Goal: Task Accomplishment & Management: Manage account settings

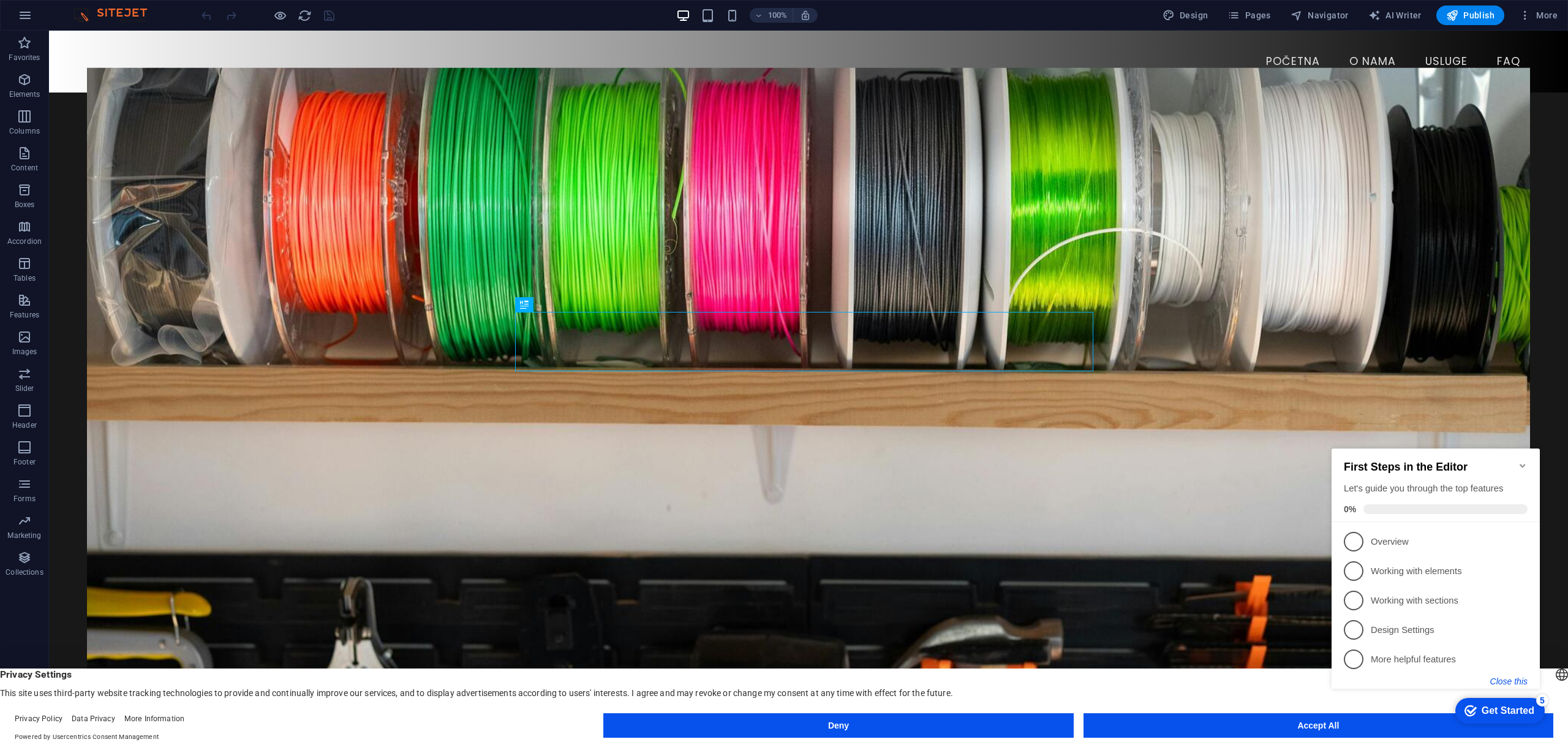
click at [1500, 680] on button "Close this" at bounding box center [1509, 681] width 37 height 10
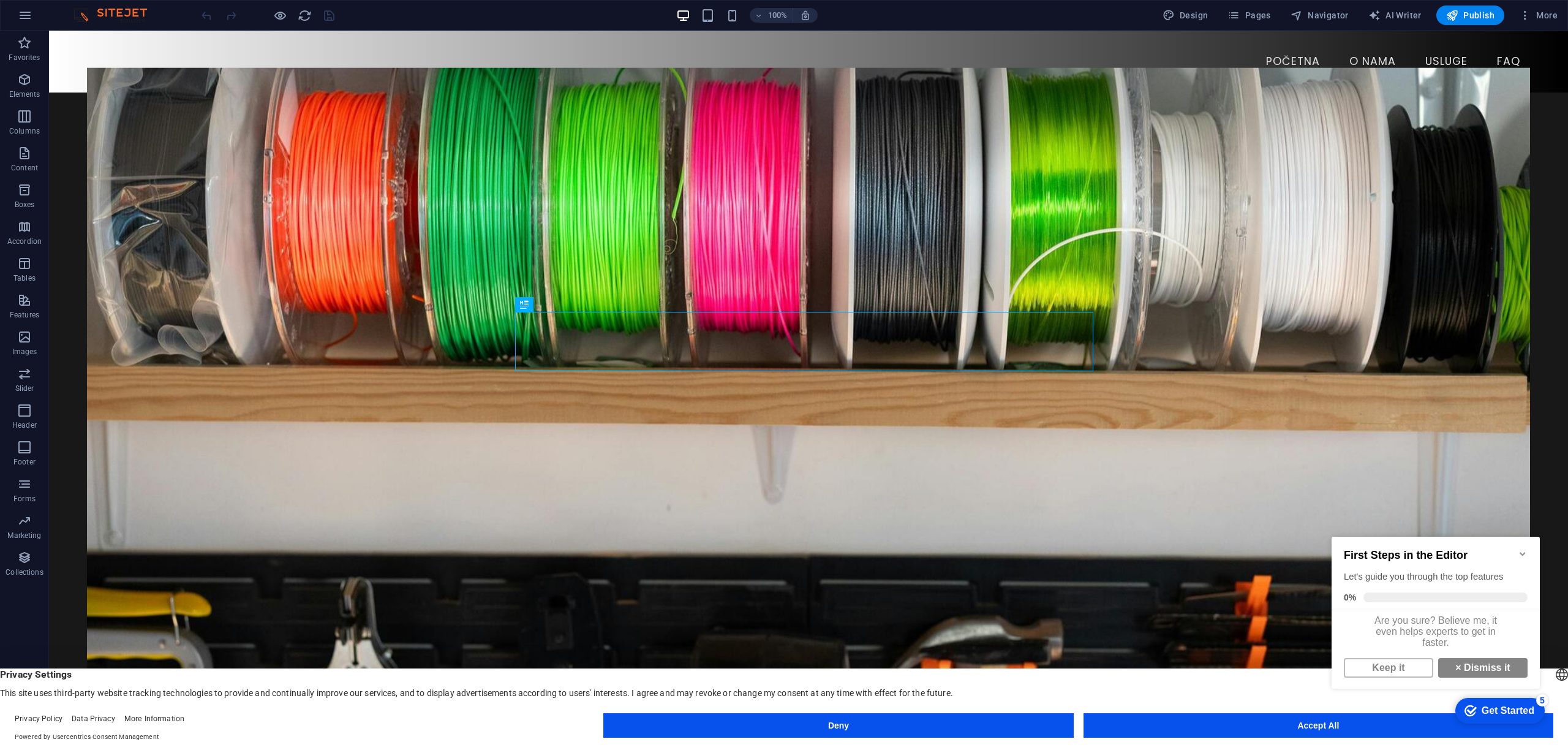
click at [1522, 549] on icon "Minimize checklist" at bounding box center [1522, 554] width 10 height 10
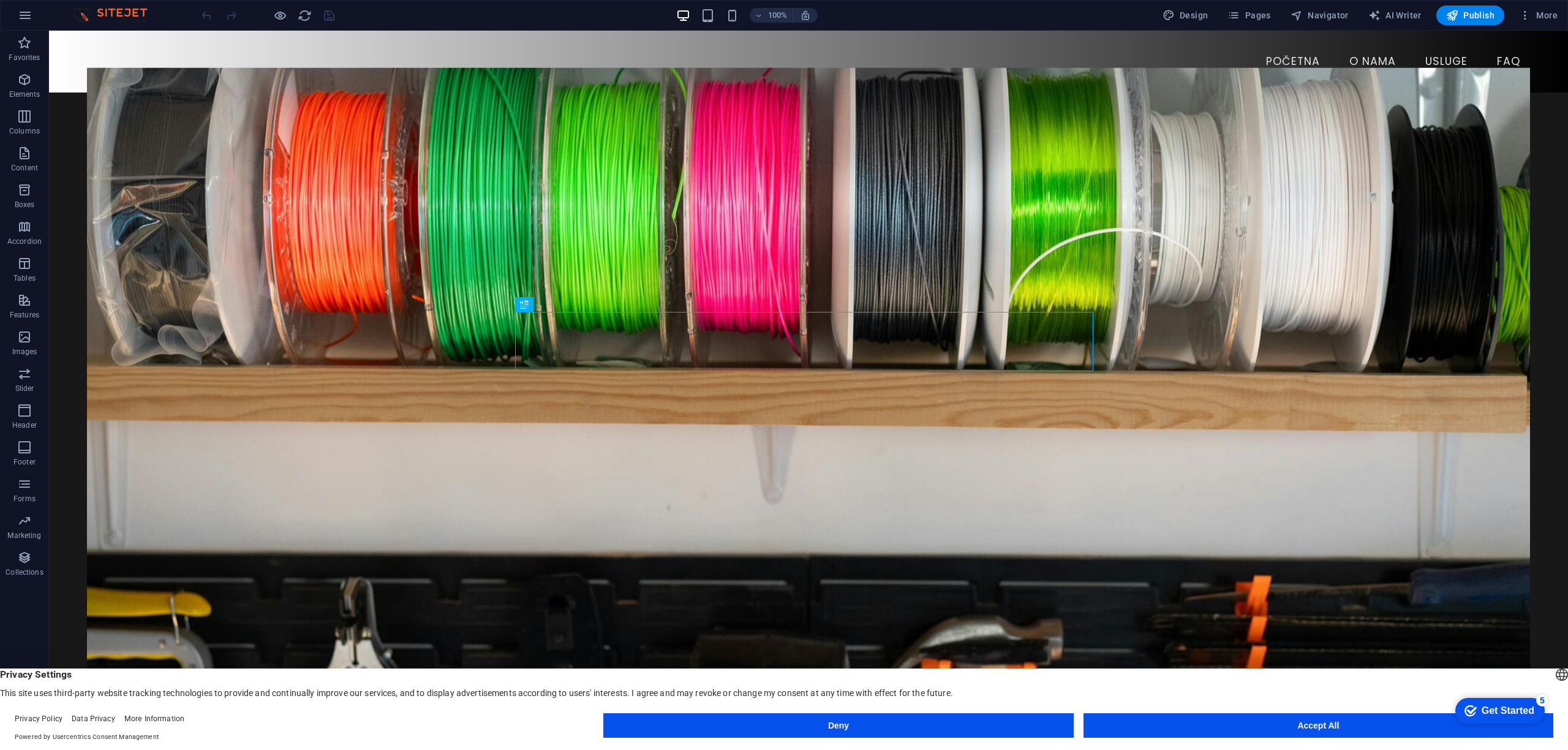
click at [1553, 672] on div "English Deutsch" at bounding box center [1562, 676] width 17 height 20
click at [1452, 673] on li "English" at bounding box center [1494, 688] width 137 height 30
click at [1548, 16] on span "More" at bounding box center [1538, 15] width 39 height 12
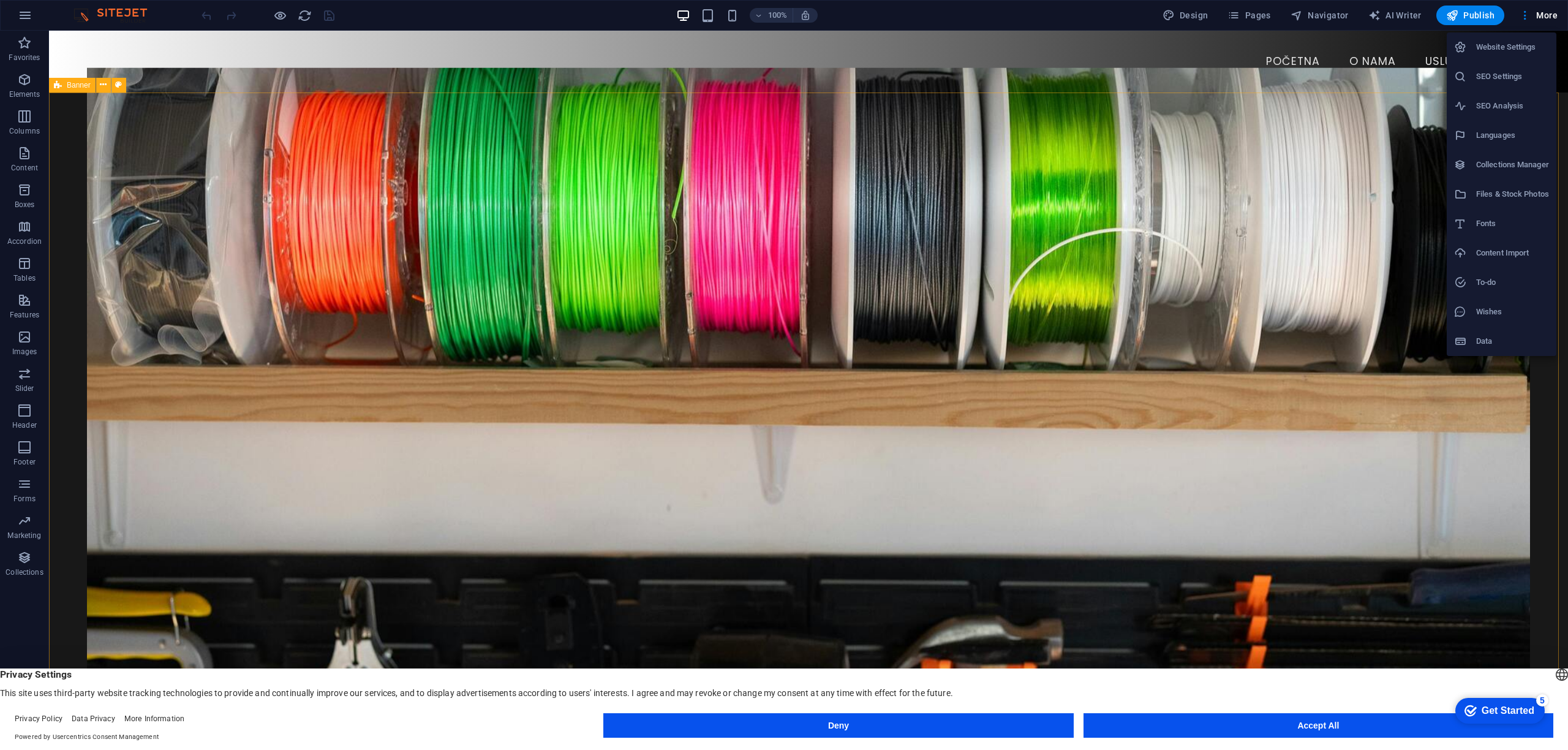
click at [1509, 45] on h6 "Website Settings" at bounding box center [1512, 47] width 73 height 15
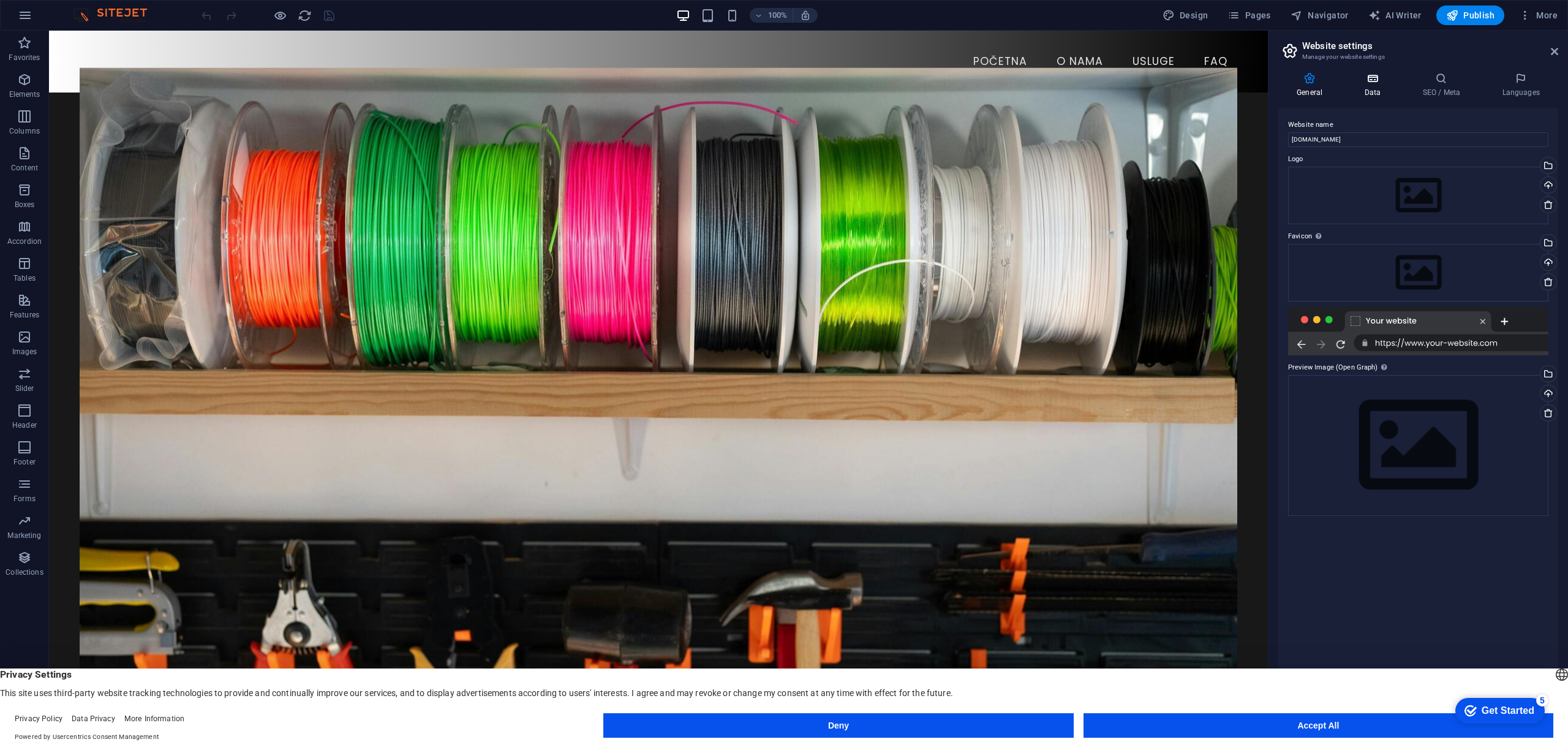
click at [1373, 89] on h4 "Data" at bounding box center [1375, 85] width 58 height 26
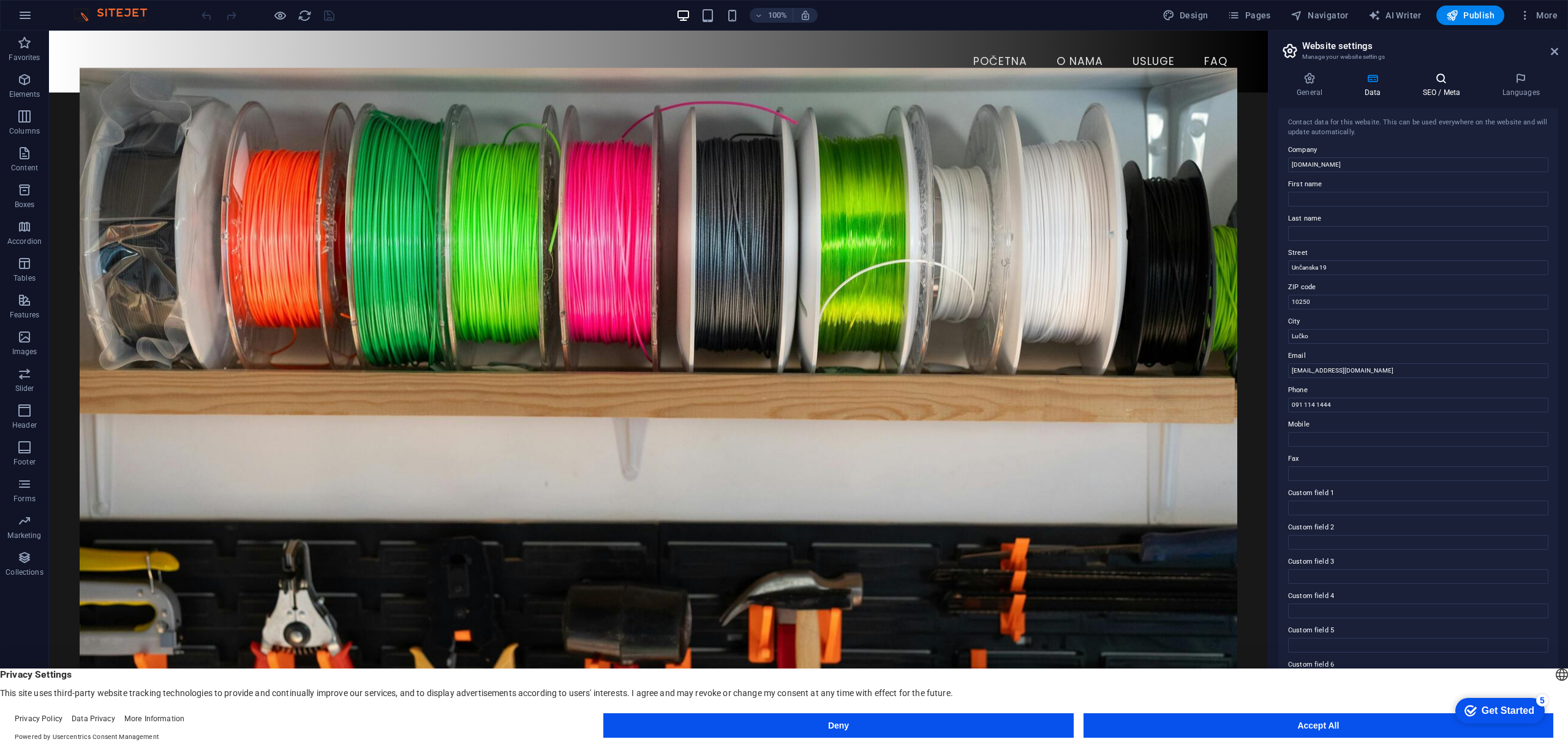
click at [1431, 89] on h4 "SEO / Meta" at bounding box center [1443, 85] width 79 height 26
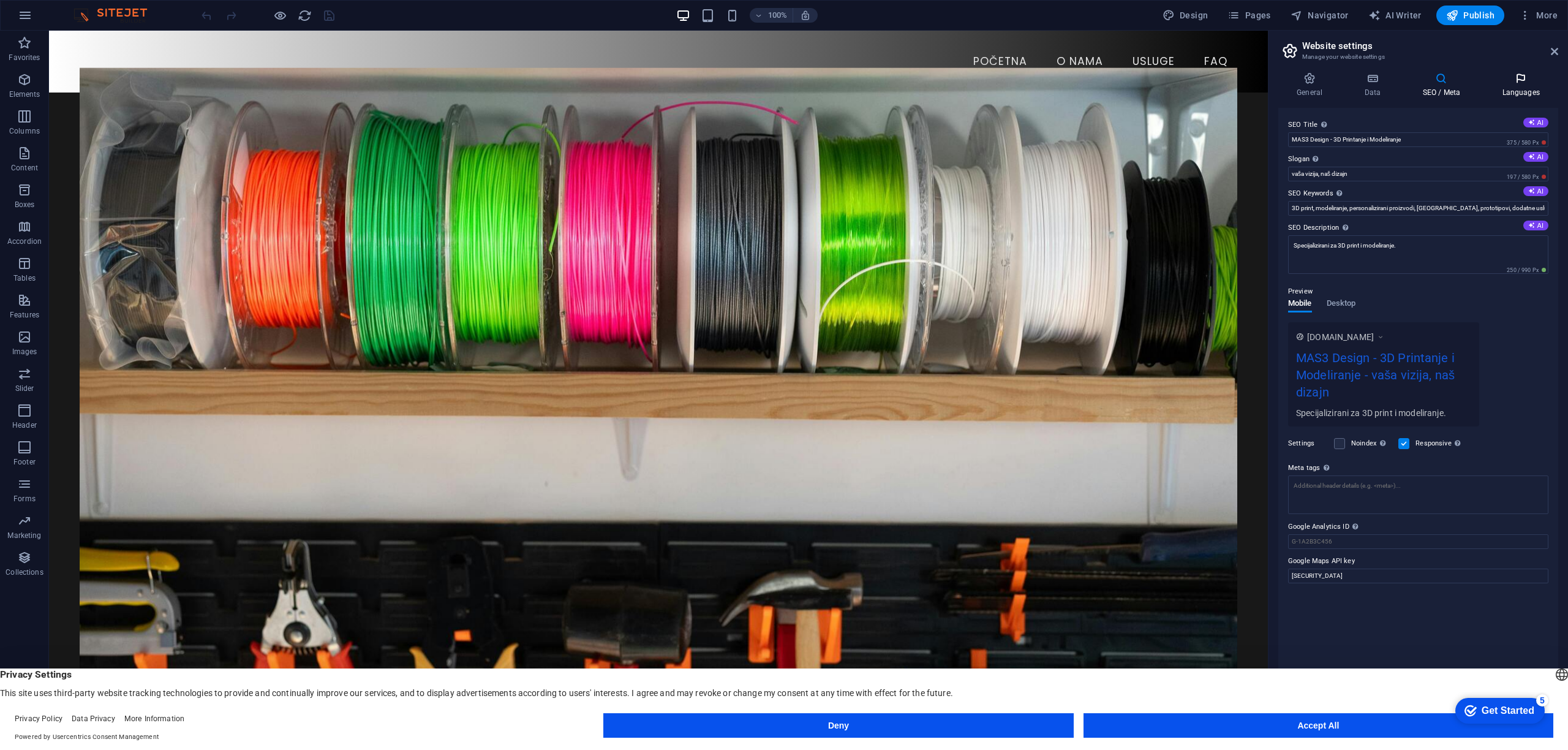
click at [1518, 78] on icon at bounding box center [1521, 78] width 75 height 12
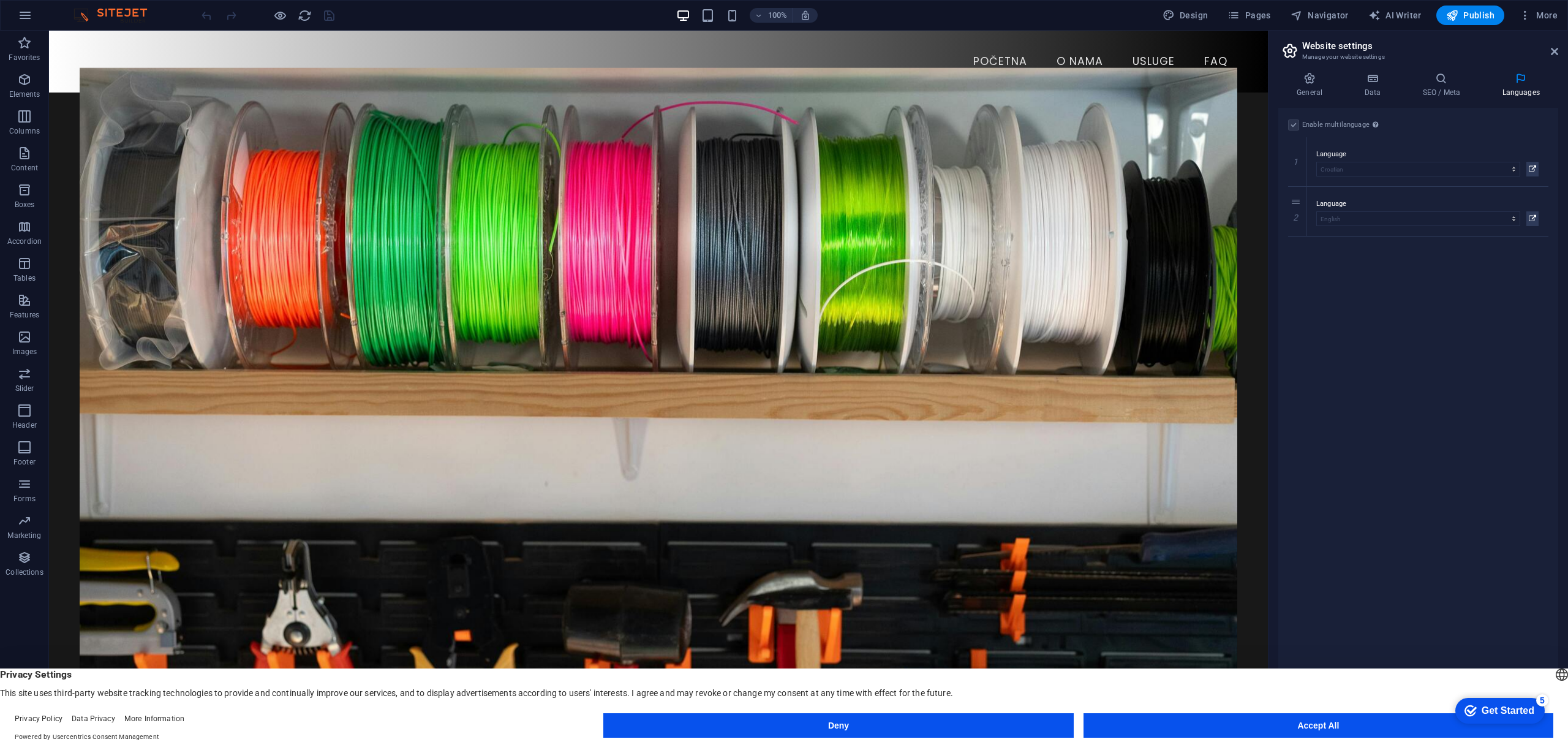
click at [1296, 124] on label at bounding box center [1294, 125] width 11 height 11
click at [1291, 125] on label at bounding box center [1294, 125] width 11 height 11
click at [1294, 125] on label at bounding box center [1294, 125] width 11 height 11
click at [1545, 12] on span "More" at bounding box center [1538, 15] width 39 height 12
click at [1545, 12] on div at bounding box center [784, 375] width 1568 height 750
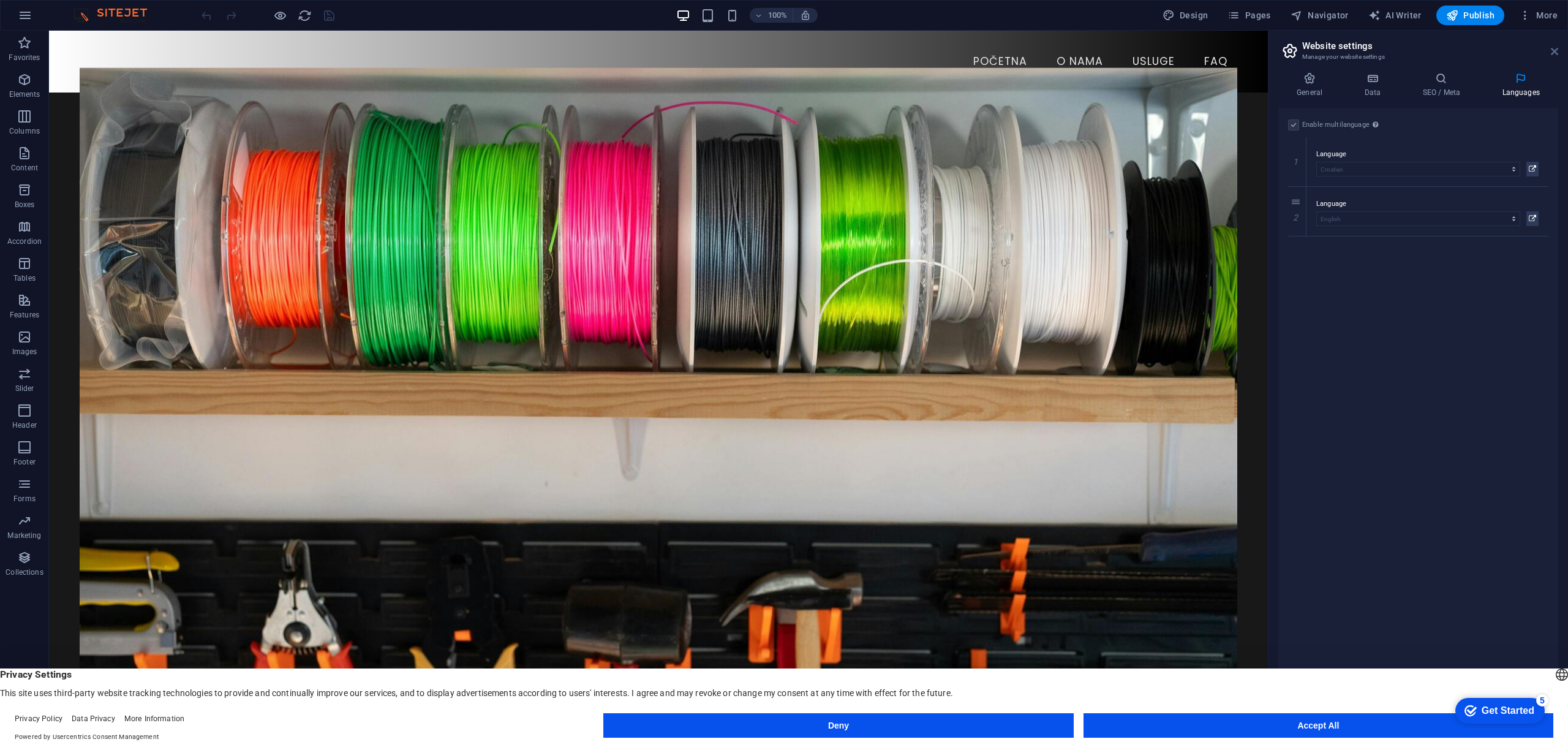
click at [1553, 51] on icon at bounding box center [1554, 51] width 7 height 10
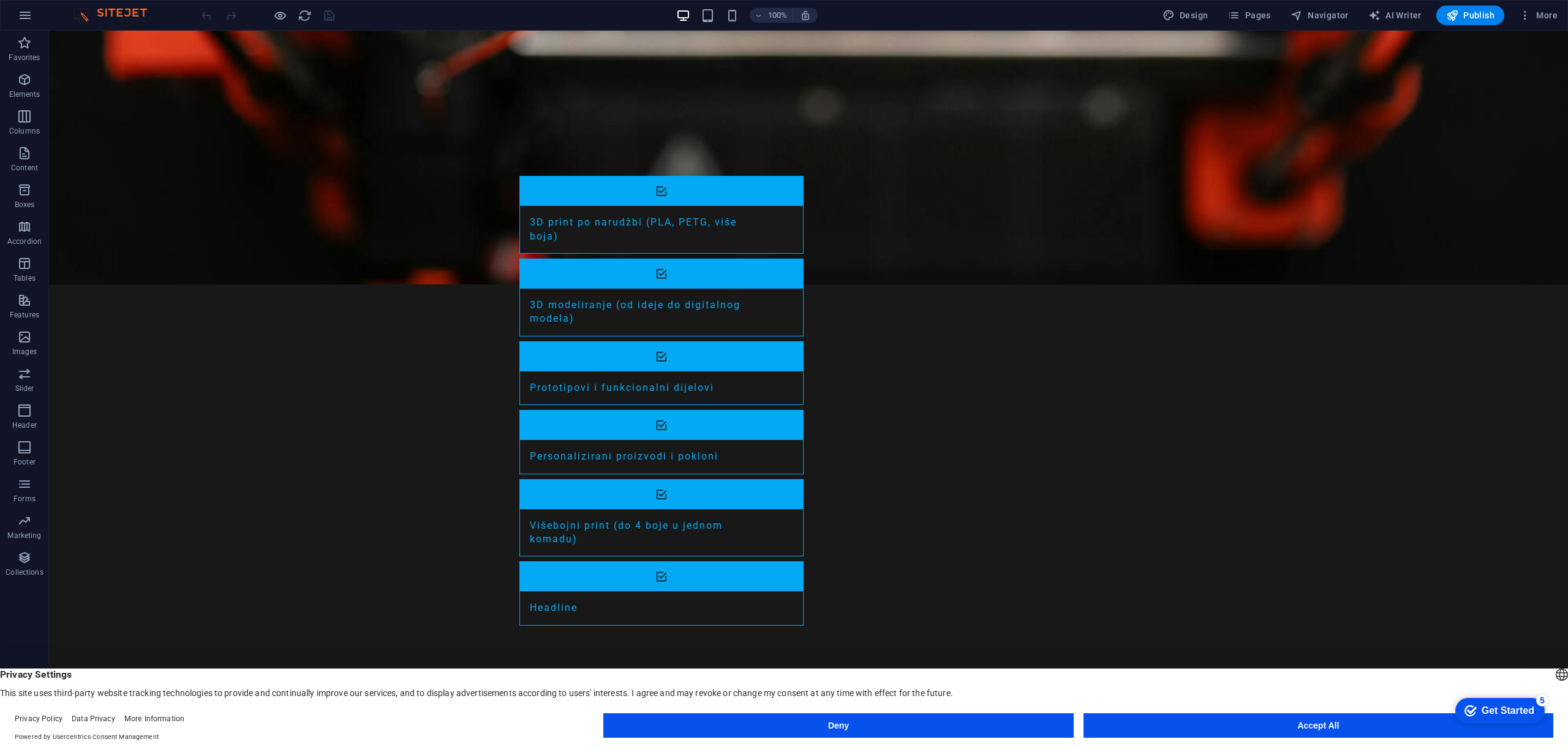
scroll to position [1627, 0]
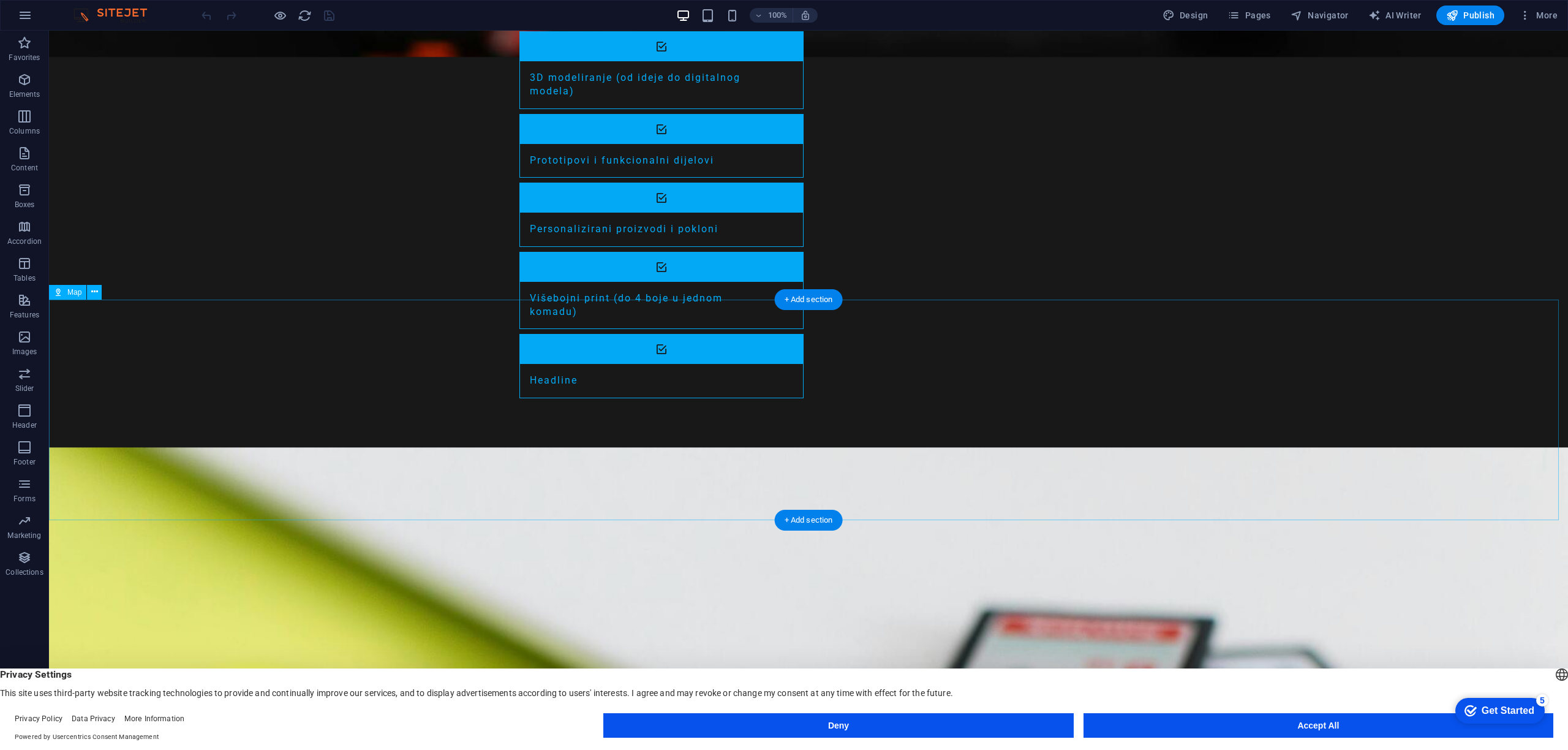
select select "2"
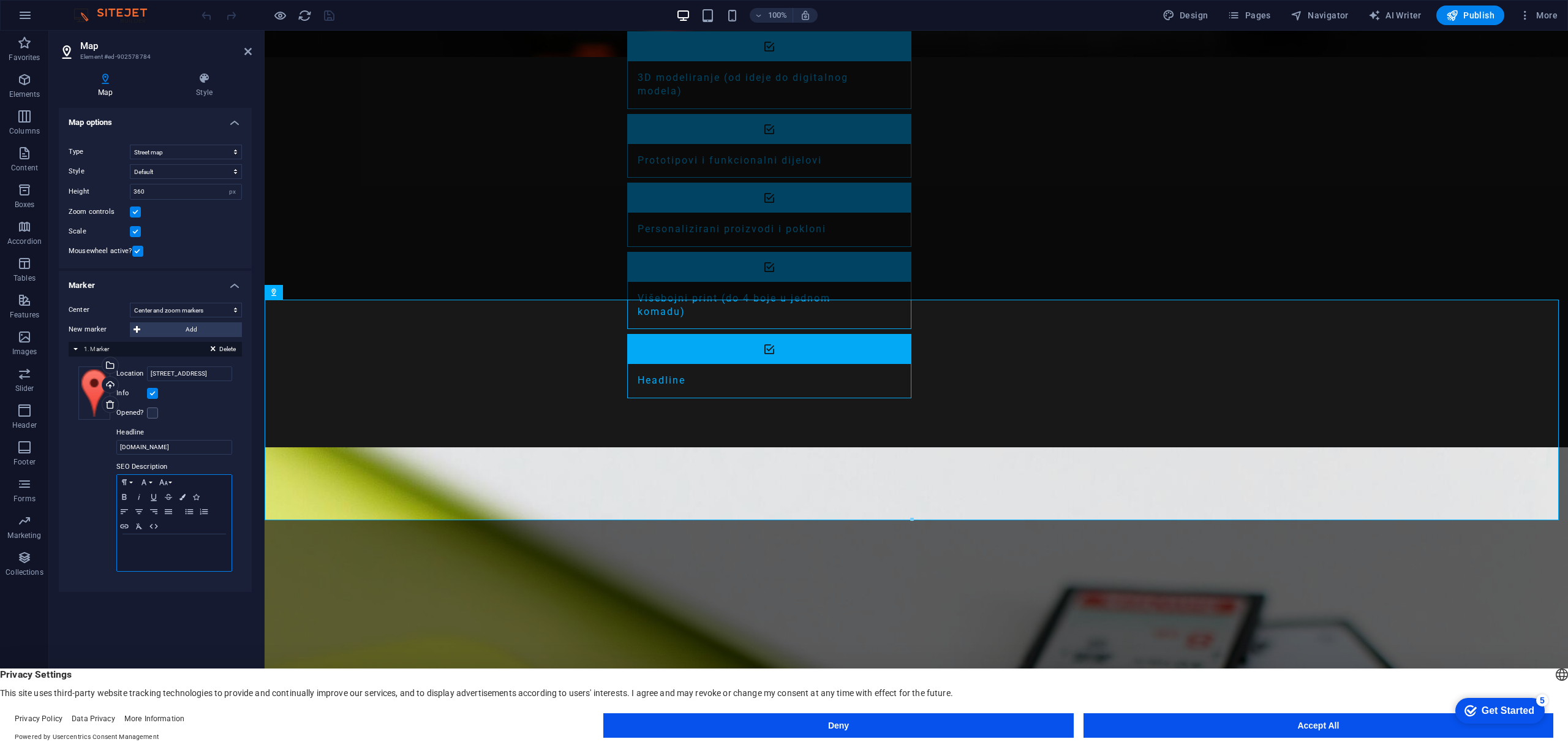
click at [161, 550] on p at bounding box center [174, 546] width 102 height 11
click at [275, 293] on icon at bounding box center [273, 292] width 8 height 15
click at [307, 290] on icon at bounding box center [310, 292] width 6 height 13
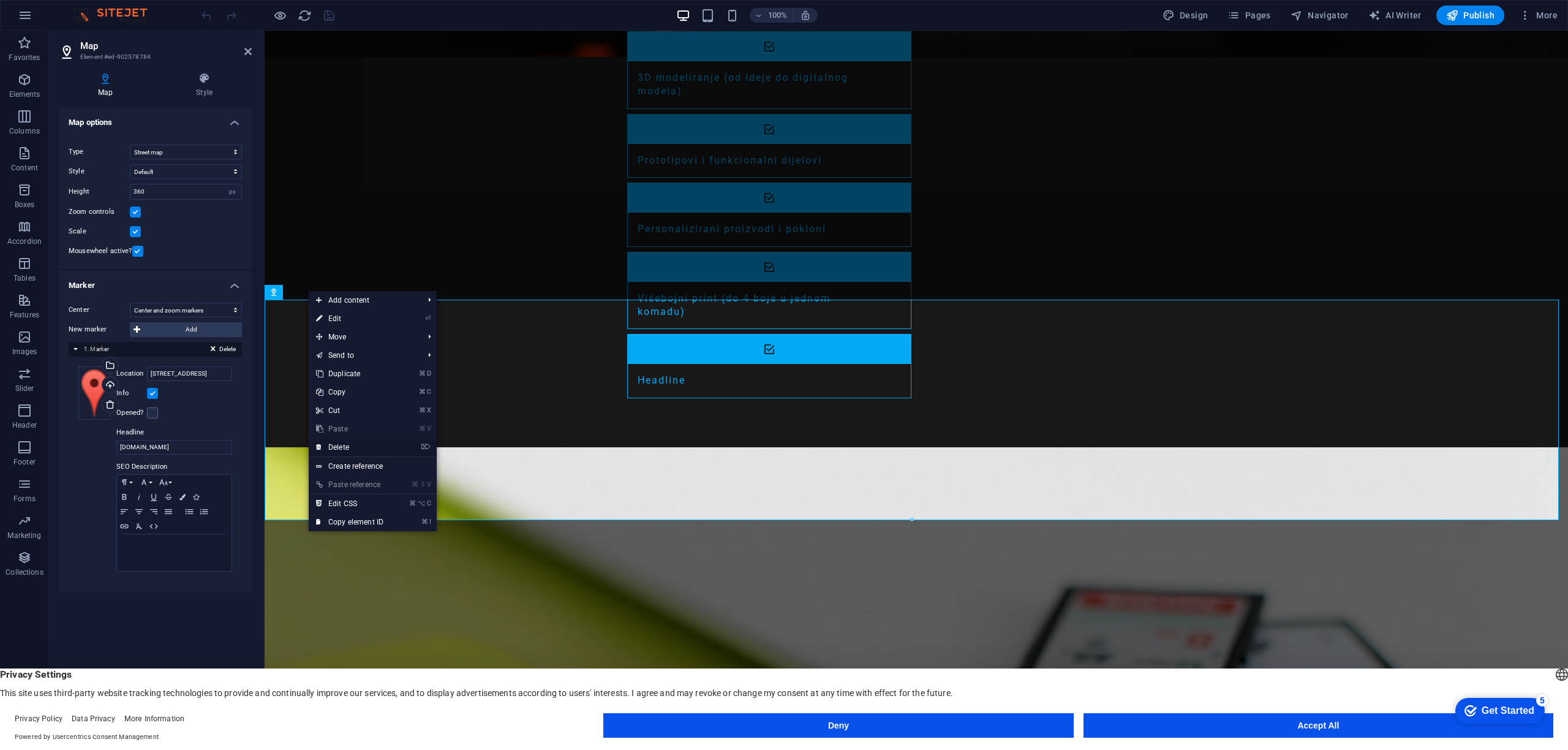
click at [338, 447] on link "⌦ Delete" at bounding box center [349, 447] width 82 height 18
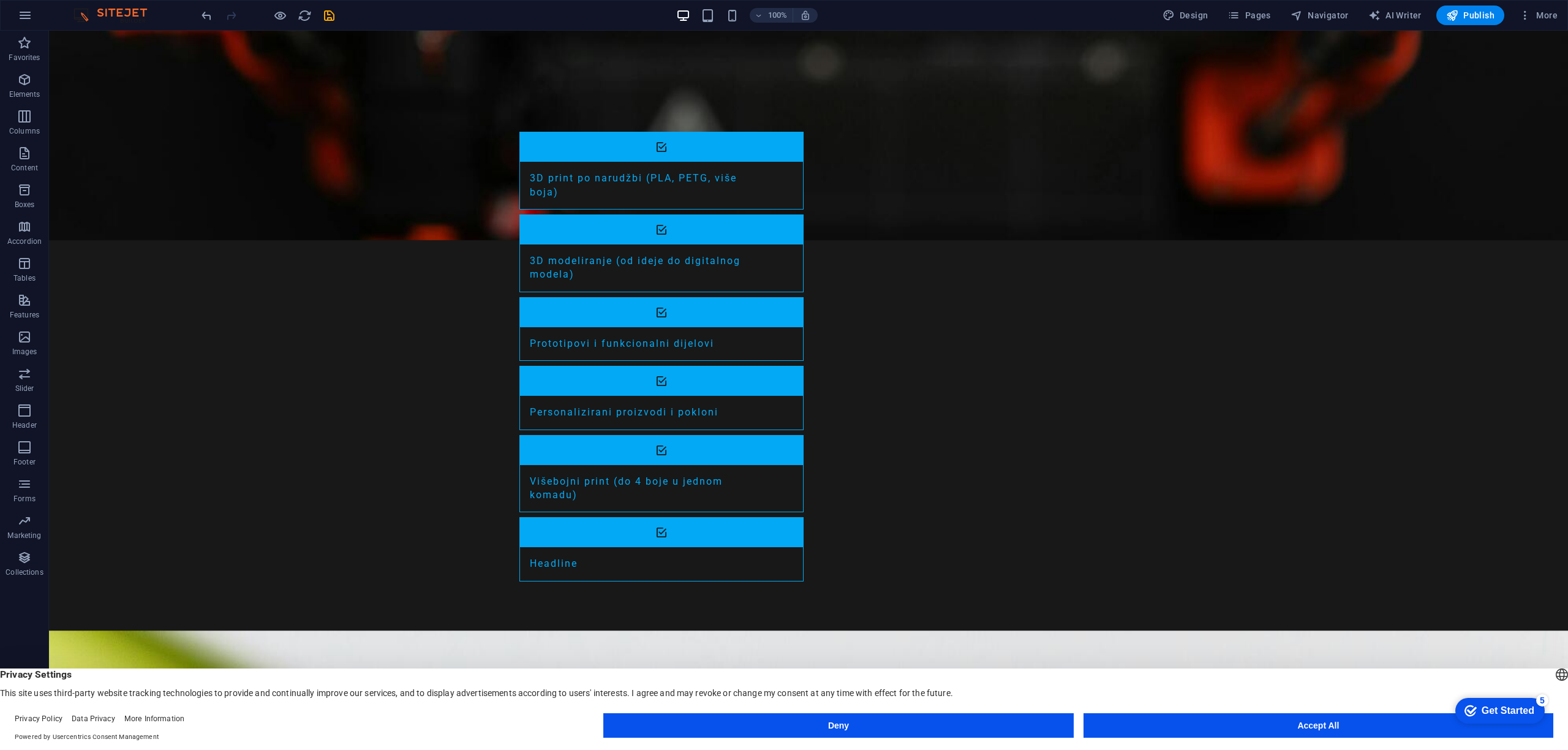
scroll to position [1406, 0]
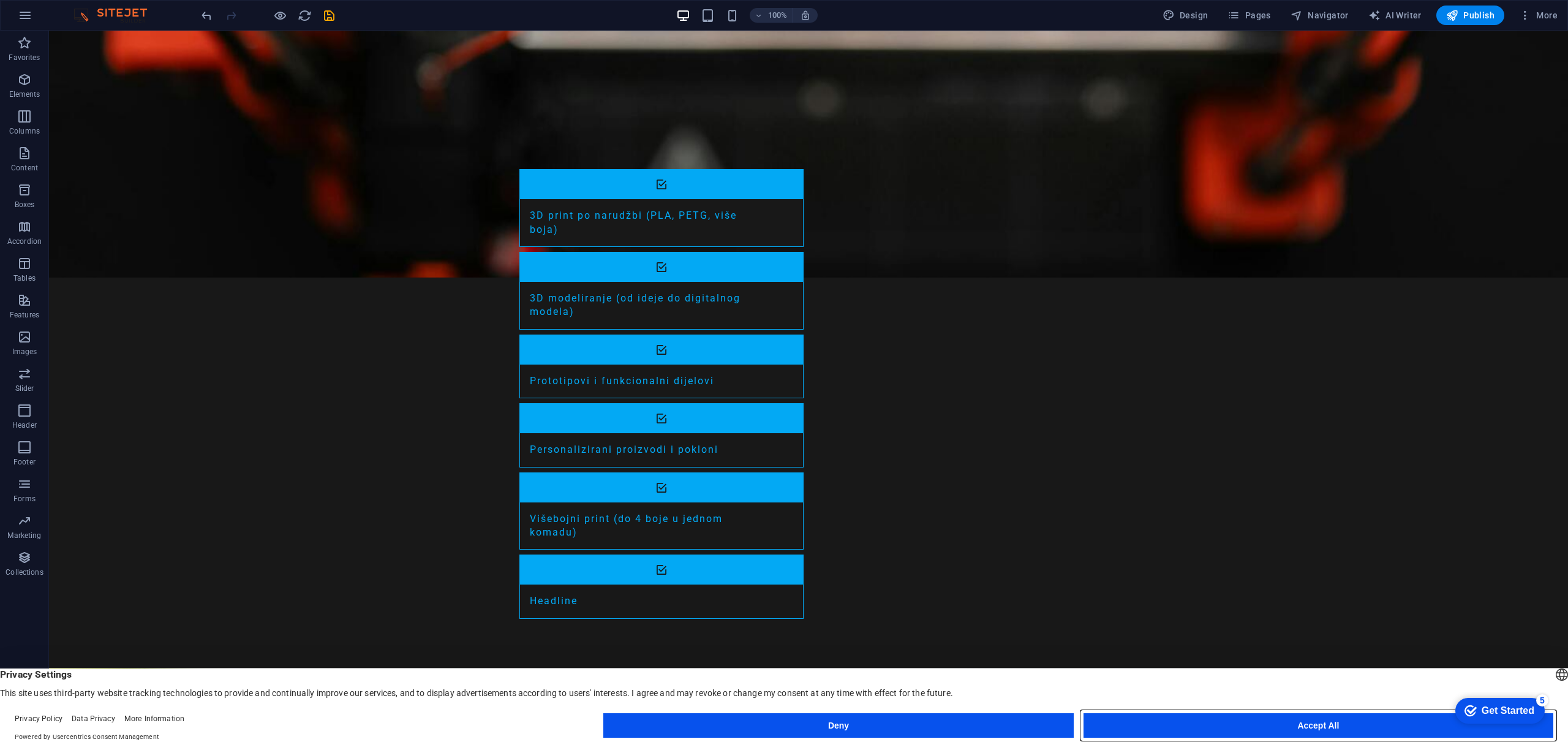
click at [1316, 724] on button "Accept All" at bounding box center [1319, 725] width 470 height 25
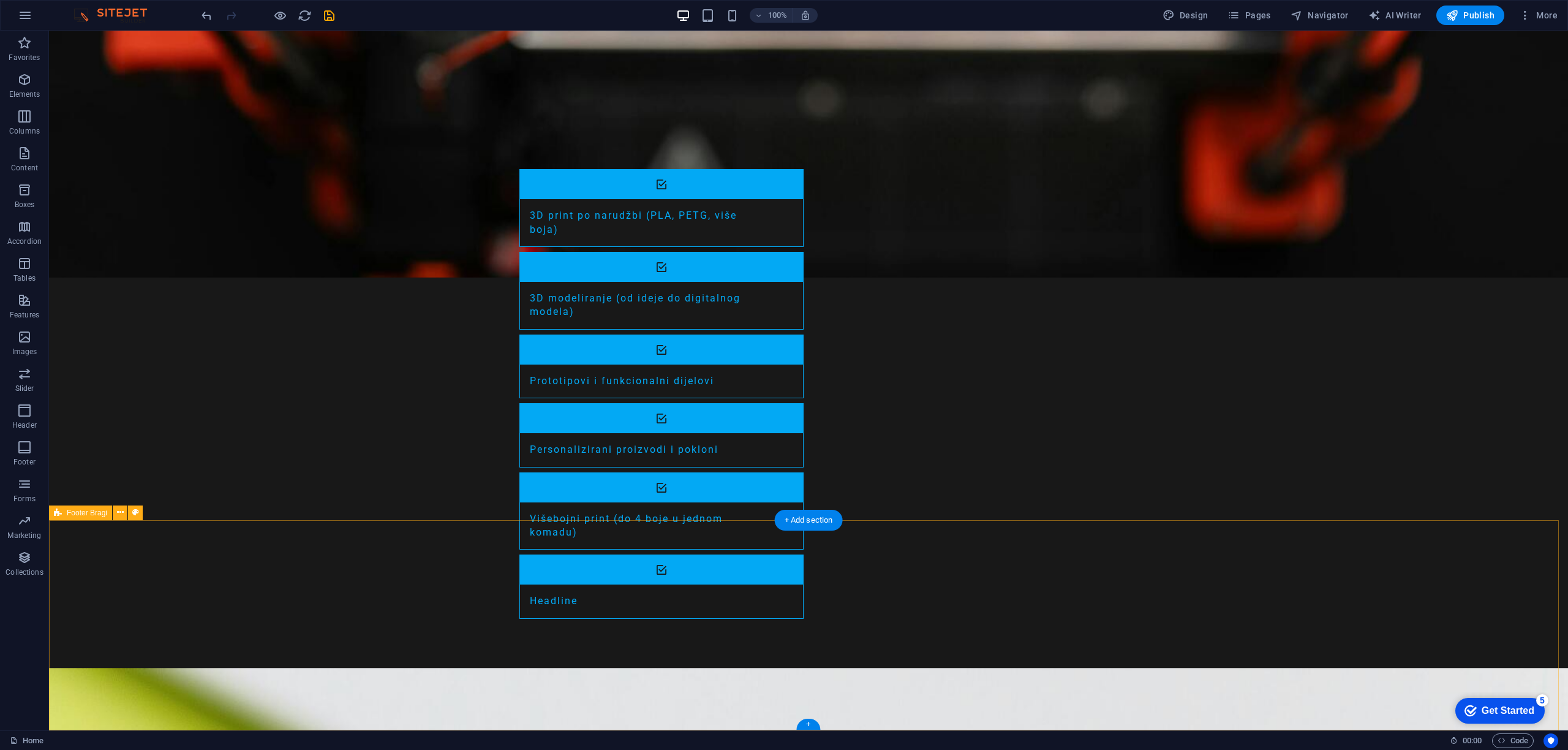
select select "footer"
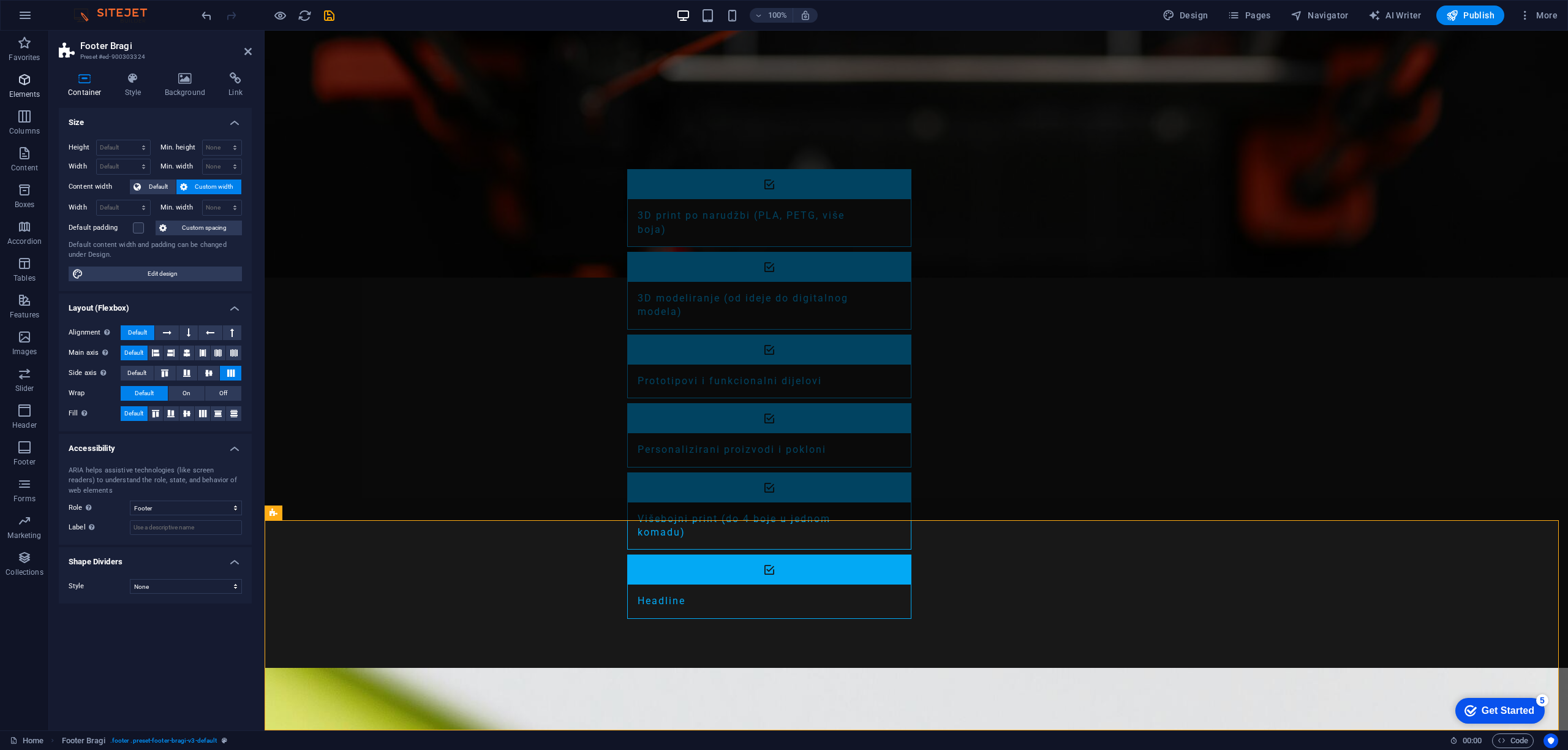
click at [23, 85] on icon "button" at bounding box center [25, 79] width 15 height 15
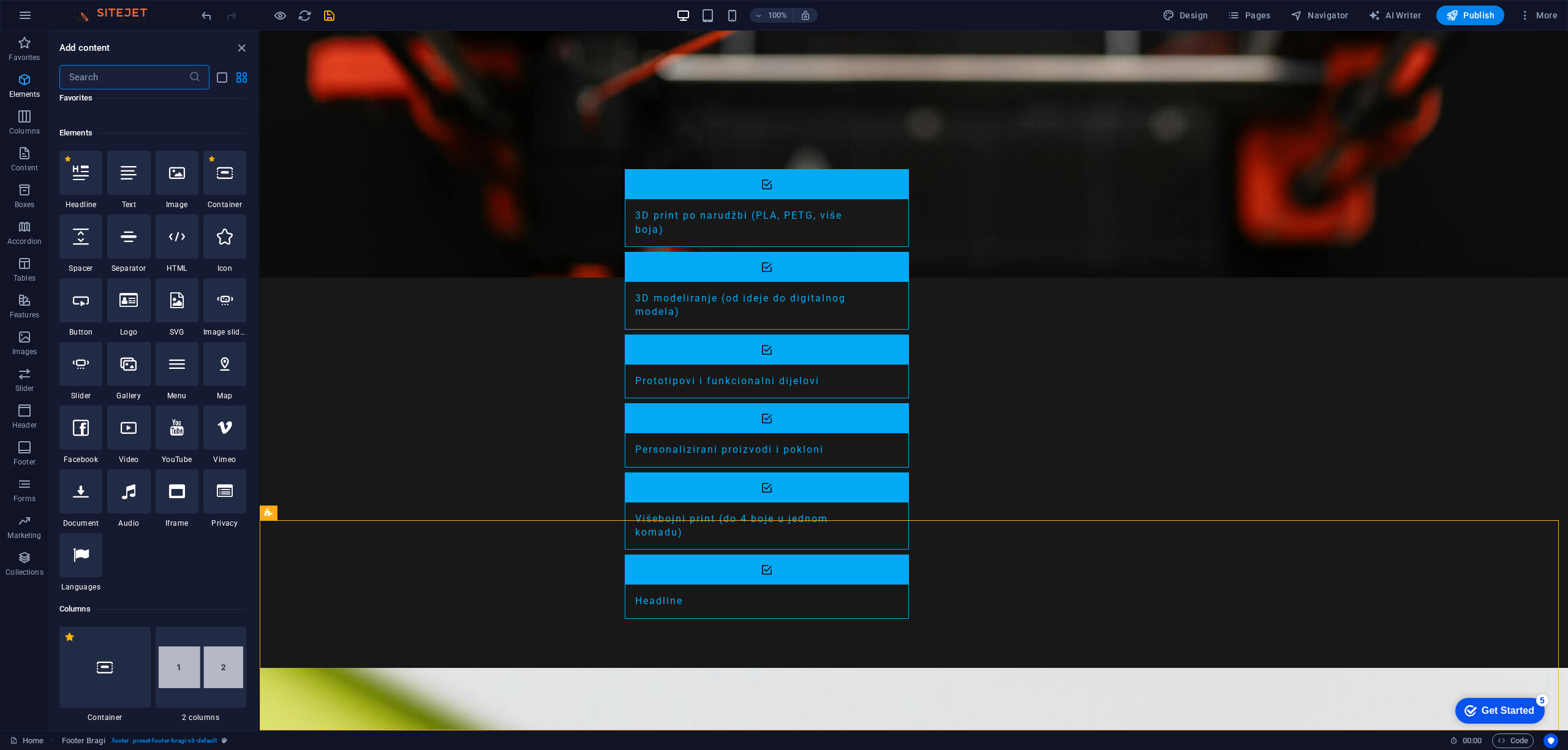
scroll to position [130, 0]
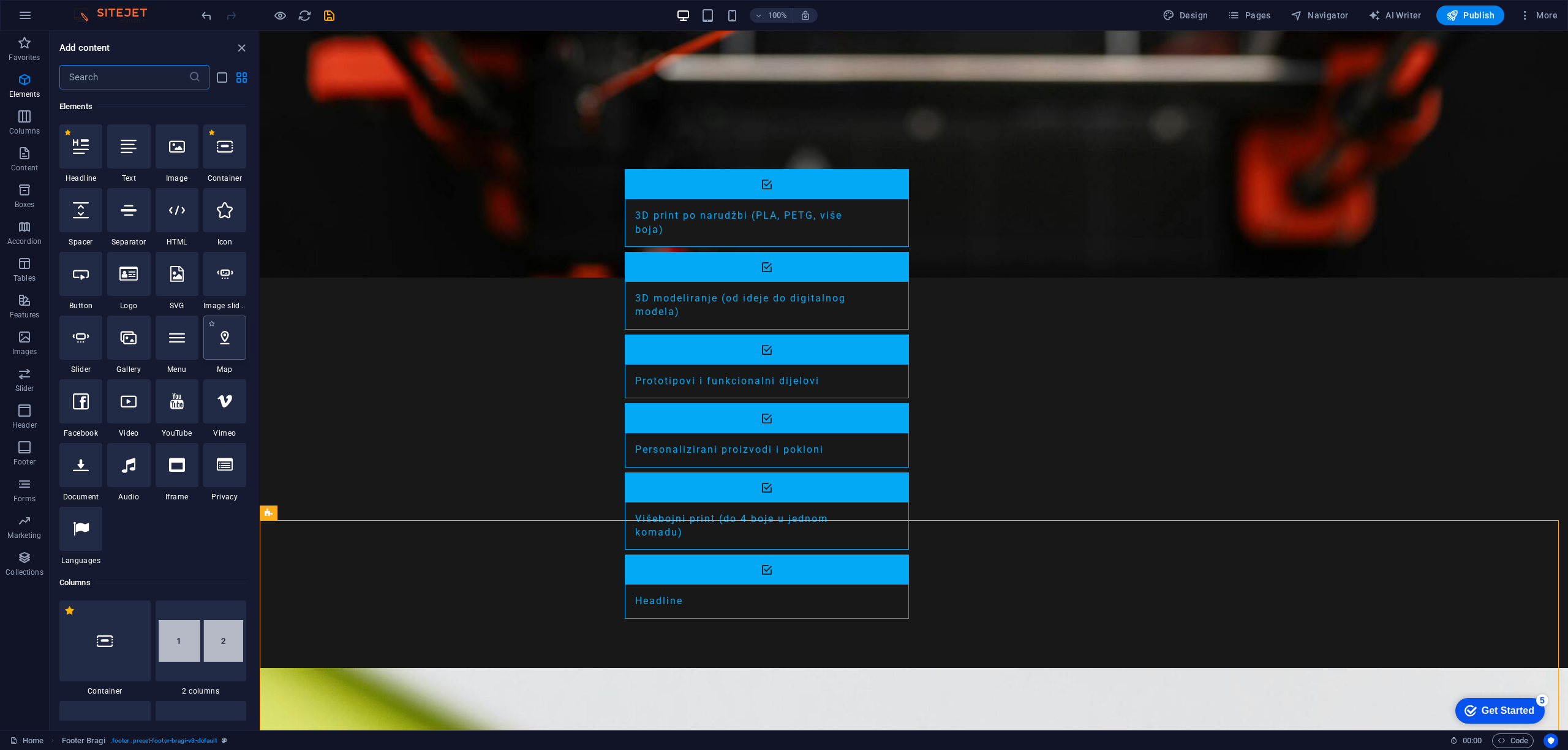
click at [221, 348] on div at bounding box center [225, 337] width 43 height 44
select select "1"
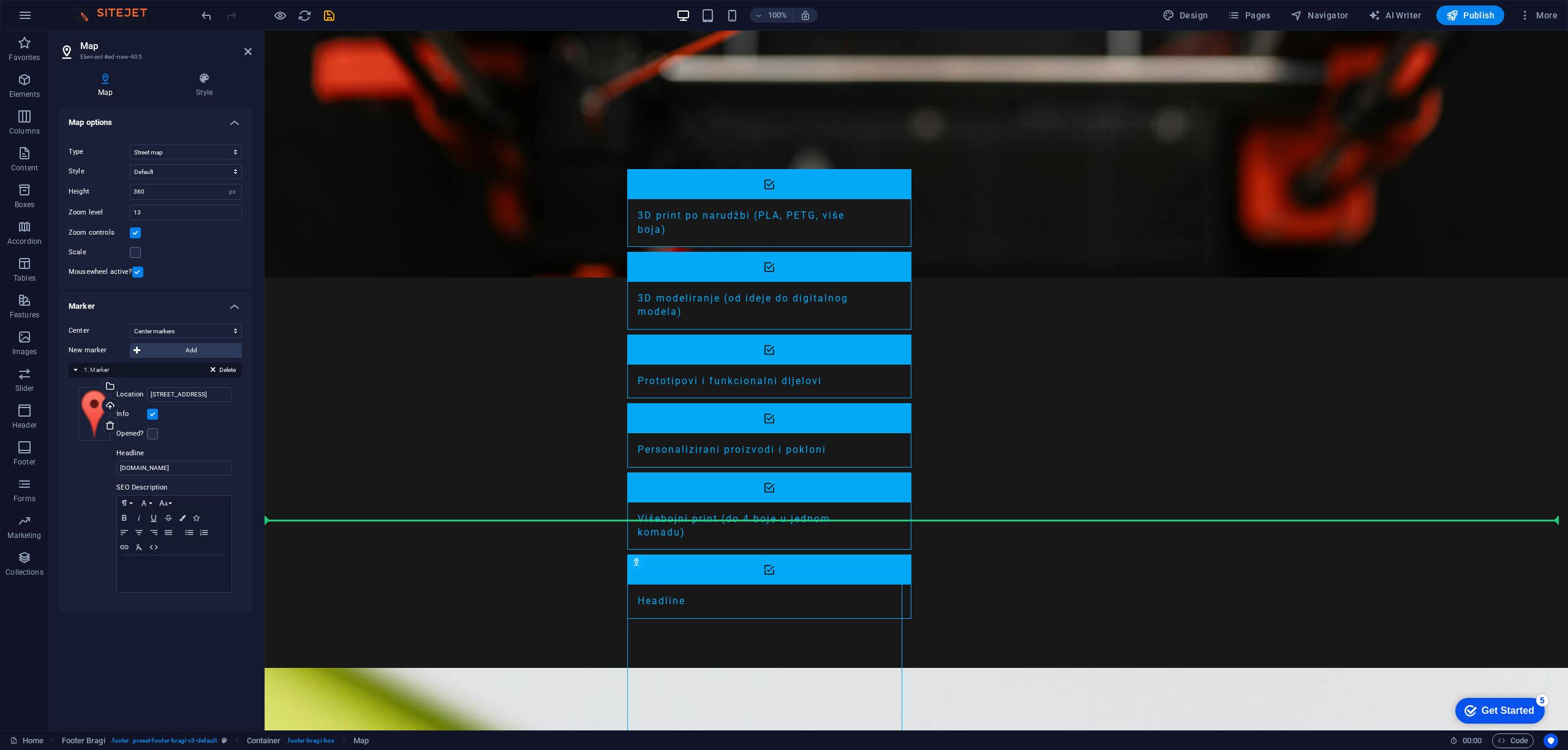
drag, startPoint x: 898, startPoint y: 593, endPoint x: 1106, endPoint y: 589, distance: 208.0
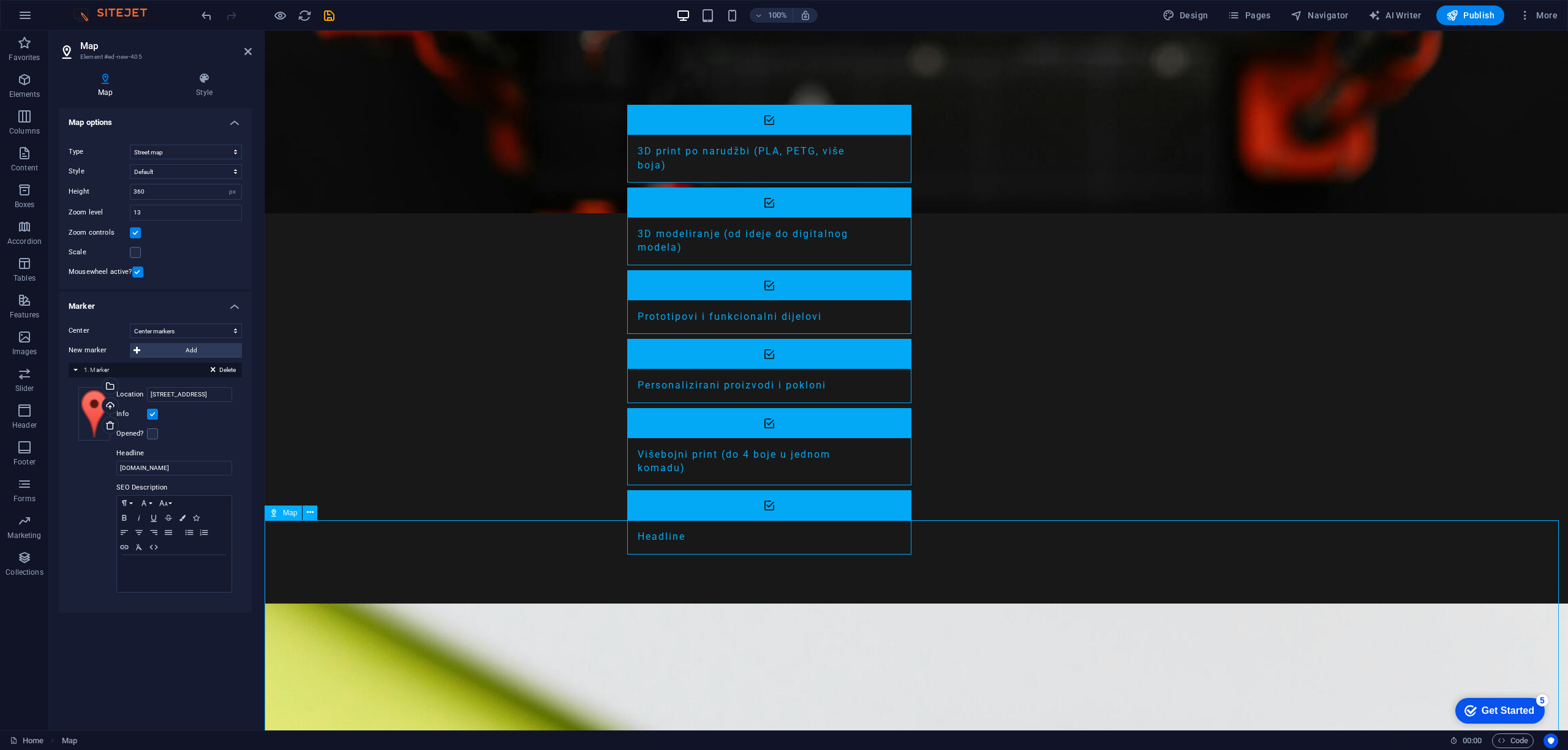
scroll to position [1627, 0]
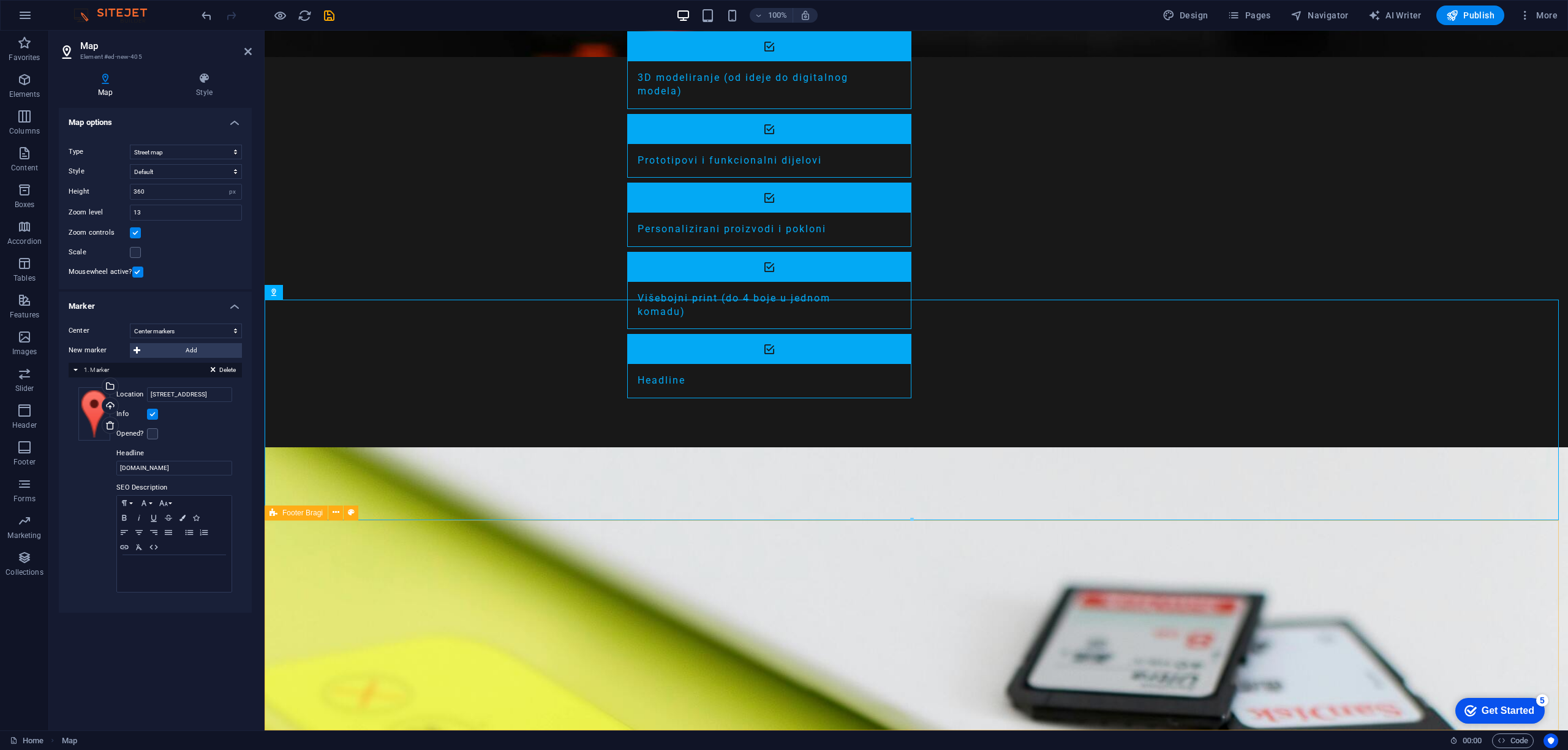
drag, startPoint x: 539, startPoint y: 327, endPoint x: 337, endPoint y: 634, distance: 367.5
drag, startPoint x: 539, startPoint y: 322, endPoint x: 376, endPoint y: 565, distance: 292.6
drag, startPoint x: 911, startPoint y: 519, endPoint x: 910, endPoint y: 609, distance: 90.0
click at [910, 610] on div at bounding box center [912, 612] width 1293 height 5
type input "508"
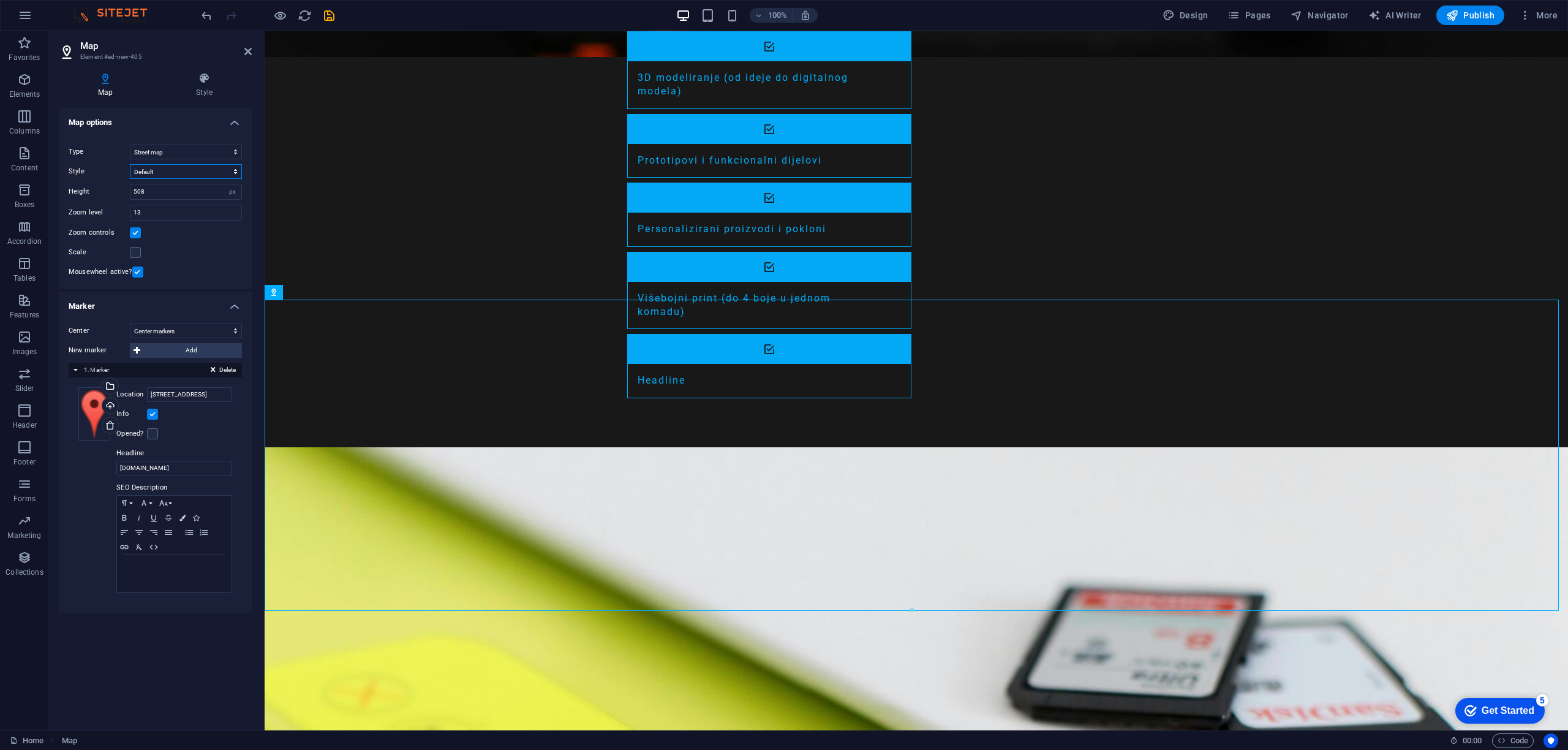
click at [165, 167] on select "Default Colorize Pale Dawn Subtle Grayscale Shades of Grey Apple Maps Blue Wate…" at bounding box center [186, 171] width 112 height 15
click at [130, 164] on select "Default Colorize Pale Dawn Subtle Grayscale Shades of Grey Apple Maps Blue Wate…" at bounding box center [186, 171] width 112 height 15
click at [155, 150] on select "Street map Satellite view Satellite view with streets Terrain map" at bounding box center [186, 152] width 112 height 15
click at [130, 145] on select "Street map Satellite view Satellite view with streets Terrain map" at bounding box center [186, 152] width 112 height 15
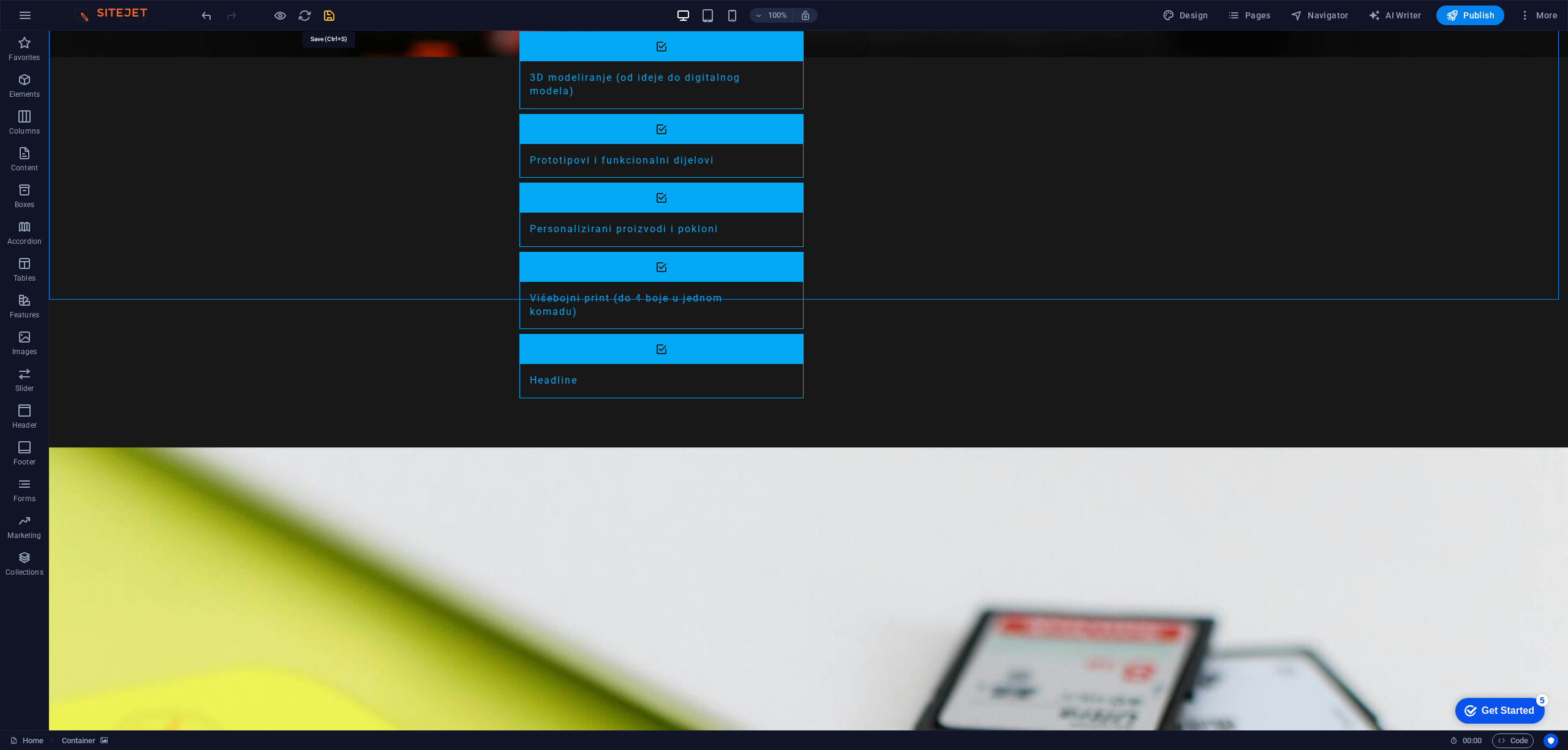
click at [327, 16] on icon "save" at bounding box center [329, 16] width 14 height 14
click at [304, 18] on icon "reload" at bounding box center [305, 16] width 14 height 14
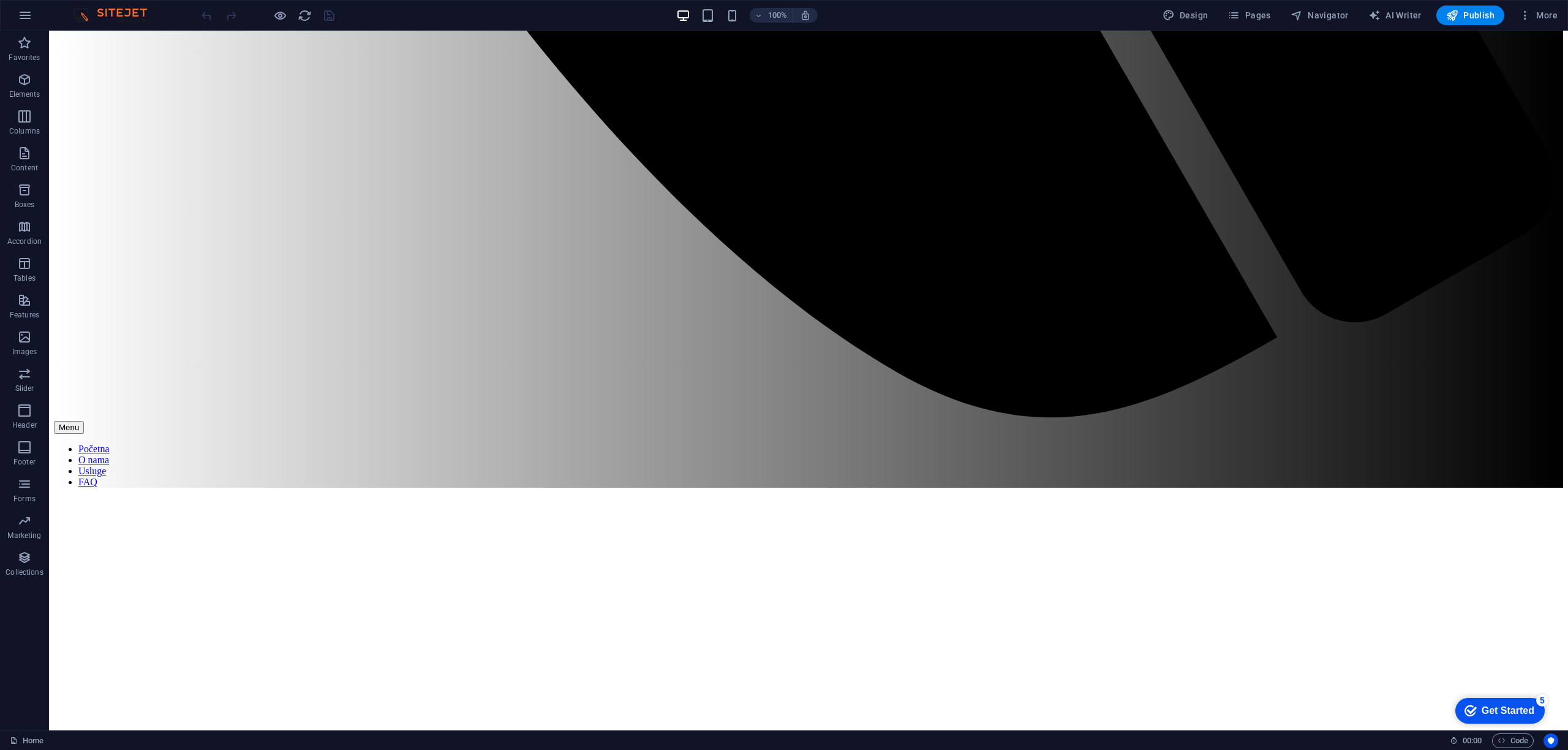
scroll to position [1718, 0]
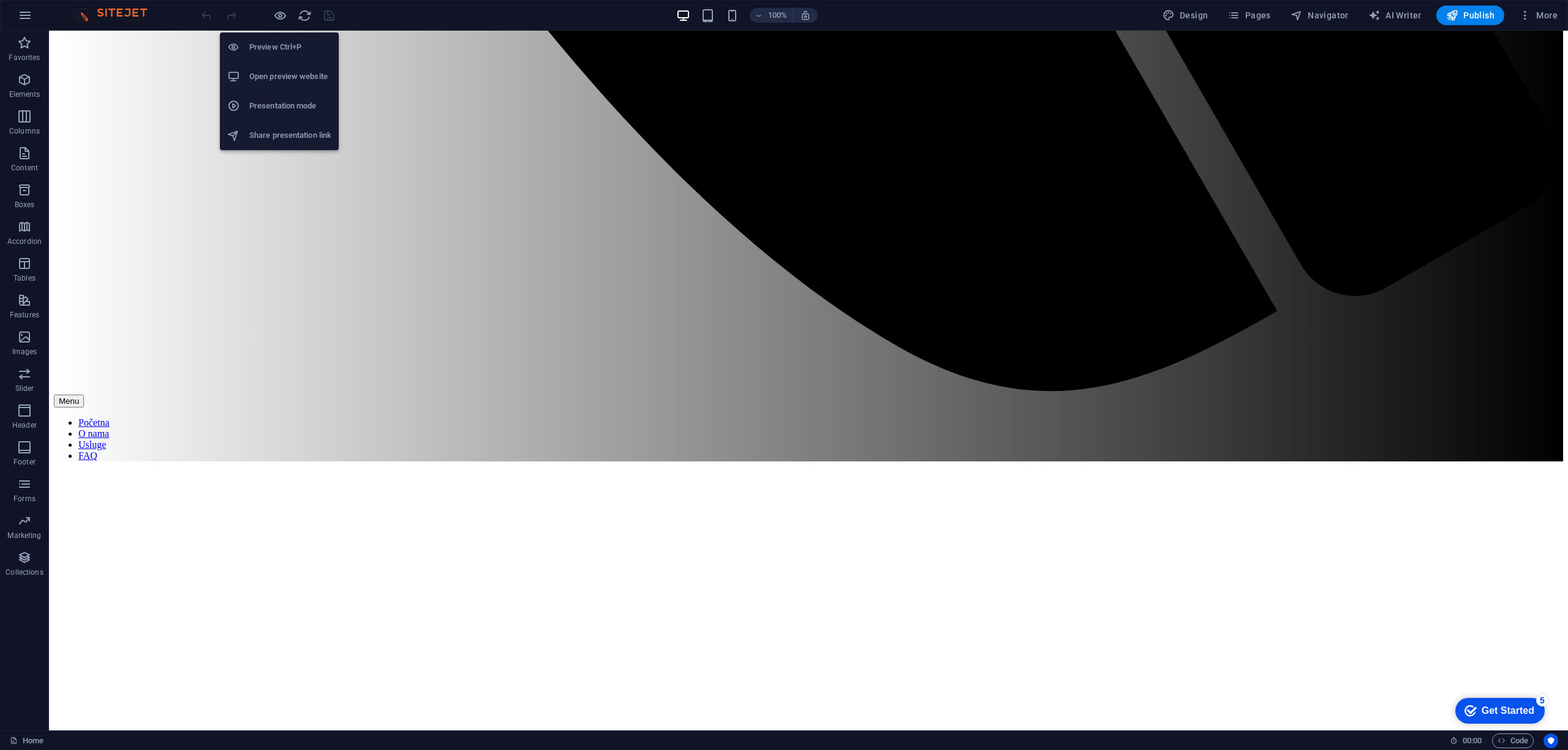
click at [280, 79] on h6 "Open preview website" at bounding box center [290, 76] width 82 height 15
click at [274, 48] on h6 "Preview Ctrl+P" at bounding box center [290, 47] width 82 height 15
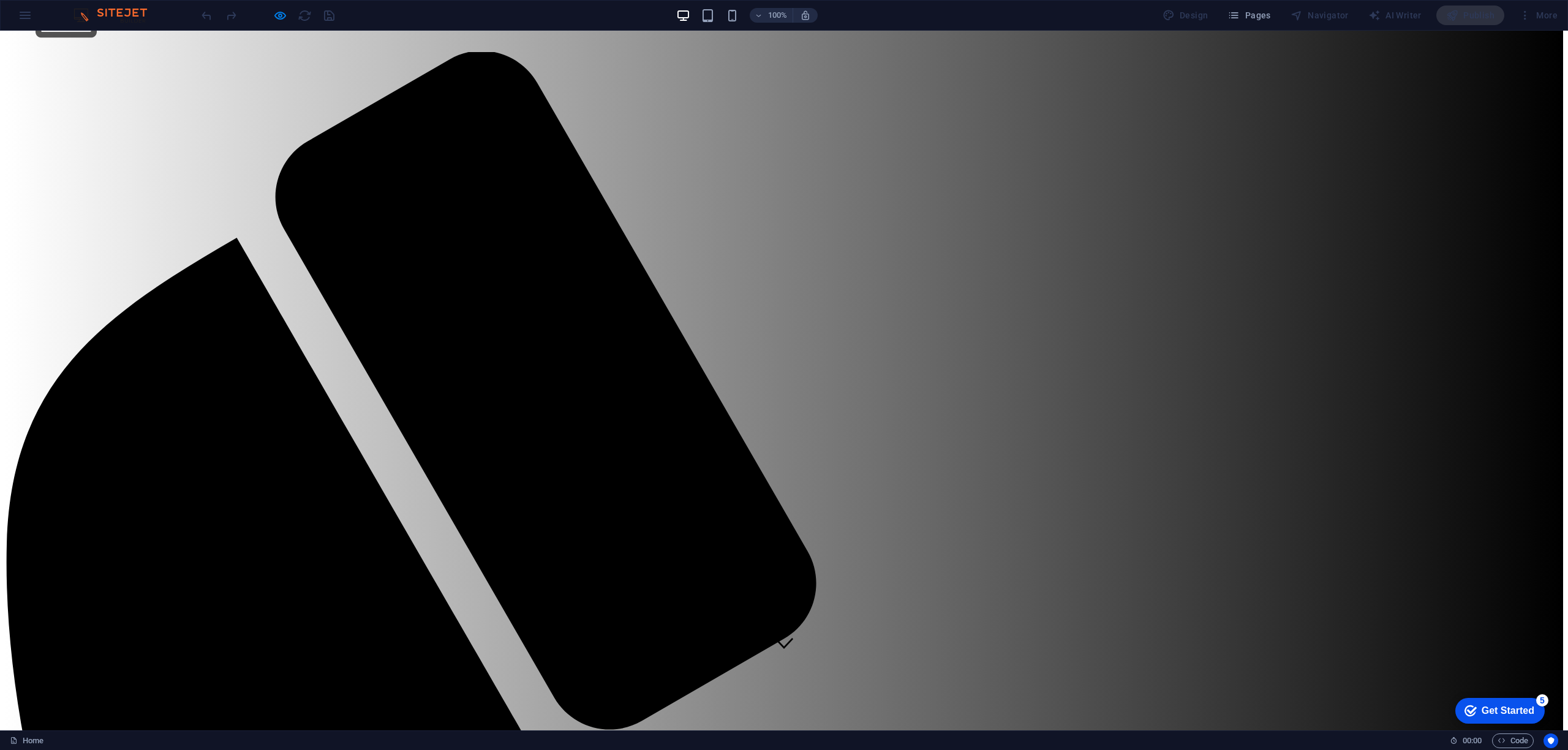
scroll to position [0, 0]
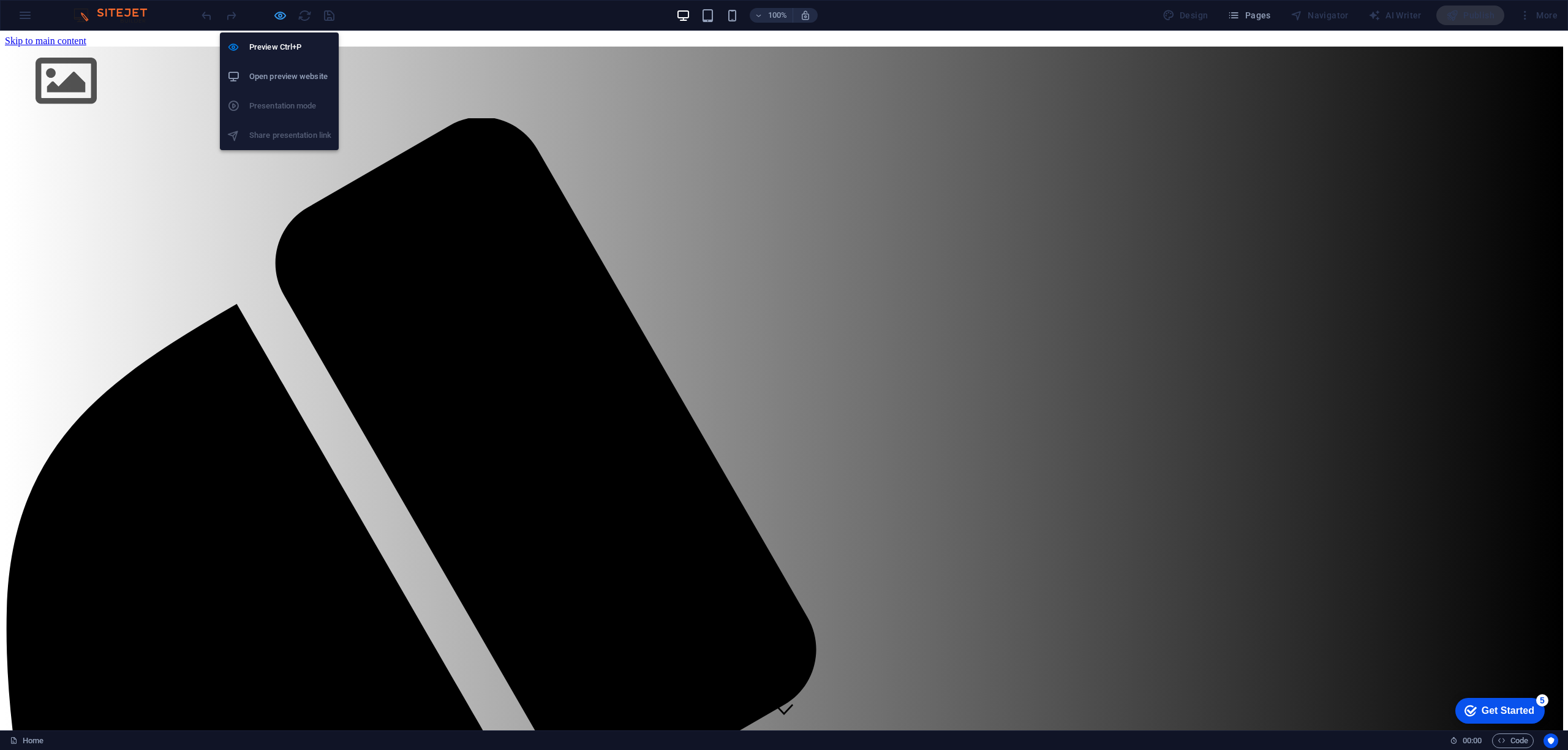
click at [280, 10] on icon "button" at bounding box center [280, 16] width 14 height 14
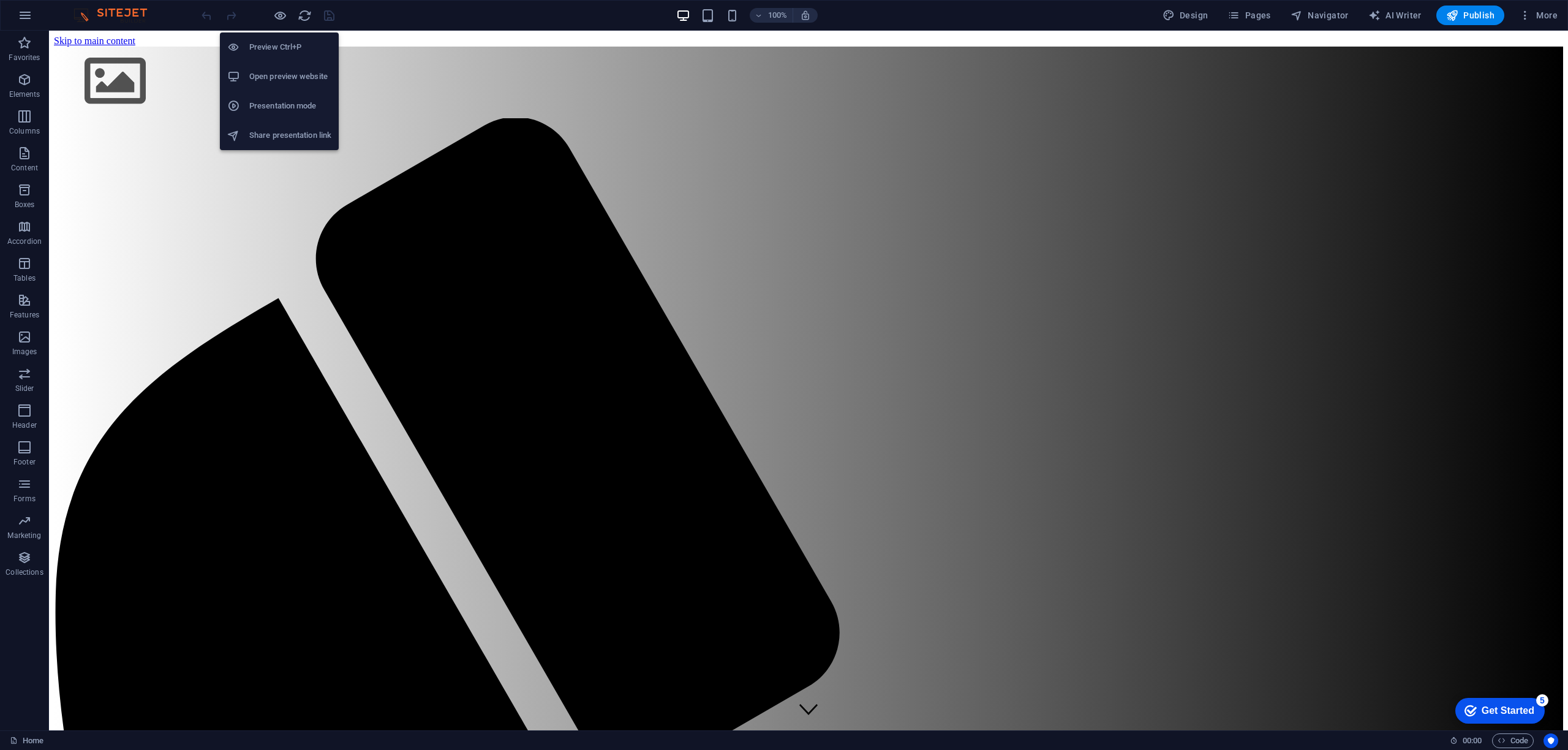
click at [280, 71] on h6 "Open preview website" at bounding box center [290, 76] width 82 height 15
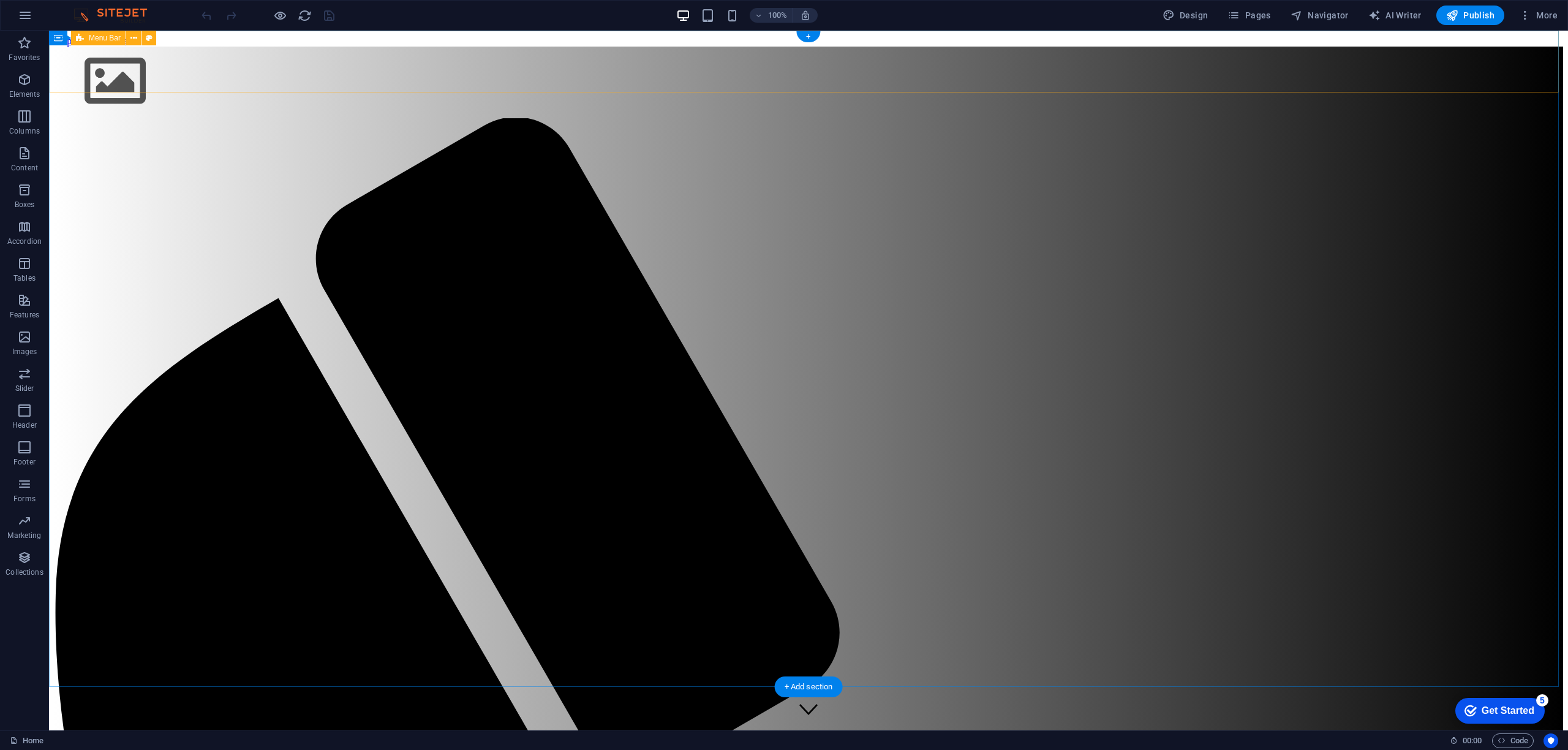
click at [535, 18] on div "100% Design Pages Navigator AI Writer Publish More" at bounding box center [880, 16] width 1363 height 19
click at [1473, 21] on span "Publish" at bounding box center [1470, 15] width 48 height 12
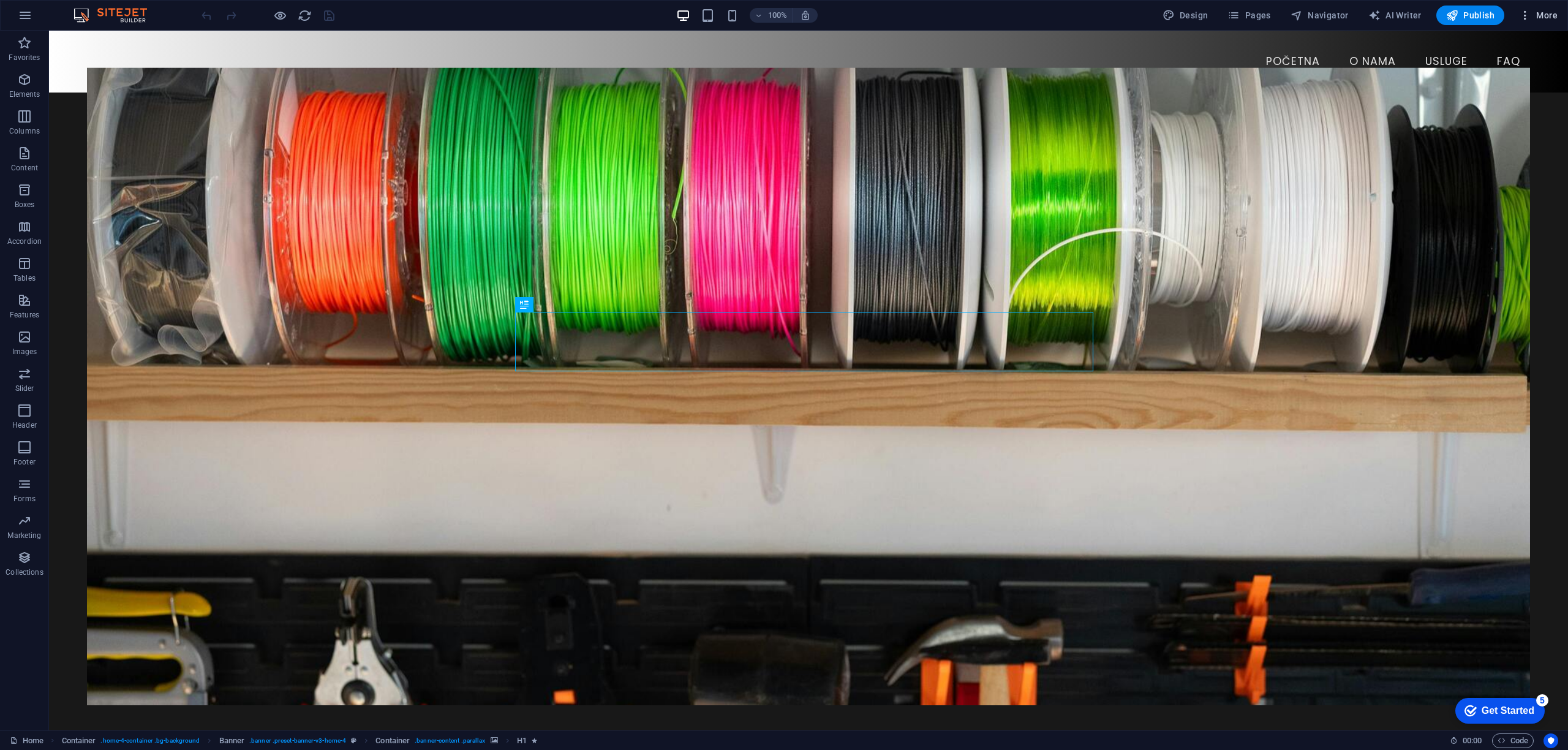
click at [1529, 19] on icon "button" at bounding box center [1525, 15] width 12 height 12
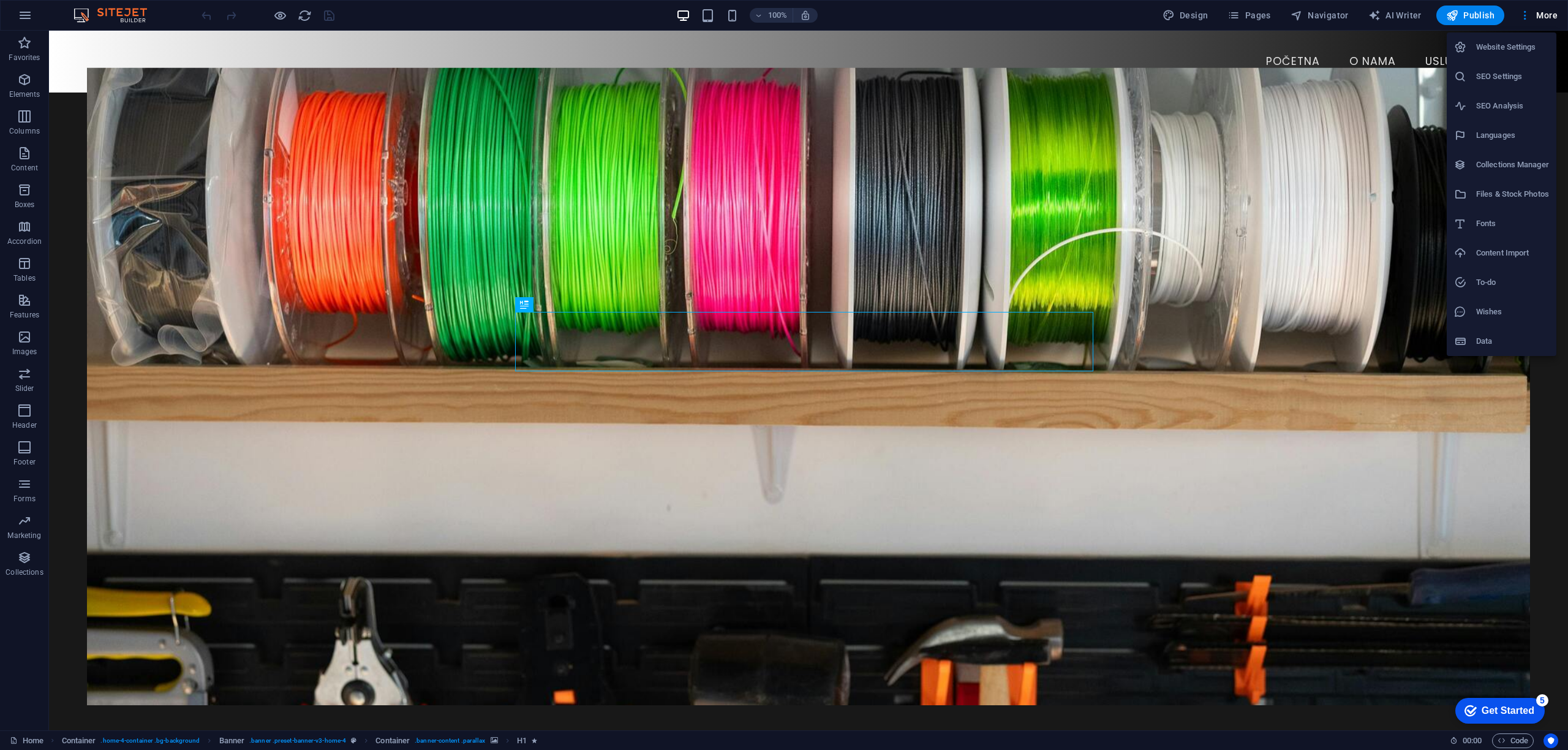
click at [1488, 49] on h6 "Website Settings" at bounding box center [1512, 47] width 73 height 15
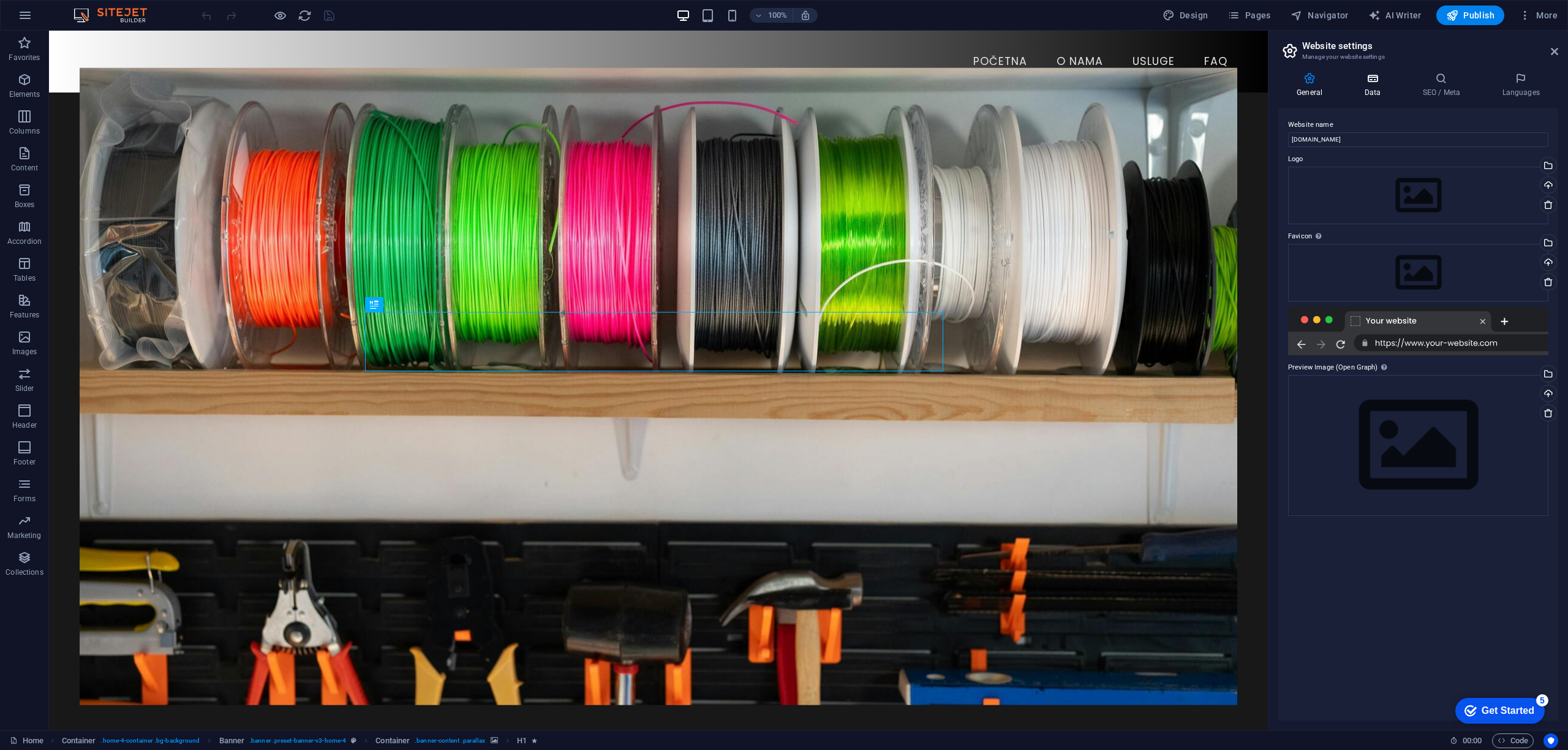
click at [1373, 89] on h4 "Data" at bounding box center [1375, 85] width 58 height 26
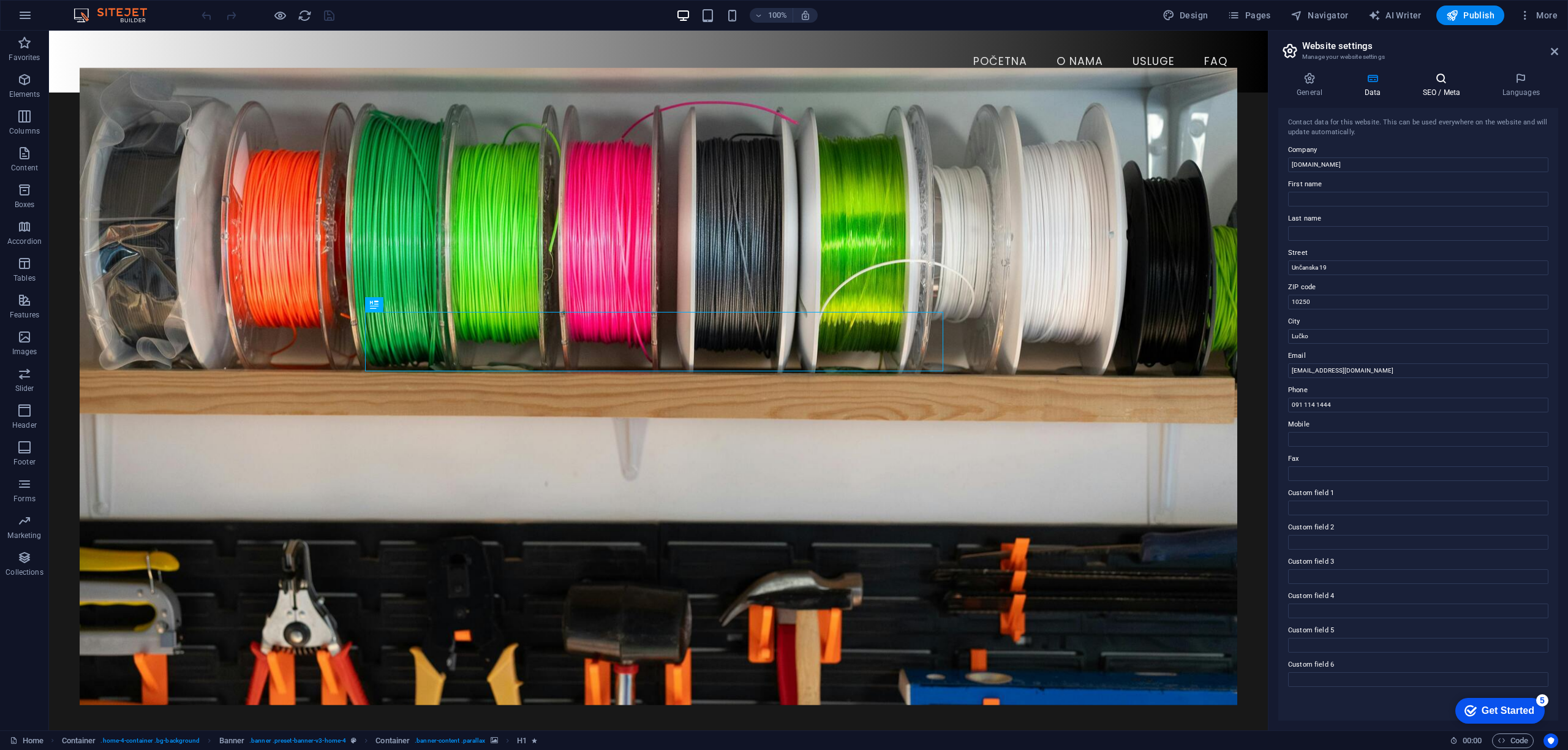
click at [1443, 78] on icon at bounding box center [1441, 78] width 75 height 12
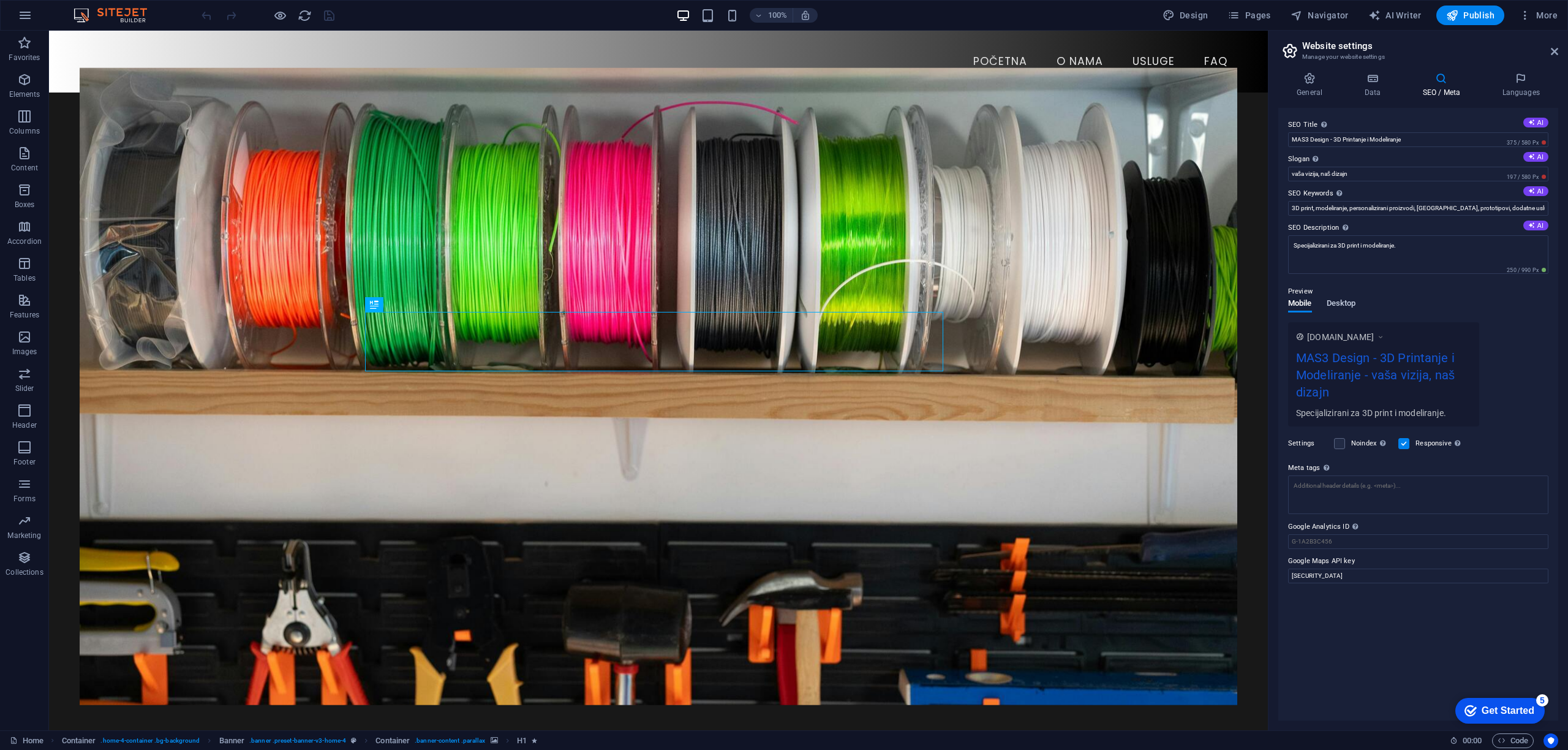
click at [1350, 308] on span "Desktop" at bounding box center [1341, 304] width 30 height 17
click at [1309, 304] on span "Mobile" at bounding box center [1300, 304] width 24 height 17
click at [1529, 18] on icon "button" at bounding box center [1525, 15] width 12 height 12
click at [1491, 346] on h6 "Data" at bounding box center [1512, 341] width 73 height 15
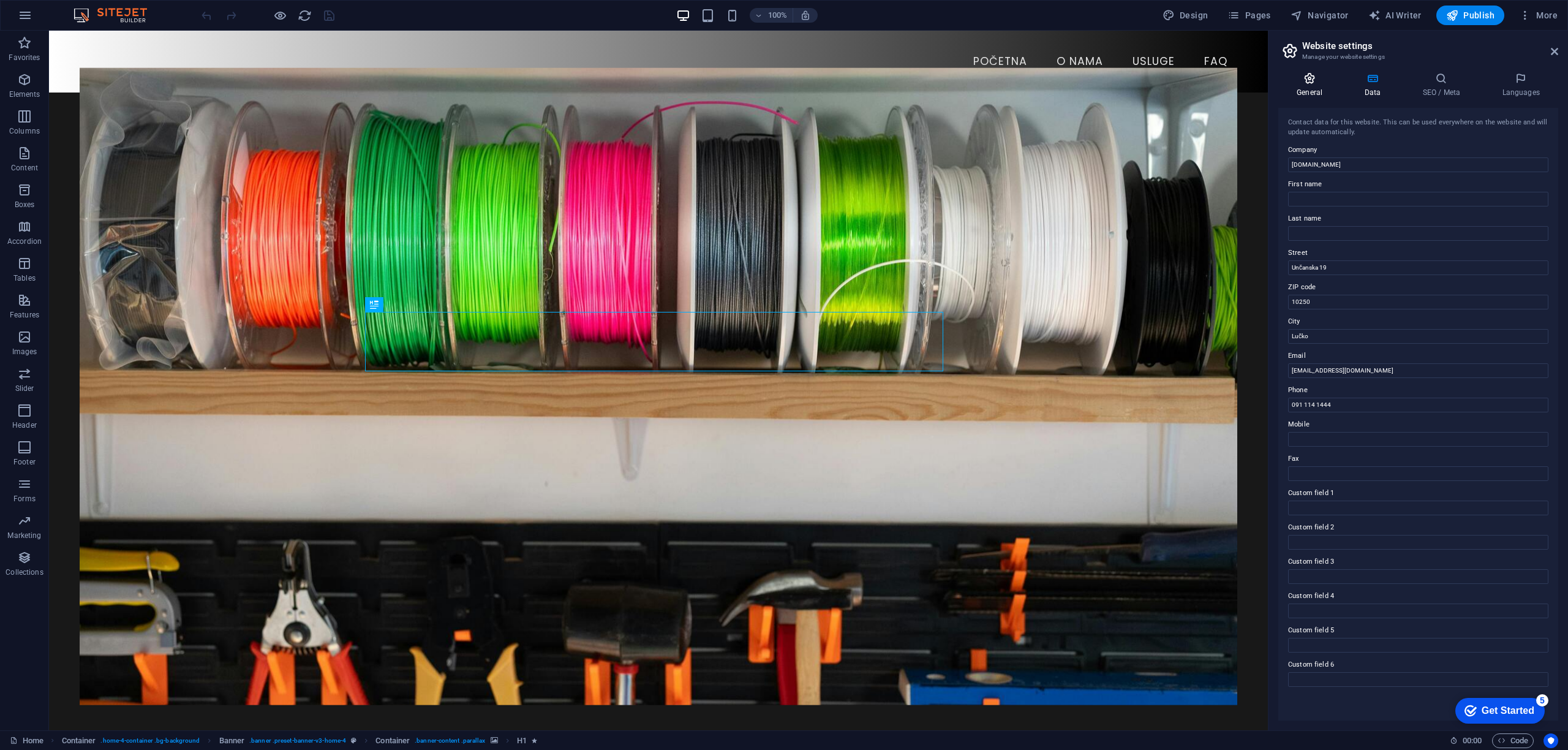
click at [1308, 87] on h4 "General" at bounding box center [1312, 85] width 67 height 26
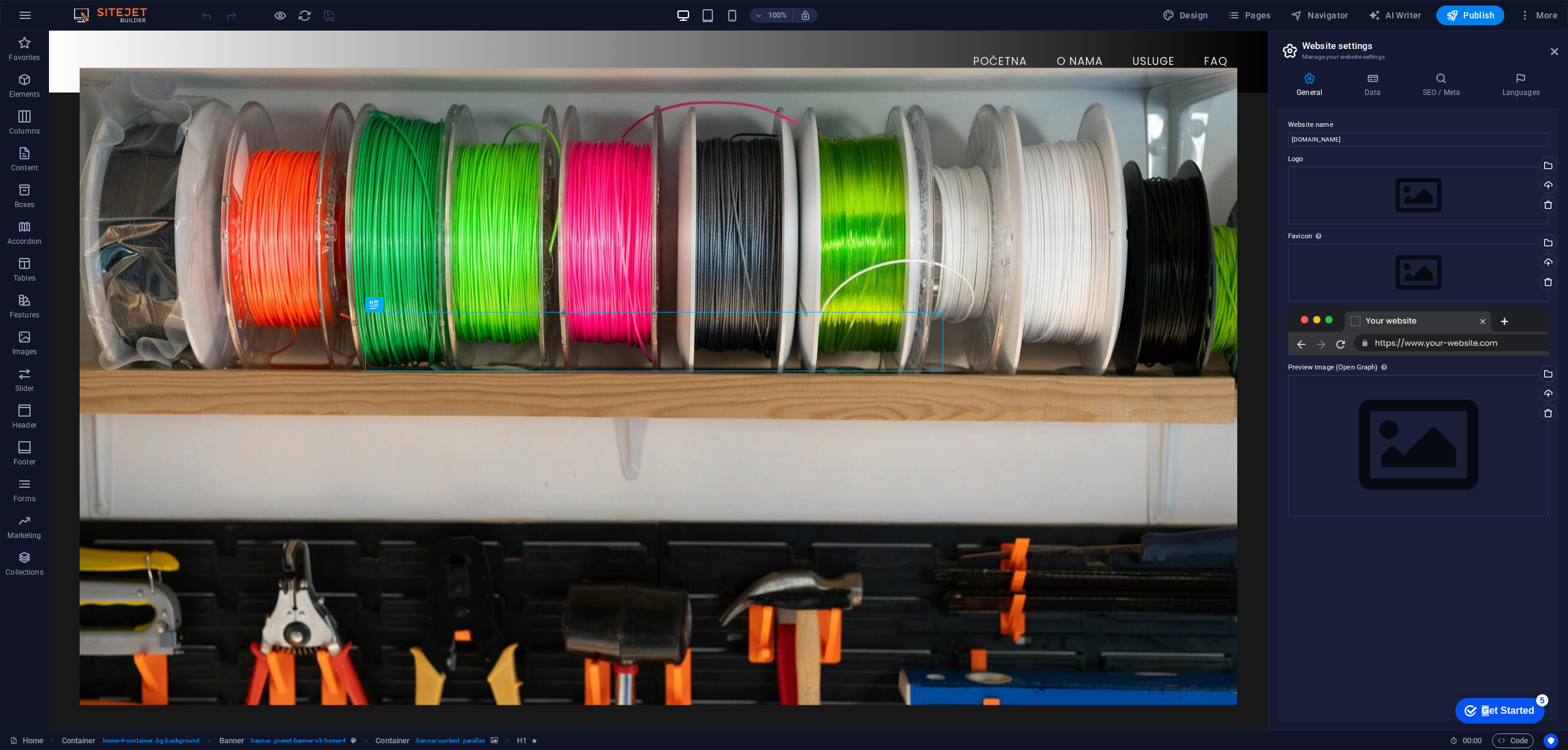
drag, startPoint x: 1481, startPoint y: 708, endPoint x: 1478, endPoint y: 636, distance: 72.1
click html "checkmark Get Started 5 First Steps in the Editor Let's guide you through the t…"
click at [1438, 621] on div "Website name mas3design.hr Logo Drag files here, click to choose files or selec…" at bounding box center [1418, 414] width 280 height 613
click at [1418, 684] on div "Website name mas3design.hr Logo Drag files here, click to choose files or selec…" at bounding box center [1418, 414] width 280 height 613
click at [1473, 744] on span "00 : 00" at bounding box center [1472, 740] width 19 height 15
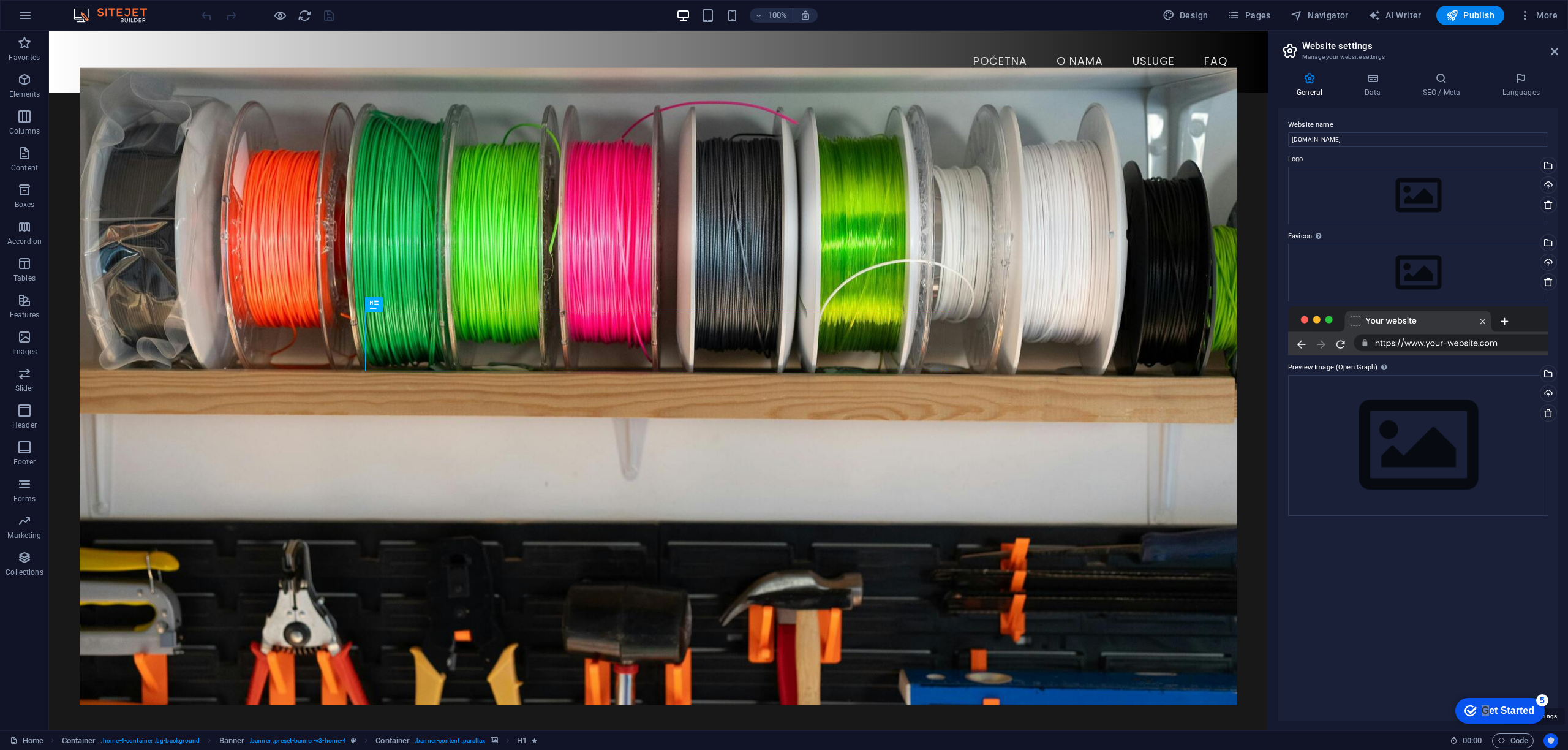
click at [1553, 741] on icon "Usercentrics" at bounding box center [1551, 740] width 8 height 8
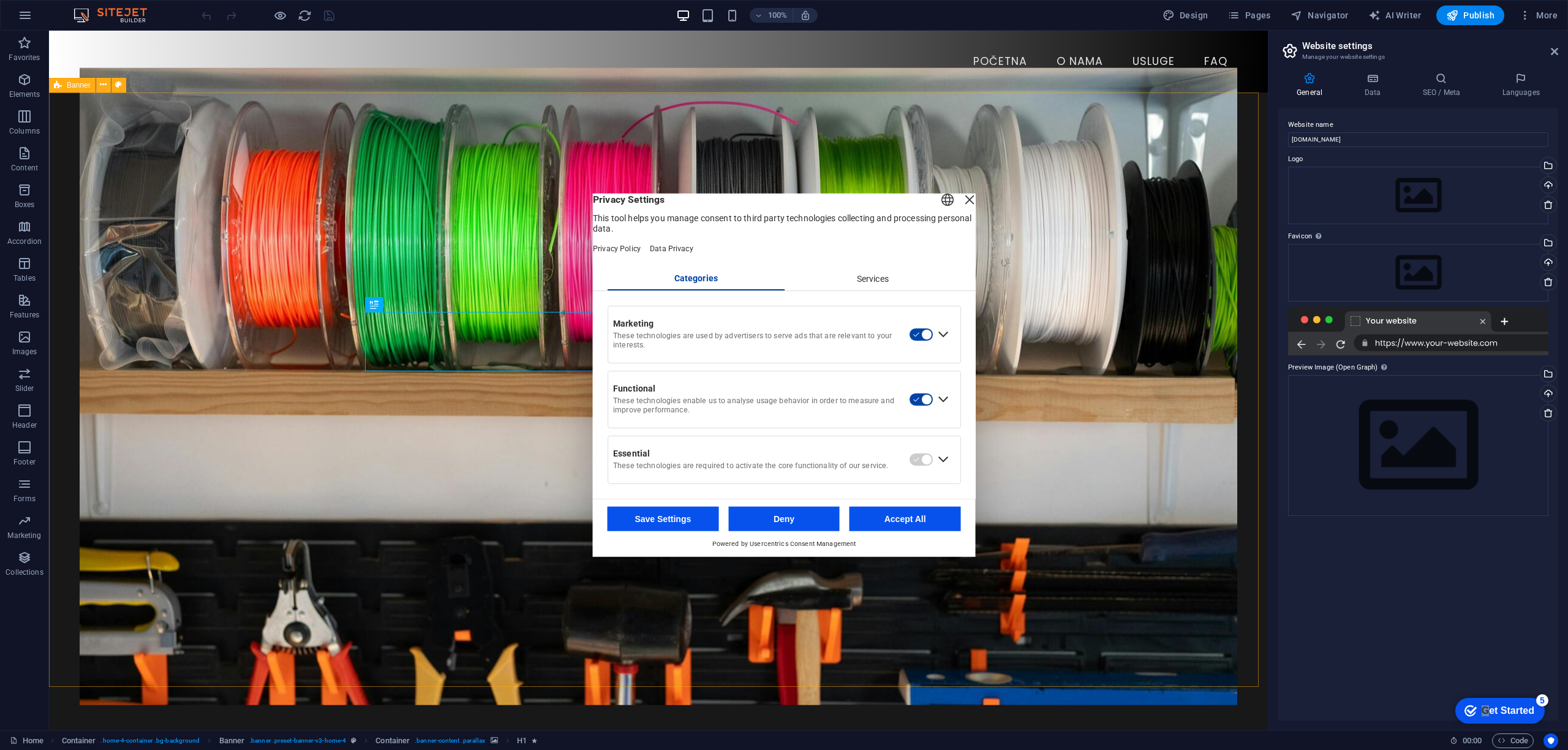
click at [871, 285] on div "Services" at bounding box center [872, 279] width 177 height 21
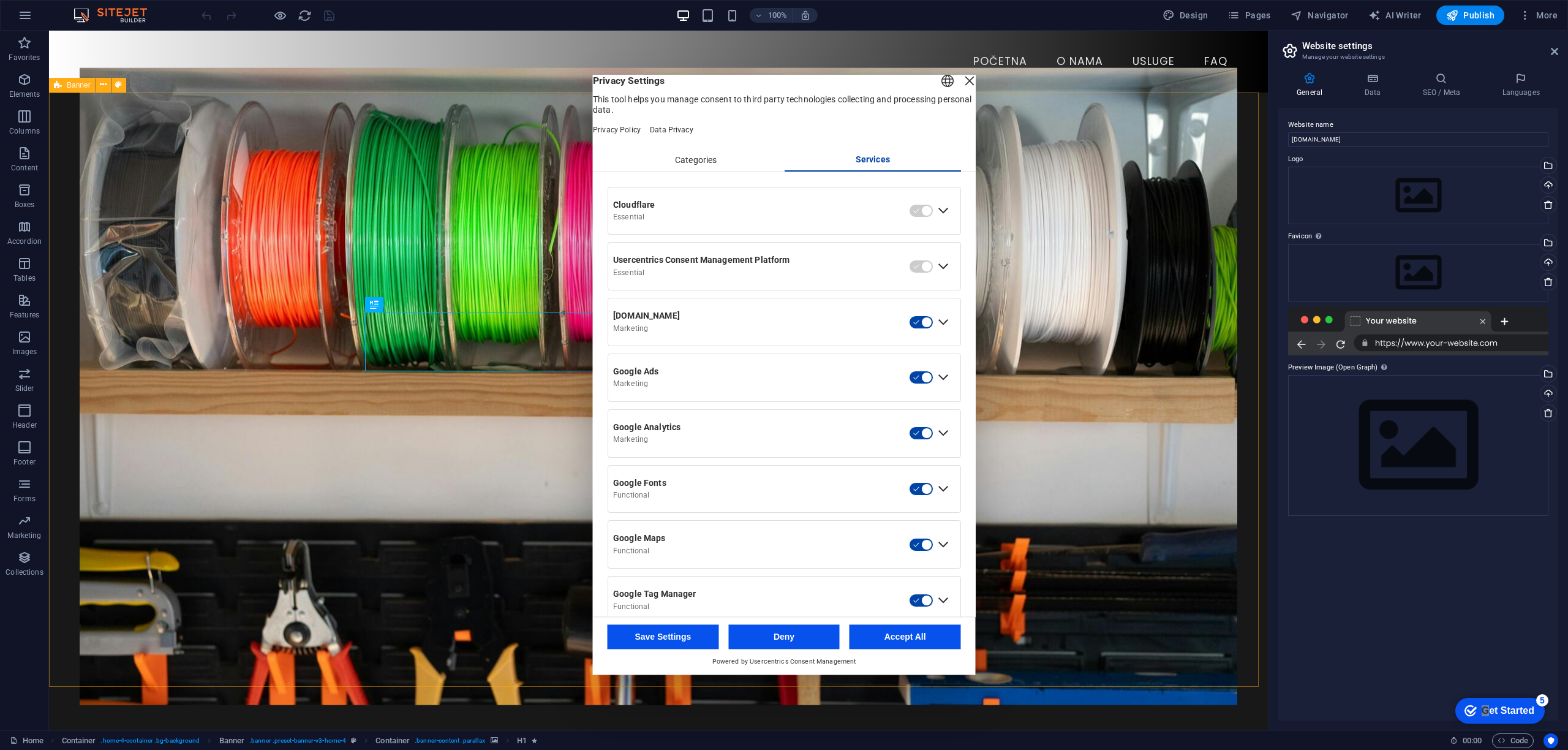
click at [683, 171] on div "Categories" at bounding box center [696, 160] width 177 height 21
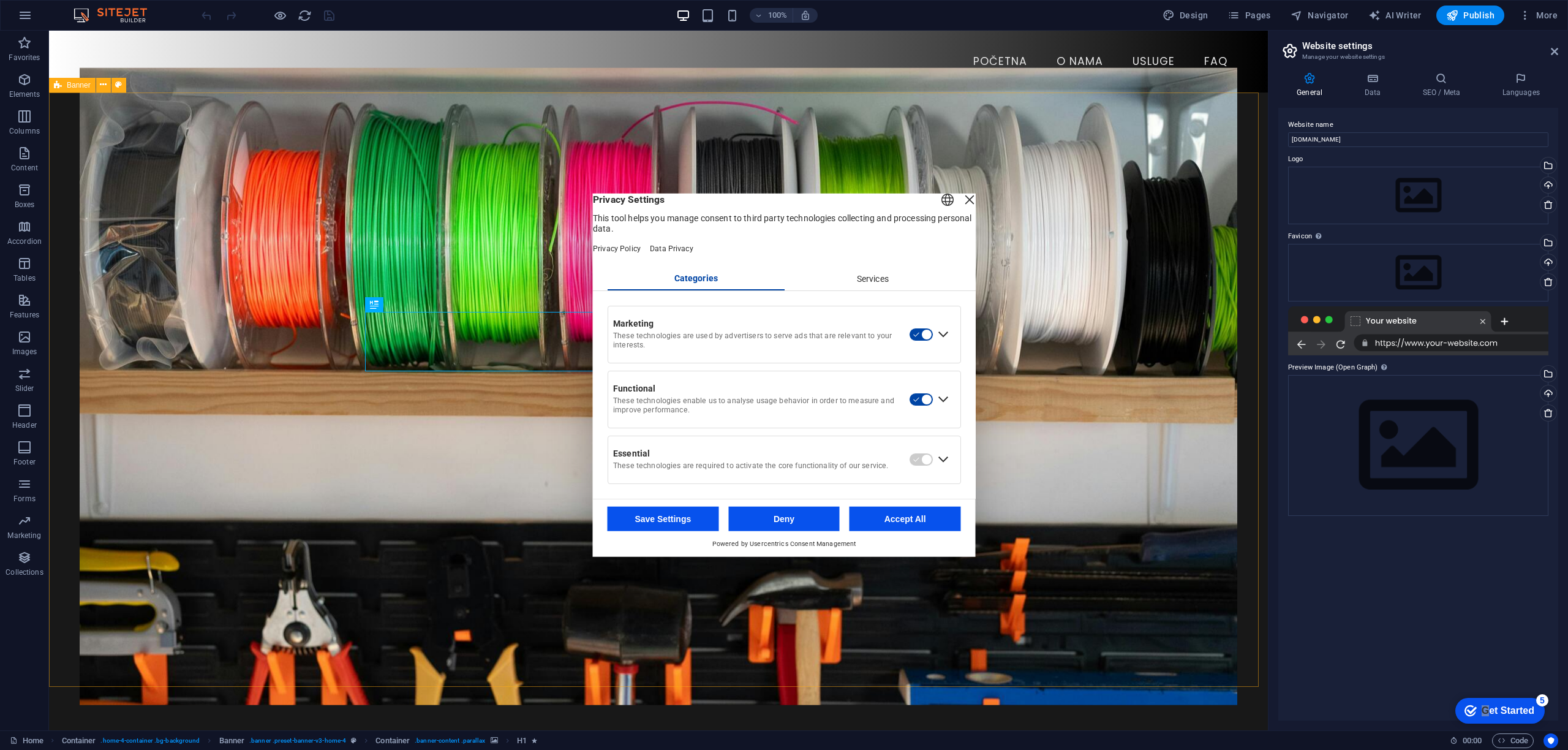
click at [898, 528] on button "Accept All" at bounding box center [905, 518] width 112 height 25
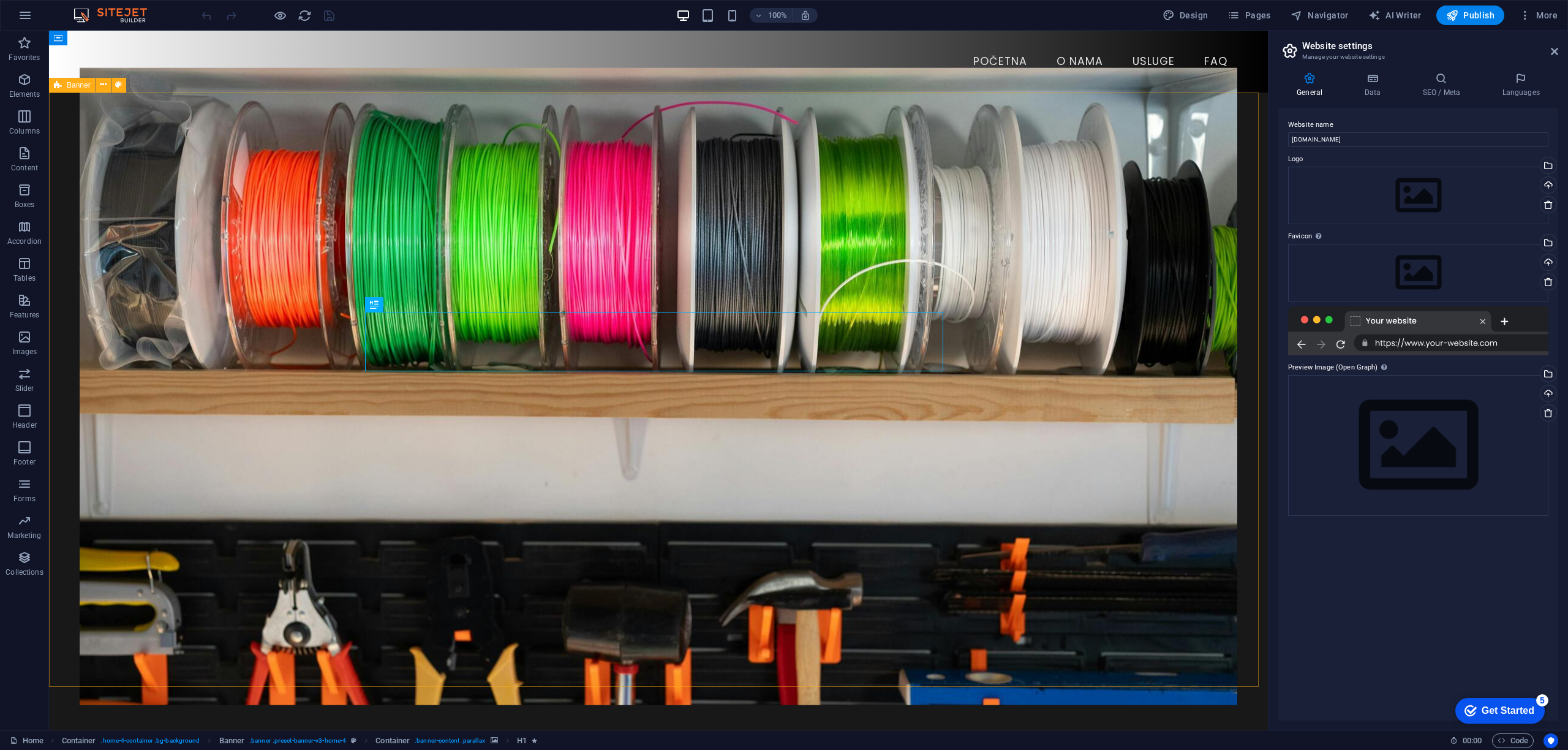
click at [1523, 708] on div "Get Started" at bounding box center [1508, 711] width 53 height 11
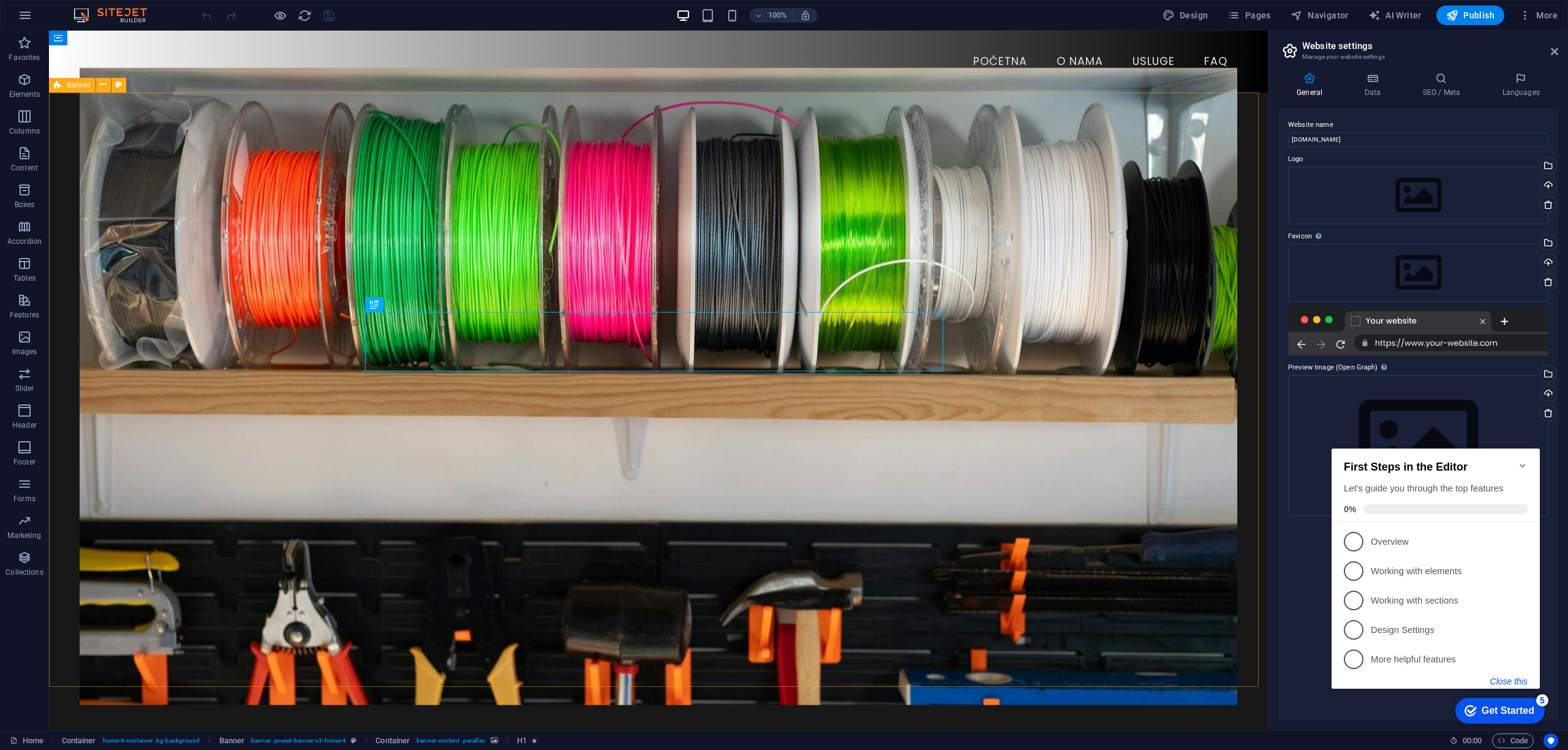
click at [1511, 677] on button "Close this" at bounding box center [1509, 681] width 37 height 10
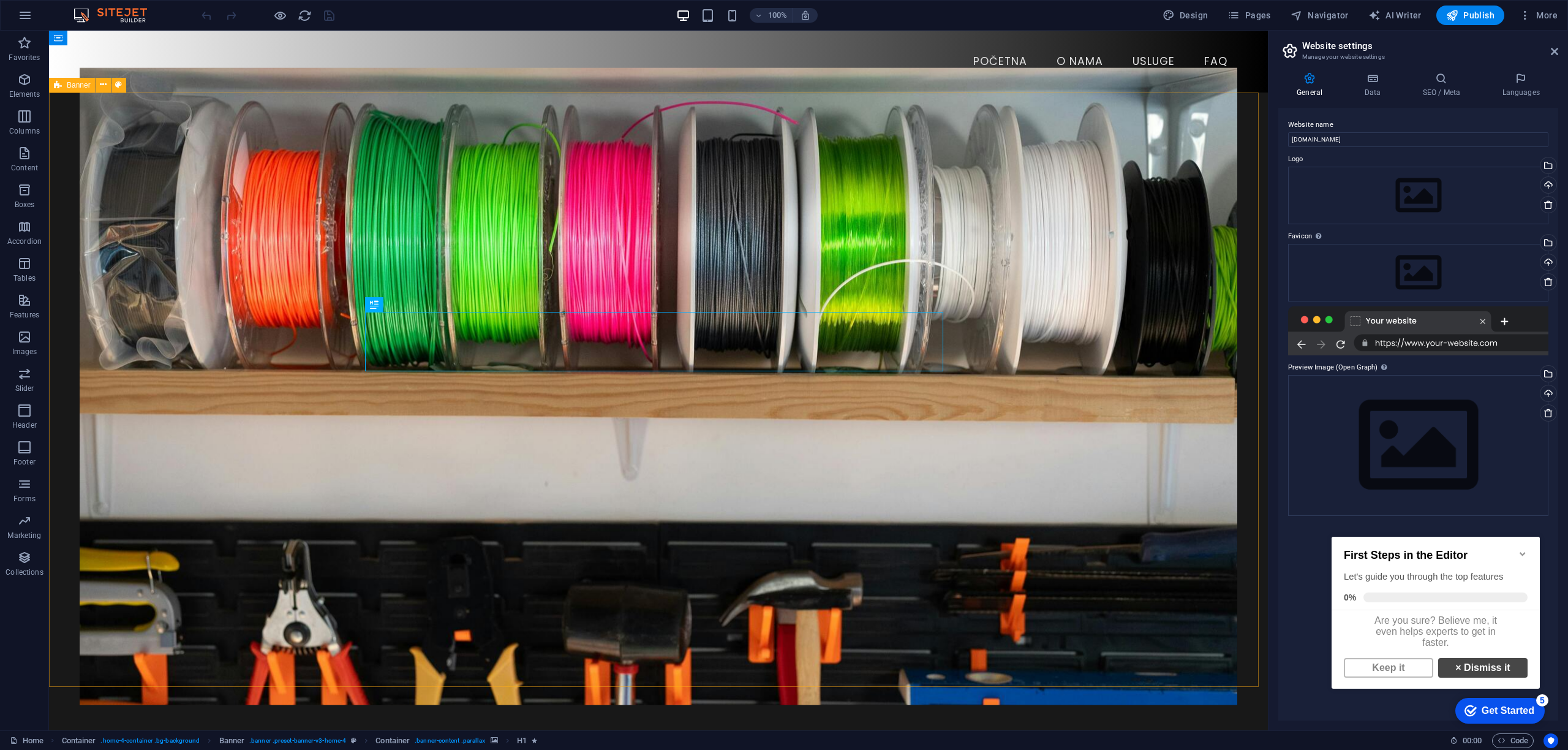
click at [1484, 677] on link "× Dismiss it" at bounding box center [1483, 668] width 89 height 19
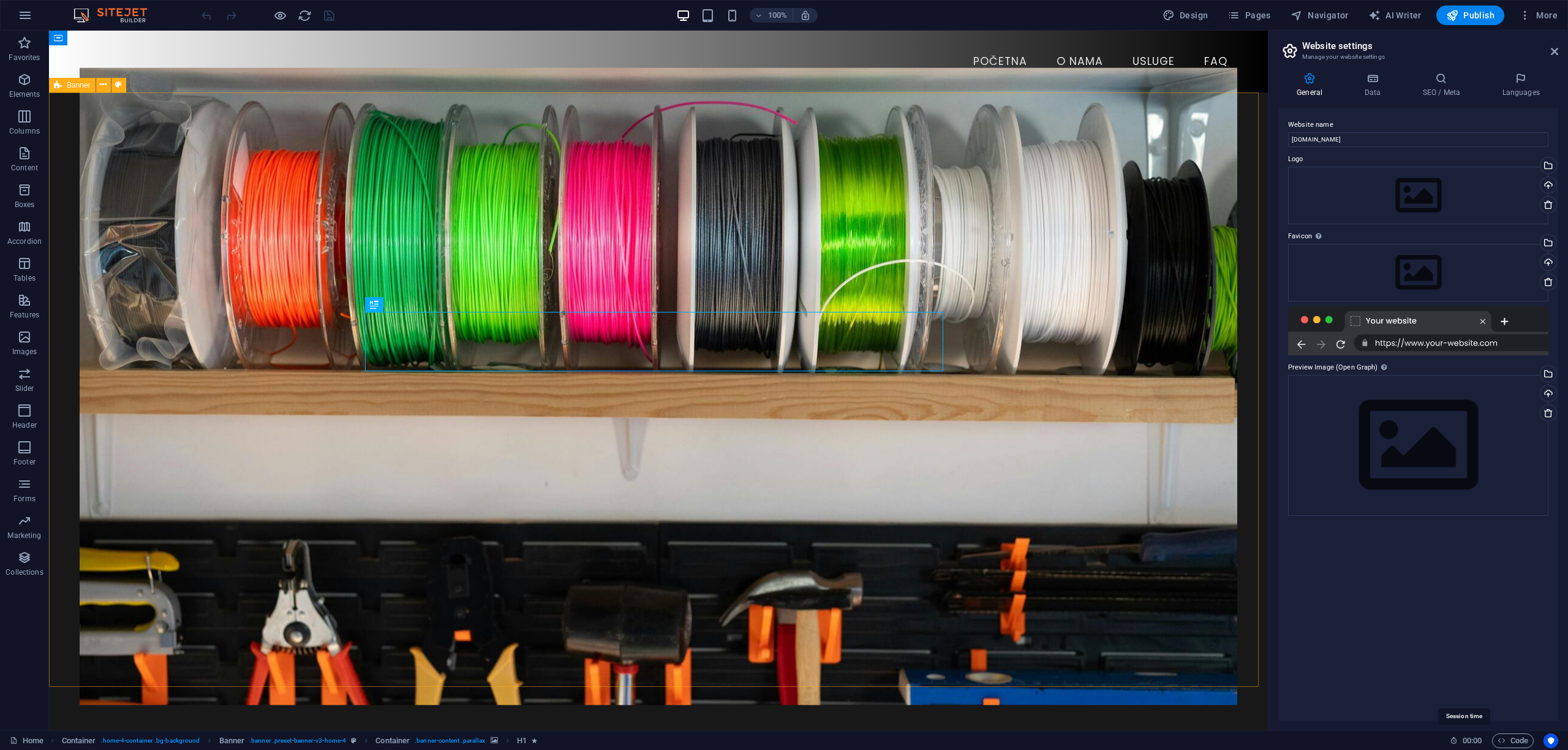
click at [1453, 744] on h6 "00 : 00" at bounding box center [1466, 740] width 32 height 15
click at [305, 16] on icon "reload" at bounding box center [305, 16] width 14 height 14
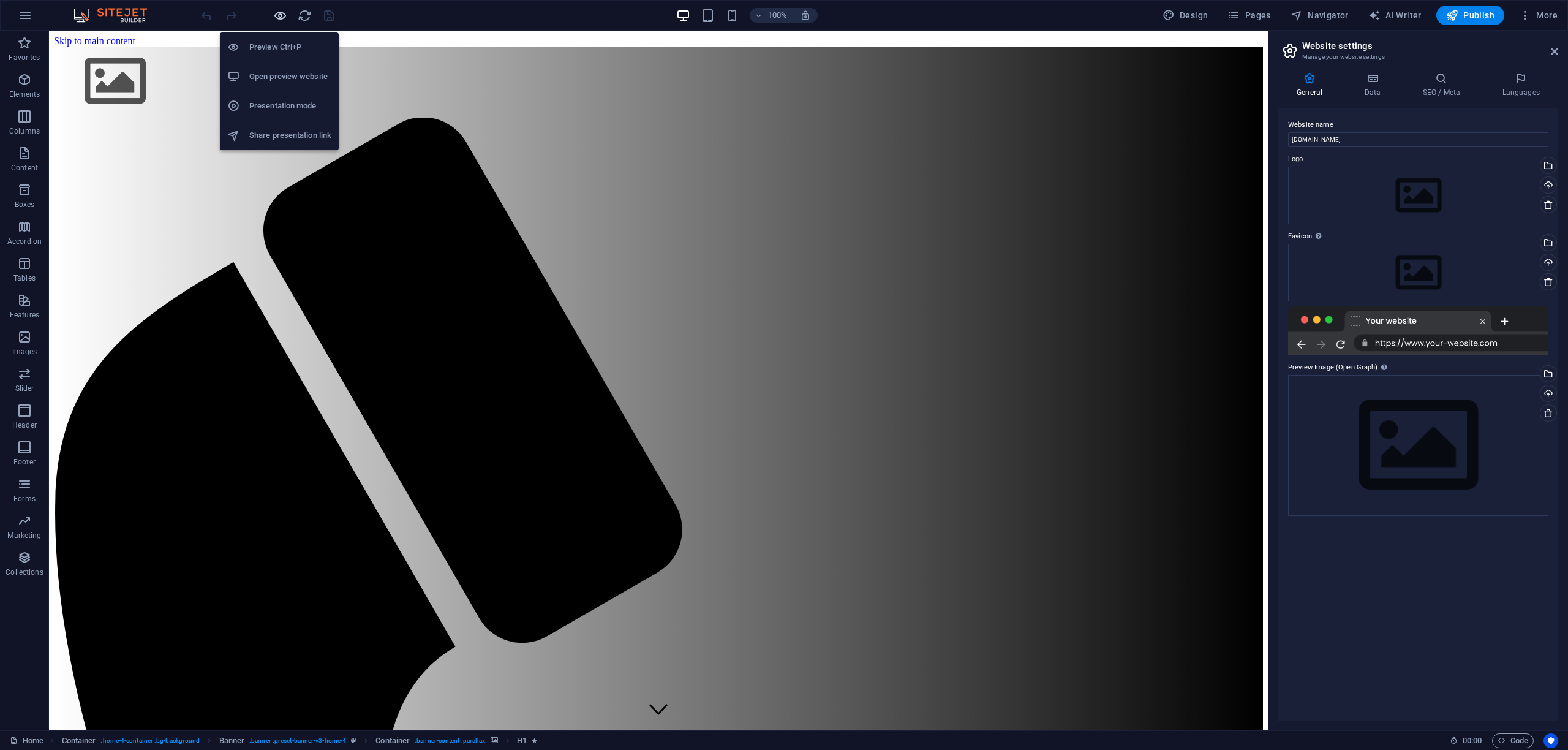
click at [280, 16] on icon "button" at bounding box center [280, 16] width 14 height 14
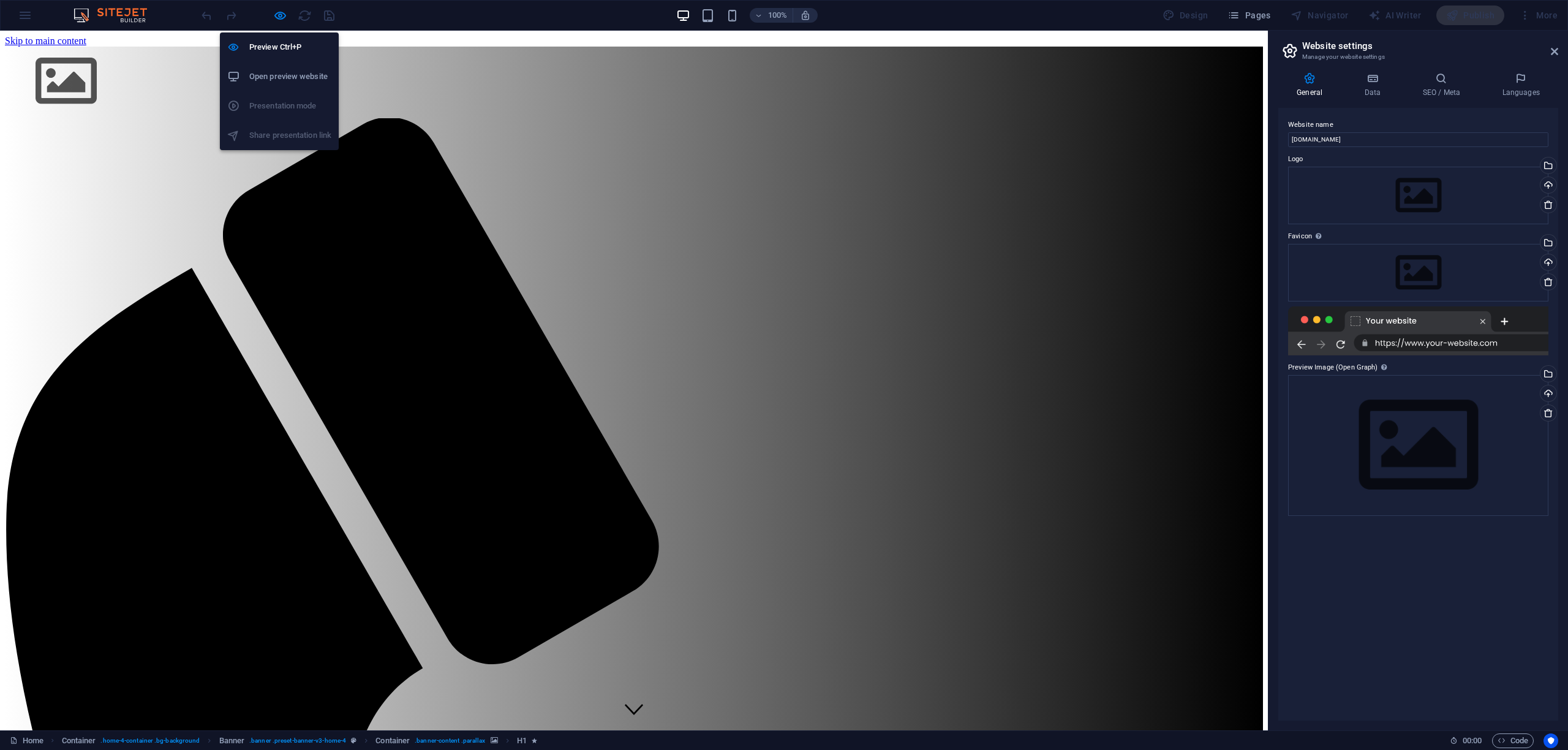
click at [271, 72] on h6 "Open preview website" at bounding box center [290, 76] width 82 height 15
click at [277, 17] on icon "button" at bounding box center [280, 16] width 14 height 14
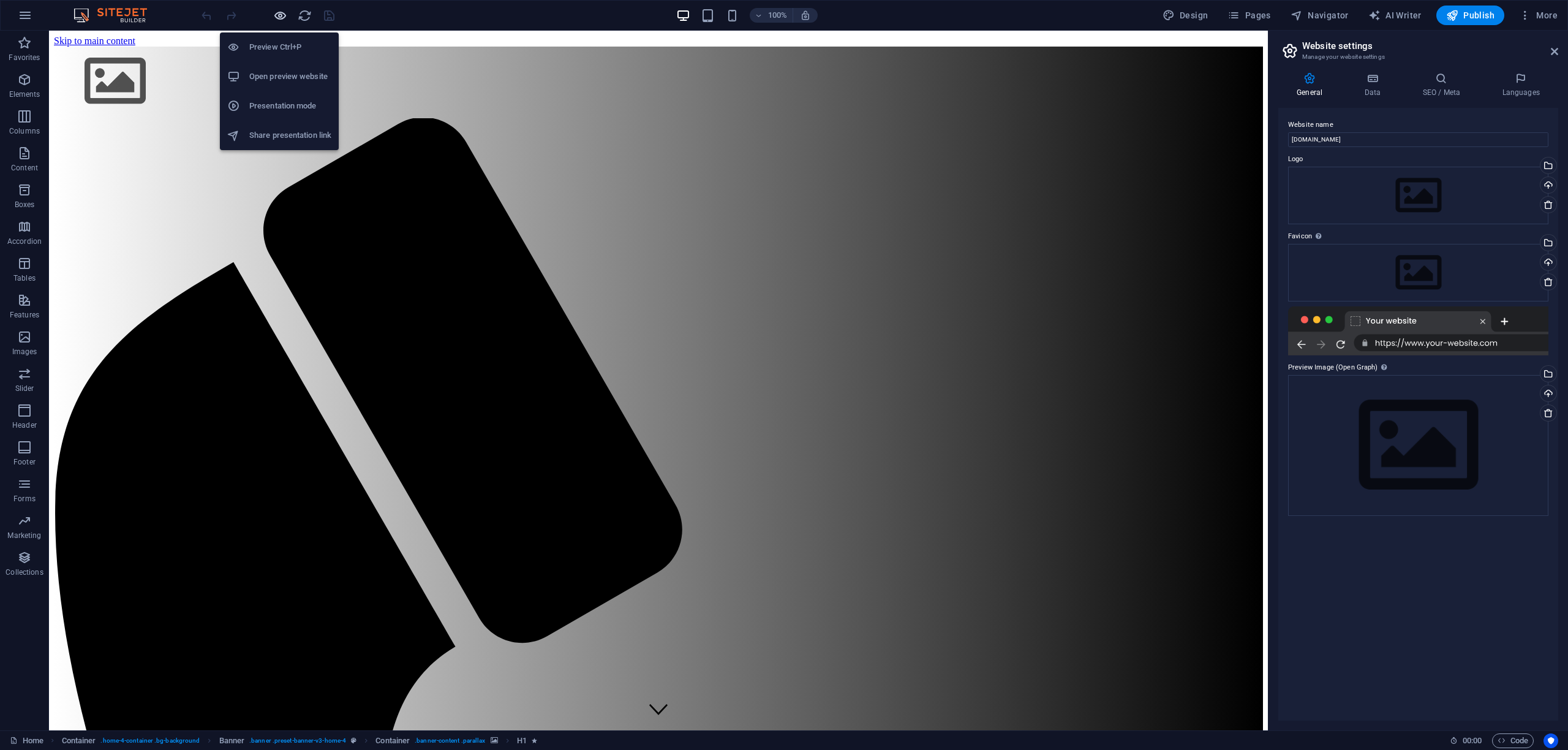
click at [277, 17] on icon "button" at bounding box center [280, 16] width 14 height 14
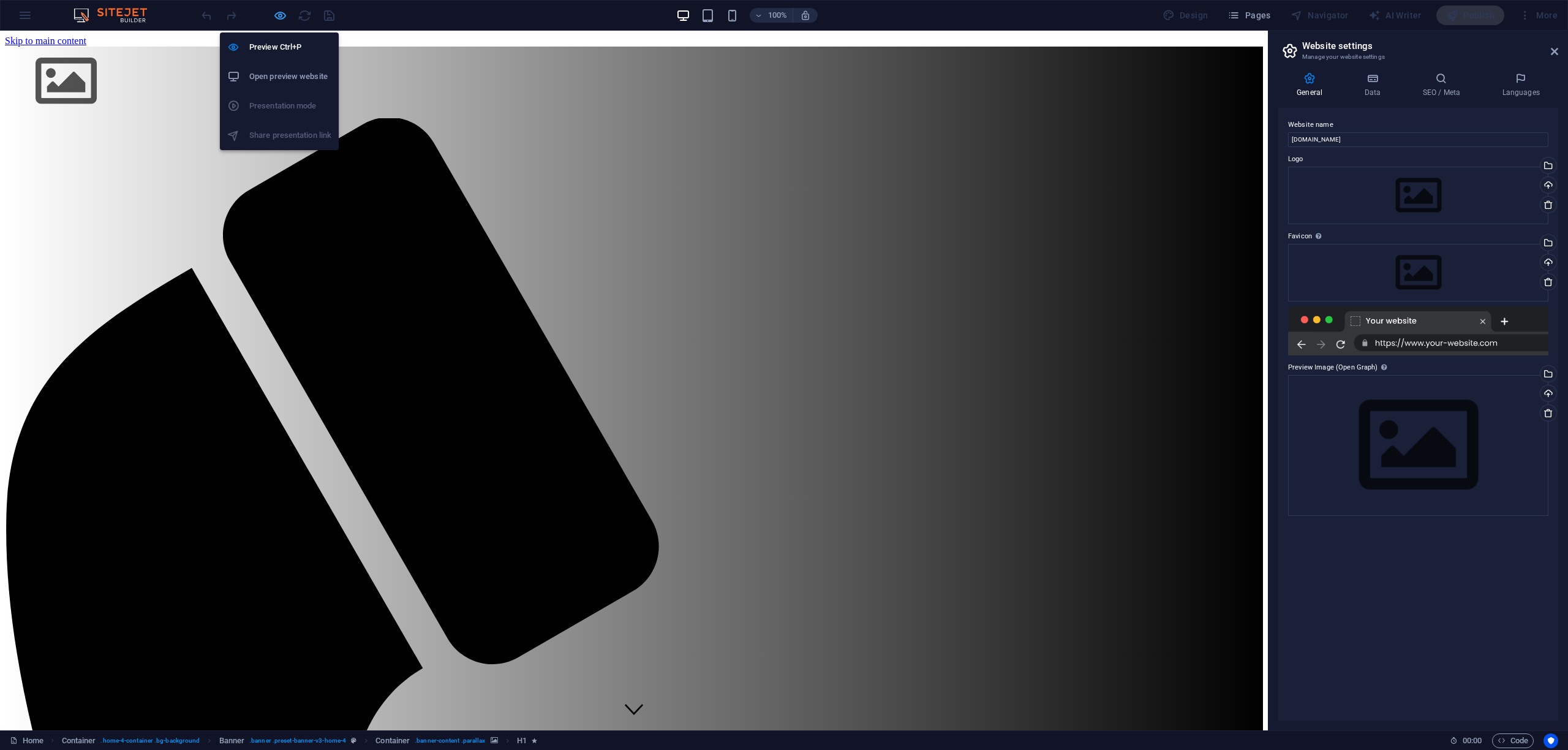
click at [277, 17] on icon "button" at bounding box center [280, 16] width 14 height 14
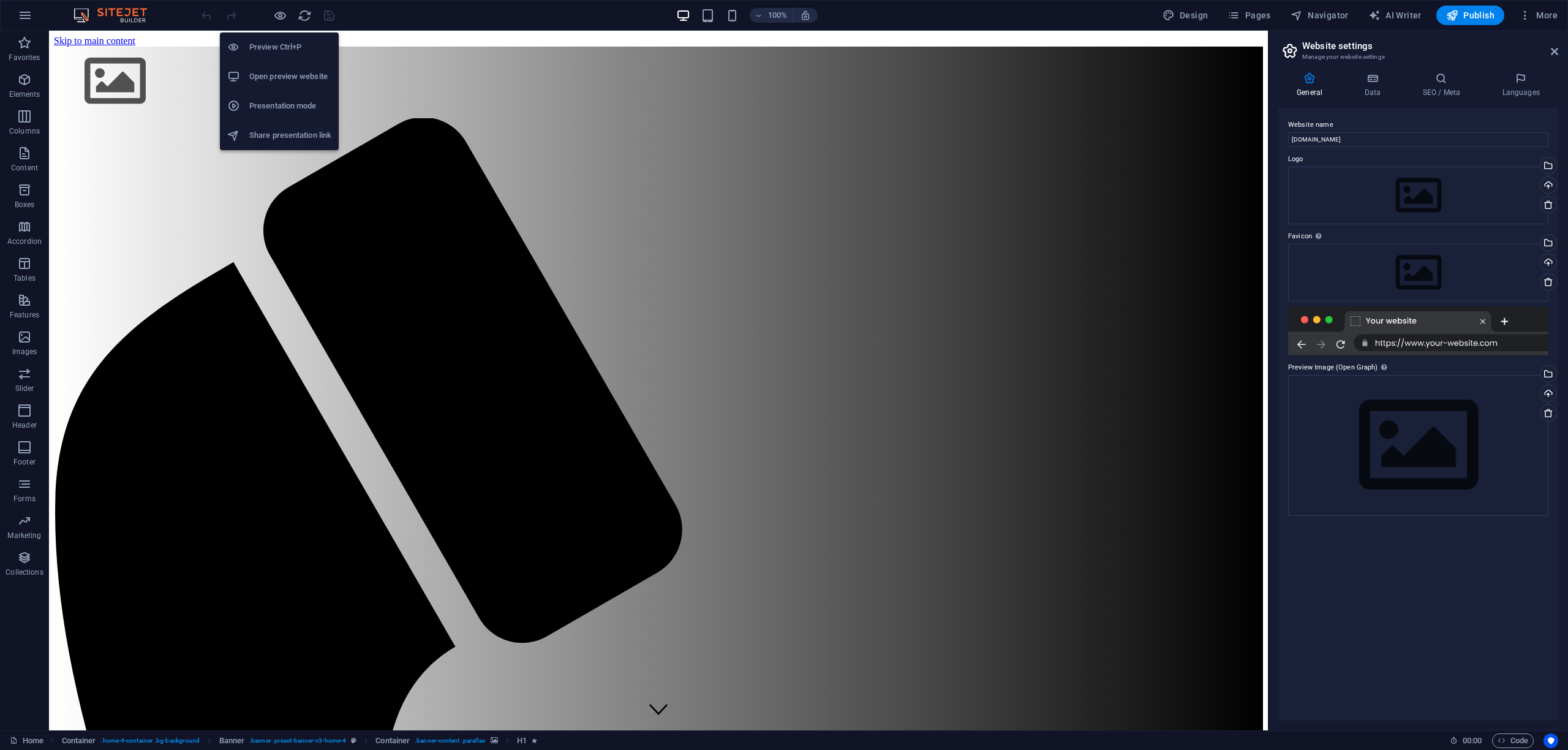
click at [262, 72] on h6 "Open preview website" at bounding box center [290, 76] width 82 height 15
click at [279, 79] on h6 "Open preview website" at bounding box center [290, 76] width 82 height 15
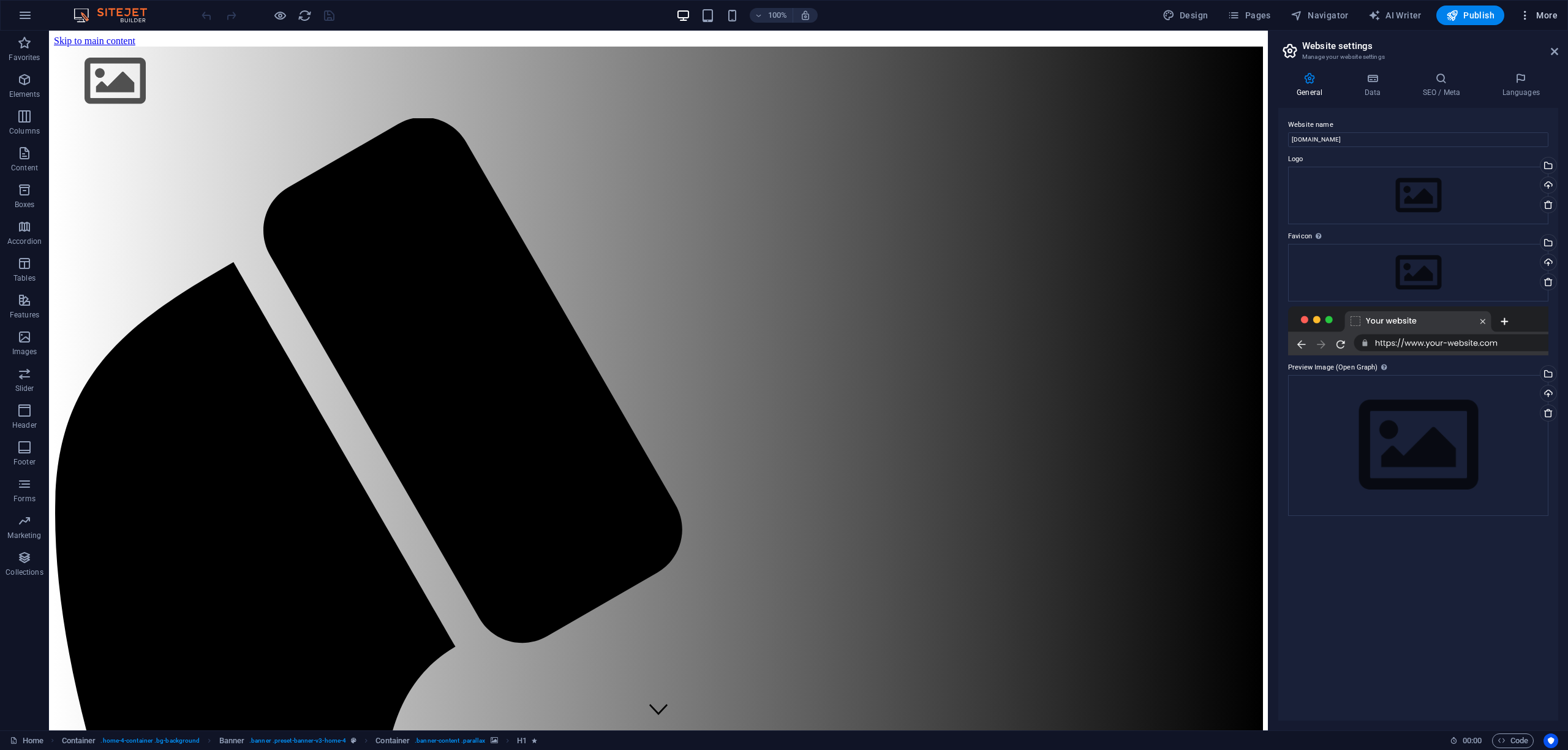
click at [1527, 16] on icon "button" at bounding box center [1525, 15] width 12 height 12
click at [1505, 44] on h6 "Website Settings" at bounding box center [1512, 47] width 73 height 15
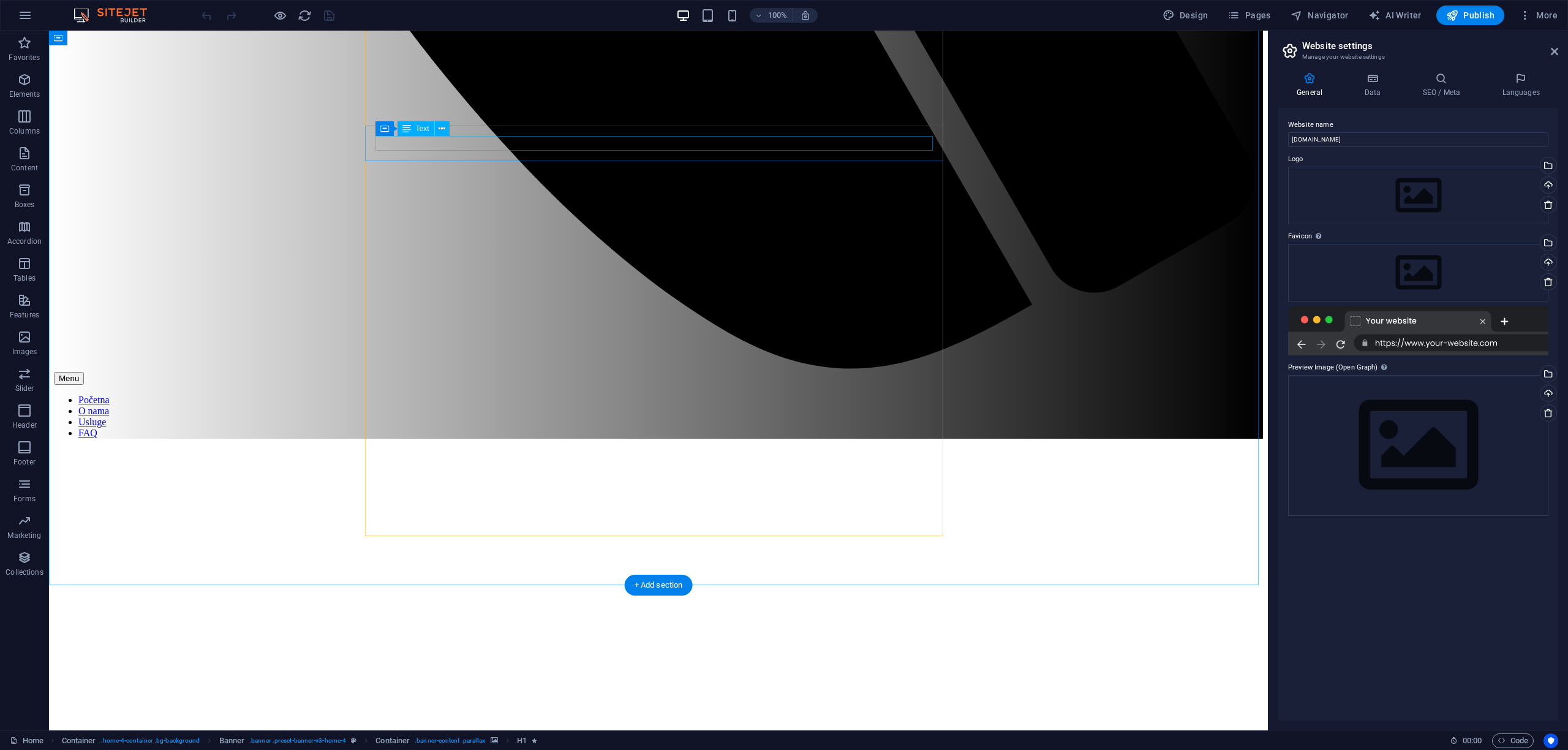
scroll to position [1718, 0]
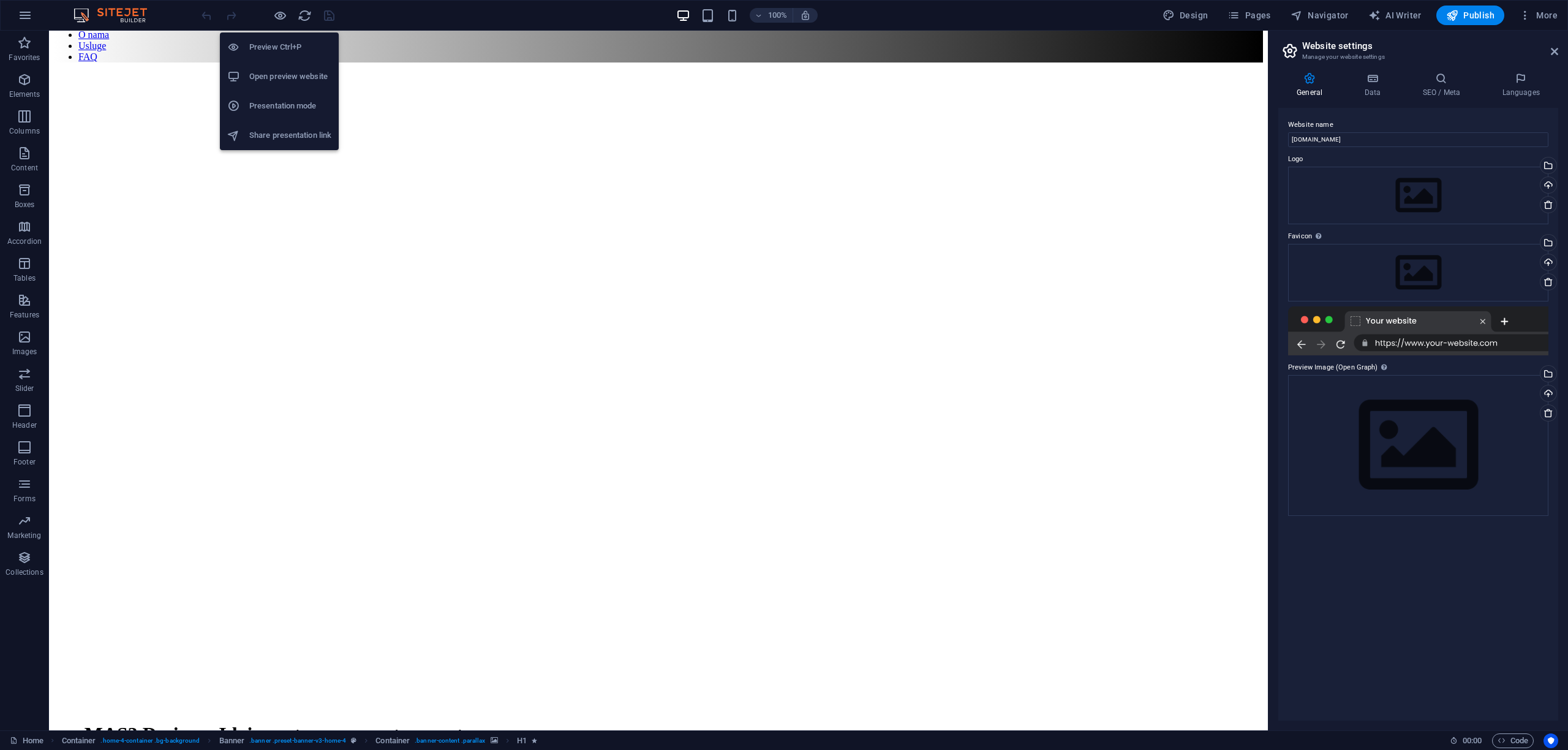
click at [280, 80] on h6 "Open preview website" at bounding box center [290, 76] width 82 height 15
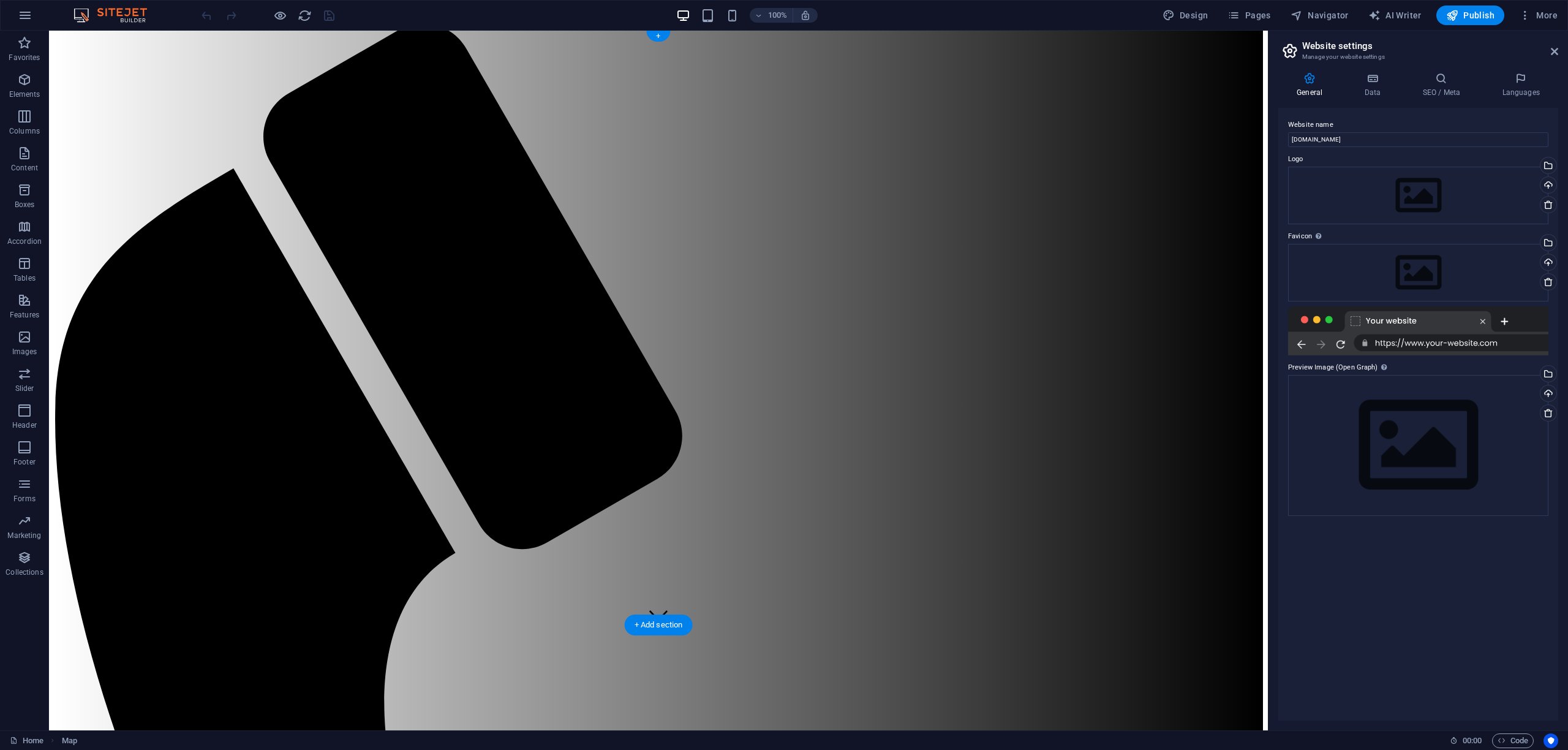
scroll to position [0, 0]
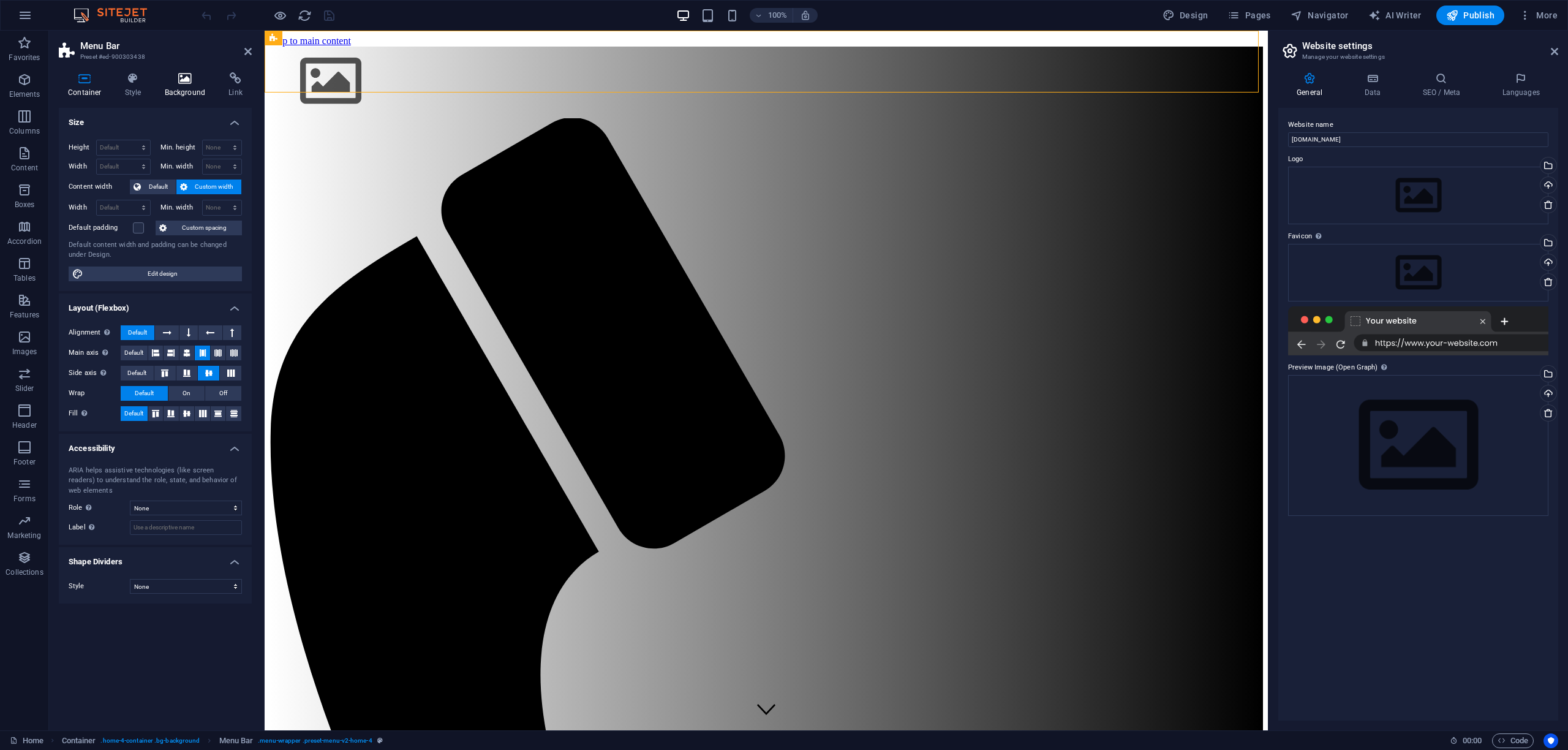
click at [184, 78] on icon at bounding box center [185, 78] width 59 height 12
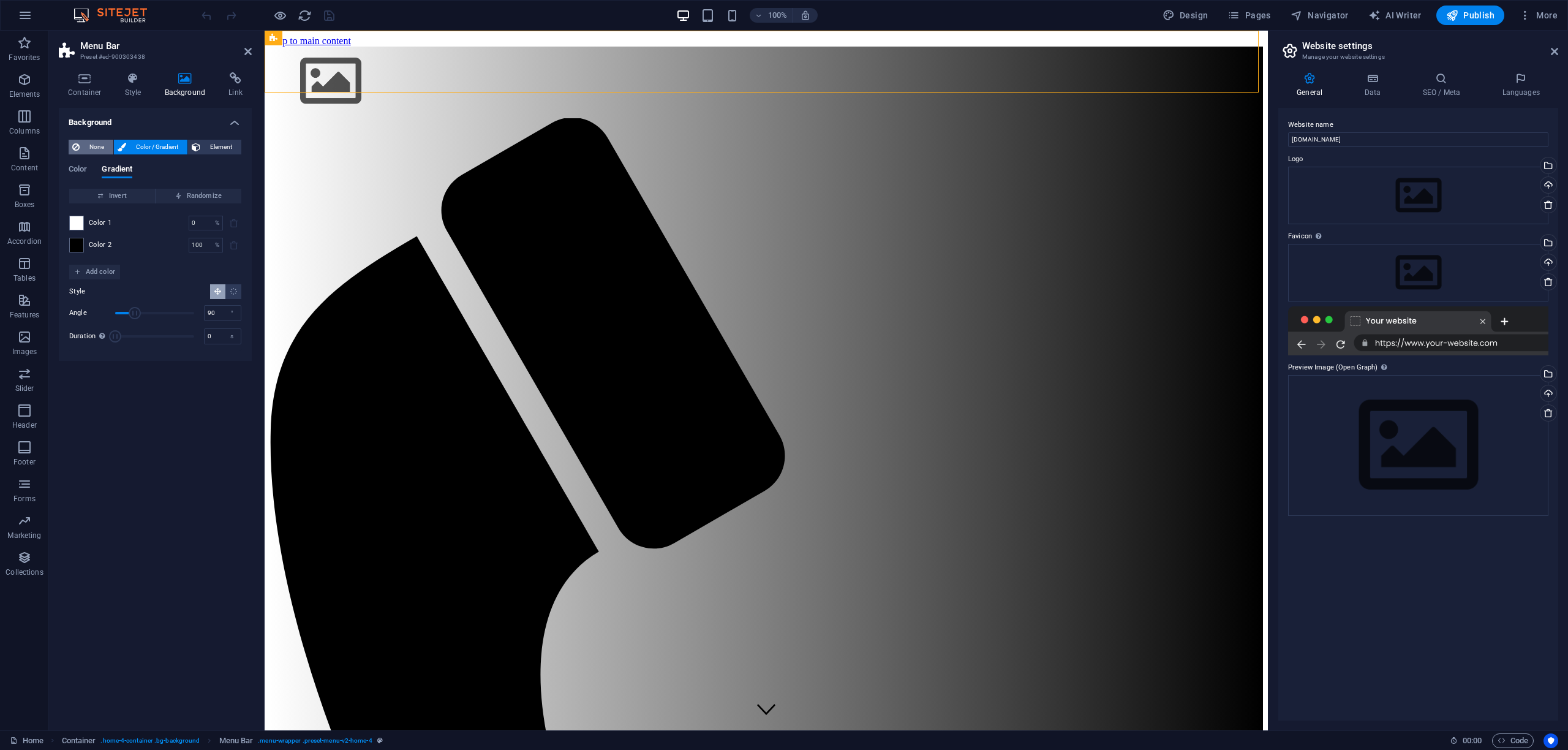
click at [101, 145] on span "None" at bounding box center [96, 147] width 26 height 15
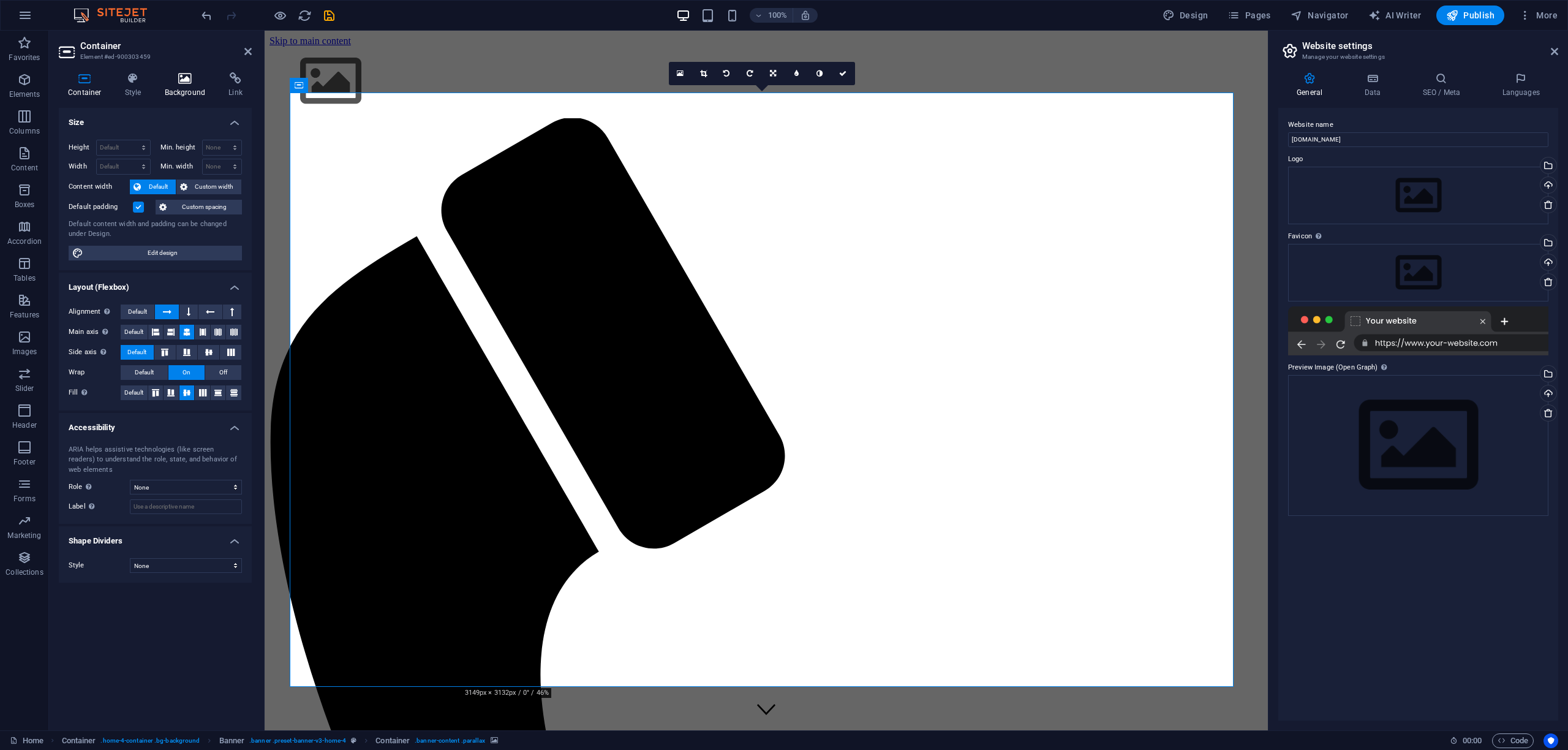
click at [182, 77] on icon at bounding box center [185, 78] width 59 height 12
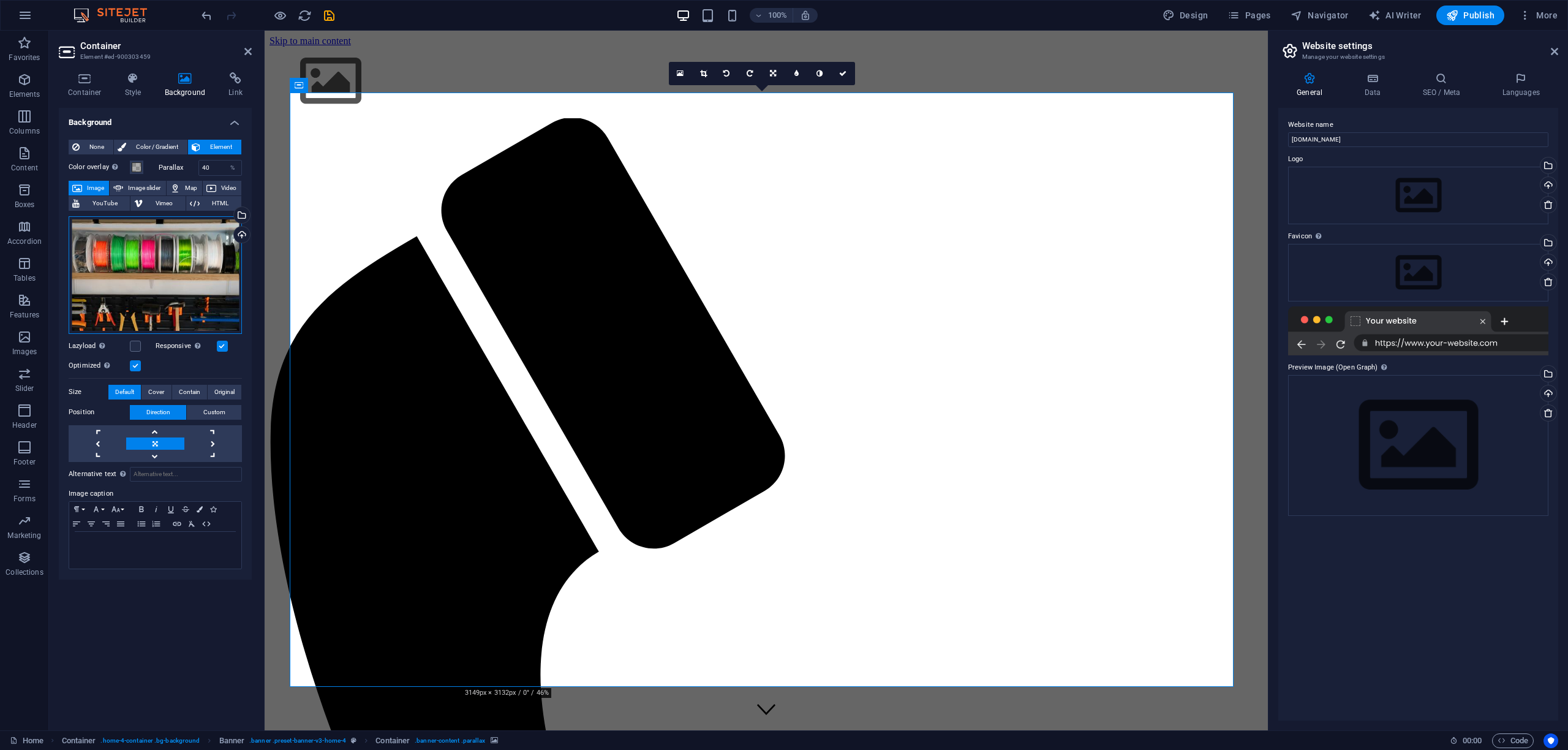
click at [150, 287] on div "Drag files here, click to choose files or select files from Files or our free s…" at bounding box center [155, 275] width 173 height 118
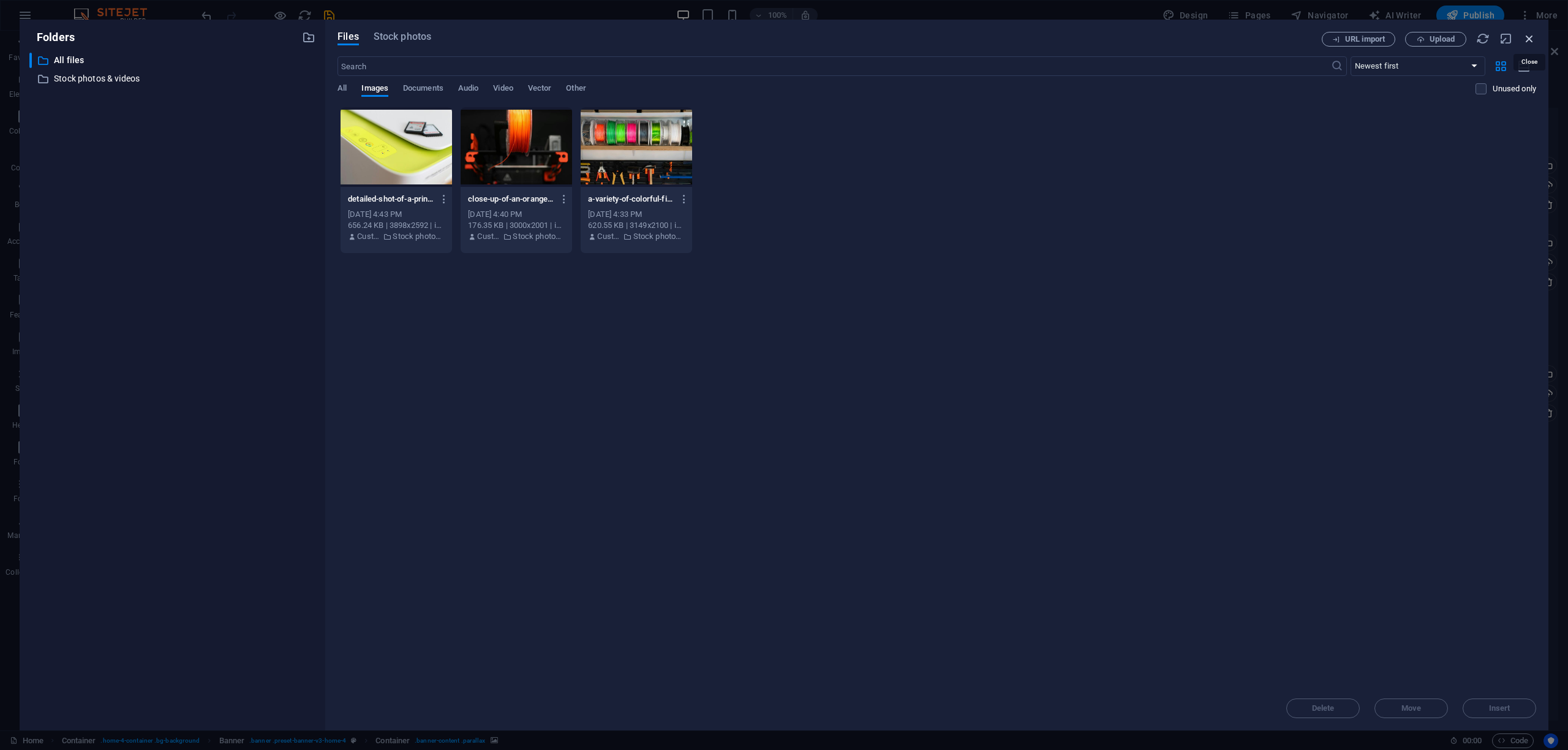
click at [1529, 39] on icon "button" at bounding box center [1529, 38] width 14 height 14
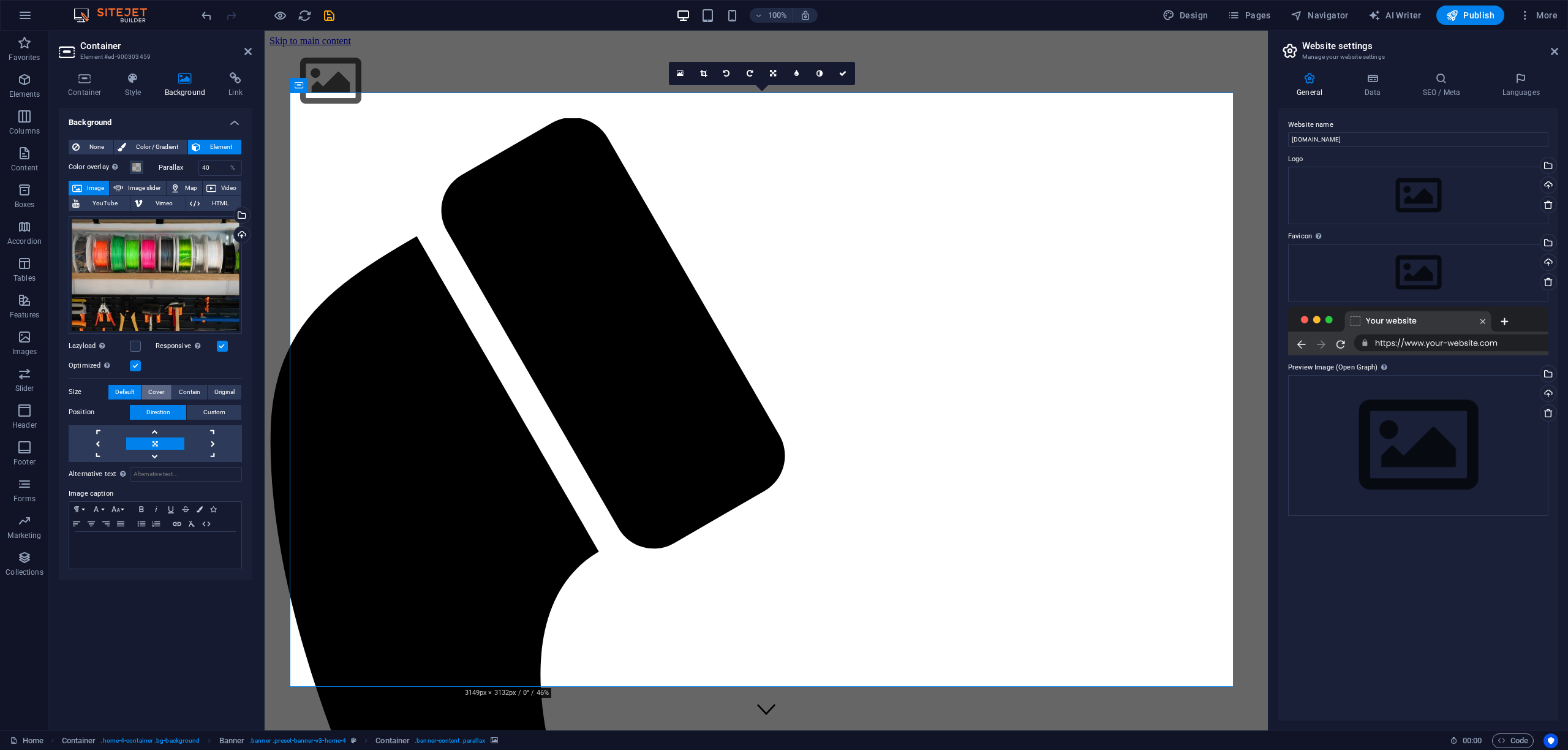
click at [154, 390] on span "Cover" at bounding box center [156, 392] width 16 height 15
click at [183, 390] on span "Contain" at bounding box center [189, 392] width 21 height 15
click at [149, 390] on span "Cover" at bounding box center [156, 392] width 16 height 15
click at [187, 387] on span "Contain" at bounding box center [189, 392] width 21 height 15
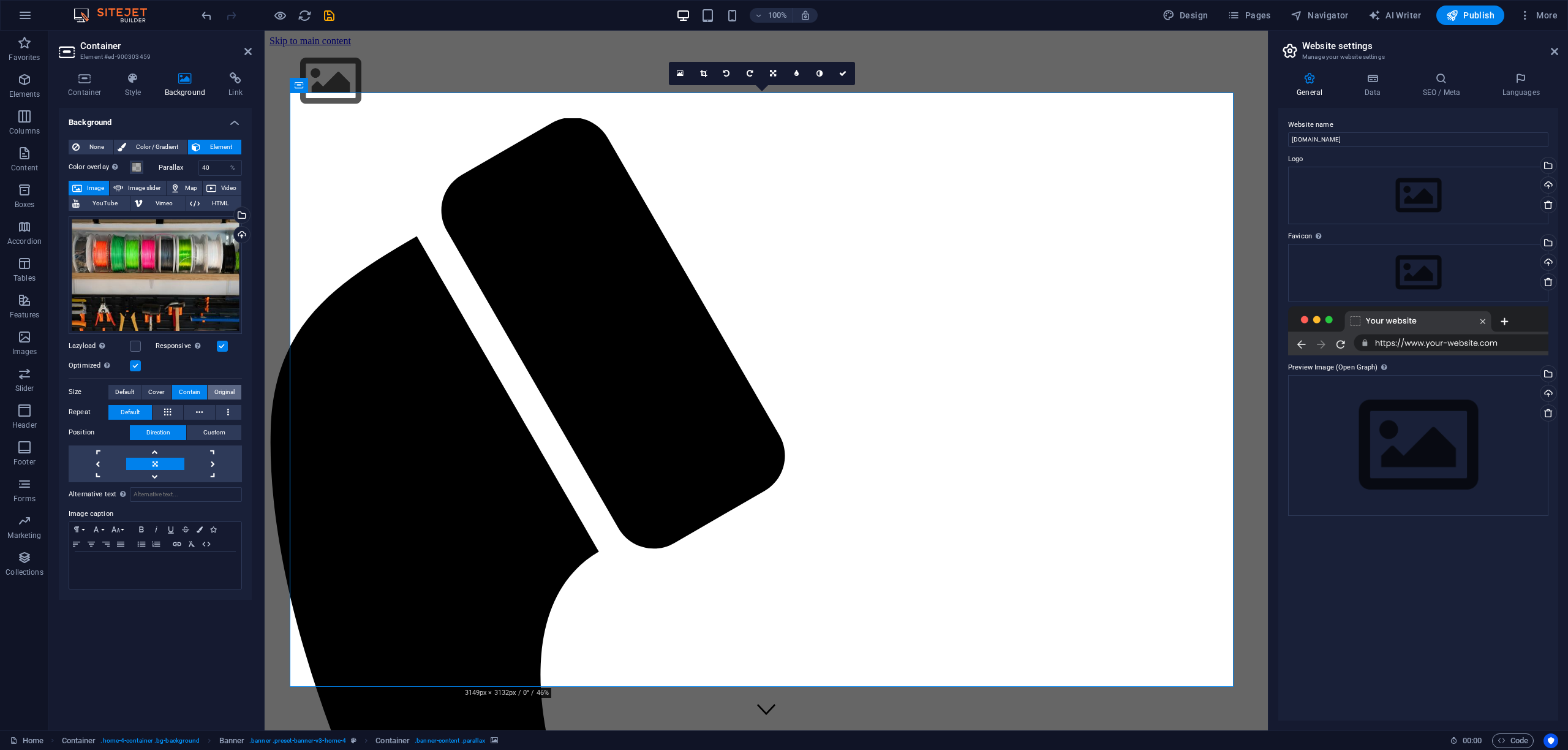
click at [223, 389] on span "Original" at bounding box center [224, 392] width 20 height 15
click at [129, 389] on span "Default" at bounding box center [124, 392] width 19 height 15
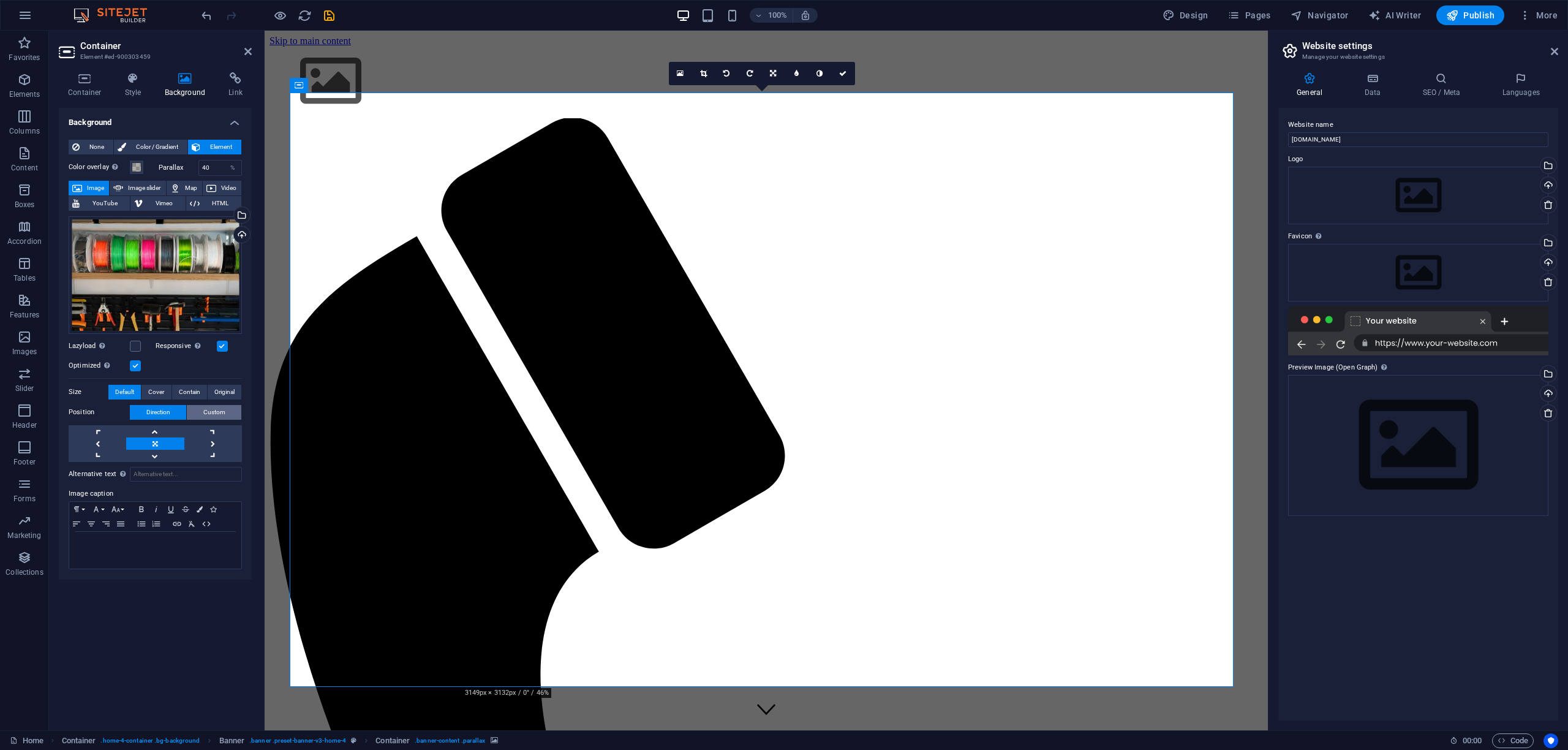
click at [211, 415] on span "Custom" at bounding box center [214, 412] width 22 height 15
drag, startPoint x: 107, startPoint y: 436, endPoint x: 128, endPoint y: 435, distance: 21.0
click at [128, 435] on div "50 px rem % vh vw" at bounding box center [126, 436] width 54 height 16
drag, startPoint x: 129, startPoint y: 434, endPoint x: 108, endPoint y: 434, distance: 21.0
click at [108, 434] on div "50 px rem % vh vw" at bounding box center [126, 436] width 54 height 16
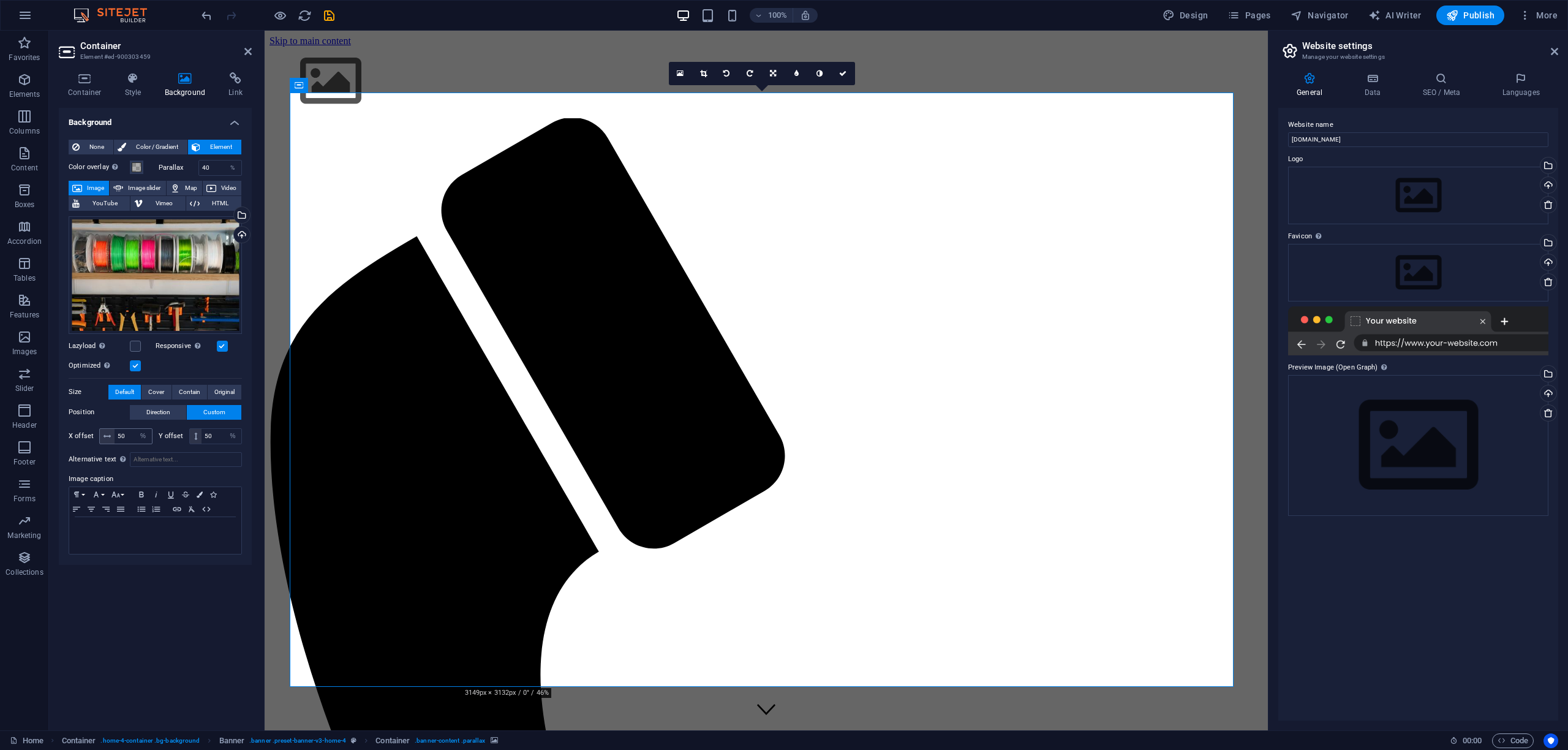
click at [107, 438] on icon at bounding box center [107, 436] width 7 height 7
click at [85, 436] on label "X offset" at bounding box center [83, 436] width 30 height 6
click at [706, 72] on icon at bounding box center [703, 73] width 6 height 7
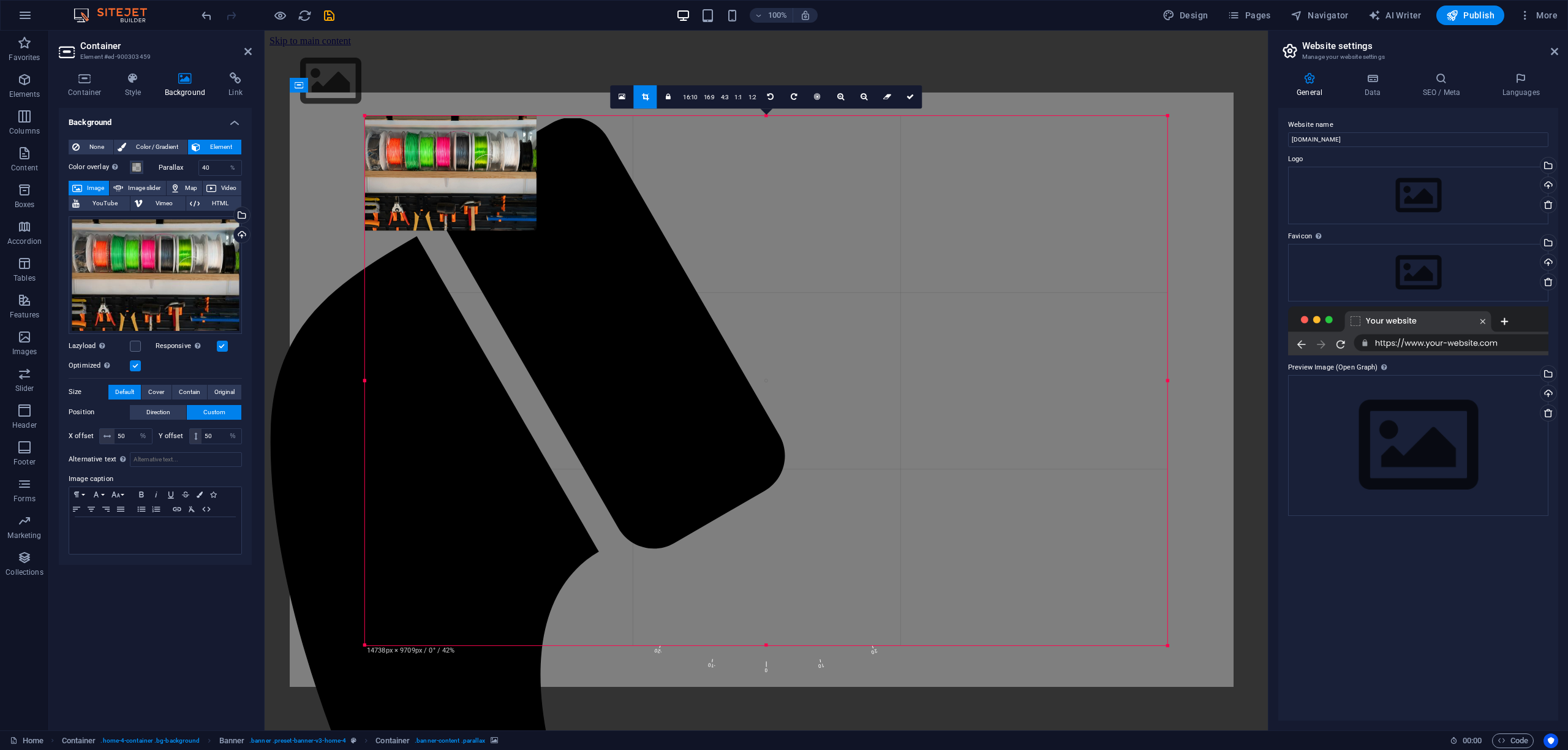
drag, startPoint x: 364, startPoint y: 382, endPoint x: 349, endPoint y: 373, distance: 17.5
click at [349, 373] on div "Container Menu Bar Container Menu Banner H1 Banner Container H3 H2 Text Contain…" at bounding box center [767, 380] width 1004 height 700
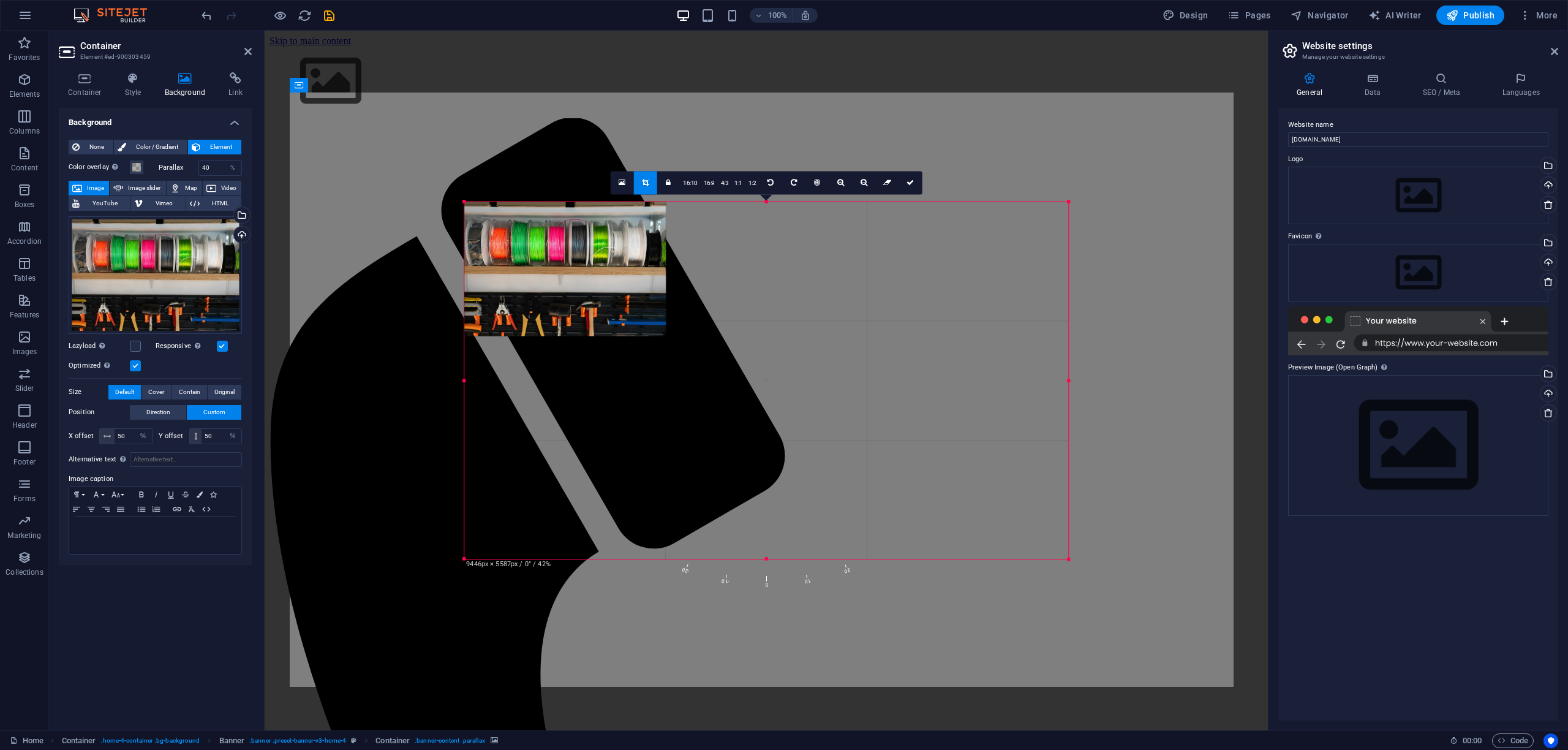
drag, startPoint x: 850, startPoint y: 437, endPoint x: 1285, endPoint y: 683, distance: 499.7
click at [1285, 683] on div "Home (hr) Favorites Elements Columns Content Boxes Accordion Tables Features Im…" at bounding box center [784, 380] width 1568 height 700
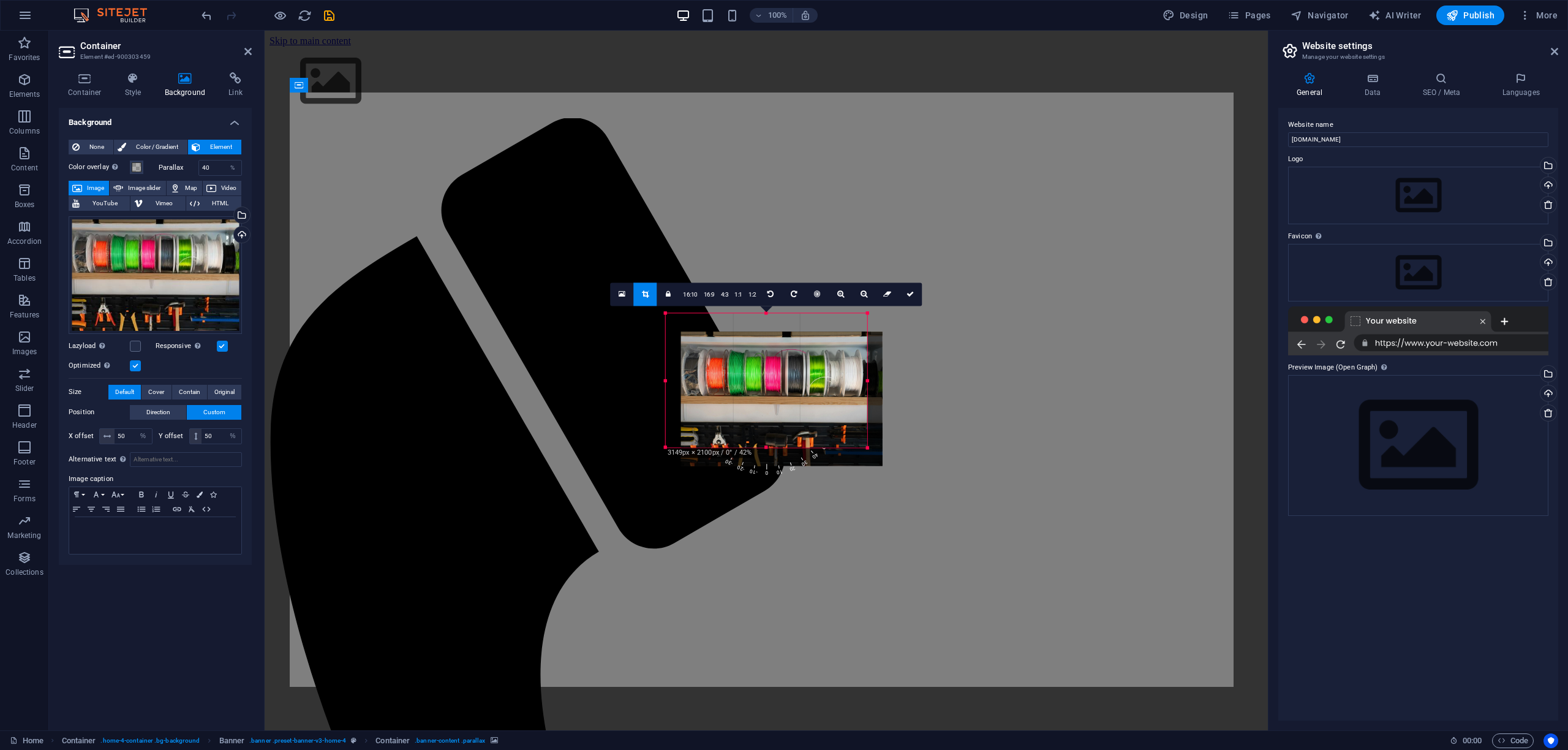
drag, startPoint x: 780, startPoint y: 379, endPoint x: 796, endPoint y: 397, distance: 24.1
click at [796, 397] on div at bounding box center [782, 399] width 201 height 134
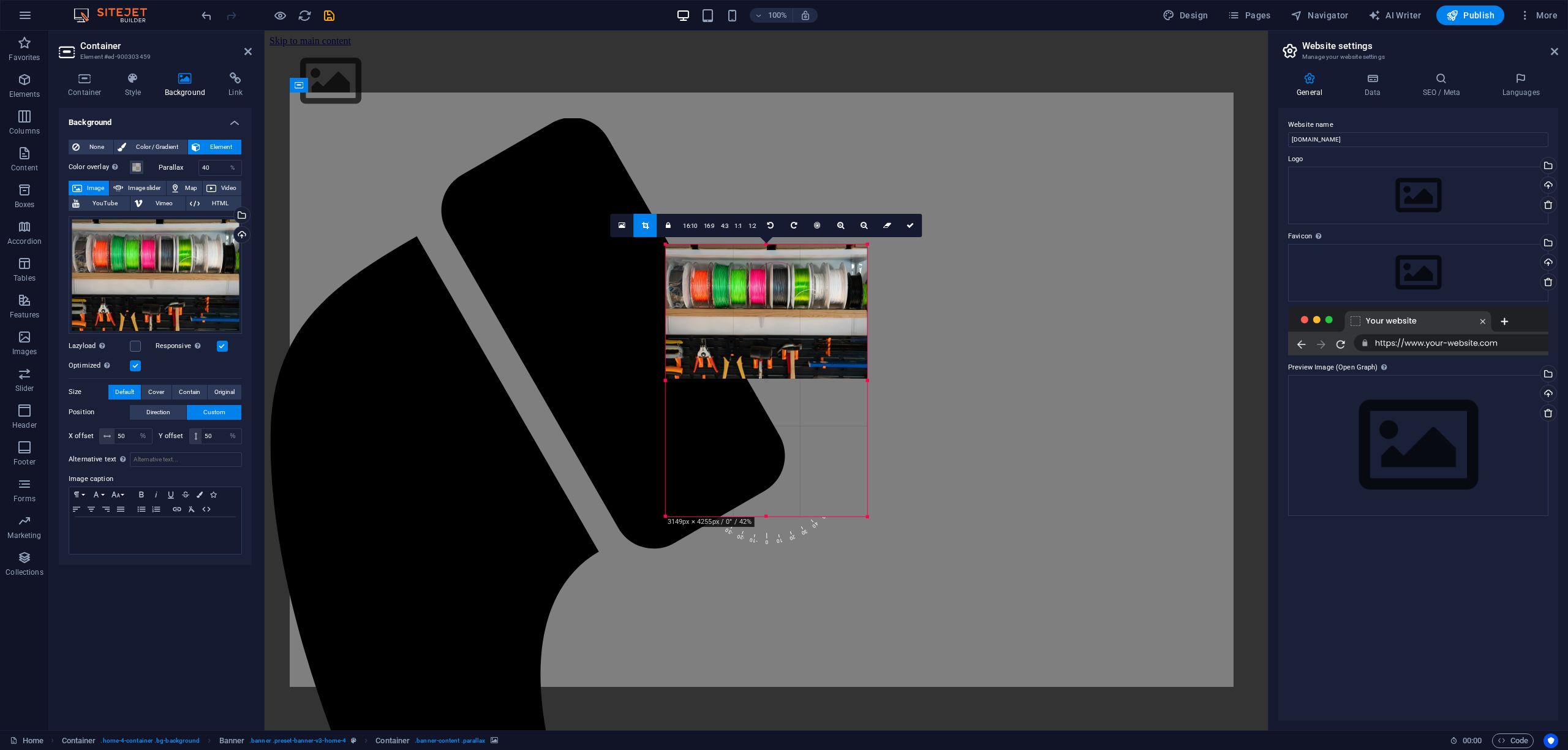
drag, startPoint x: 767, startPoint y: 446, endPoint x: 781, endPoint y: 585, distance: 139.7
click at [781, 585] on div "Container Menu Bar Container Menu Banner H1 Banner Container H3 H2 Text Contain…" at bounding box center [767, 380] width 1004 height 700
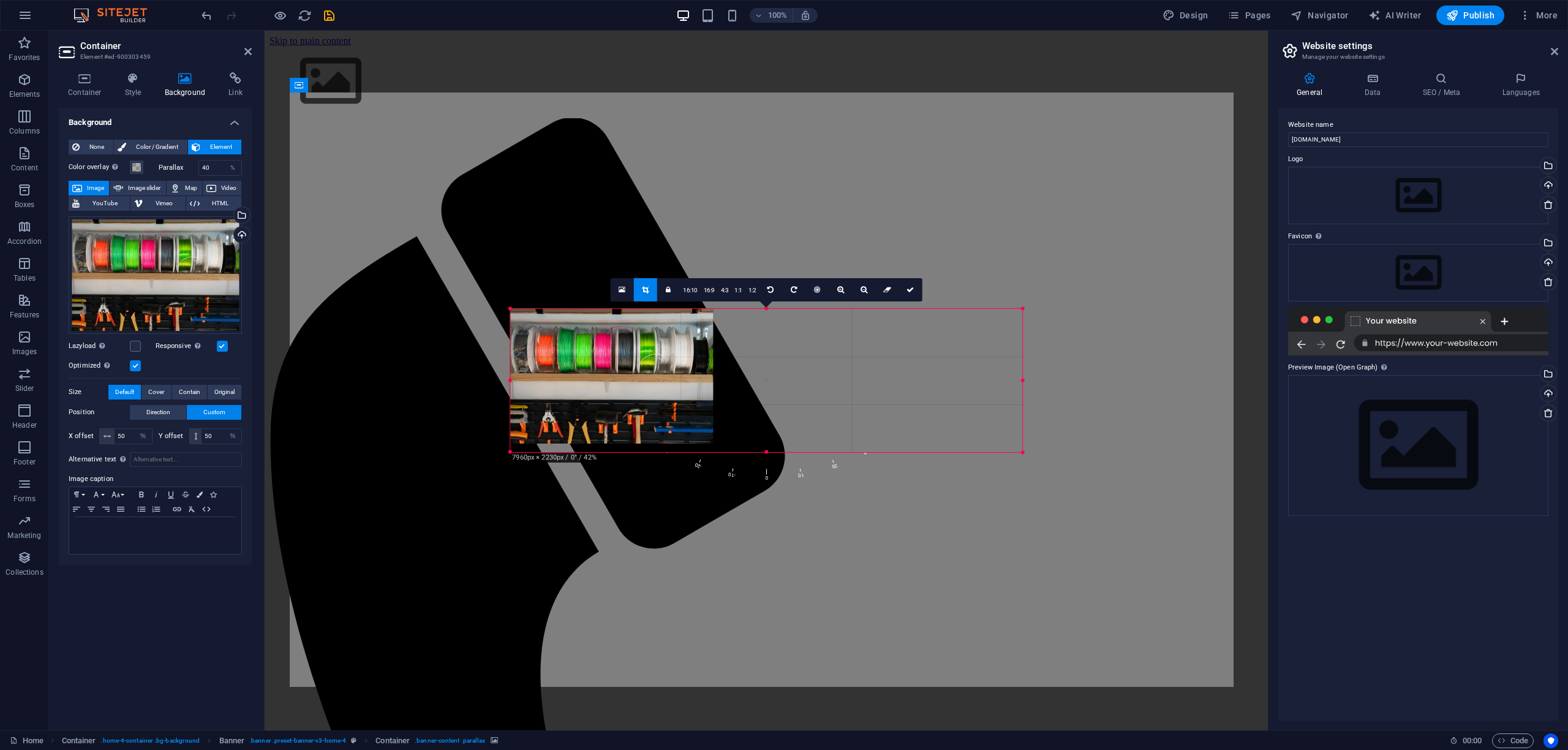
drag, startPoint x: 630, startPoint y: 458, endPoint x: 353, endPoint y: 458, distance: 277.0
click at [353, 458] on div "Container Menu Bar Container Menu Banner H1 Banner Container H3 H2 Text Contain…" at bounding box center [767, 380] width 1004 height 700
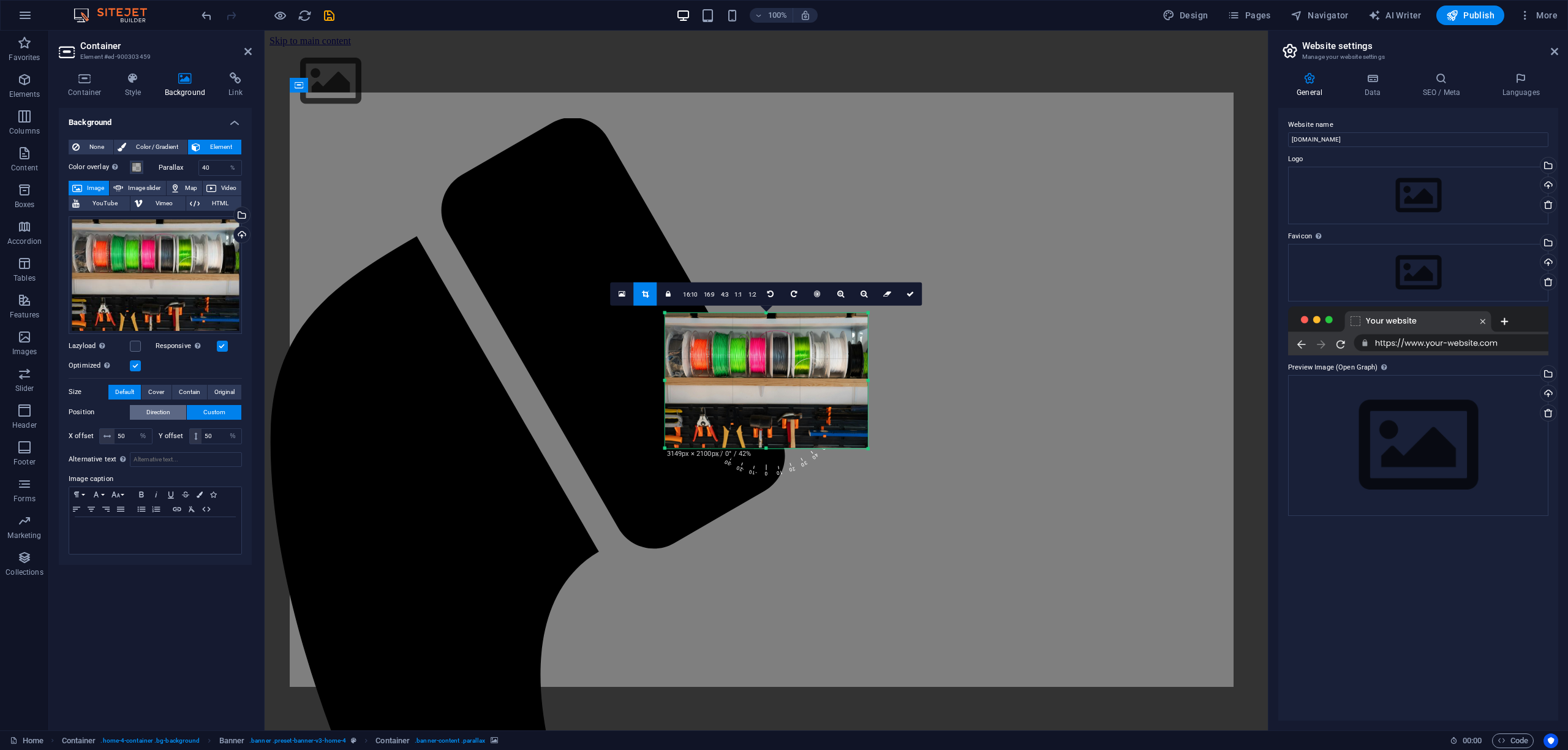
click at [166, 411] on span "Direction" at bounding box center [158, 412] width 24 height 15
click at [624, 290] on icon at bounding box center [622, 294] width 6 height 8
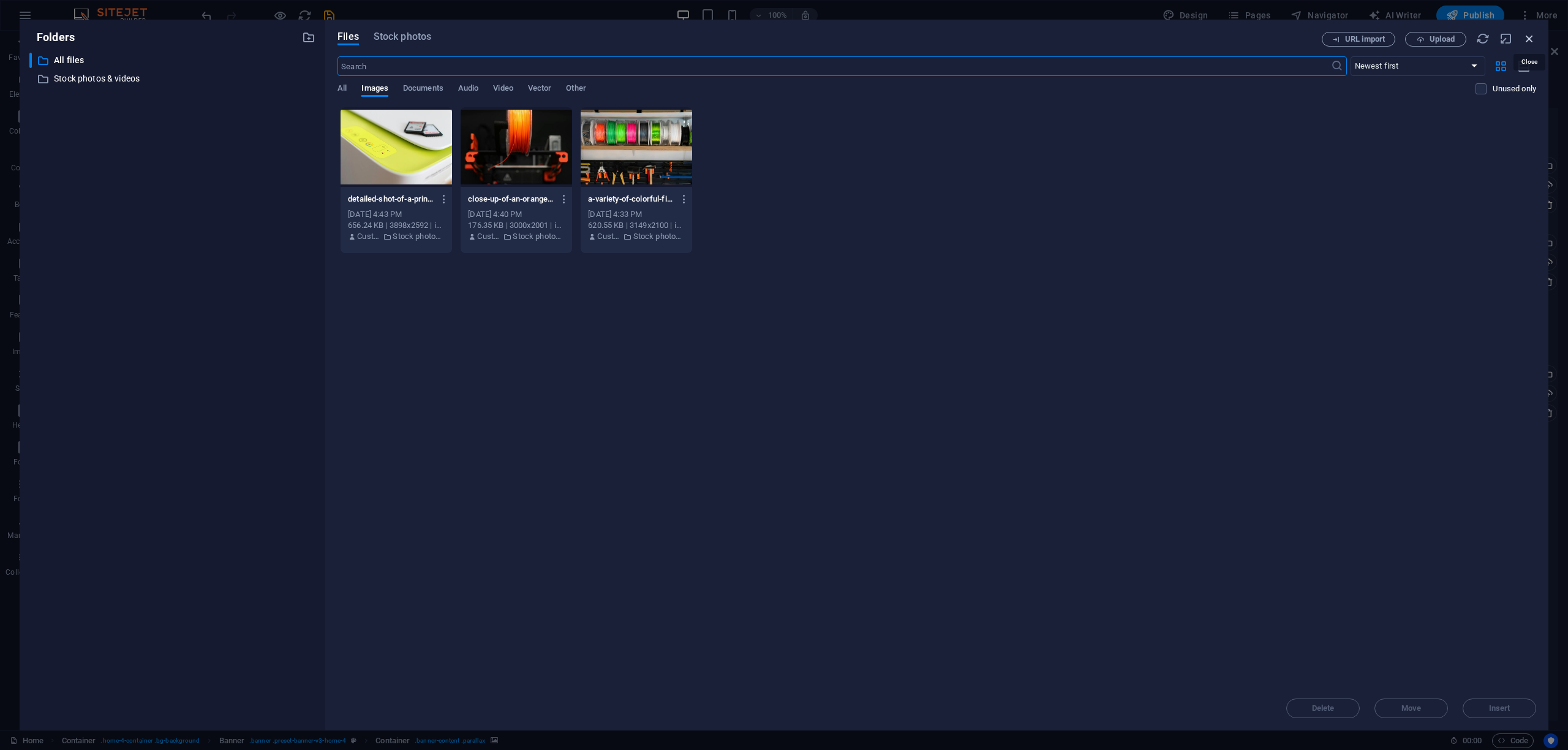
click at [1530, 38] on icon "button" at bounding box center [1529, 38] width 14 height 14
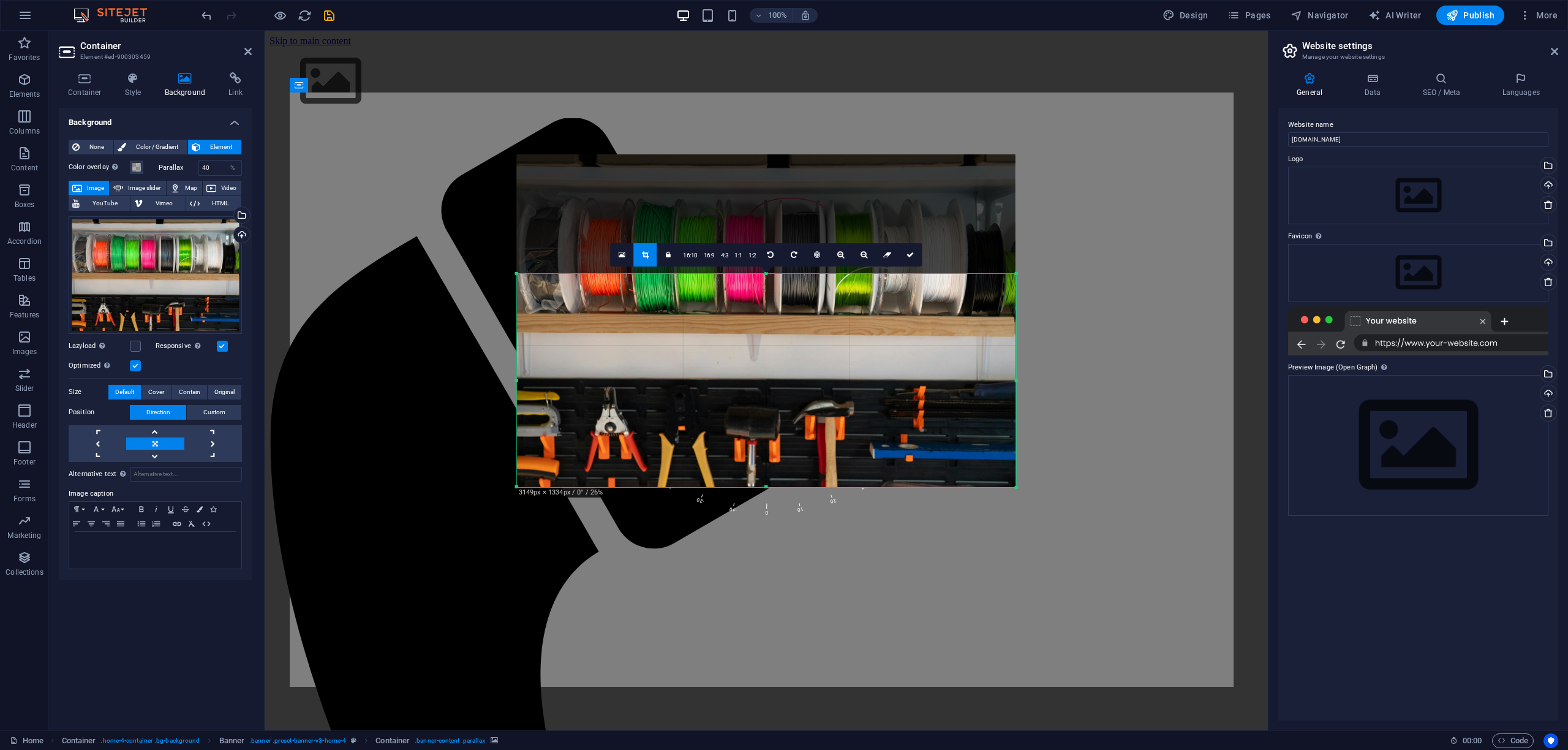
drag, startPoint x: 665, startPoint y: 448, endPoint x: 369, endPoint y: 524, distance: 305.6
click at [369, 524] on div "Container Menu Bar Container Menu Banner H1 Banner Container H3 H2 Text Contain…" at bounding box center [767, 380] width 1004 height 700
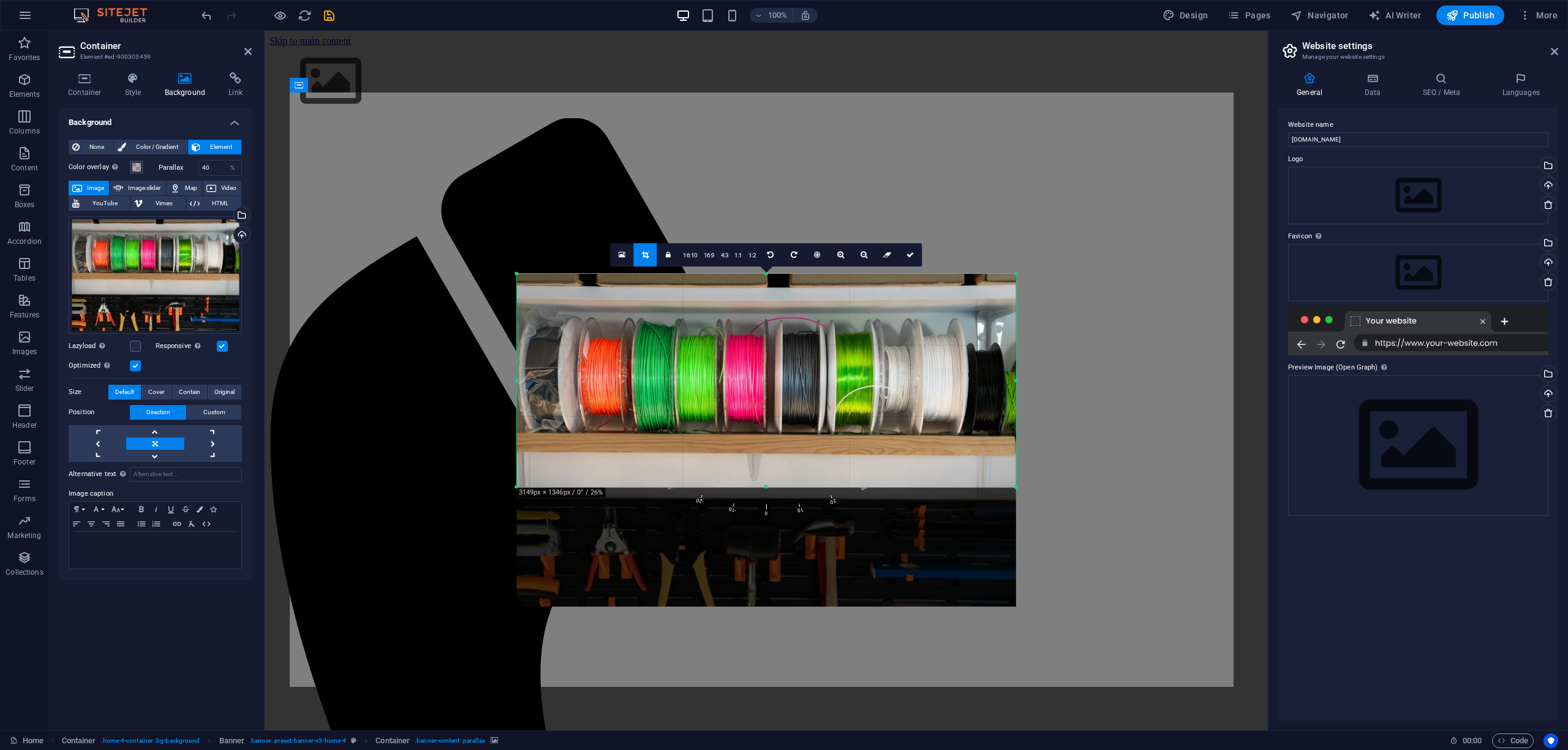
drag, startPoint x: 746, startPoint y: 304, endPoint x: 749, endPoint y: 427, distance: 123.0
click at [749, 427] on div at bounding box center [767, 440] width 499 height 333
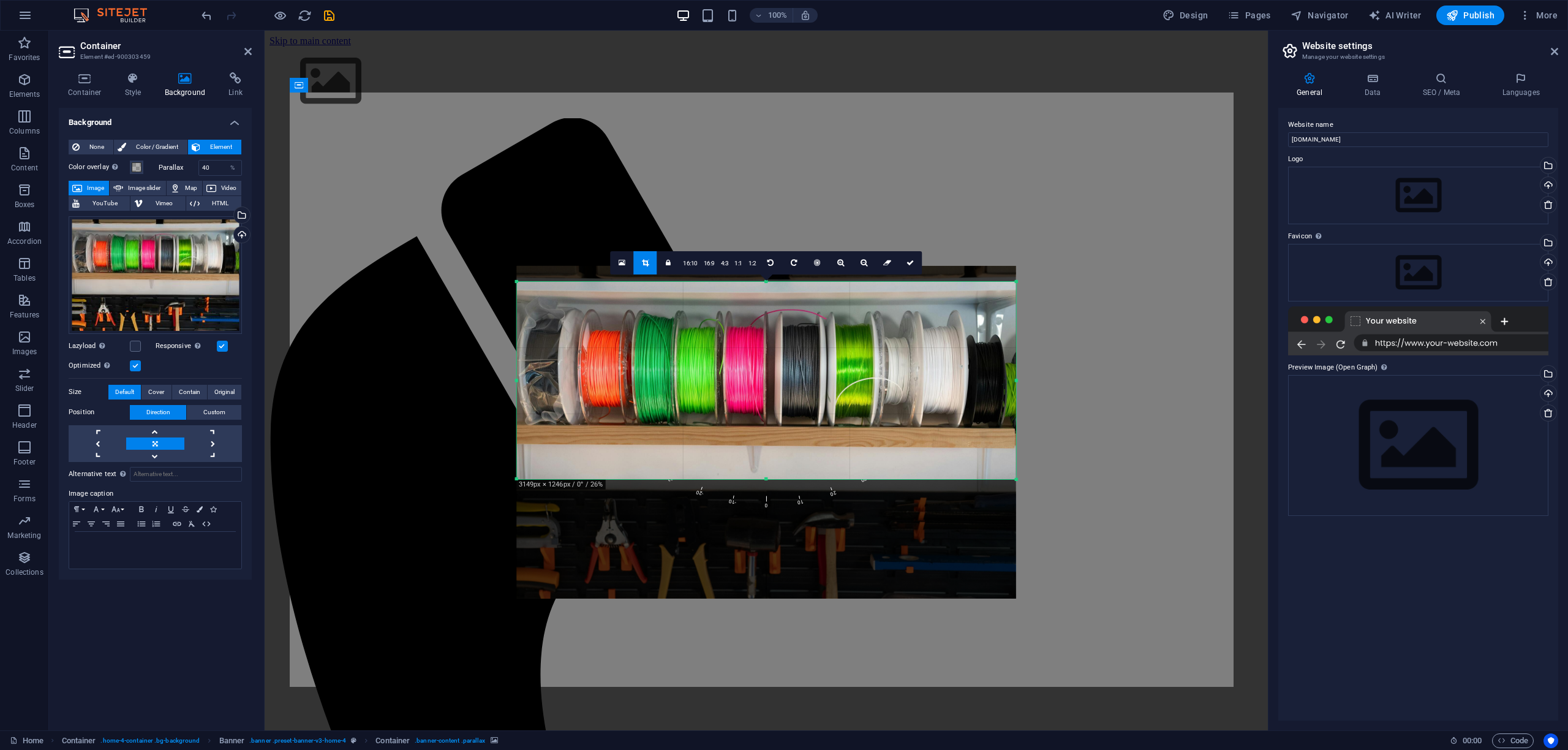
drag, startPoint x: 767, startPoint y: 271, endPoint x: 767, endPoint y: 287, distance: 16.0
click at [767, 287] on div "180 170 160 150 140 130 120 110 100 90 80 70 60 50 40 30 20 10 0 -10 -20 -30 -4…" at bounding box center [767, 380] width 499 height 197
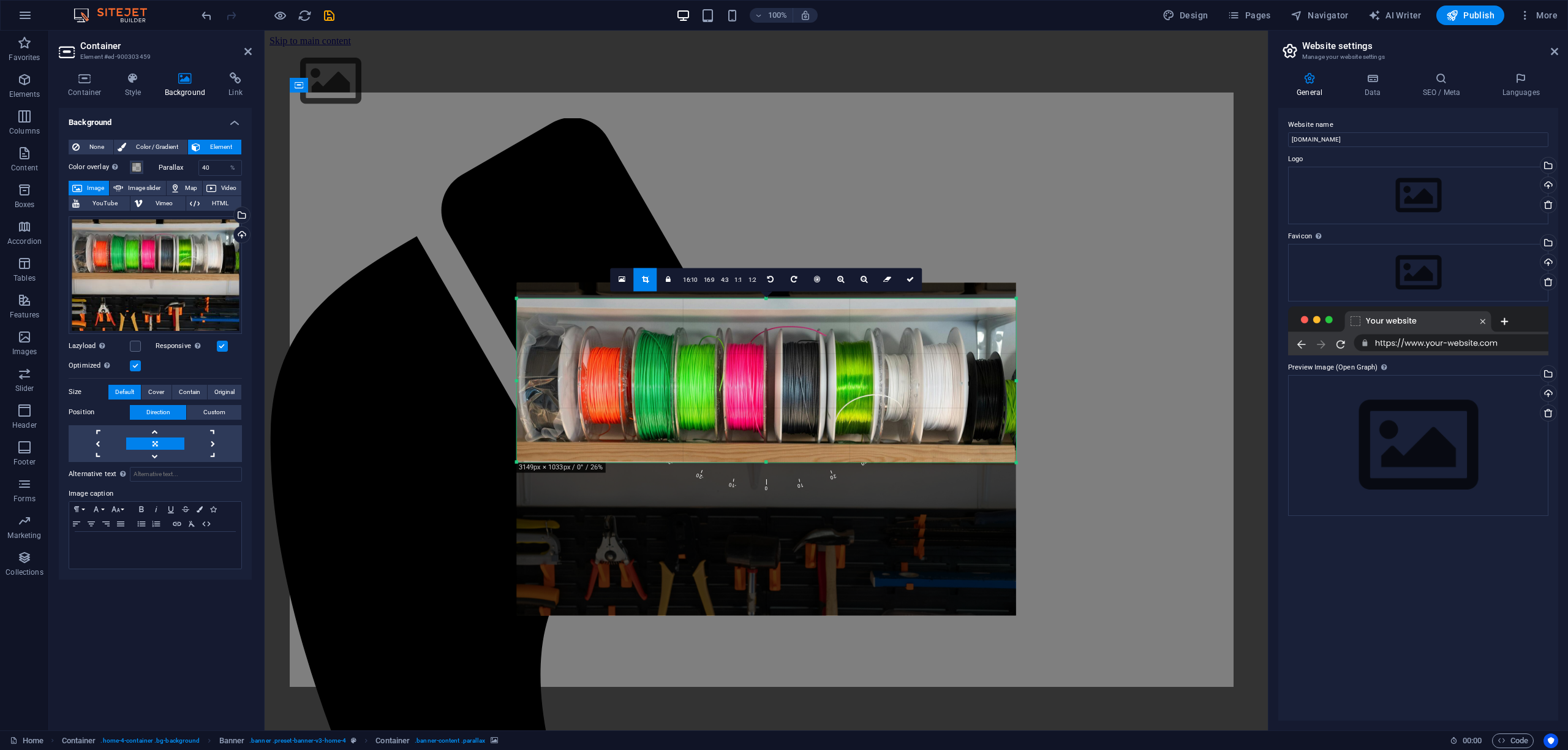
drag, startPoint x: 765, startPoint y: 481, endPoint x: 765, endPoint y: 446, distance: 35.0
click at [765, 446] on div "180 170 160 150 140 130 120 110 100 90 80 70 60 50 40 30 20 10 0 -10 -20 -30 -4…" at bounding box center [767, 380] width 499 height 163
click at [911, 276] on icon at bounding box center [910, 279] width 7 height 7
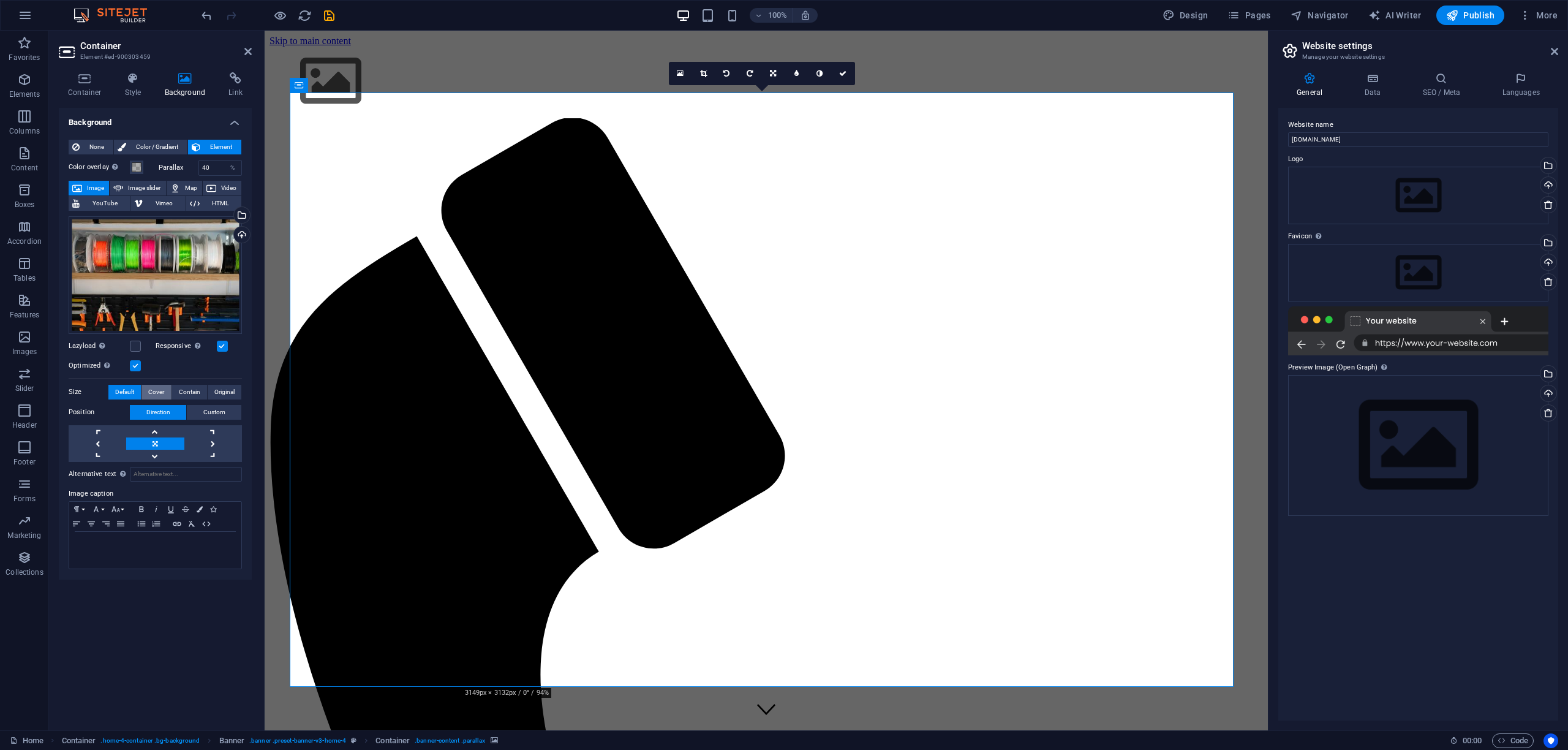
click at [157, 393] on span "Cover" at bounding box center [156, 392] width 16 height 15
click at [187, 390] on span "Contain" at bounding box center [189, 392] width 21 height 15
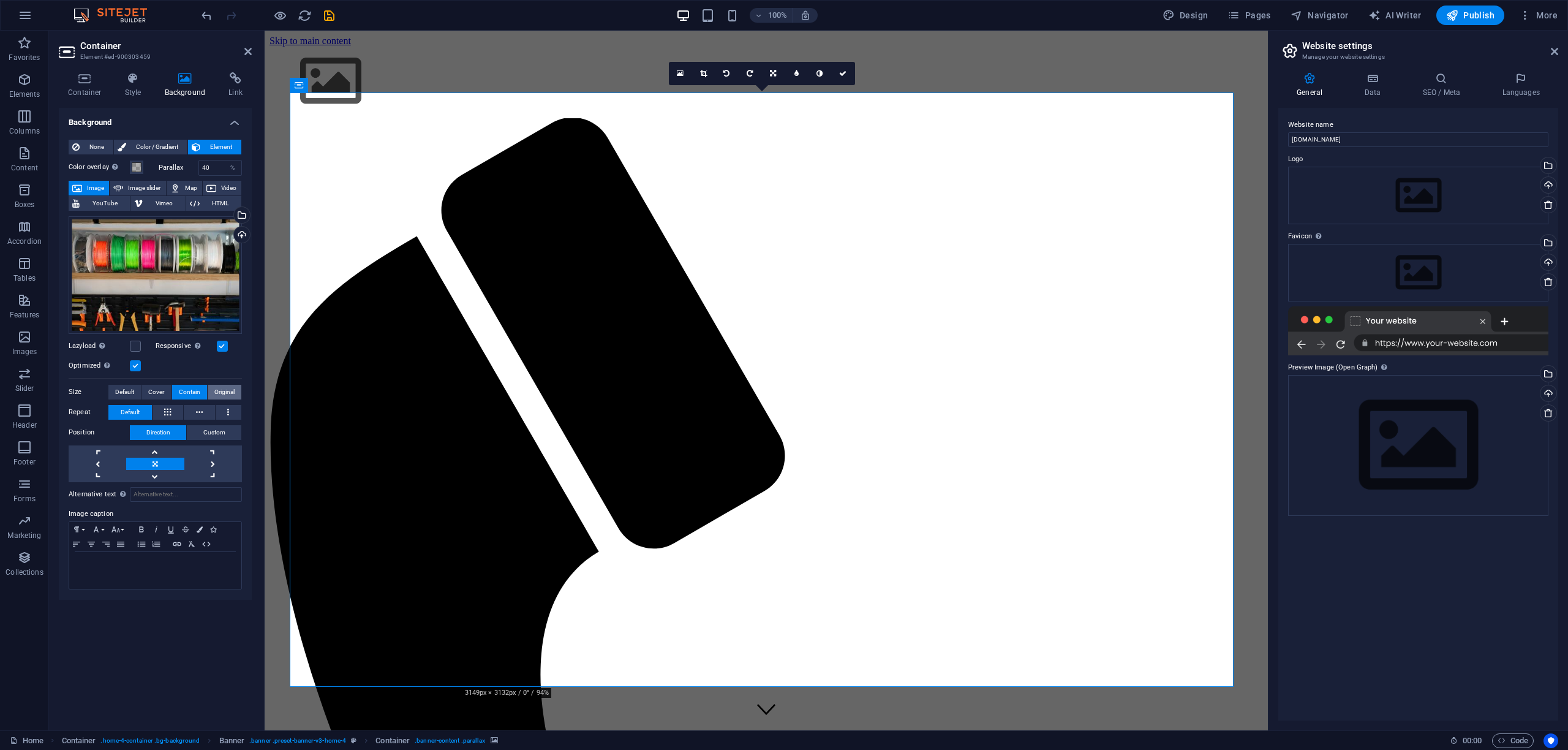
click at [225, 390] on span "Original" at bounding box center [224, 392] width 20 height 15
click at [211, 433] on span "Custom" at bounding box center [214, 432] width 22 height 15
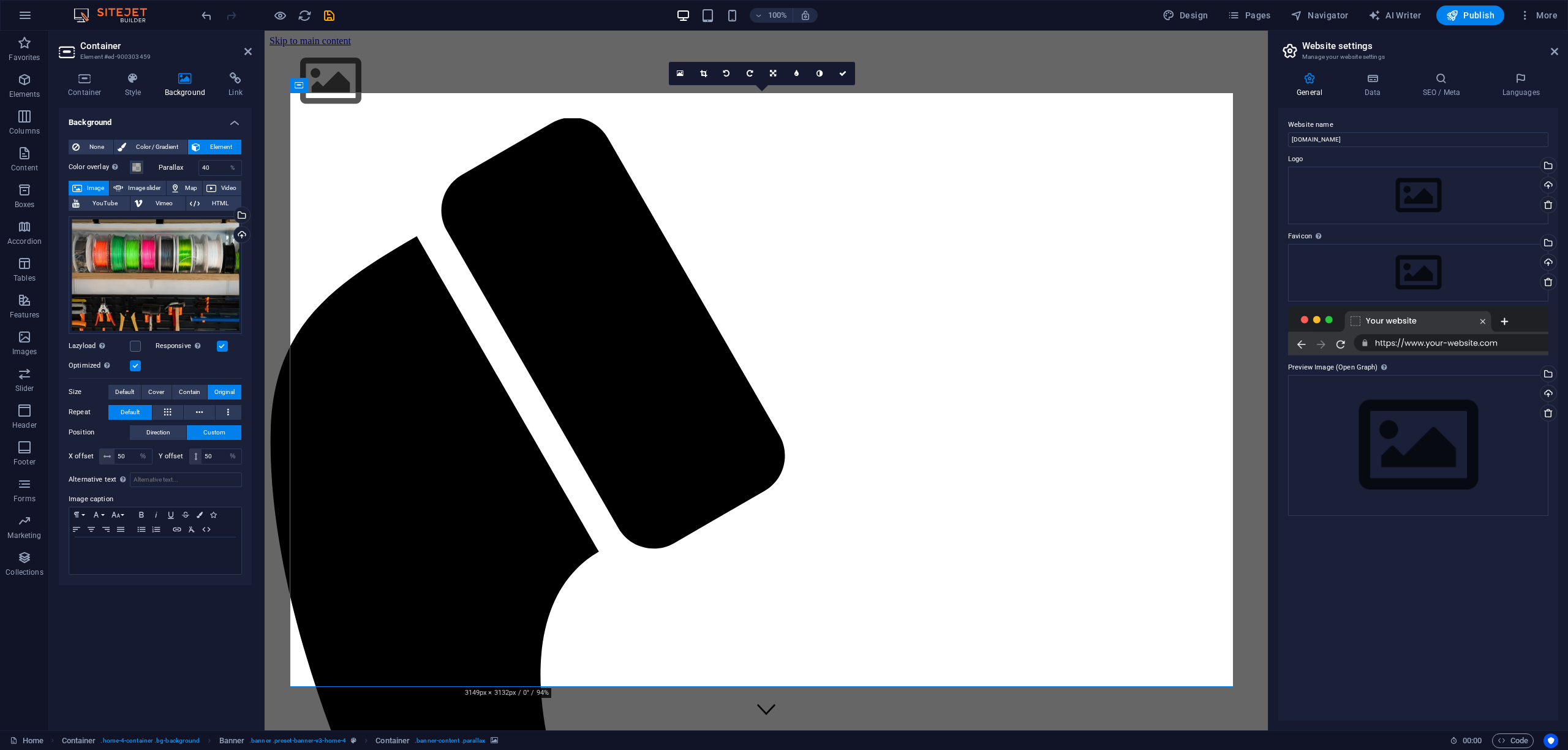
click at [705, 74] on icon at bounding box center [703, 73] width 6 height 7
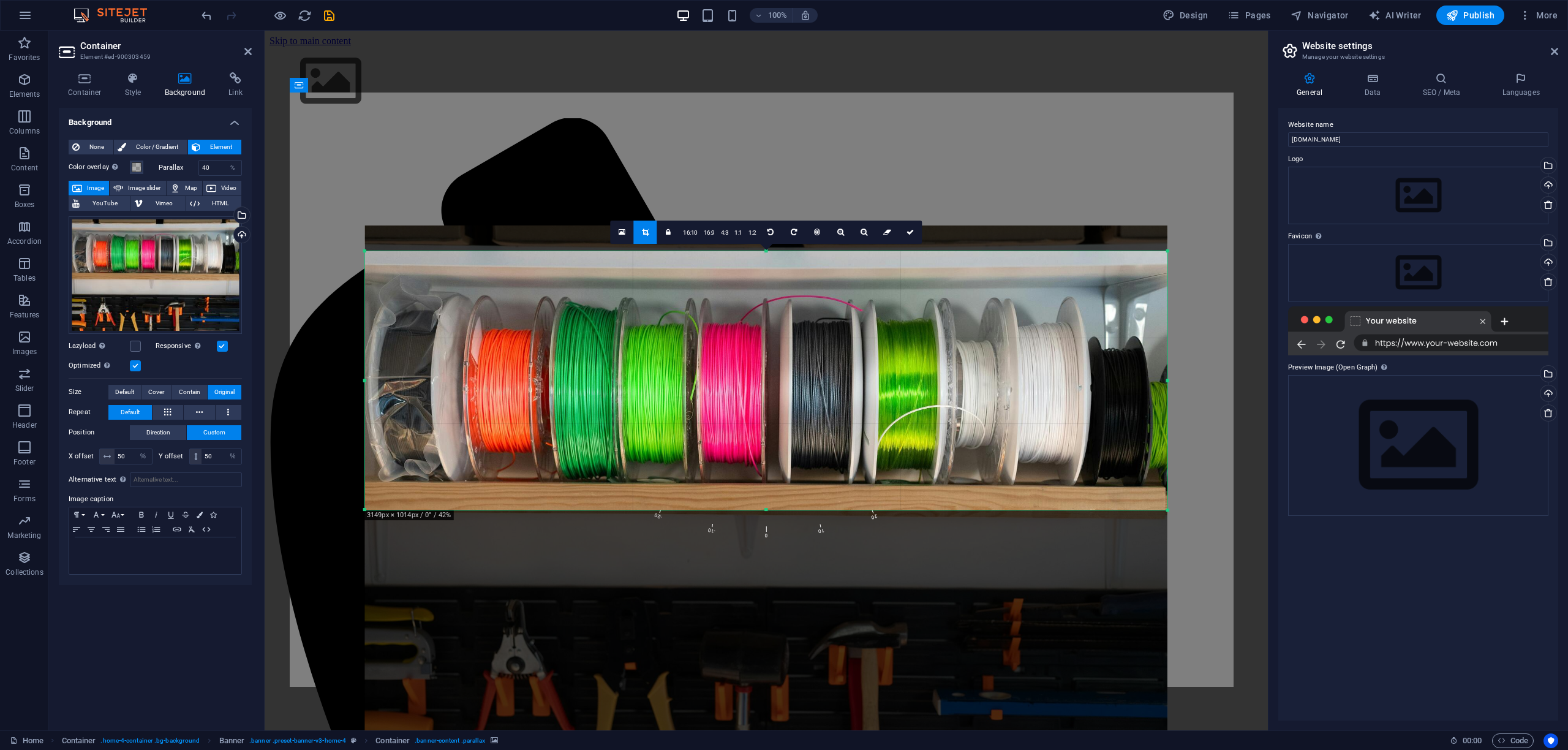
drag, startPoint x: 766, startPoint y: 510, endPoint x: 752, endPoint y: 505, distance: 14.9
click at [752, 505] on div "180 170 160 150 140 130 120 110 100 90 80 70 60 50 40 30 20 10 0 -10 -20 -30 -4…" at bounding box center [766, 380] width 803 height 258
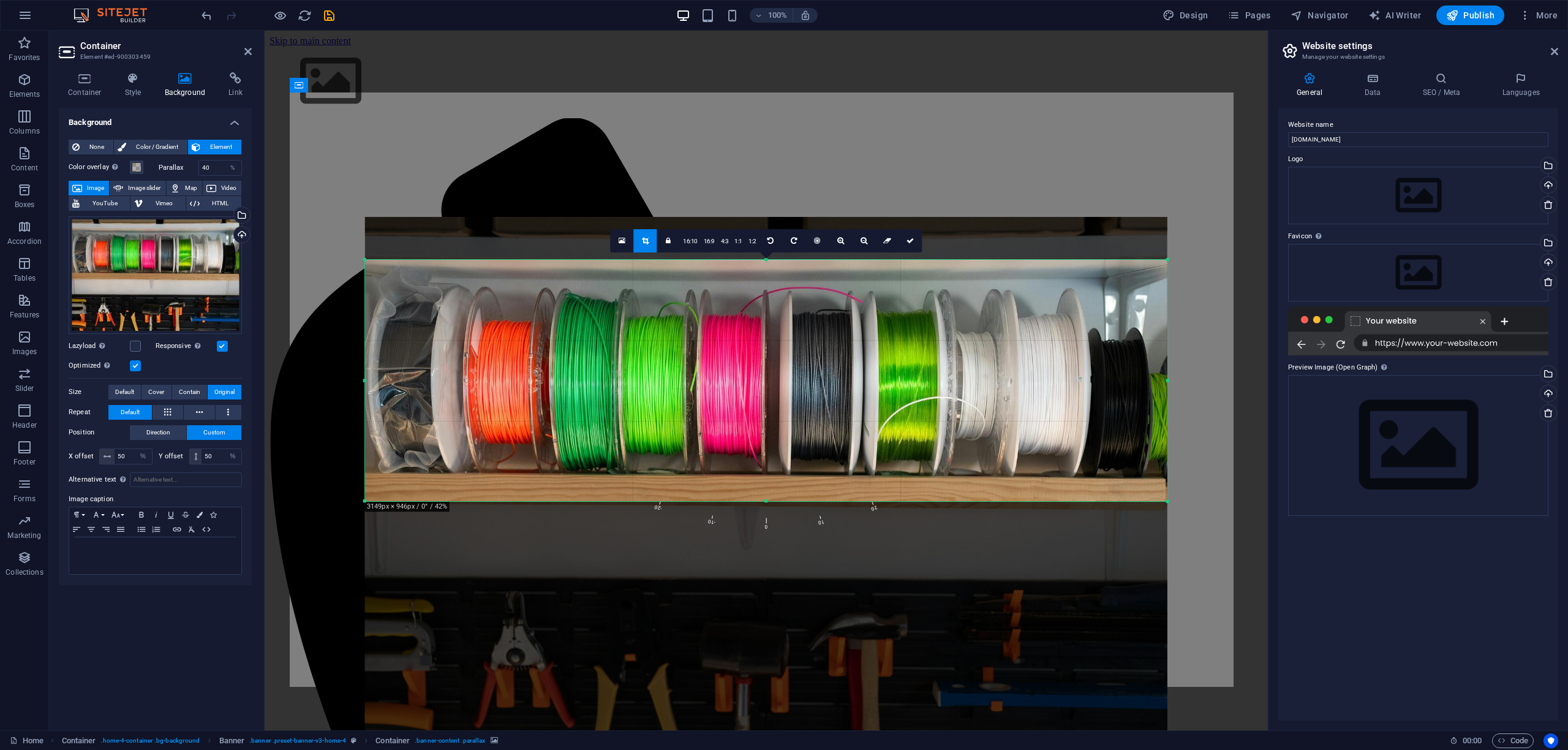
drag, startPoint x: 765, startPoint y: 251, endPoint x: 765, endPoint y: 268, distance: 17.0
click at [765, 268] on div "180 170 160 150 140 130 120 110 100 90 80 70 60 50 40 30 20 10 0 -10 -20 -30 -4…" at bounding box center [766, 380] width 803 height 242
click at [841, 244] on icon at bounding box center [841, 240] width 6 height 7
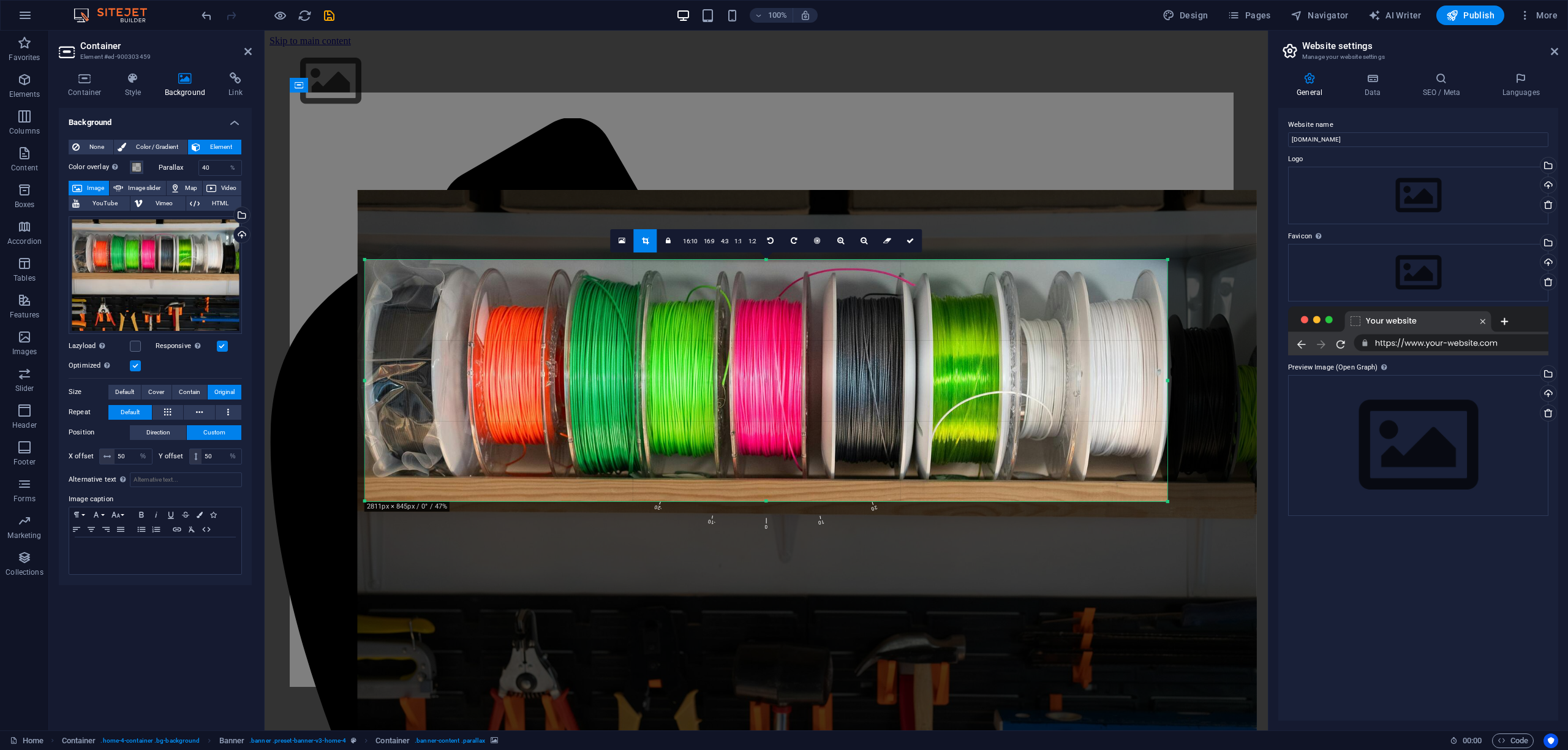
drag, startPoint x: 816, startPoint y: 313, endPoint x: 857, endPoint y: 318, distance: 41.3
click at [857, 318] on div at bounding box center [807, 490] width 899 height 600
click at [910, 240] on icon at bounding box center [910, 240] width 7 height 7
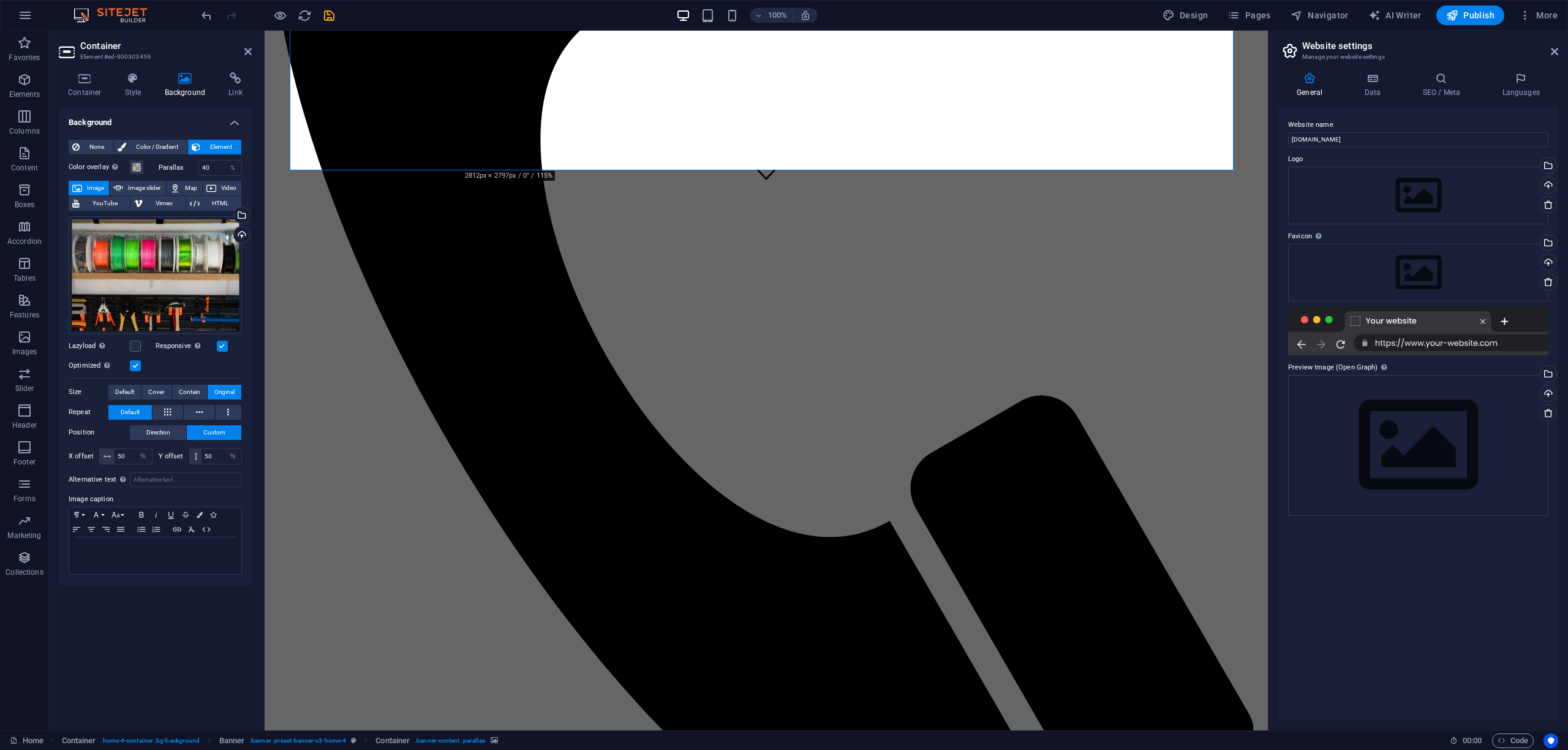
scroll to position [537, 0]
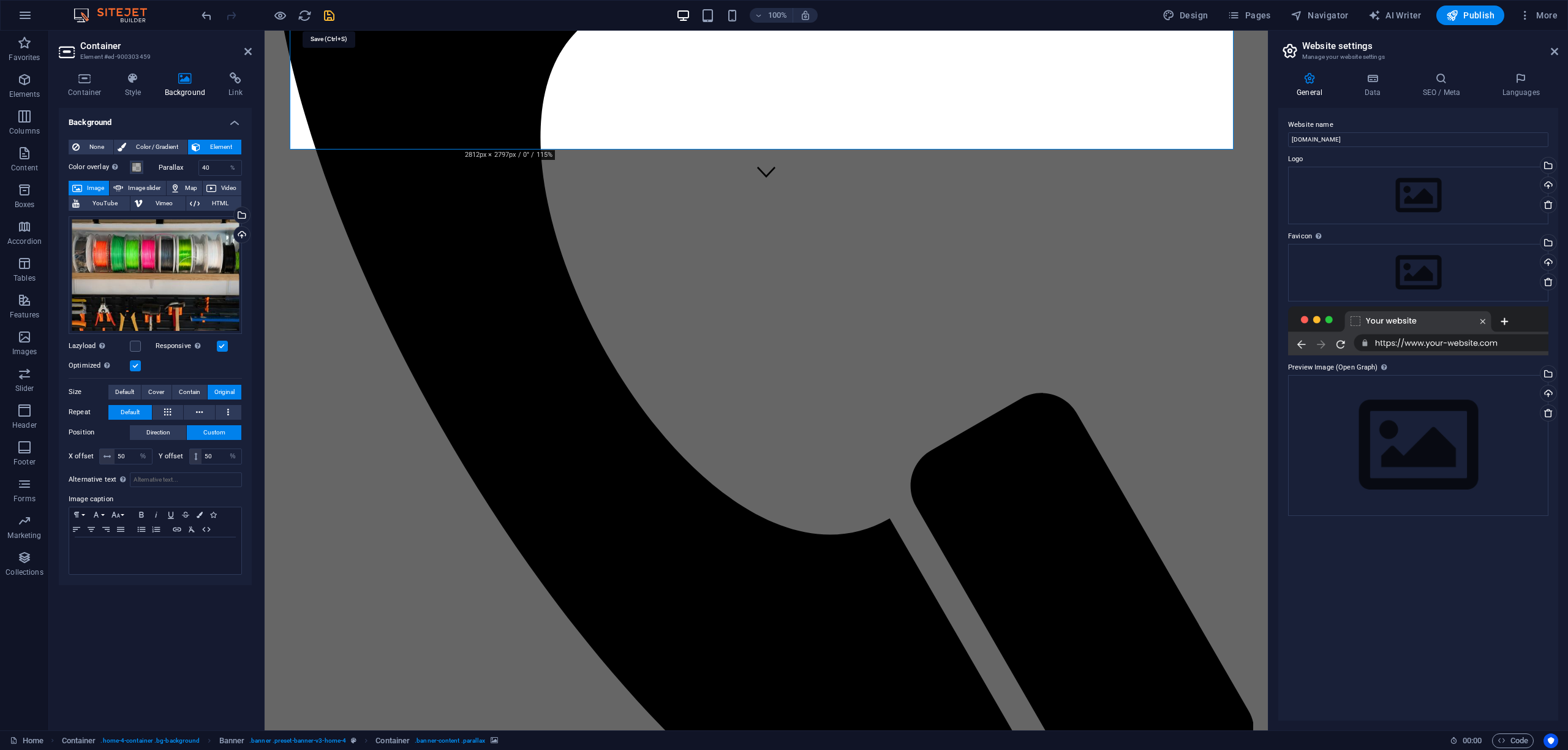
click at [327, 18] on icon "save" at bounding box center [329, 16] width 14 height 14
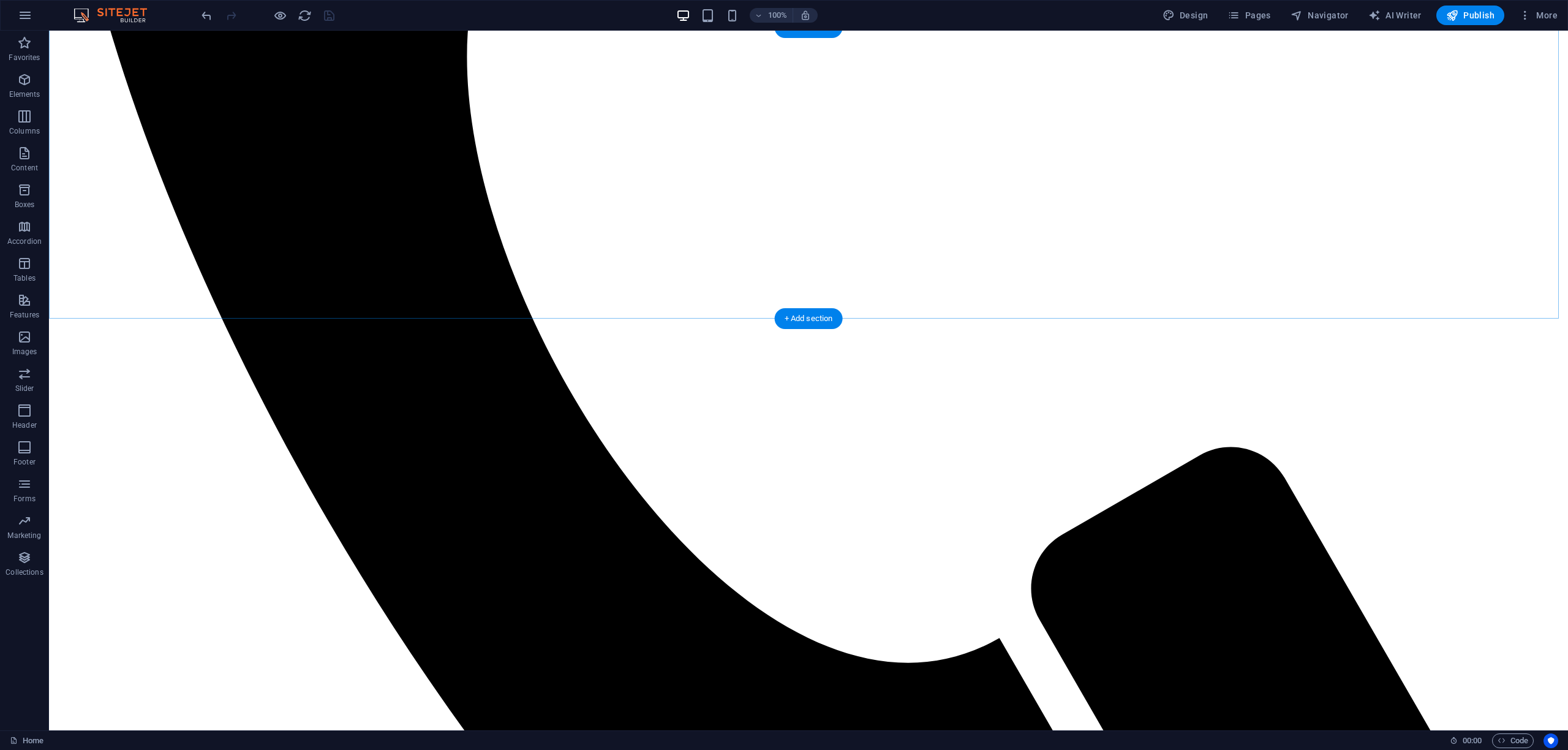
scroll to position [913, 0]
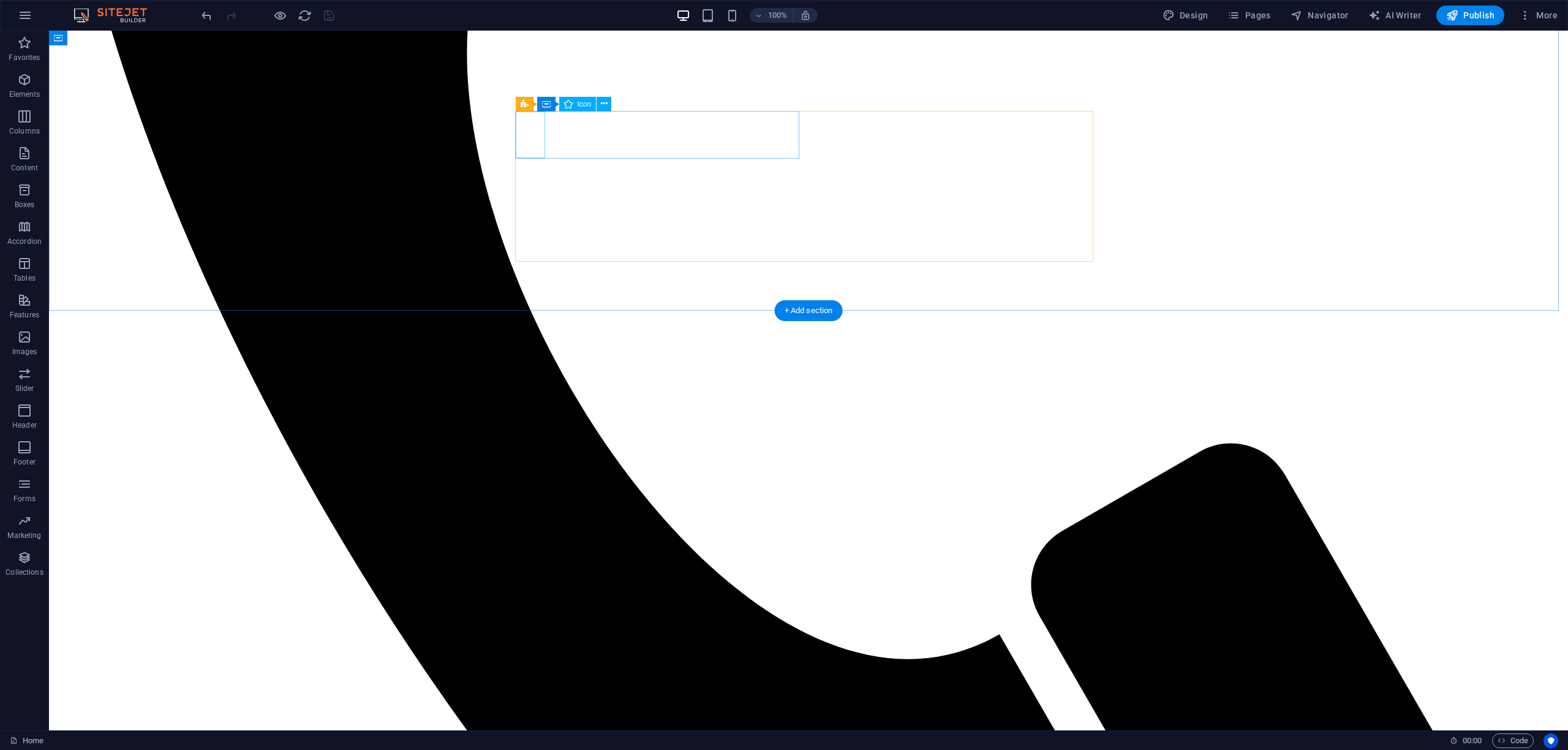
select select "xMidYMid"
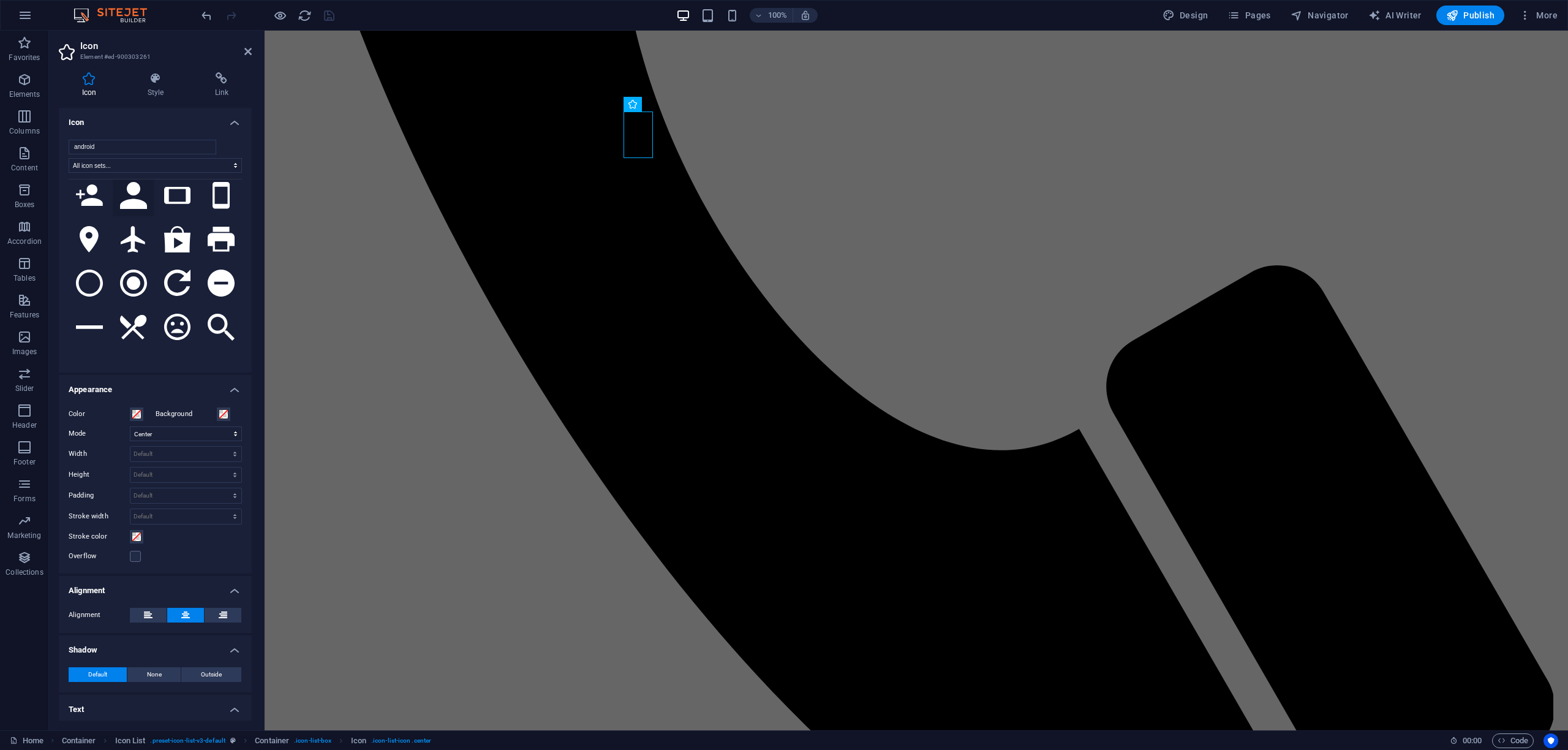
scroll to position [1025, 0]
click at [128, 355] on icon at bounding box center [134, 368] width 27 height 27
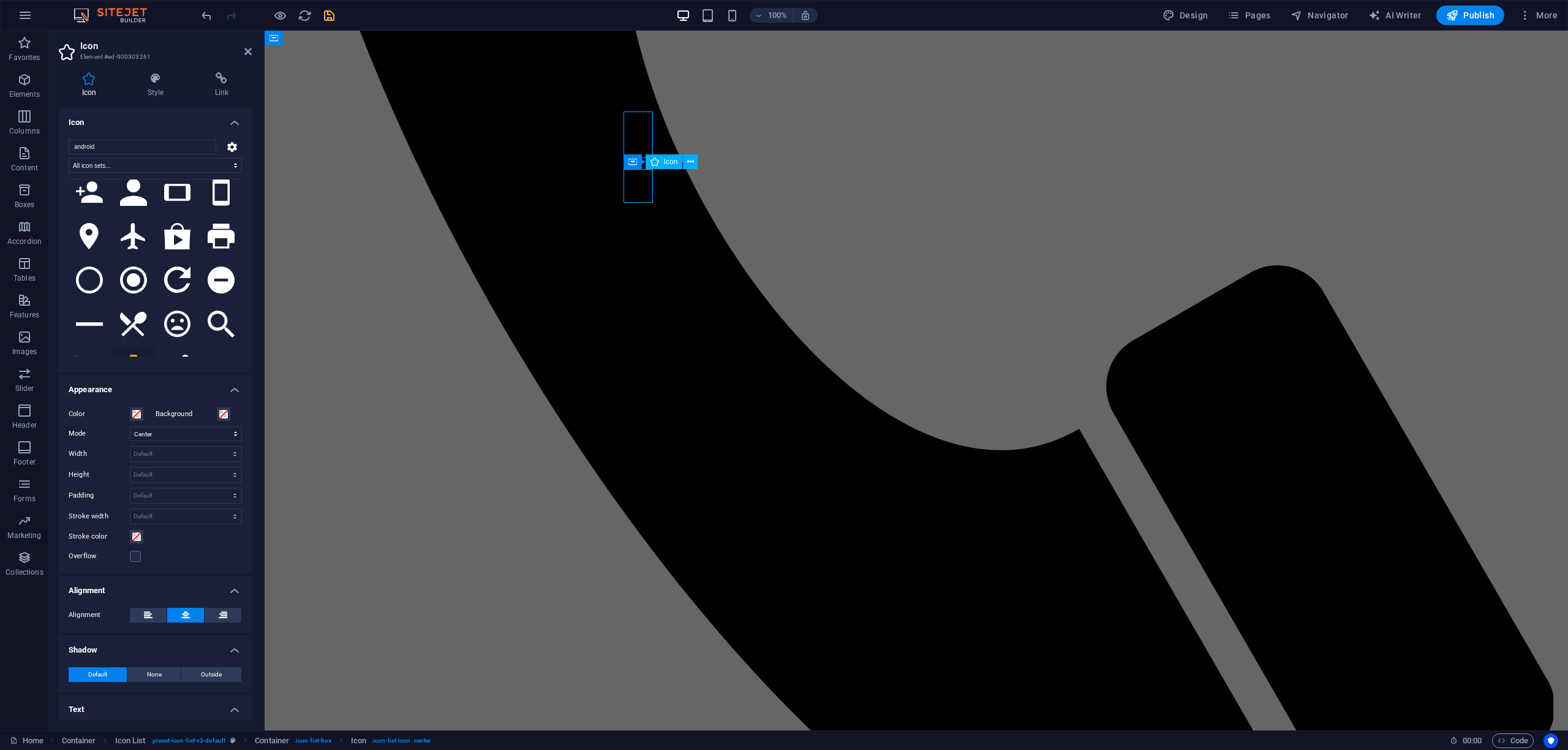
select select "xMidYMid"
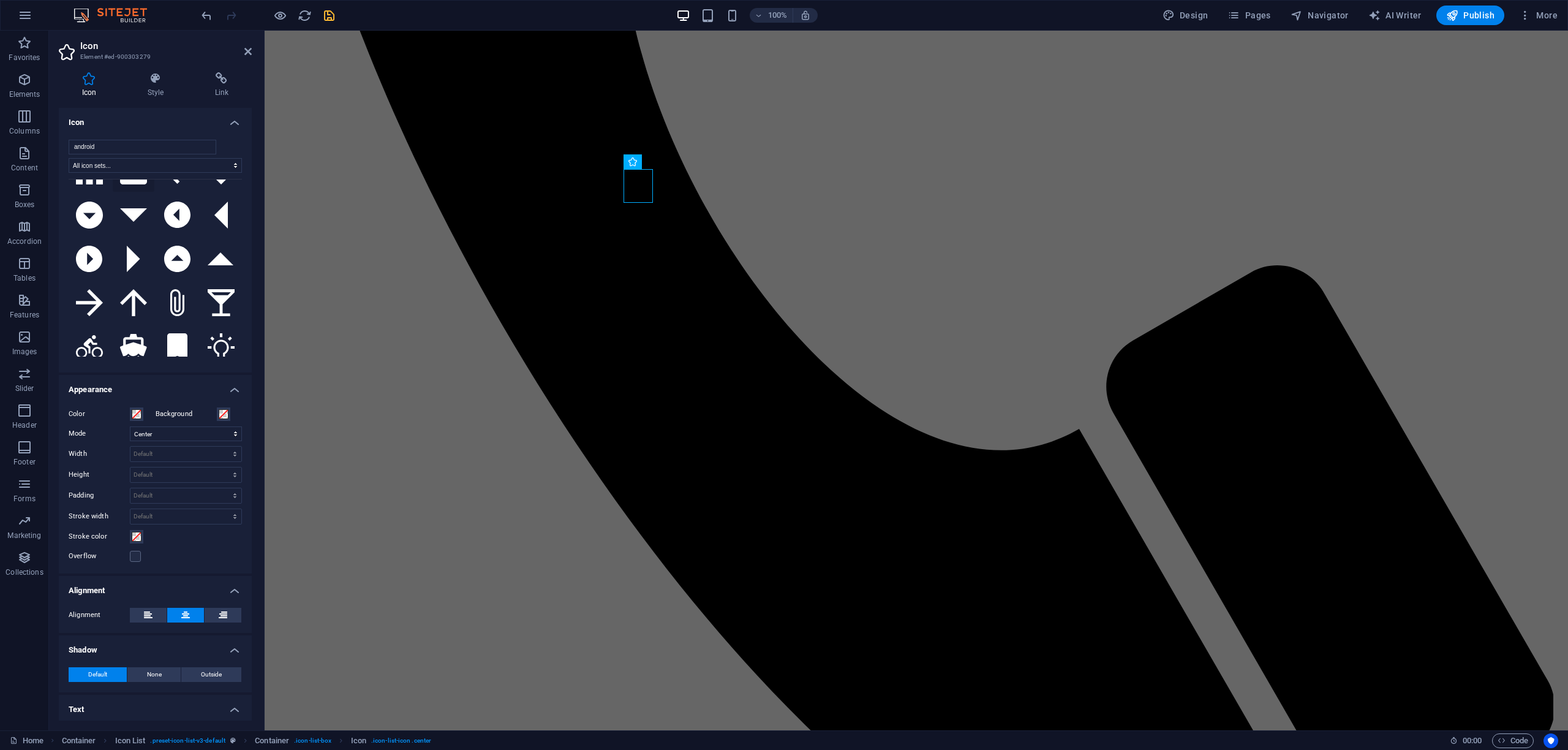
scroll to position [125, 0]
click at [171, 287] on icon at bounding box center [178, 300] width 14 height 27
select select "xMidYMid"
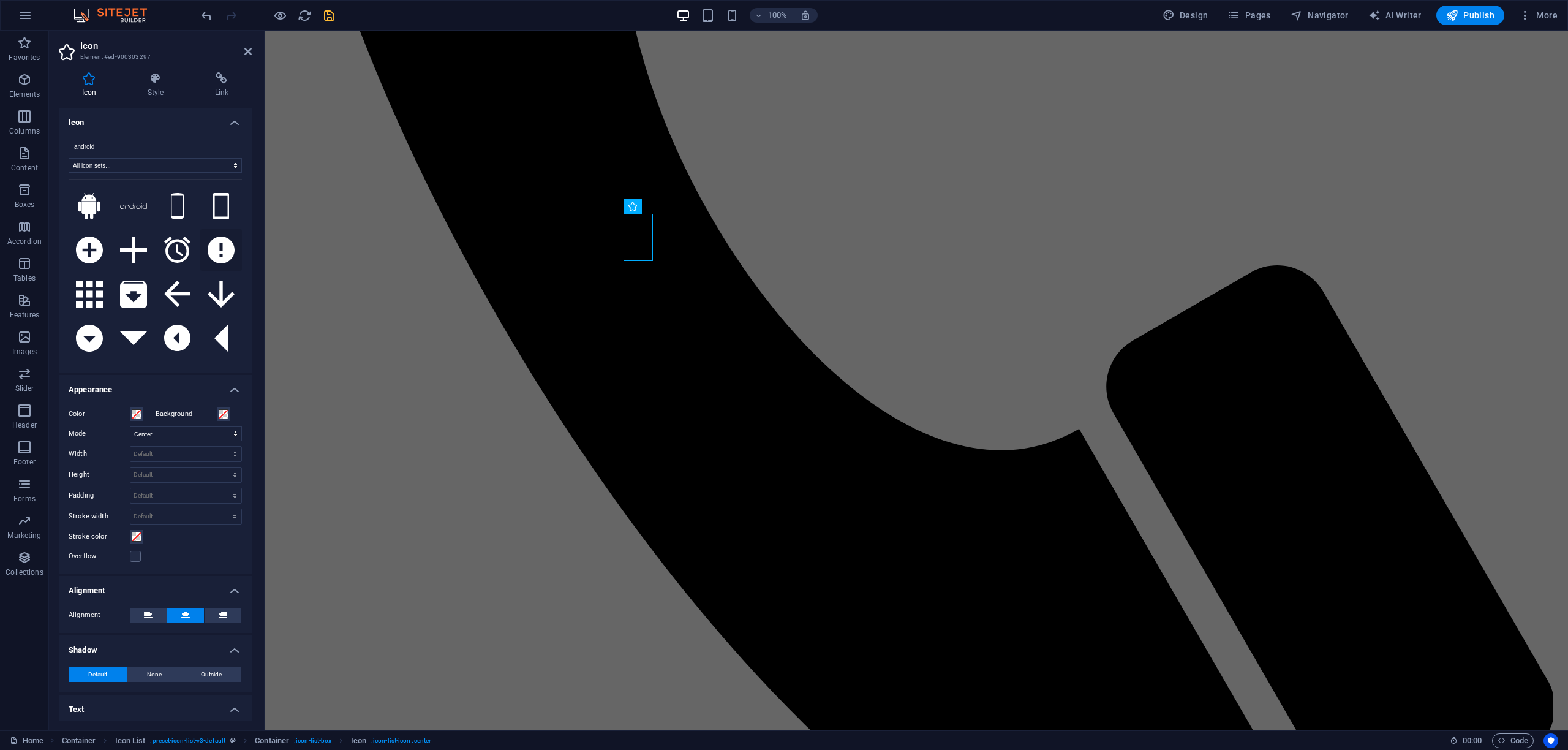
click at [218, 253] on icon at bounding box center [222, 250] width 27 height 27
select select "xMidYMid"
click at [171, 245] on icon at bounding box center [178, 250] width 27 height 27
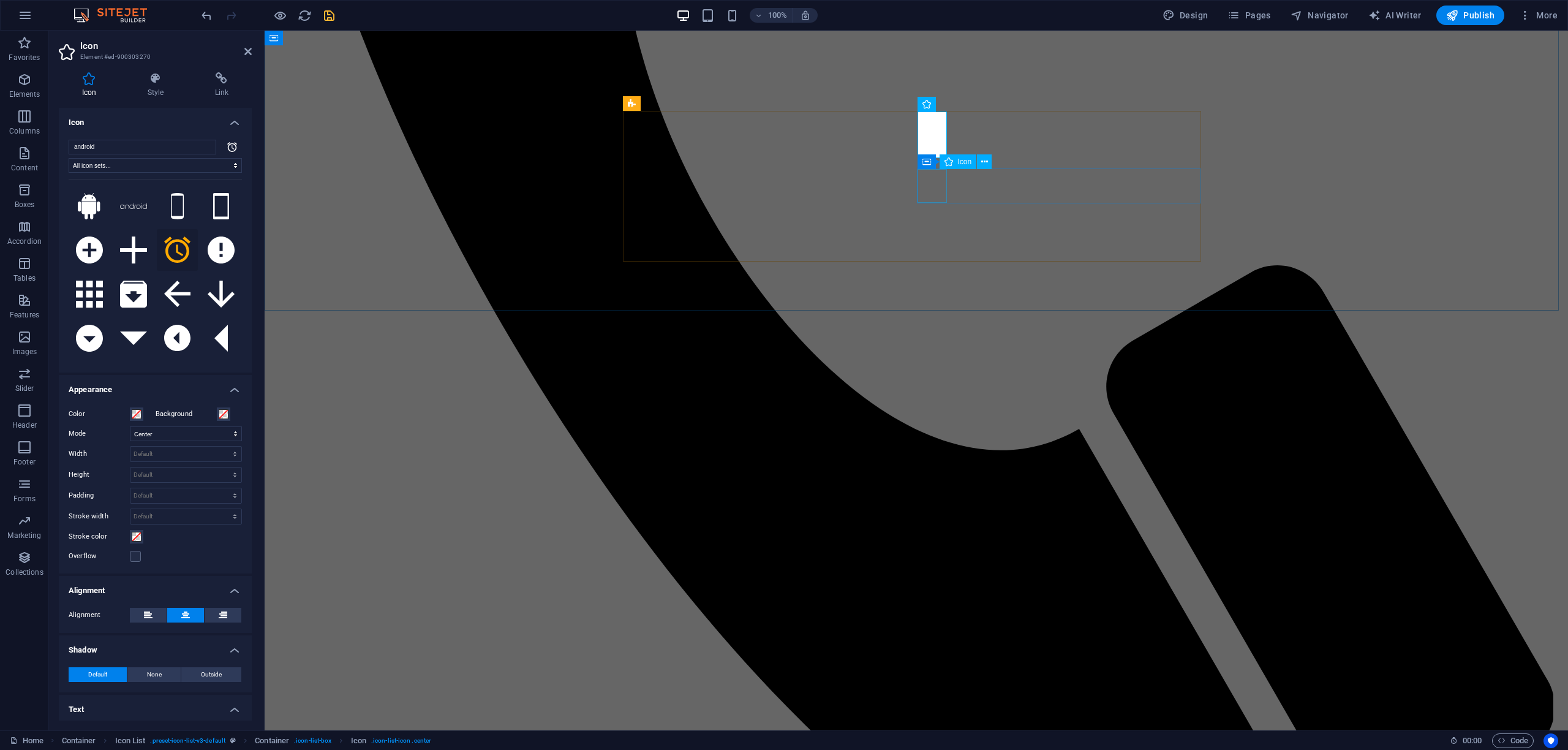
select select "xMidYMid"
click at [90, 294] on icon at bounding box center [90, 294] width 27 height 27
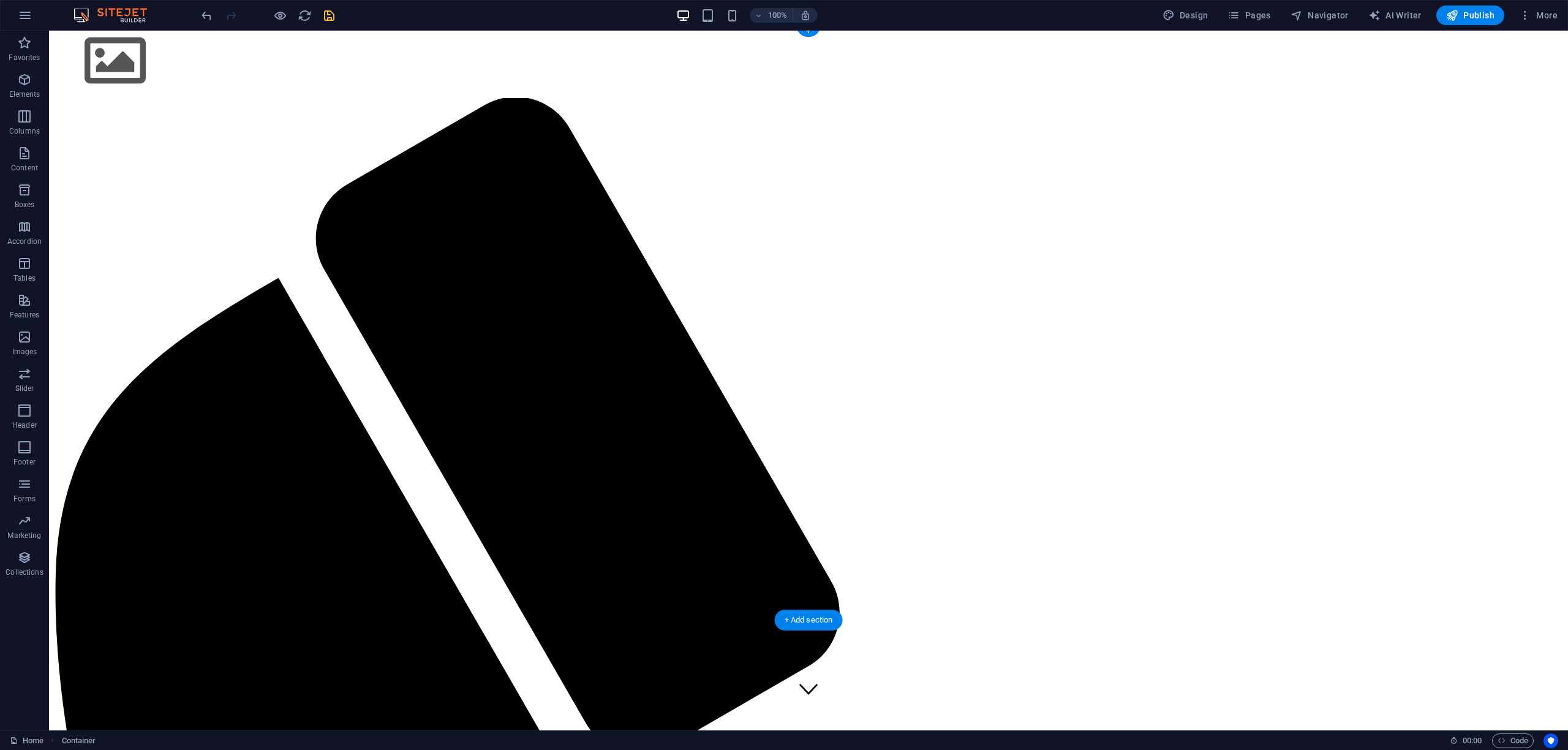
scroll to position [0, 0]
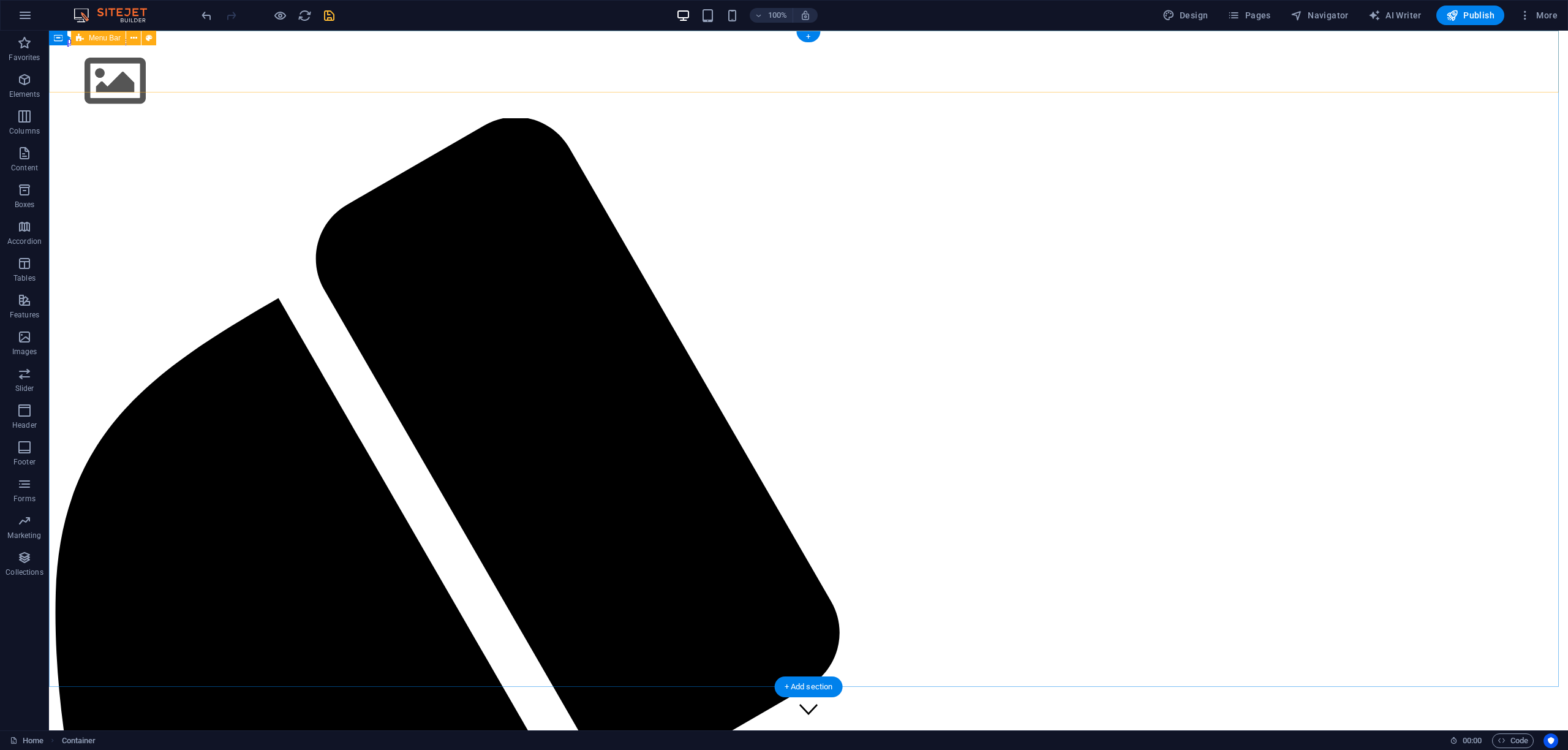
click at [84, 37] on span "Container" at bounding box center [83, 37] width 32 height 7
click at [122, 37] on div "Menu" at bounding box center [129, 39] width 41 height 15
click at [19, 628] on div "Favorites Elements Columns Content Boxes Accordion Tables Features Images Slide…" at bounding box center [25, 380] width 49 height 700
click at [19, 625] on div "Favorites Elements Columns Content Boxes Accordion Tables Features Images Slide…" at bounding box center [25, 380] width 49 height 700
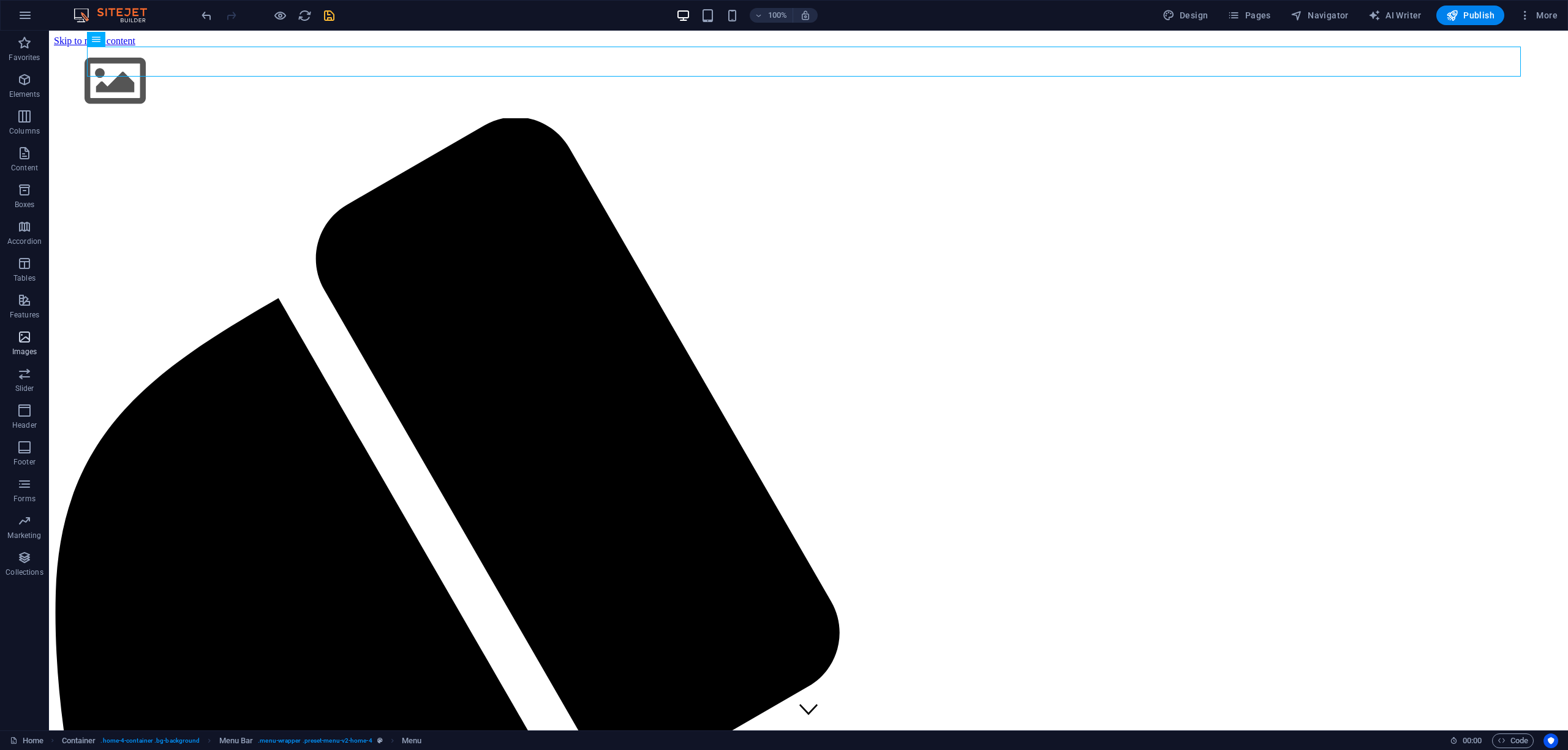
click at [21, 337] on icon "button" at bounding box center [25, 337] width 15 height 15
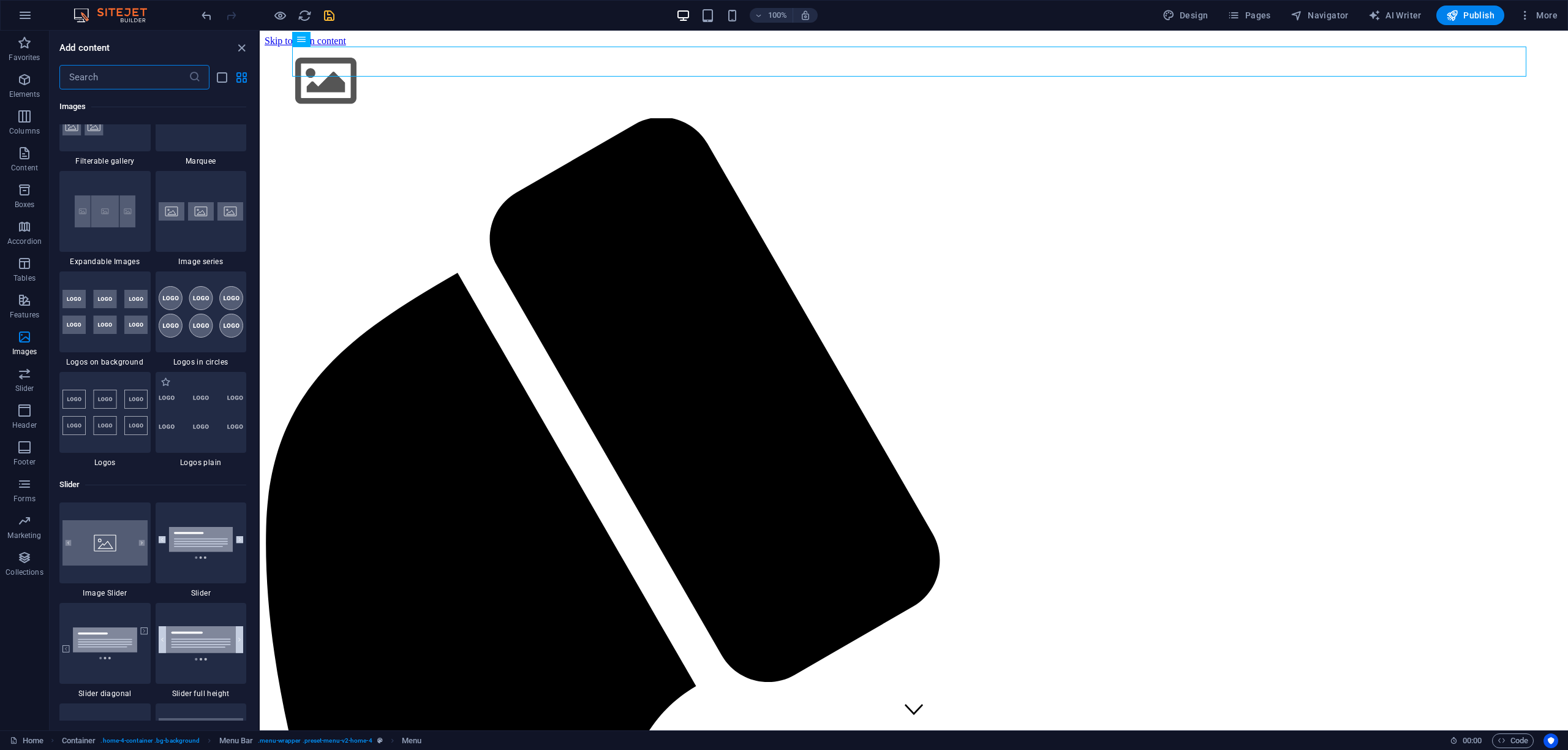
scroll to position [6570, 0]
click at [333, 16] on icon "save" at bounding box center [329, 16] width 14 height 14
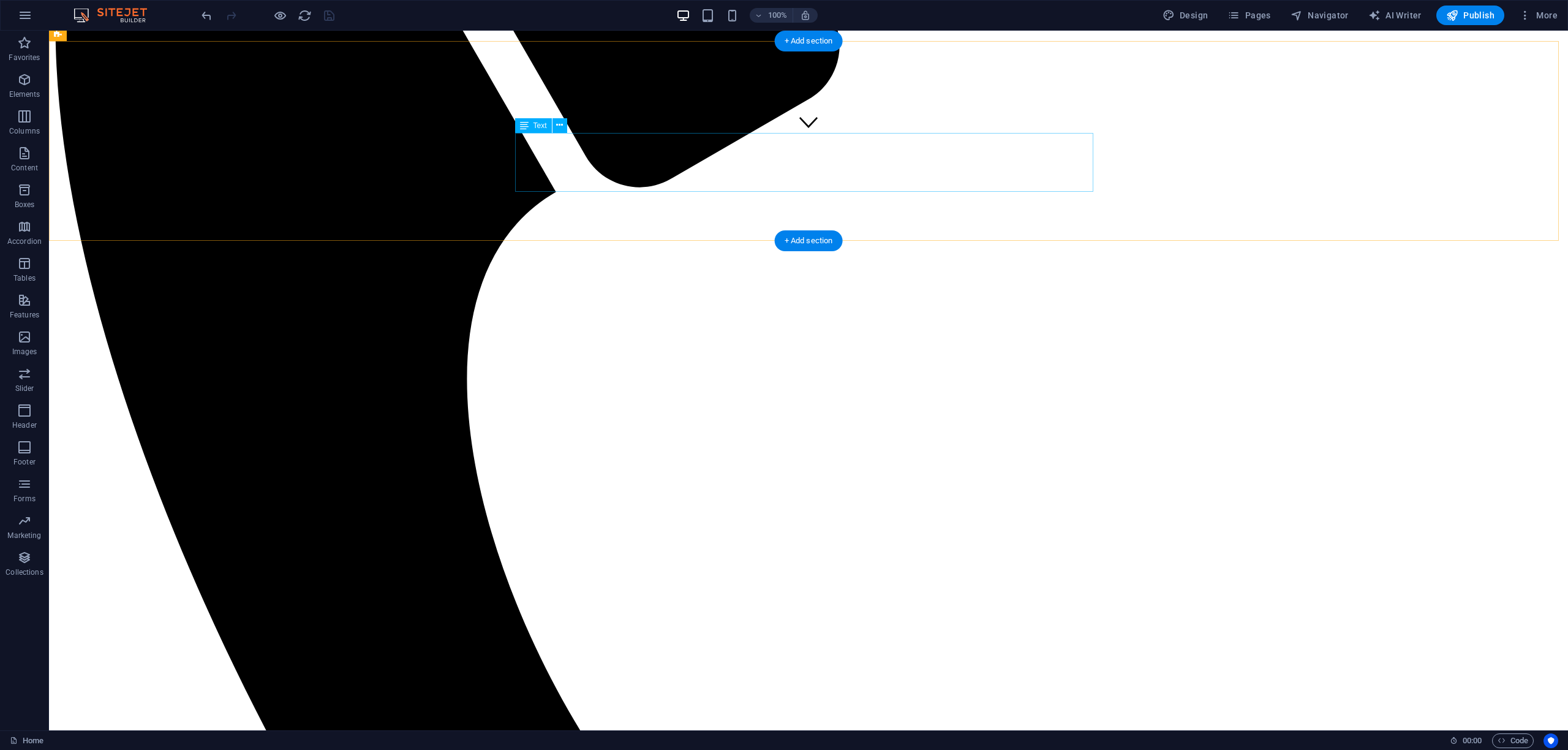
scroll to position [647, 0]
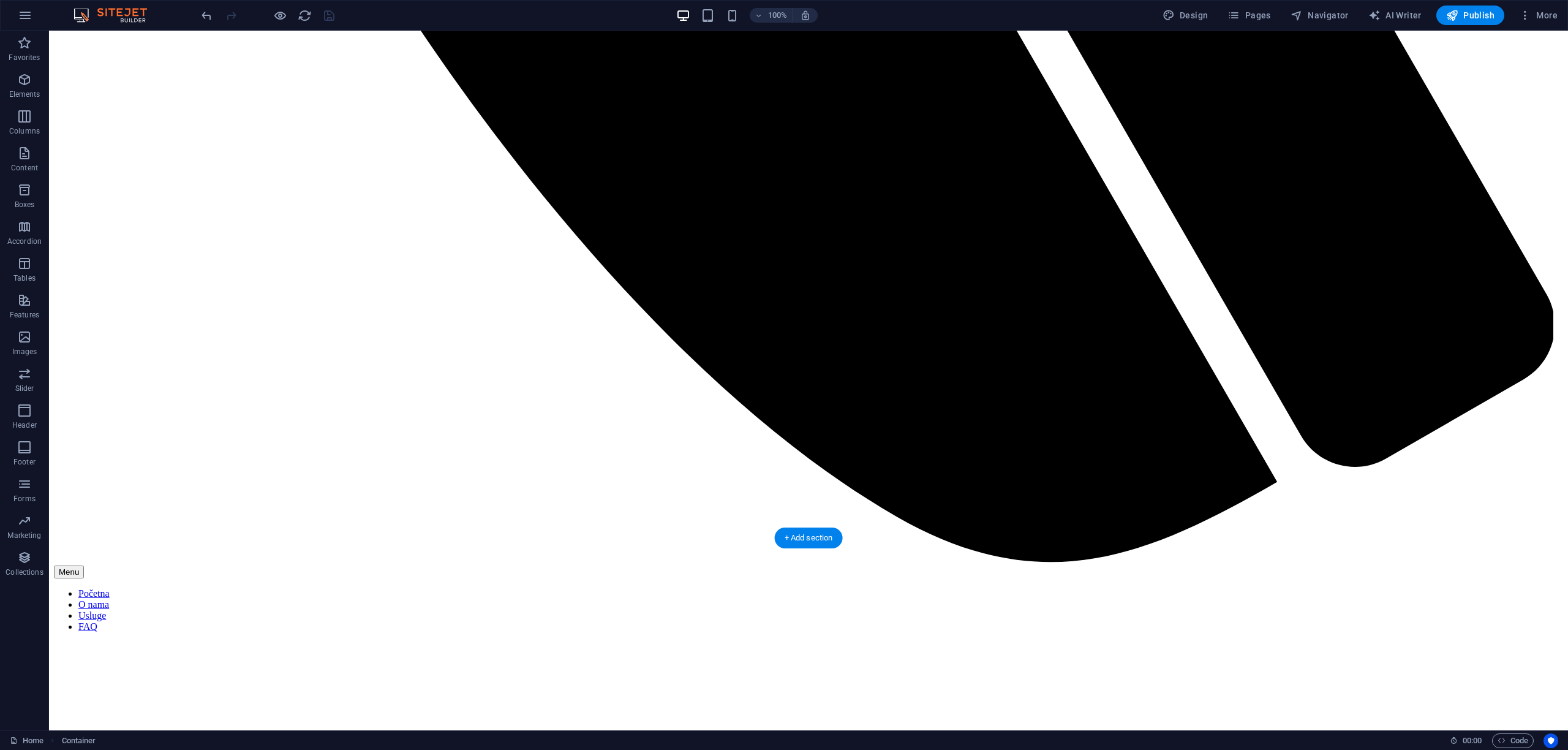
scroll to position [1718, 0]
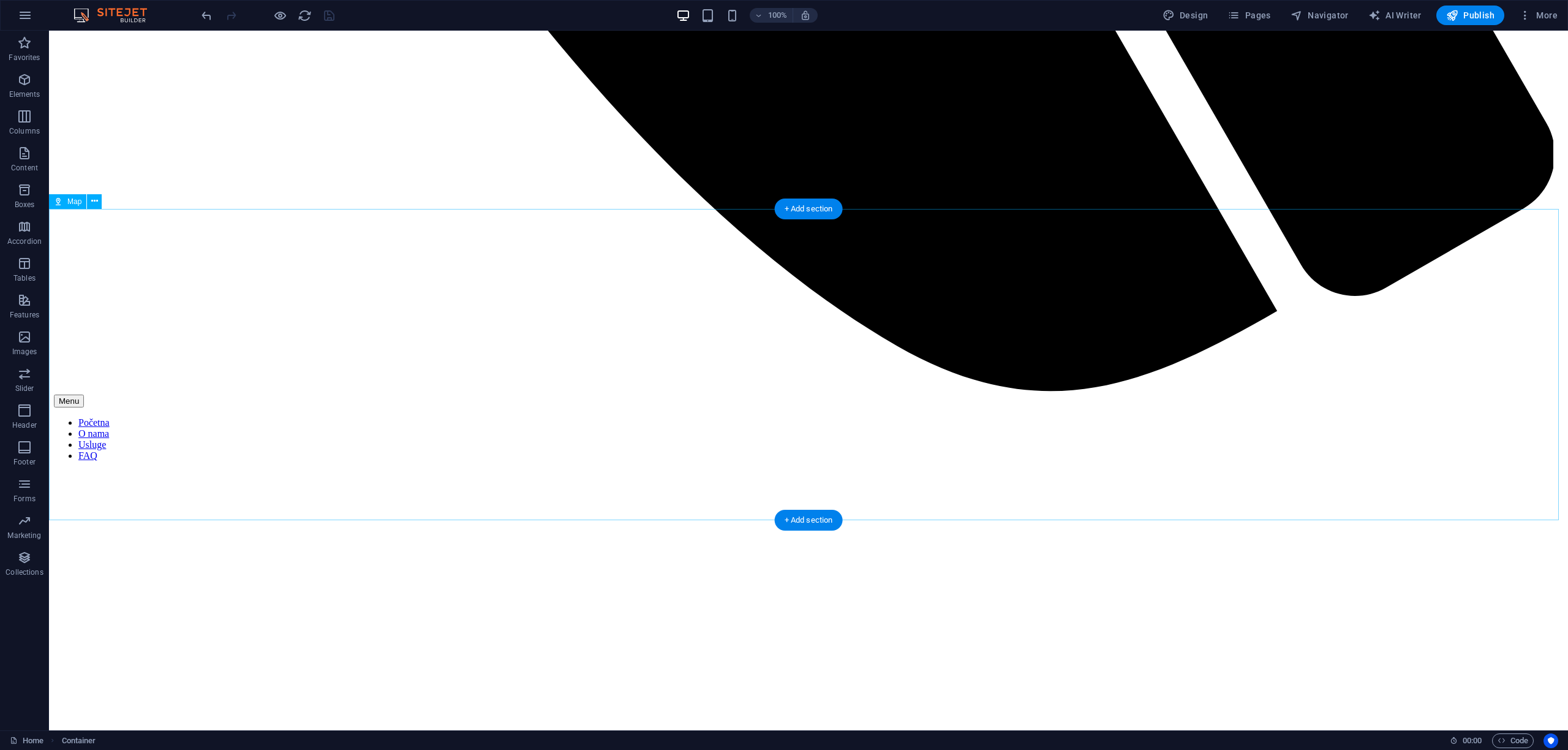
select select "1"
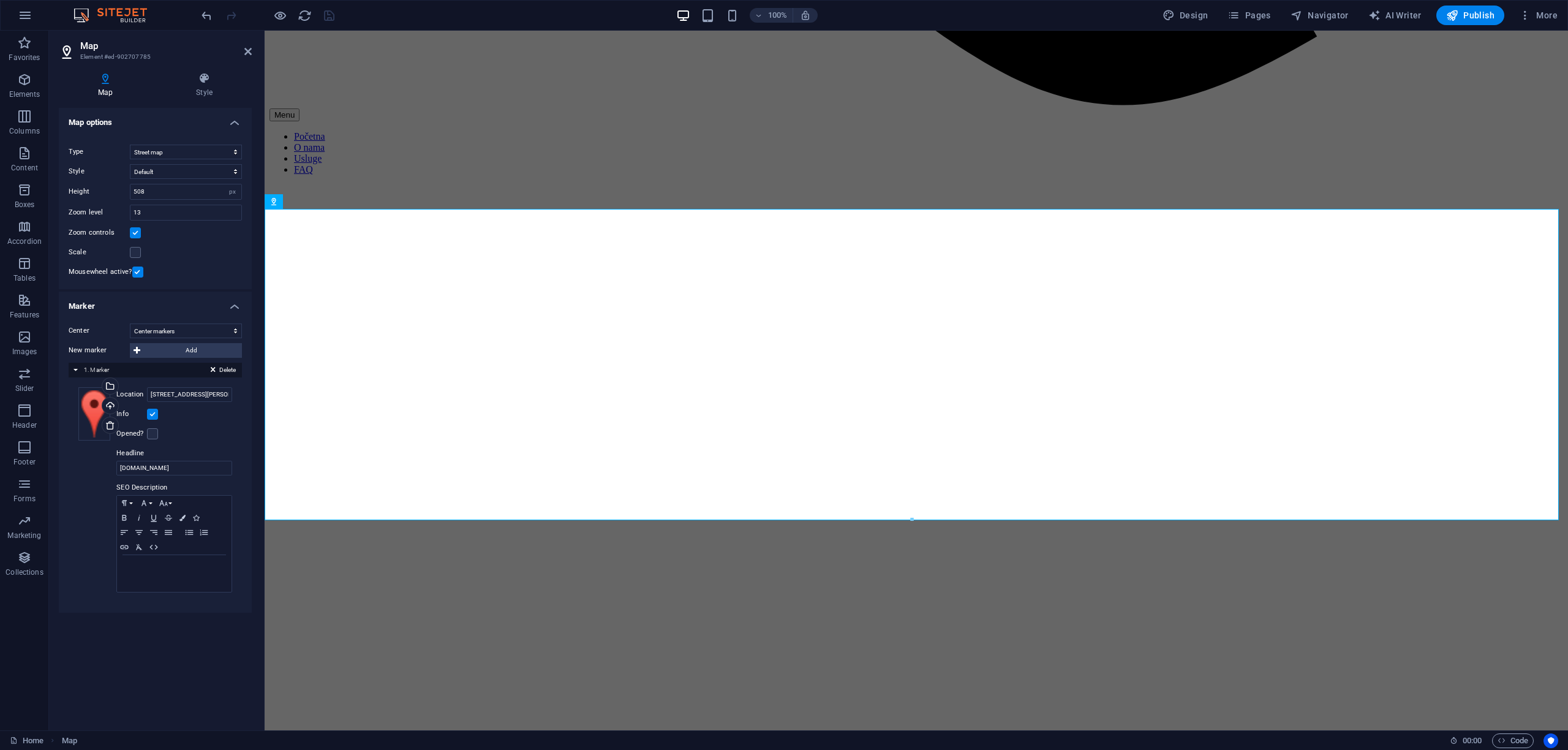
click at [132, 396] on label "Location" at bounding box center [131, 394] width 30 height 15
click at [147, 396] on input "[STREET_ADDRESS][PERSON_NAME]" at bounding box center [190, 394] width 85 height 15
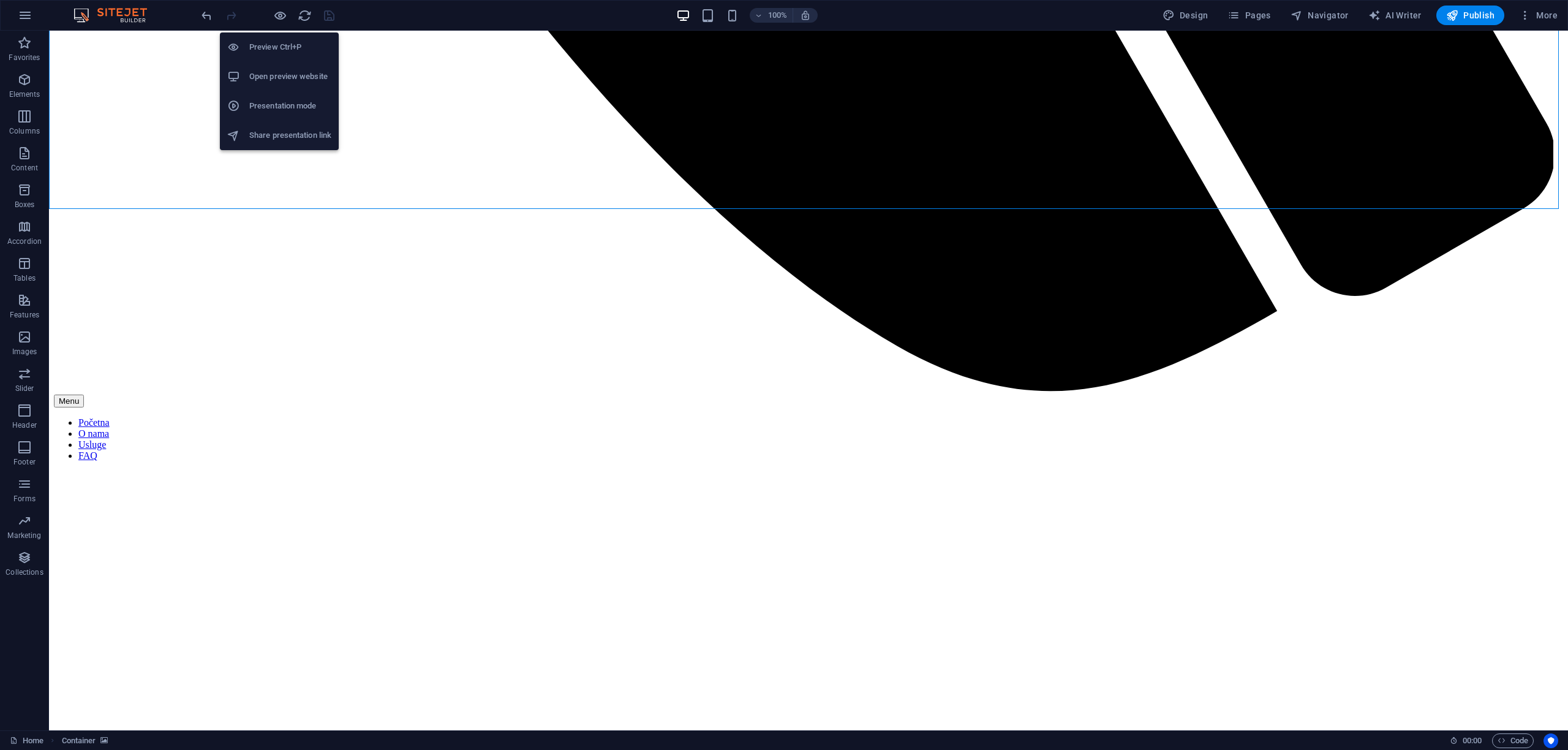
click at [279, 76] on h6 "Open preview website" at bounding box center [290, 76] width 82 height 15
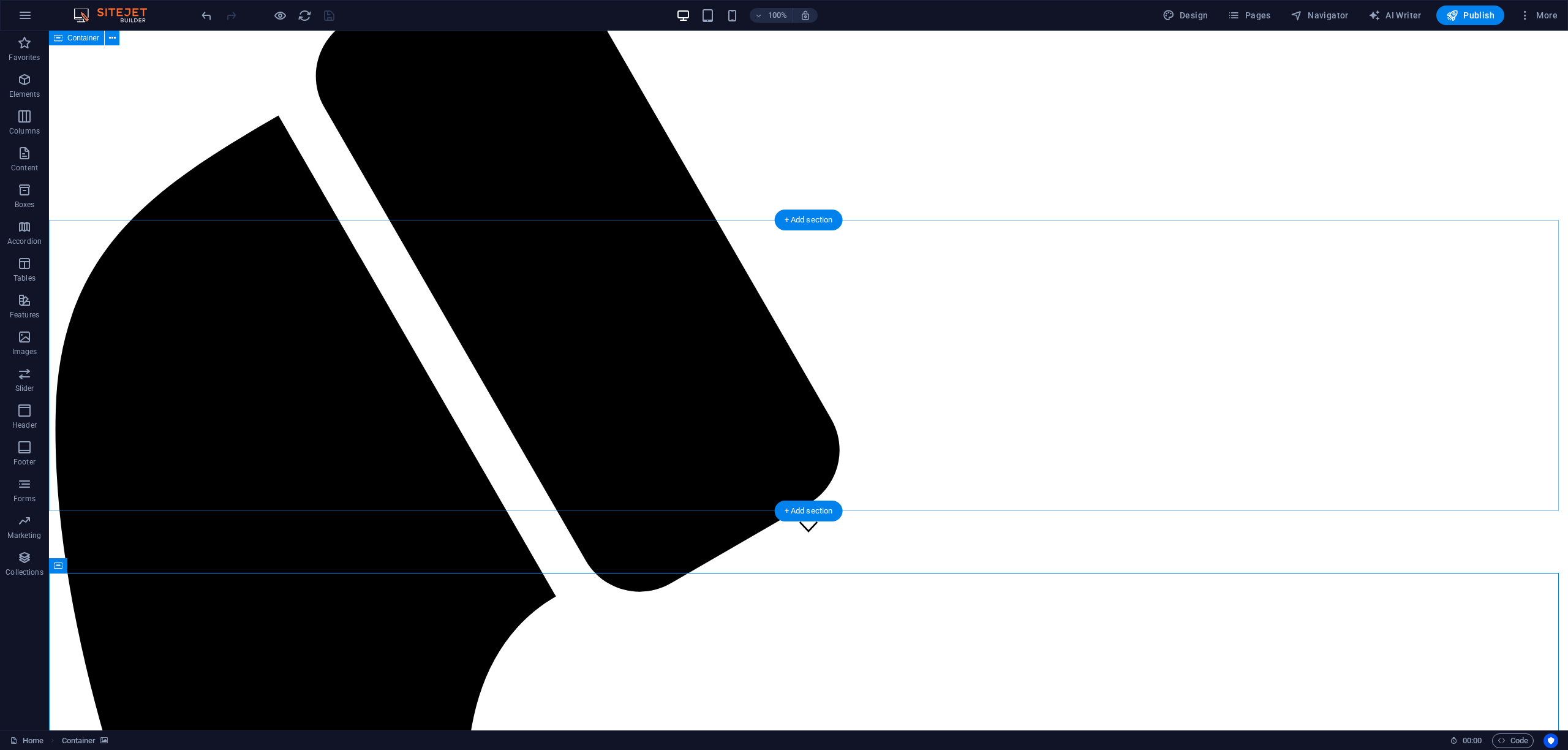
scroll to position [0, 0]
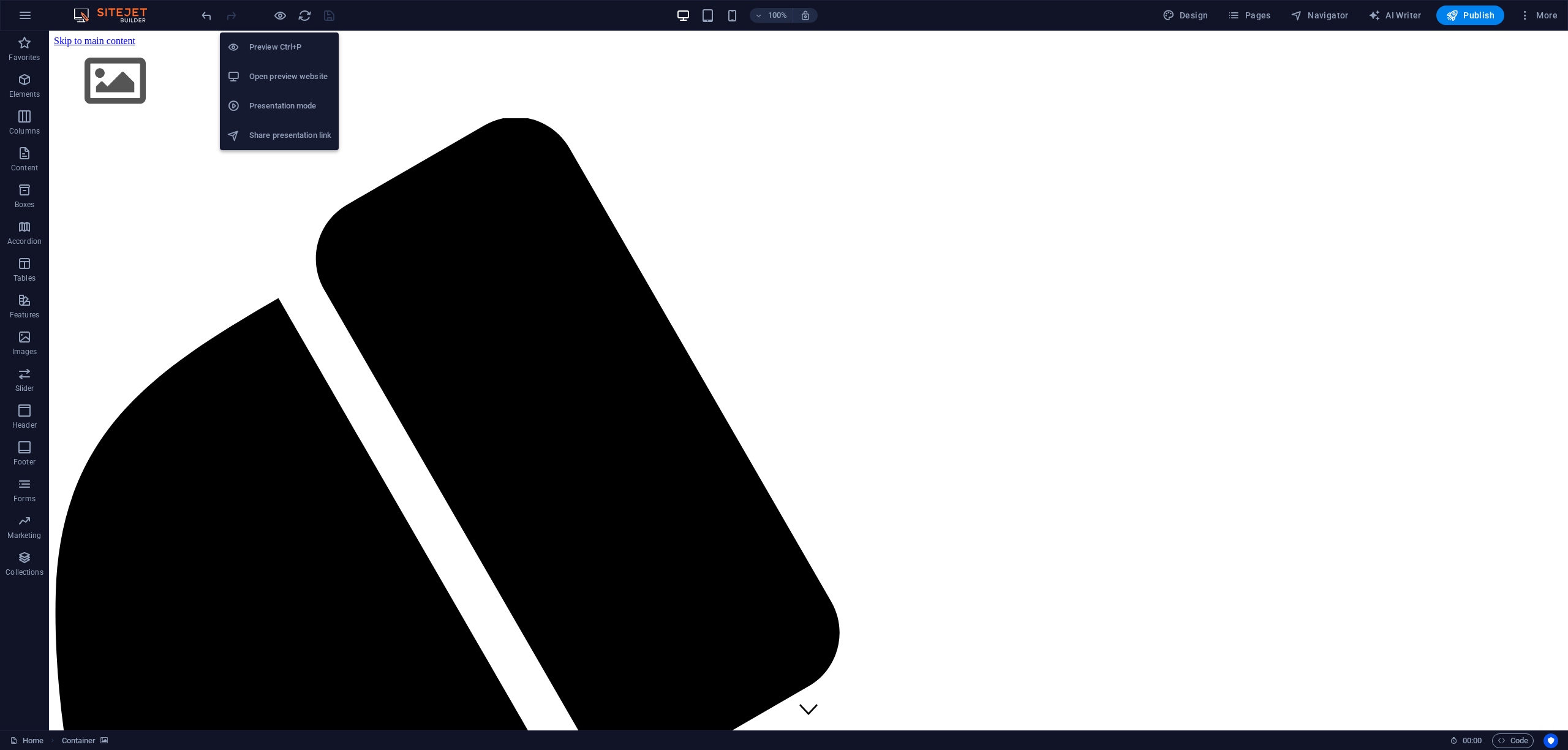
click at [278, 47] on h6 "Preview Ctrl+P" at bounding box center [290, 47] width 82 height 15
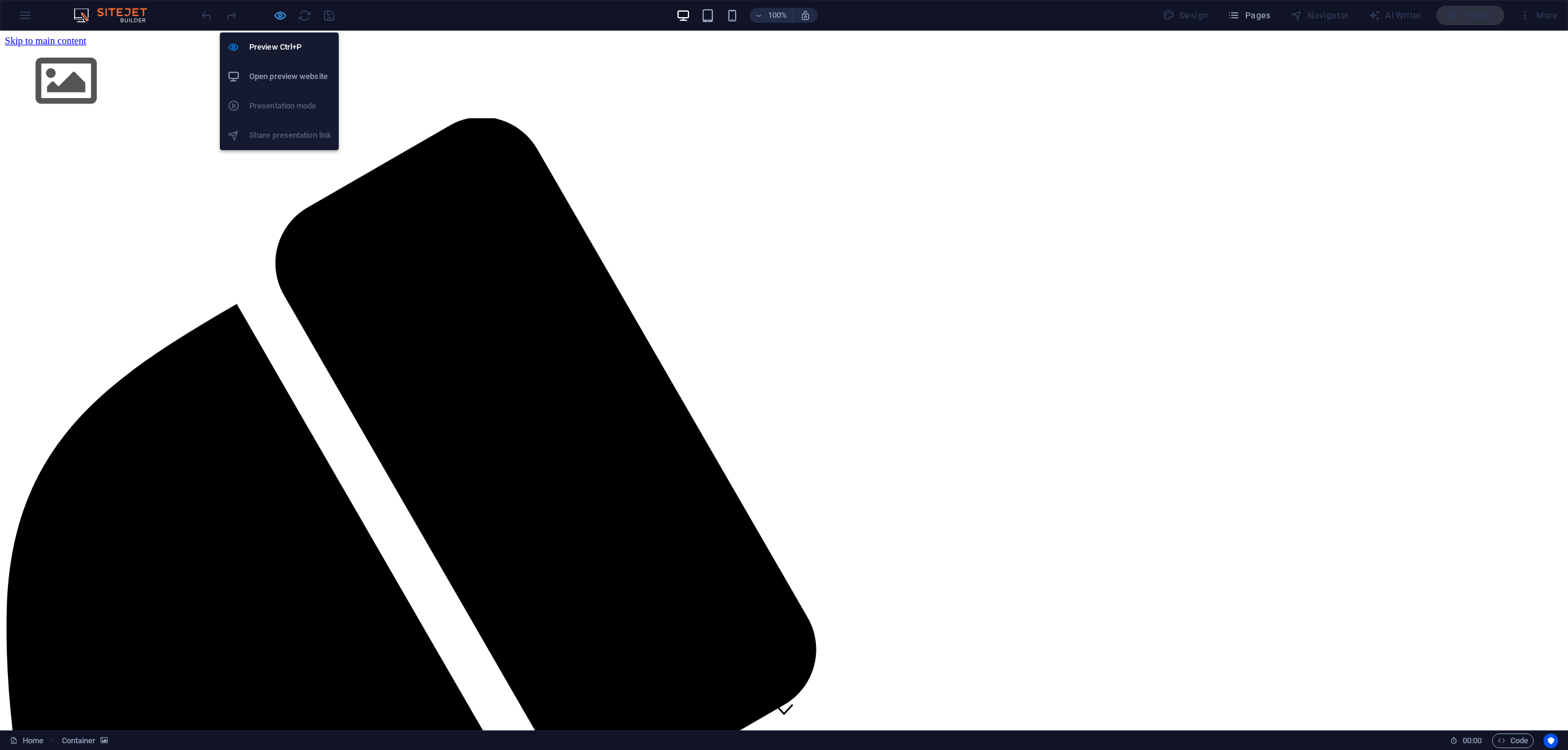
click at [282, 17] on icon "button" at bounding box center [280, 16] width 14 height 14
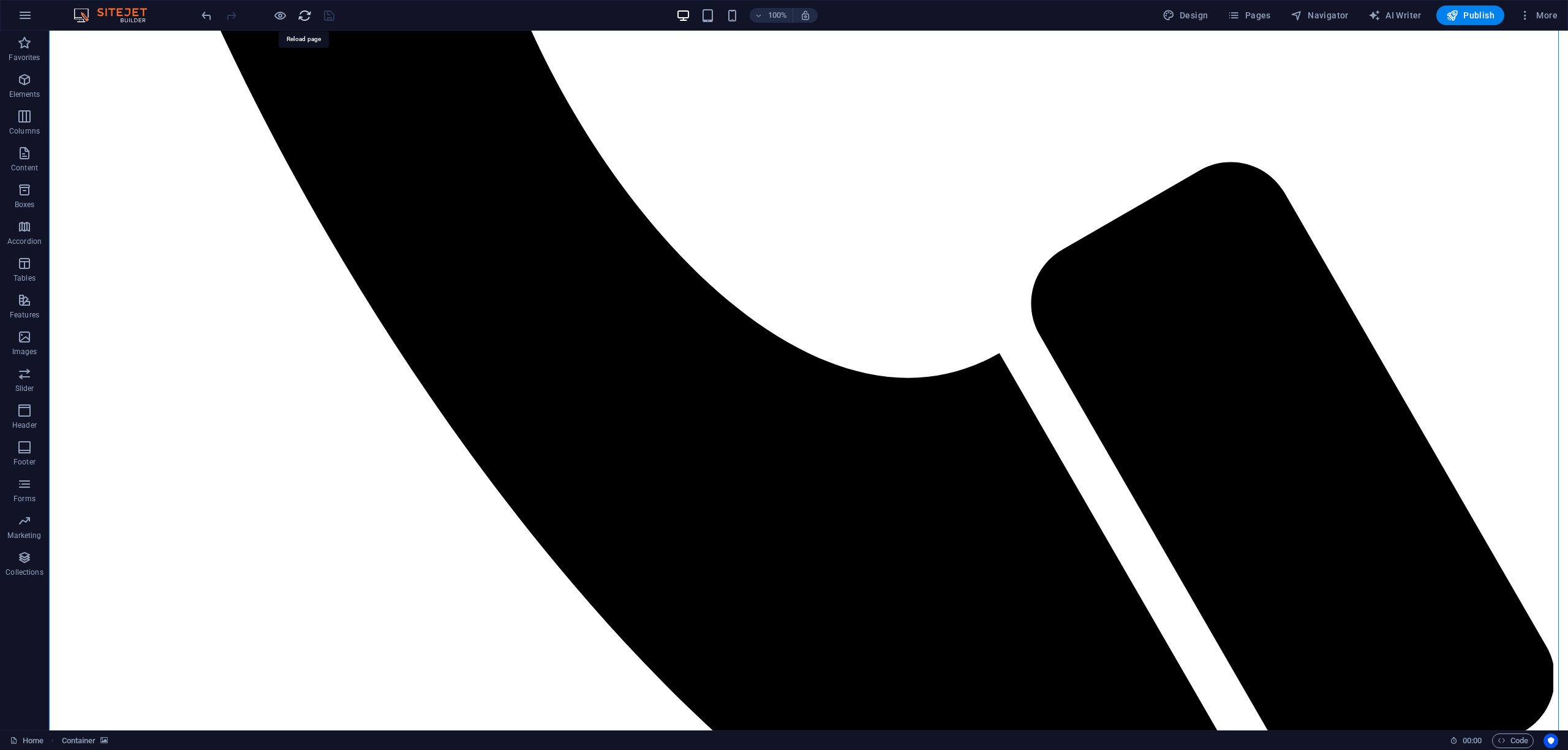
click at [305, 18] on icon "reload" at bounding box center [305, 16] width 14 height 14
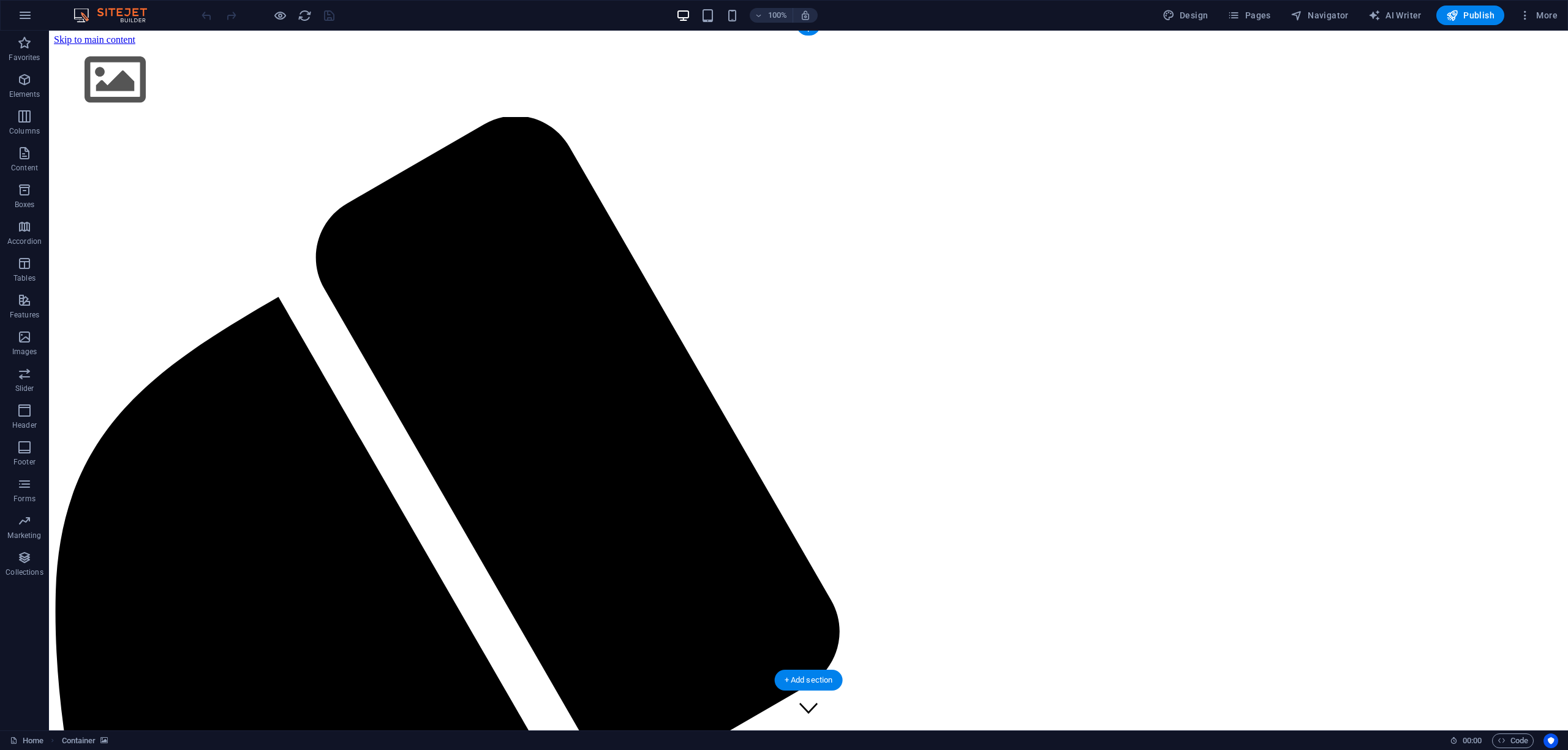
scroll to position [0, 0]
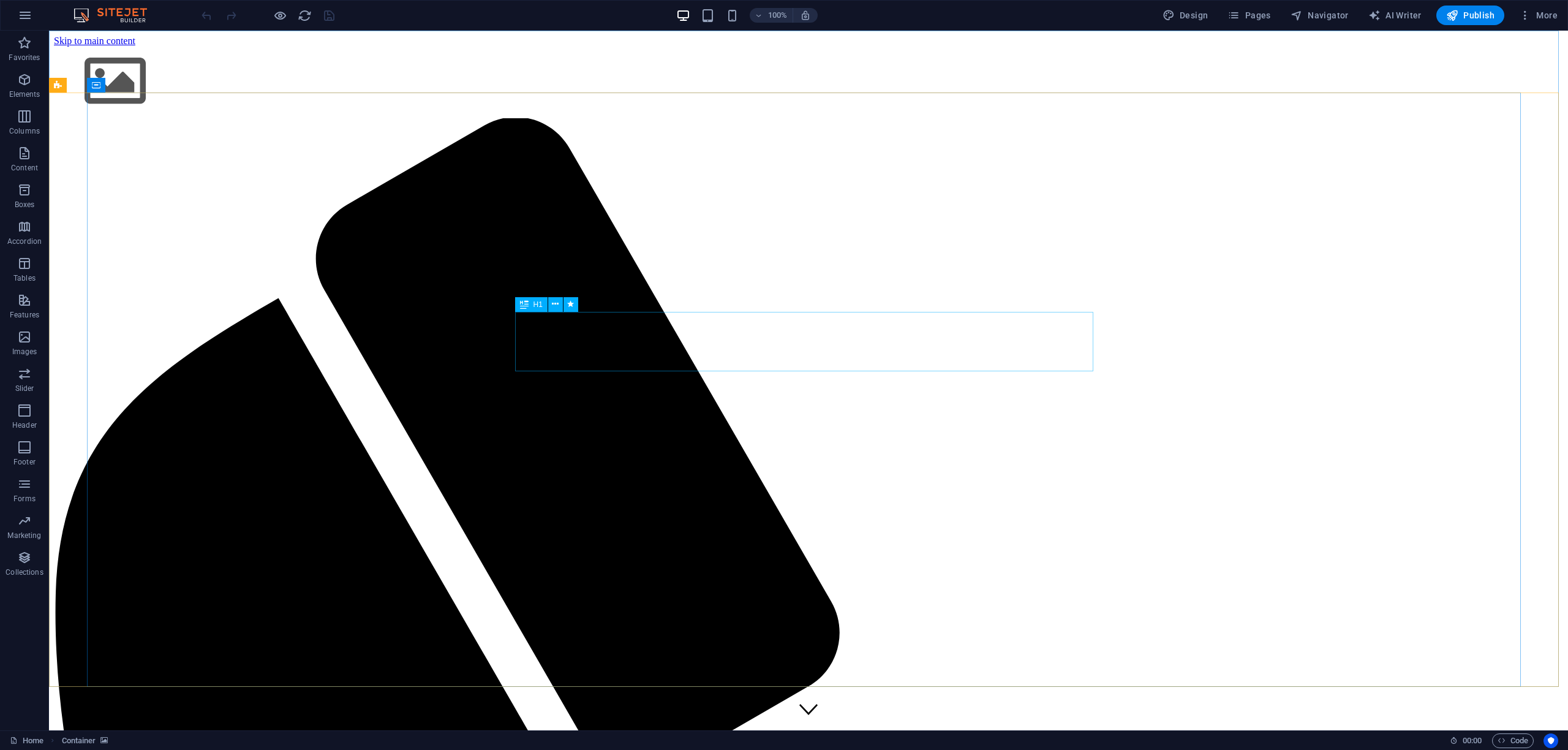
click at [535, 304] on span "H1" at bounding box center [538, 304] width 9 height 7
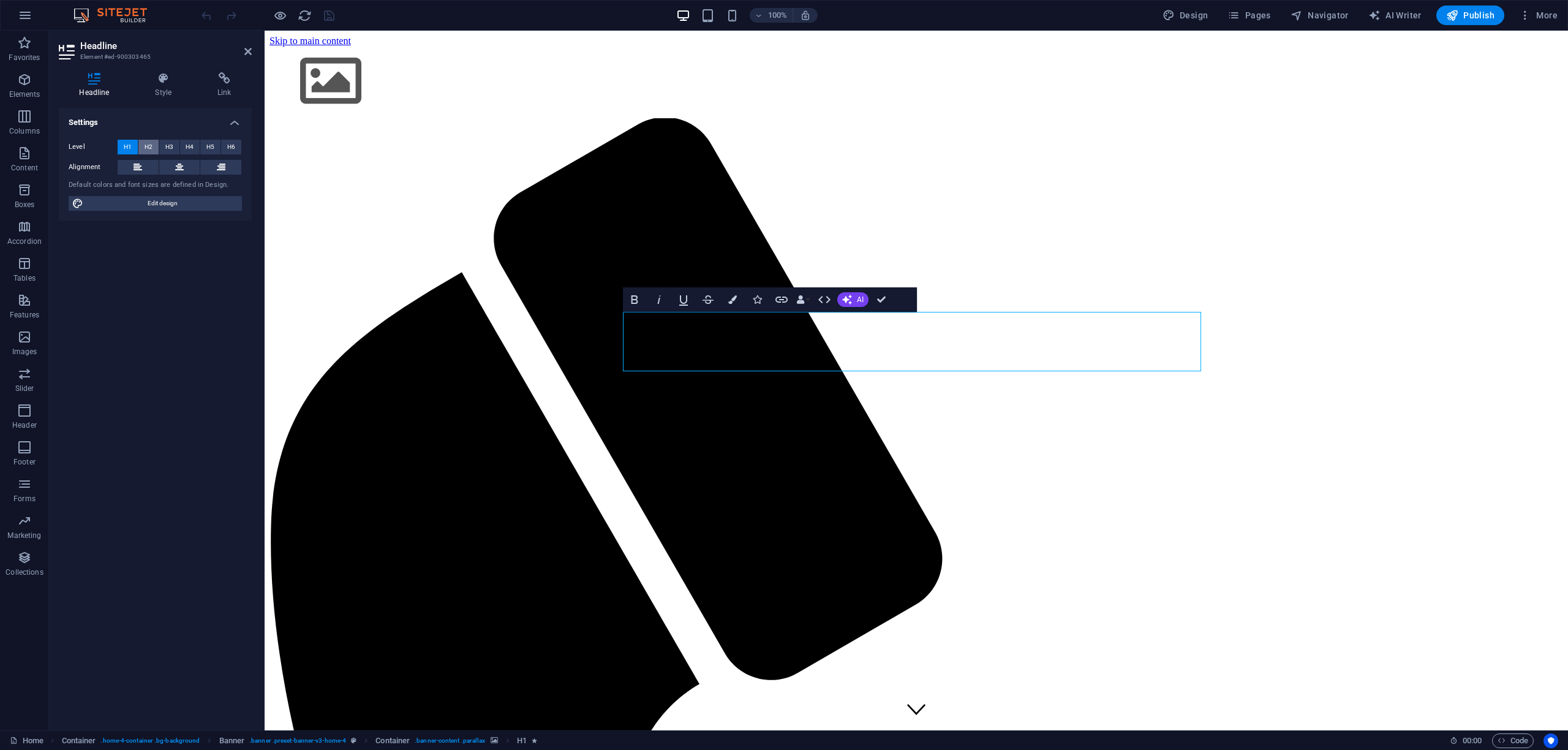
click at [147, 147] on span "H2" at bounding box center [149, 147] width 8 height 15
click at [127, 149] on span "H1" at bounding box center [128, 147] width 8 height 15
click at [180, 167] on icon at bounding box center [179, 167] width 8 height 15
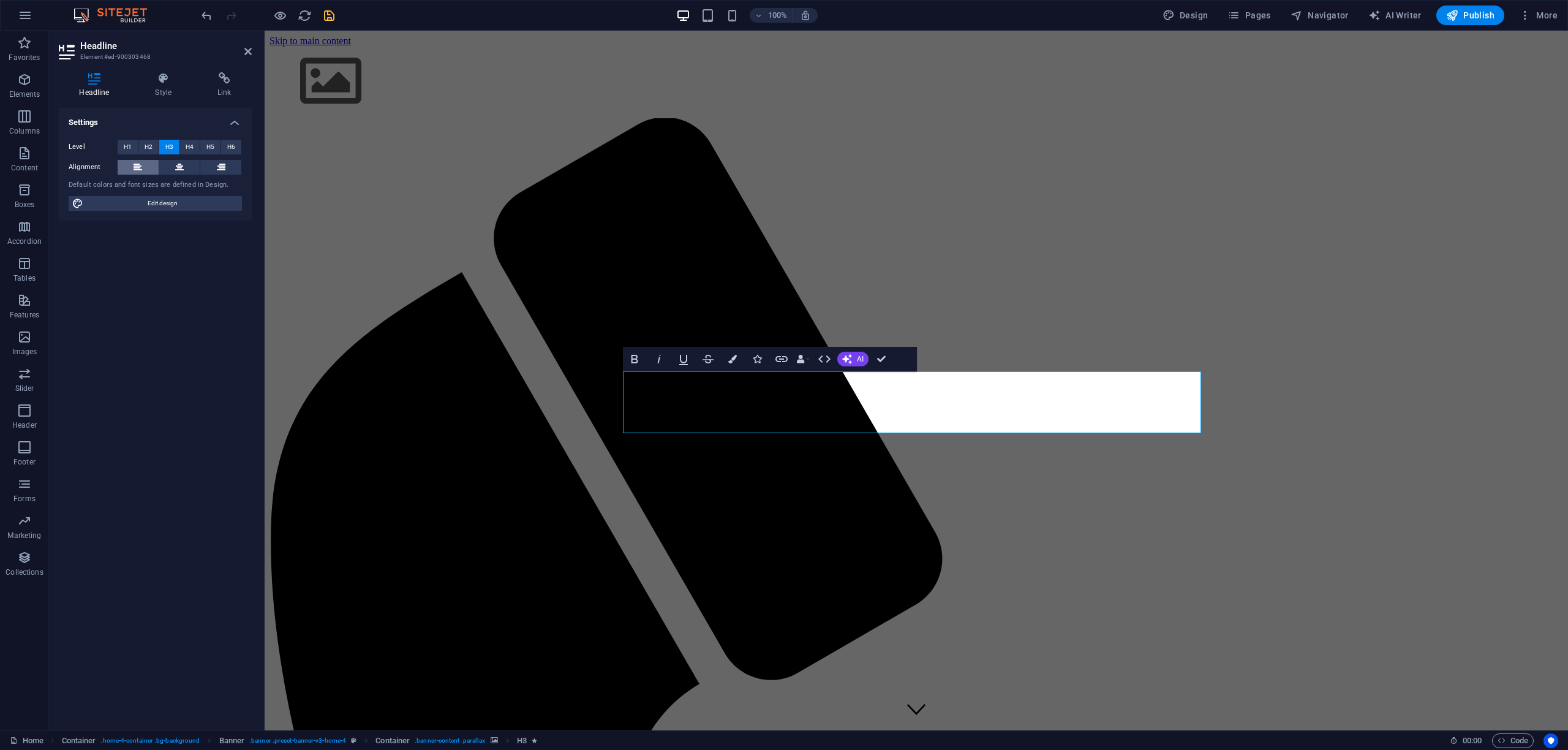
click at [133, 164] on button at bounding box center [138, 167] width 41 height 15
click at [172, 166] on button at bounding box center [180, 167] width 41 height 15
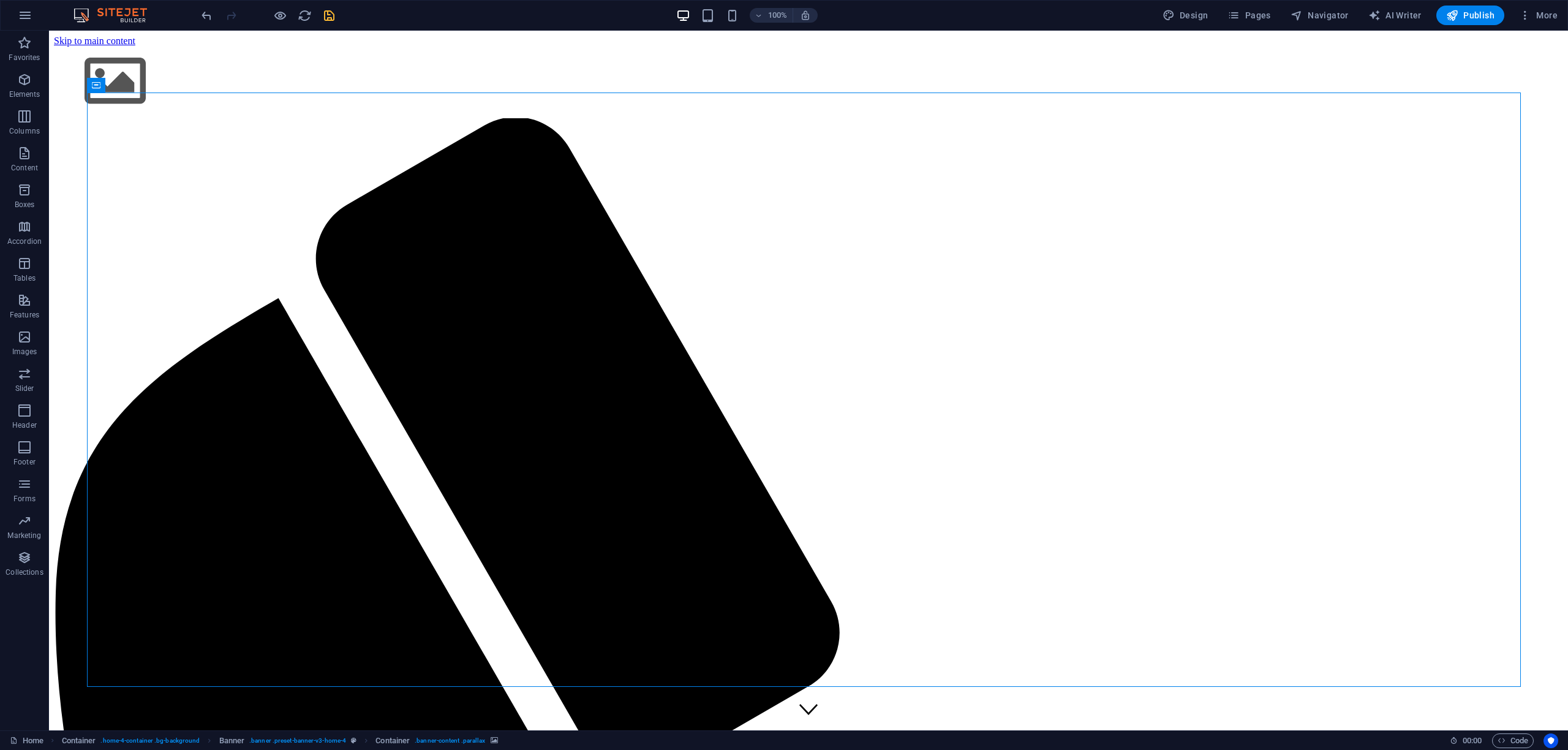
click at [325, 17] on icon "save" at bounding box center [329, 16] width 14 height 14
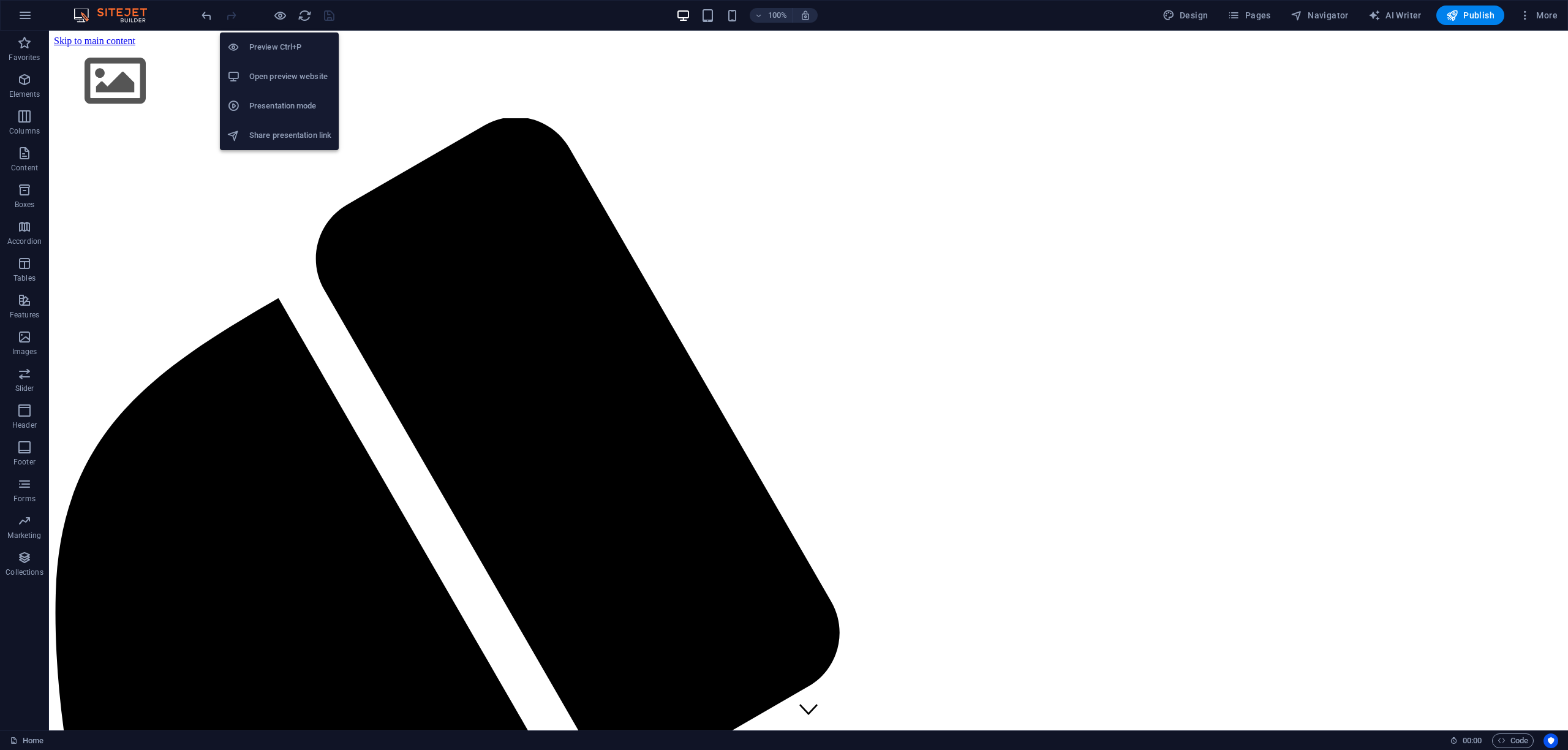
click at [282, 71] on h6 "Open preview website" at bounding box center [290, 76] width 82 height 15
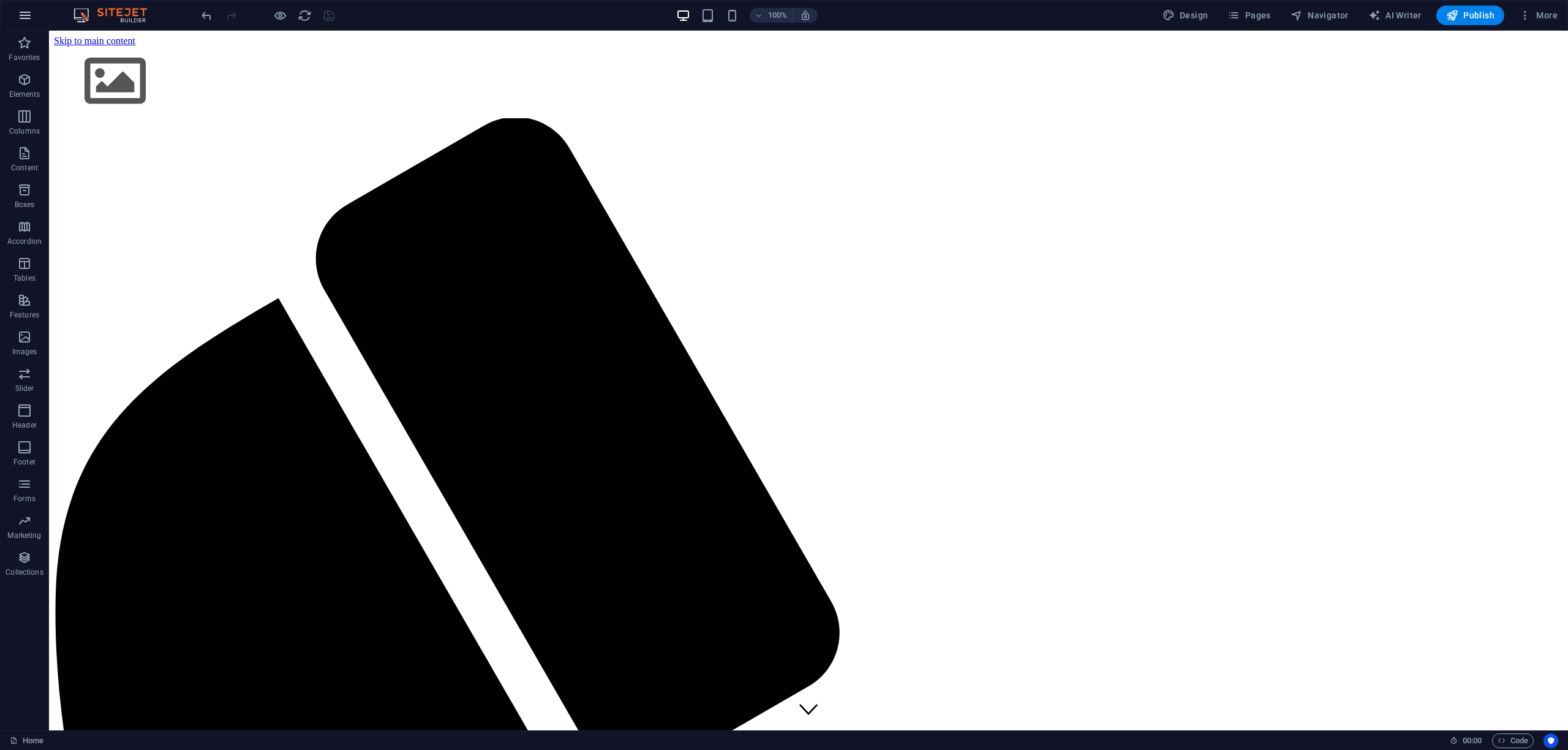
click at [24, 14] on icon "button" at bounding box center [25, 15] width 15 height 15
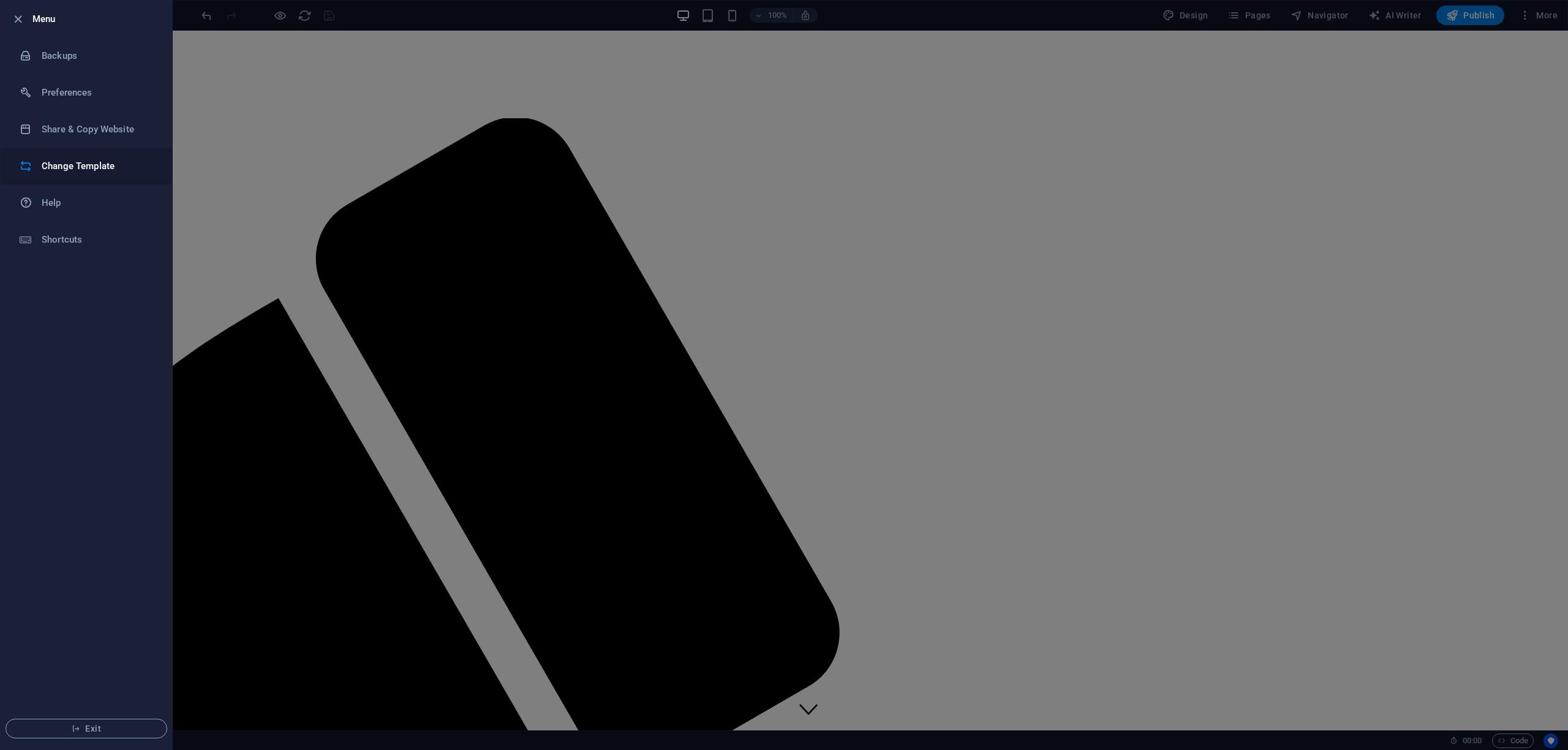
click at [67, 167] on h6 "Change Template" at bounding box center [98, 166] width 113 height 15
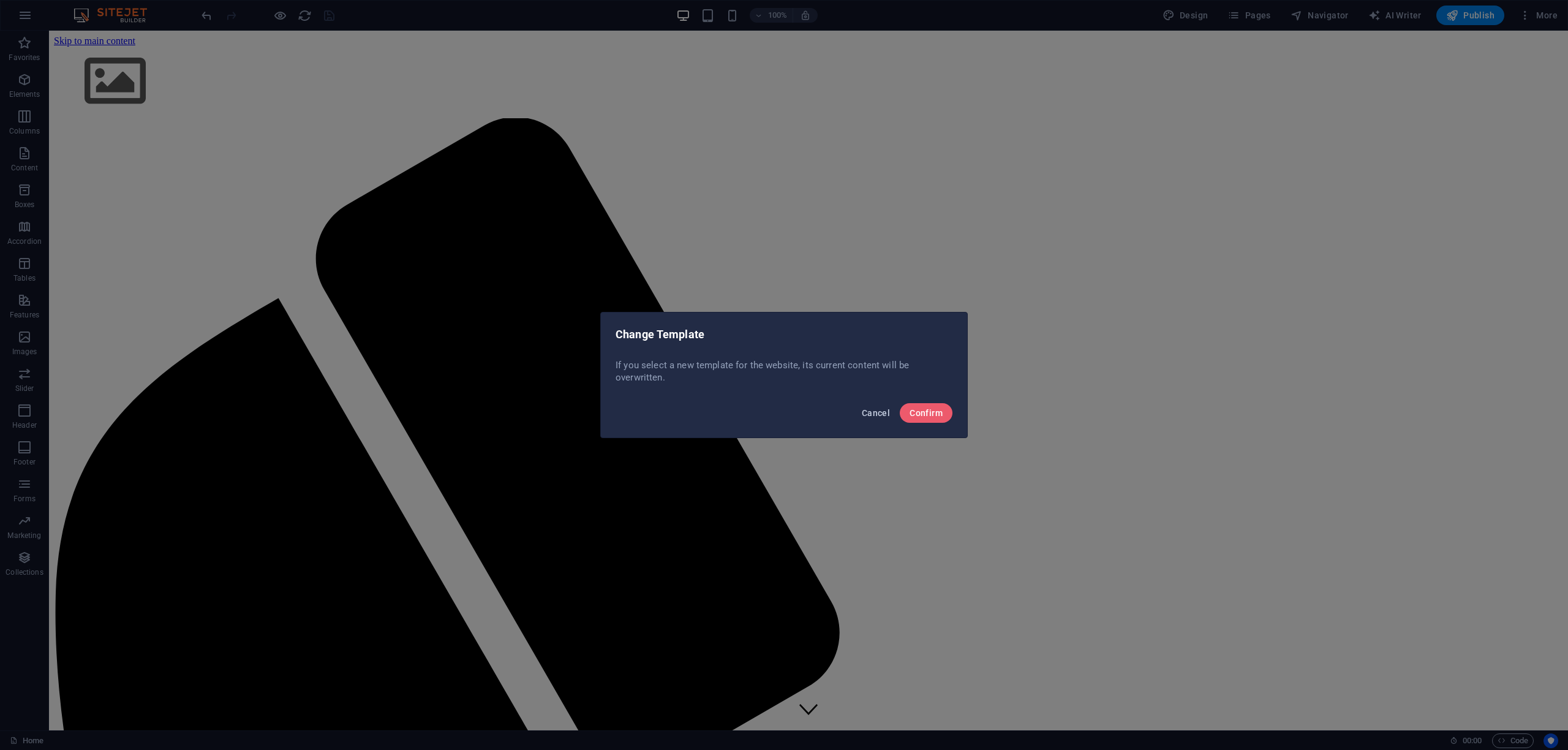
click at [869, 413] on span "Cancel" at bounding box center [876, 413] width 28 height 10
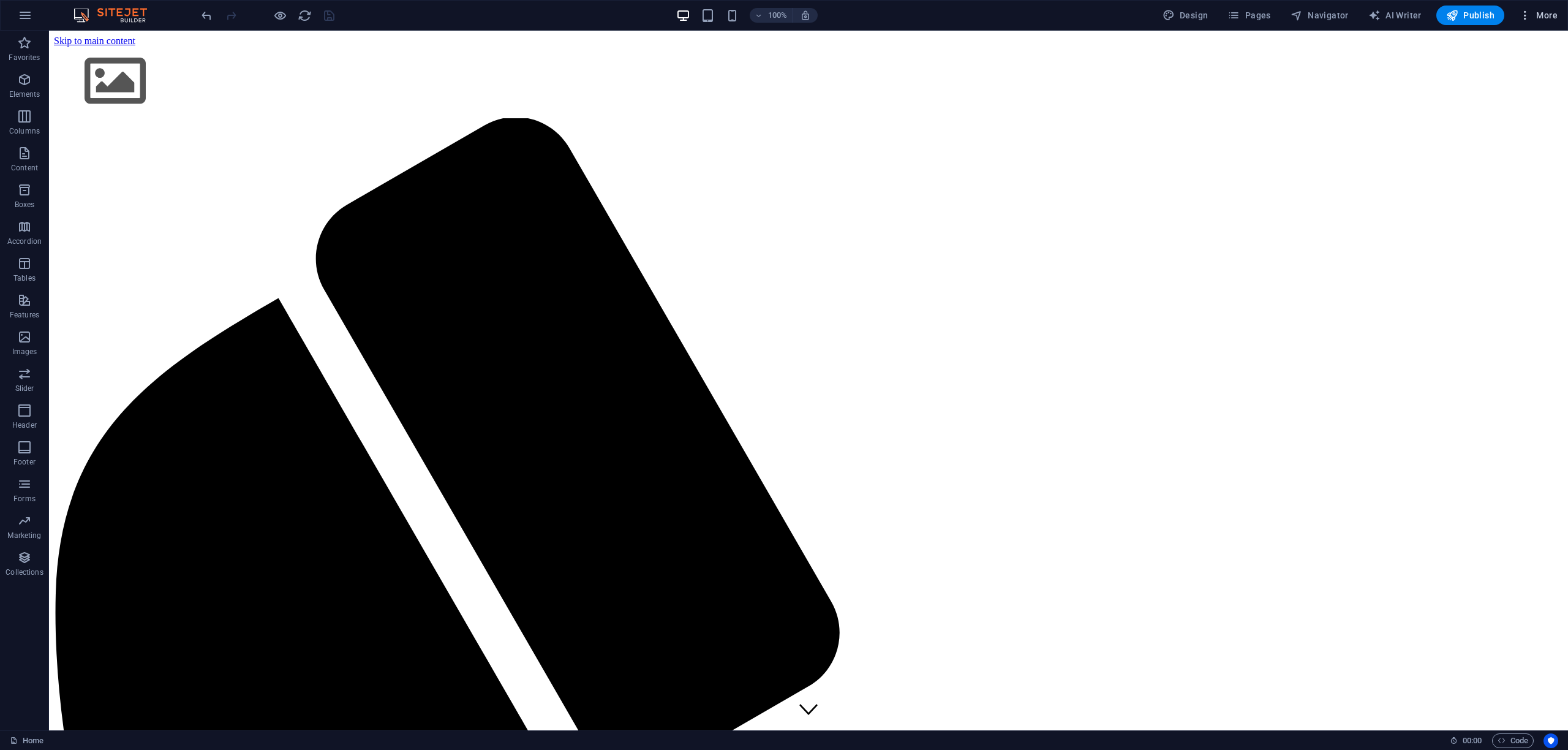
click at [1547, 9] on span "More" at bounding box center [1538, 15] width 39 height 12
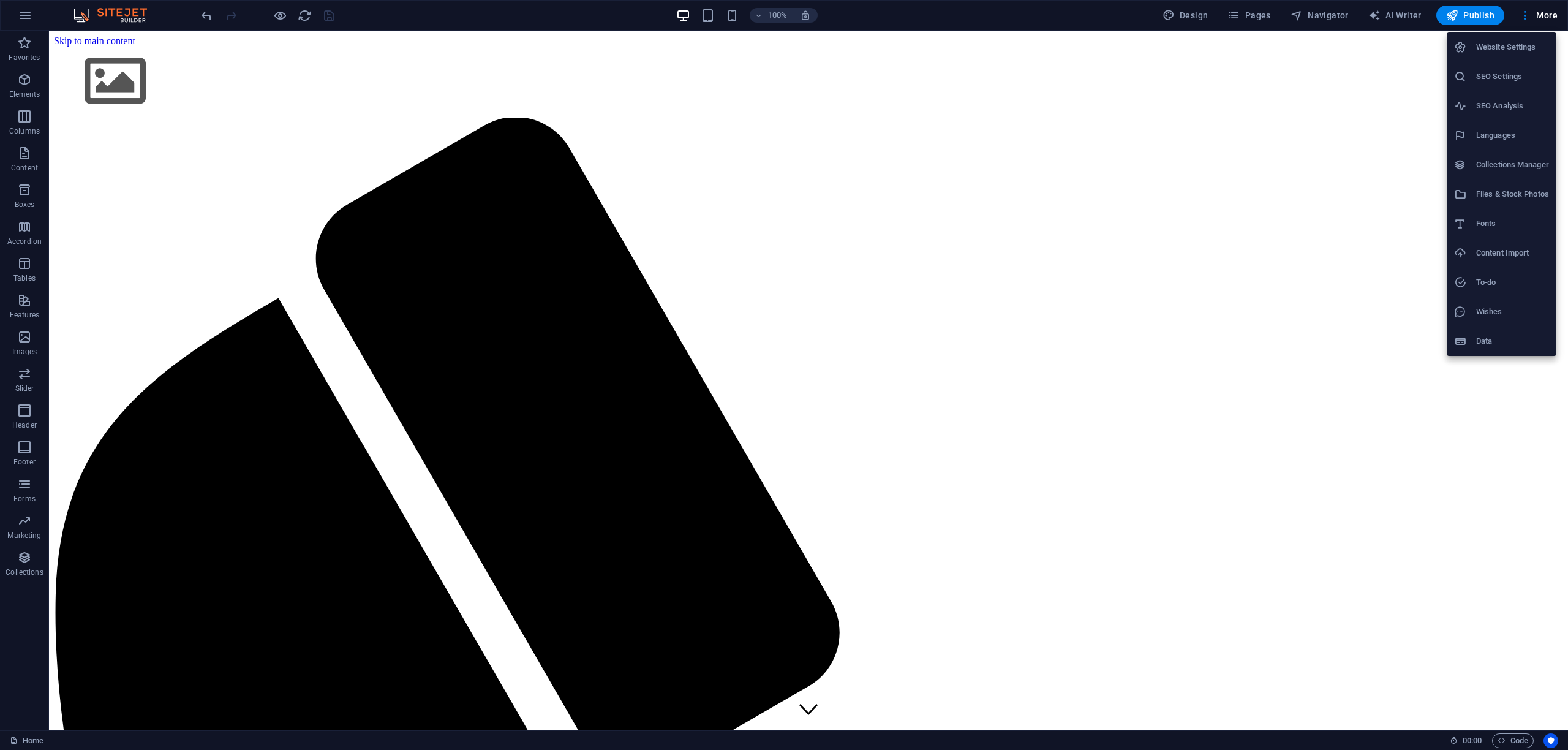
click at [1499, 142] on h6 "Languages" at bounding box center [1512, 135] width 73 height 15
select select "36"
select select "41"
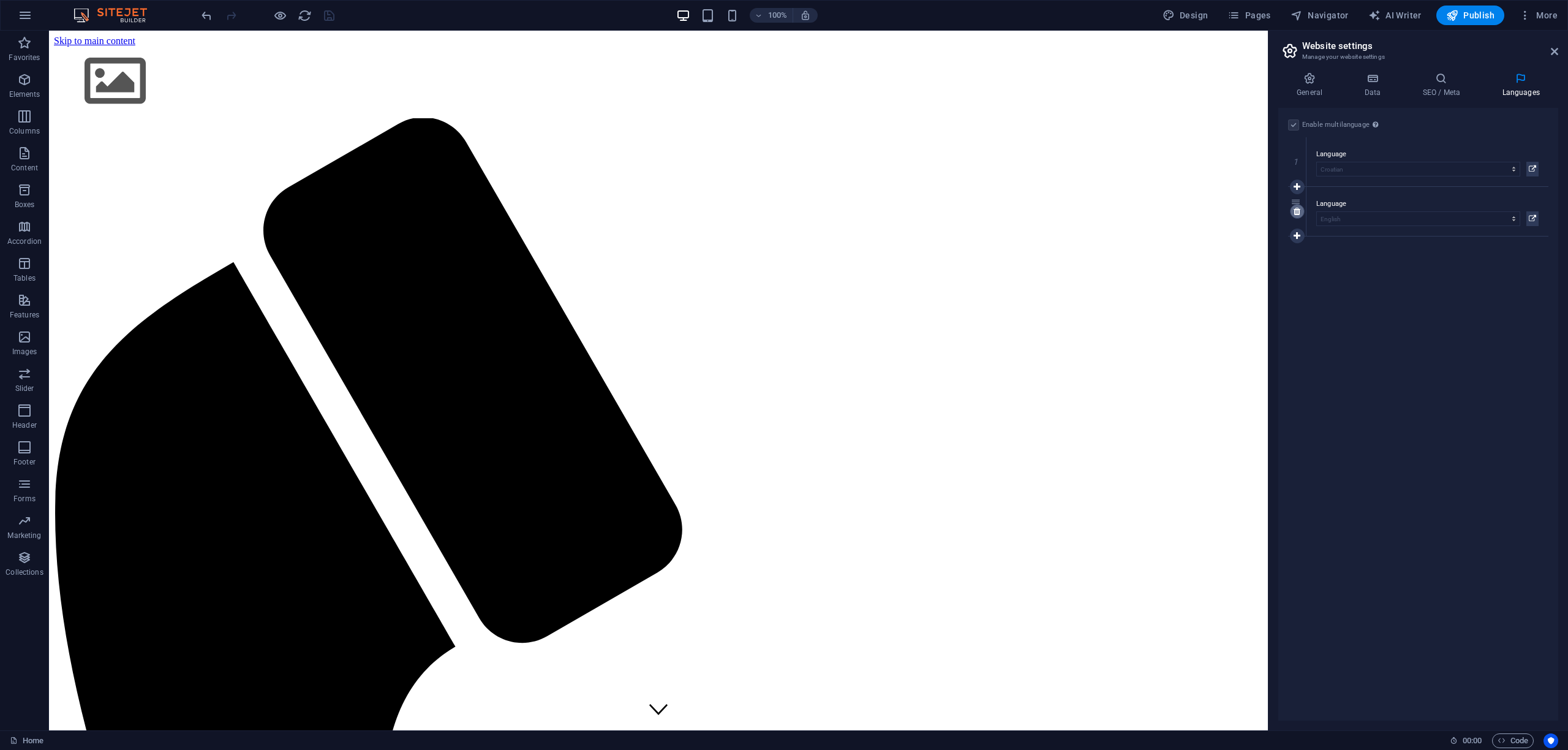
click at [1299, 211] on icon at bounding box center [1297, 211] width 6 height 8
click at [1340, 234] on div "Enable multilanguage To disable multilanguage delete all languages until only o…" at bounding box center [1418, 414] width 280 height 613
click at [1294, 124] on label at bounding box center [1294, 125] width 11 height 11
click at [0, 0] on input "Enable multilanguage To disable multilanguage delete all languages until only o…" at bounding box center [0, 0] width 0 height 0
click at [327, 16] on icon "save" at bounding box center [329, 16] width 14 height 14
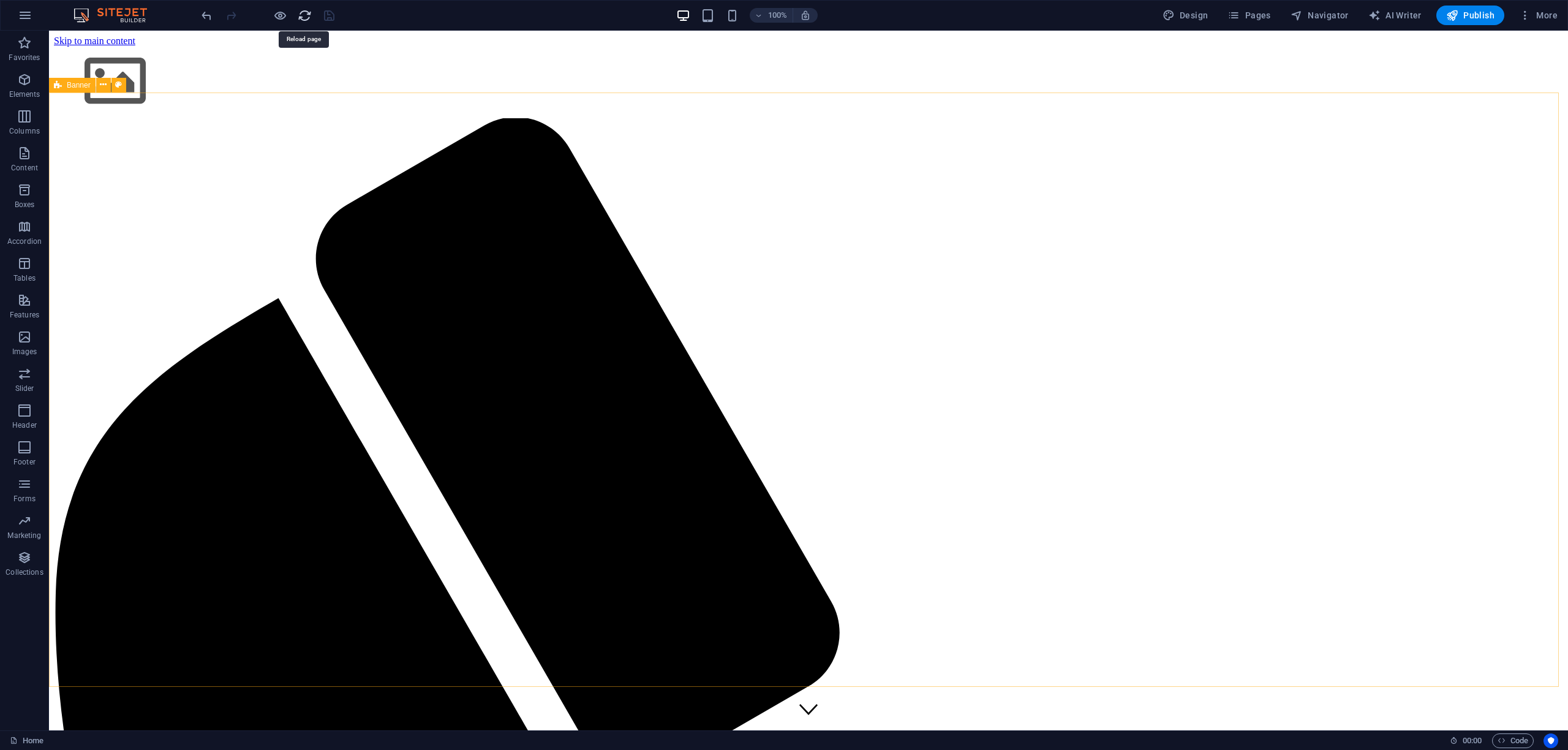
click at [304, 14] on icon "reload" at bounding box center [305, 16] width 14 height 14
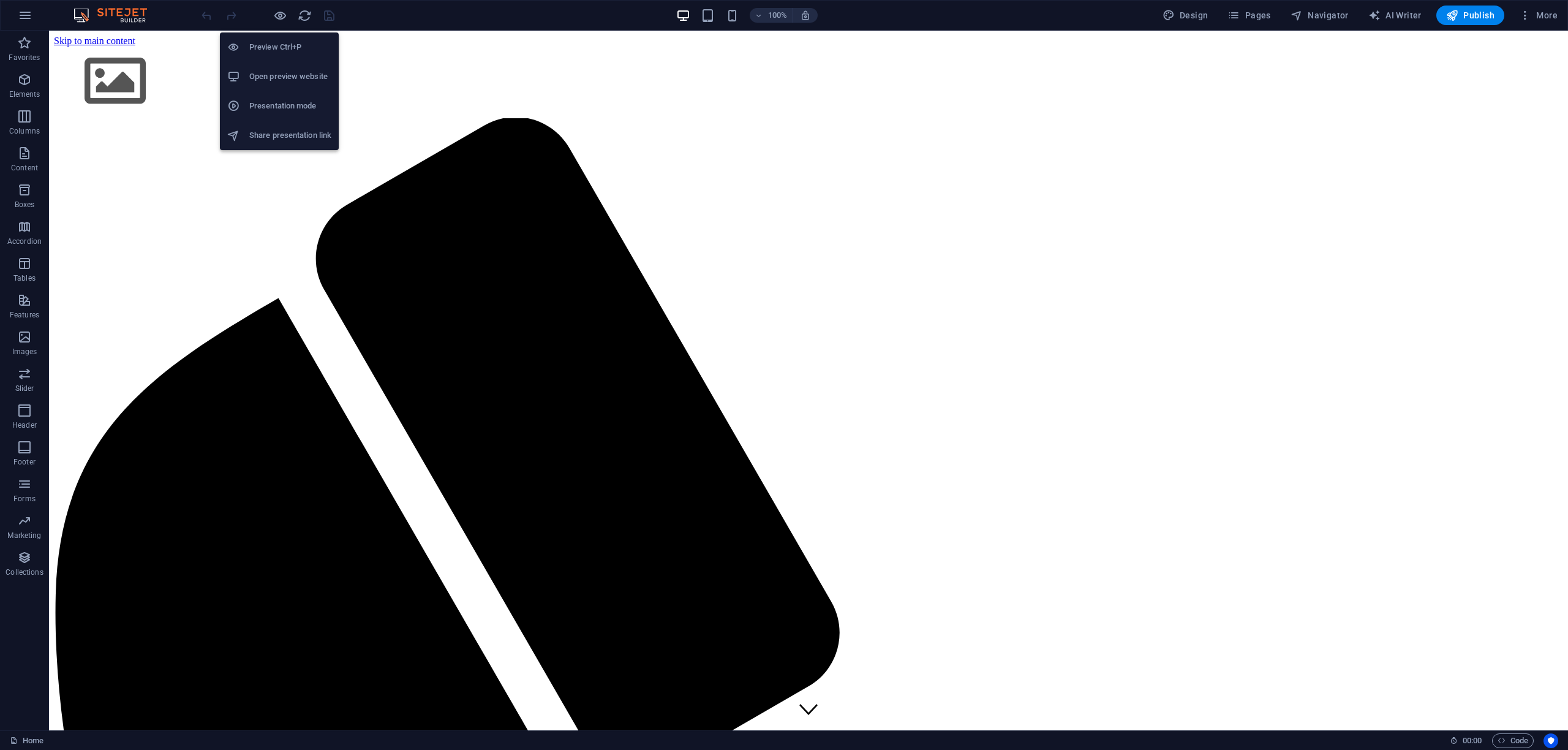
click at [274, 76] on h6 "Open preview website" at bounding box center [290, 76] width 82 height 15
click at [272, 81] on h6 "Open preview website" at bounding box center [290, 76] width 82 height 15
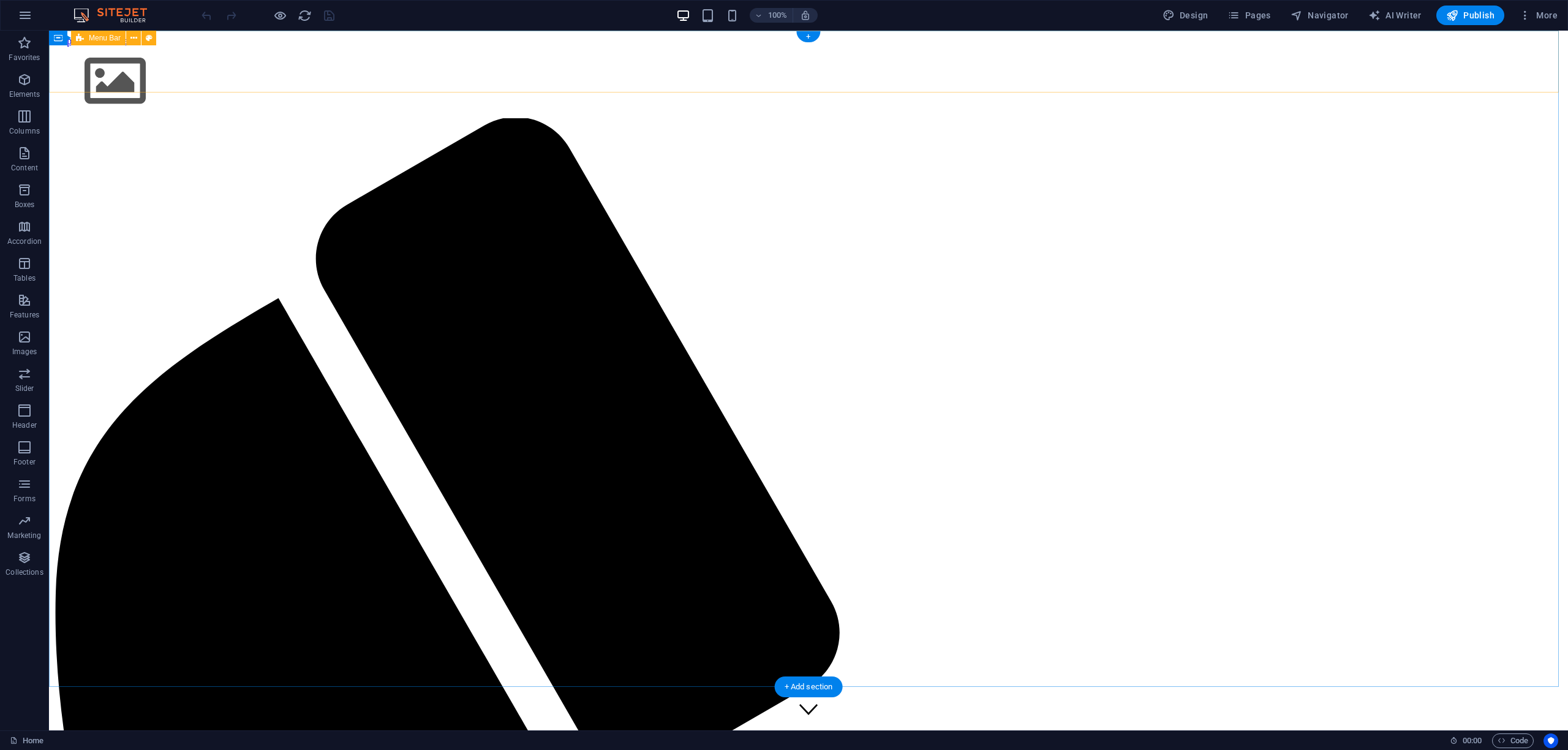
click at [1471, 15] on span "Publish" at bounding box center [1470, 15] width 48 height 12
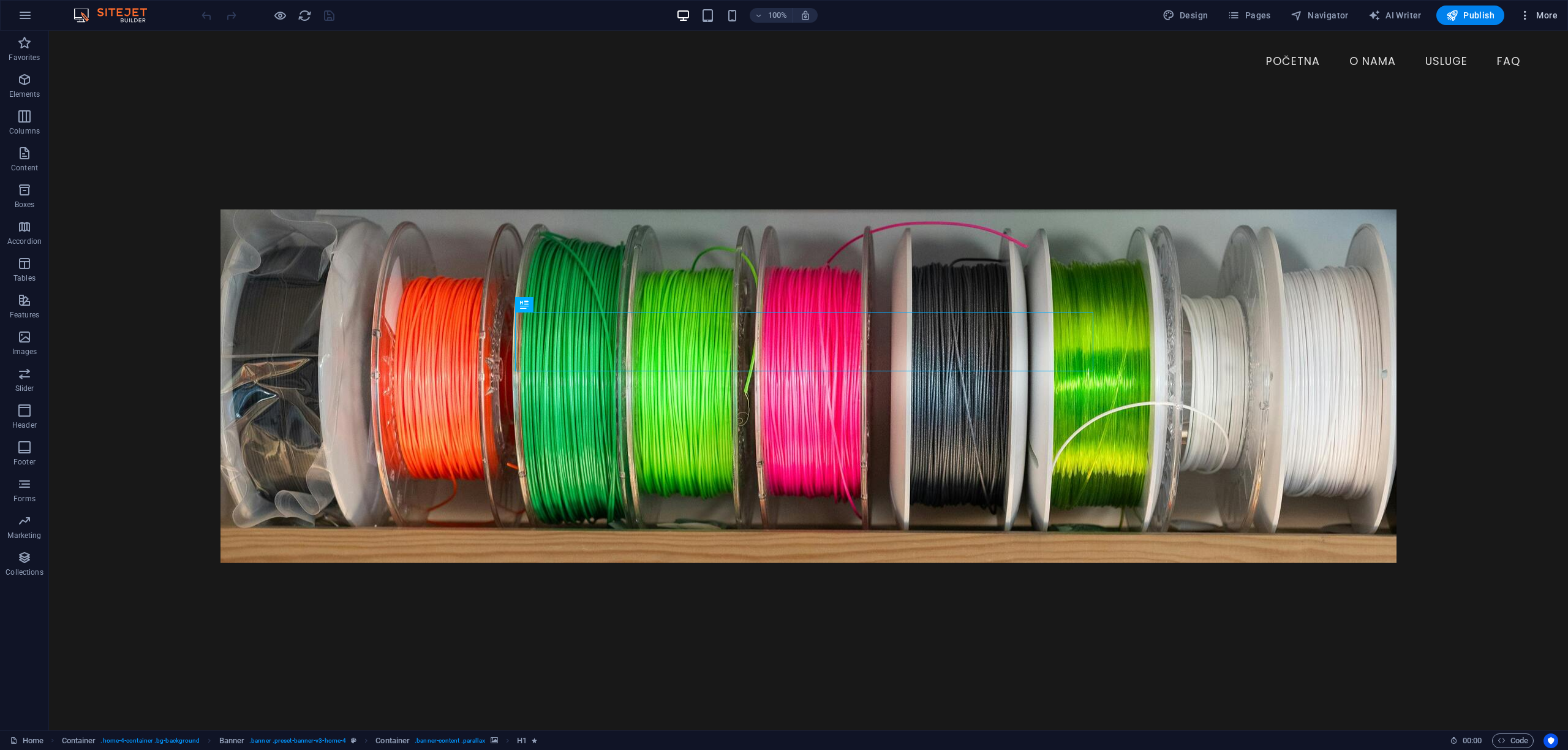
click at [1542, 14] on span "More" at bounding box center [1538, 15] width 39 height 12
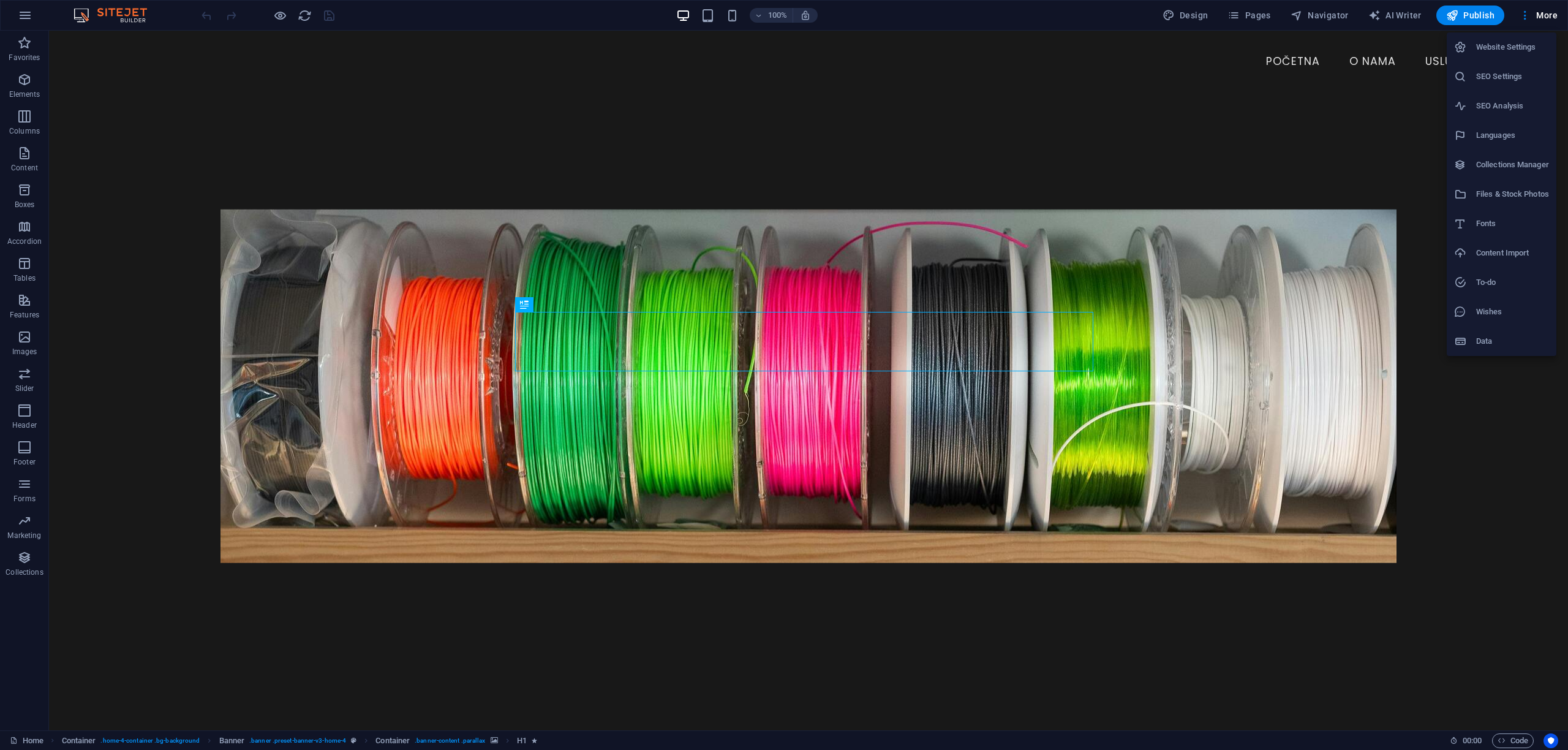
click at [1498, 48] on h6 "Website Settings" at bounding box center [1512, 47] width 73 height 15
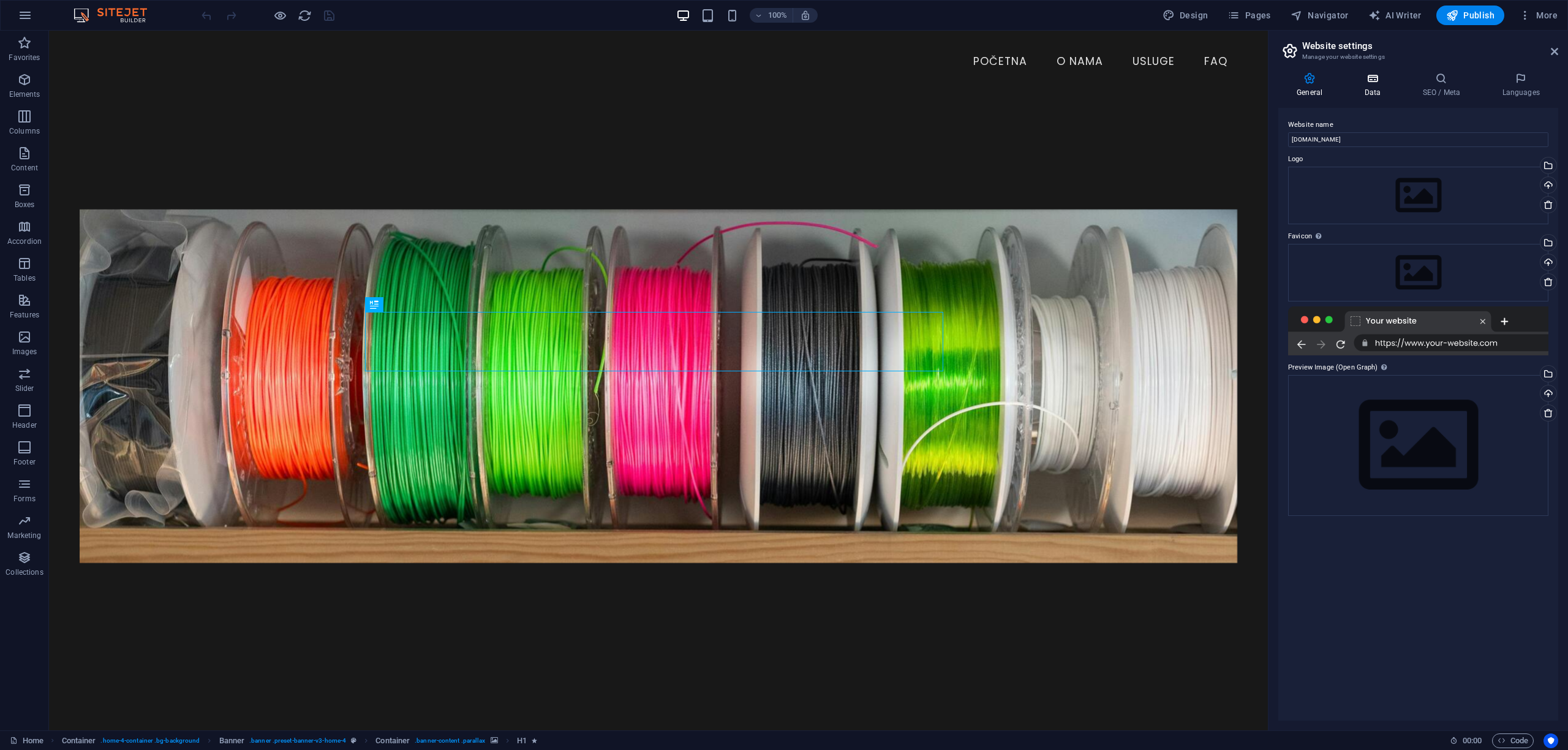
click at [1379, 80] on icon at bounding box center [1372, 78] width 54 height 12
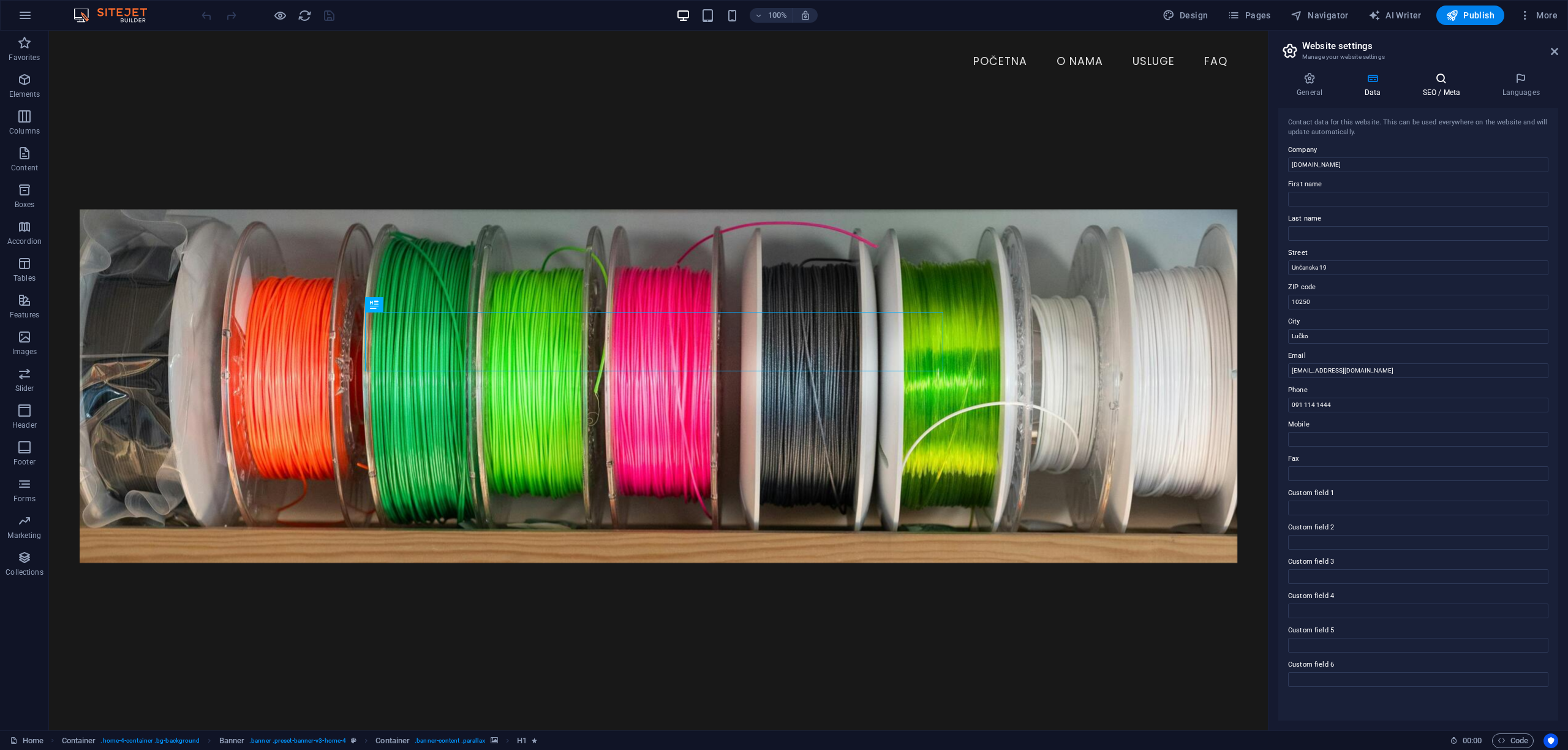
click at [1454, 88] on h4 "SEO / Meta" at bounding box center [1443, 85] width 79 height 26
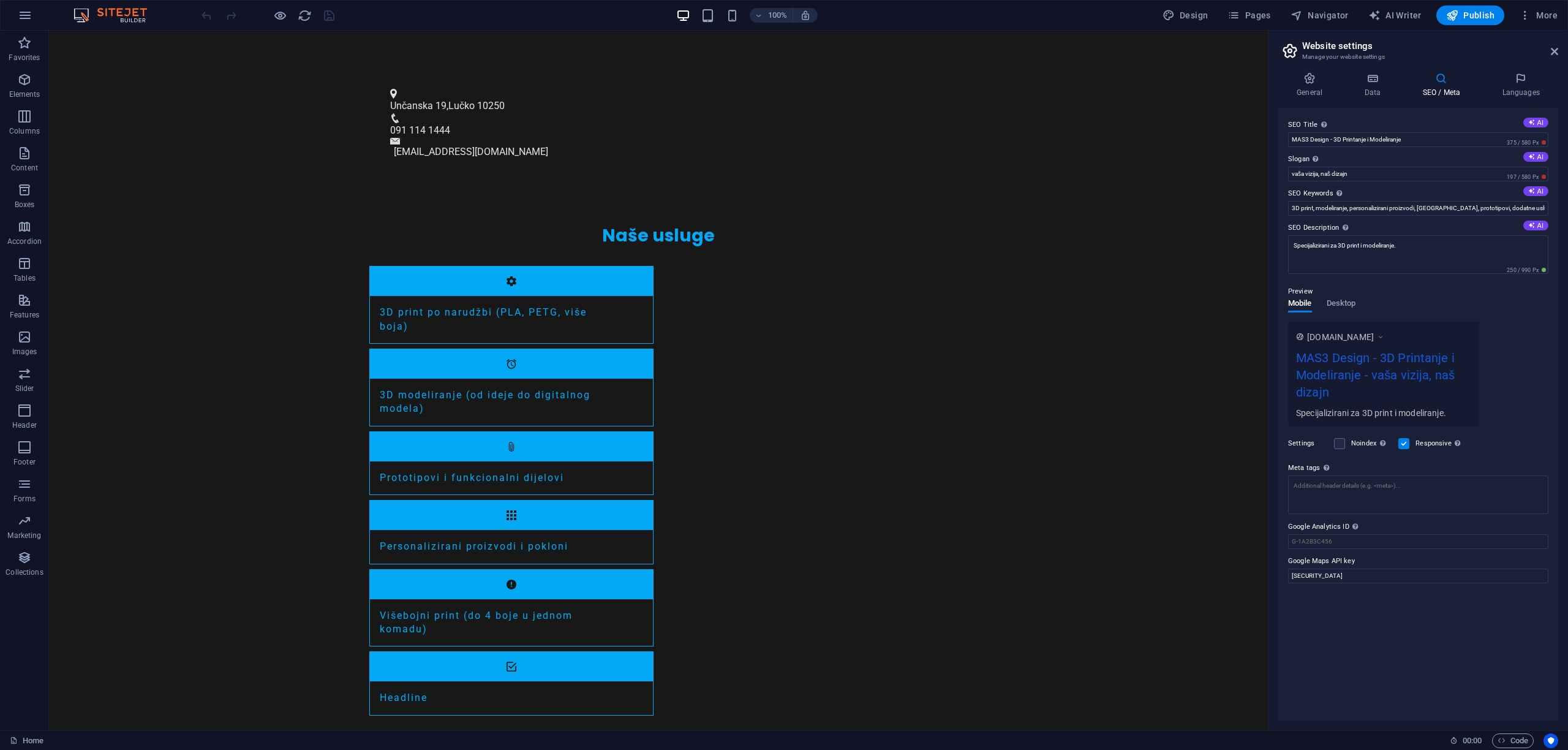
scroll to position [1718, 0]
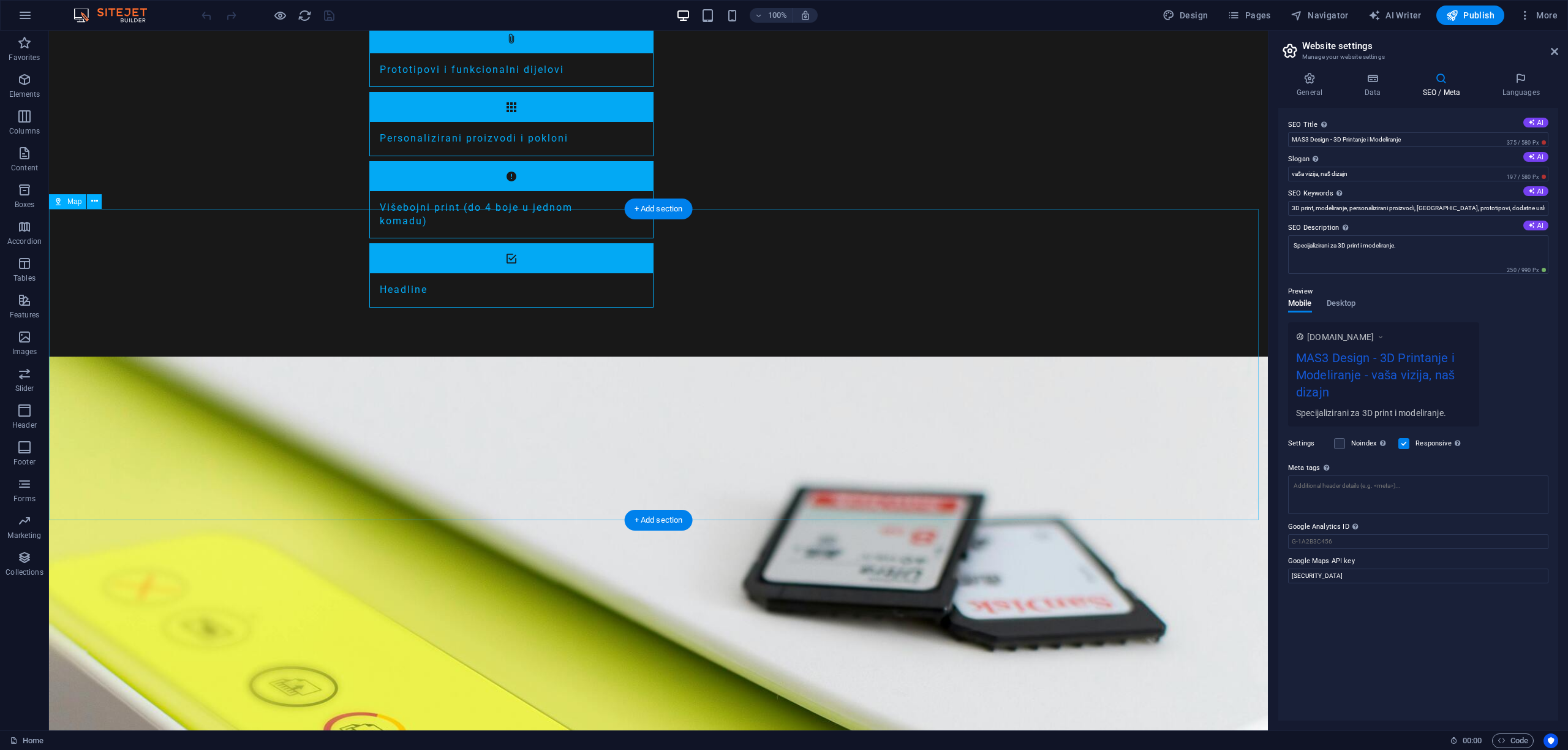
click at [95, 202] on icon at bounding box center [94, 202] width 6 height 13
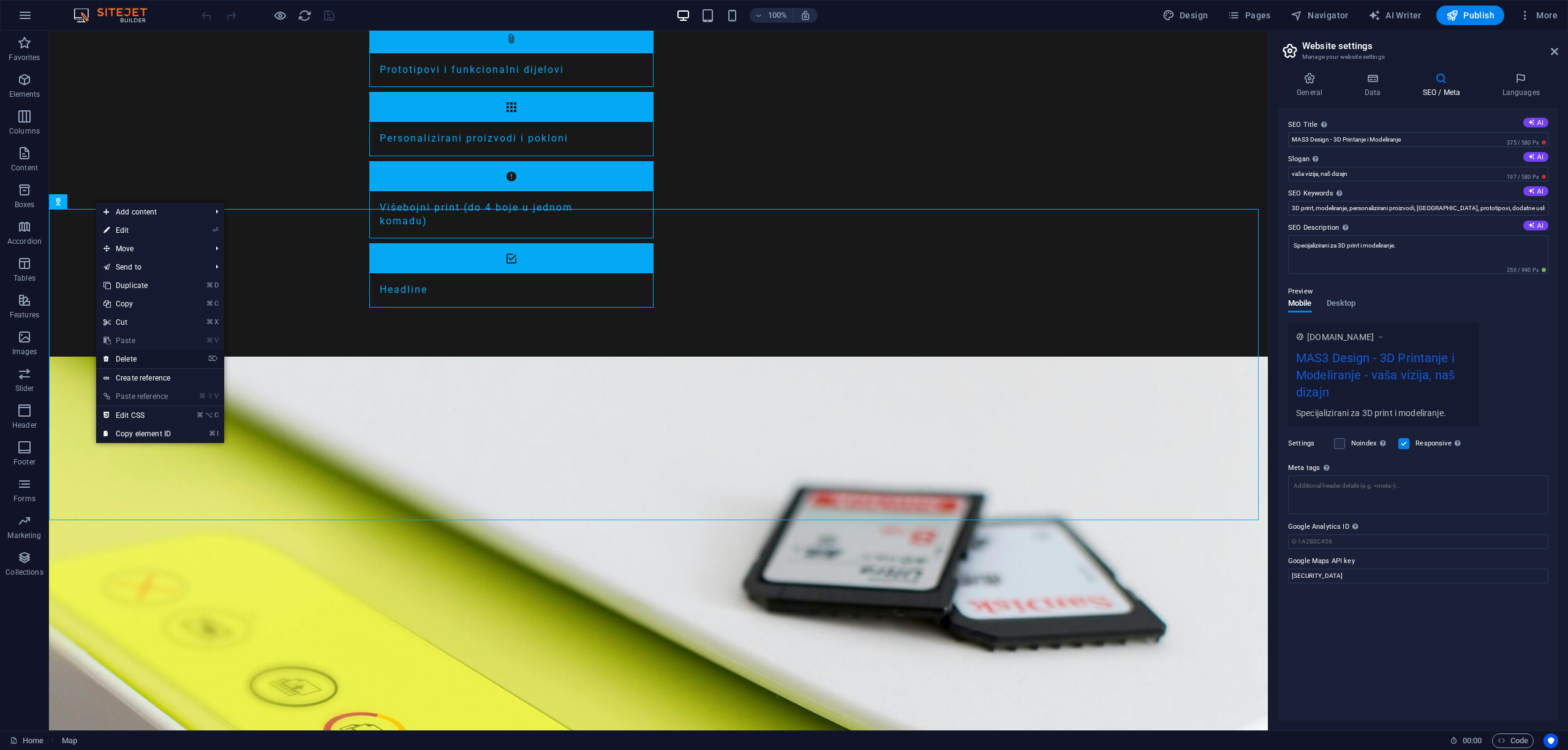
click at [128, 359] on link "⌦ Delete" at bounding box center [137, 359] width 82 height 18
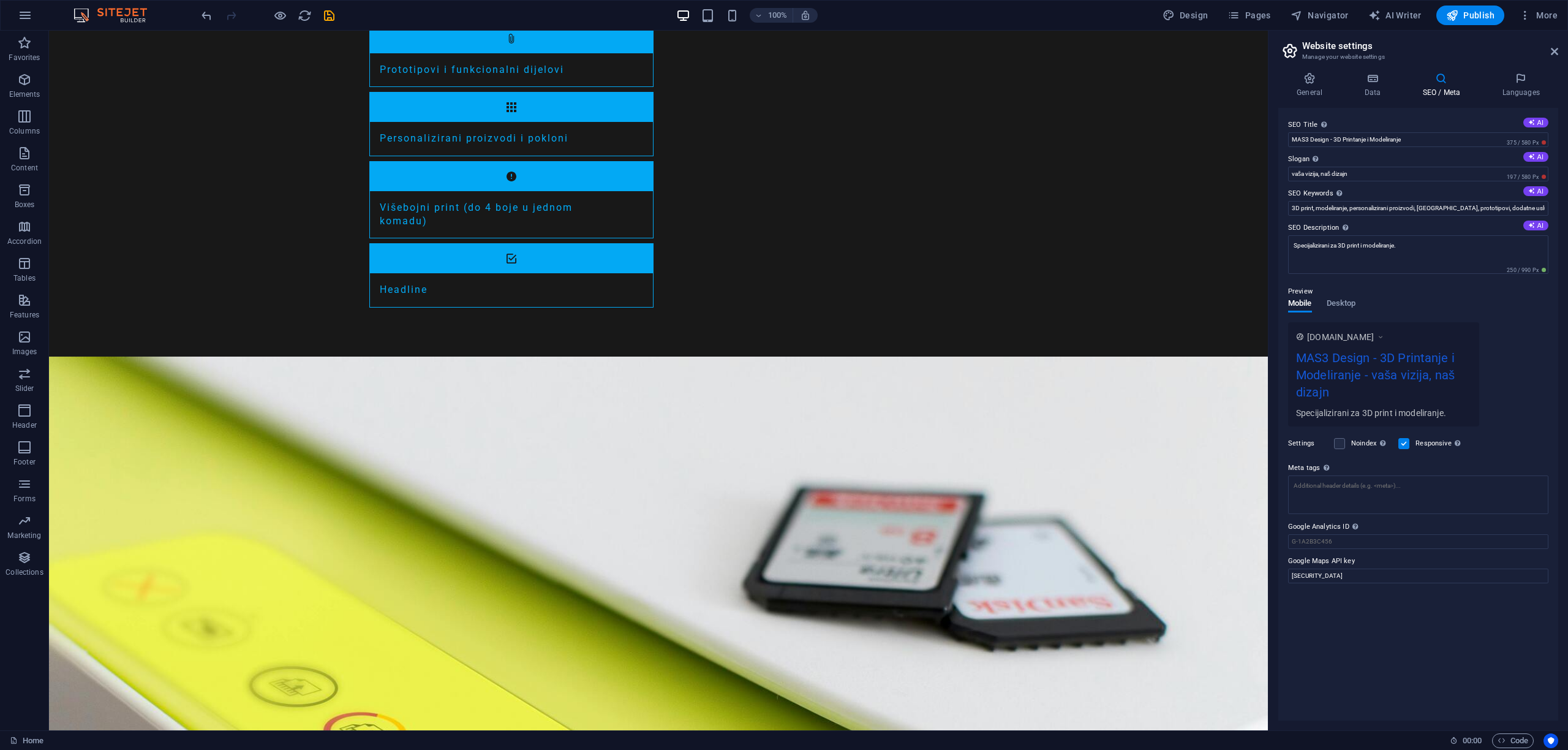
scroll to position [1344, 0]
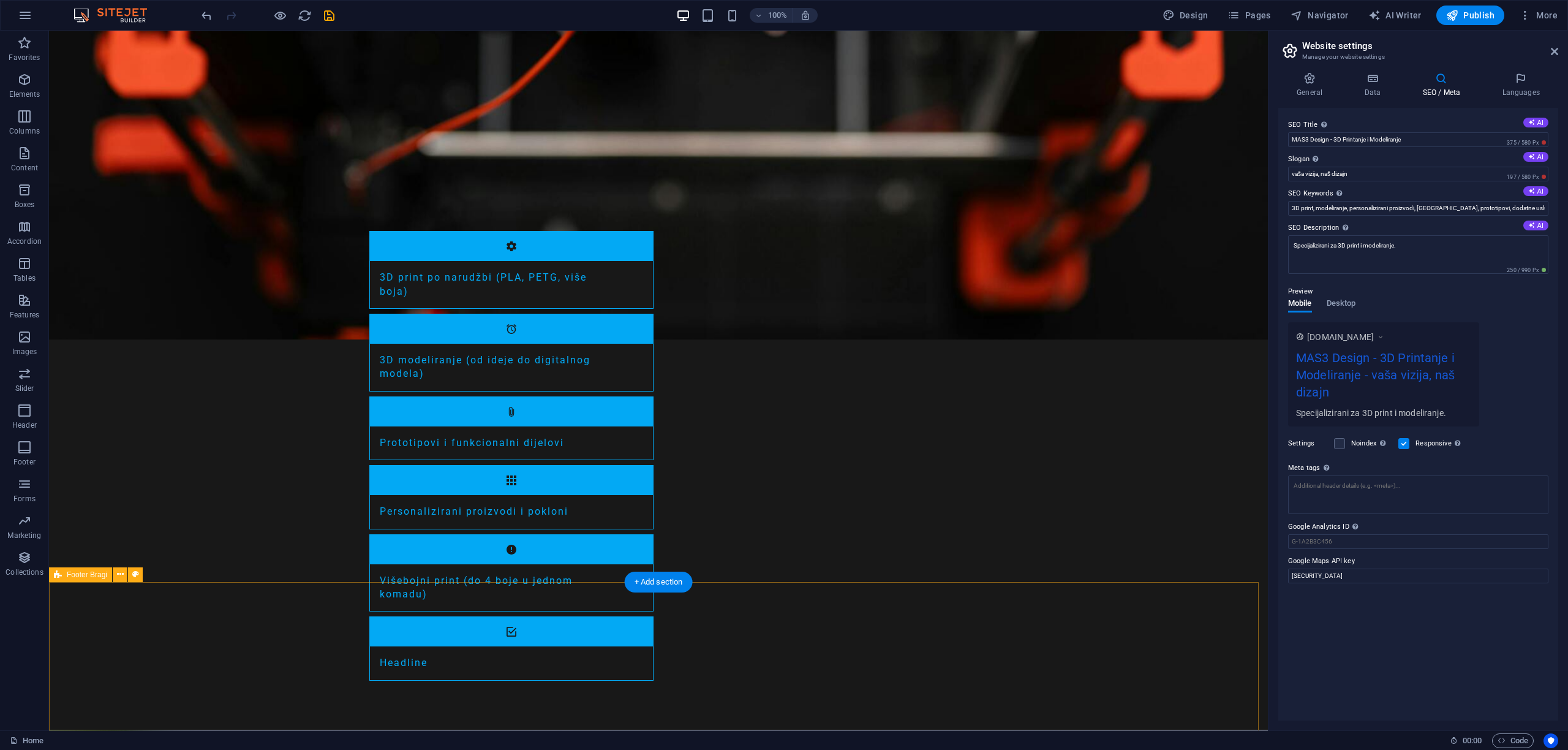
click at [677, 585] on div "+ Add section" at bounding box center [658, 582] width 68 height 21
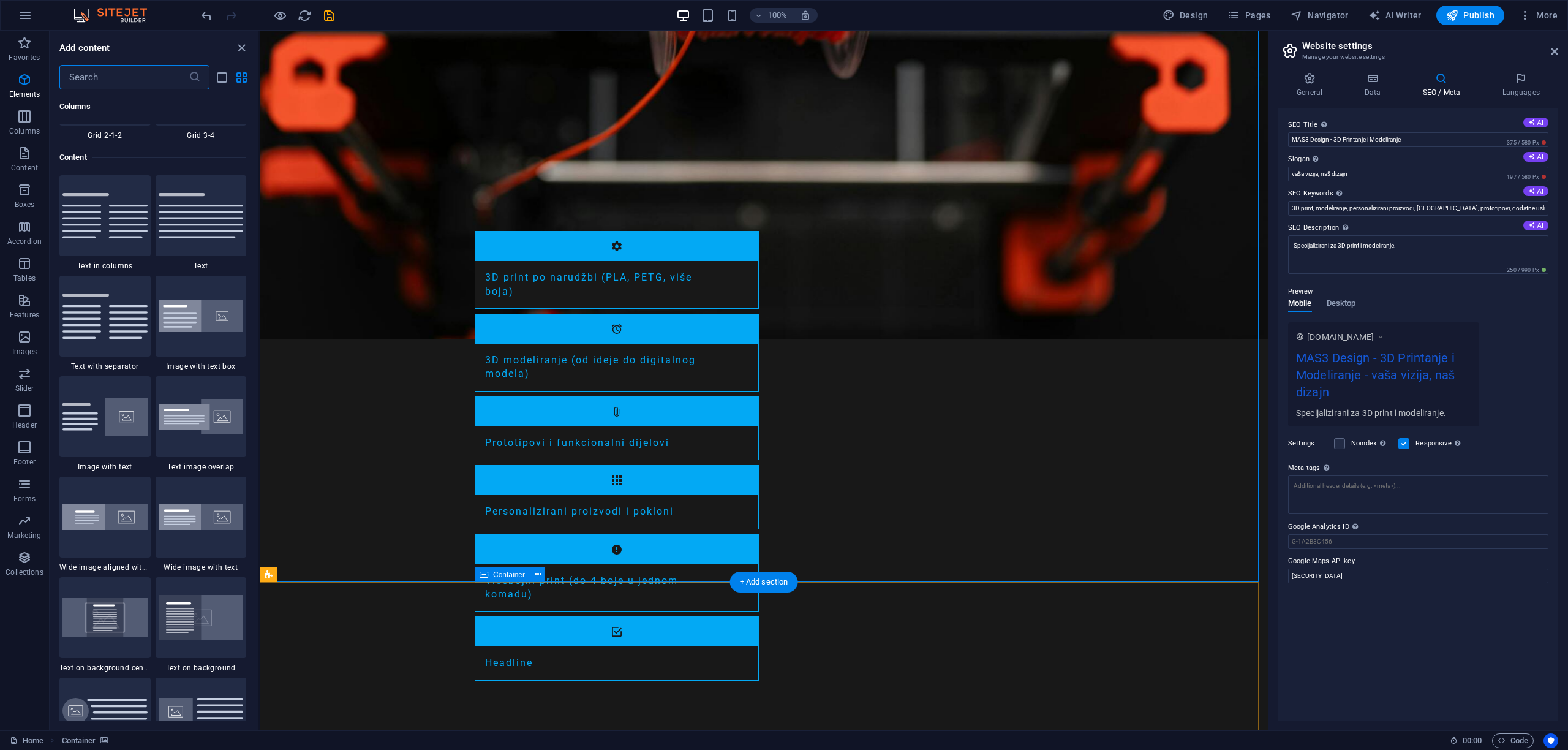
scroll to position [2144, 0]
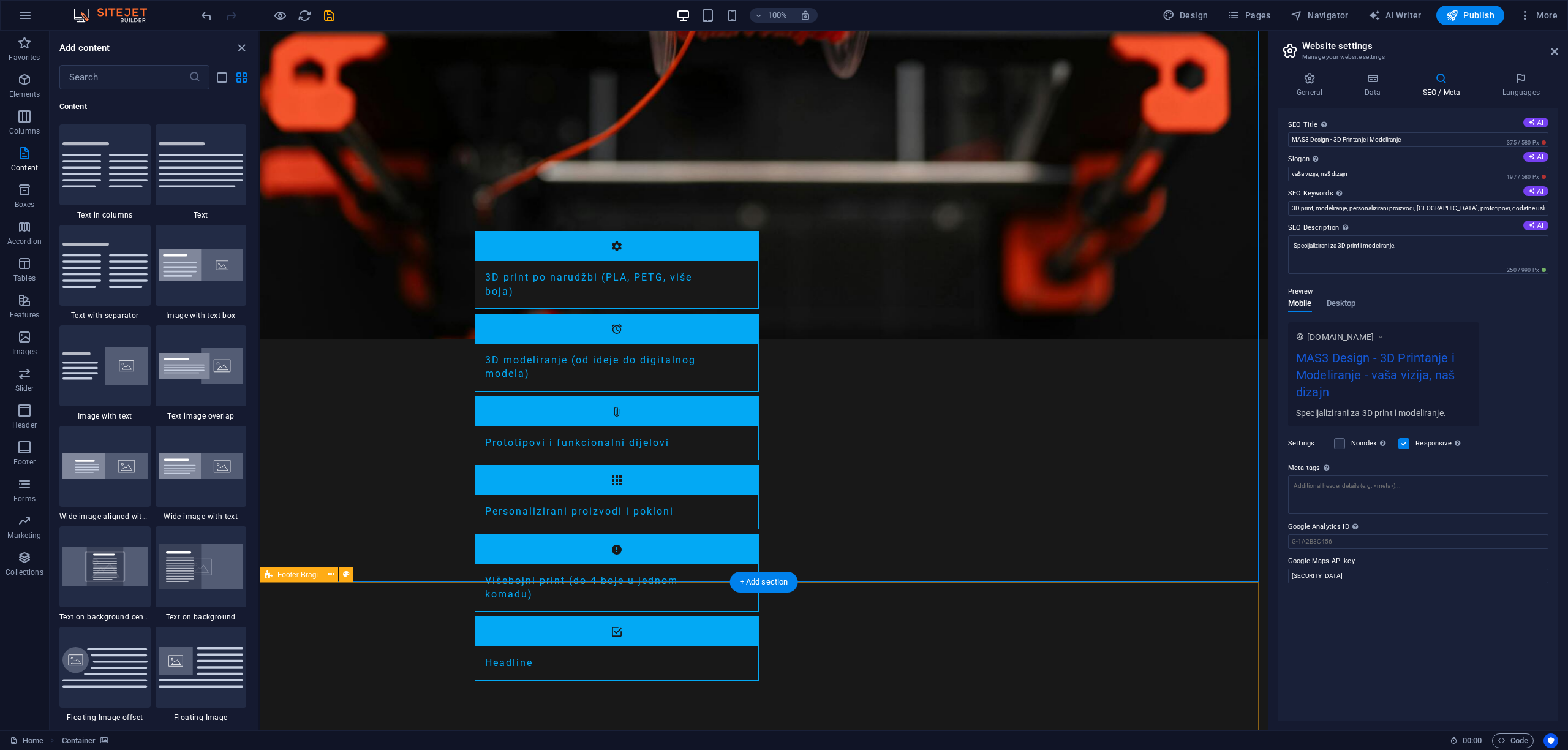
select select "footer"
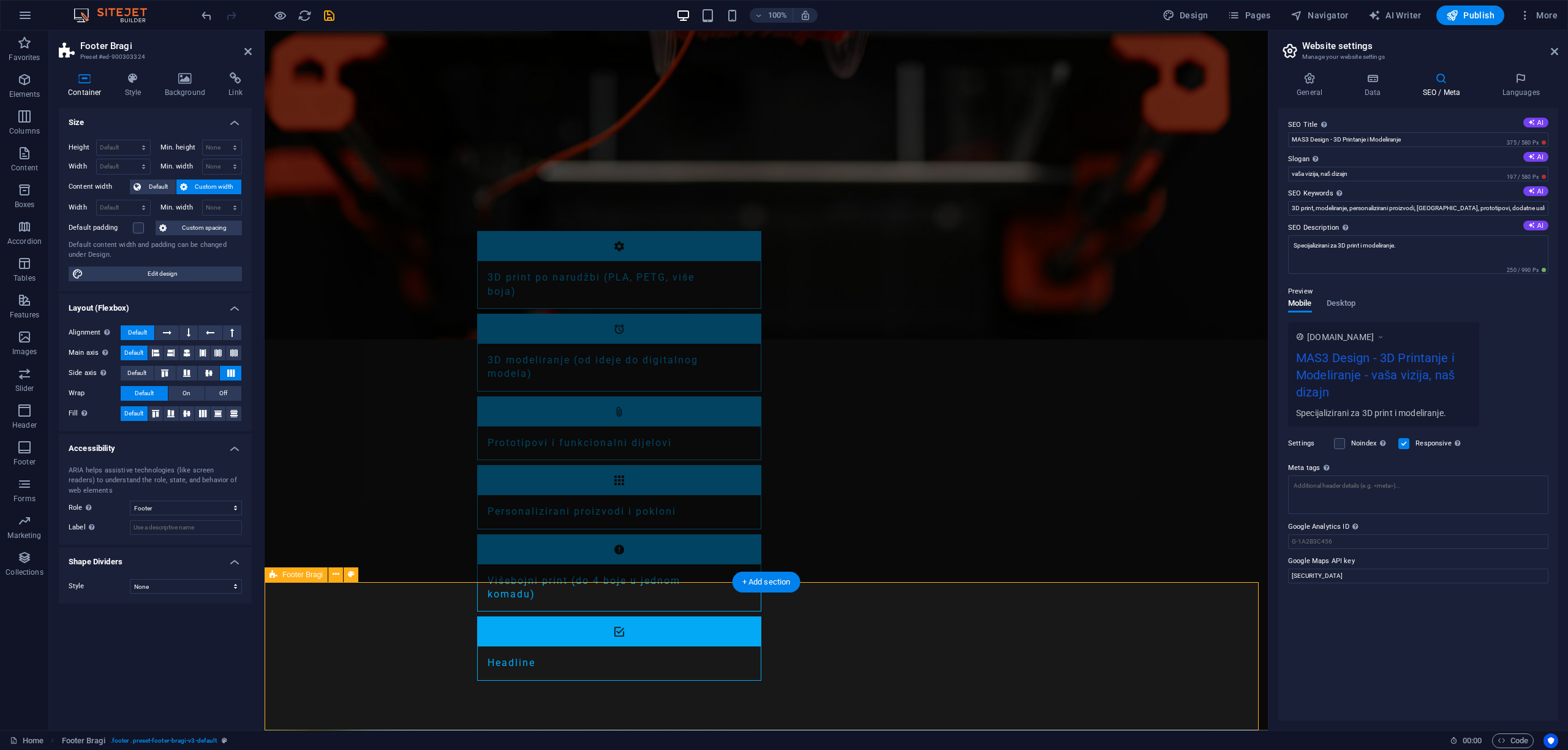
click at [28, 83] on icon "button" at bounding box center [25, 79] width 15 height 15
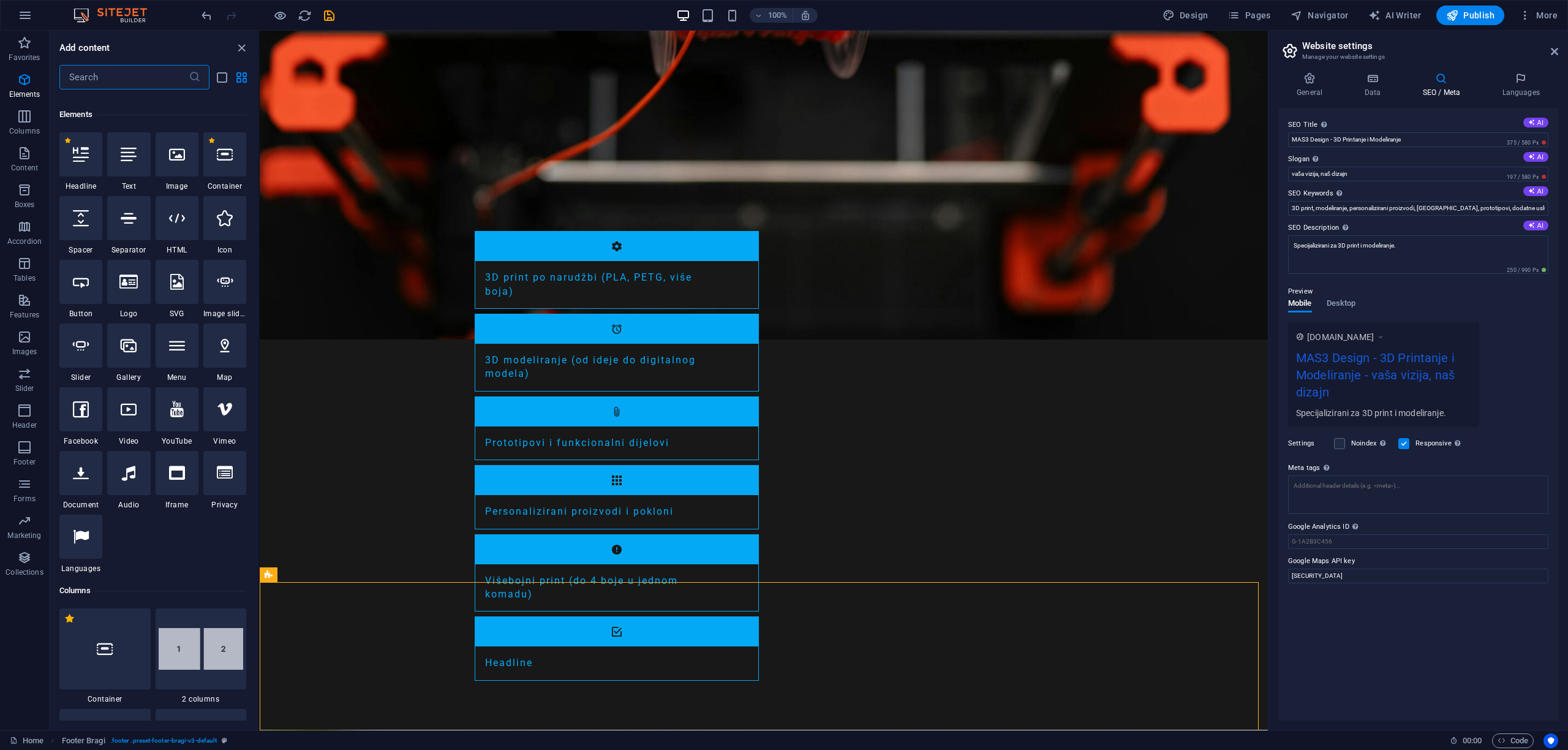
scroll to position [130, 0]
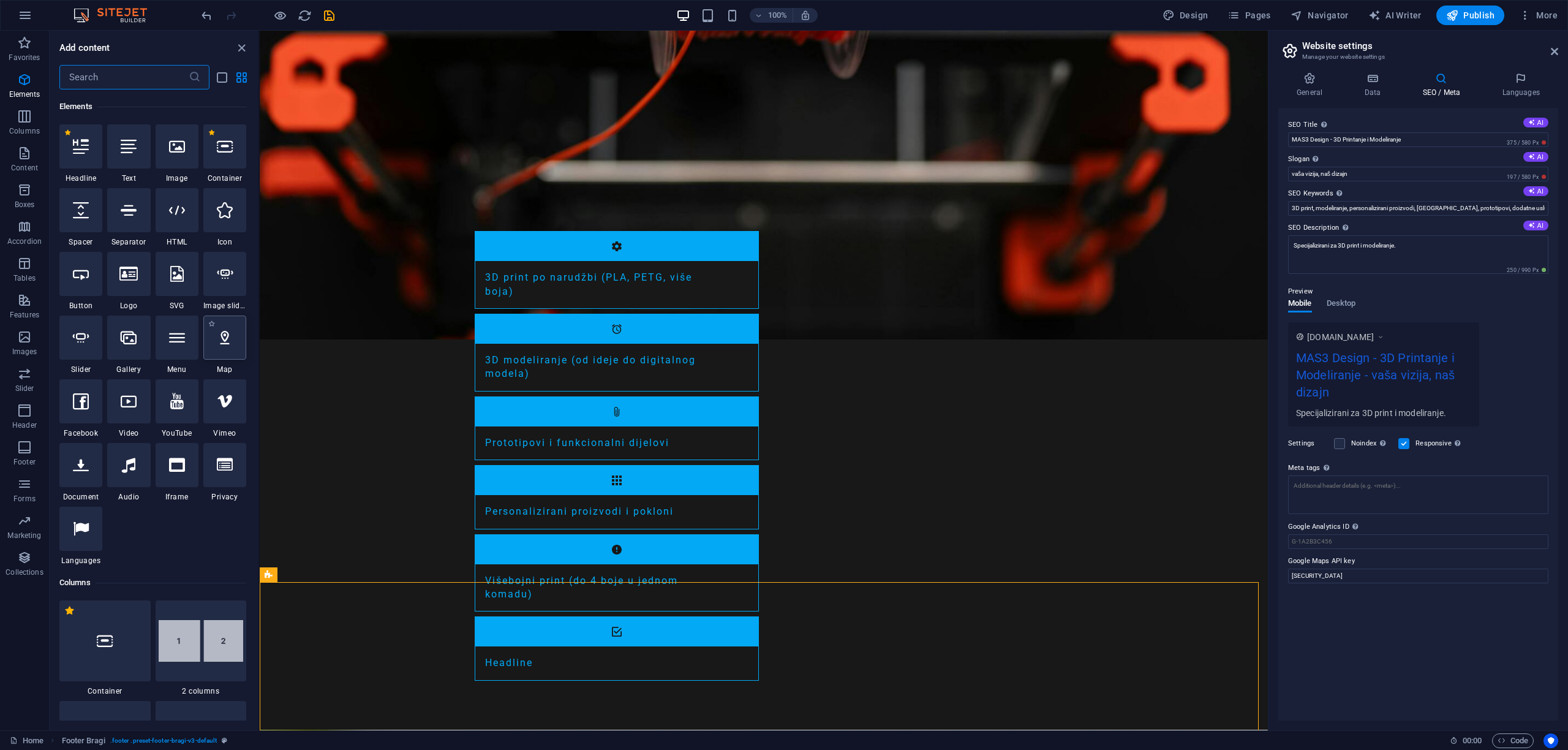
click at [227, 353] on div at bounding box center [225, 337] width 43 height 44
select select "1"
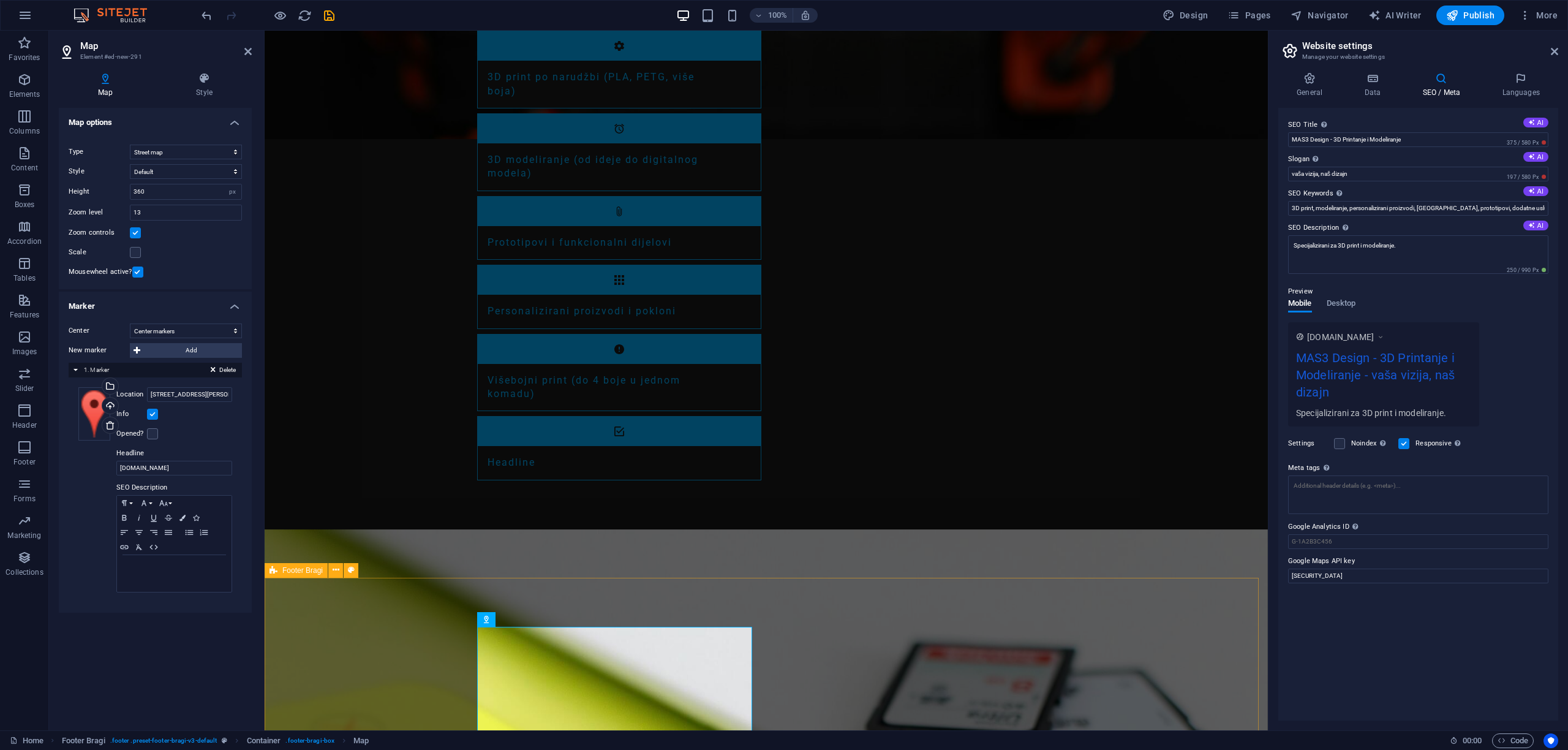
scroll to position [1627, 0]
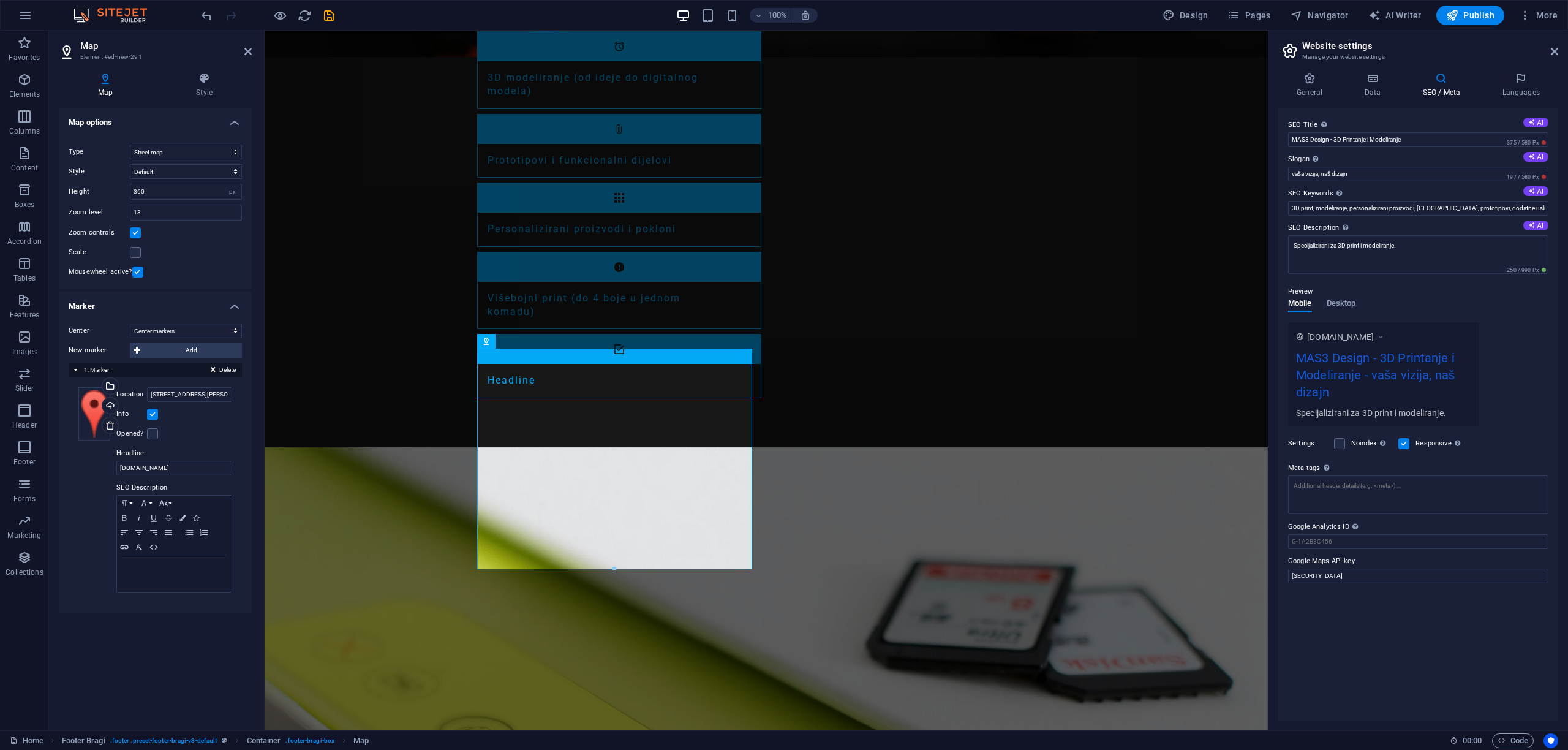
click at [189, 415] on div "Info" at bounding box center [174, 414] width 116 height 15
click at [150, 413] on label at bounding box center [152, 414] width 11 height 11
click at [0, 0] on input "Info" at bounding box center [0, 0] width 0 height 0
click at [192, 417] on label at bounding box center [192, 414] width 11 height 11
click at [0, 0] on input "Info" at bounding box center [0, 0] width 0 height 0
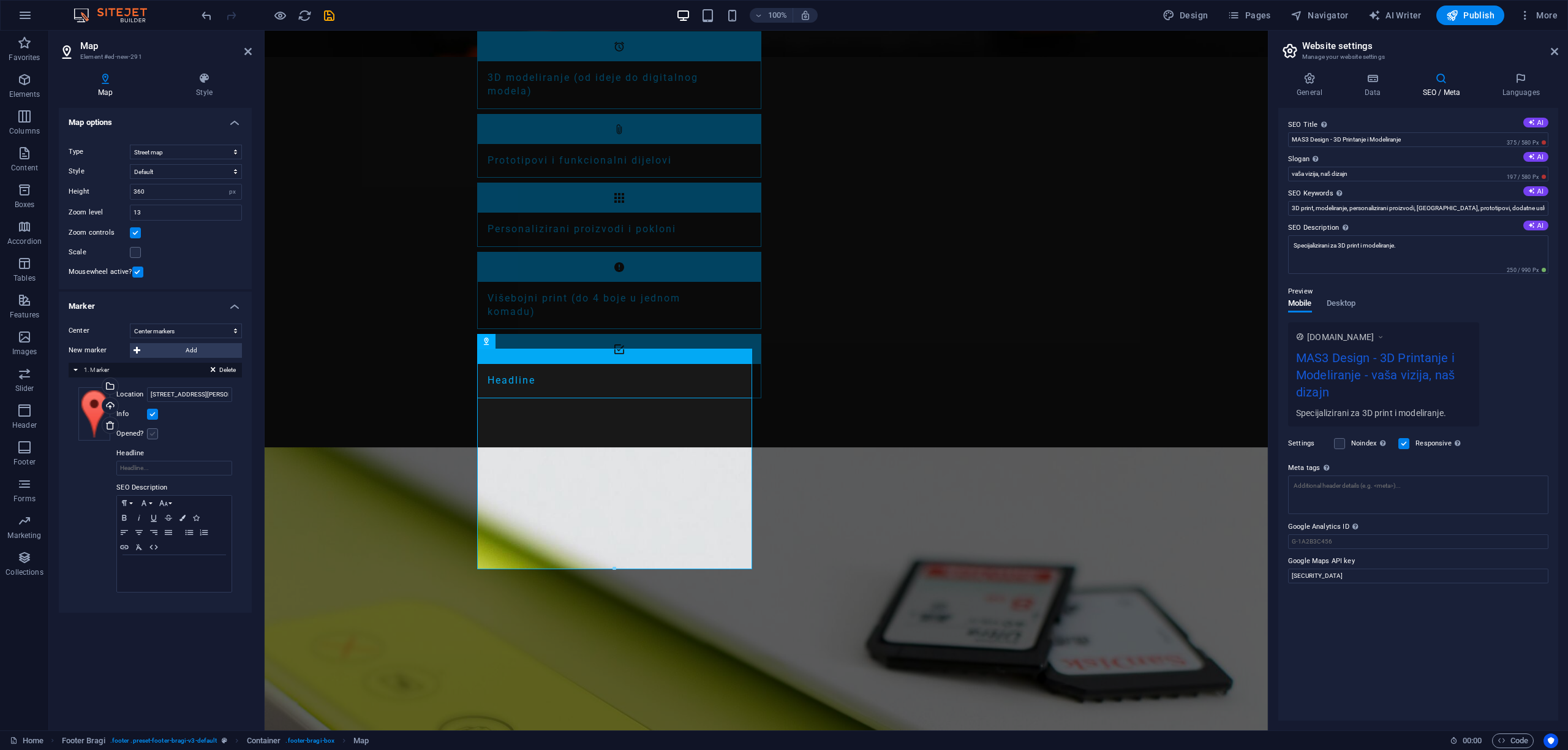
click at [150, 434] on label at bounding box center [152, 433] width 11 height 11
click at [0, 0] on input "Opened?" at bounding box center [0, 0] width 0 height 0
click at [327, 16] on icon "save" at bounding box center [329, 16] width 14 height 14
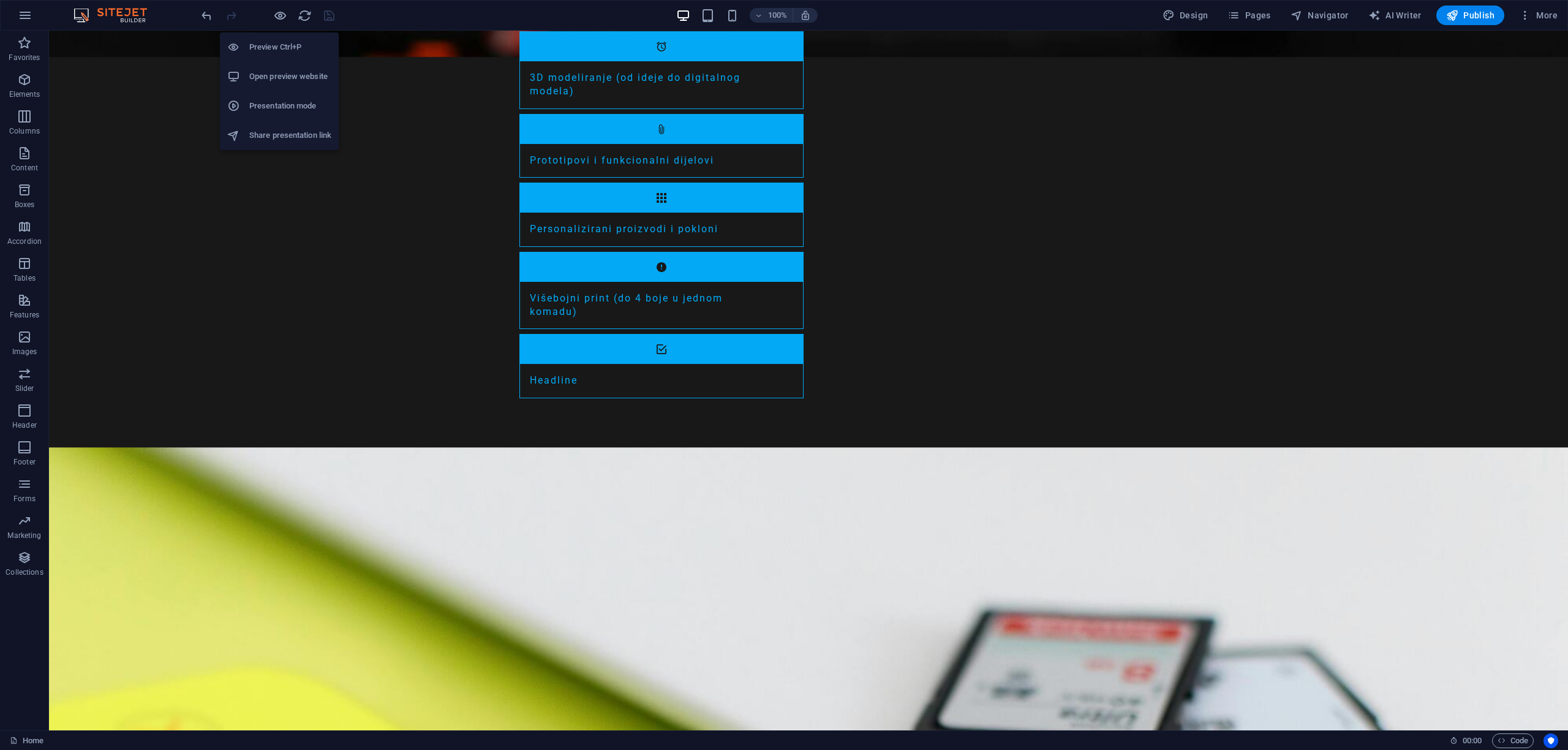
click at [282, 78] on h6 "Open preview website" at bounding box center [290, 76] width 82 height 15
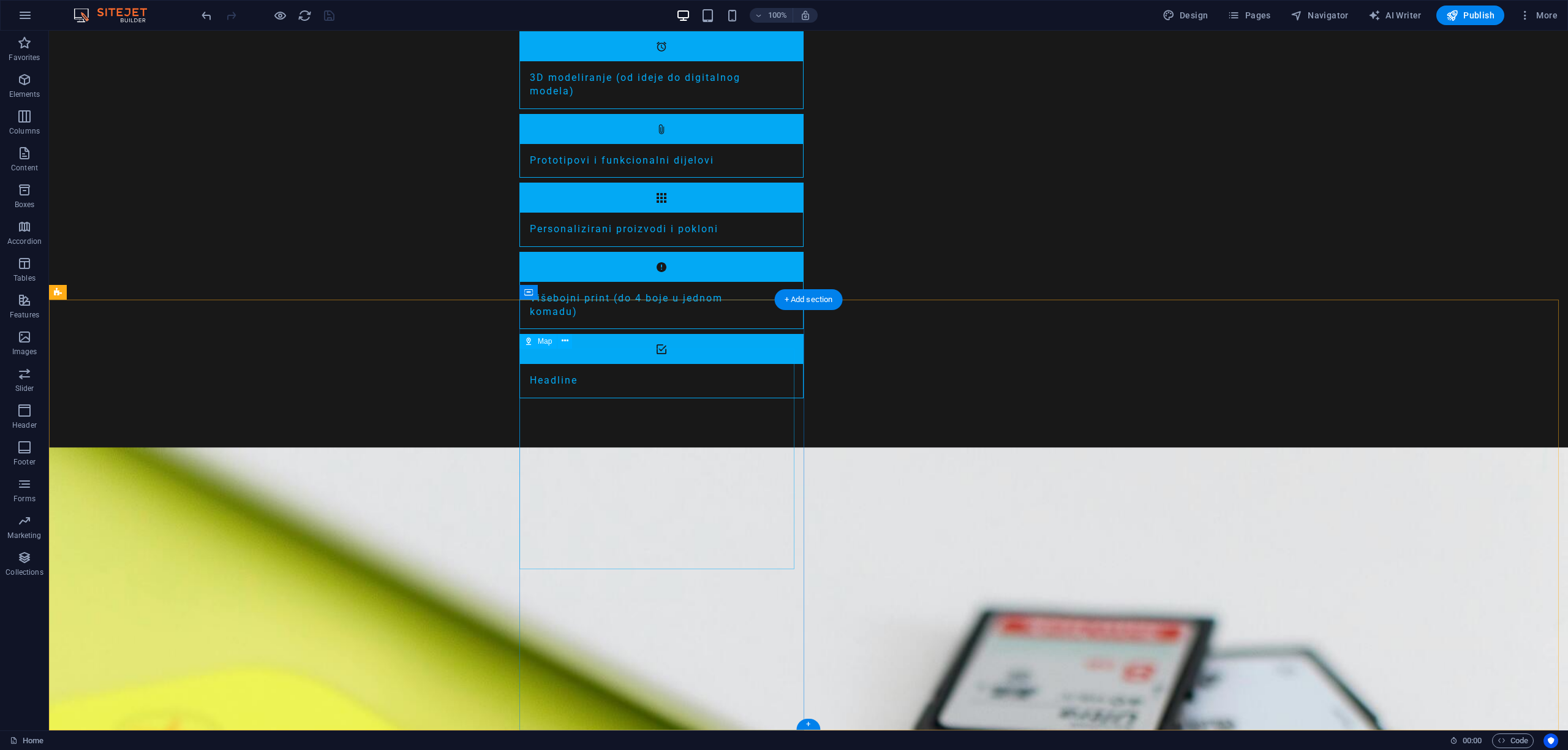
click at [562, 340] on icon at bounding box center [565, 341] width 6 height 13
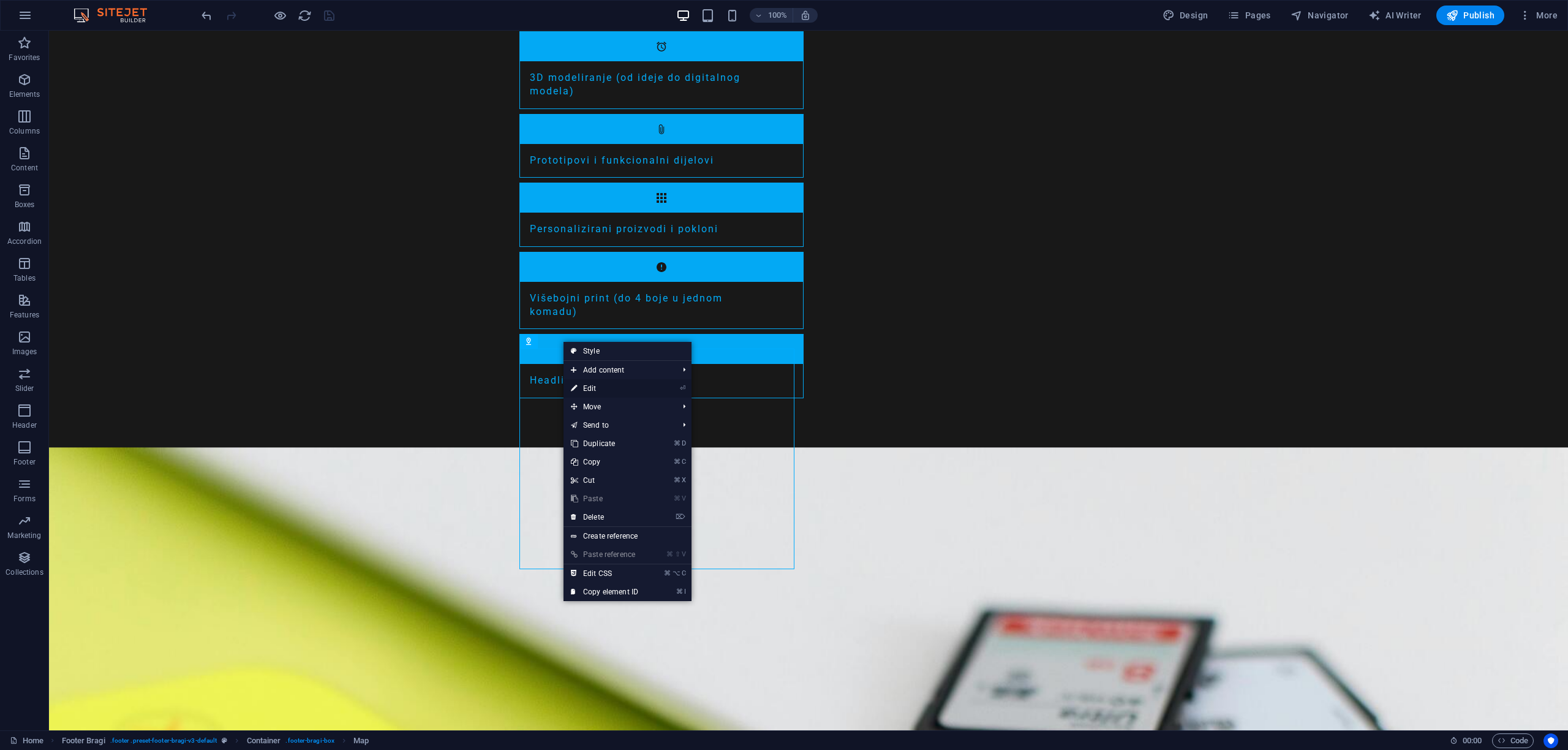
click at [589, 388] on link "⏎ Edit" at bounding box center [604, 388] width 82 height 18
select select "1"
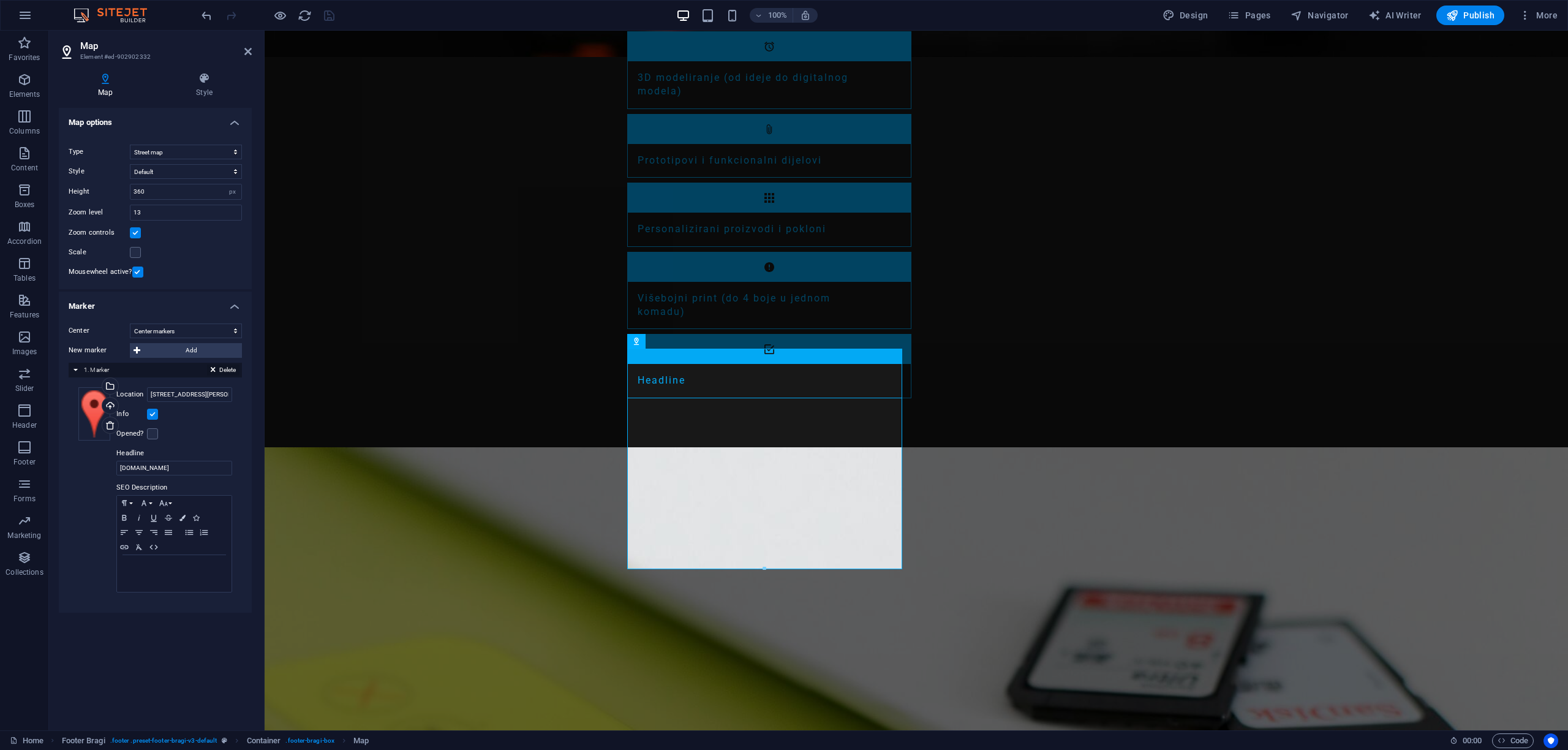
click at [214, 368] on icon at bounding box center [213, 371] width 5 height 15
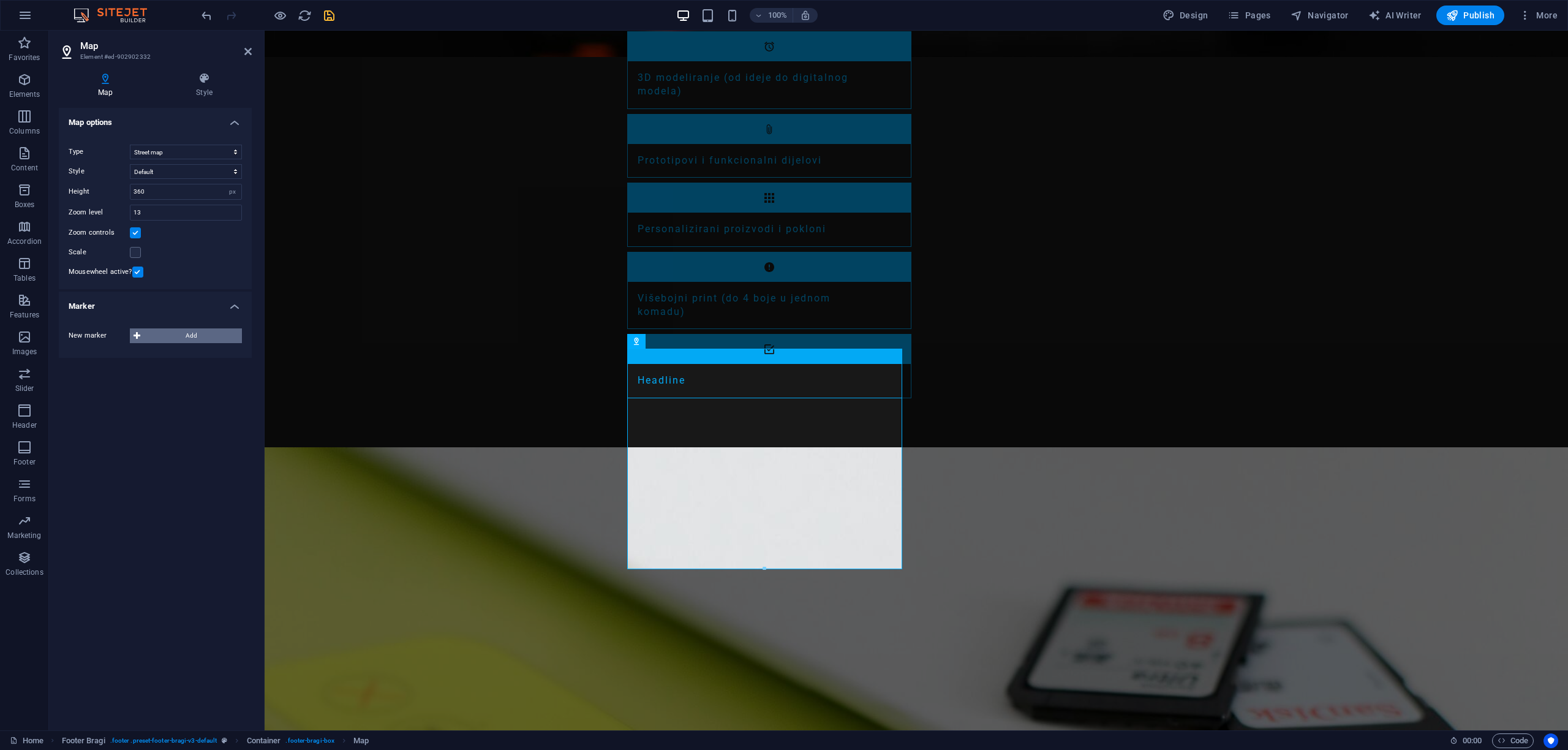
click at [194, 339] on span "Add" at bounding box center [191, 335] width 94 height 15
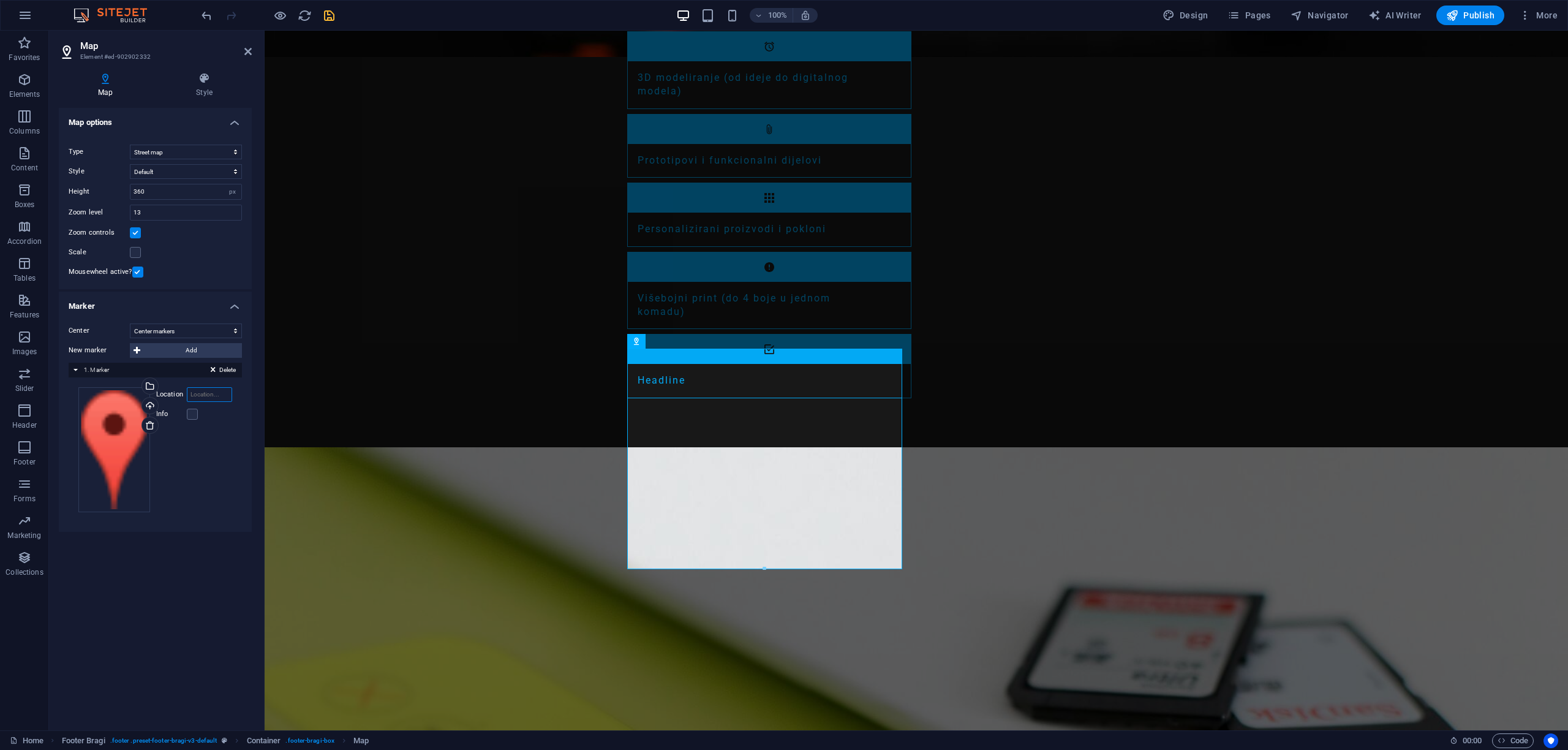
click at [196, 398] on input "Location" at bounding box center [209, 394] width 45 height 15
type input "[GEOGRAPHIC_DATA]"
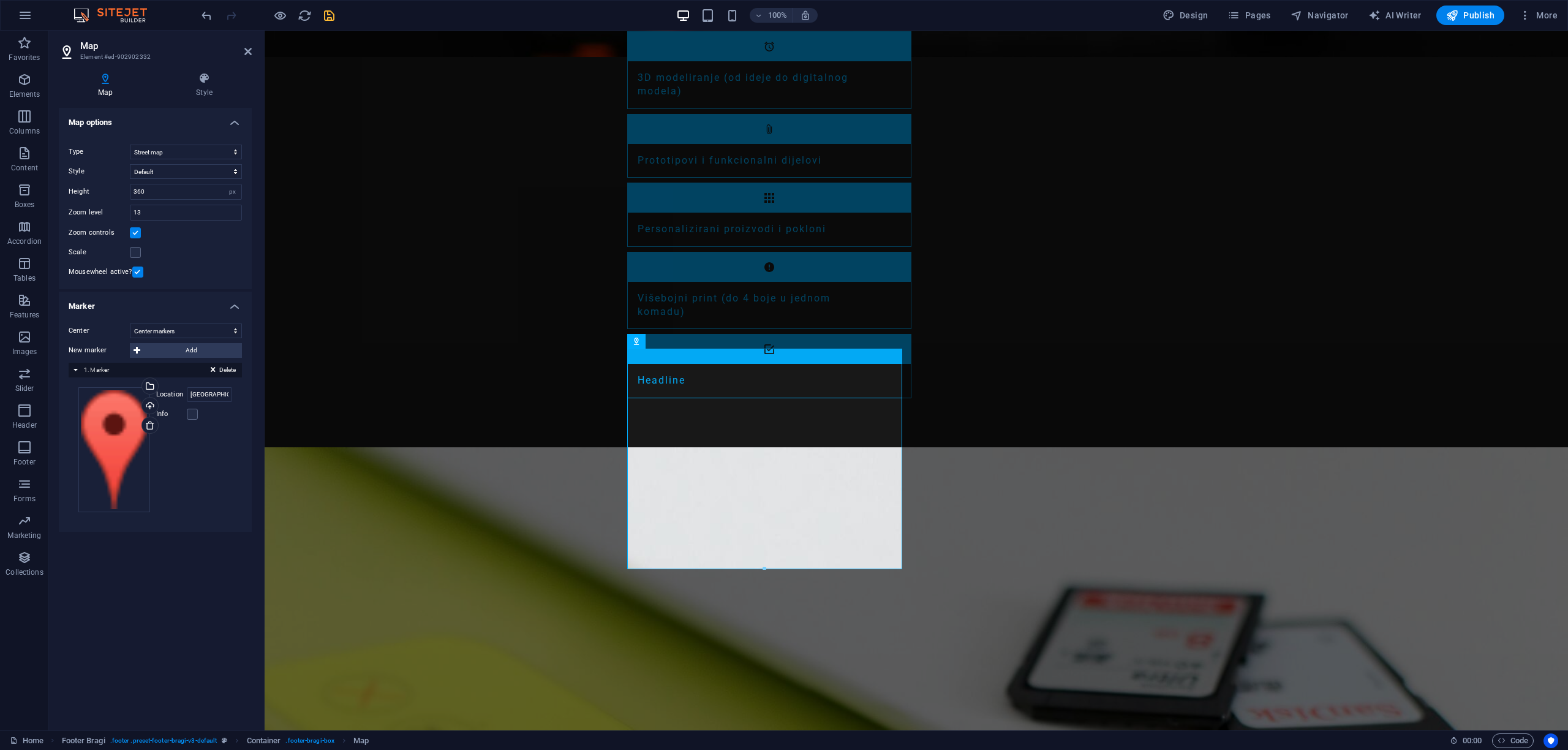
click at [212, 610] on div "Map options Map center [STREET_ADDRESS][PERSON_NAME] Map is limited to embed mo…" at bounding box center [155, 414] width 193 height 613
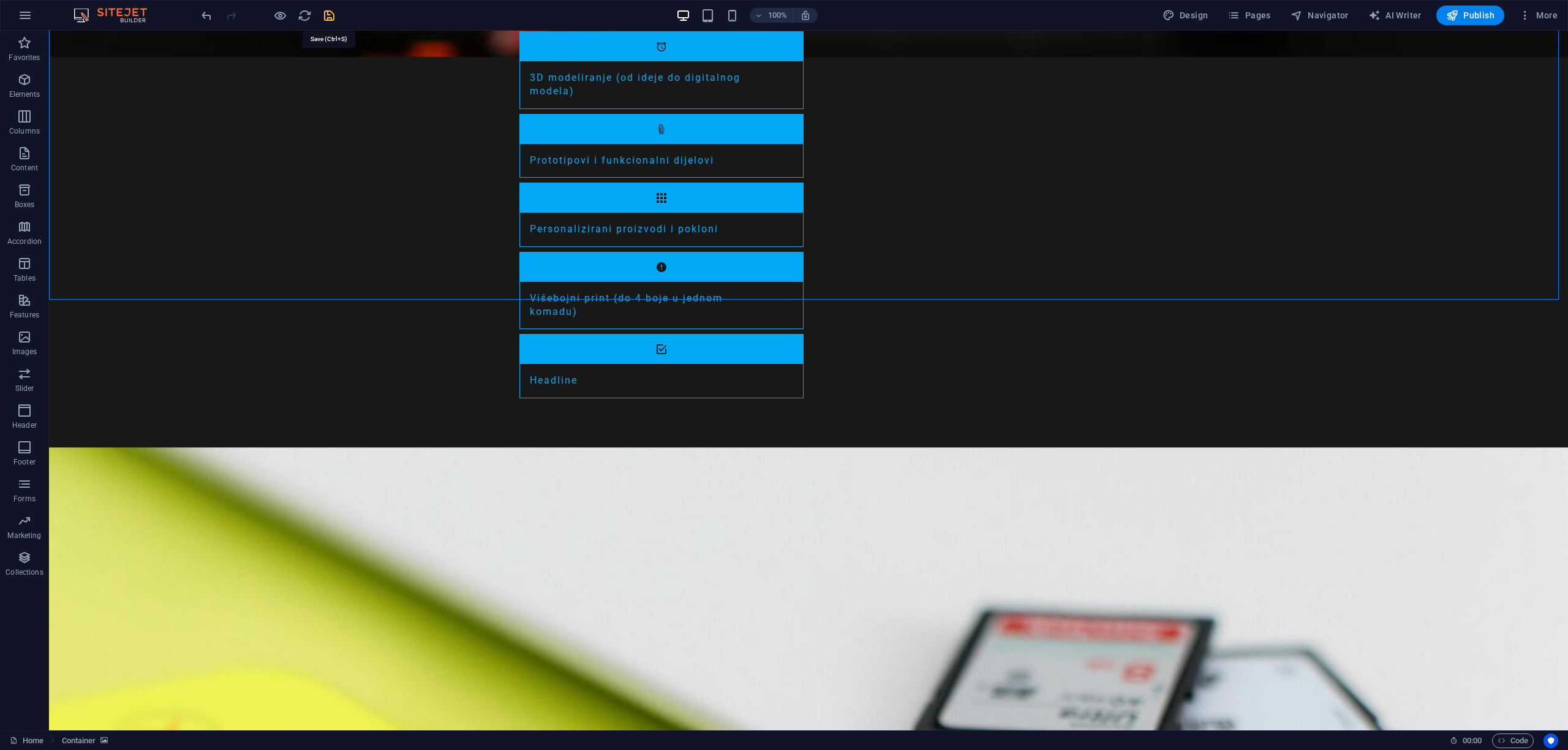
click at [329, 16] on icon "save" at bounding box center [329, 16] width 14 height 14
click at [305, 16] on icon "reload" at bounding box center [305, 16] width 14 height 14
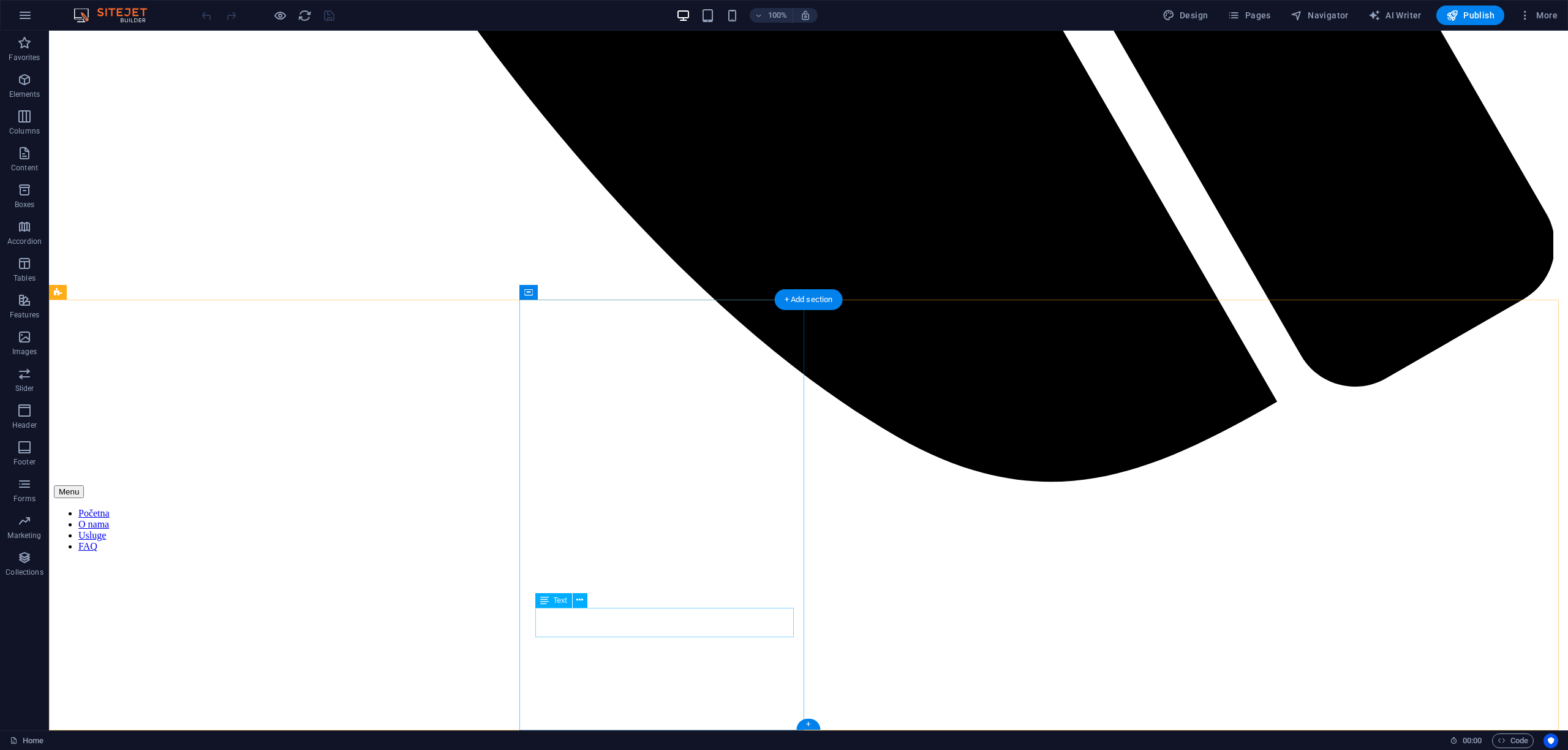
drag, startPoint x: 538, startPoint y: 617, endPoint x: 600, endPoint y: 629, distance: 63.2
click at [564, 339] on icon at bounding box center [565, 341] width 6 height 13
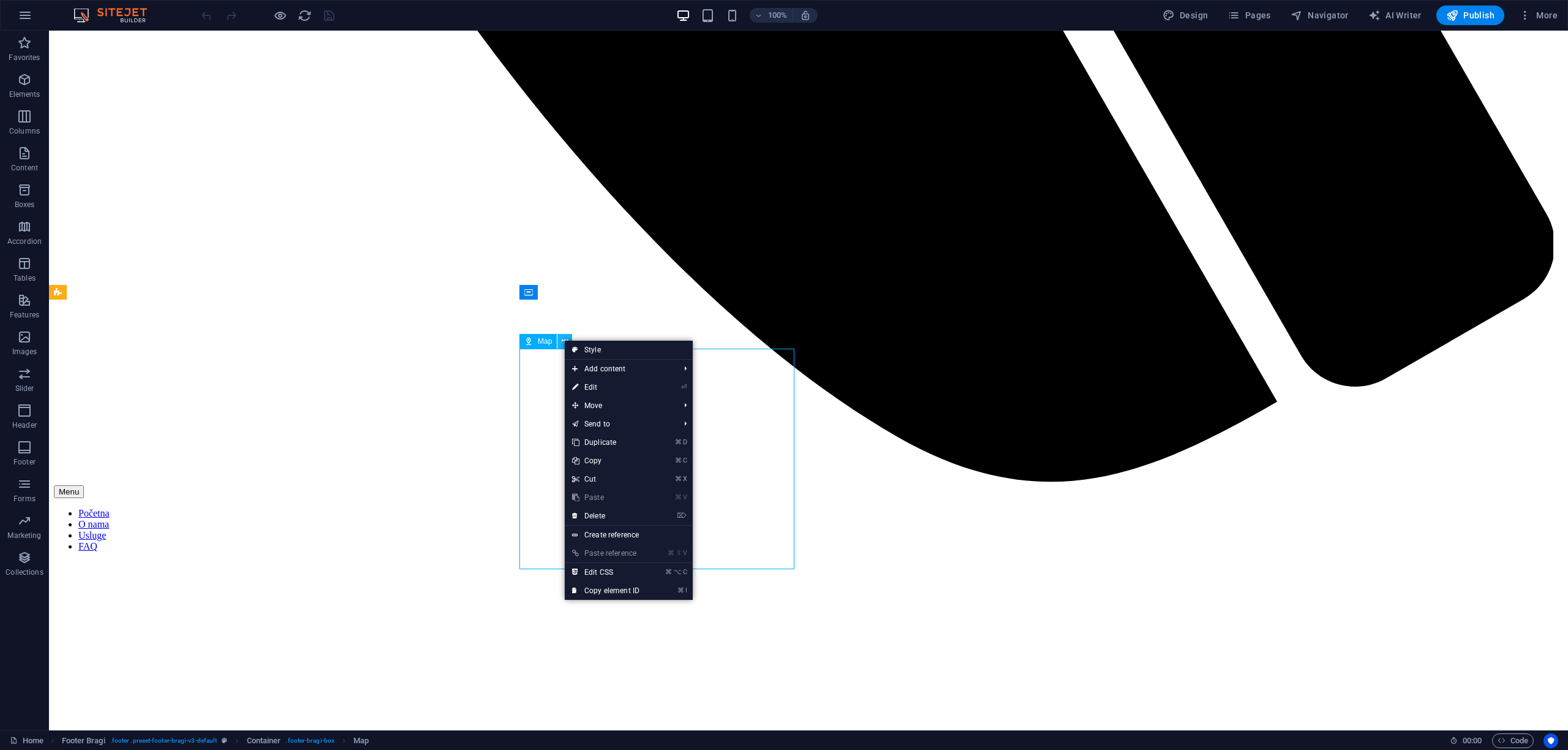
click at [564, 339] on icon at bounding box center [565, 341] width 6 height 13
click at [545, 340] on span "Map" at bounding box center [545, 341] width 14 height 7
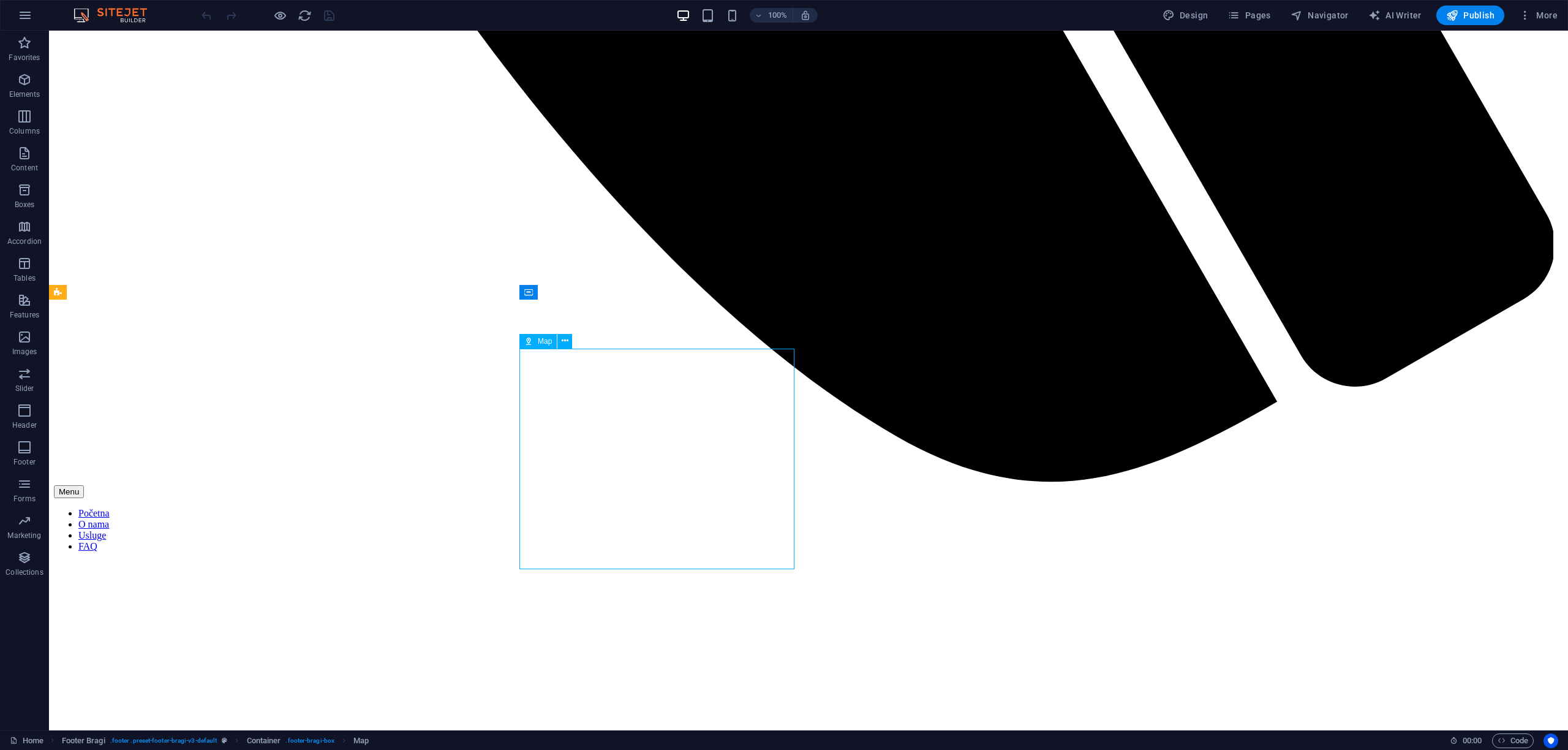
click at [545, 340] on span "Map" at bounding box center [545, 341] width 14 height 7
select select "1"
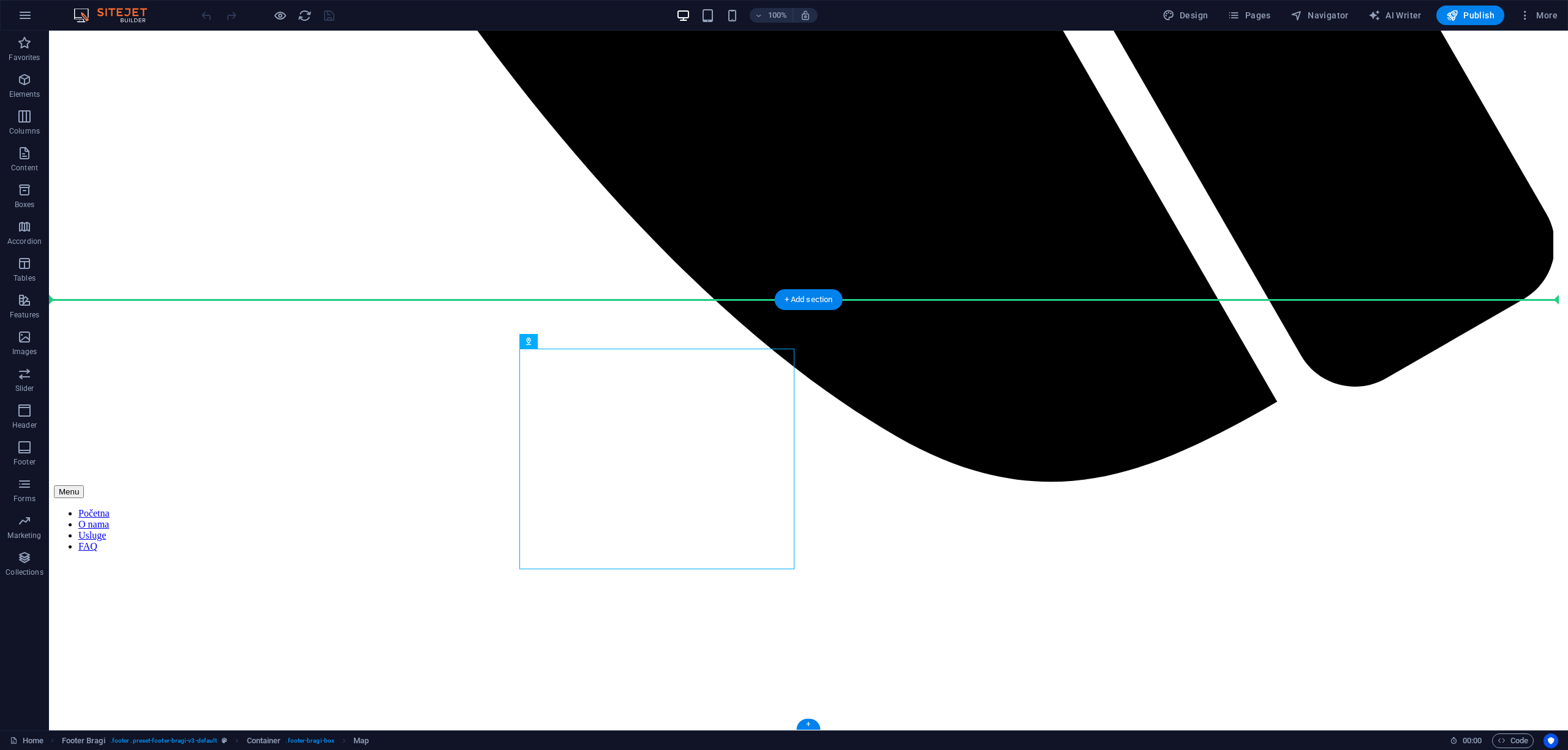
drag, startPoint x: 684, startPoint y: 433, endPoint x: 827, endPoint y: 440, distance: 143.2
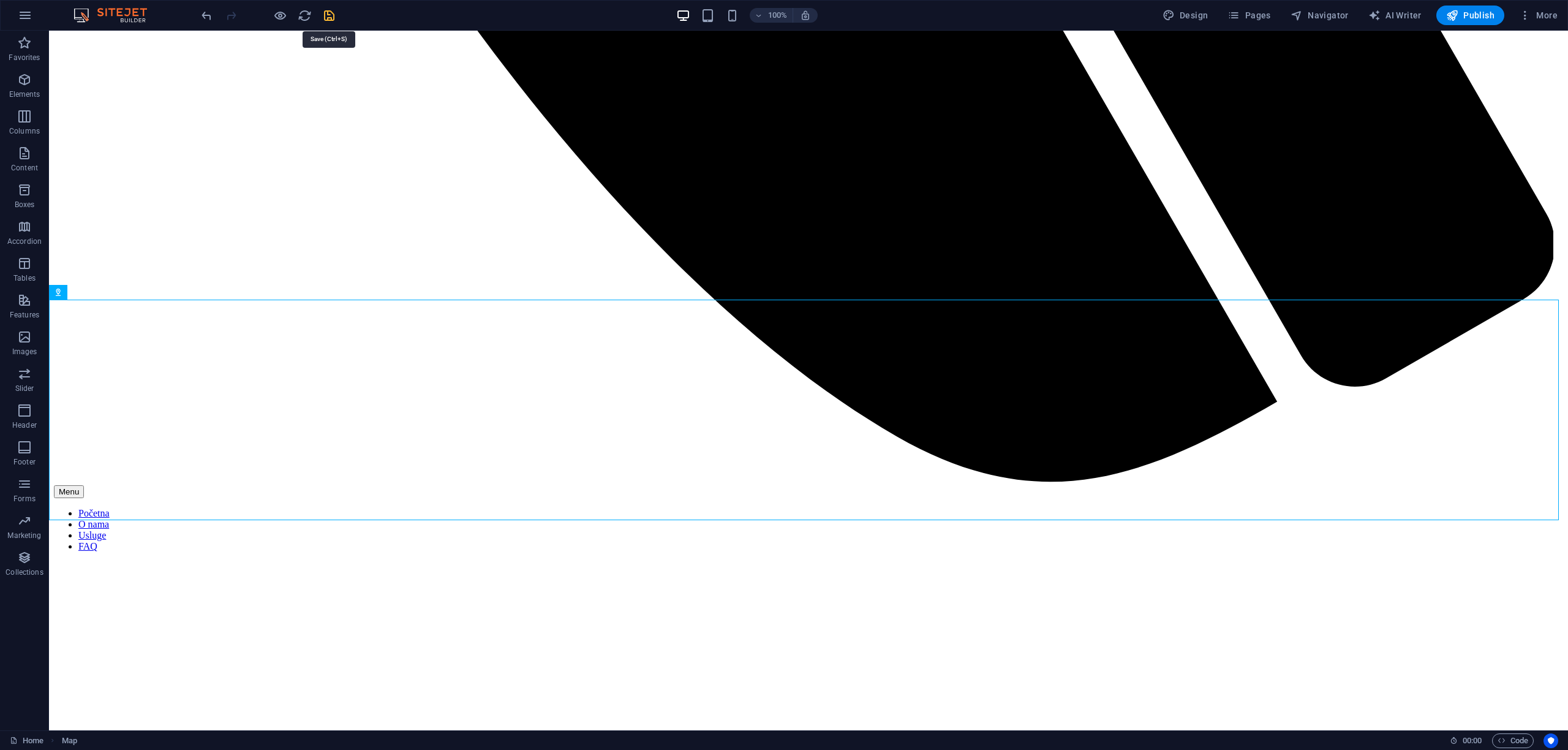
click at [329, 19] on icon "save" at bounding box center [329, 16] width 14 height 14
click at [304, 11] on icon "reload" at bounding box center [305, 16] width 14 height 14
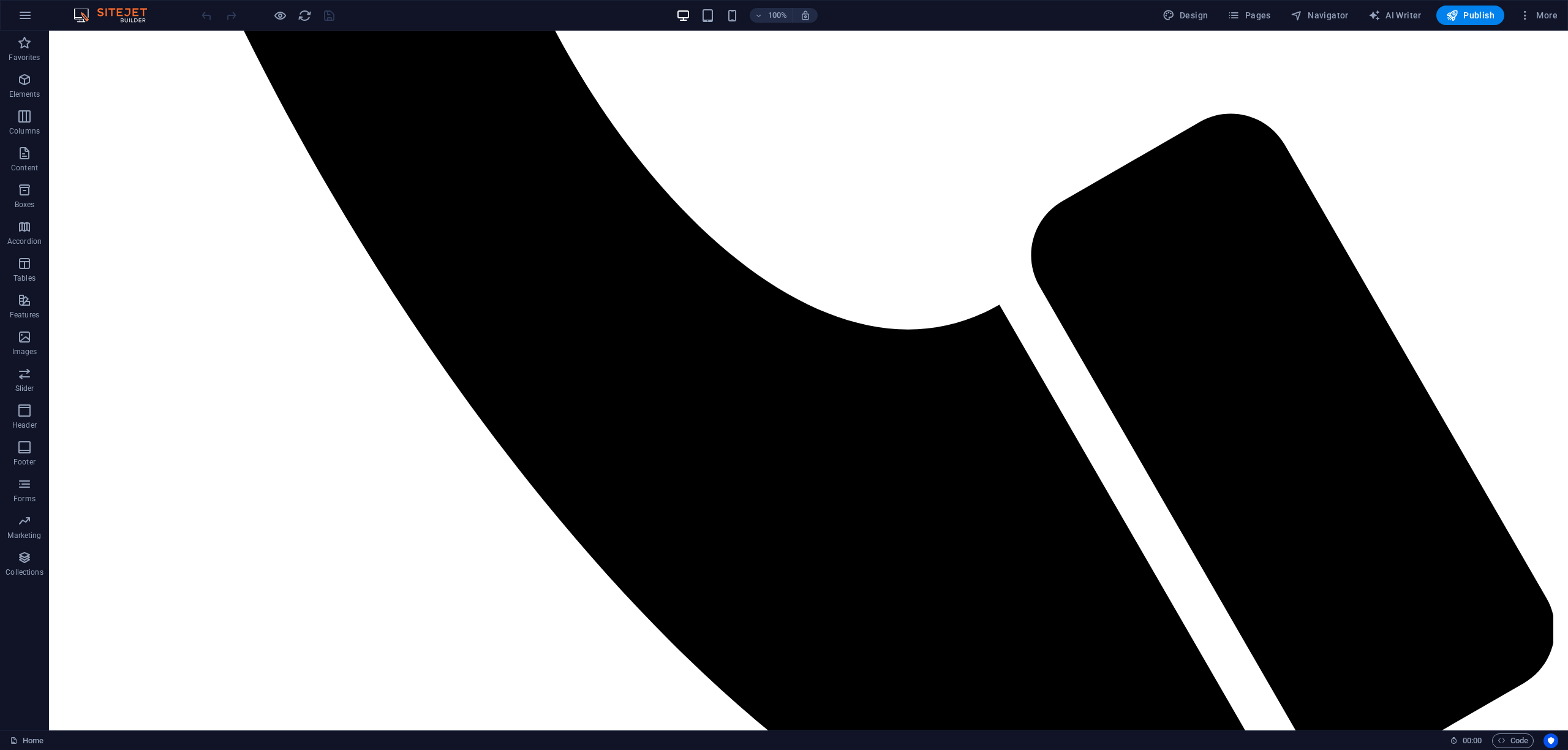
scroll to position [0, 0]
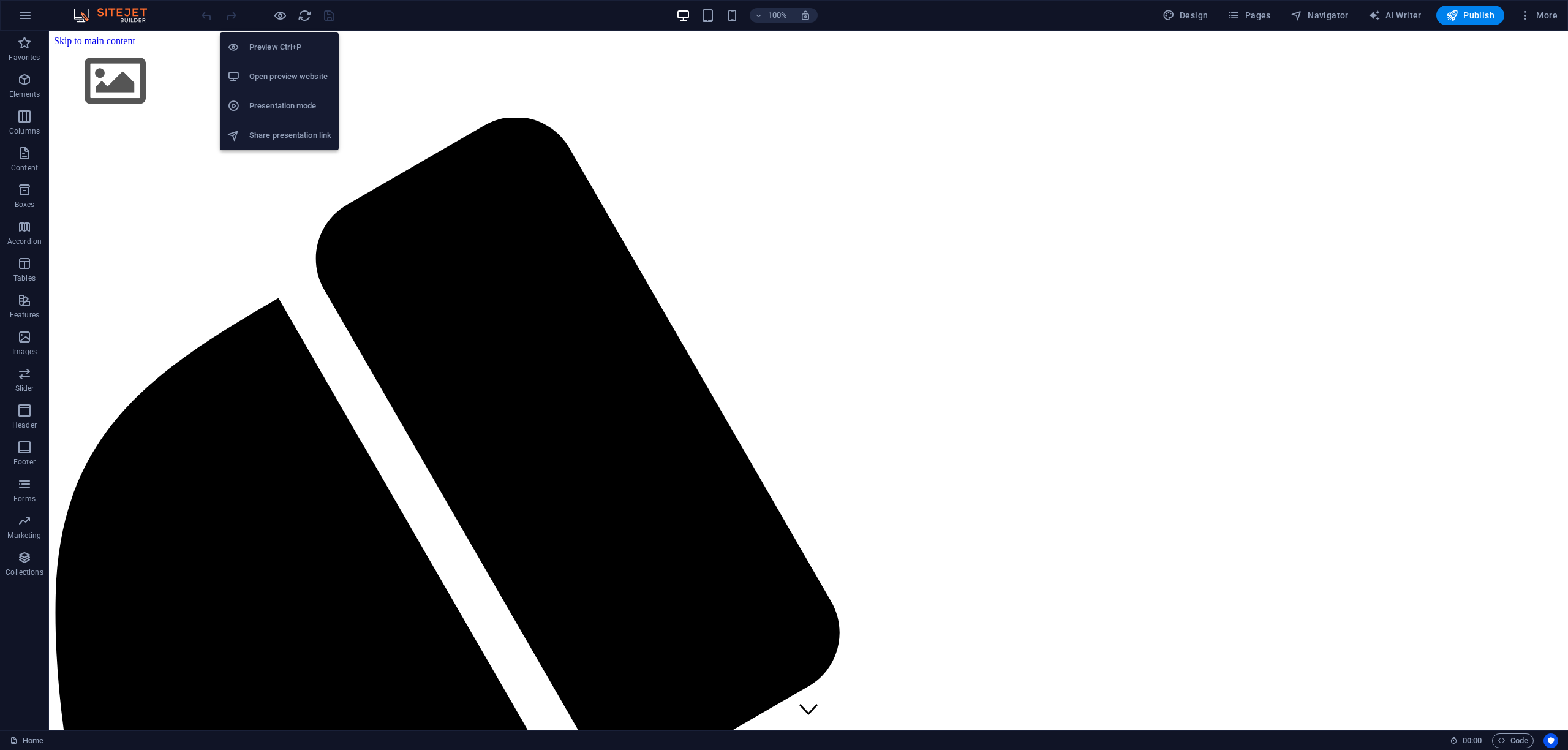
click at [274, 73] on h6 "Open preview website" at bounding box center [290, 76] width 82 height 15
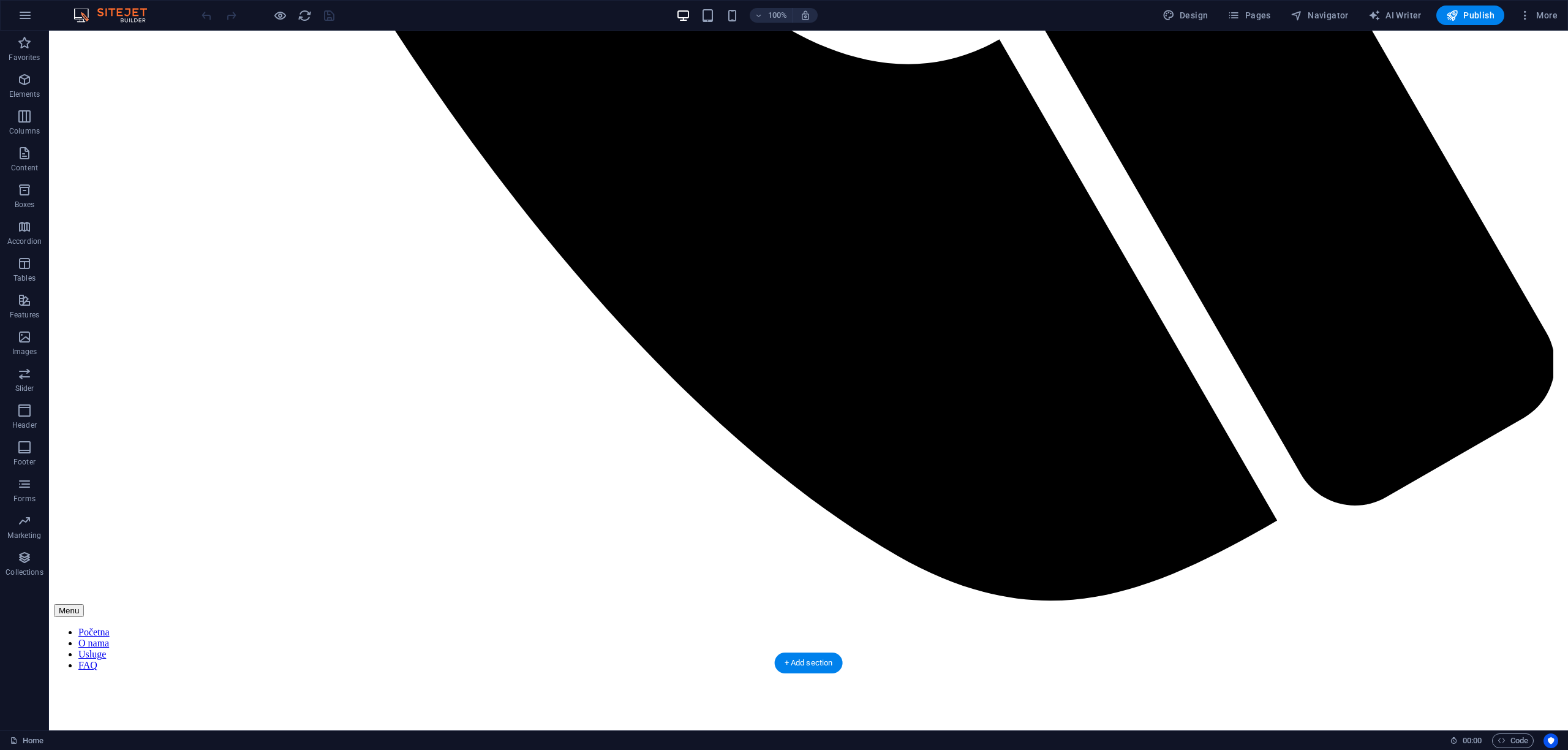
scroll to position [1627, 0]
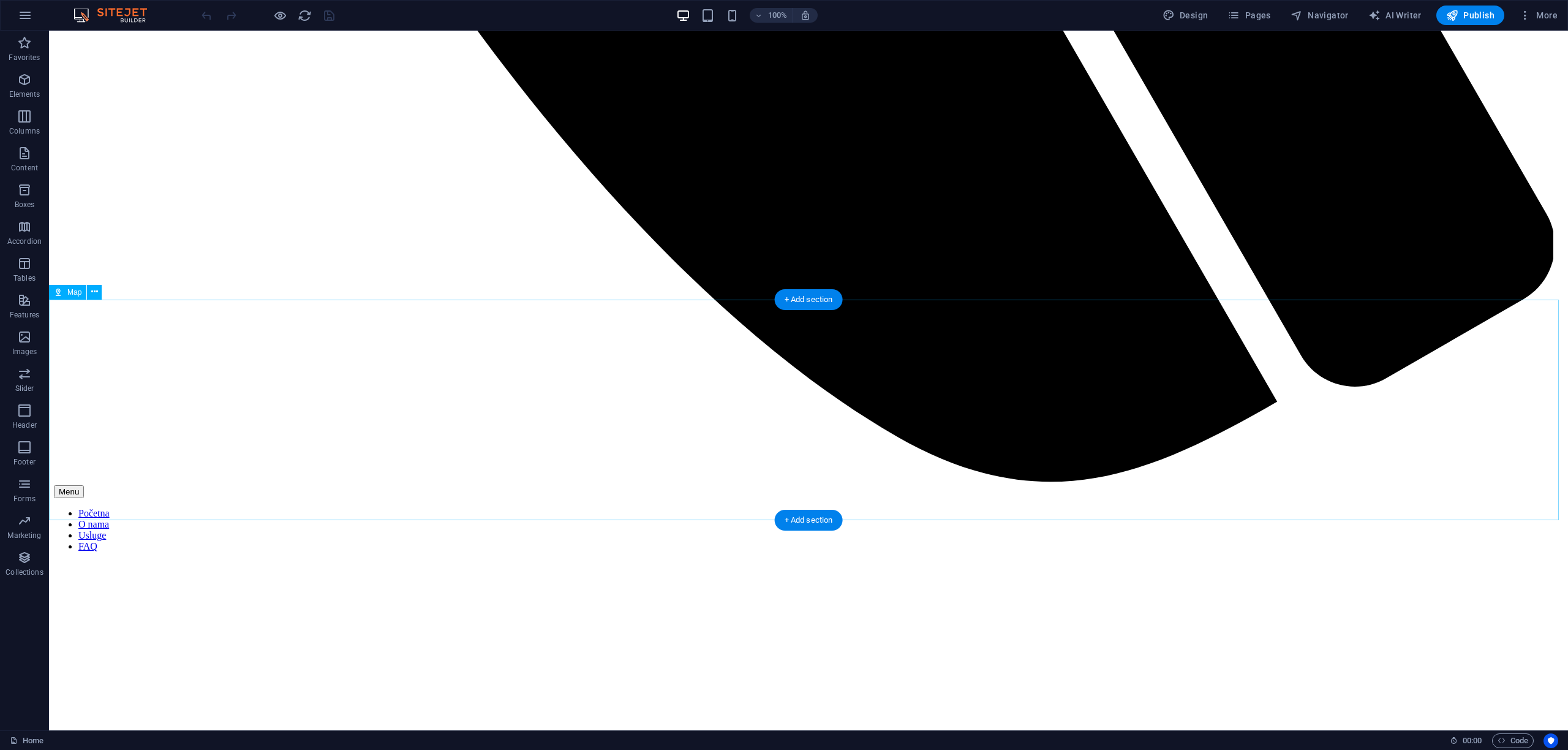
select select "1"
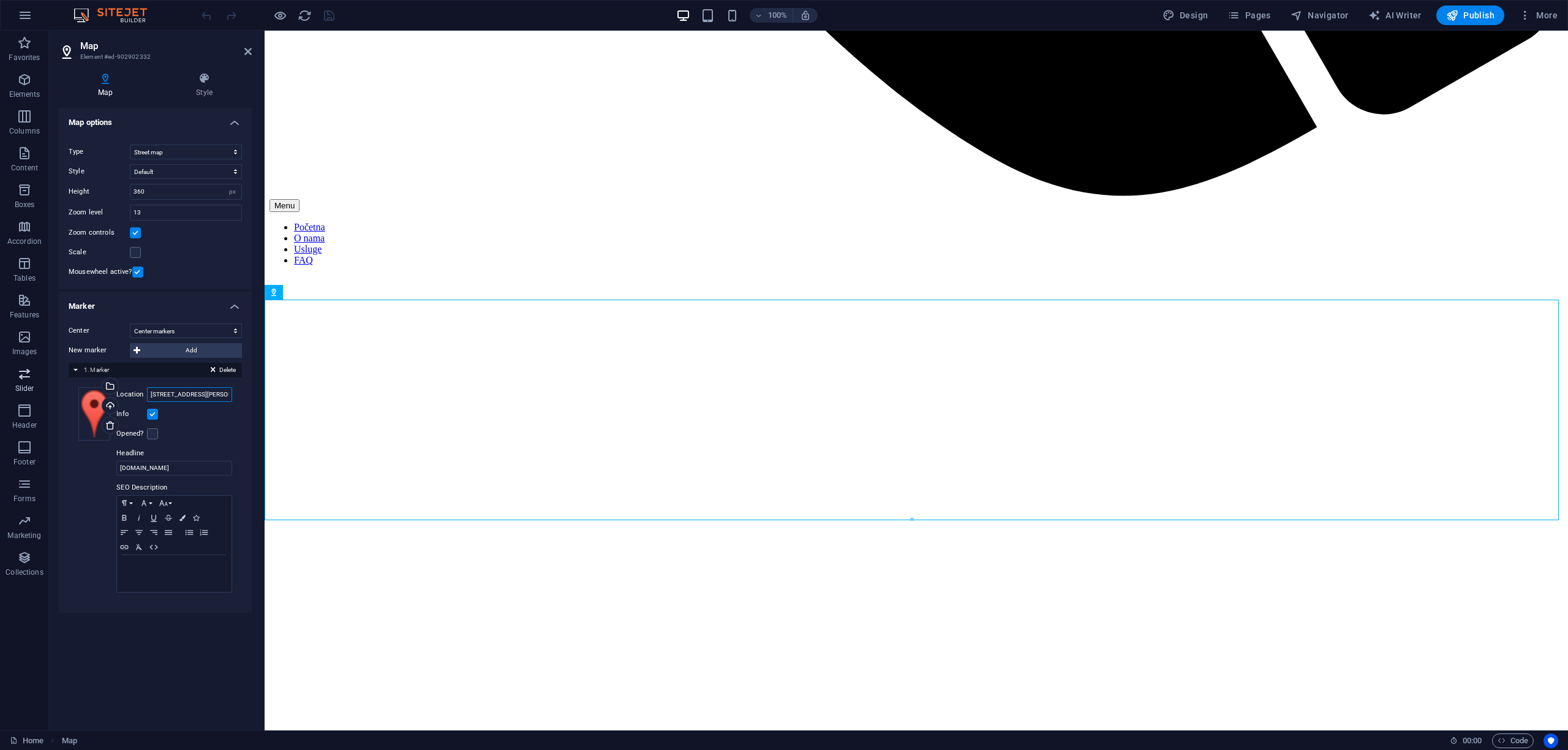
drag, startPoint x: 230, startPoint y: 394, endPoint x: 29, endPoint y: 382, distance: 201.4
click at [29, 382] on section "Favorites Elements Columns Content Boxes Accordion Tables Features Images Slide…" at bounding box center [784, 380] width 1568 height 700
click at [29, 382] on span "Slider" at bounding box center [25, 381] width 49 height 30
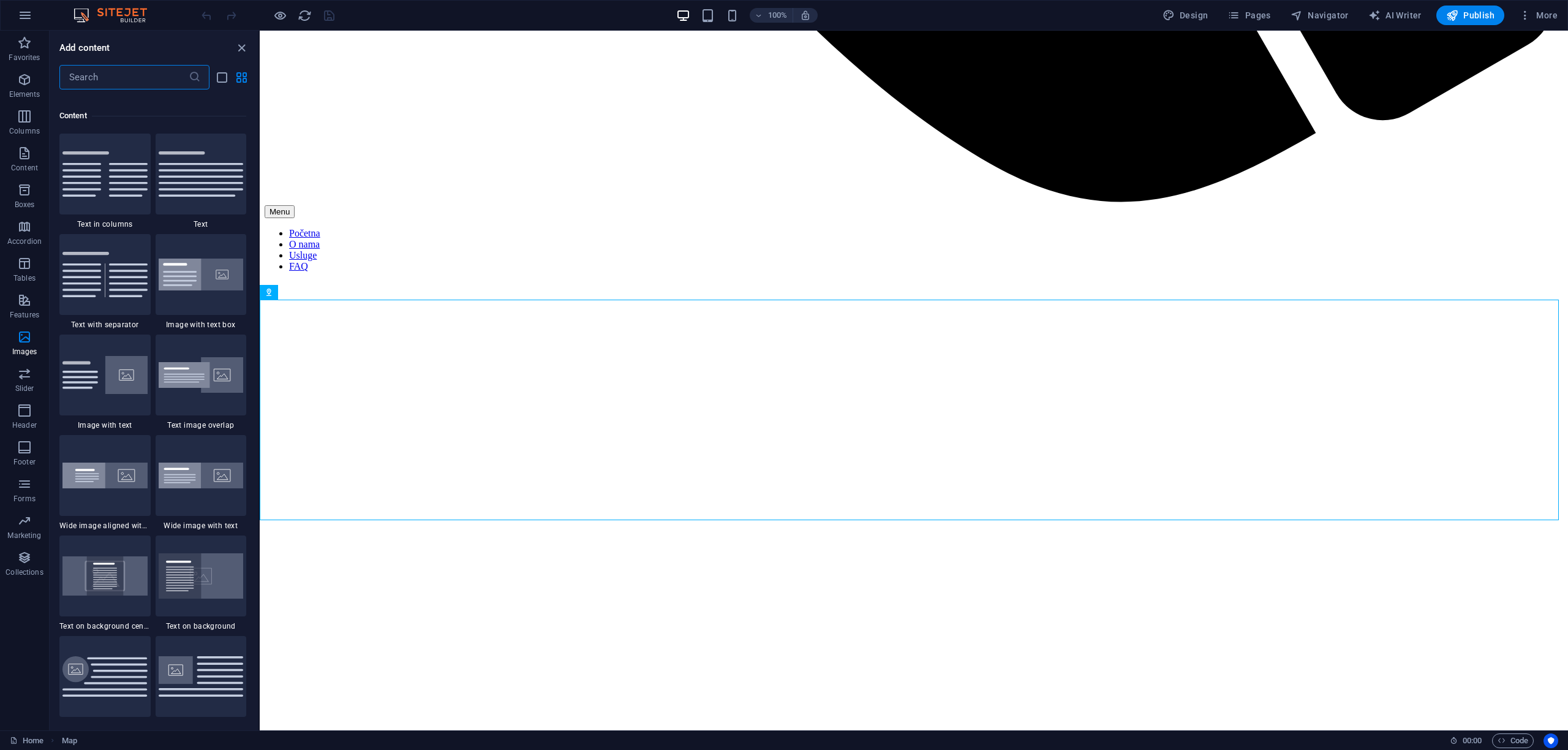
scroll to position [0, 0]
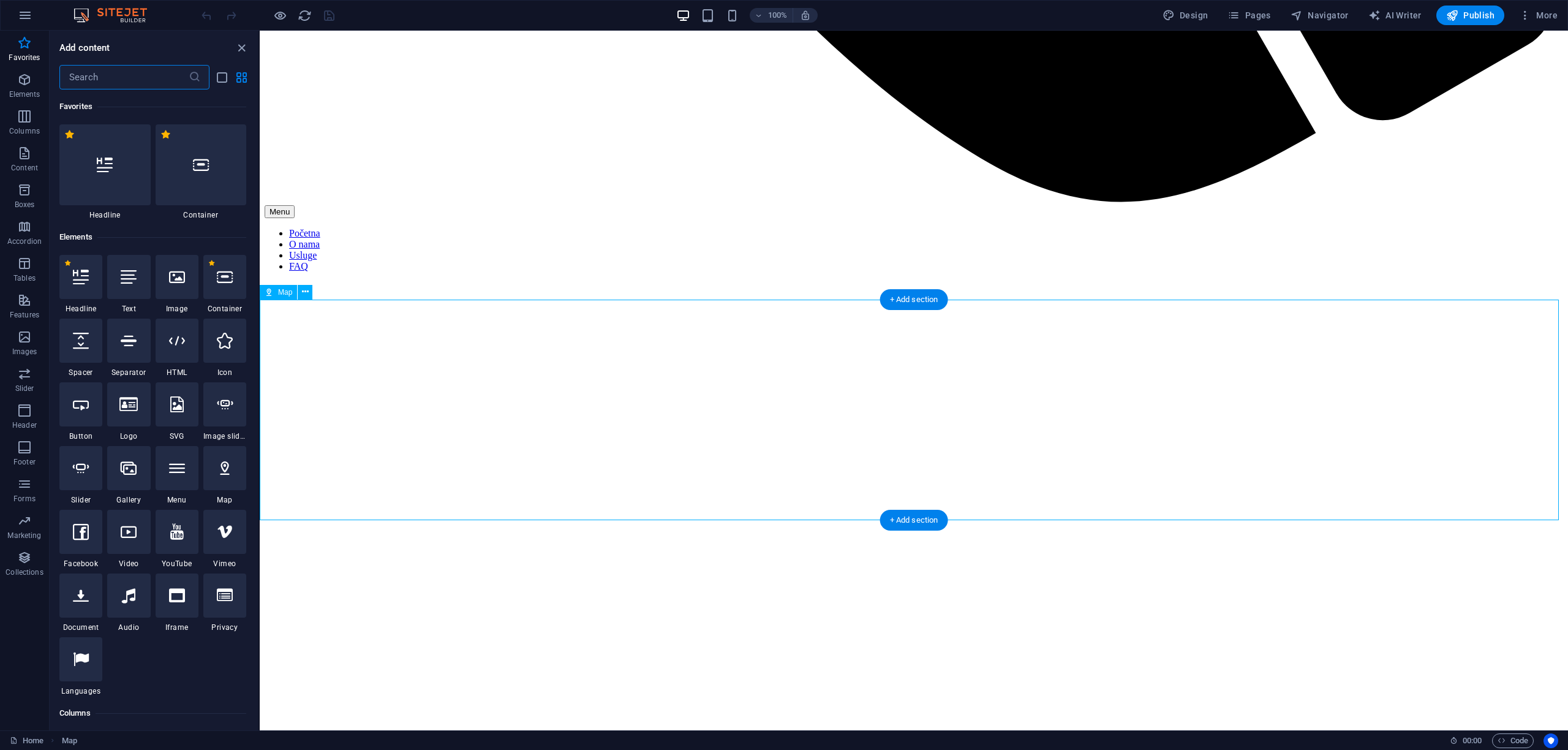
select select "1"
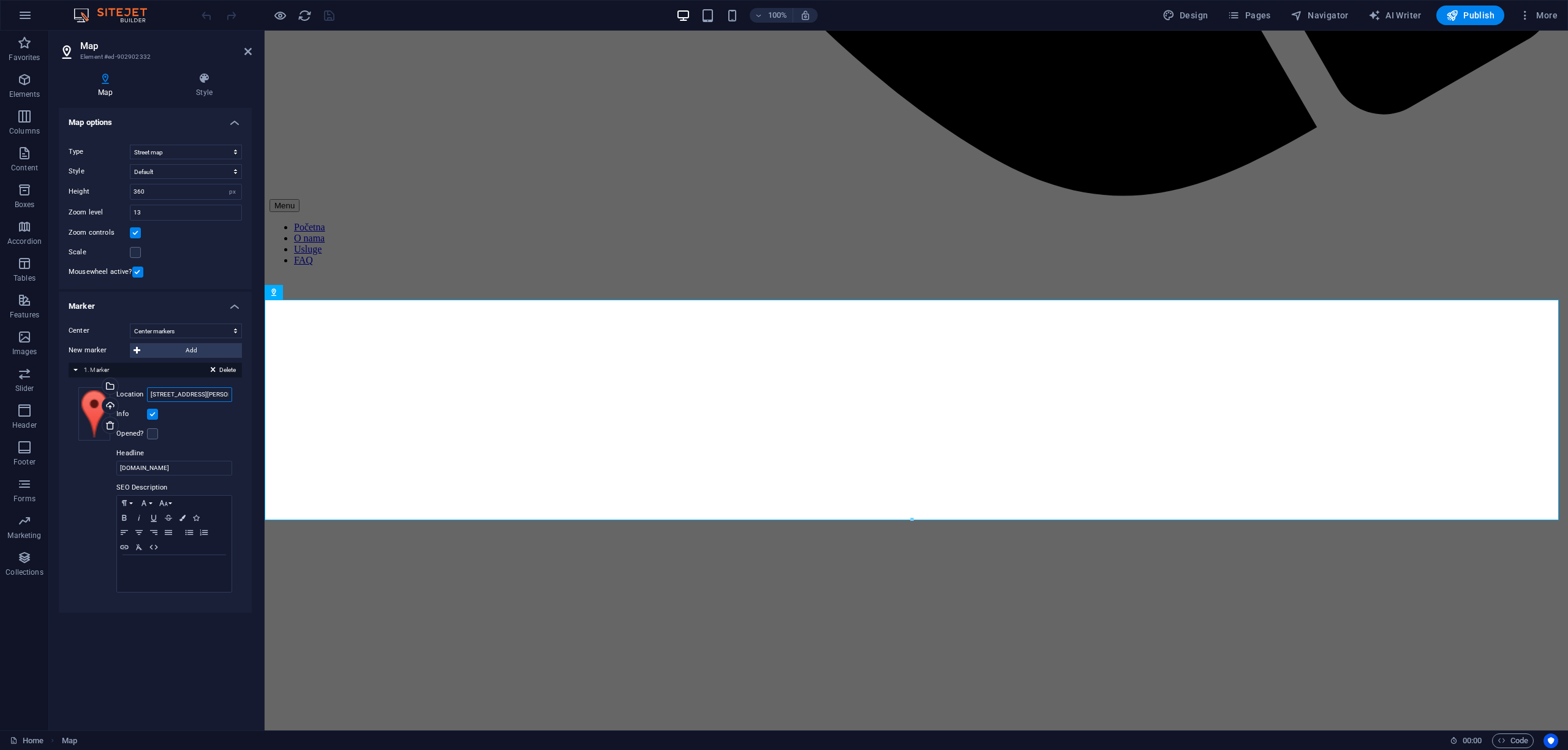
click at [156, 395] on input "[STREET_ADDRESS][PERSON_NAME]" at bounding box center [190, 394] width 85 height 15
paste input "45.7813, 15.8240"
type input "45.7813, 15.8240"
click at [172, 659] on div "Map options Map center Unčanska 19, 10250 Lučko Map is limited to embed mode. T…" at bounding box center [155, 414] width 193 height 613
click at [330, 17] on icon "save" at bounding box center [329, 16] width 14 height 14
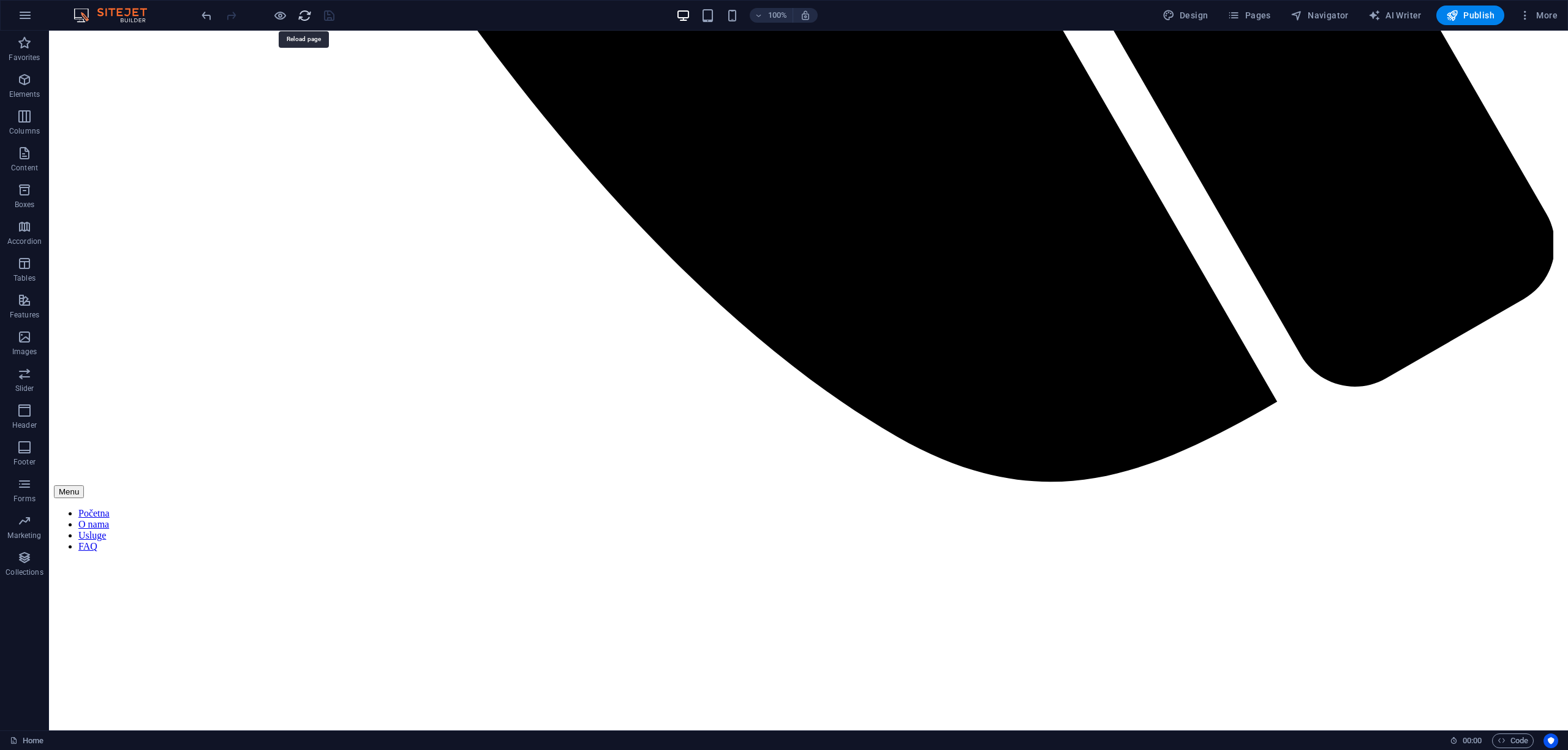
click at [302, 16] on icon "reload" at bounding box center [305, 16] width 14 height 14
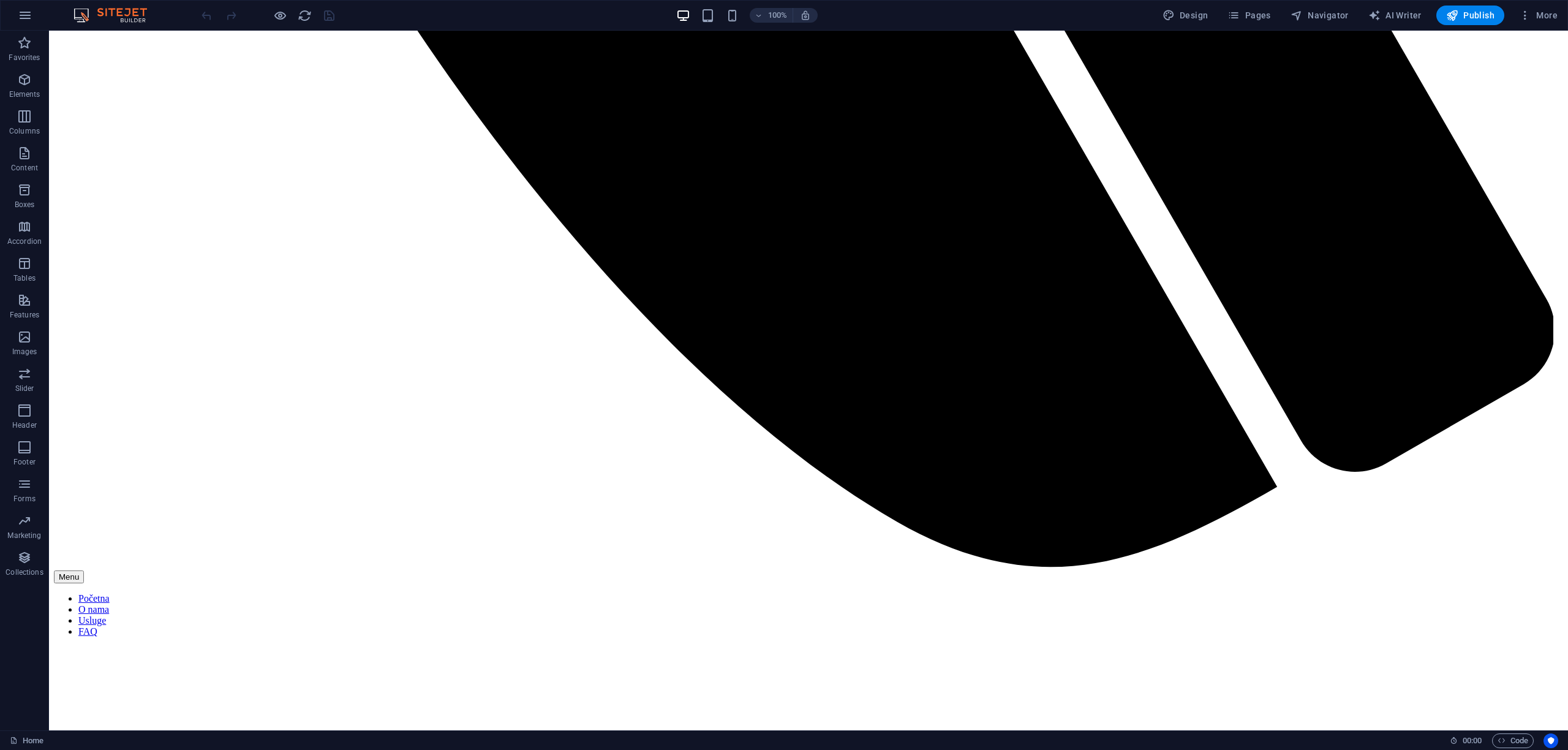
scroll to position [1627, 0]
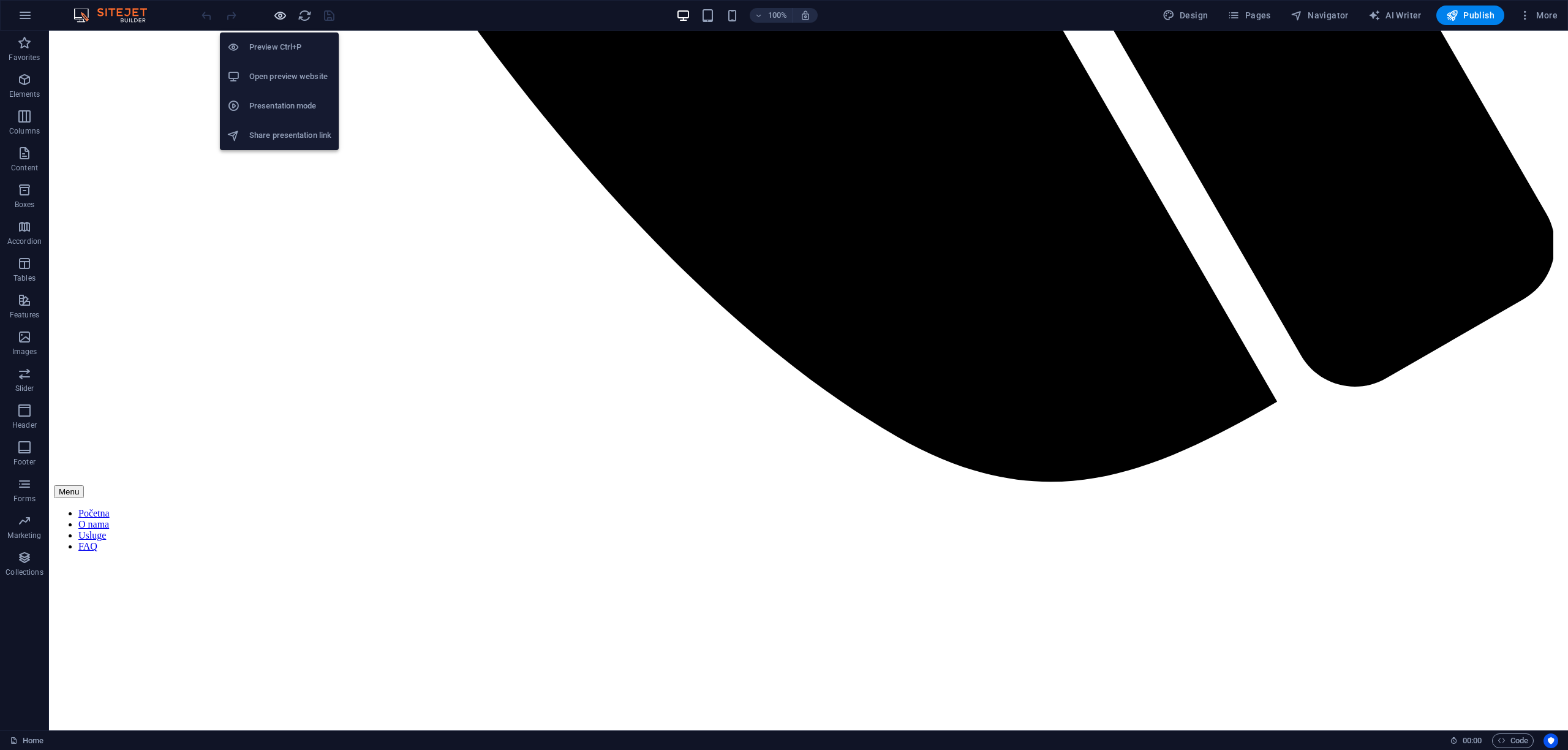
click at [280, 17] on icon "button" at bounding box center [280, 16] width 14 height 14
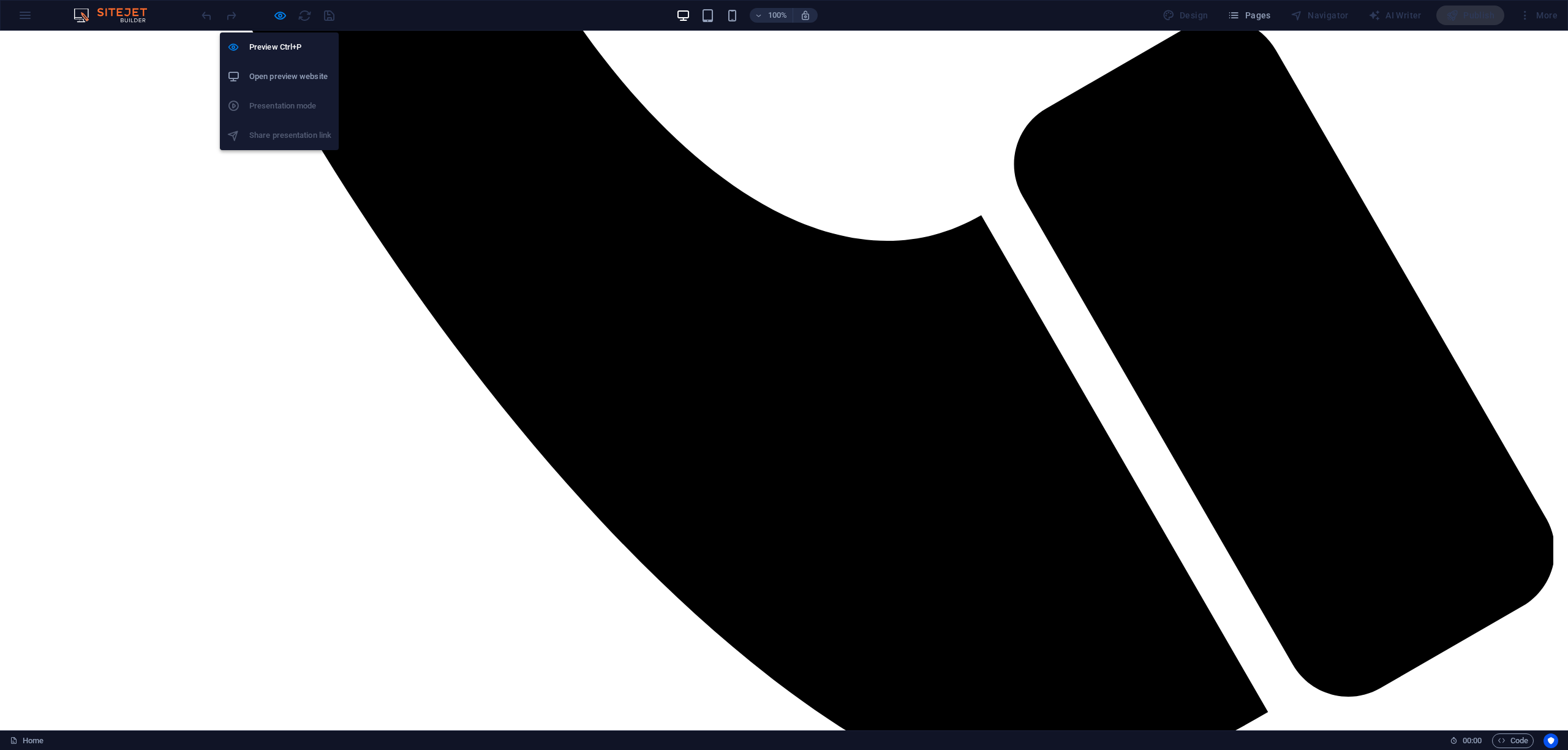
click at [286, 74] on h6 "Open preview website" at bounding box center [290, 76] width 82 height 15
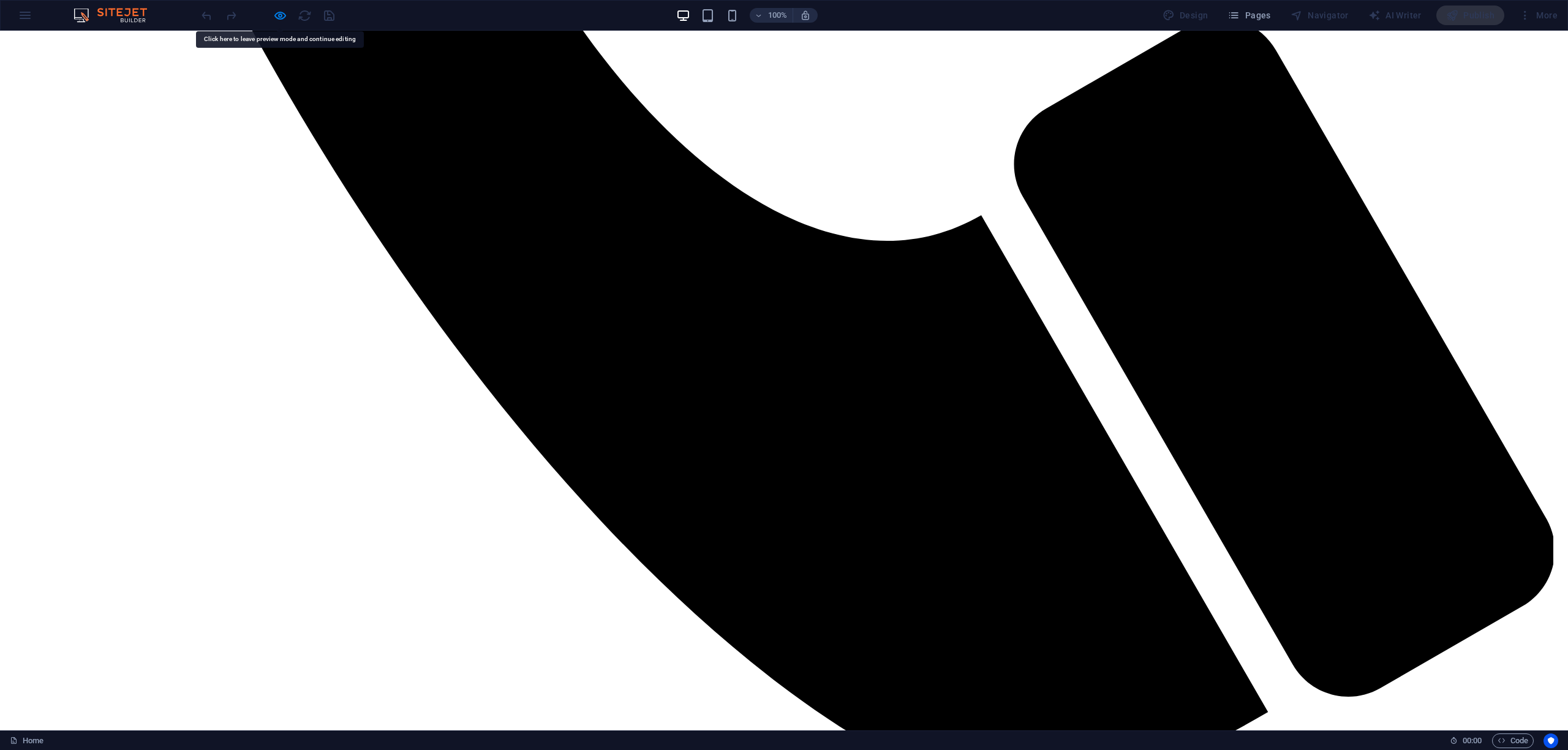
click at [280, 12] on icon "button" at bounding box center [280, 16] width 14 height 14
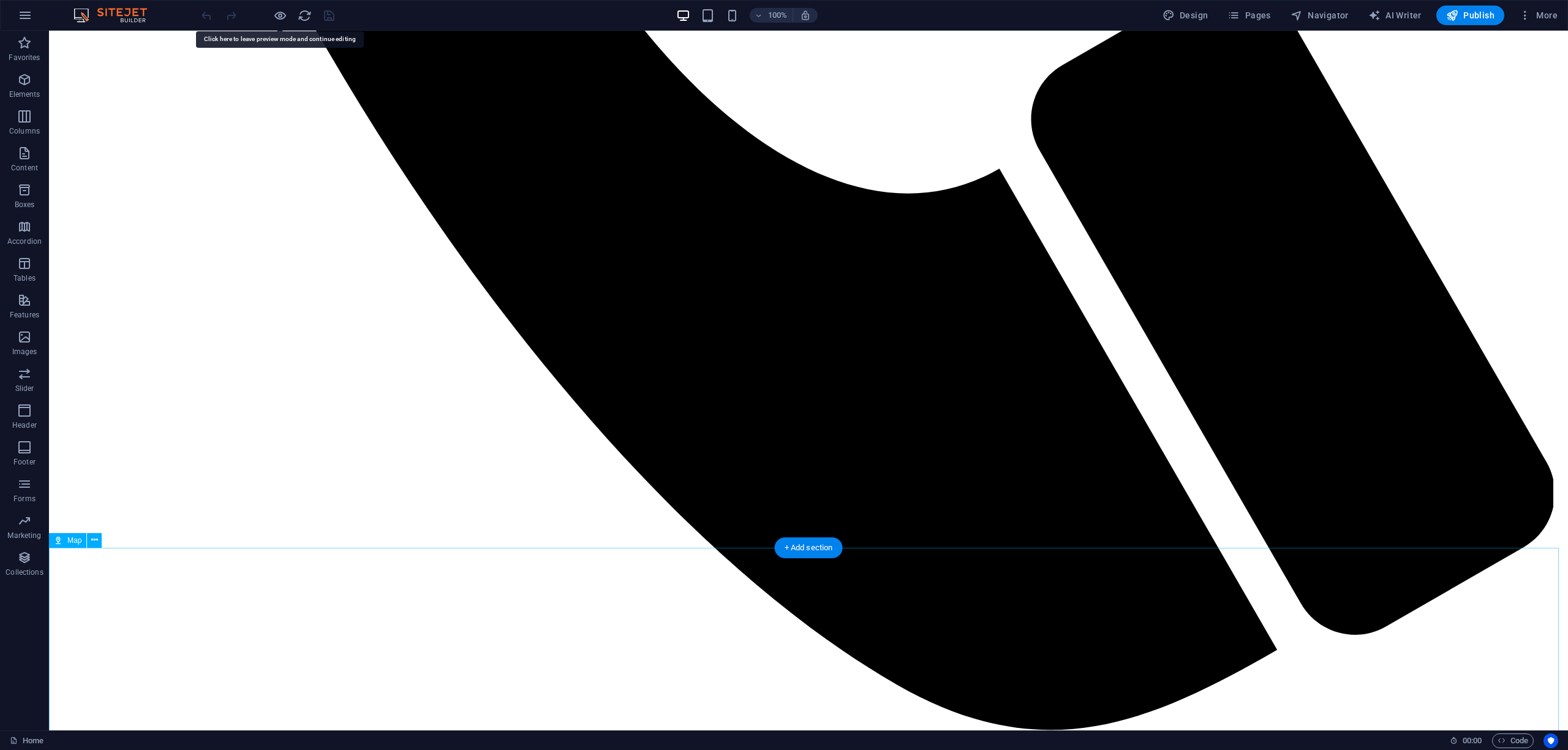
select select "1"
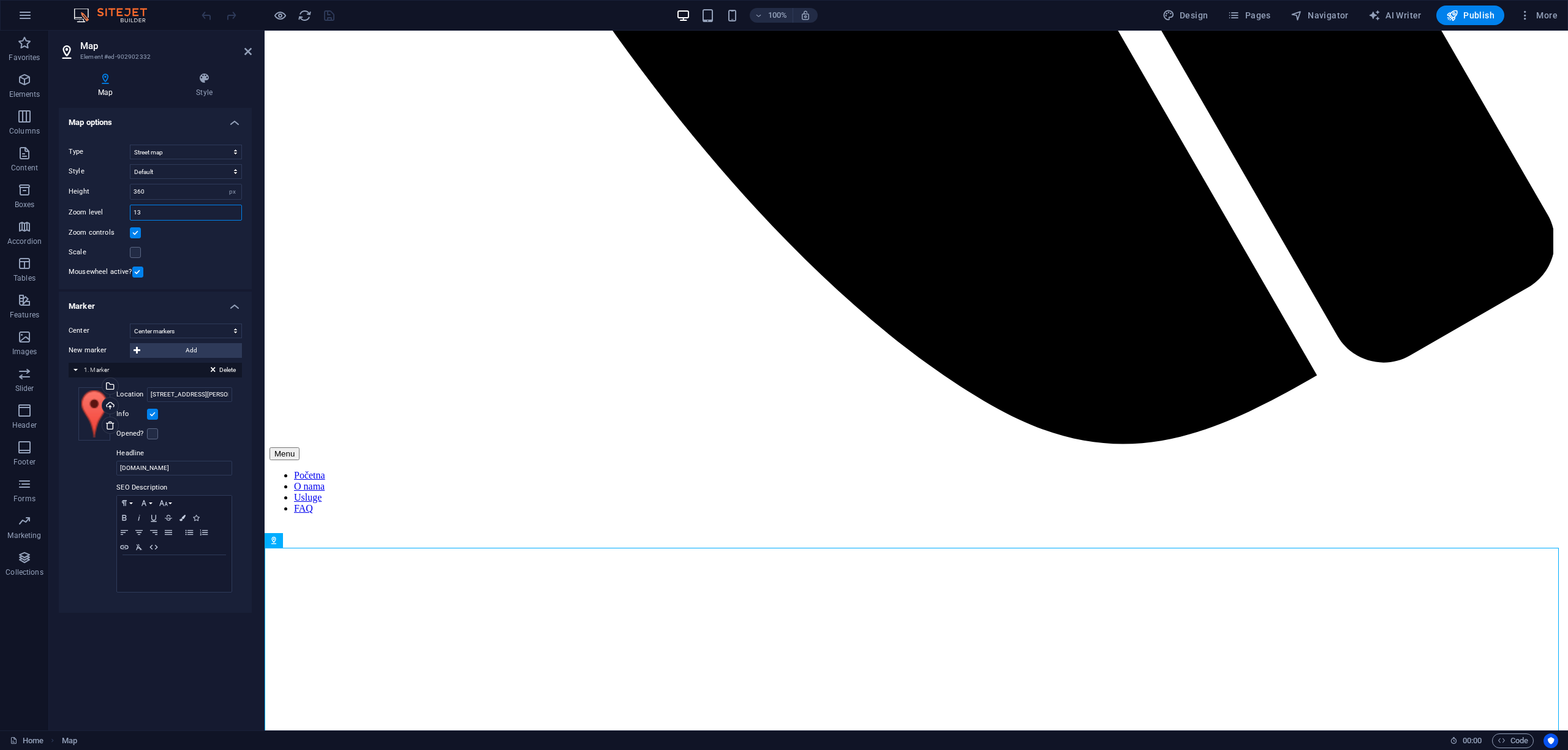
drag, startPoint x: 147, startPoint y: 212, endPoint x: 132, endPoint y: 213, distance: 15.0
click at [132, 213] on input "13" at bounding box center [186, 213] width 111 height 15
type input "16"
click at [160, 156] on select "Street map Satellite view Satellite view with streets Terrain map" at bounding box center [186, 152] width 112 height 15
click at [130, 145] on select "Street map Satellite view Satellite view with streets Terrain map" at bounding box center [186, 152] width 112 height 15
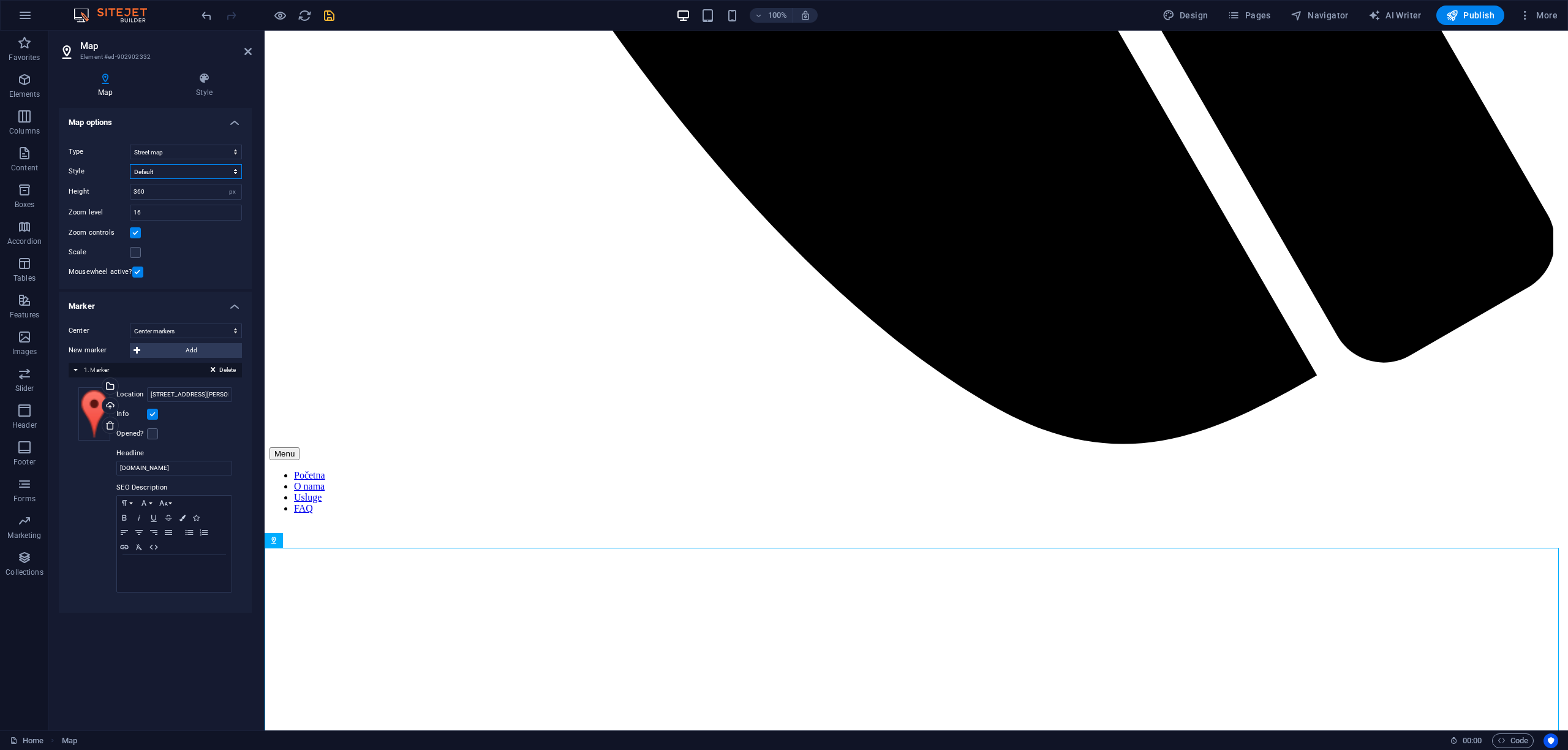
click at [146, 171] on select "Default Colorize Pale Dawn Subtle Grayscale Shades of Grey Apple Maps Blue Wate…" at bounding box center [186, 171] width 112 height 15
click at [130, 164] on select "Default Colorize Pale Dawn Subtle Grayscale Shades of Grey Apple Maps Blue Wate…" at bounding box center [186, 171] width 112 height 15
click at [77, 370] on div "Delete 1. Marker" at bounding box center [155, 370] width 173 height 15
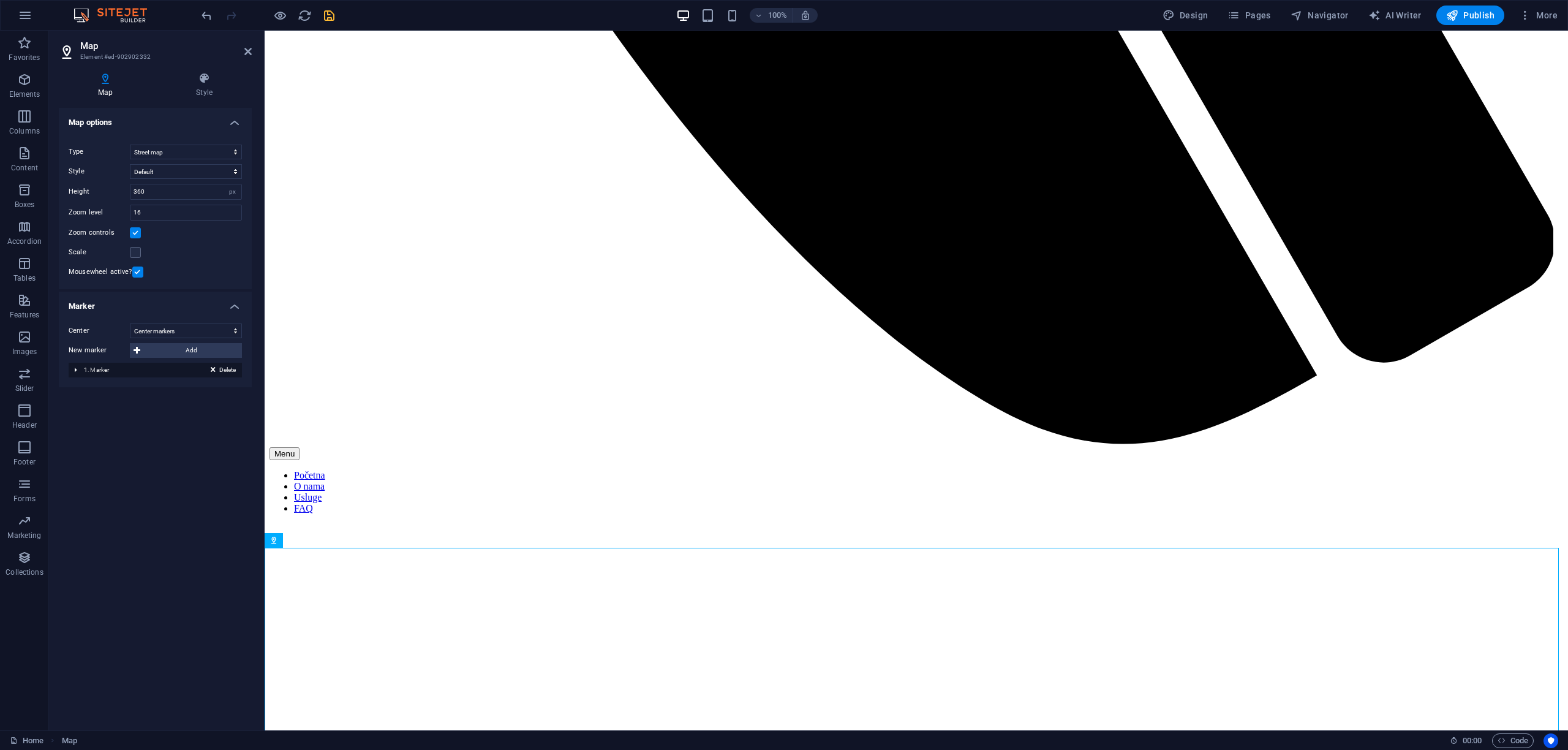
click at [77, 370] on div "Delete 1. Marker" at bounding box center [155, 370] width 173 height 15
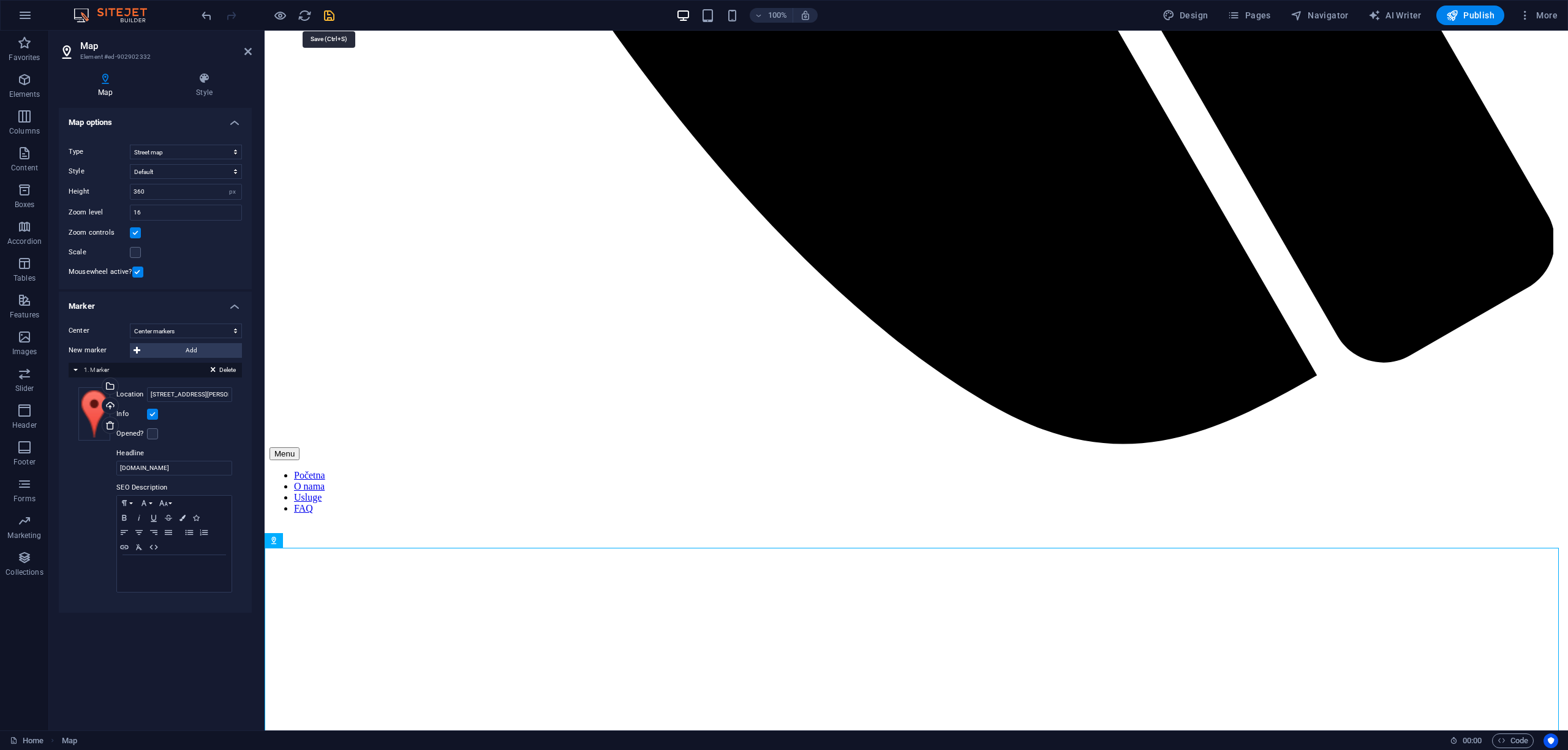
click at [329, 17] on icon "save" at bounding box center [329, 16] width 14 height 14
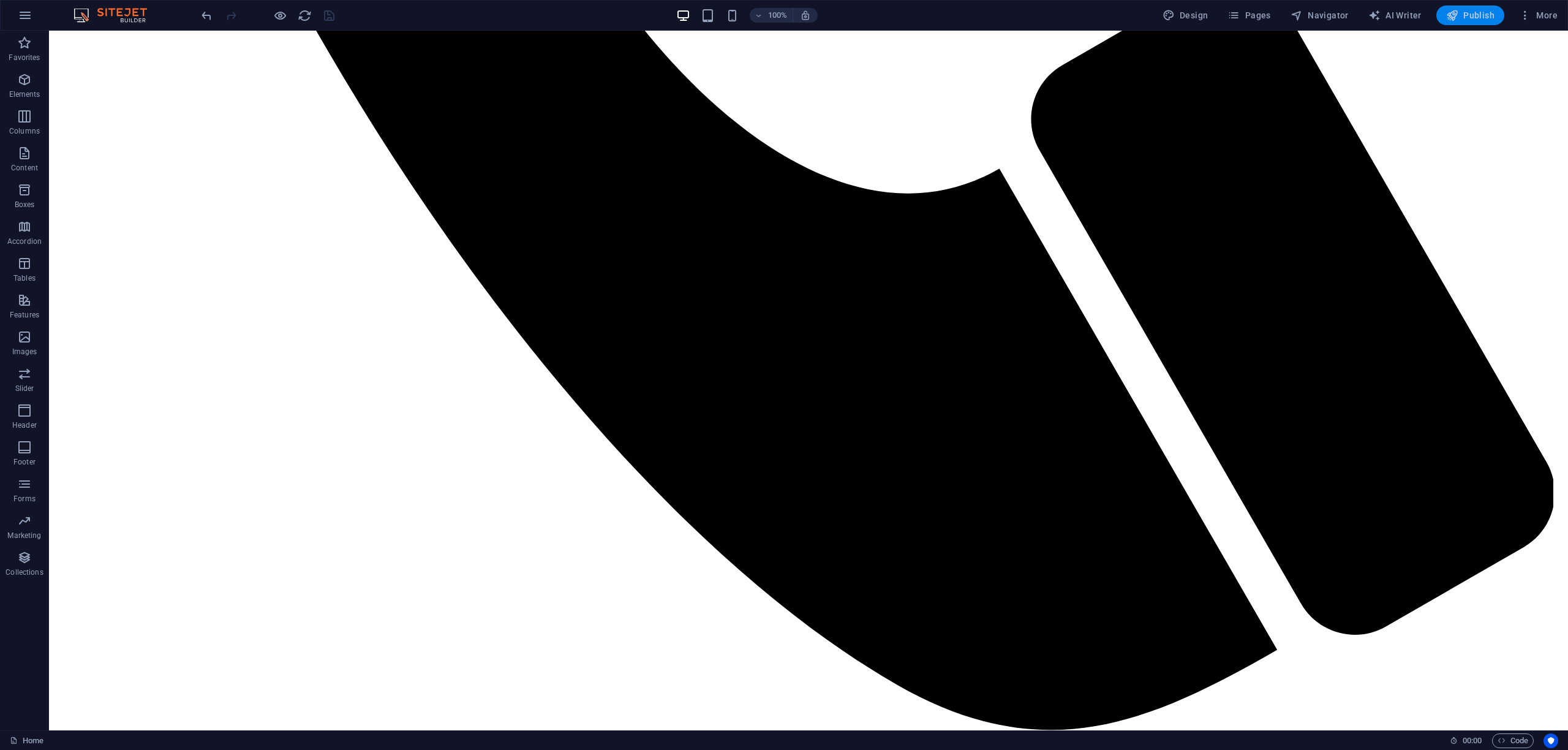
click at [1473, 12] on span "Publish" at bounding box center [1470, 15] width 48 height 12
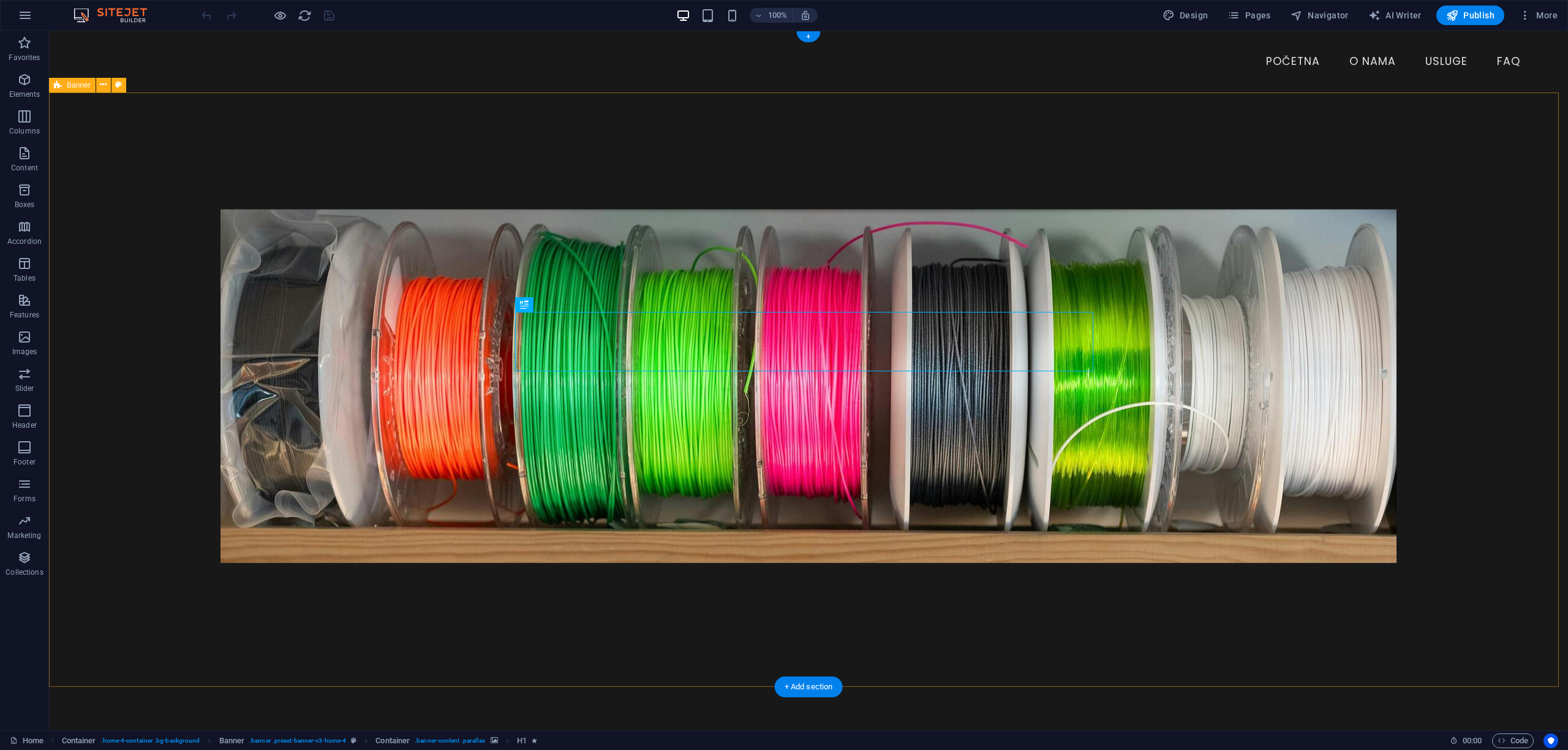
click at [159, 145] on figure at bounding box center [809, 386] width 1443 height 637
click at [22, 80] on icon "button" at bounding box center [25, 79] width 15 height 15
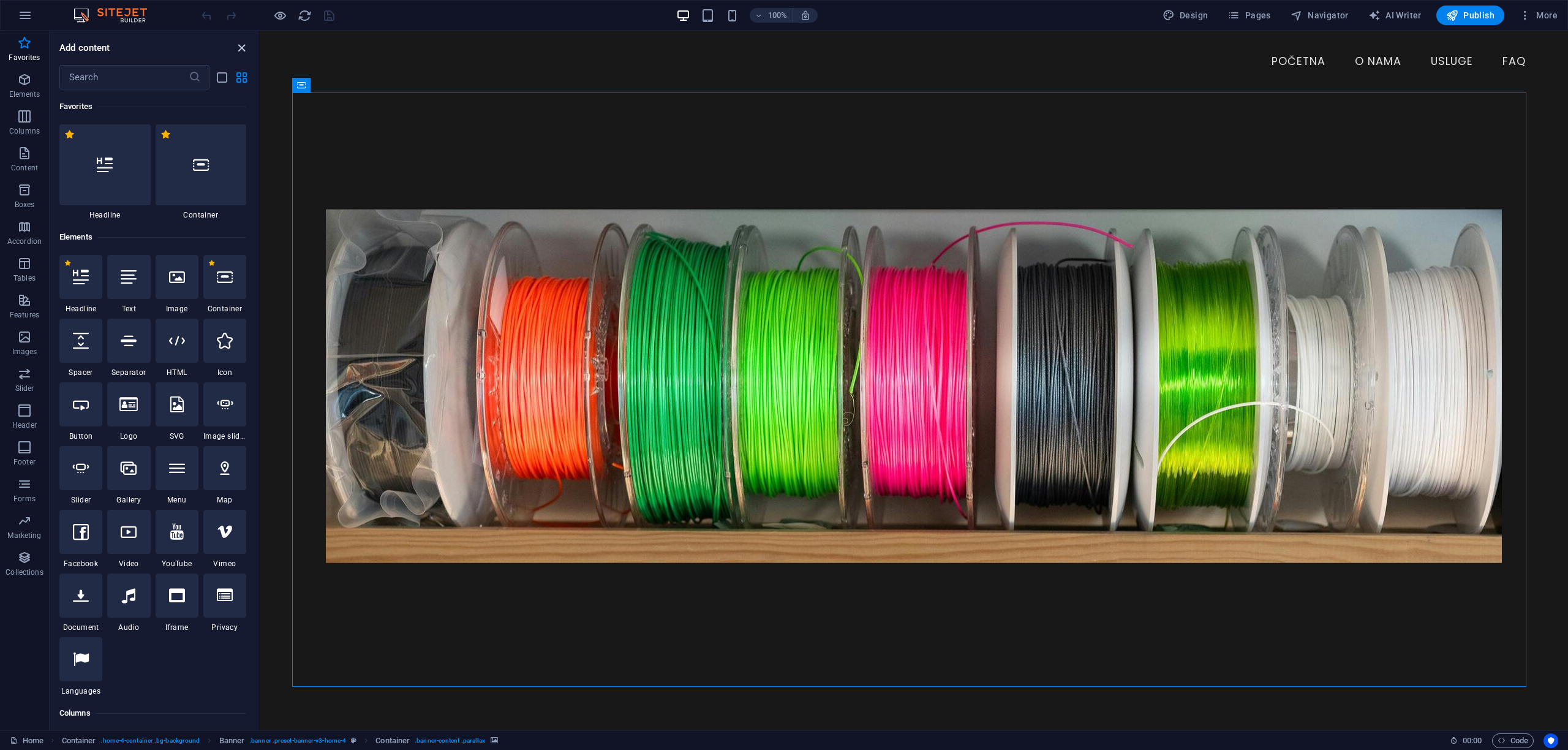
click at [242, 50] on icon "close panel" at bounding box center [242, 48] width 14 height 14
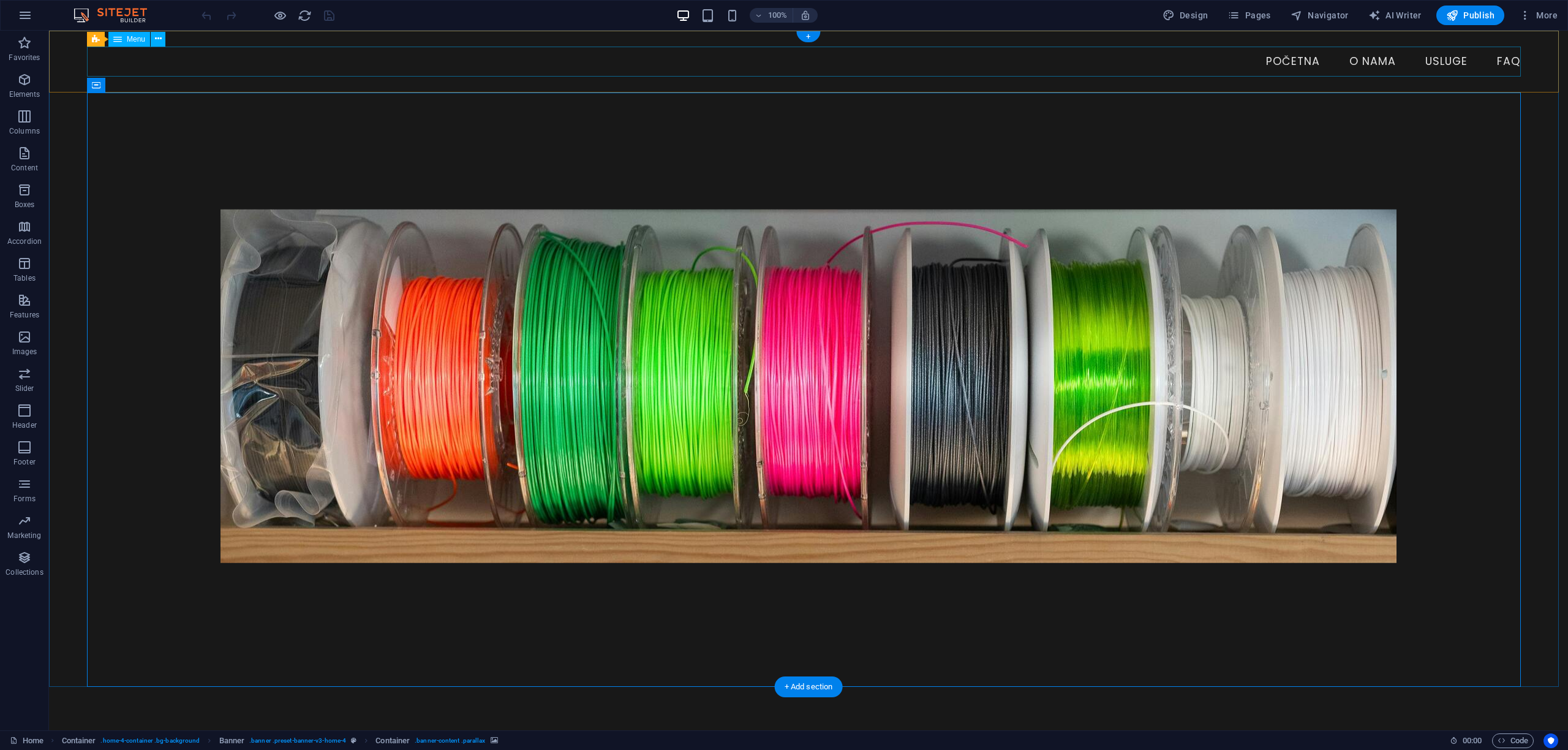
click at [127, 65] on nav "Početna O nama Usluge FAQ" at bounding box center [809, 61] width 1443 height 30
click at [132, 61] on nav "Početna O nama Usluge FAQ" at bounding box center [809, 61] width 1443 height 30
select select
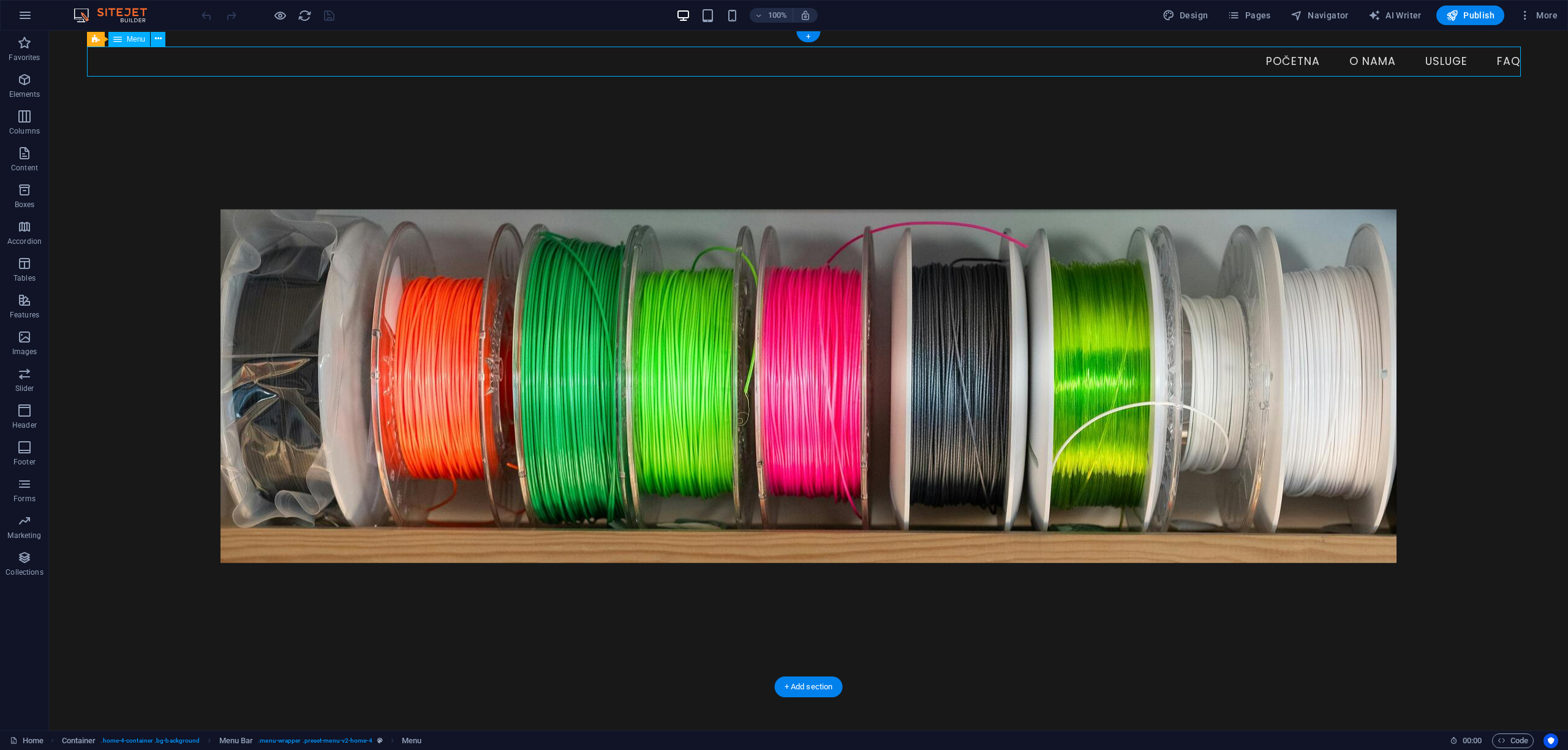
select select
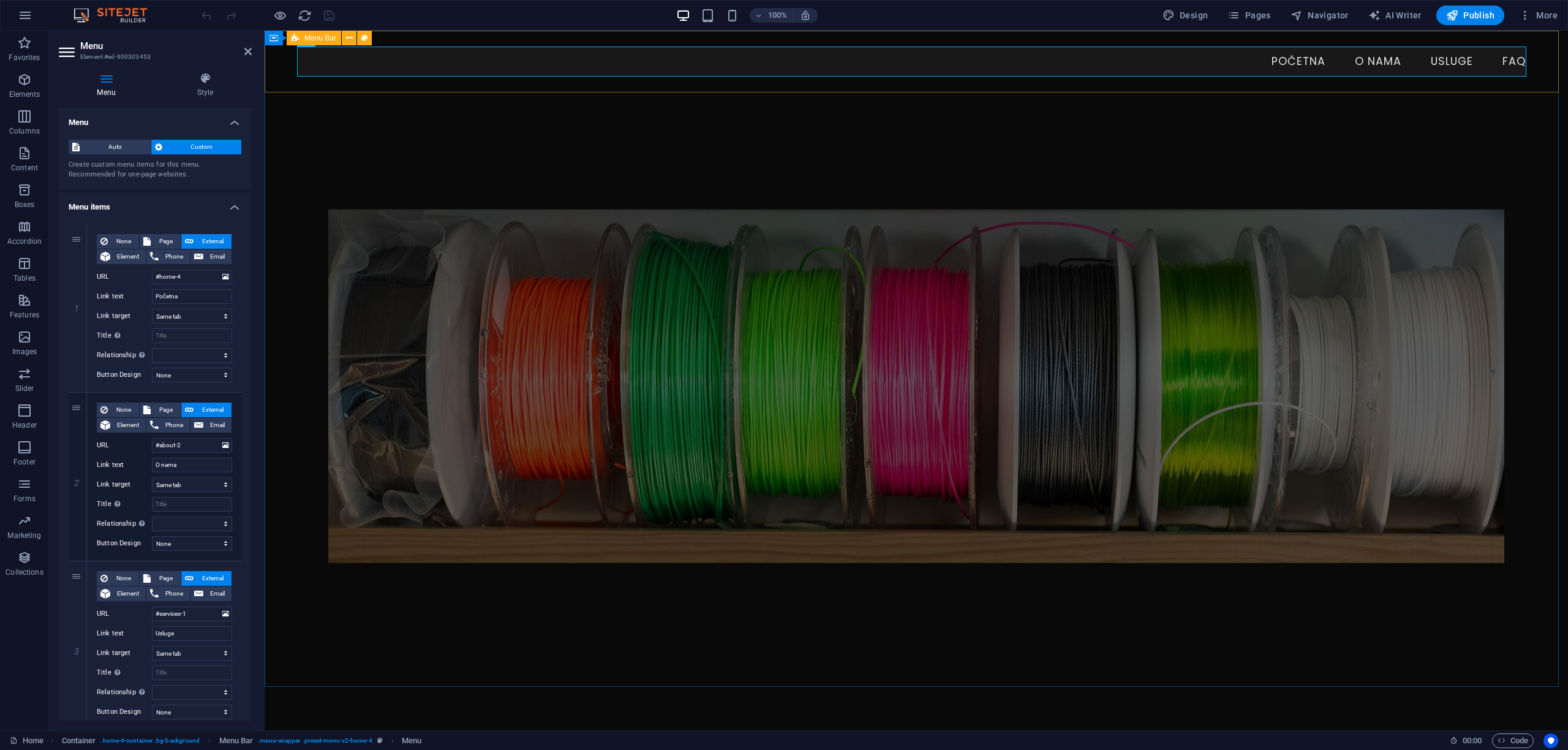
click at [285, 59] on div "Menu Početna O nama Usluge FAQ" at bounding box center [916, 61] width 1303 height 62
click at [501, 59] on nav "Početna O nama Usluge FAQ" at bounding box center [916, 61] width 1239 height 30
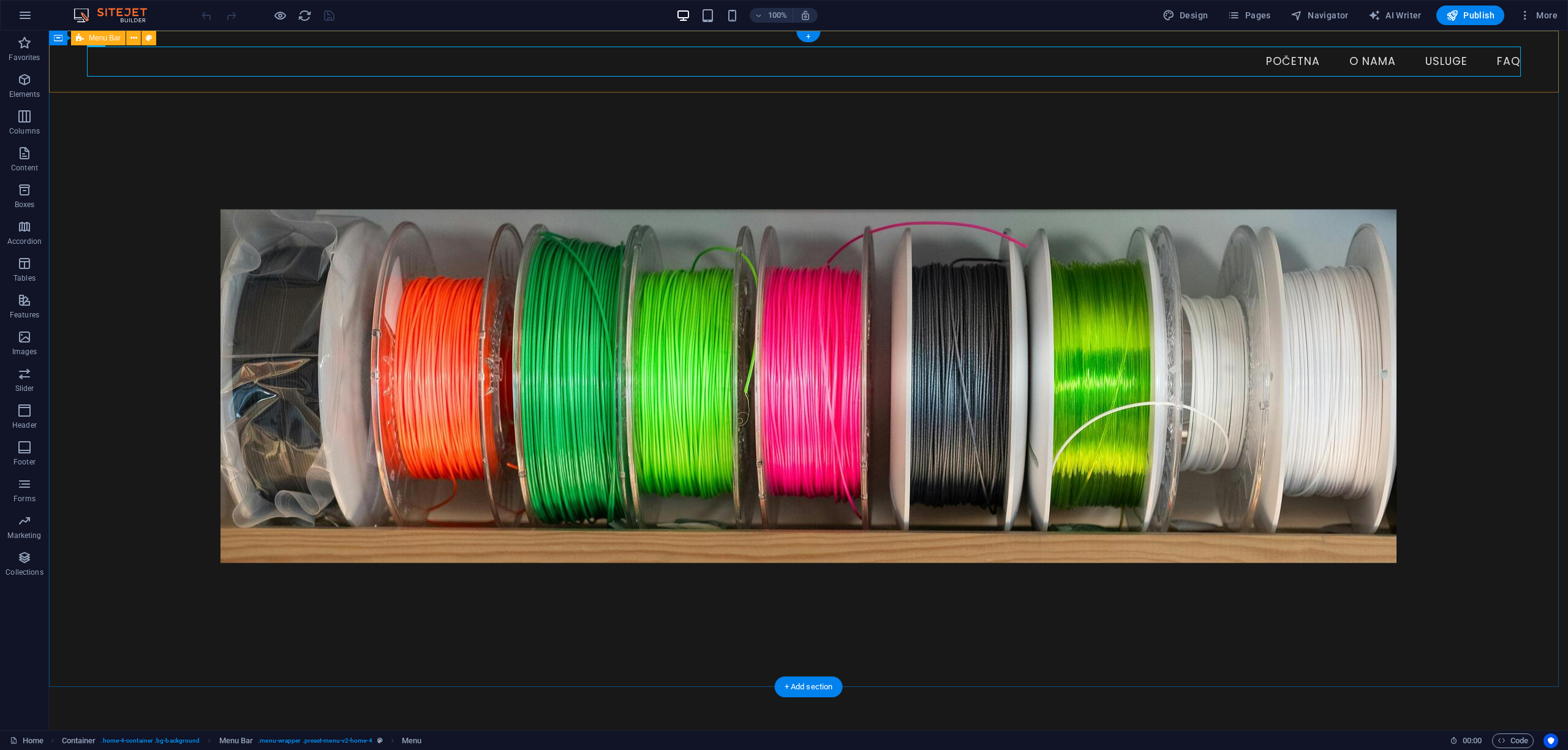
click at [62, 79] on div "Menu Početna O nama Usluge FAQ" at bounding box center [809, 61] width 1519 height 62
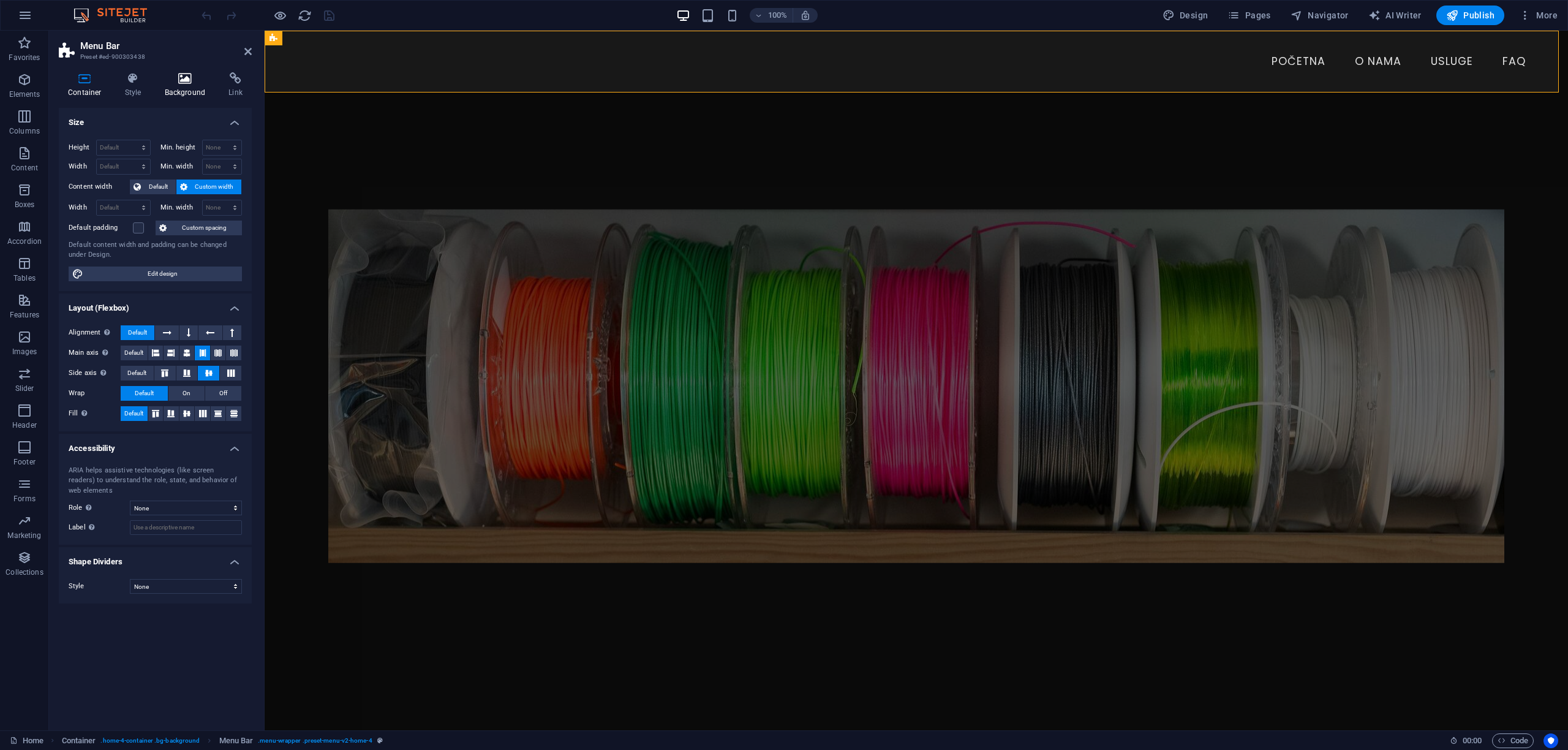
click at [191, 82] on icon at bounding box center [185, 78] width 59 height 12
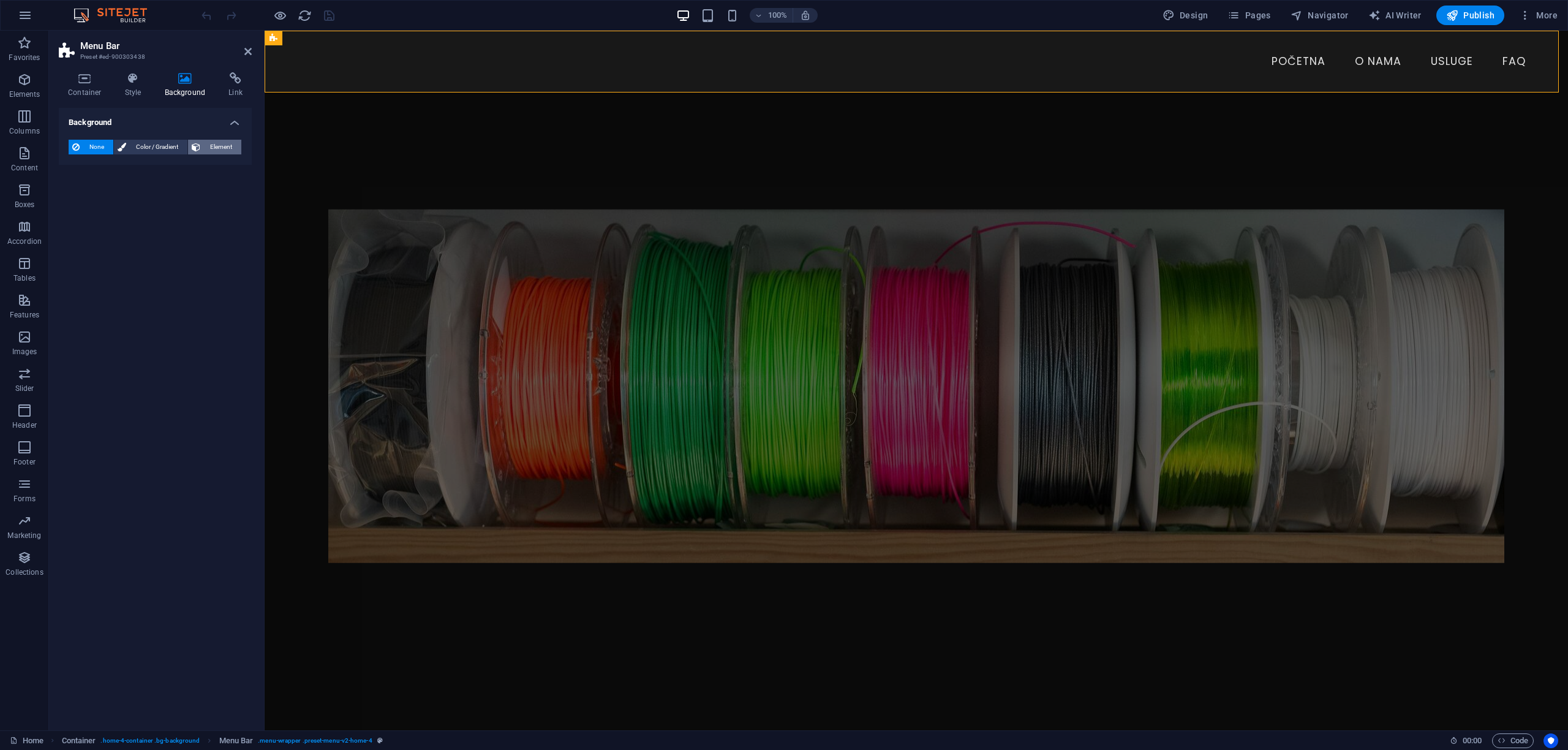
click at [199, 146] on icon at bounding box center [196, 147] width 8 height 15
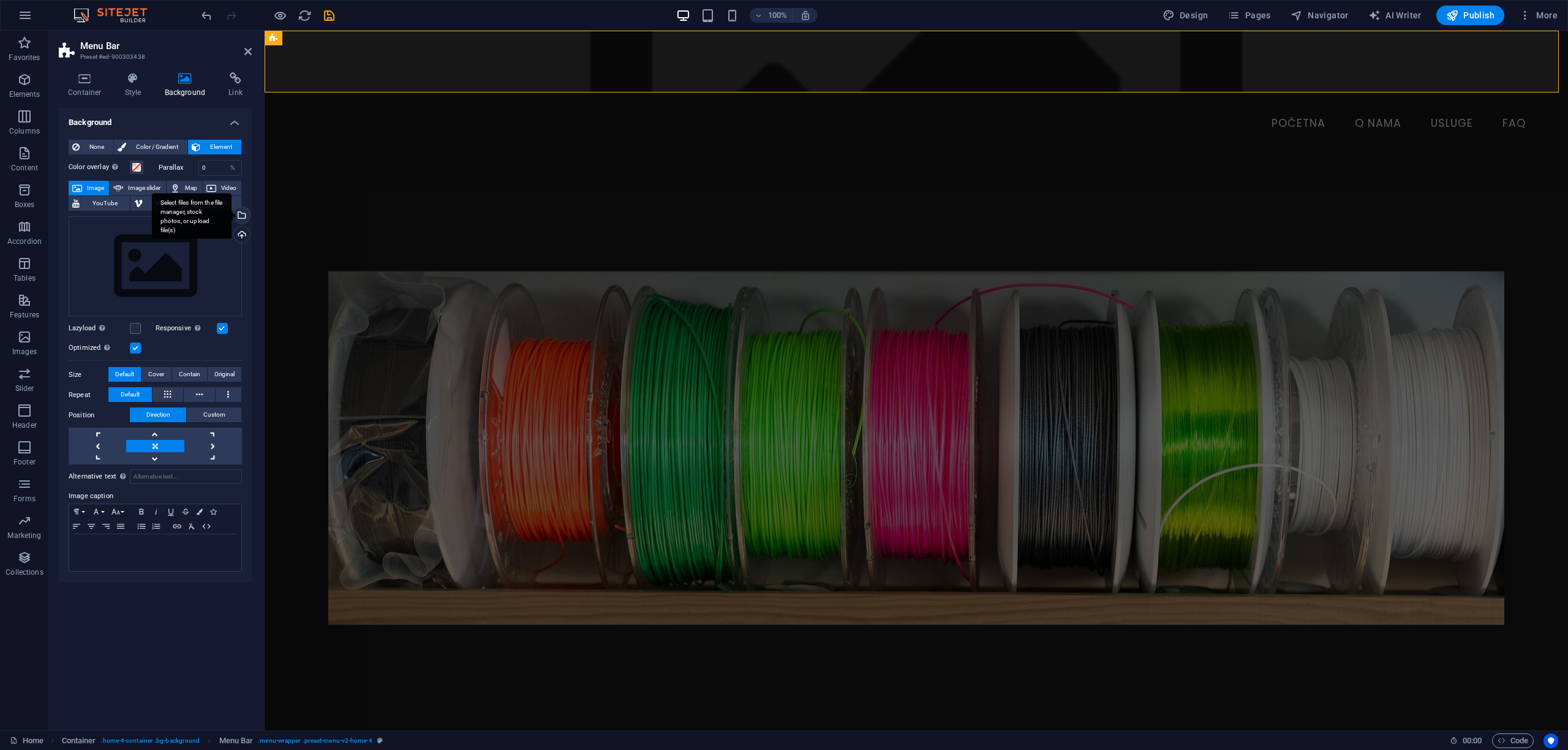
click at [241, 215] on div "Select files from the file manager, stock photos, or upload file(s)" at bounding box center [241, 216] width 18 height 18
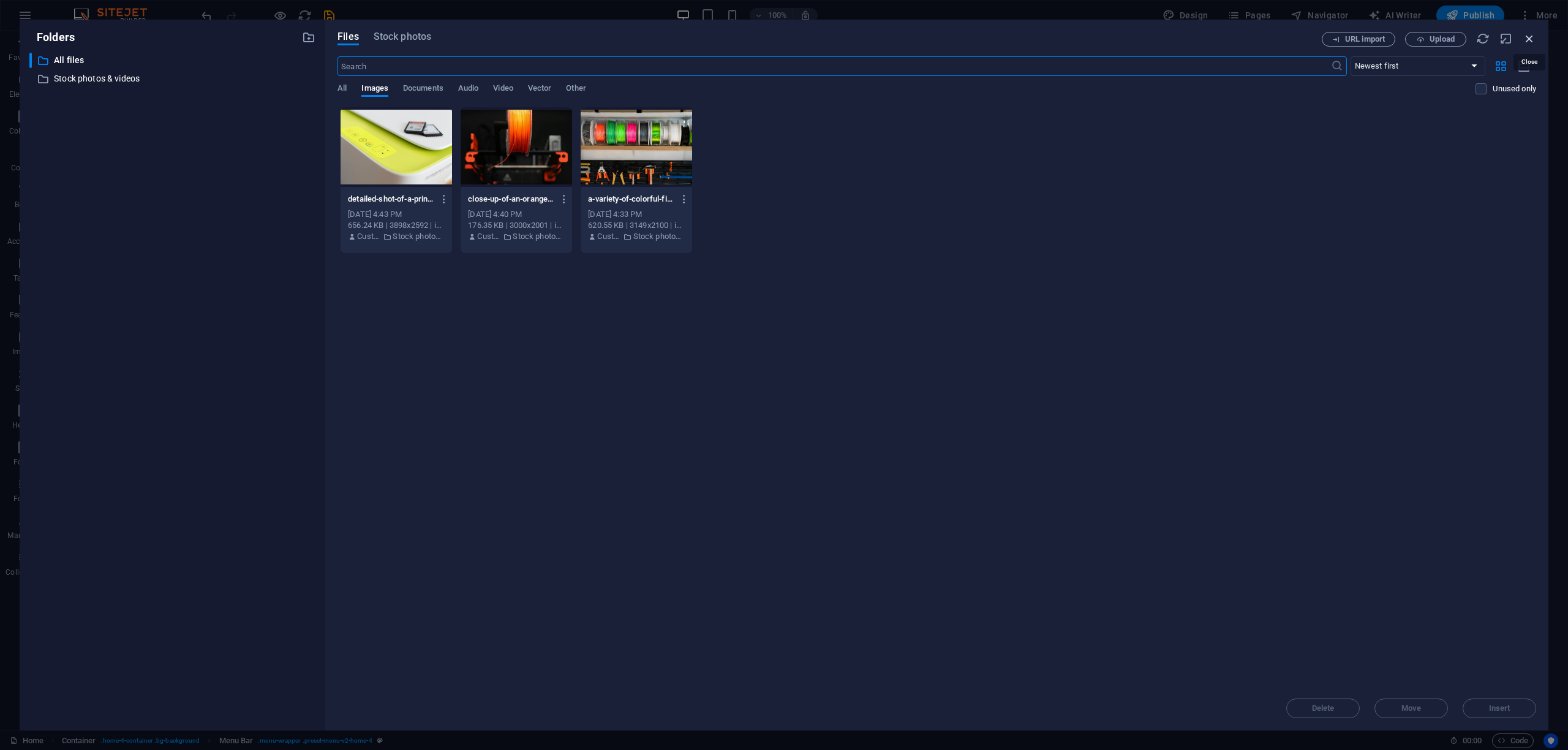
click at [1529, 37] on icon "button" at bounding box center [1529, 38] width 14 height 14
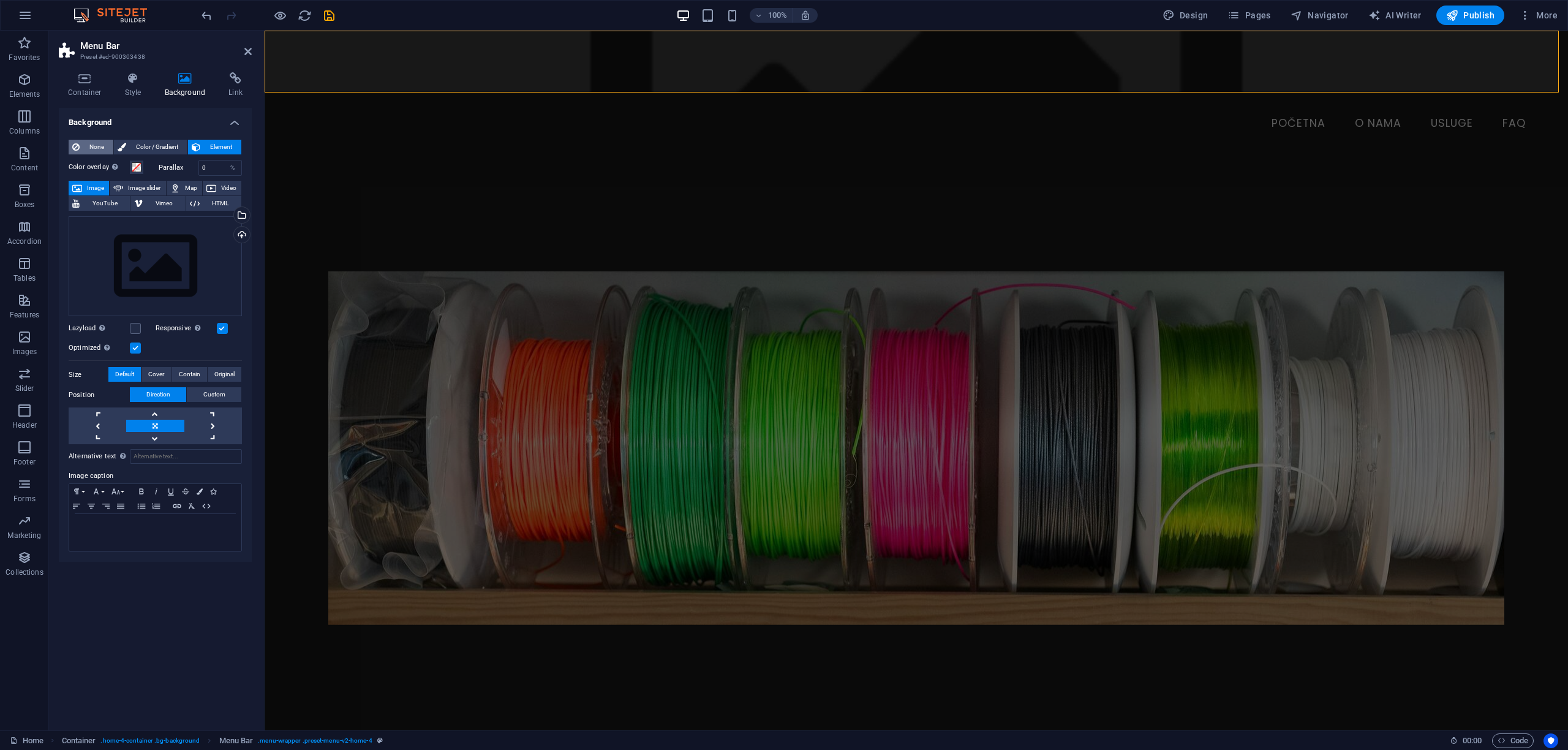
click at [92, 143] on span "None" at bounding box center [96, 147] width 26 height 15
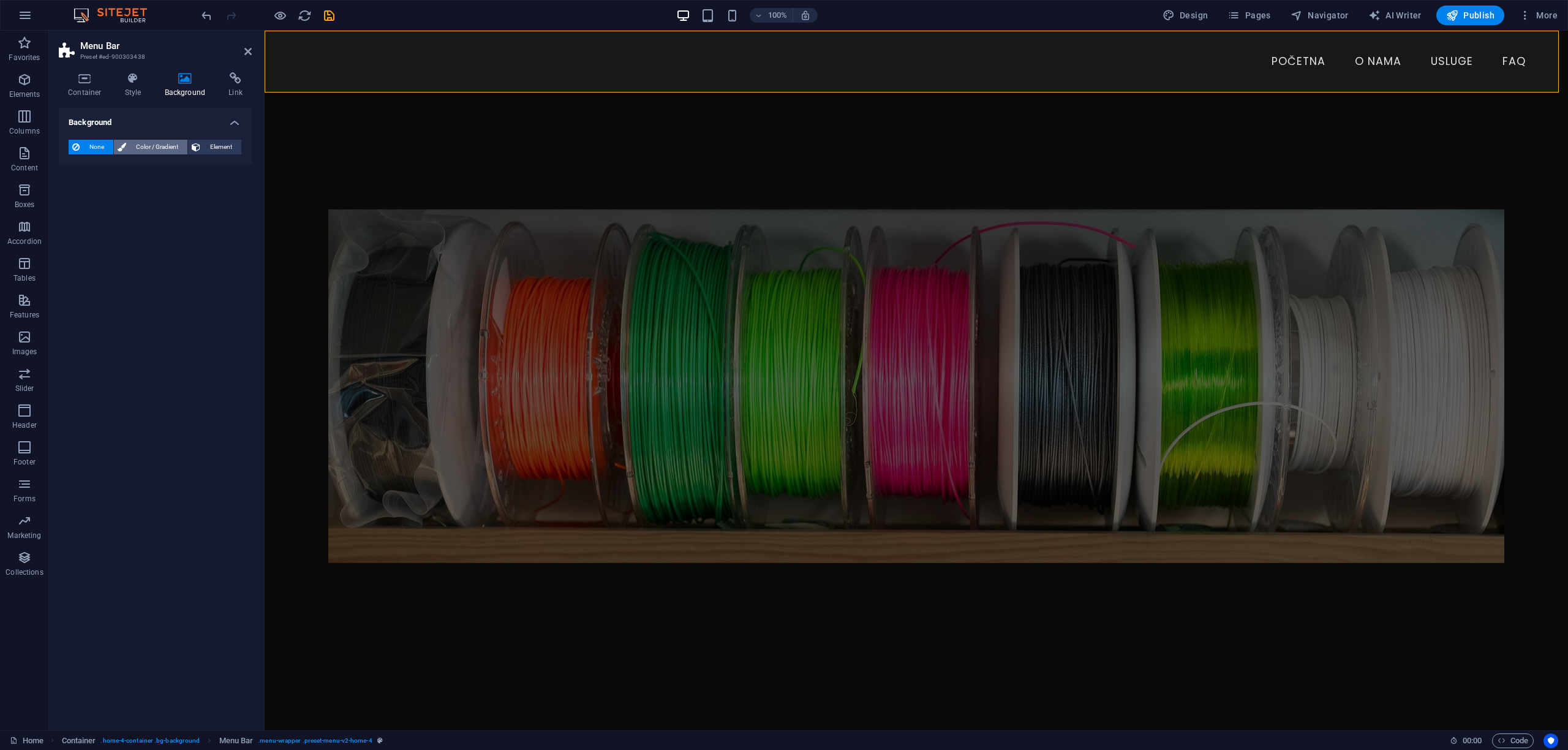
click at [131, 149] on span "Color / Gradient" at bounding box center [156, 147] width 54 height 15
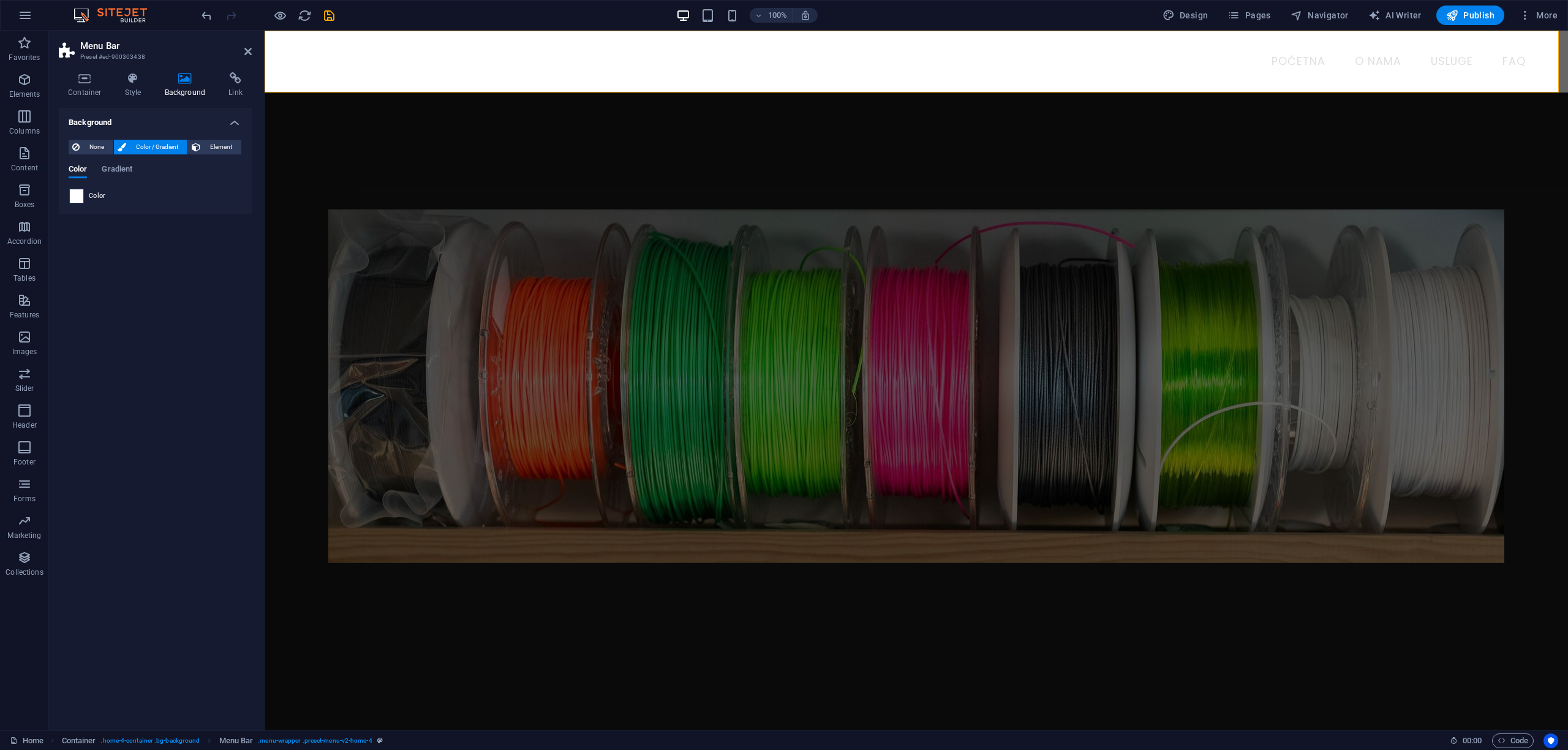
click at [72, 198] on span at bounding box center [76, 196] width 14 height 14
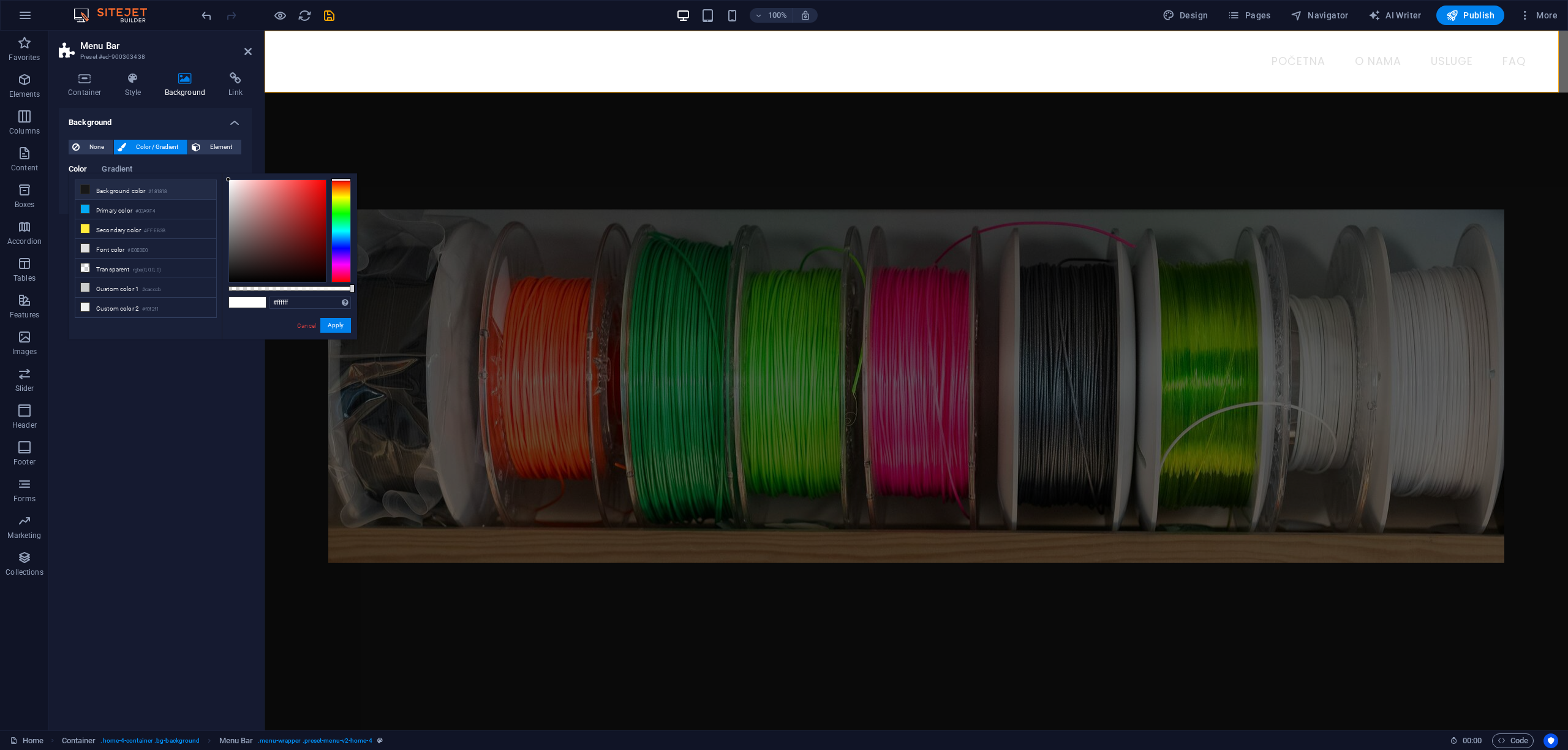
click at [83, 191] on icon at bounding box center [85, 189] width 8 height 8
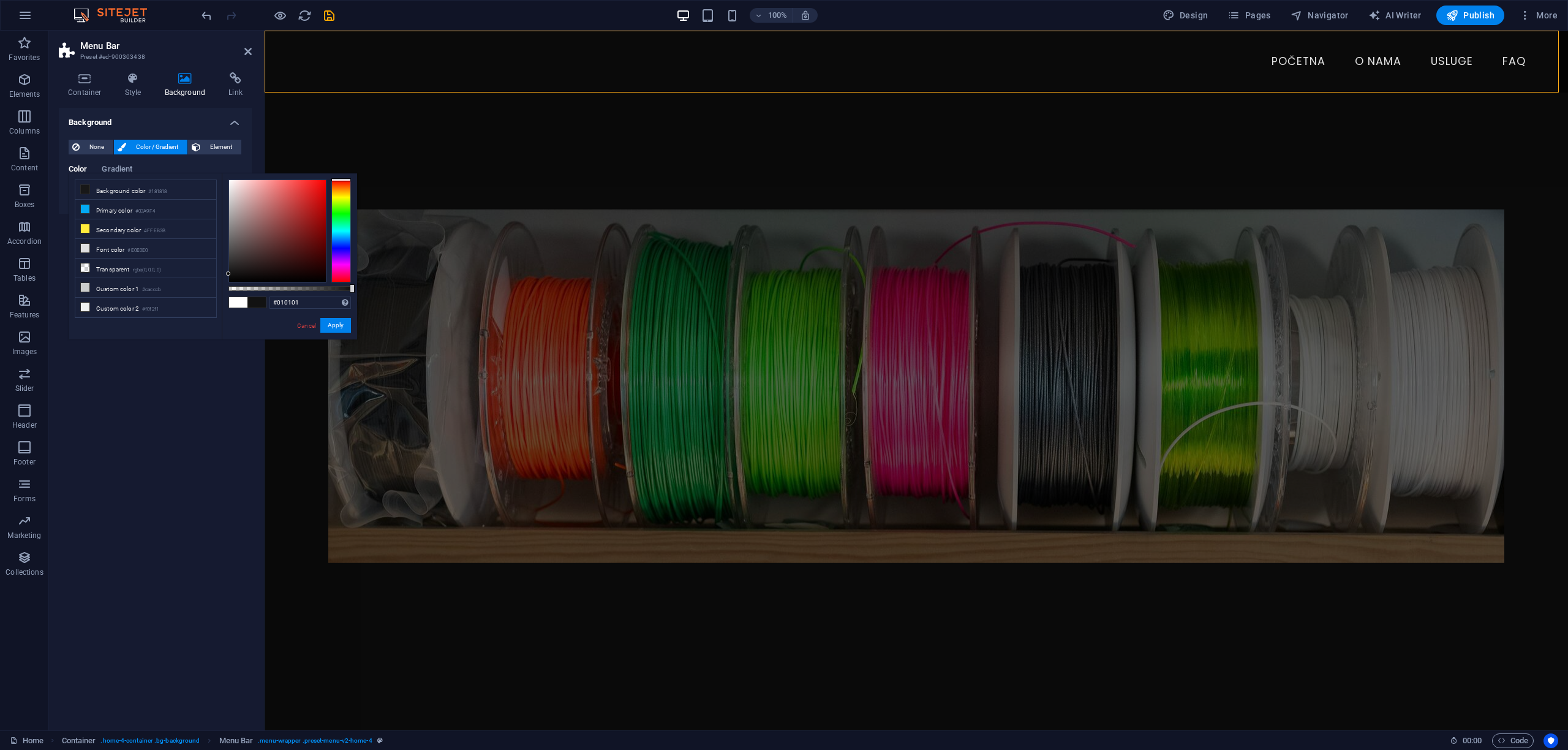
type input "#000000"
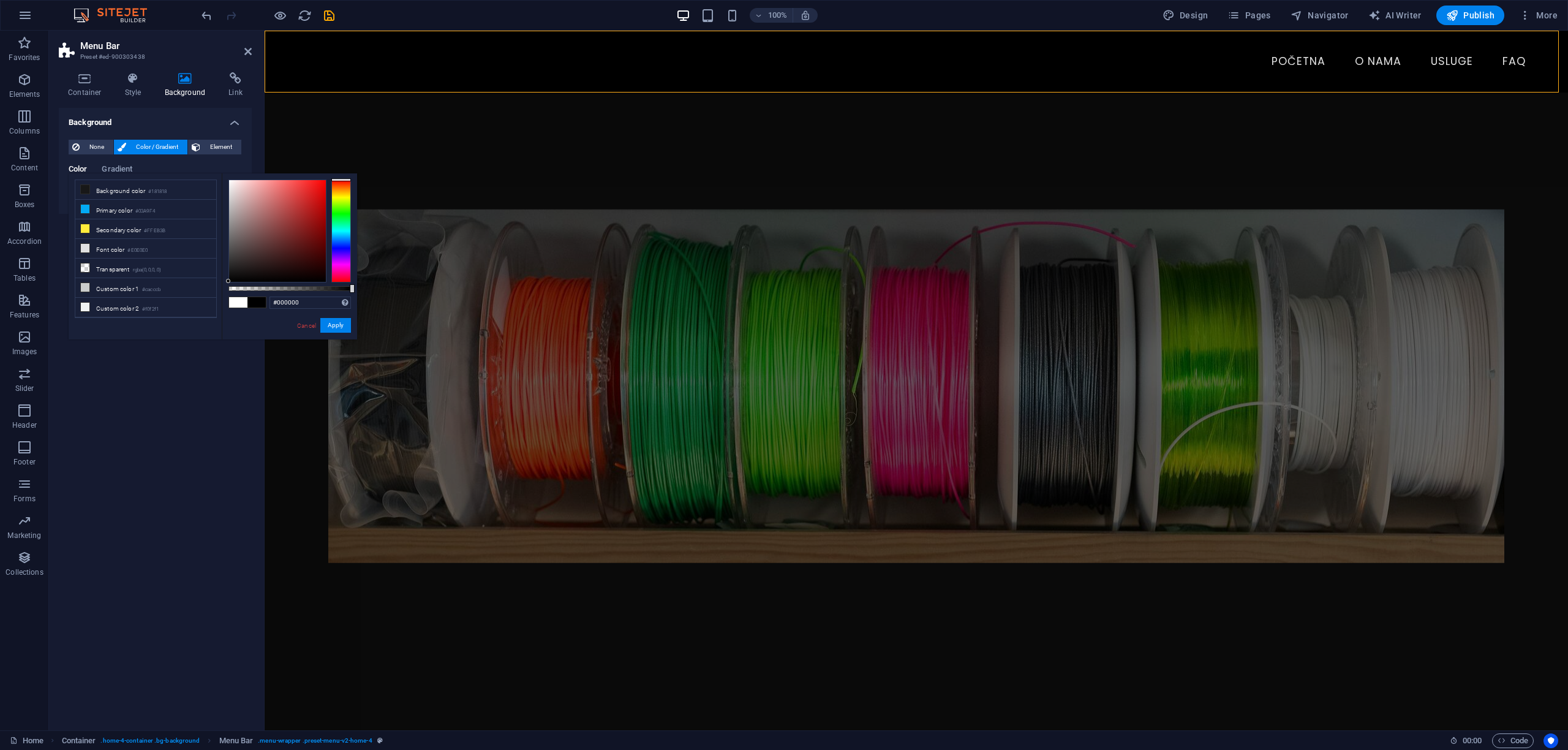
drag, startPoint x: 228, startPoint y: 273, endPoint x: 228, endPoint y: 287, distance: 14.0
click at [228, 287] on div "#000000 Supported formats #0852ed rgb(8, 82, 237) rgba(8, 82, 237, 90%) hsv(221…" at bounding box center [289, 345] width 136 height 344
click at [337, 327] on button "Apply" at bounding box center [335, 325] width 30 height 15
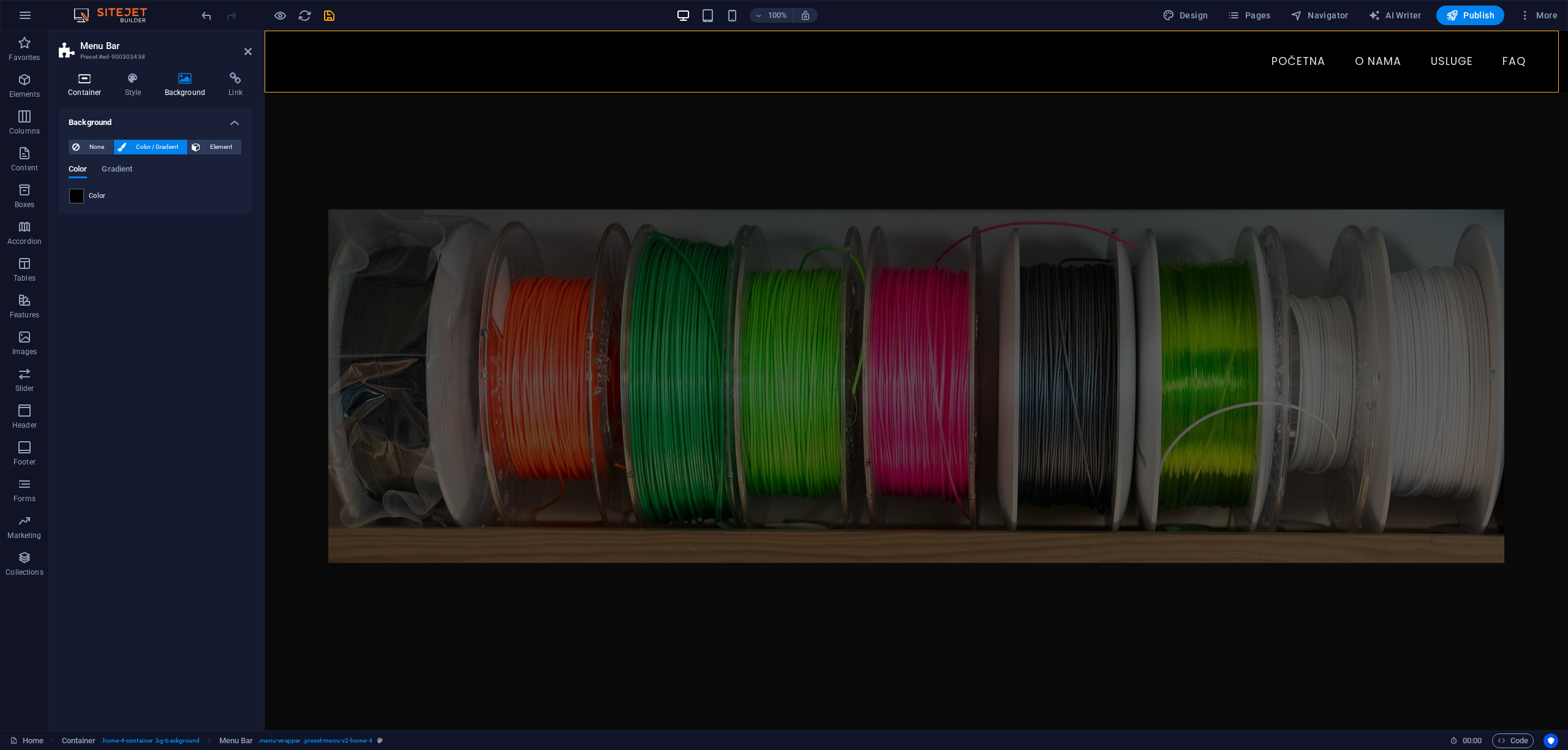
click at [88, 81] on icon at bounding box center [85, 78] width 52 height 12
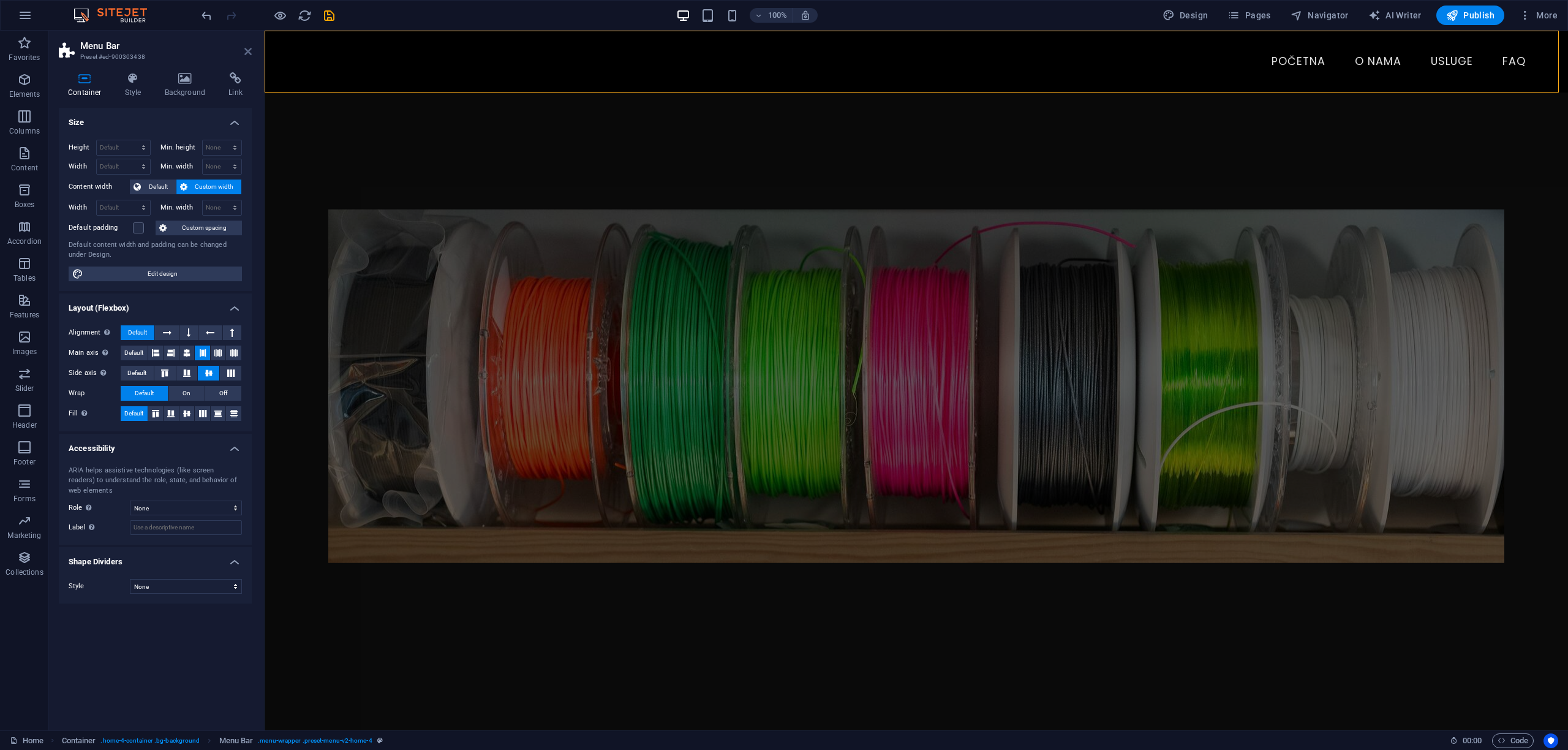
click at [250, 55] on icon at bounding box center [247, 51] width 7 height 10
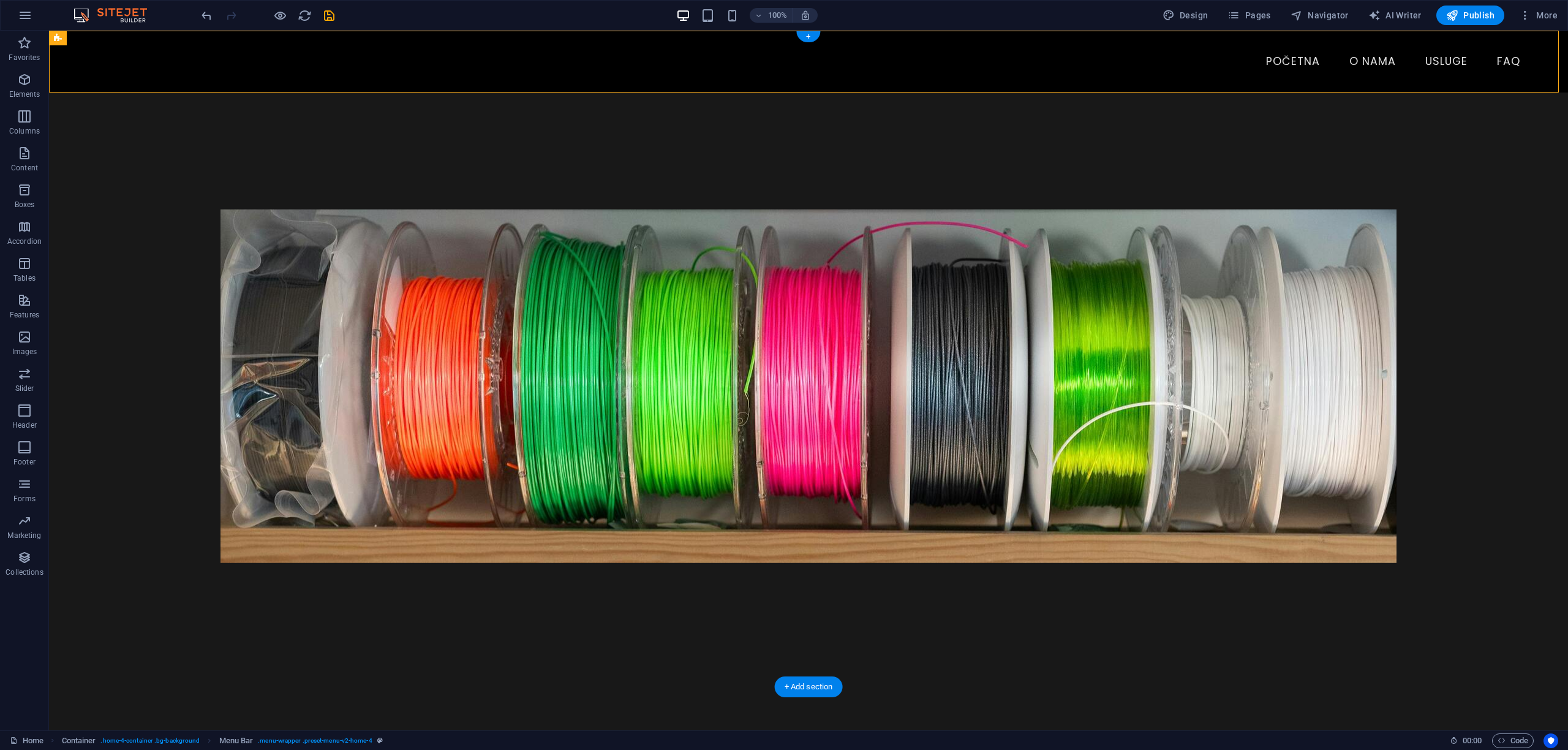
click at [170, 173] on figure at bounding box center [809, 386] width 1443 height 637
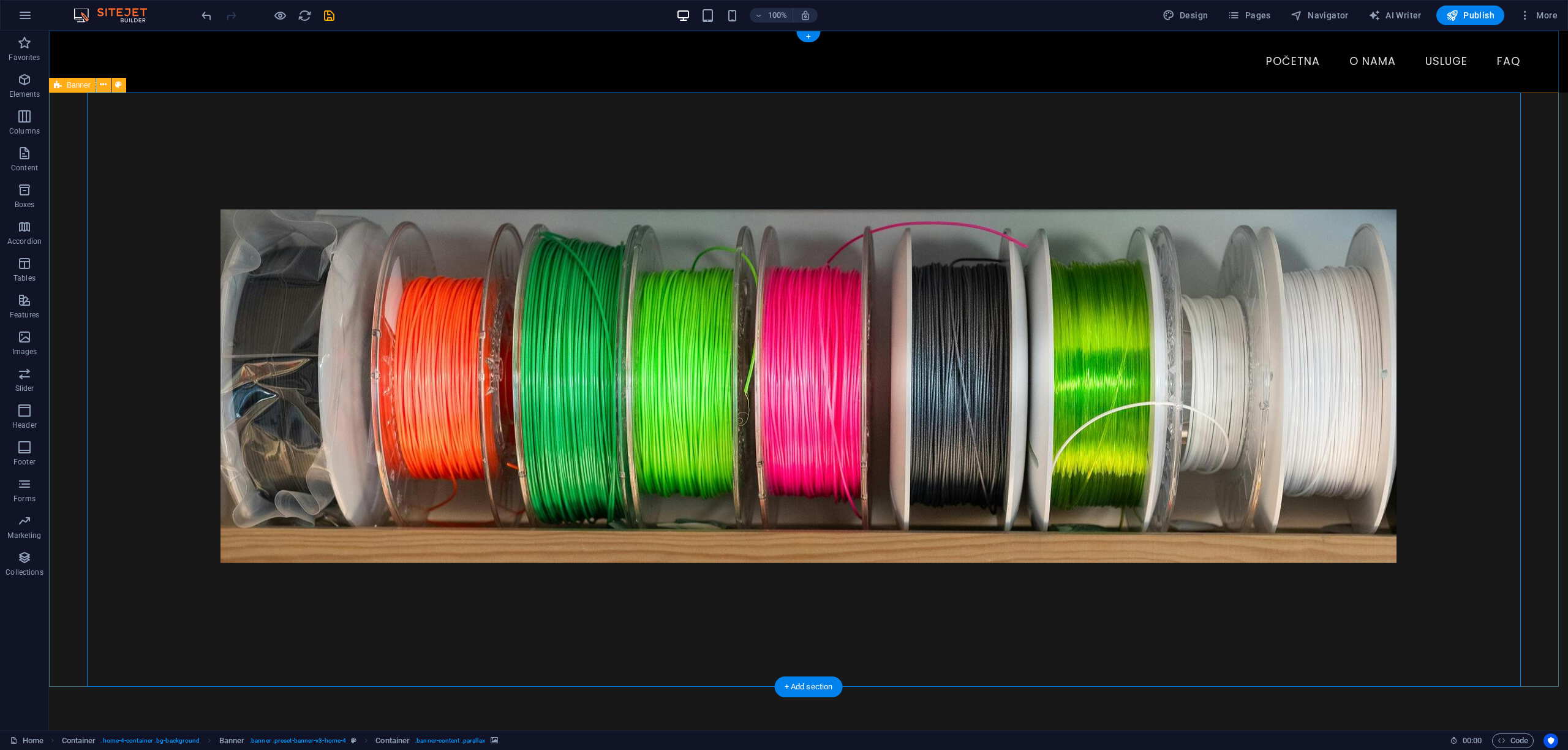
click at [74, 263] on div "MAS3 Design – Ideje pretvaramo u stvarnost Specijalizirani za 3D print i modeli…" at bounding box center [809, 538] width 1519 height 891
click at [75, 258] on div "MAS3 Design – Ideje pretvaramo u stvarnost Specijalizirani za 3D print i modeli…" at bounding box center [809, 538] width 1519 height 891
select select "vh"
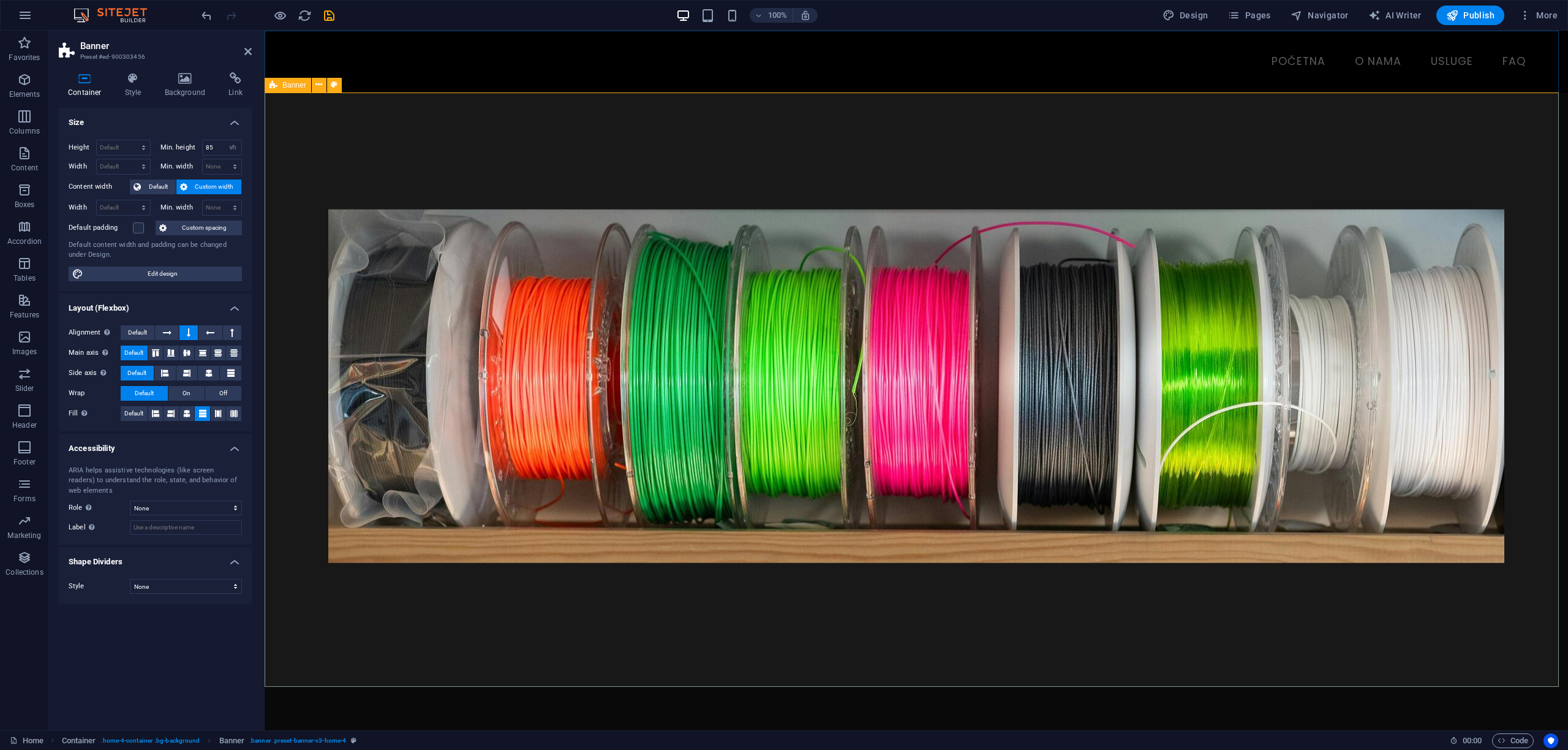
click at [280, 172] on div "MAS3 Design – Ideje pretvaramo u stvarnost Specijalizirani za 3D print i modeli…" at bounding box center [916, 538] width 1303 height 891
click at [183, 85] on h4 "Background" at bounding box center [188, 85] width 65 height 26
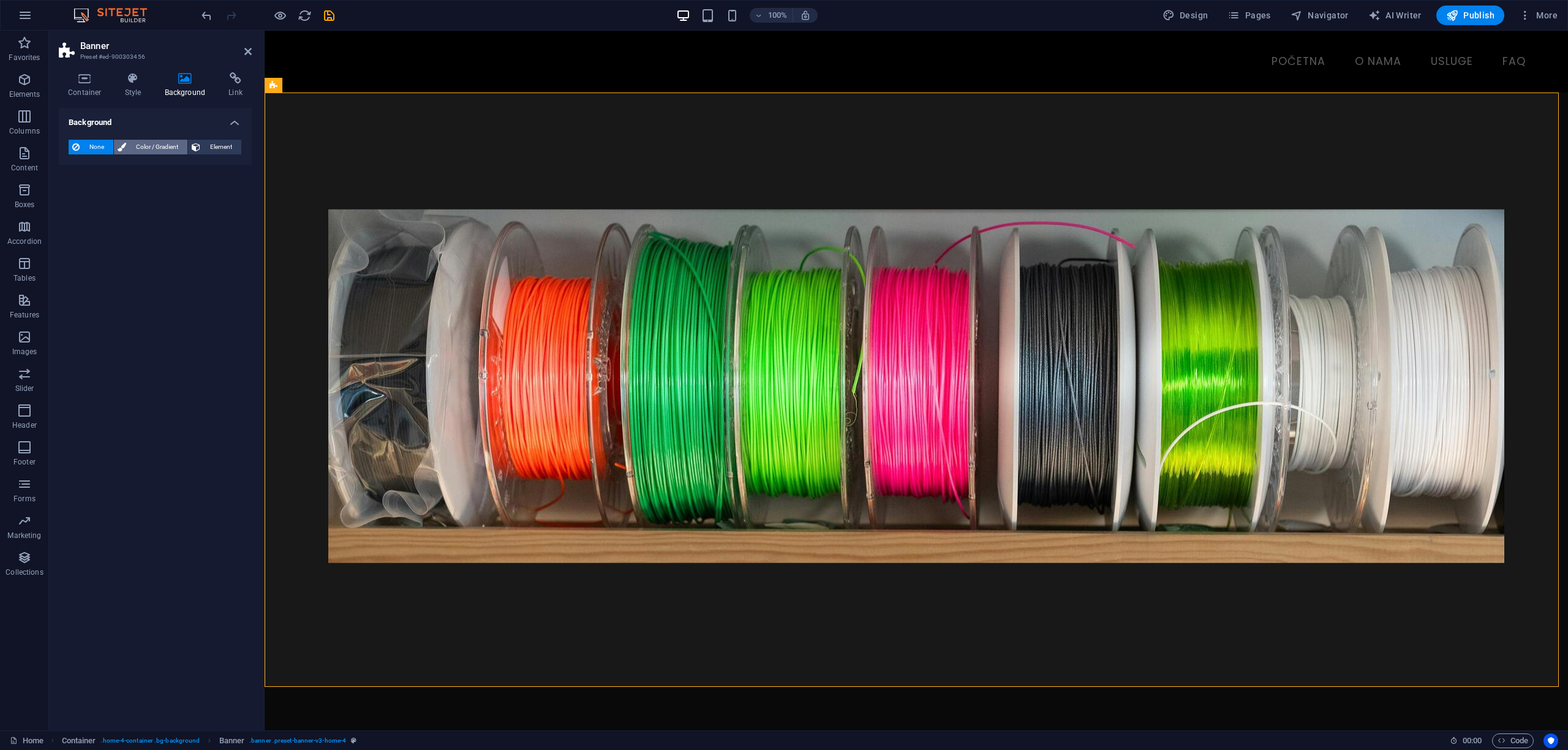
click at [156, 145] on span "Color / Gradient" at bounding box center [156, 147] width 54 height 15
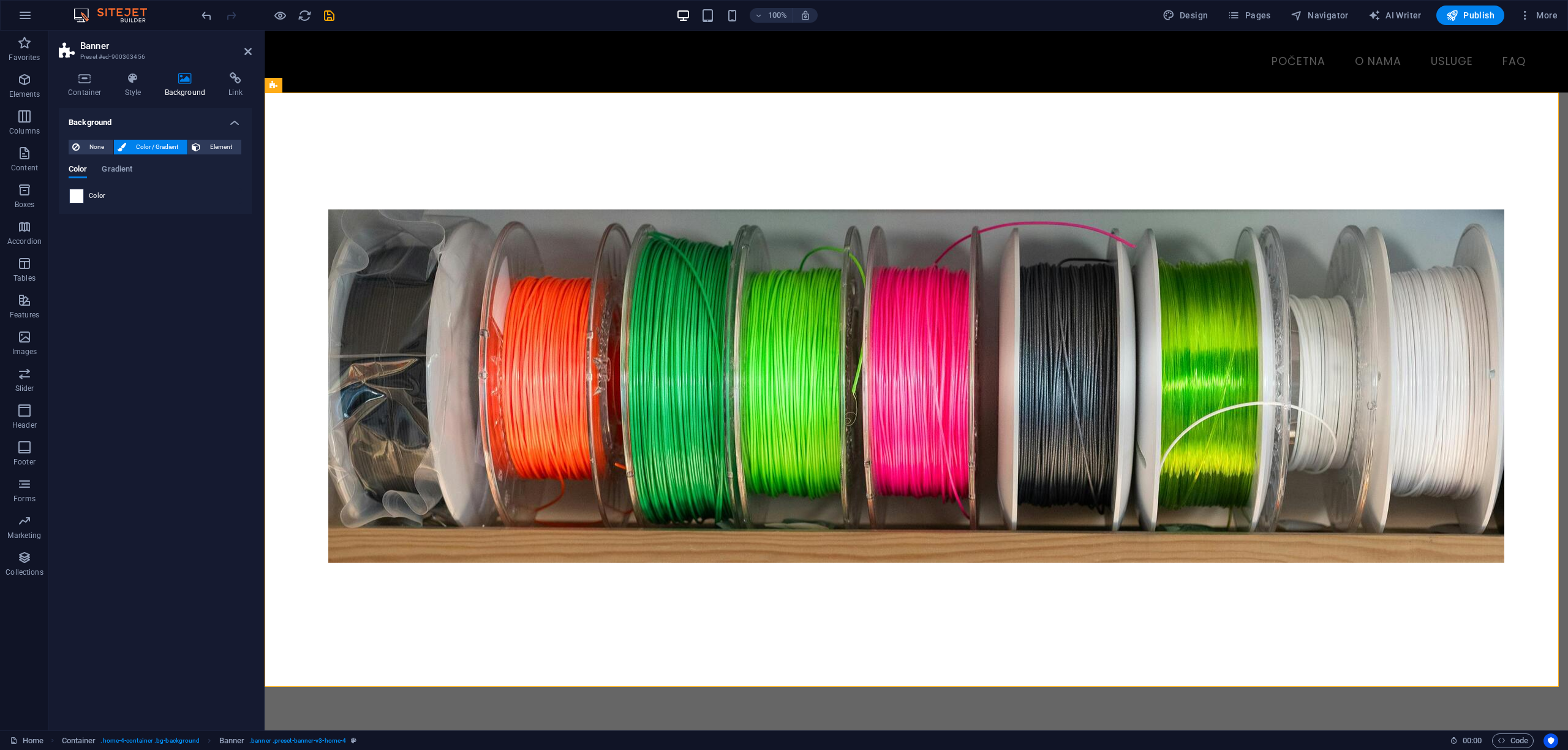
click at [74, 196] on span at bounding box center [76, 196] width 14 height 14
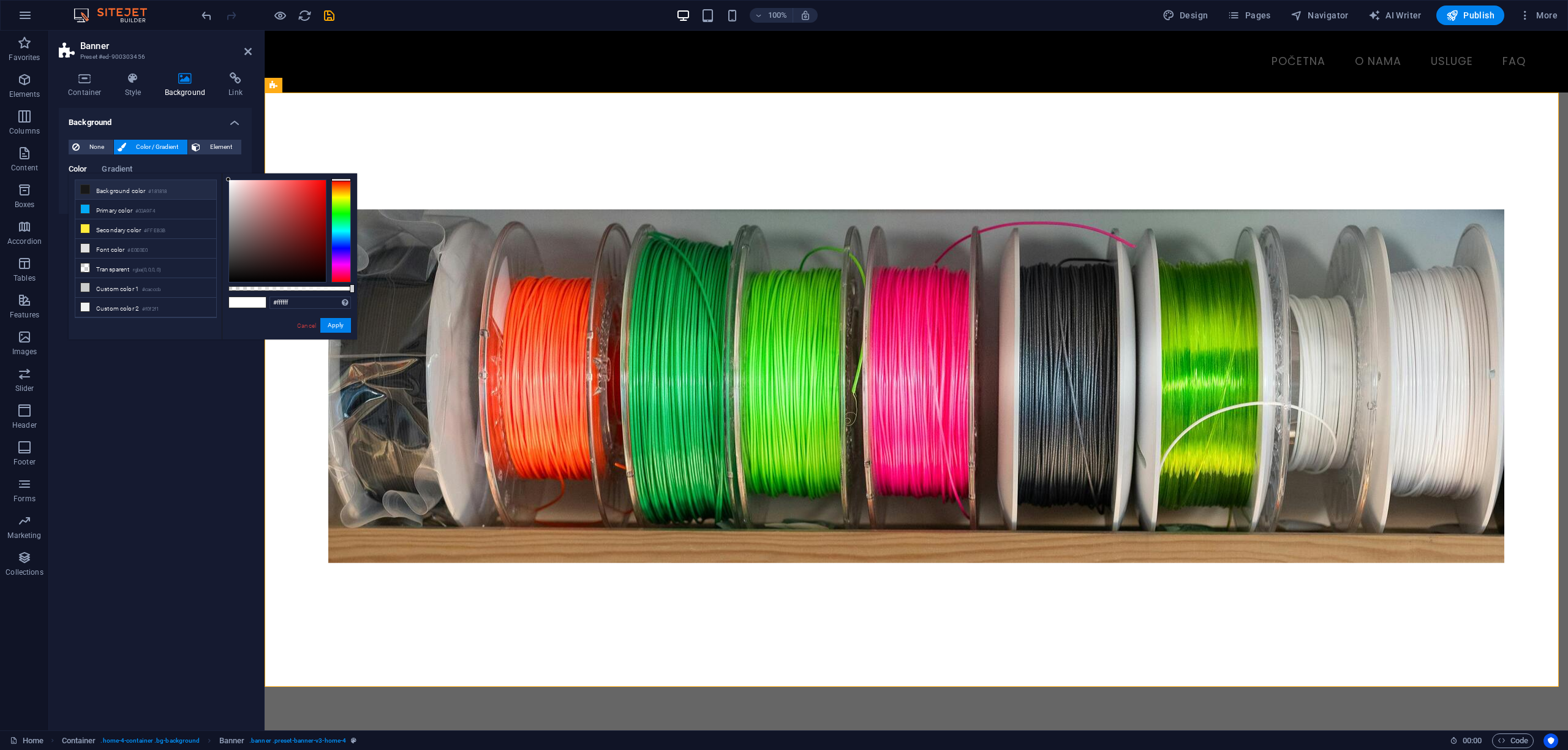
click at [82, 192] on icon at bounding box center [85, 189] width 8 height 8
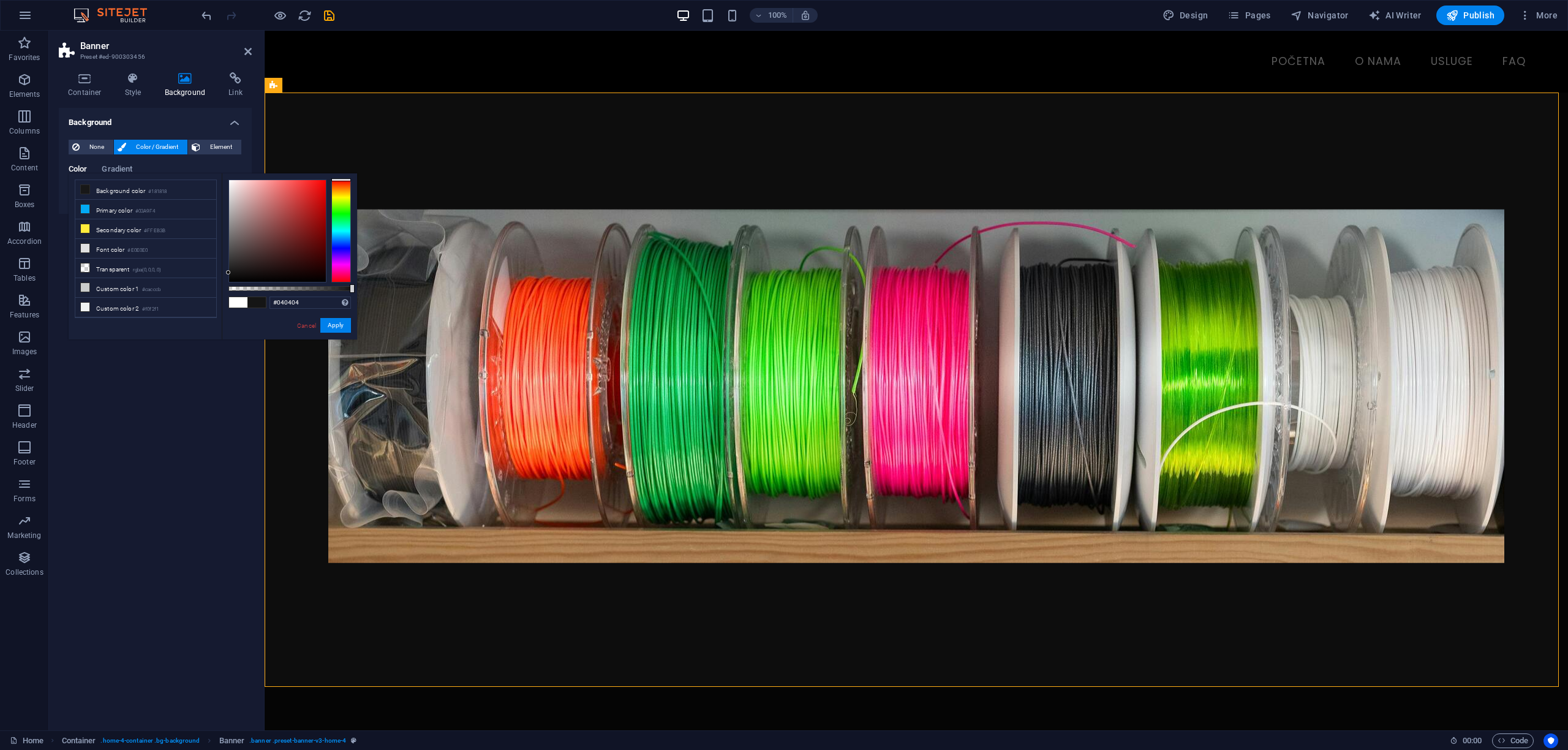
type input "#000000"
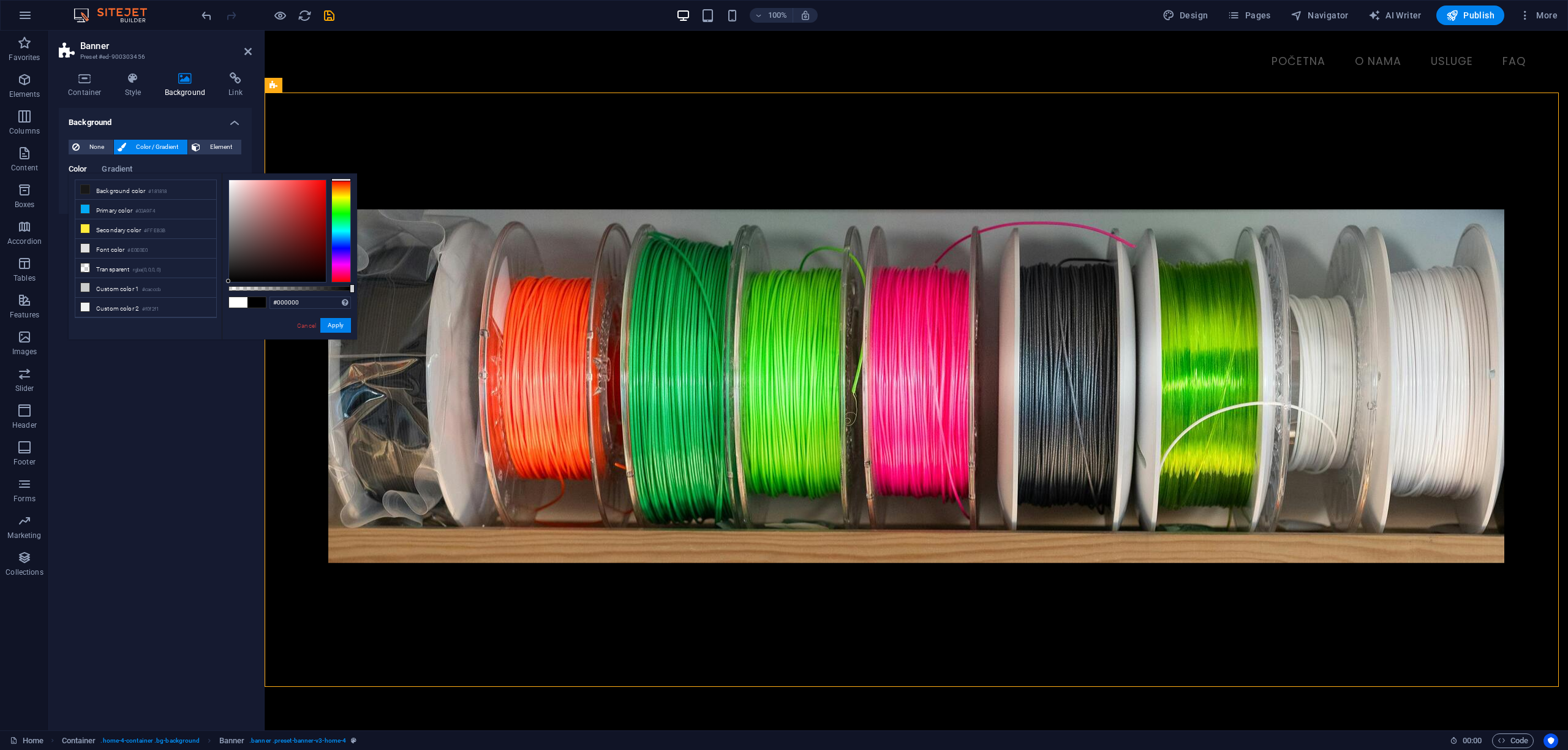
drag, startPoint x: 229, startPoint y: 273, endPoint x: 222, endPoint y: 304, distance: 31.8
click at [222, 304] on div "#000000 Supported formats #0852ed rgb(8, 82, 237) rgba(8, 82, 237, 90%) hsv(221…" at bounding box center [289, 345] width 136 height 344
click at [338, 323] on button "Apply" at bounding box center [335, 325] width 30 height 15
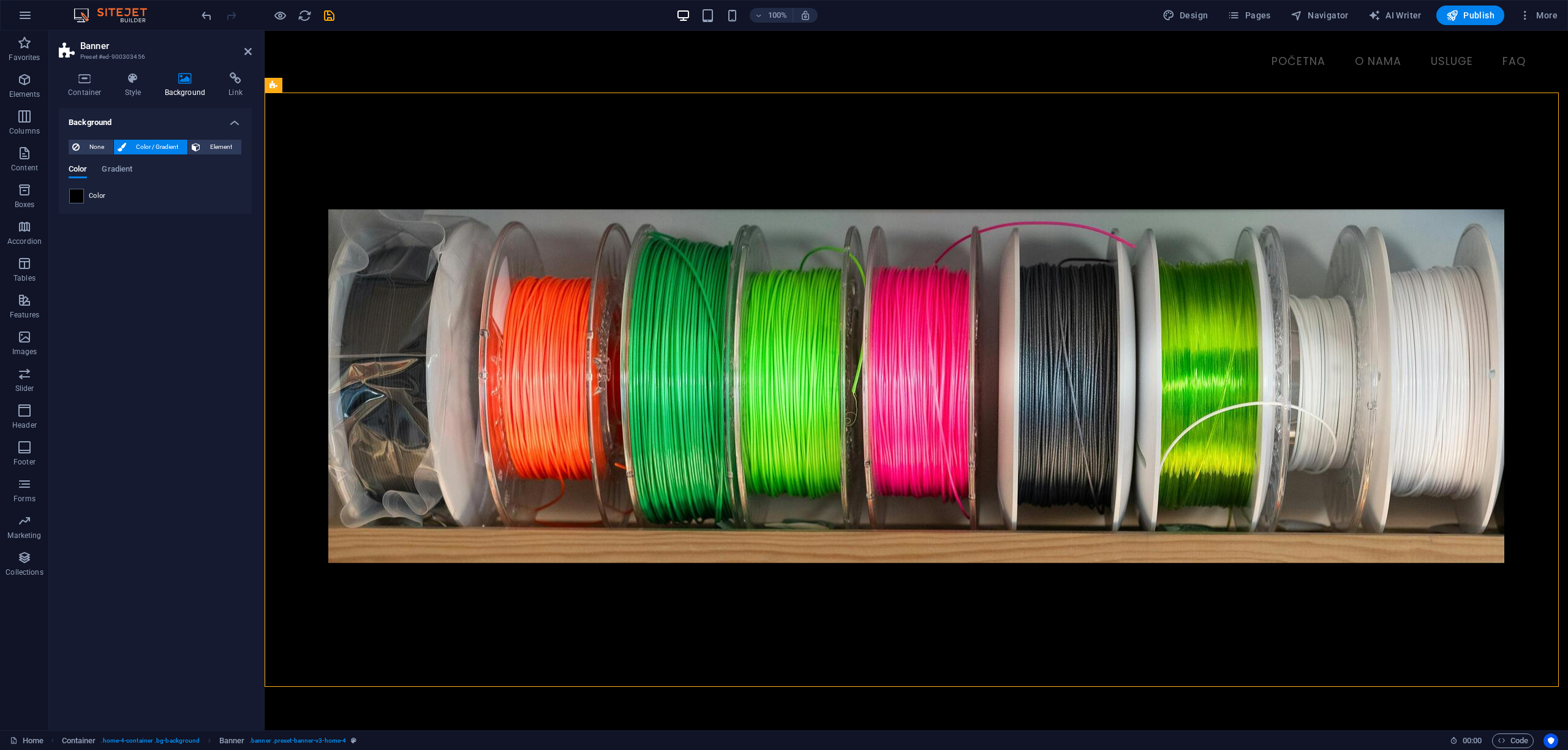
click at [188, 362] on div "Background None Color / Gradient Element Stretch background to full-width Color…" at bounding box center [155, 414] width 193 height 613
click at [245, 52] on icon at bounding box center [247, 51] width 7 height 10
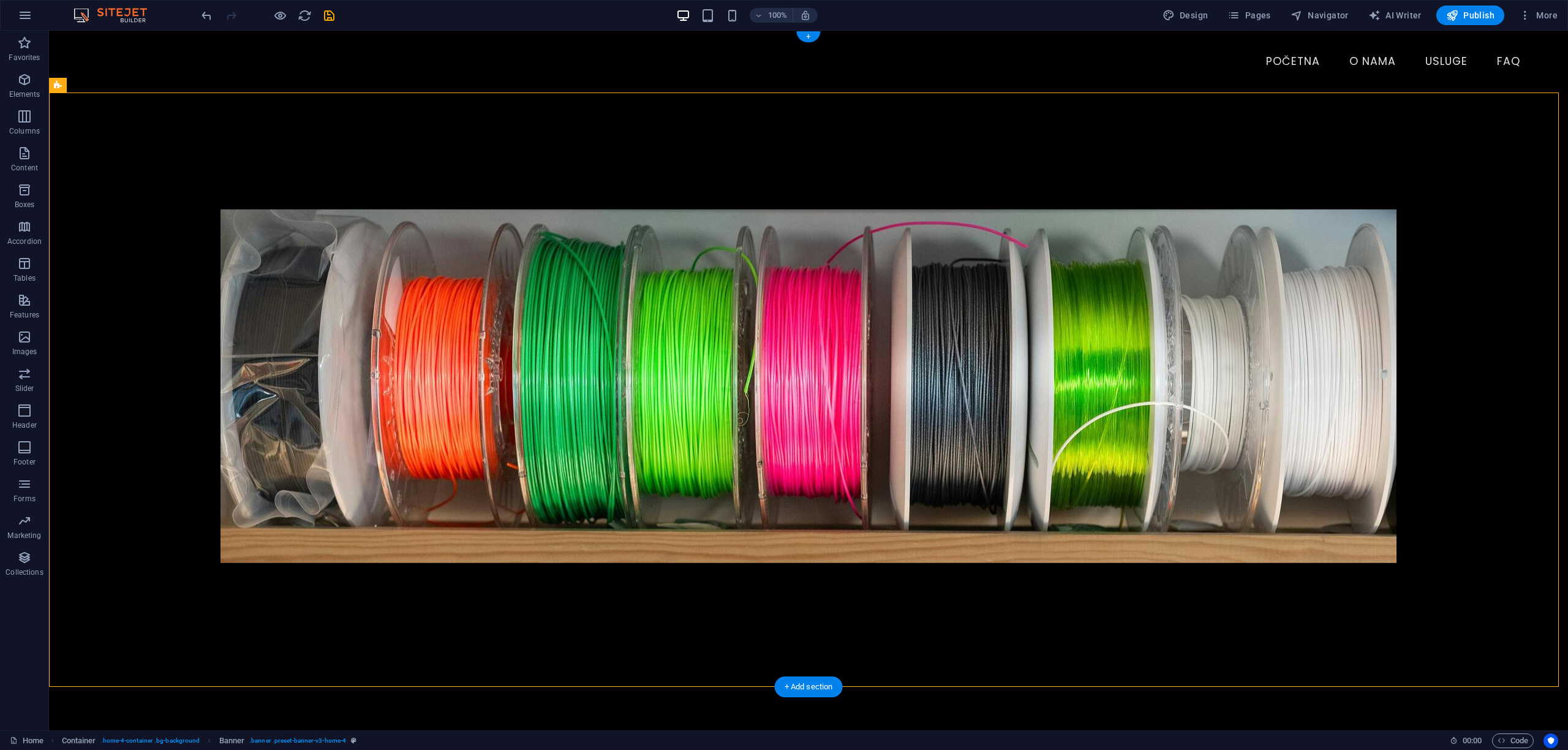
click at [117, 207] on figure at bounding box center [809, 386] width 1443 height 637
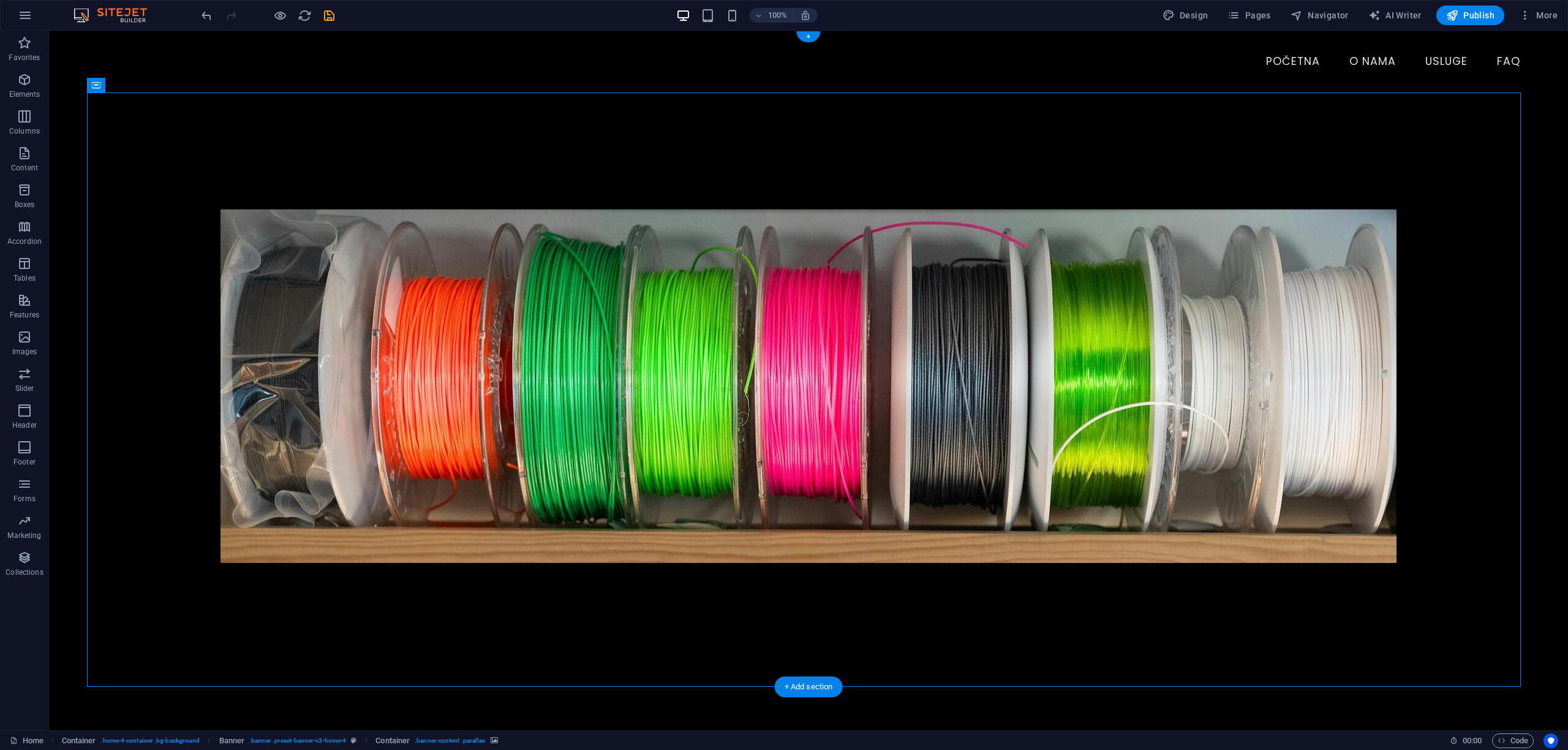
click at [117, 207] on figure at bounding box center [809, 386] width 1443 height 637
click at [82, 193] on div "MAS3 Design – Ideje pretvaramo u stvarnost Specijalizirani za 3D print i modeli…" at bounding box center [809, 538] width 1519 height 891
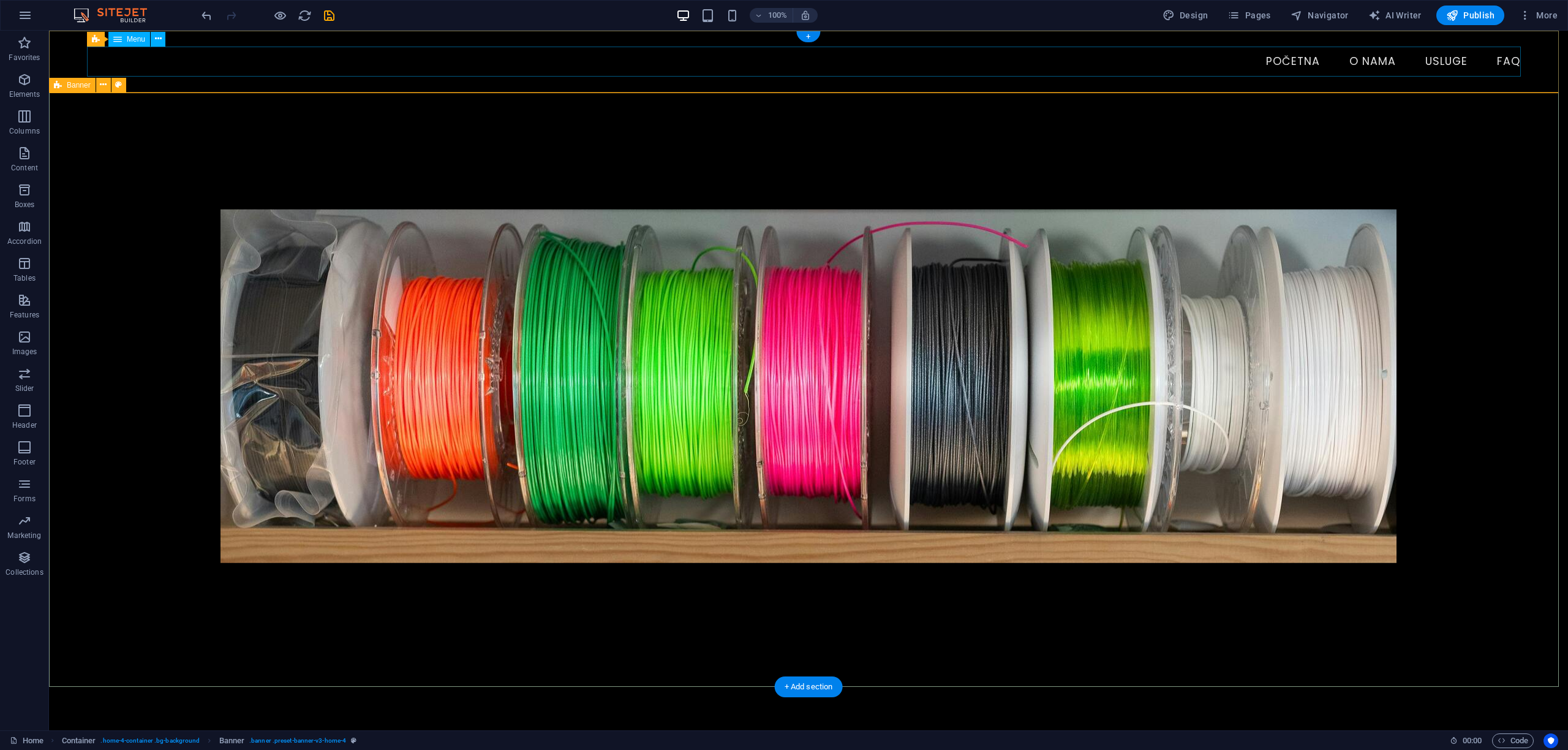
click at [271, 61] on nav "Početna O nama Usluge FAQ" at bounding box center [809, 61] width 1443 height 30
click at [68, 56] on div "Menu Početna O nama Usluge FAQ" at bounding box center [809, 61] width 1519 height 62
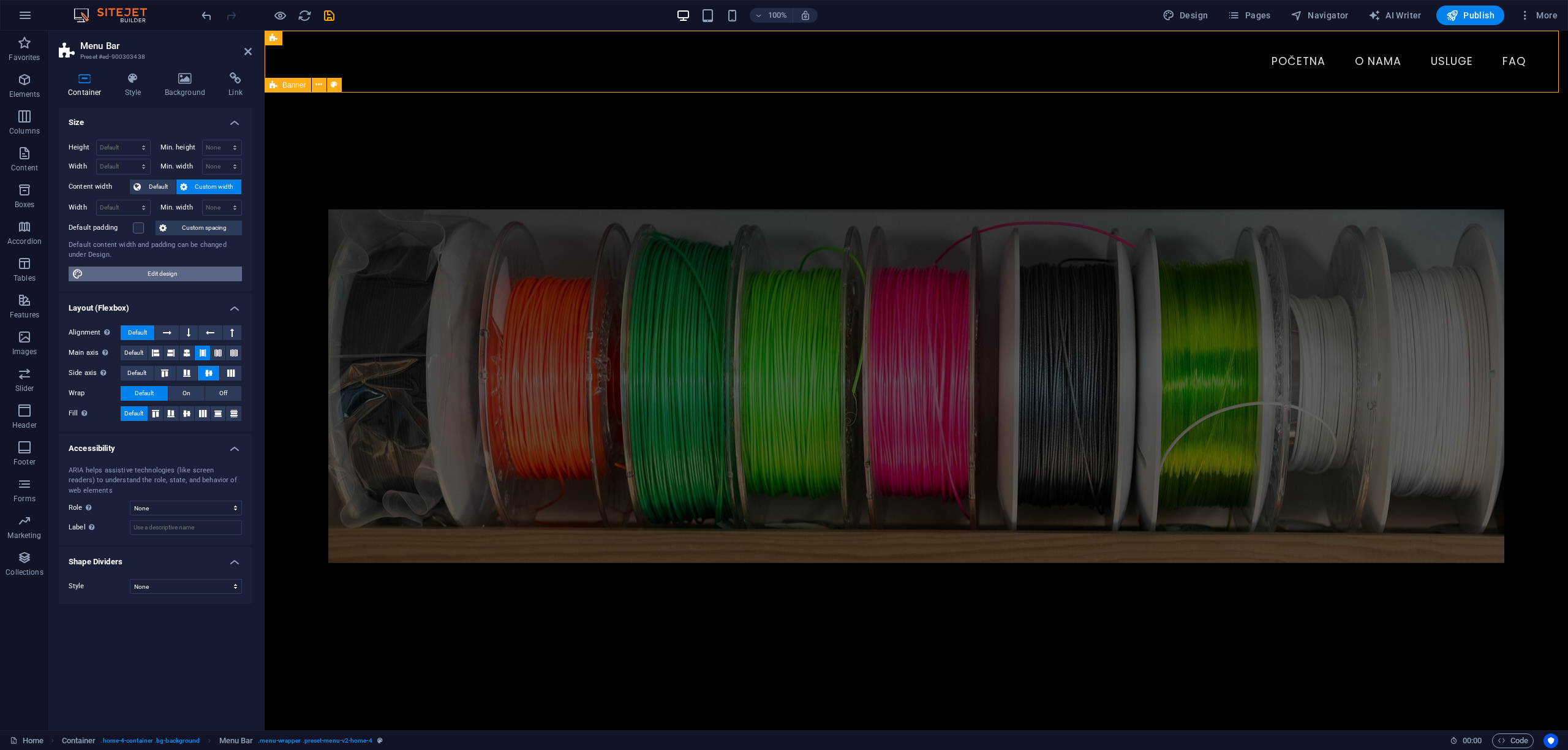
click at [133, 272] on span "Edit design" at bounding box center [163, 274] width 151 height 15
select select "px"
select select "200"
select select "px"
select select "rem"
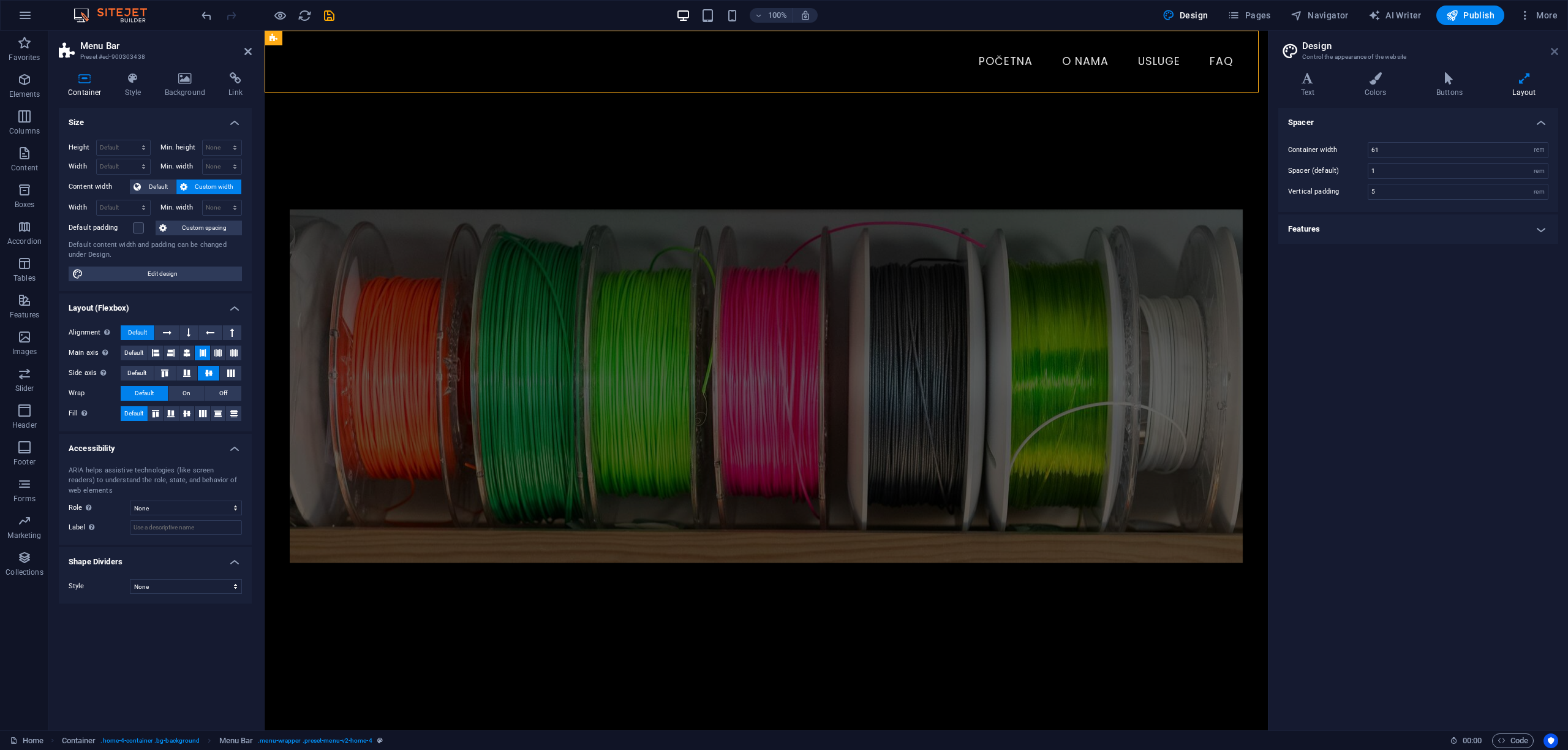
click at [1556, 52] on icon at bounding box center [1554, 51] width 7 height 10
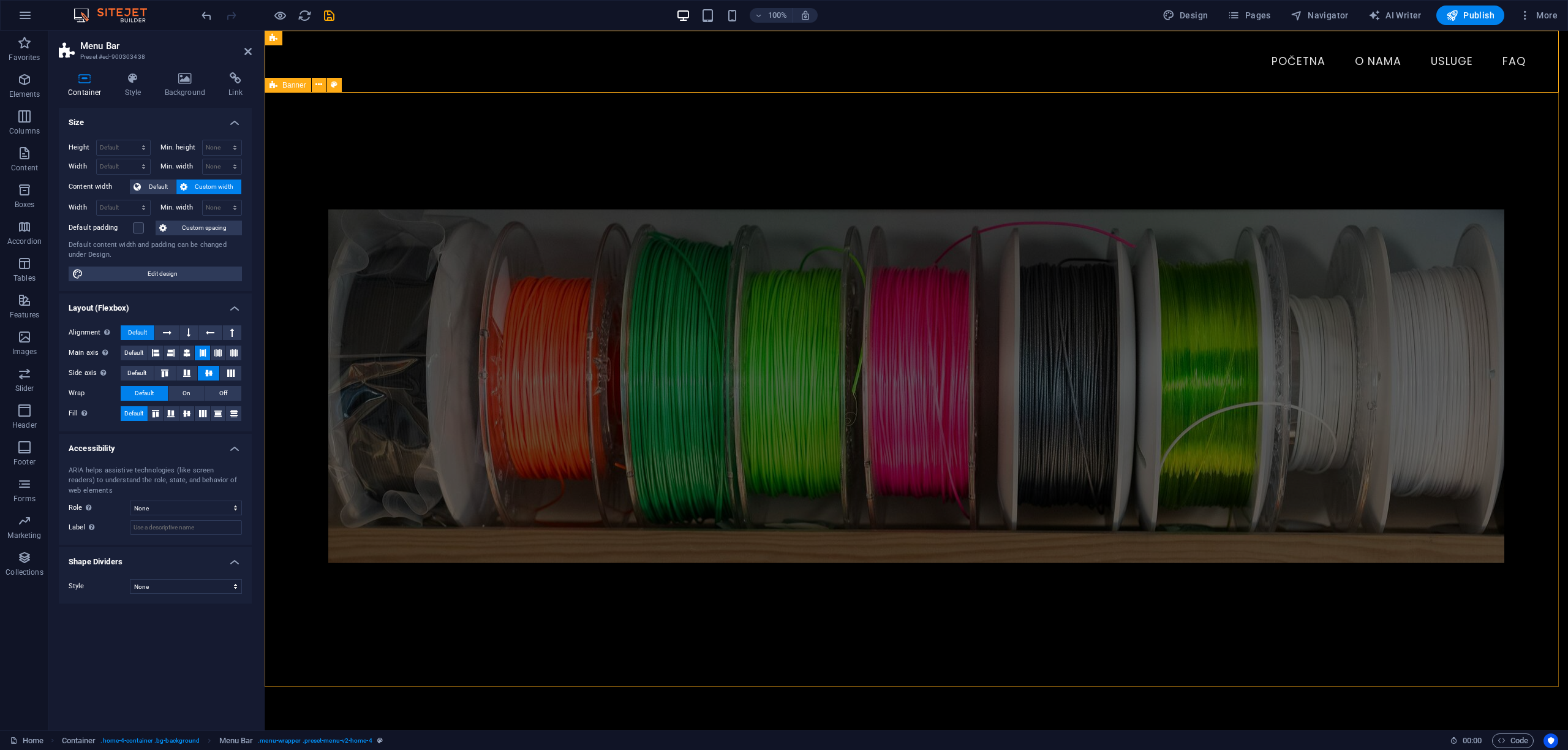
click at [564, 17] on div "100% Design Pages Navigator AI Writer Publish More" at bounding box center [880, 16] width 1363 height 19
click at [325, 16] on icon "save" at bounding box center [329, 16] width 14 height 14
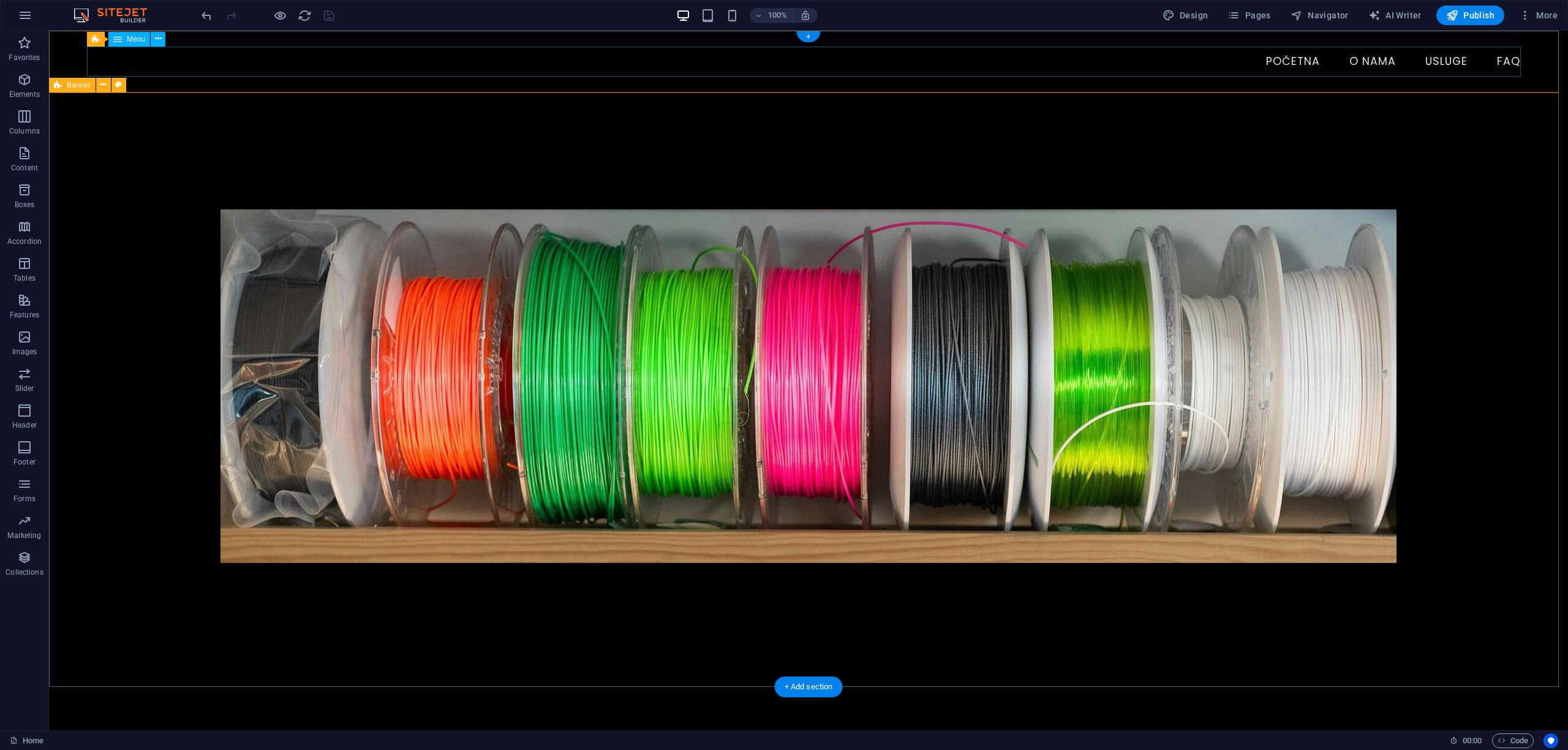
click at [346, 64] on nav "Početna O nama Usluge FAQ" at bounding box center [809, 61] width 1443 height 30
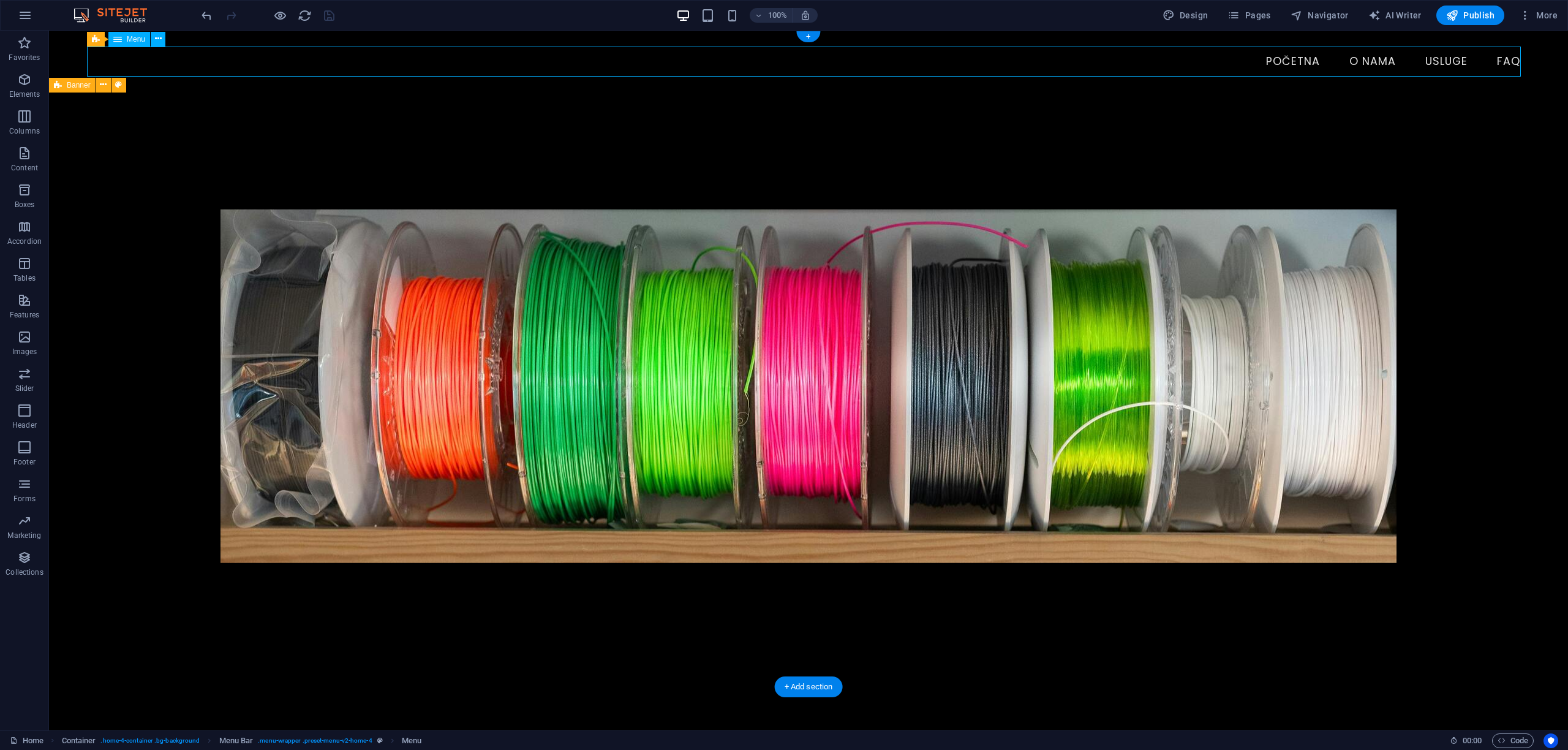
click at [346, 64] on nav "Početna O nama Usluge FAQ" at bounding box center [809, 61] width 1443 height 30
click at [369, 31] on div "Menu Početna O nama Usluge FAQ" at bounding box center [809, 61] width 1519 height 62
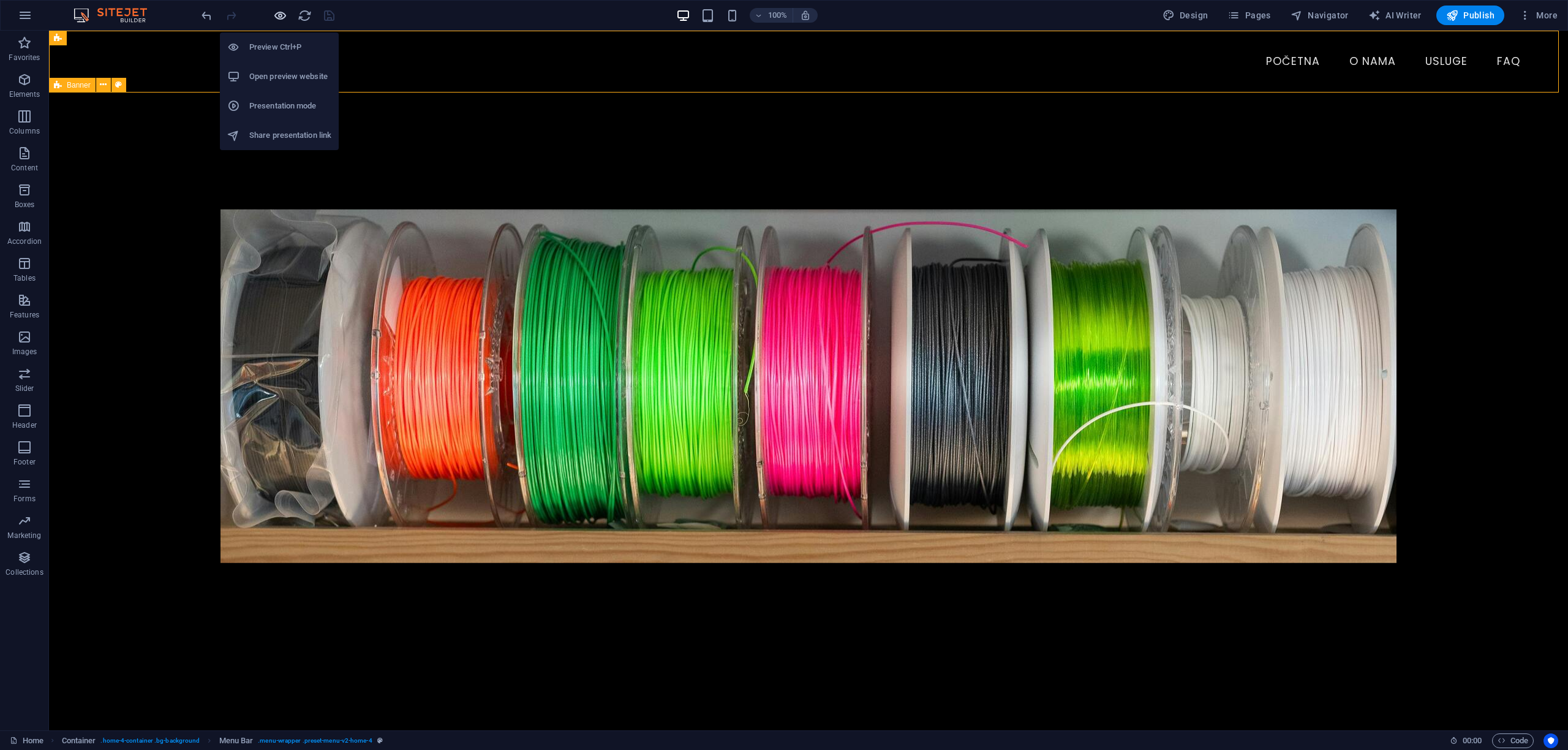
click at [278, 15] on icon "button" at bounding box center [280, 16] width 14 height 14
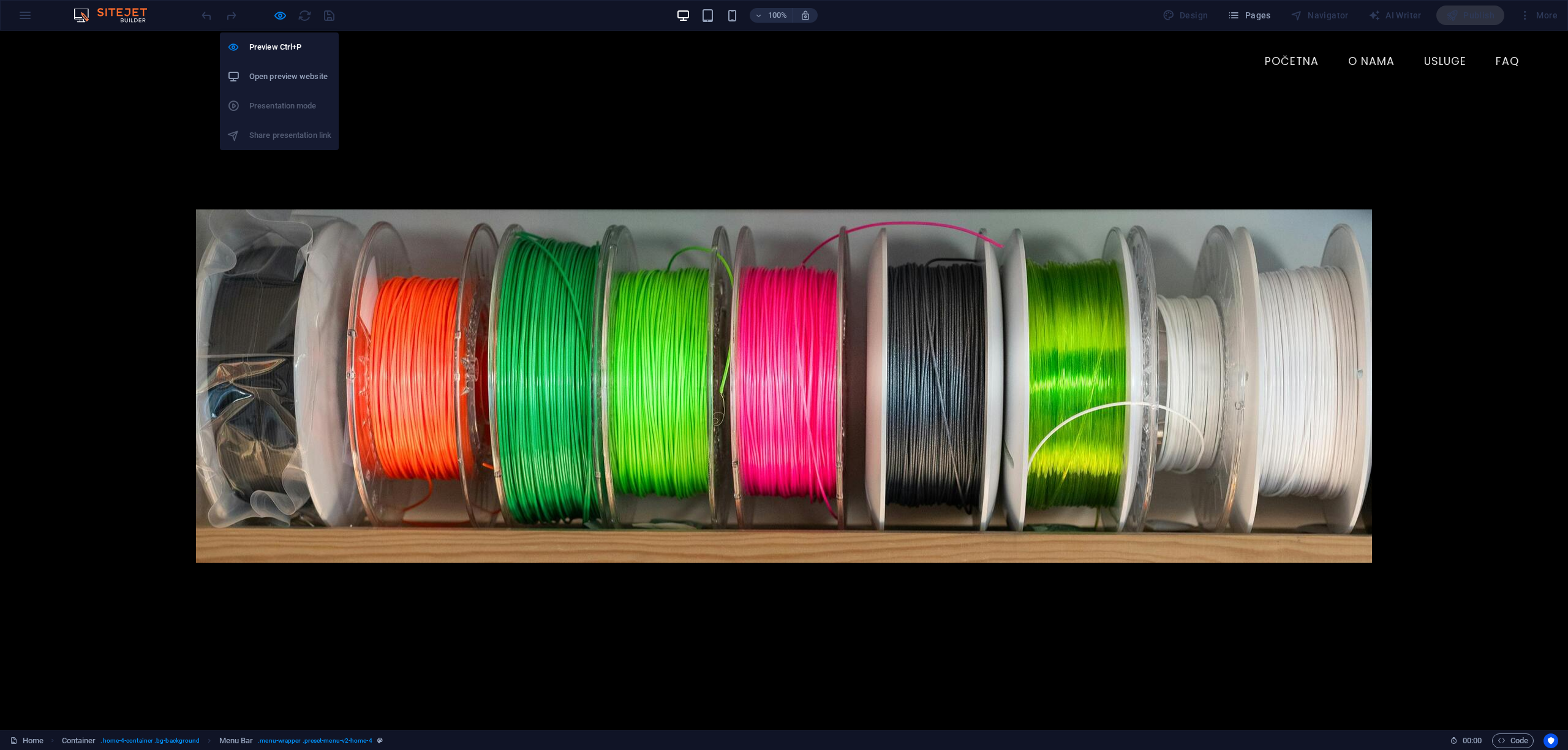
click at [289, 76] on h6 "Open preview website" at bounding box center [290, 76] width 82 height 15
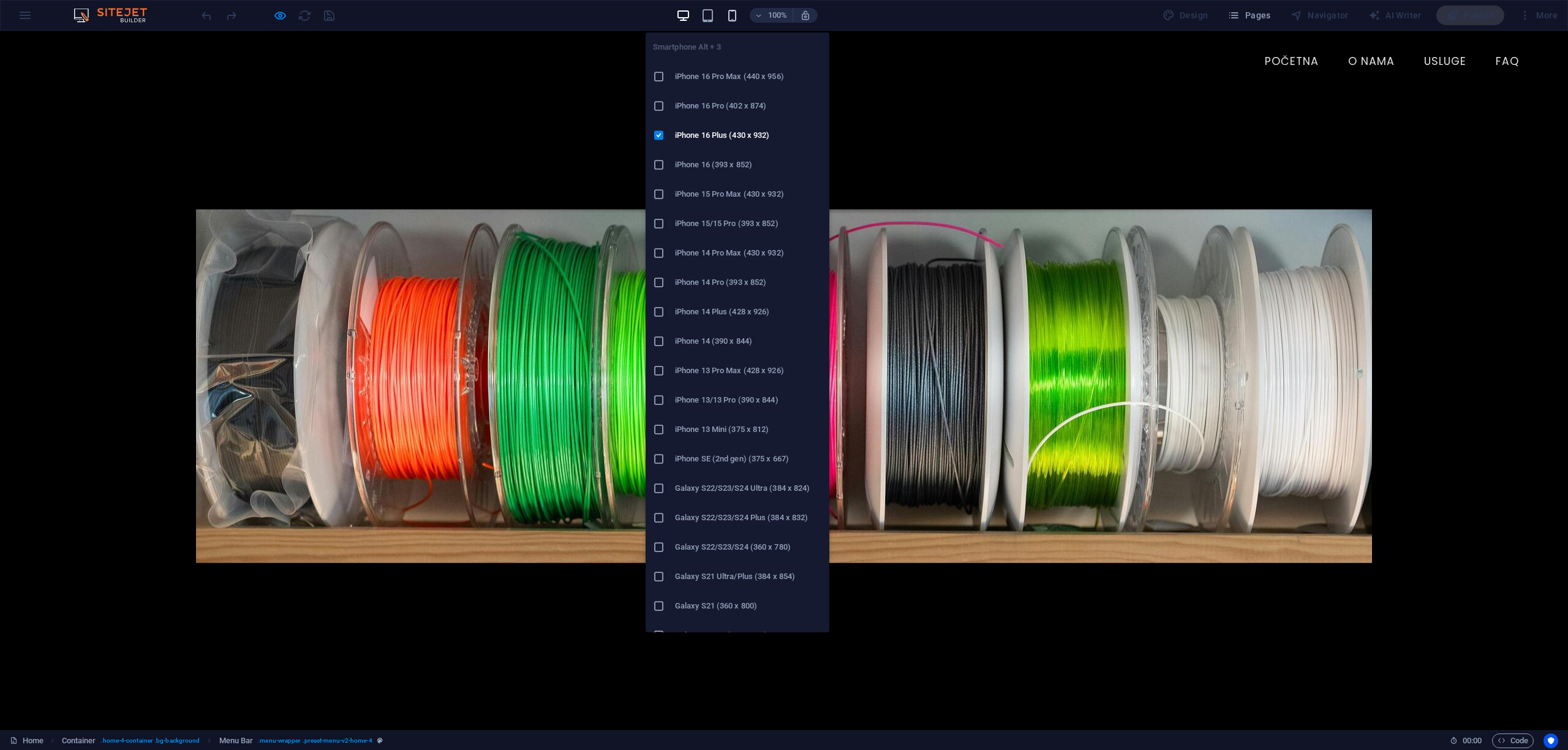
click at [732, 16] on icon "button" at bounding box center [732, 16] width 14 height 14
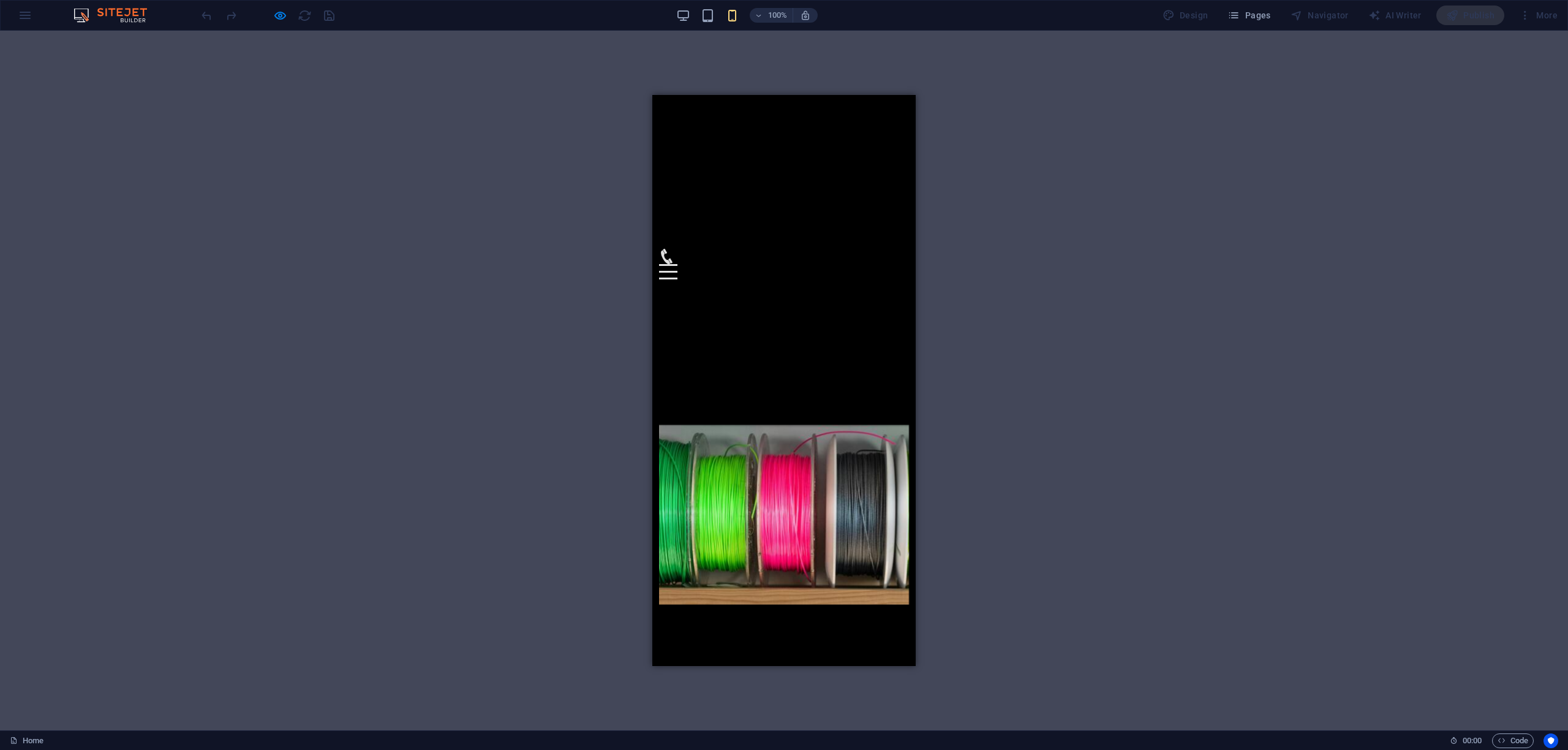
click at [696, 337] on div at bounding box center [785, 515] width 251 height 519
click at [694, 337] on div at bounding box center [785, 515] width 251 height 519
click at [283, 17] on icon "button" at bounding box center [280, 16] width 14 height 14
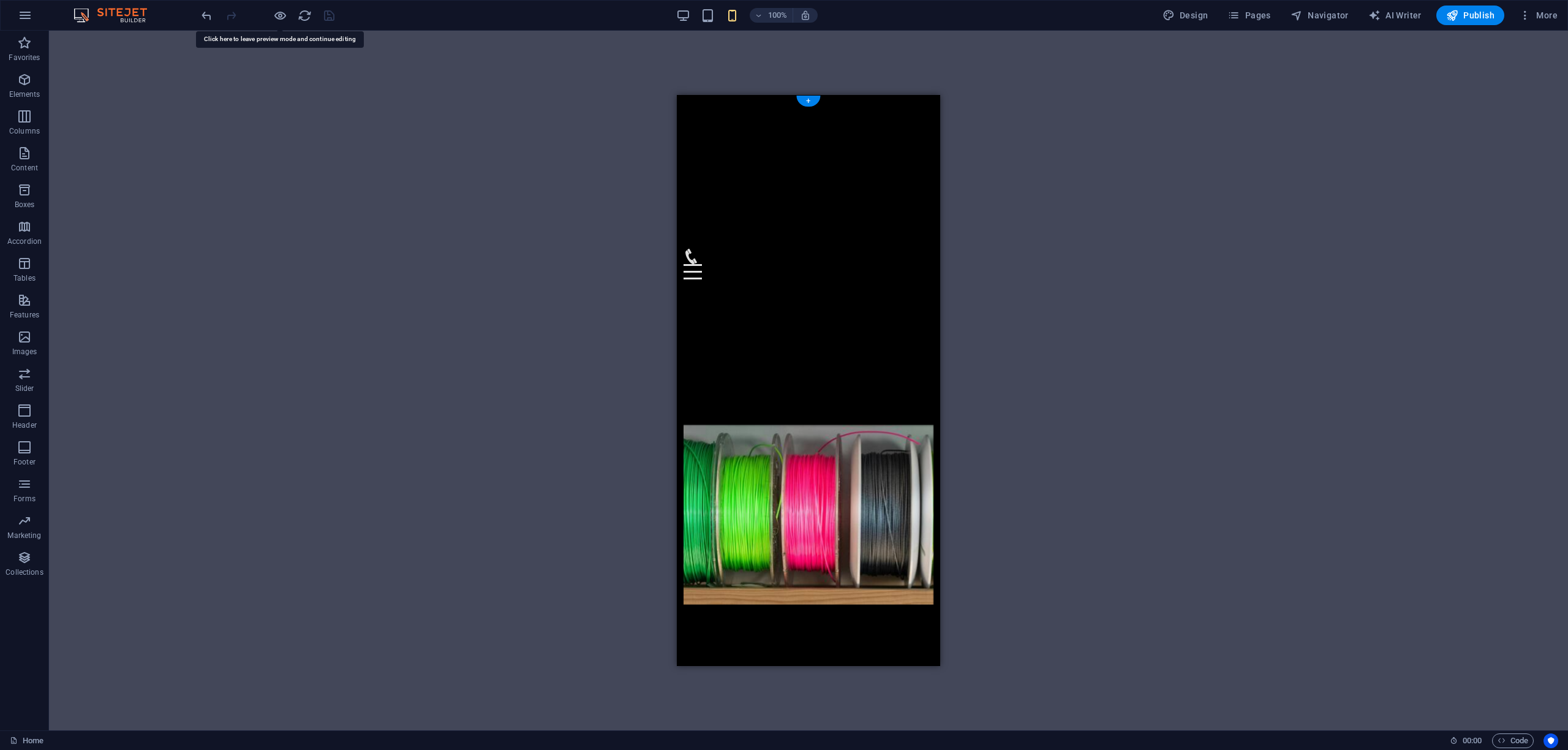
click at [778, 335] on figure at bounding box center [809, 515] width 251 height 519
click at [756, 333] on figure at bounding box center [809, 515] width 251 height 519
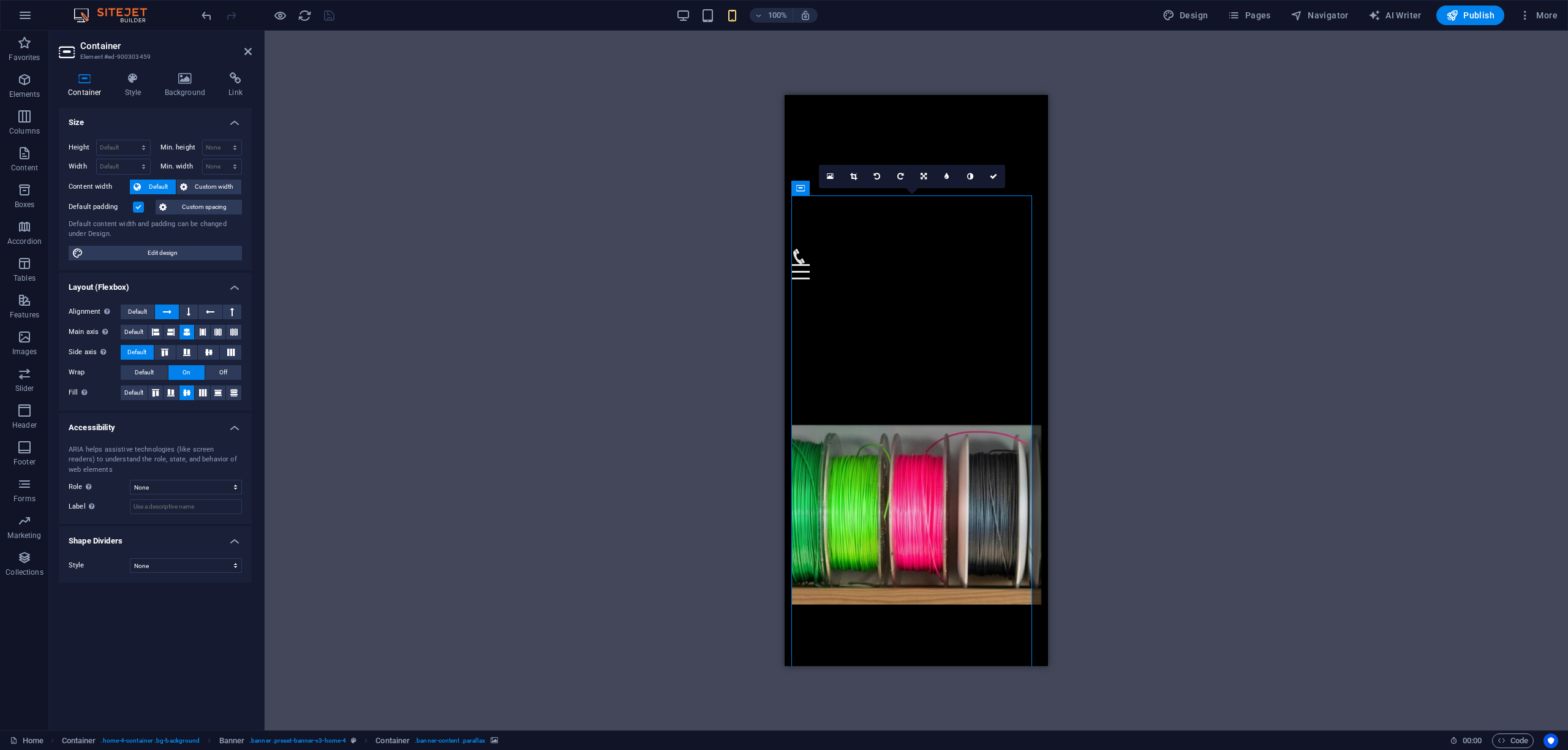
click at [138, 209] on label at bounding box center [138, 207] width 11 height 11
click at [0, 0] on input "Default padding" at bounding box center [0, 0] width 0 height 0
click at [138, 209] on label at bounding box center [138, 207] width 11 height 11
click at [0, 0] on input "Default padding" at bounding box center [0, 0] width 0 height 0
click at [134, 311] on span "Default" at bounding box center [137, 311] width 19 height 15
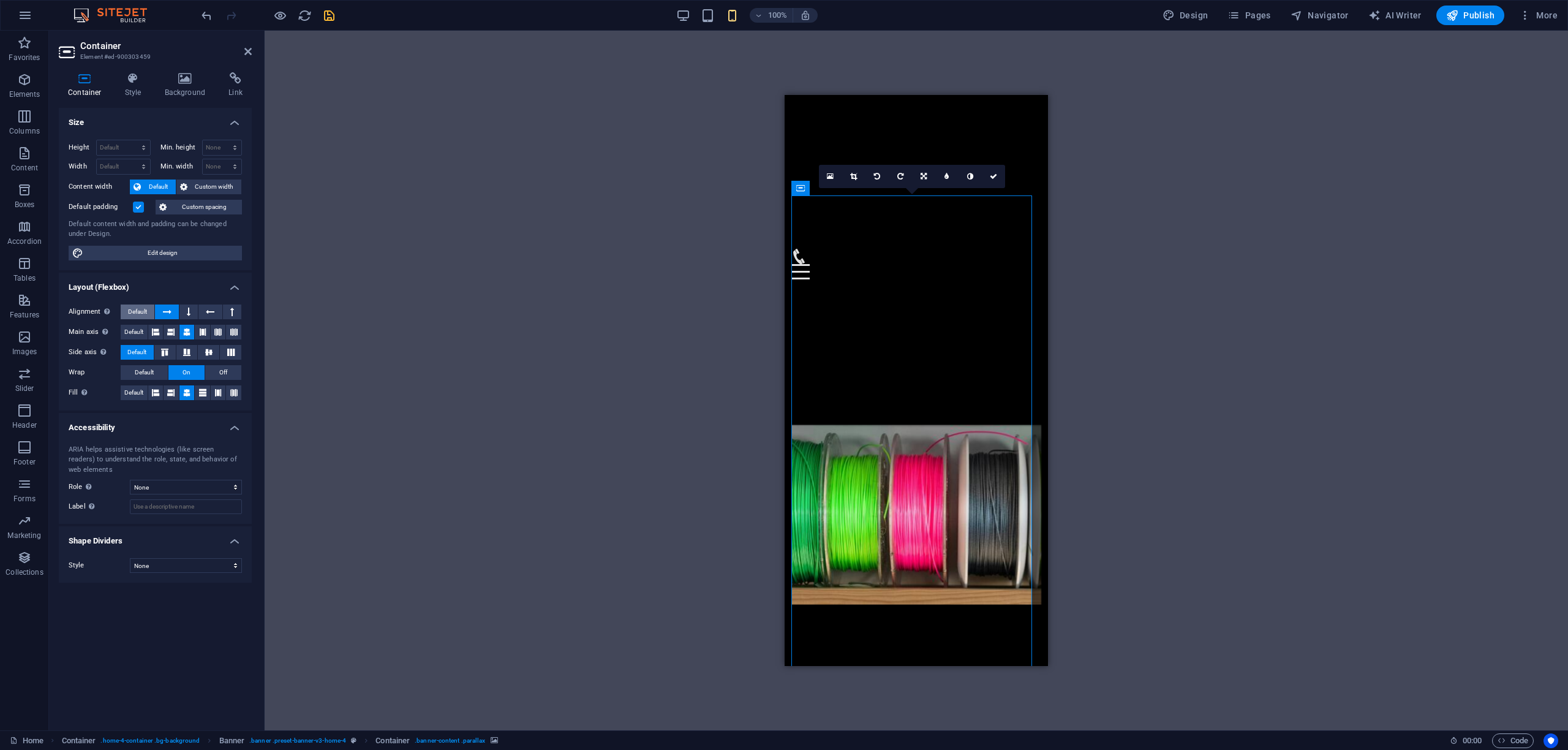
click at [134, 311] on span "Default" at bounding box center [137, 311] width 19 height 15
click at [207, 308] on icon at bounding box center [210, 311] width 8 height 15
click at [229, 308] on button at bounding box center [232, 311] width 18 height 15
click at [165, 307] on icon at bounding box center [167, 311] width 8 height 15
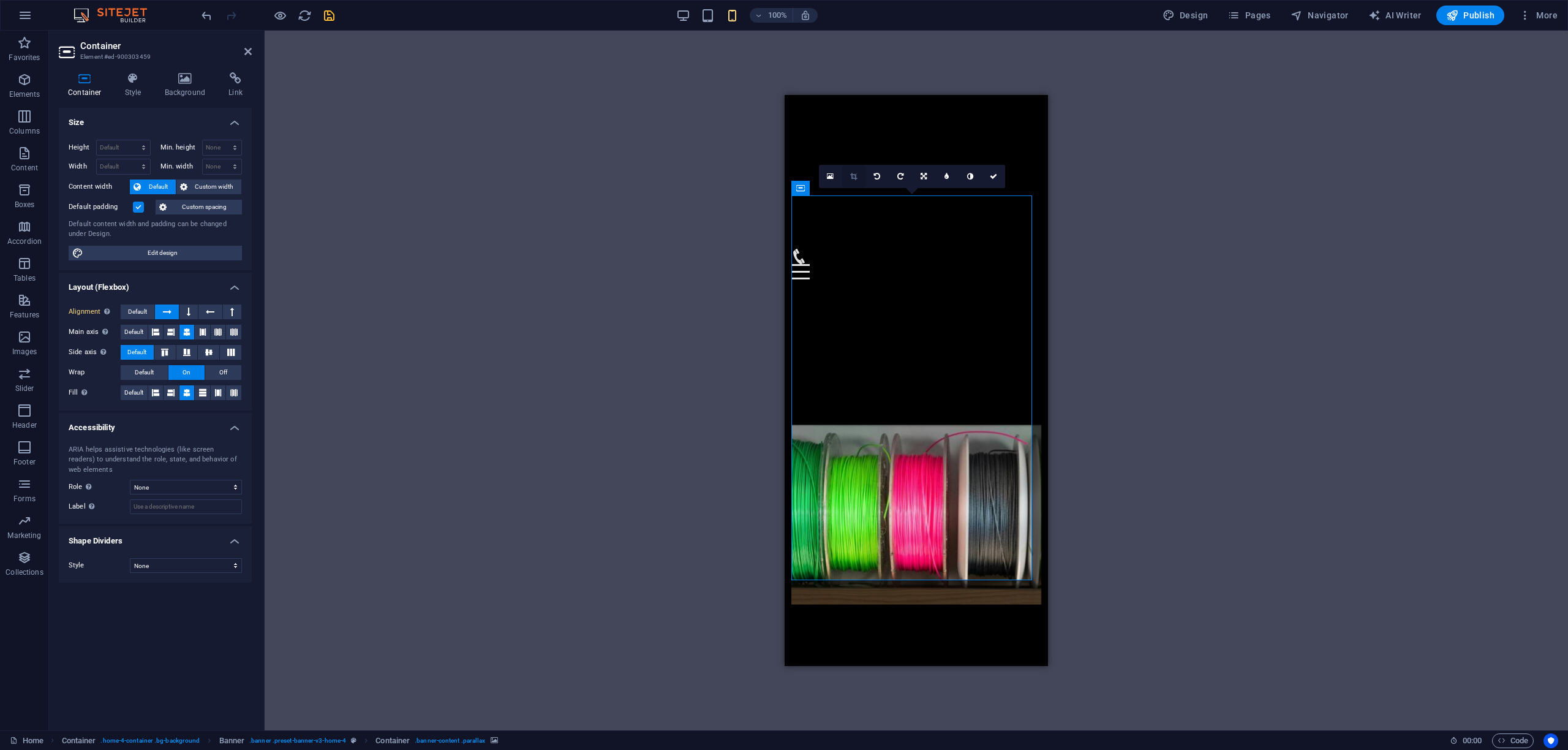
click at [853, 176] on icon at bounding box center [854, 176] width 6 height 7
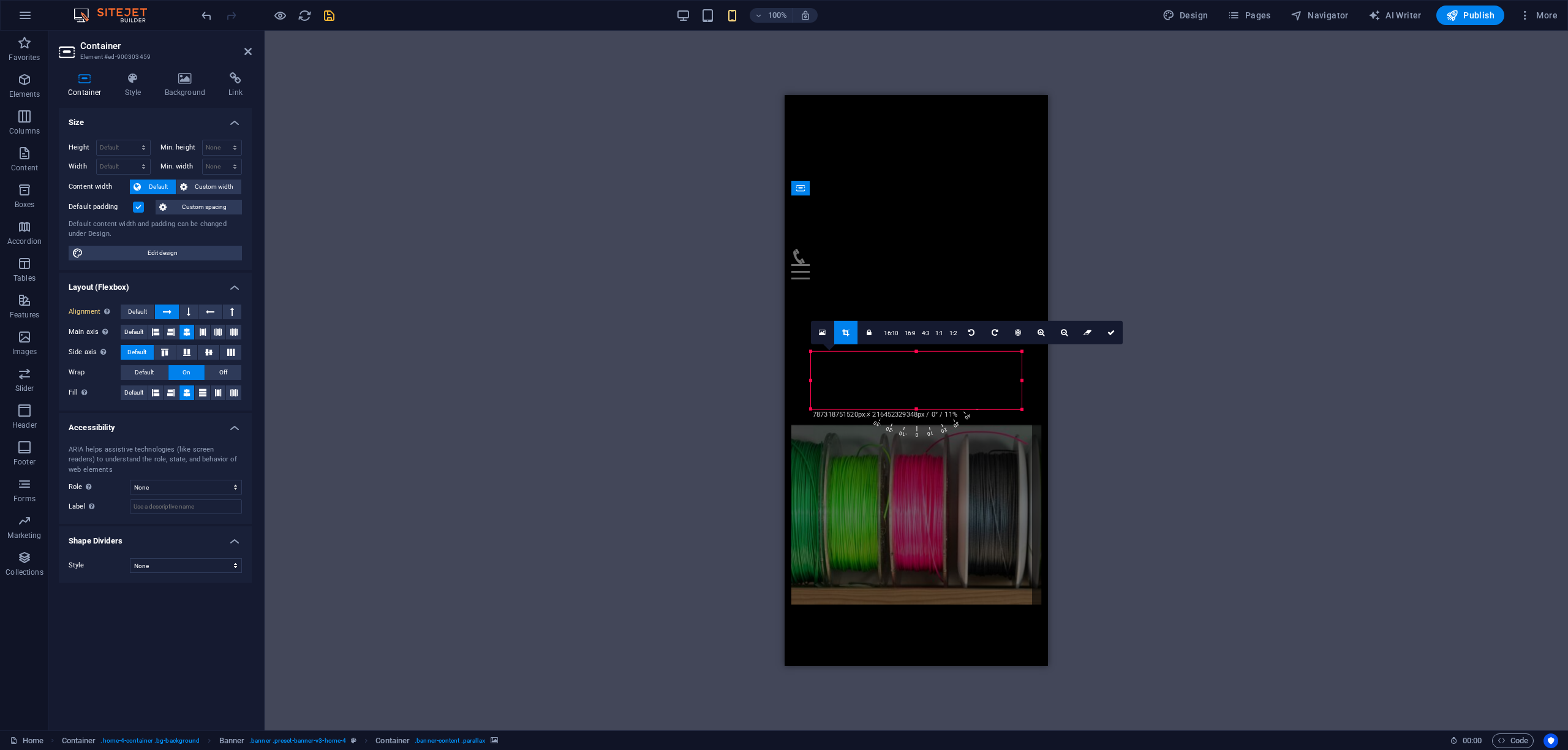
drag, startPoint x: 823, startPoint y: 382, endPoint x: 717, endPoint y: 410, distance: 109.6
click at [717, 410] on div "Drag here to replace the existing content. Press “Ctrl” if you want to create a…" at bounding box center [916, 380] width 1303 height 700
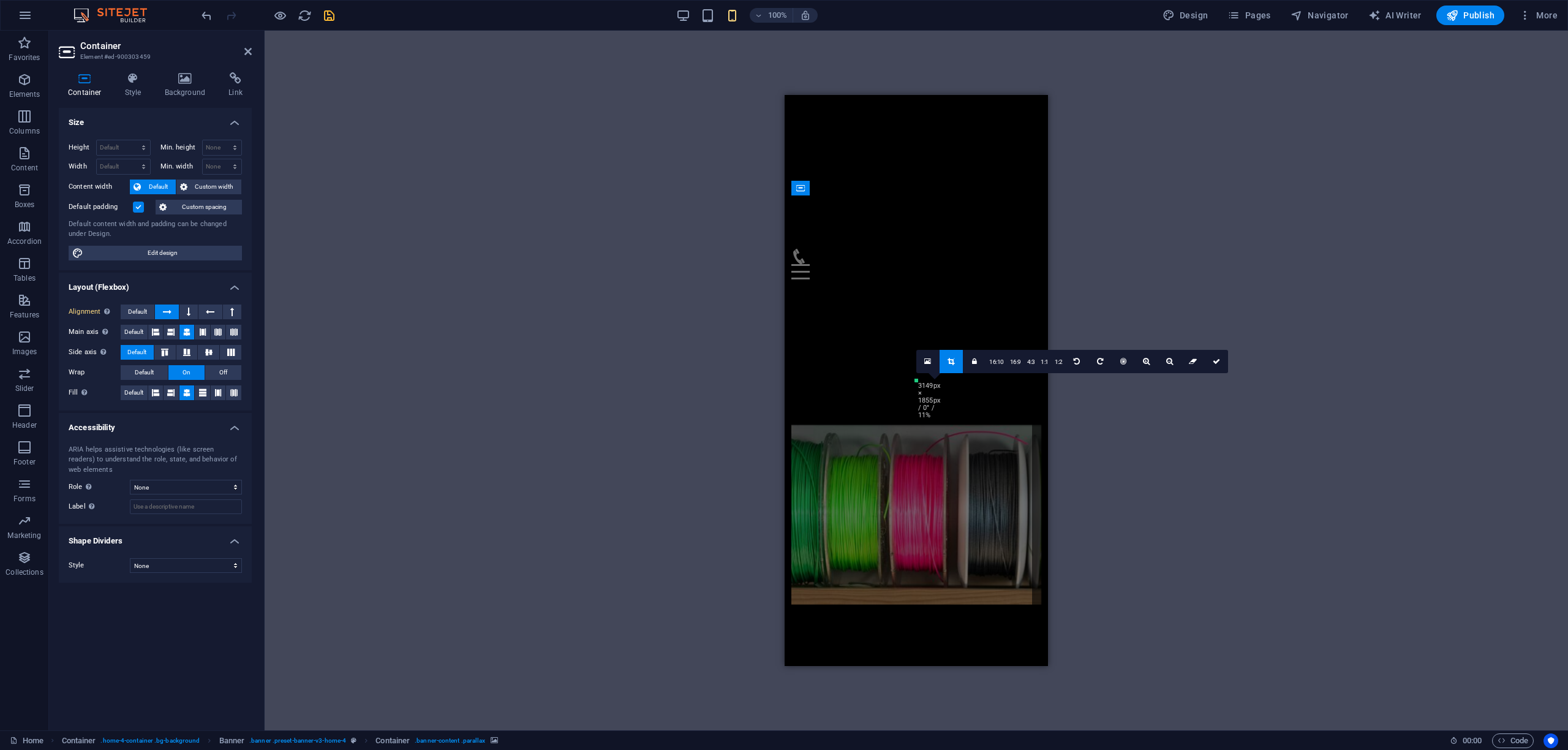
click at [874, 271] on div "Drag here to replace the existing content. Press “Ctrl” if you want to create a…" at bounding box center [916, 380] width 263 height 571
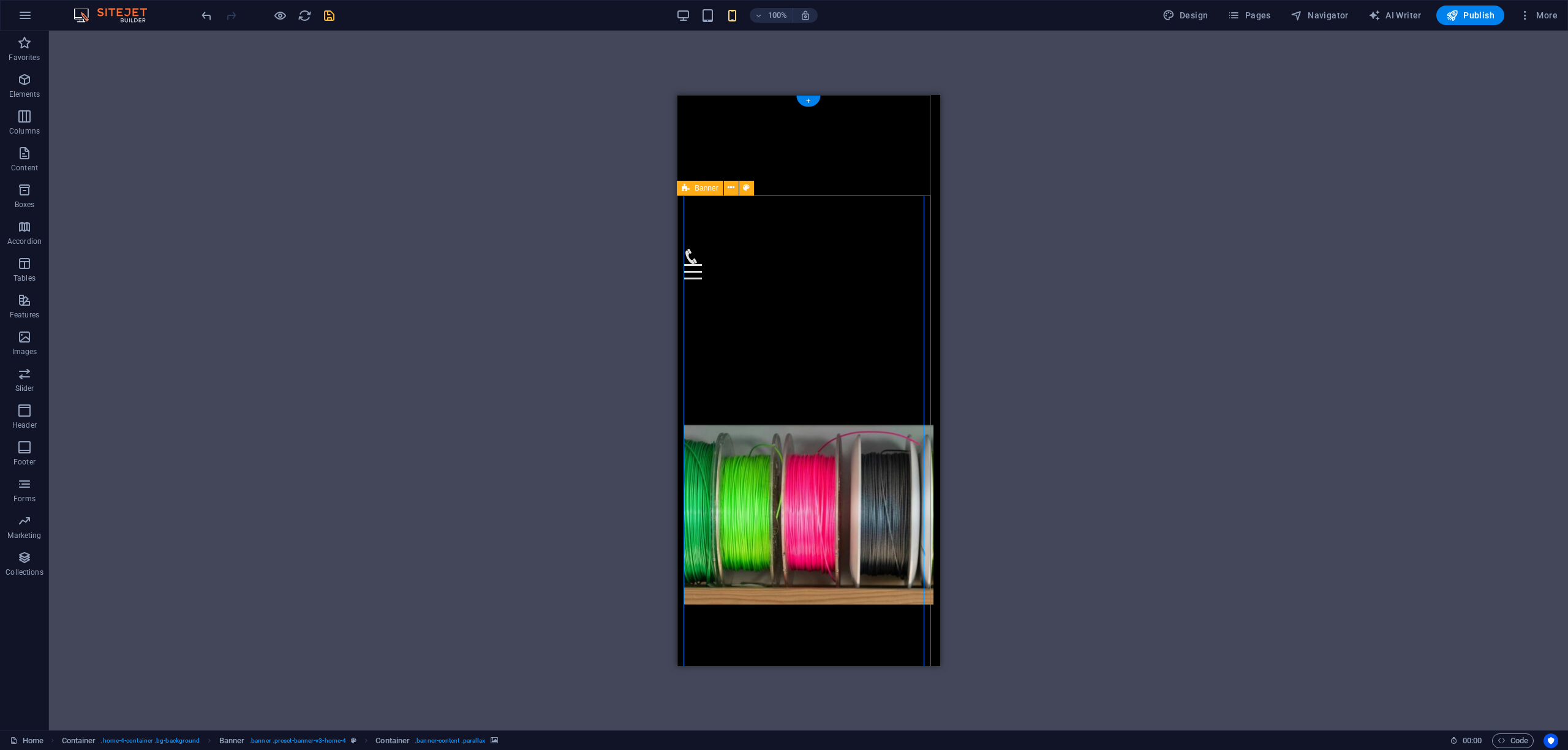
click at [714, 262] on figure at bounding box center [809, 515] width 251 height 519
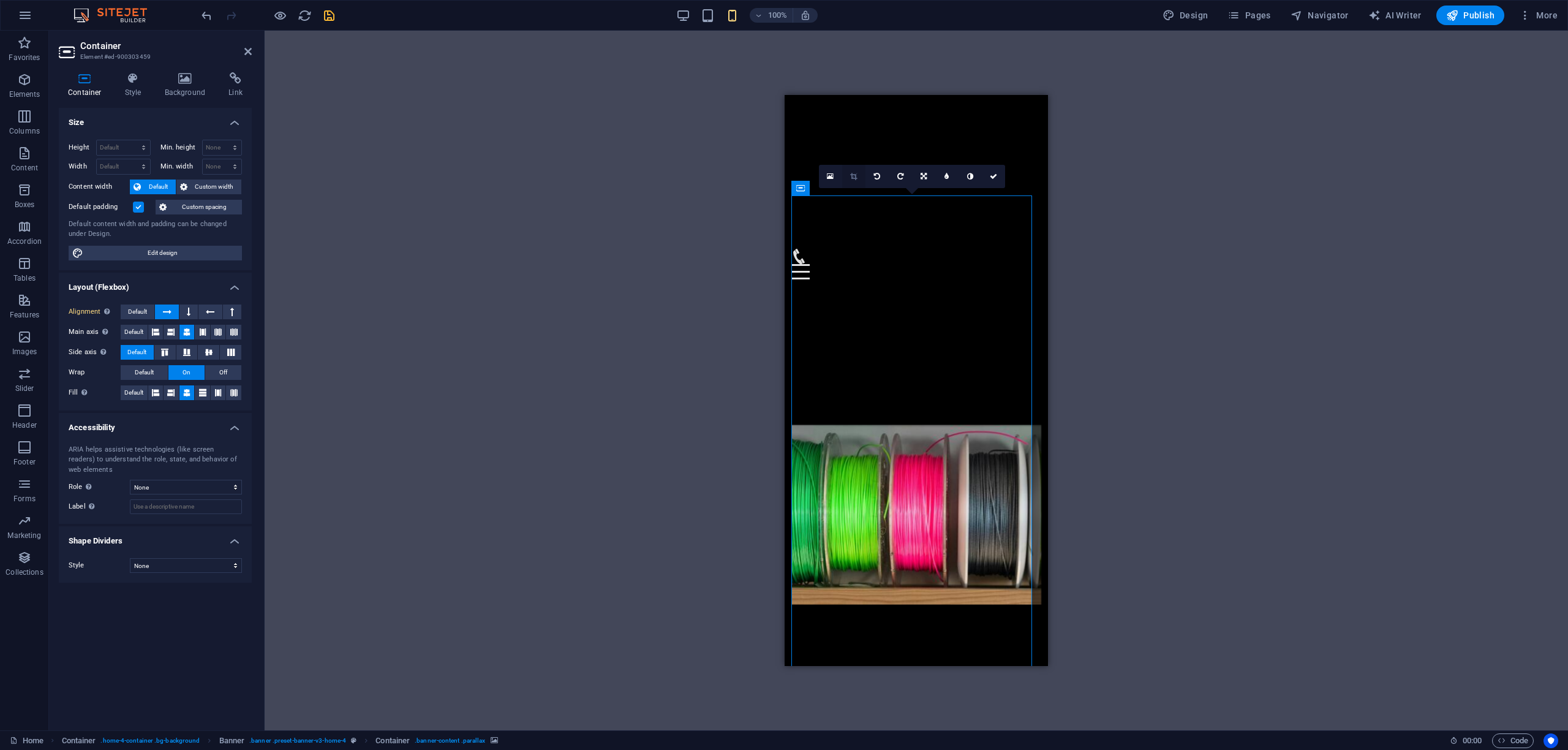
click at [851, 176] on icon at bounding box center [854, 176] width 6 height 7
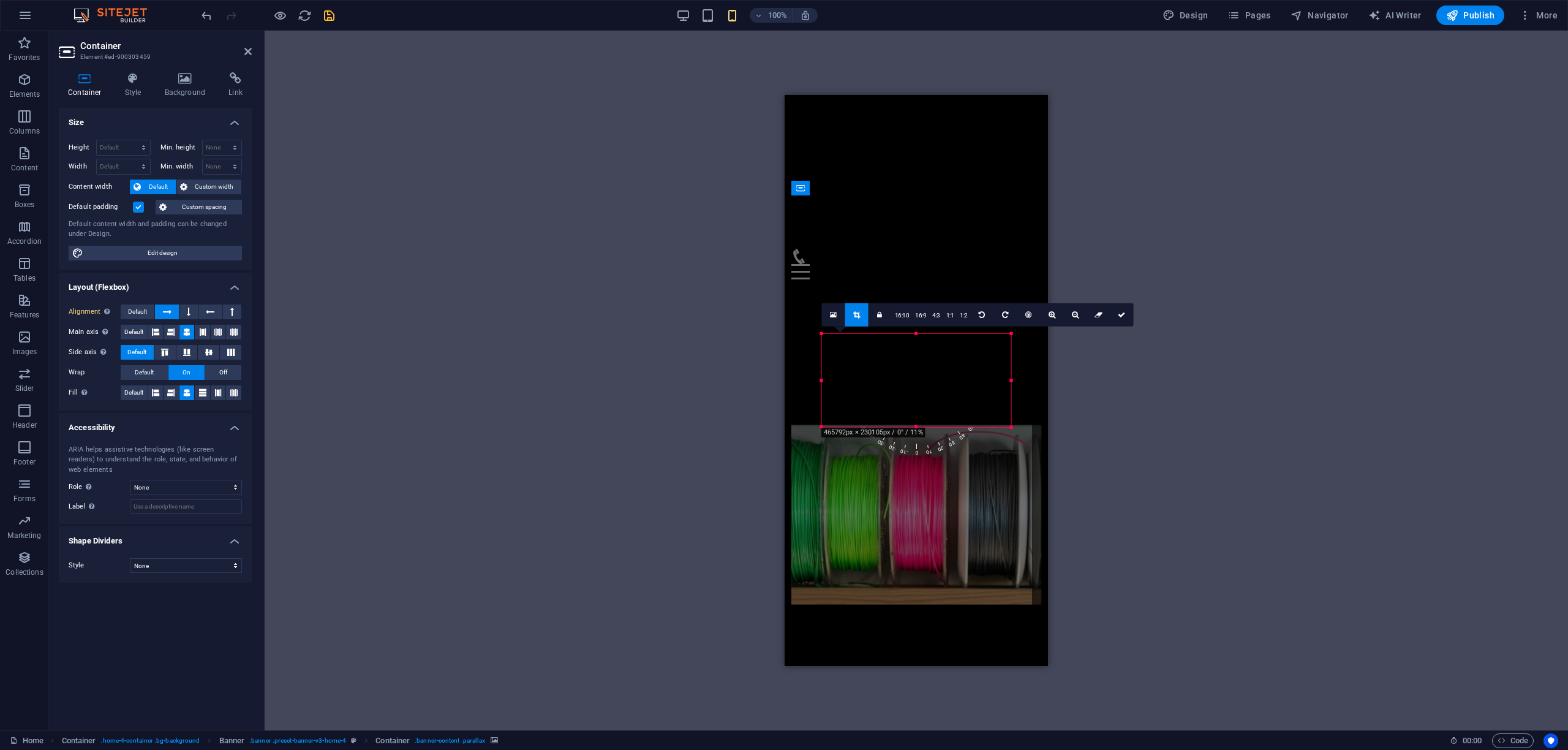
drag, startPoint x: 1007, startPoint y: 405, endPoint x: 1009, endPoint y: 442, distance: 37.1
click at [1009, 427] on div "180 170 160 150 140 130 120 110 100 90 80 70 60 50 40 30 20 10 0 -10 -20 -30 -4…" at bounding box center [916, 380] width 189 height 93
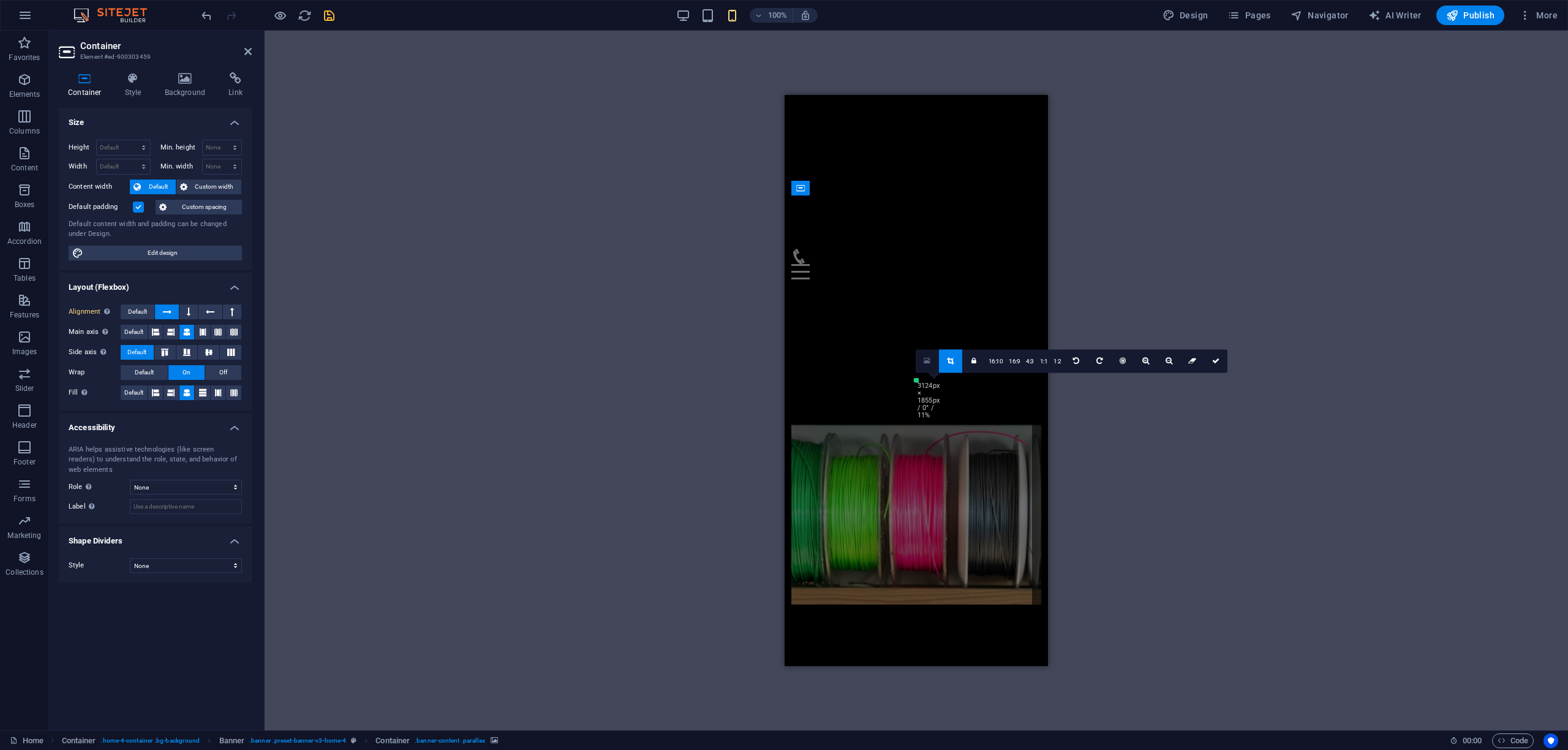
click at [927, 359] on icon at bounding box center [927, 360] width 6 height 8
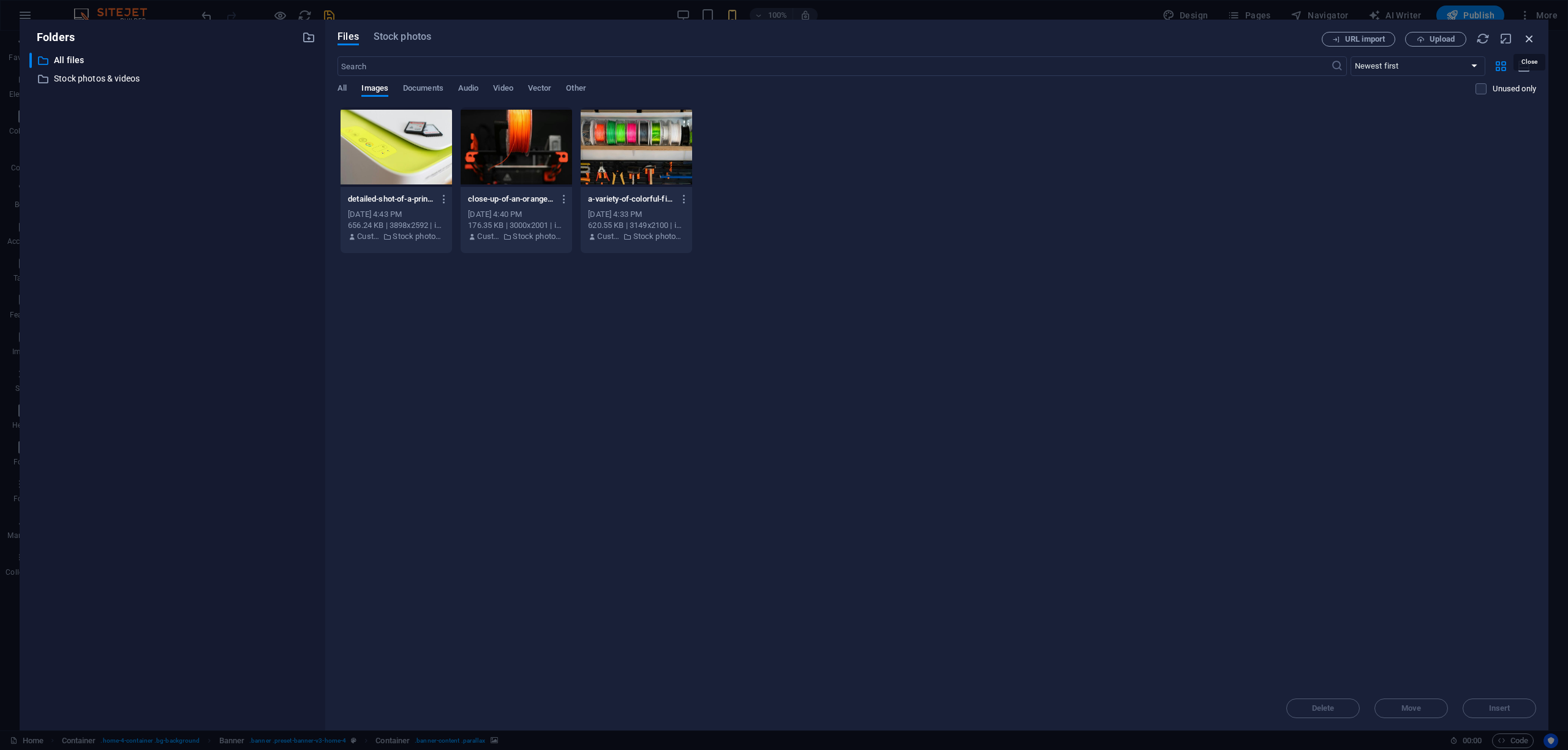
click at [1532, 36] on icon "button" at bounding box center [1529, 38] width 14 height 14
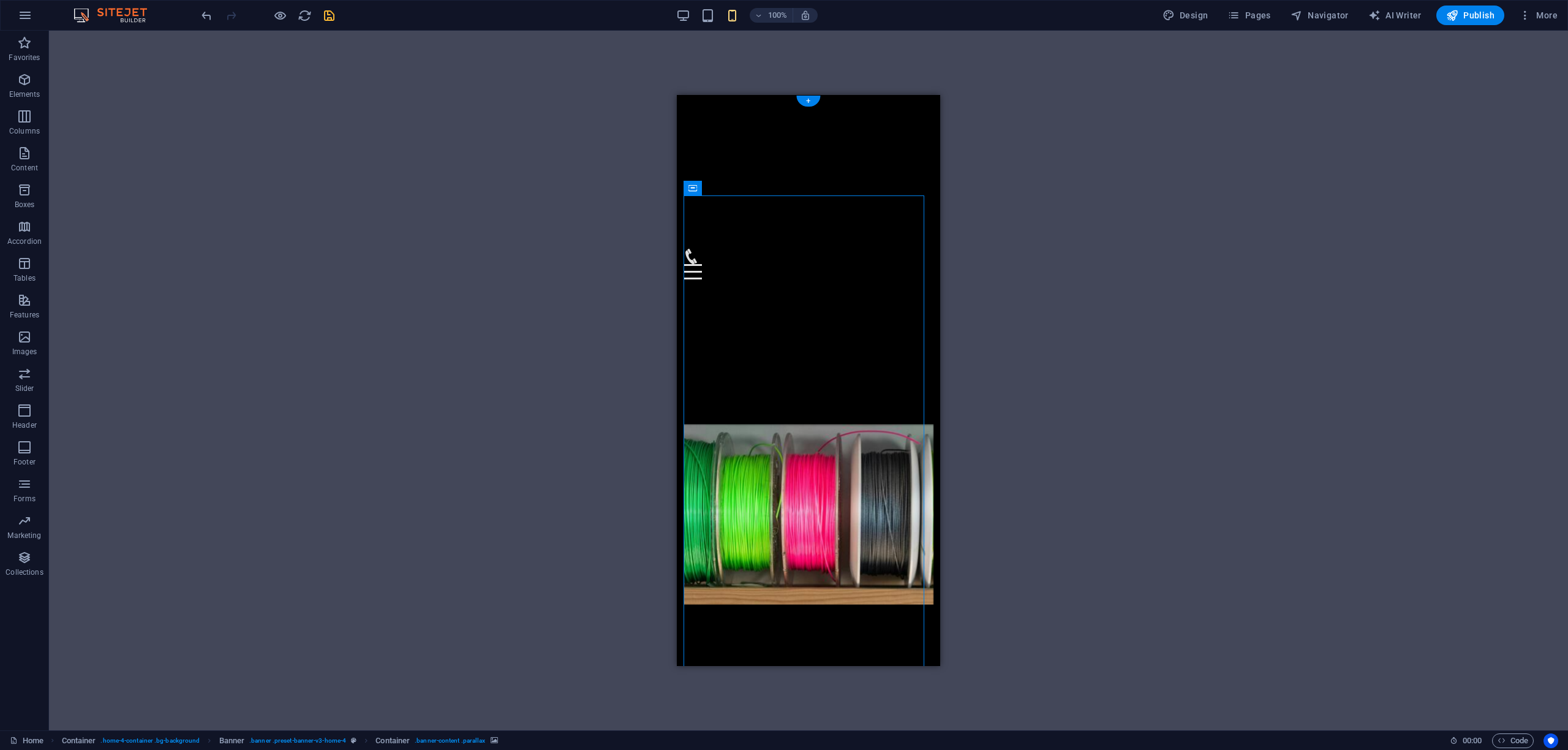
click at [736, 255] on figure at bounding box center [809, 515] width 251 height 519
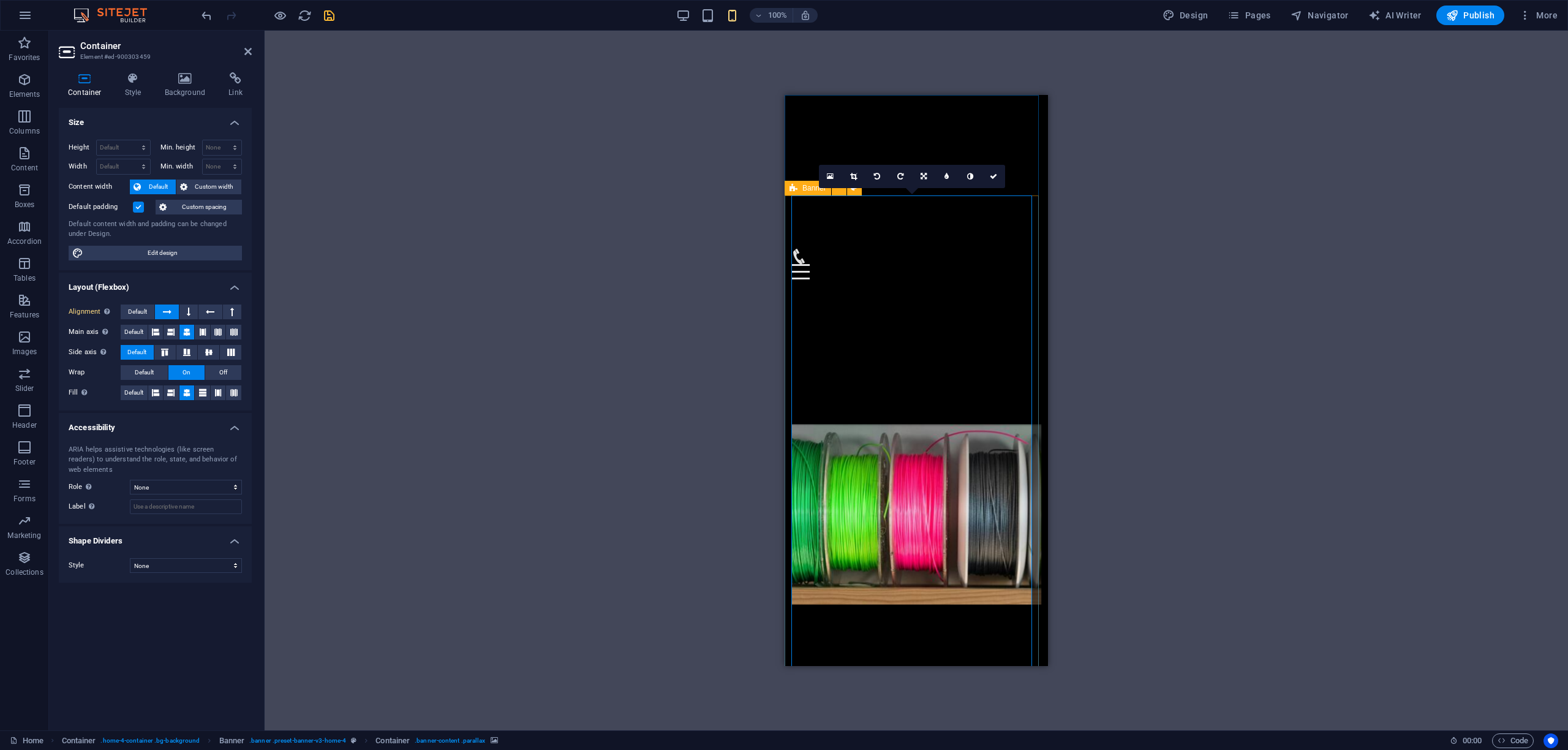
click at [851, 337] on figure at bounding box center [916, 515] width 251 height 519
click at [851, 178] on icon at bounding box center [854, 176] width 6 height 7
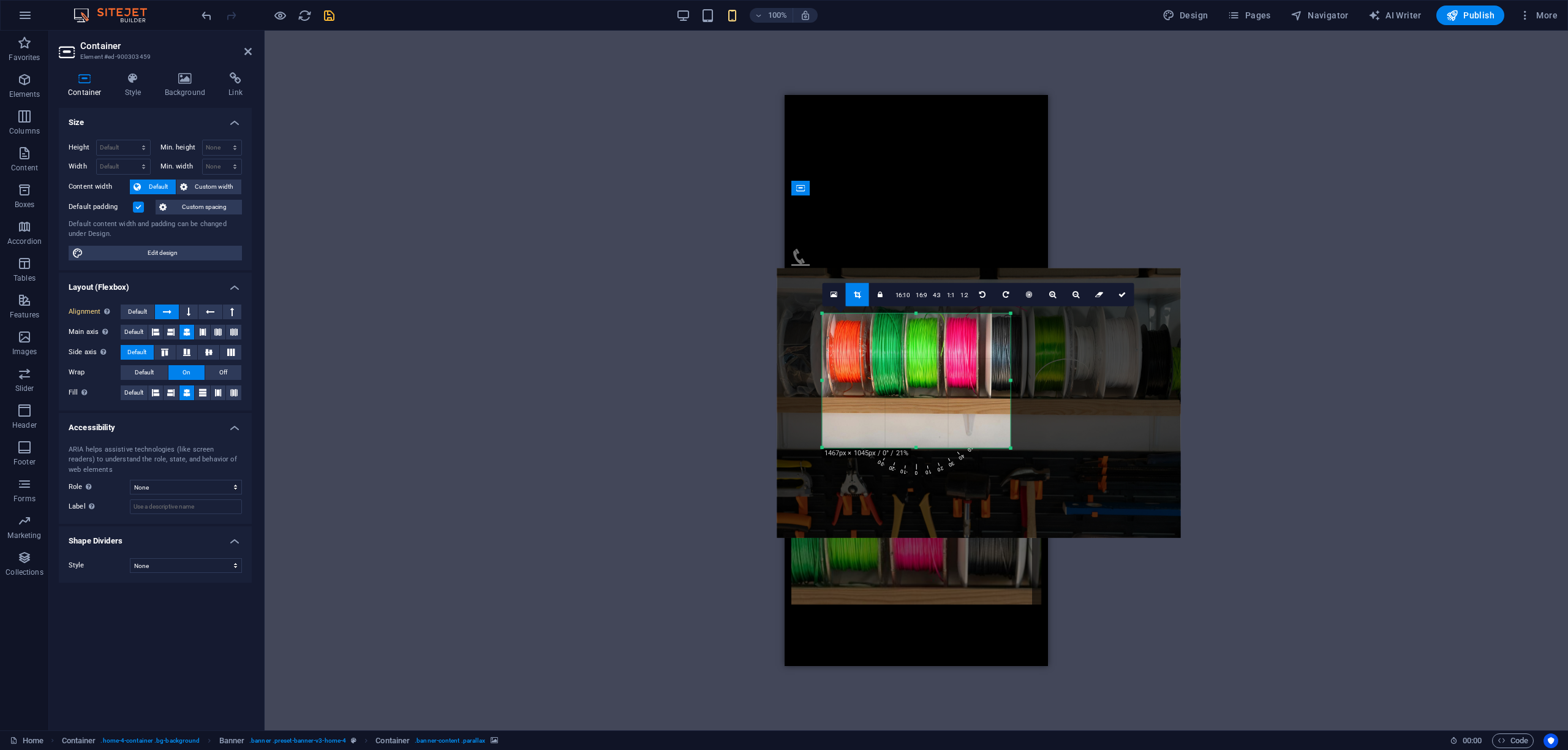
drag, startPoint x: 917, startPoint y: 409, endPoint x: 930, endPoint y: 486, distance: 78.1
click at [930, 448] on div "180 170 160 150 140 130 120 110 100 90 80 70 60 50 40 30 20 10 0 -10 -20 -30 -4…" at bounding box center [916, 381] width 188 height 134
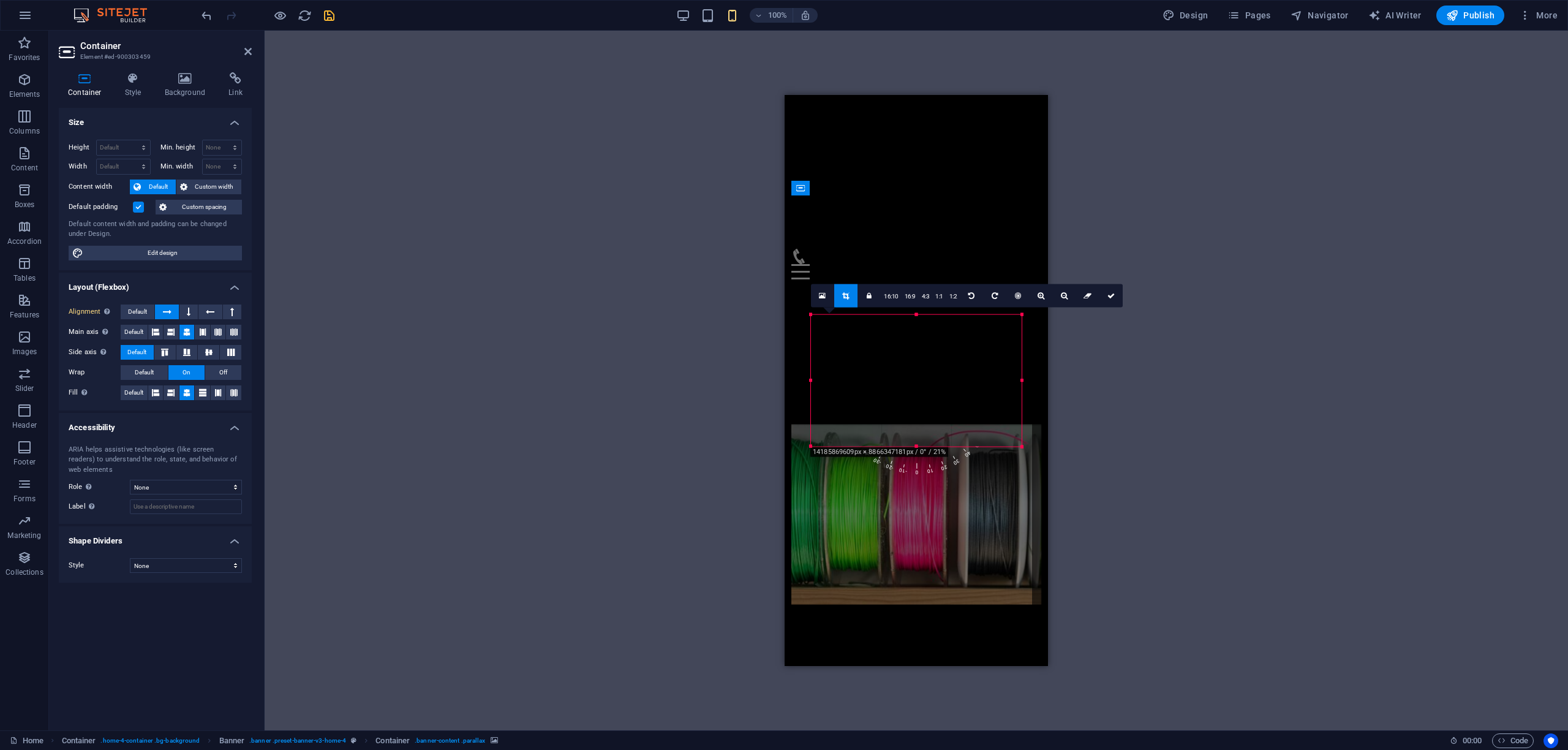
drag, startPoint x: 1009, startPoint y: 380, endPoint x: 1046, endPoint y: 430, distance: 62.2
click at [1046, 430] on div "Drag here to replace the existing content. Press “Ctrl” if you want to create a…" at bounding box center [916, 380] width 263 height 571
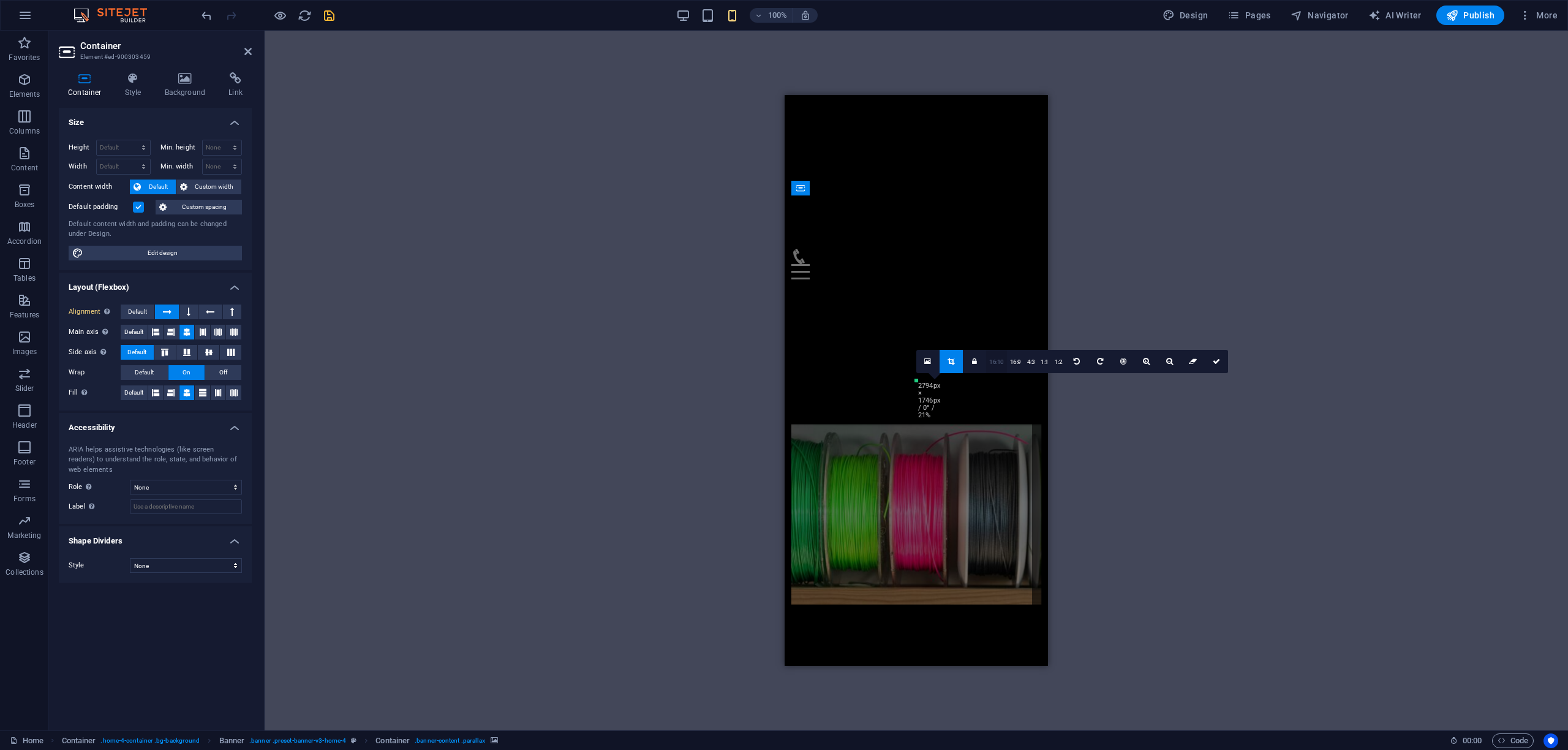
click at [997, 363] on link "16:10" at bounding box center [996, 362] width 21 height 23
click at [700, 280] on div "Drag here to replace the existing content. Press “Ctrl” if you want to create a…" at bounding box center [916, 380] width 1303 height 700
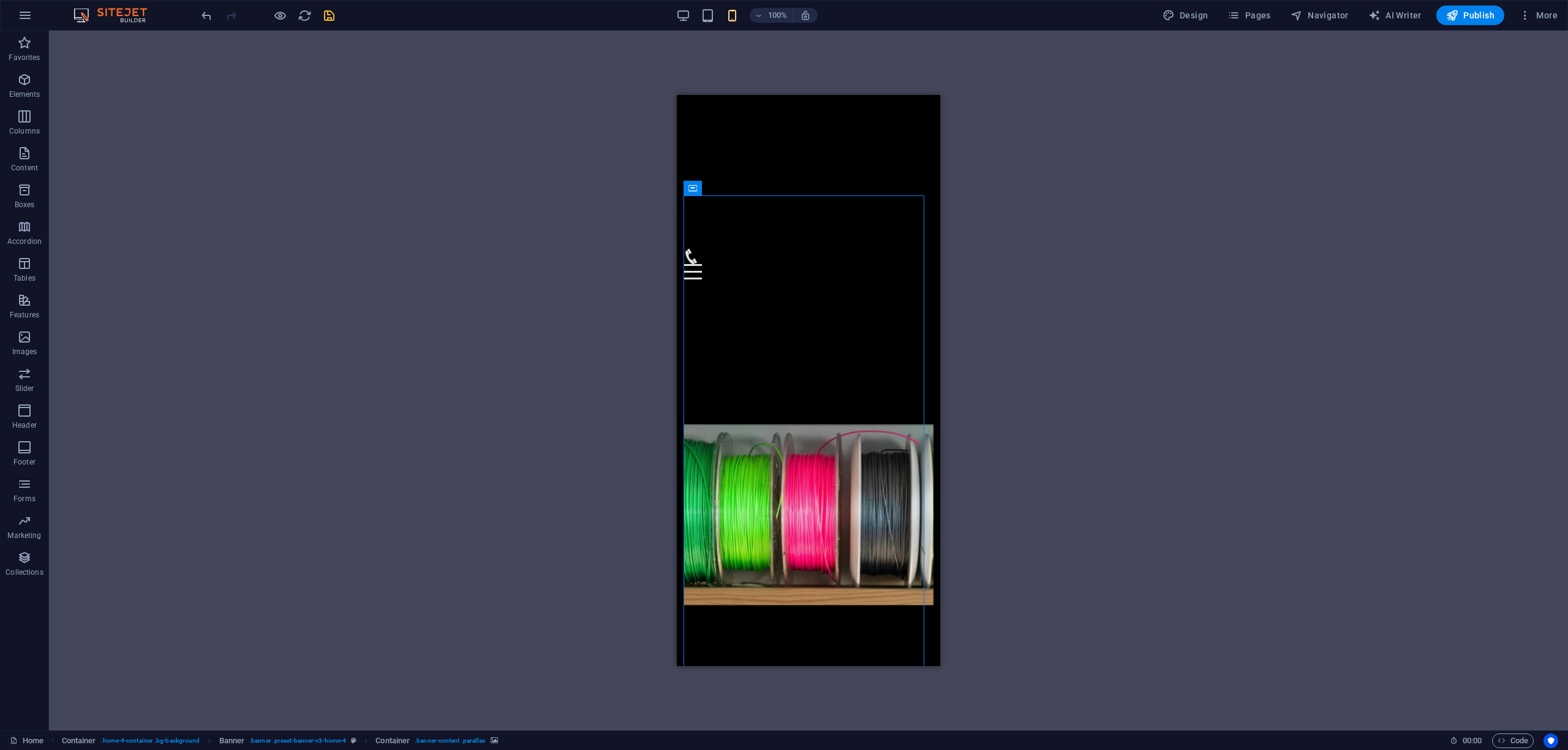
click at [437, 317] on div "Drag here to replace the existing content. Press “Ctrl” if you want to create a…" at bounding box center [809, 380] width 1519 height 700
click at [763, 17] on icon "button" at bounding box center [759, 16] width 8 height 8
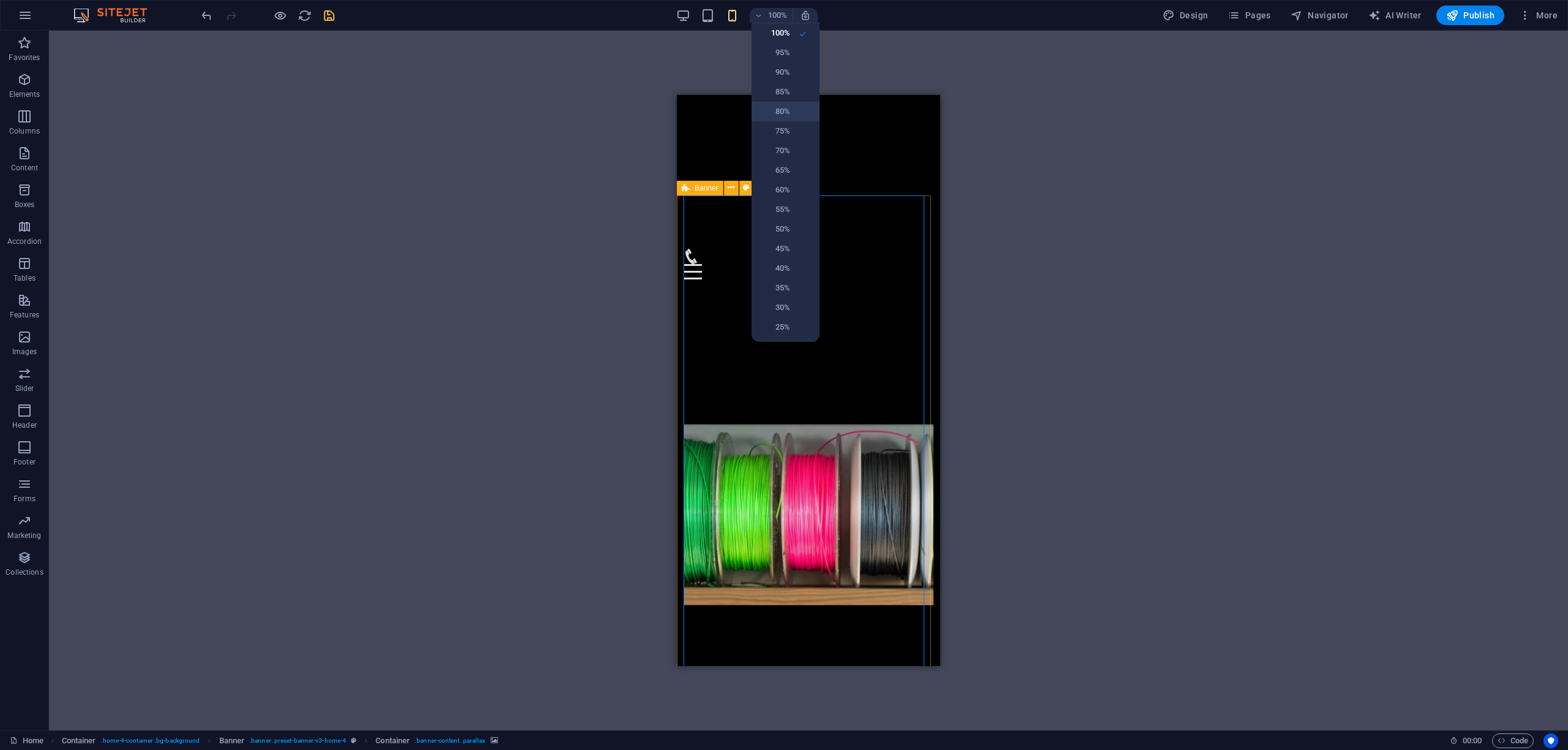
click at [774, 109] on h6 "80%" at bounding box center [774, 111] width 31 height 15
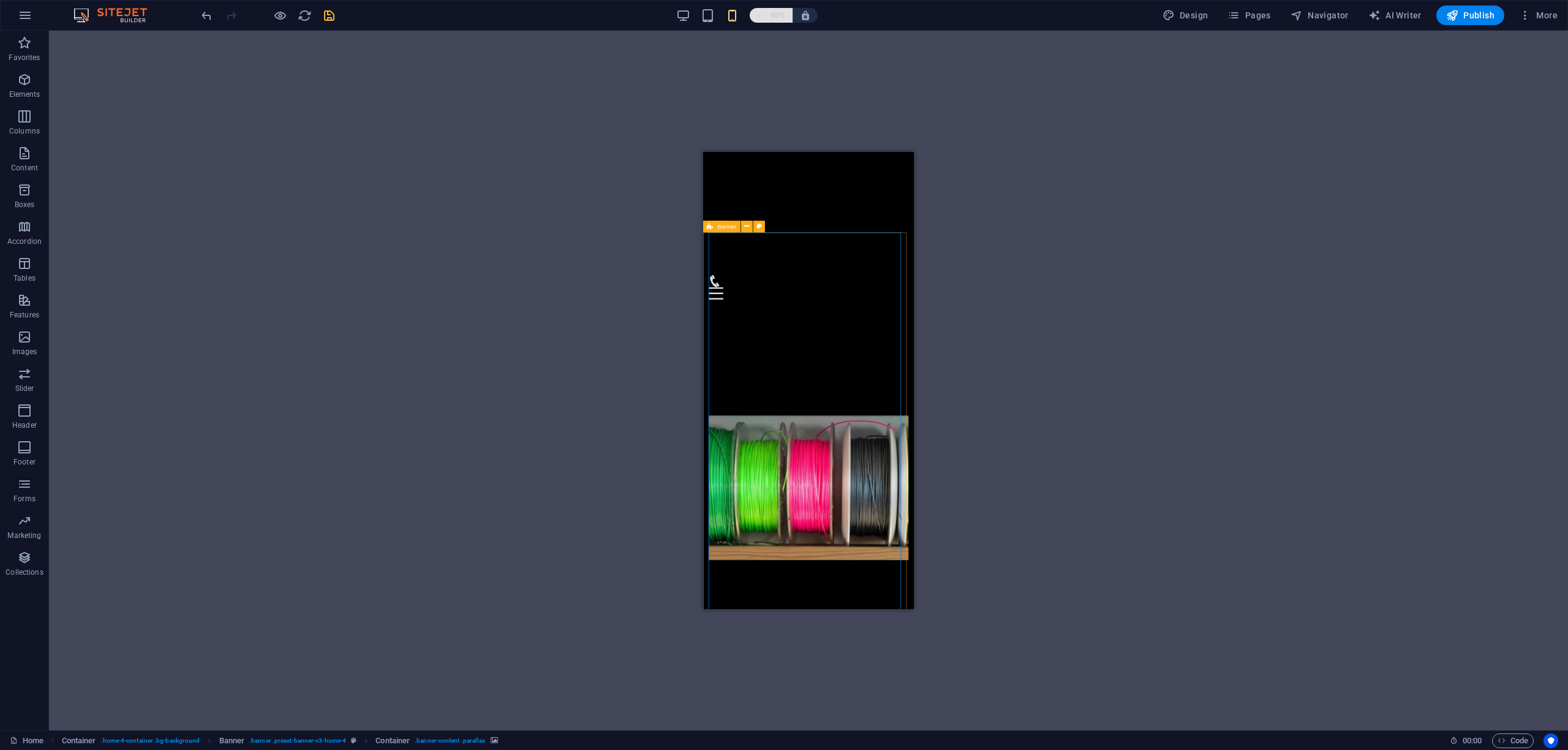
click at [760, 15] on icon "button" at bounding box center [759, 16] width 8 height 8
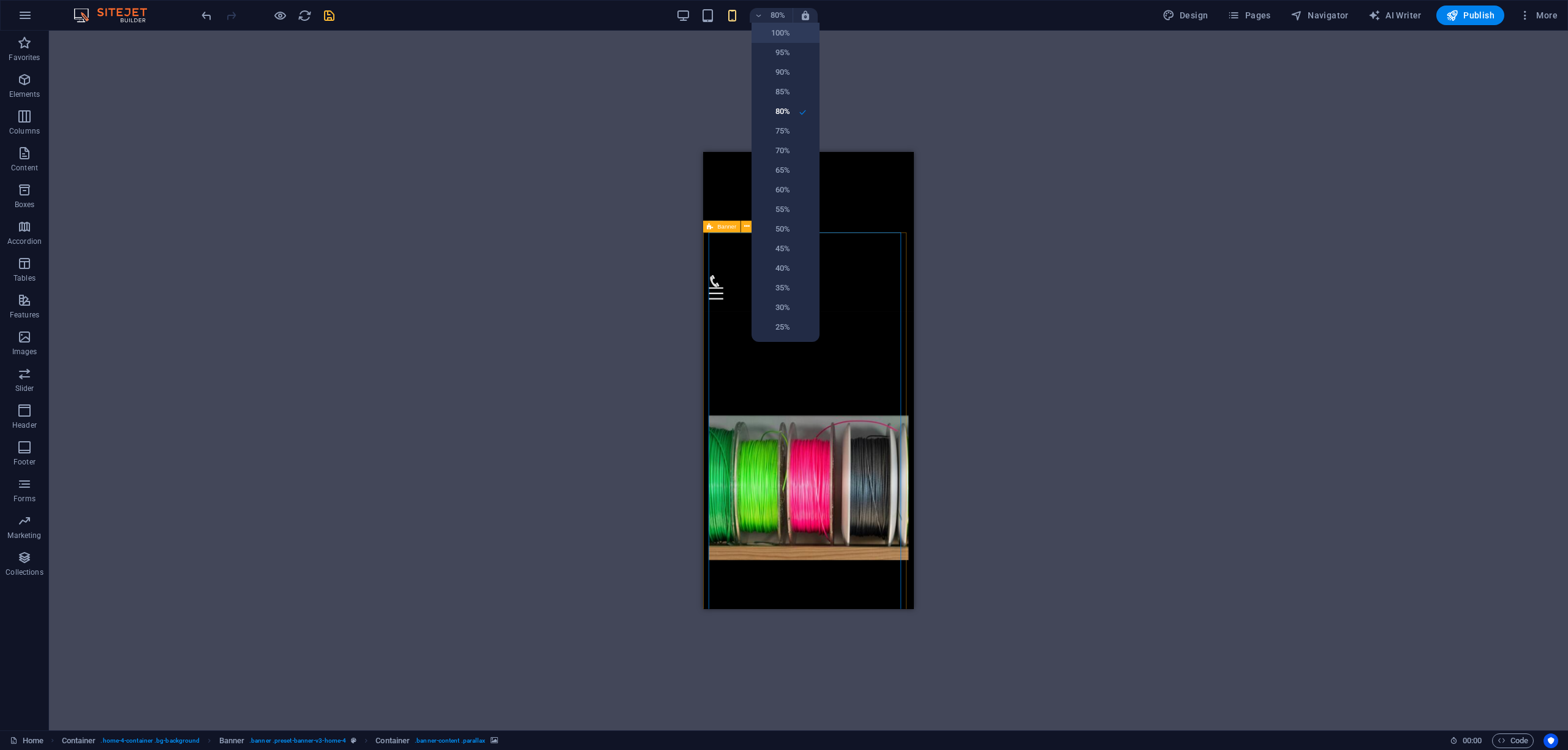
click at [769, 39] on h6 "100%" at bounding box center [774, 33] width 31 height 15
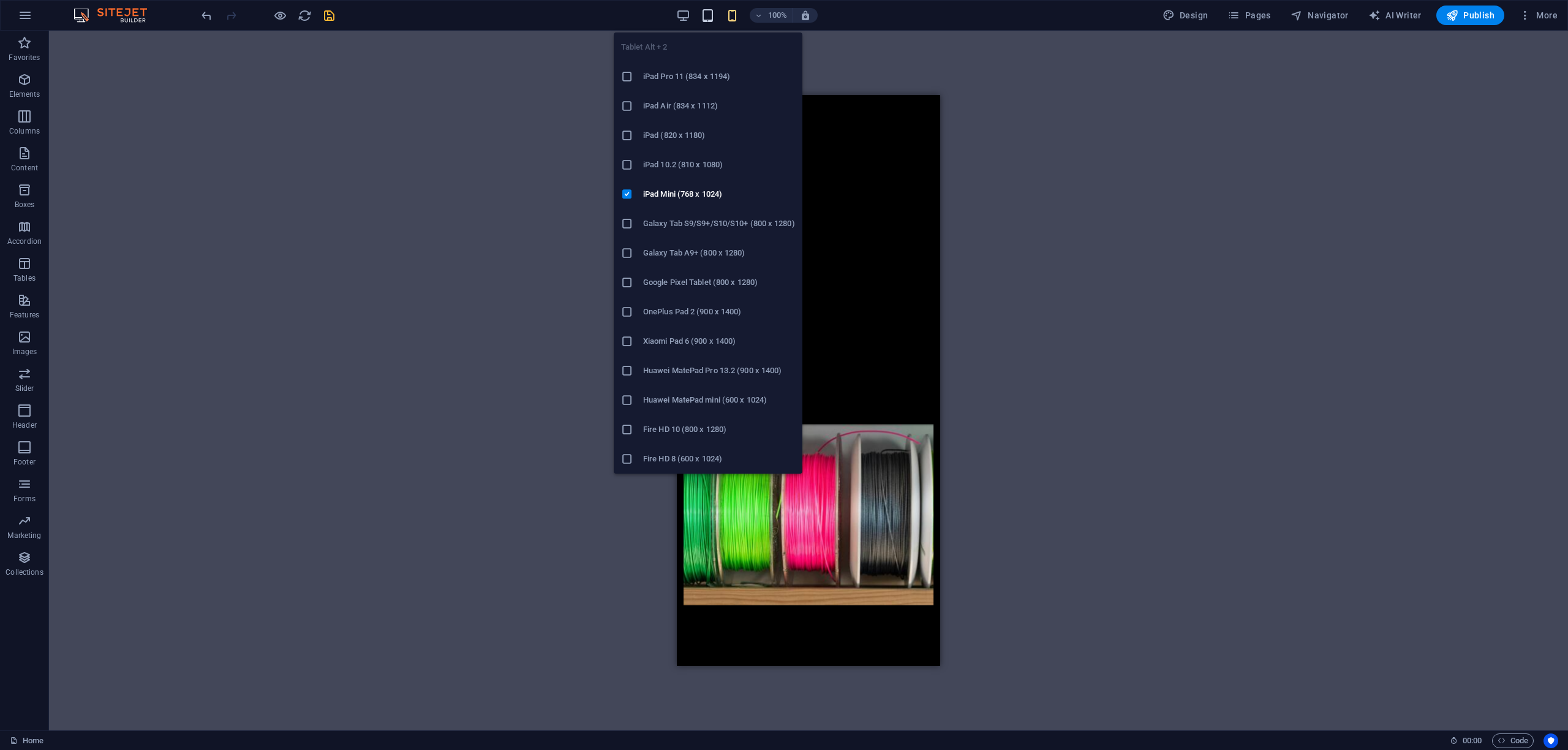
click at [712, 19] on icon "button" at bounding box center [708, 16] width 14 height 14
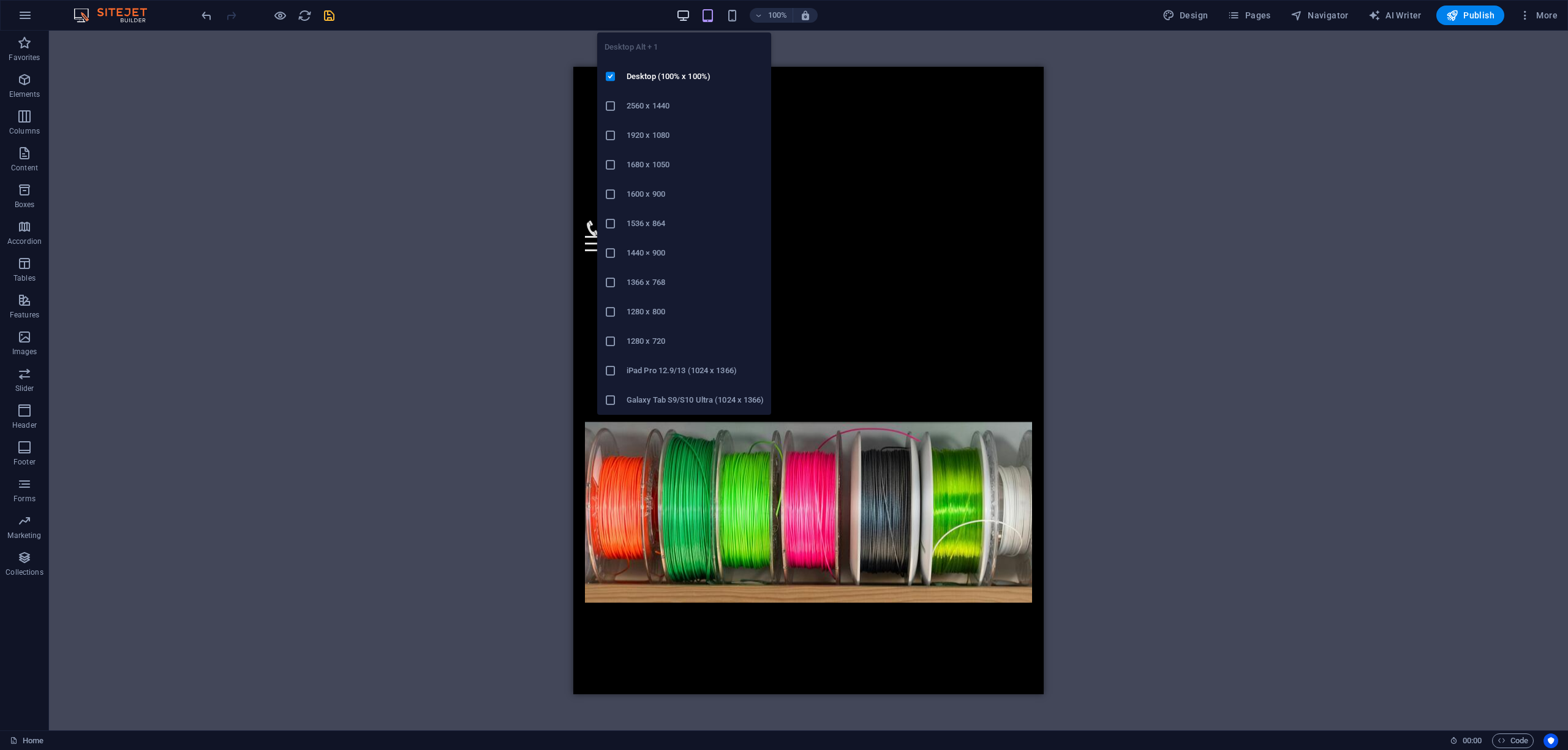
click at [683, 10] on icon "button" at bounding box center [683, 16] width 14 height 14
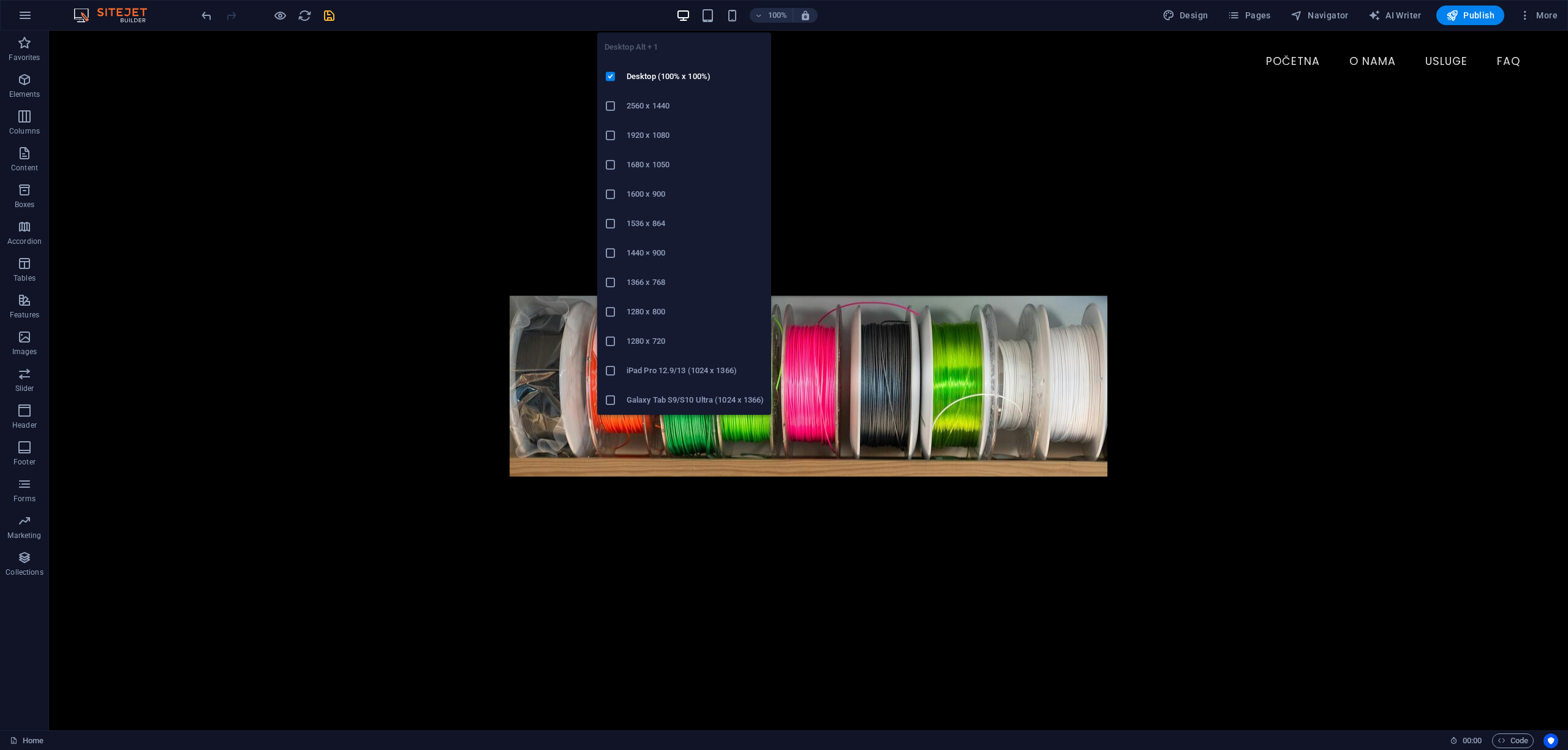
click at [655, 109] on h6 "2560 x 1440" at bounding box center [695, 106] width 137 height 15
click at [684, 16] on icon "button" at bounding box center [683, 16] width 14 height 14
click at [659, 81] on h6 "Desktop (100% x 100%)" at bounding box center [695, 76] width 137 height 15
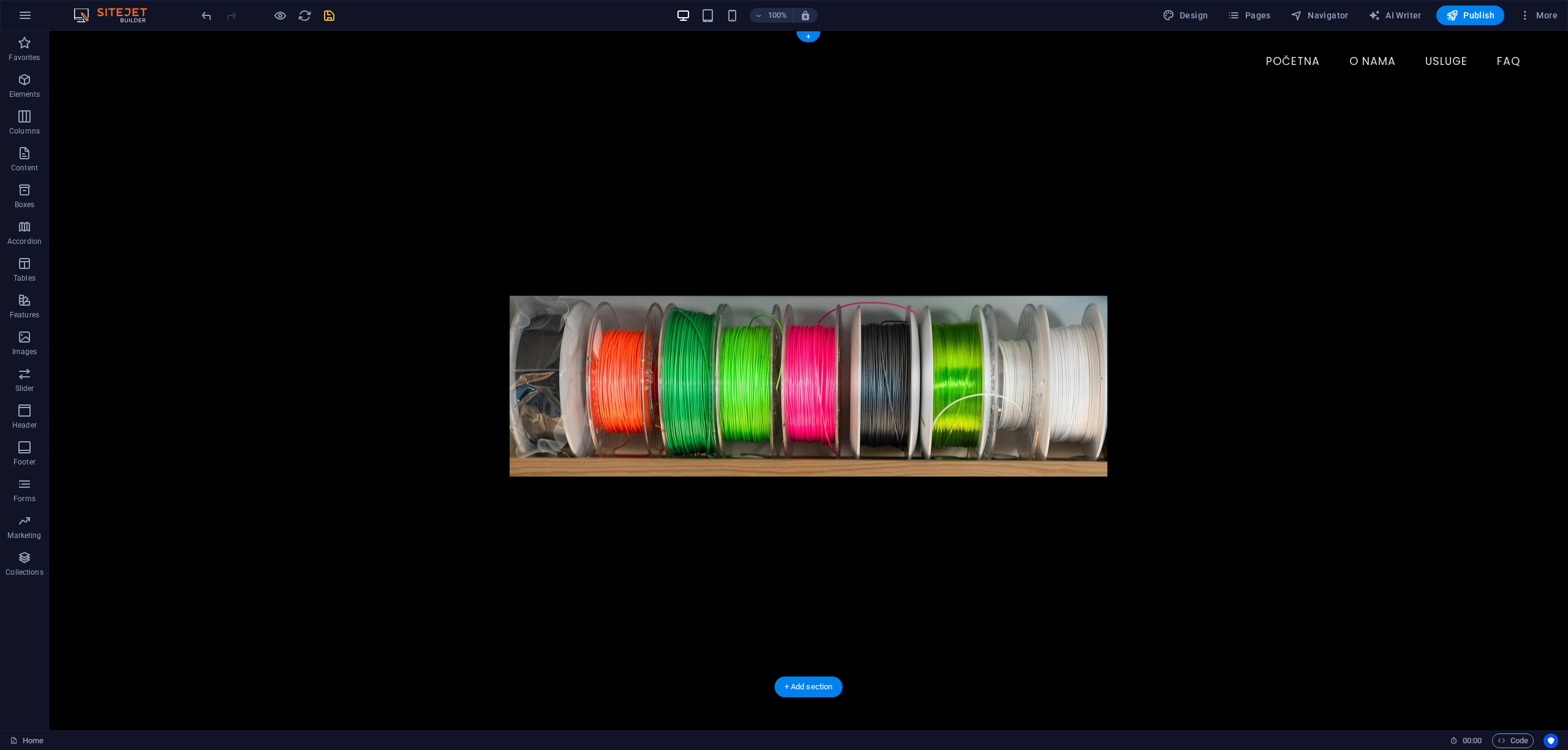
click at [428, 295] on figure at bounding box center [809, 386] width 1443 height 637
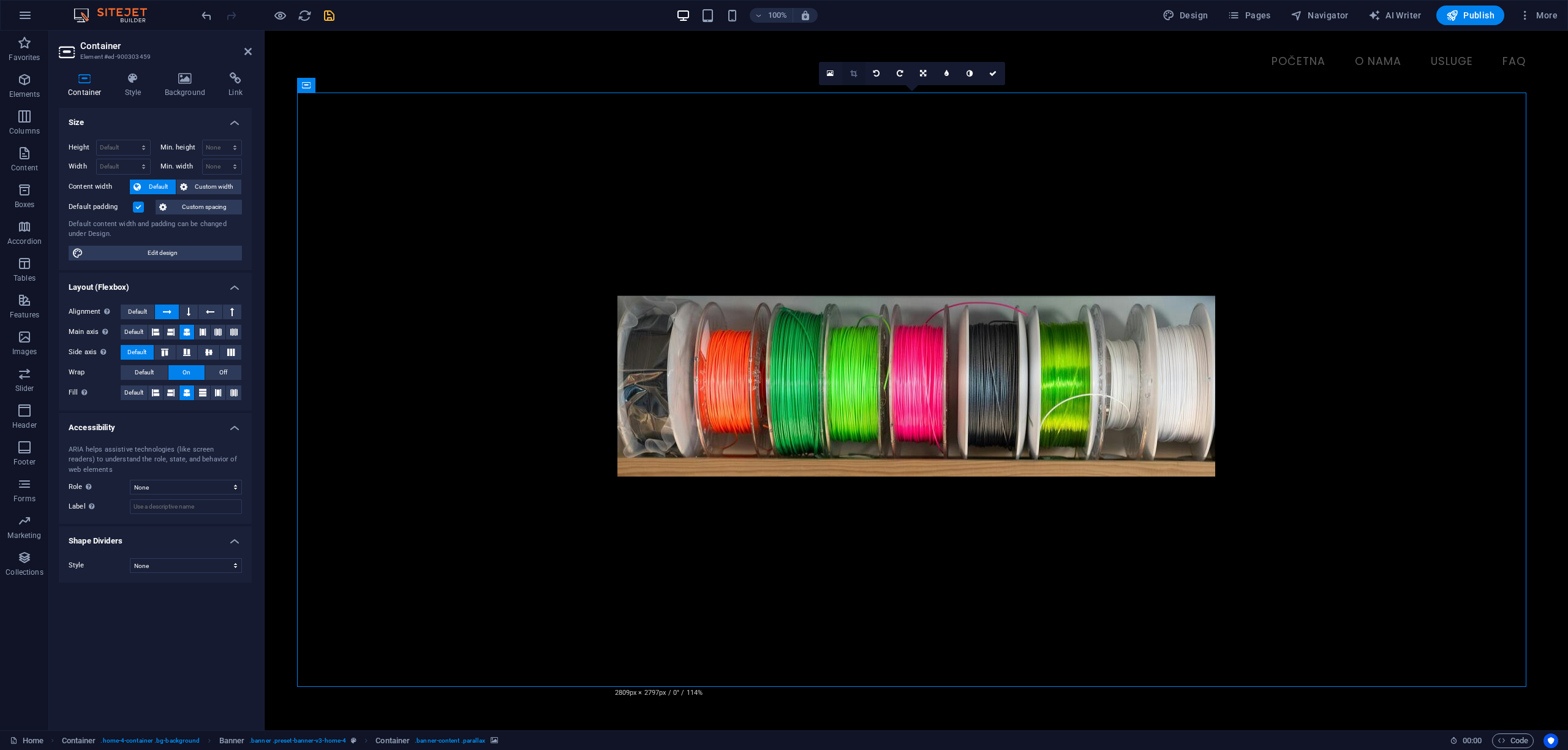
click at [851, 74] on icon at bounding box center [854, 73] width 6 height 7
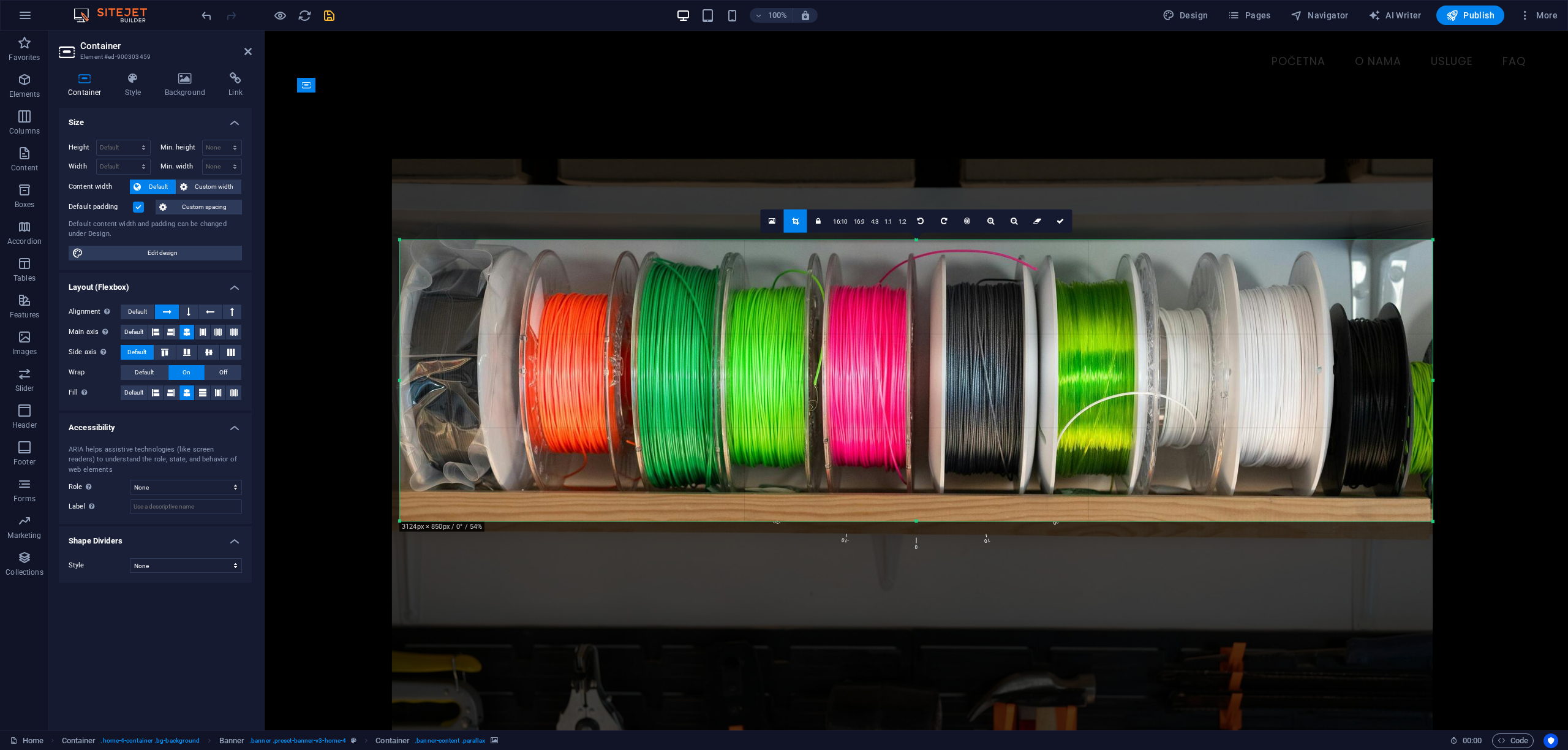
drag, startPoint x: 1381, startPoint y: 380, endPoint x: 1483, endPoint y: 371, distance: 102.4
click at [1483, 371] on div "Drag here to replace the existing content. Press “Ctrl” if you want to create a…" at bounding box center [916, 380] width 1303 height 700
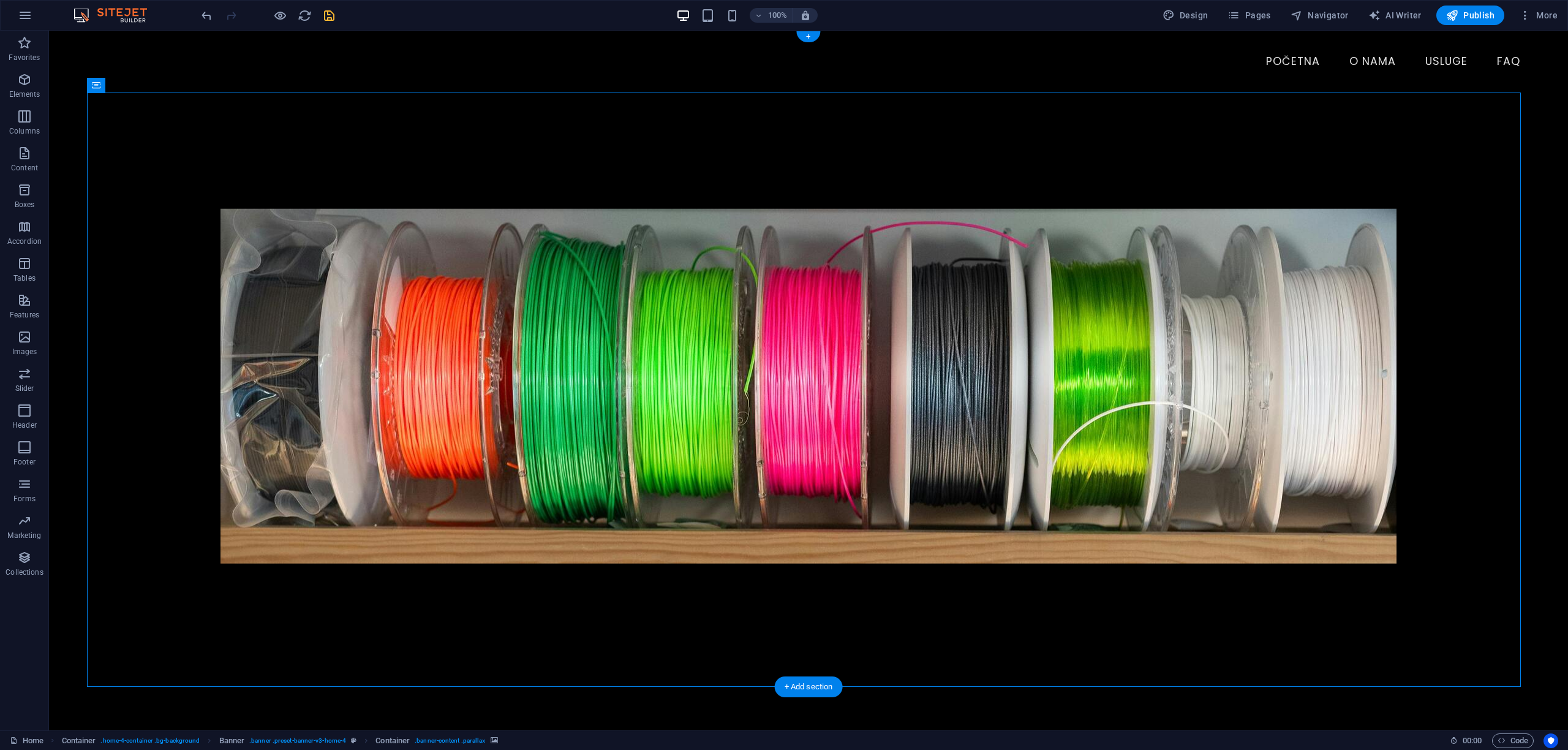
click at [281, 317] on figure at bounding box center [809, 386] width 1443 height 637
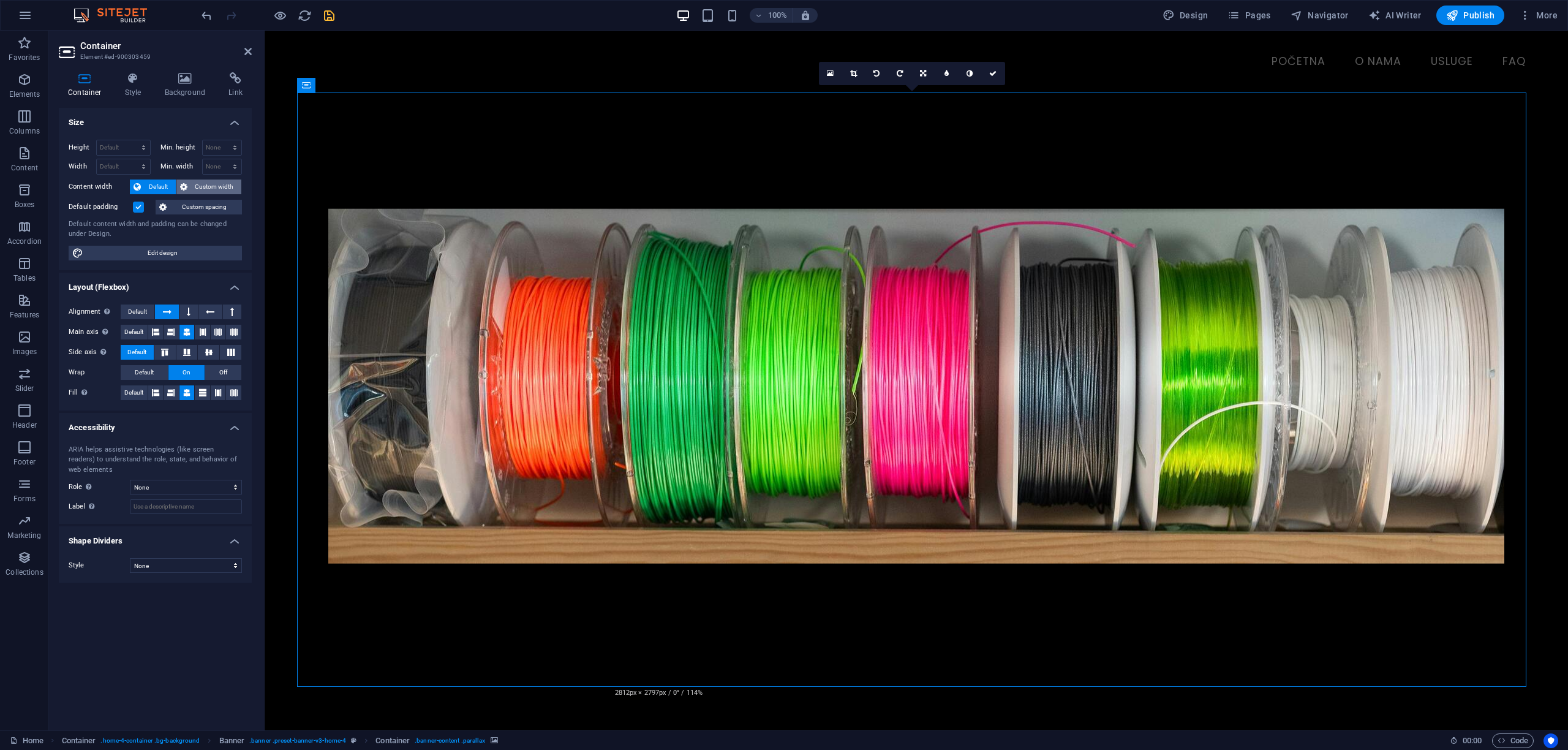
click at [212, 185] on span "Custom width" at bounding box center [214, 187] width 47 height 15
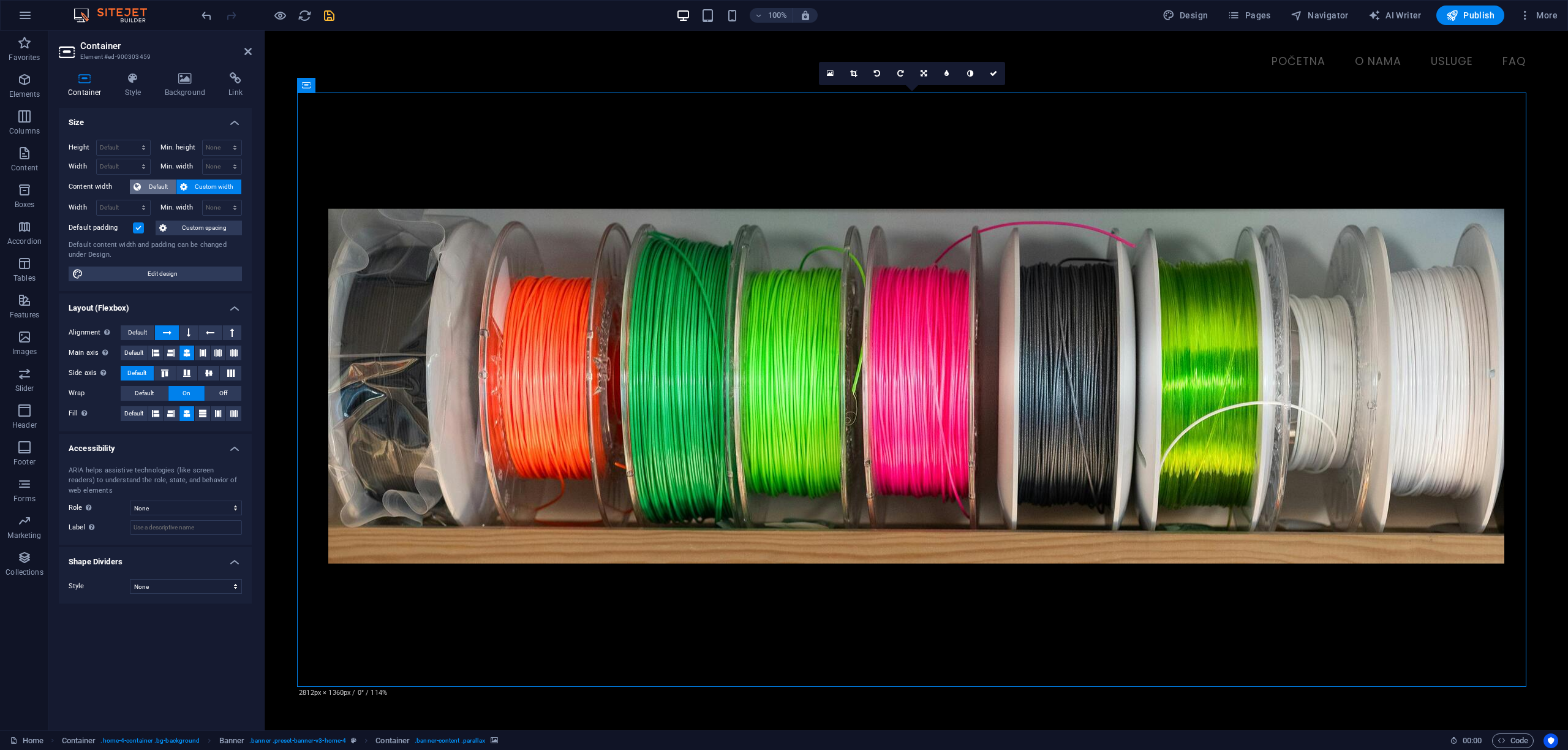
click at [145, 189] on span "Default" at bounding box center [158, 187] width 28 height 15
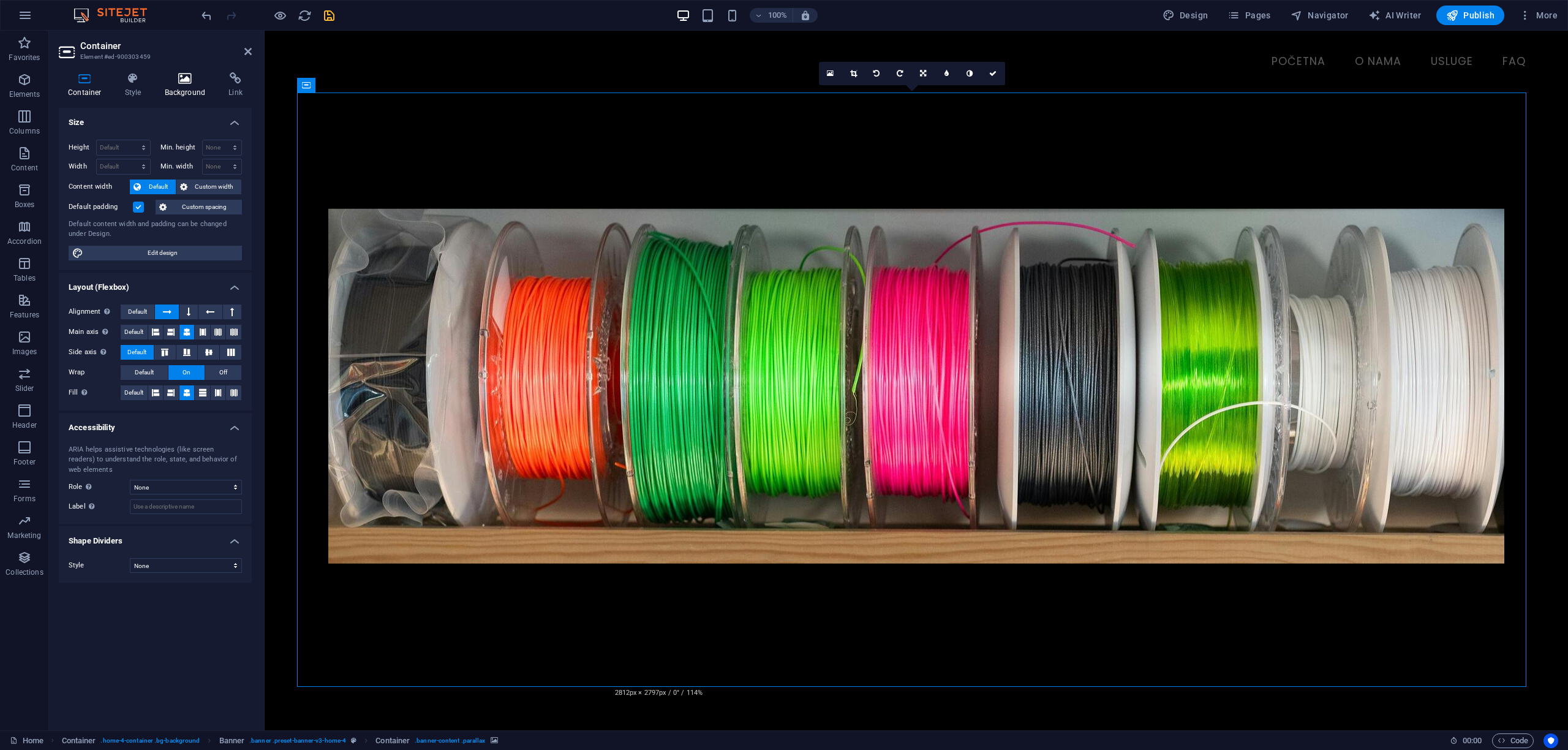
click at [176, 80] on icon at bounding box center [185, 78] width 59 height 12
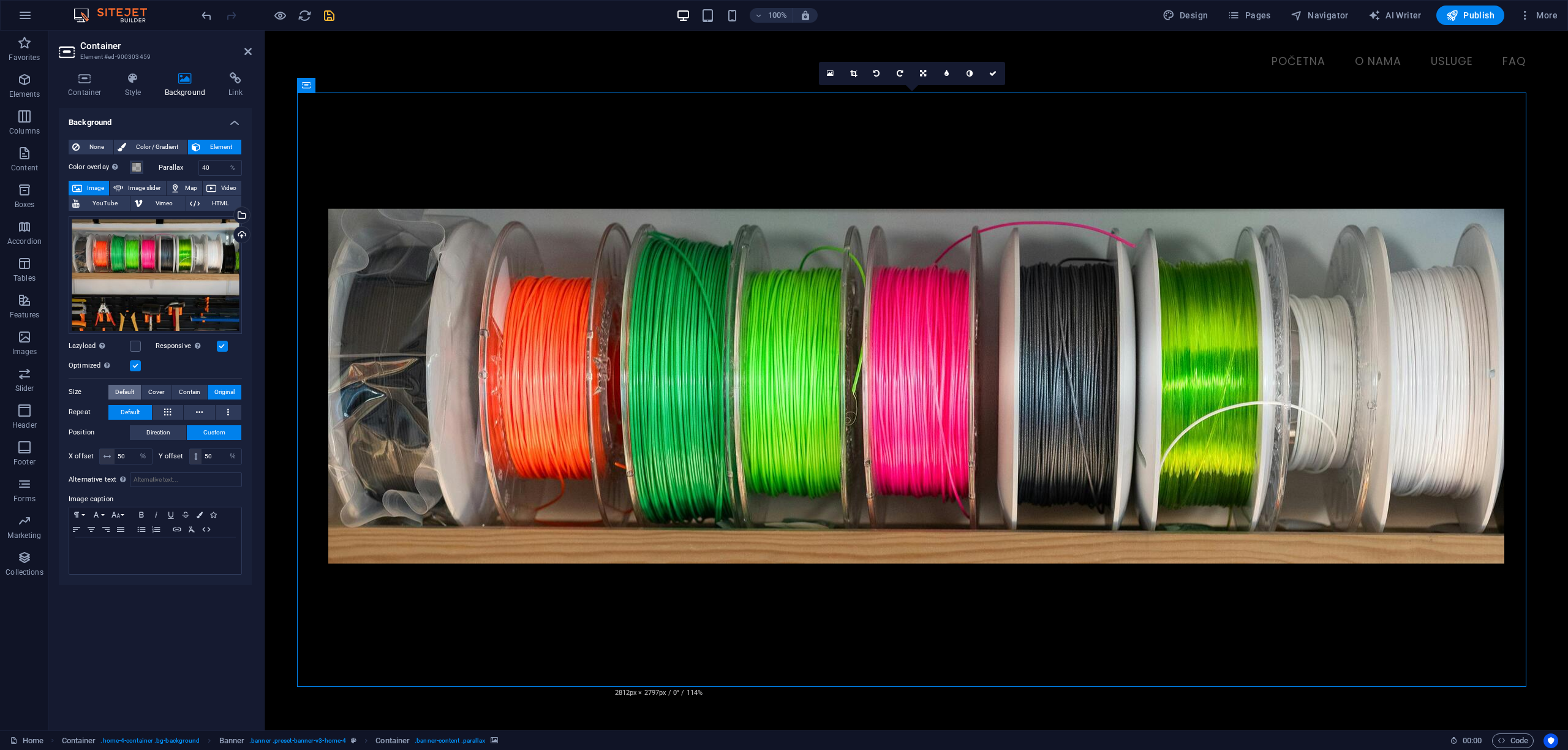
click at [126, 392] on span "Default" at bounding box center [124, 392] width 19 height 15
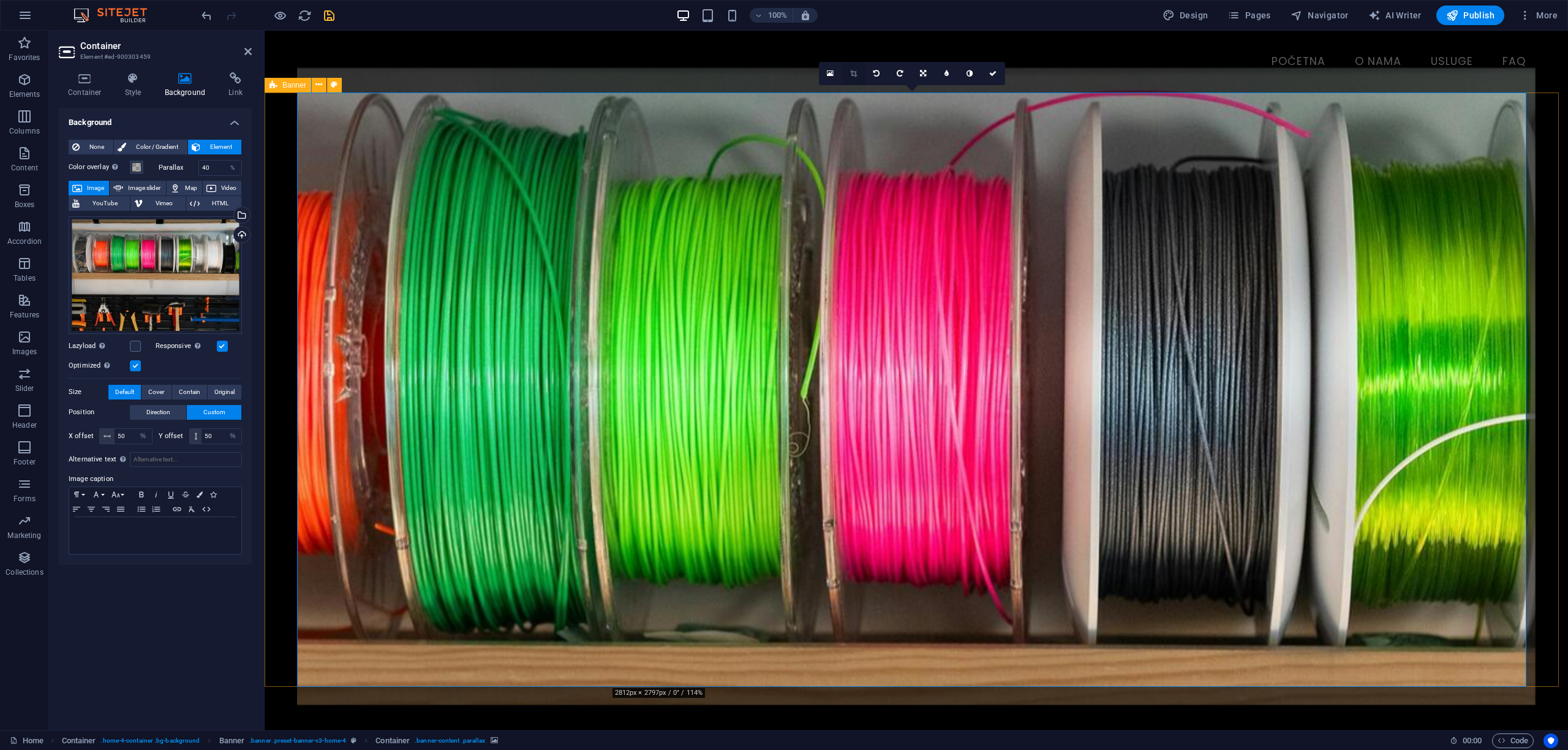
click at [853, 71] on icon at bounding box center [854, 73] width 6 height 7
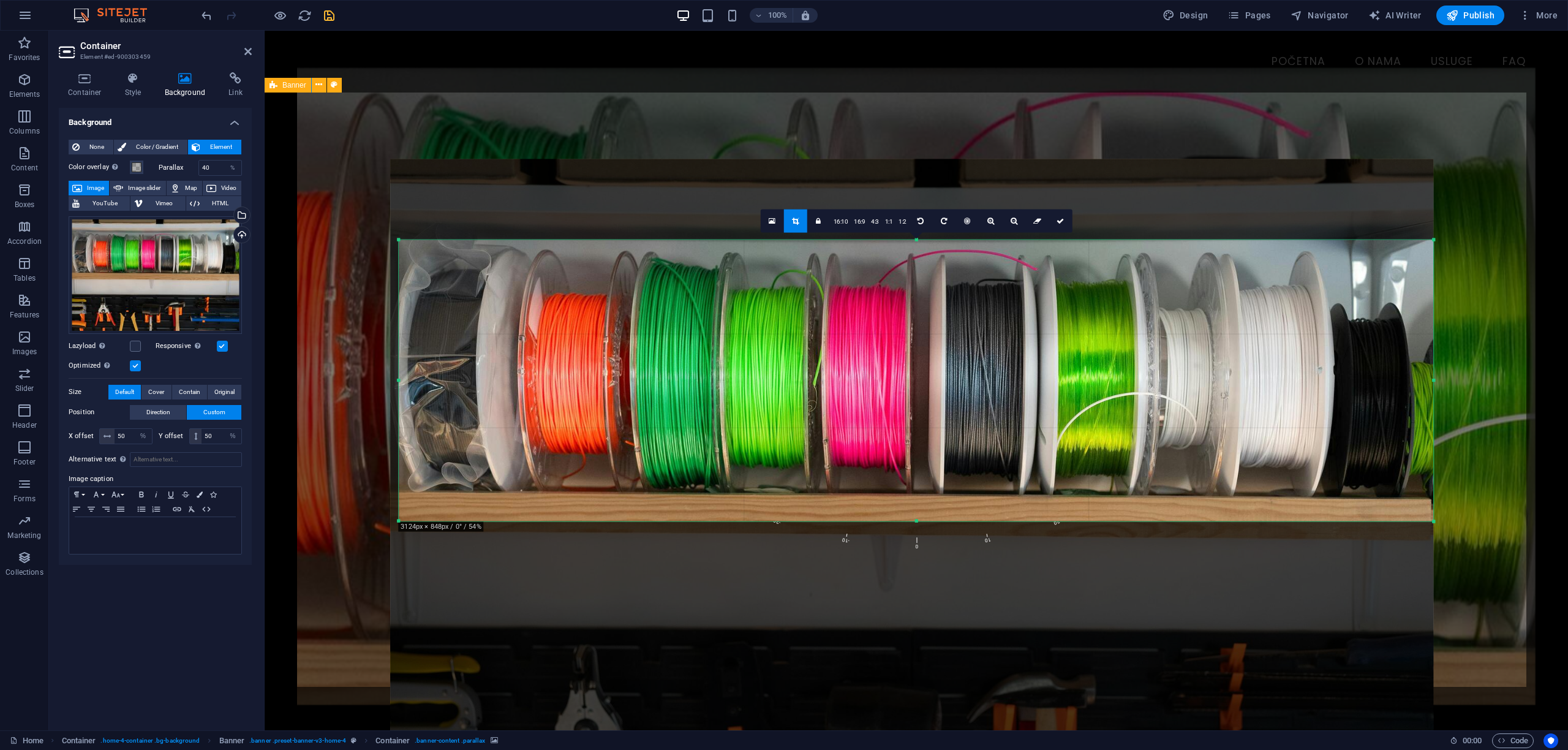
drag, startPoint x: 1383, startPoint y: 382, endPoint x: 1487, endPoint y: 382, distance: 104.0
click at [1487, 382] on div "Drag here to replace the existing content. Press “Ctrl” if you want to create a…" at bounding box center [916, 380] width 1303 height 700
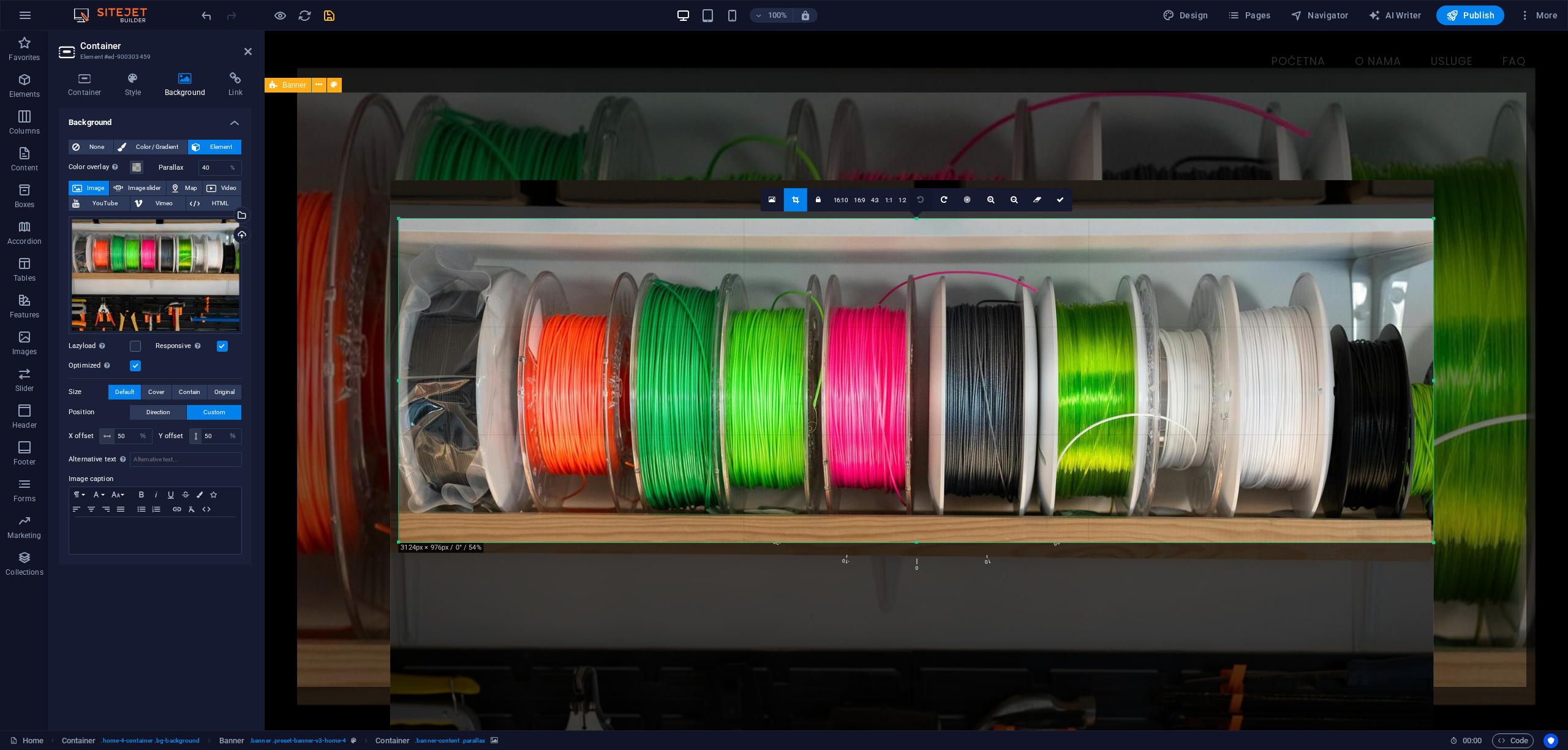
drag, startPoint x: 917, startPoint y: 238, endPoint x: 909, endPoint y: 196, distance: 42.8
click at [909, 219] on div "180 170 160 150 140 130 120 110 100 90 80 70 60 50 40 30 20 10 0 -10 -20 -30 -4…" at bounding box center [916, 380] width 1035 height 324
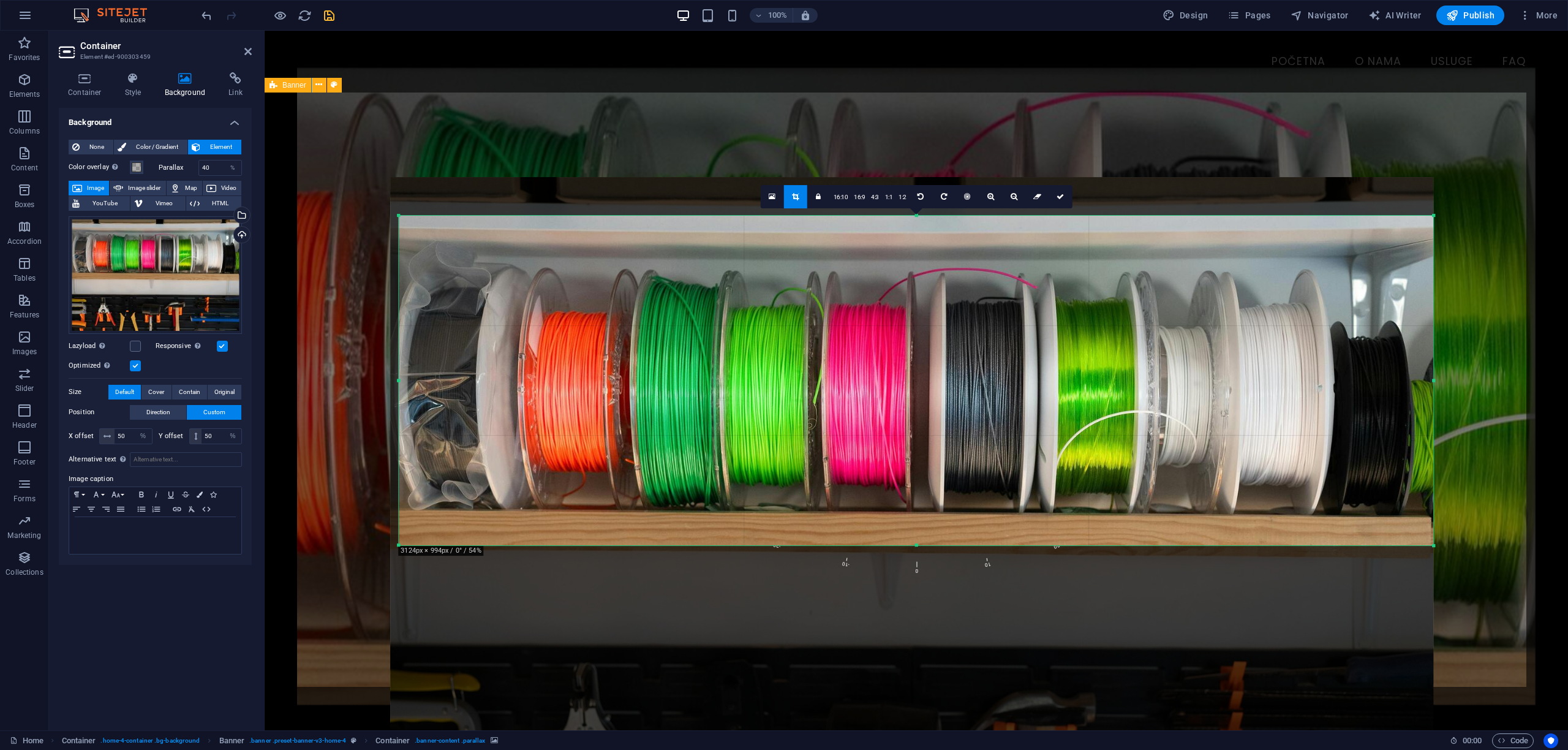
click at [916, 547] on div at bounding box center [916, 545] width 1035 height 5
click at [1057, 196] on icon at bounding box center [1060, 196] width 7 height 7
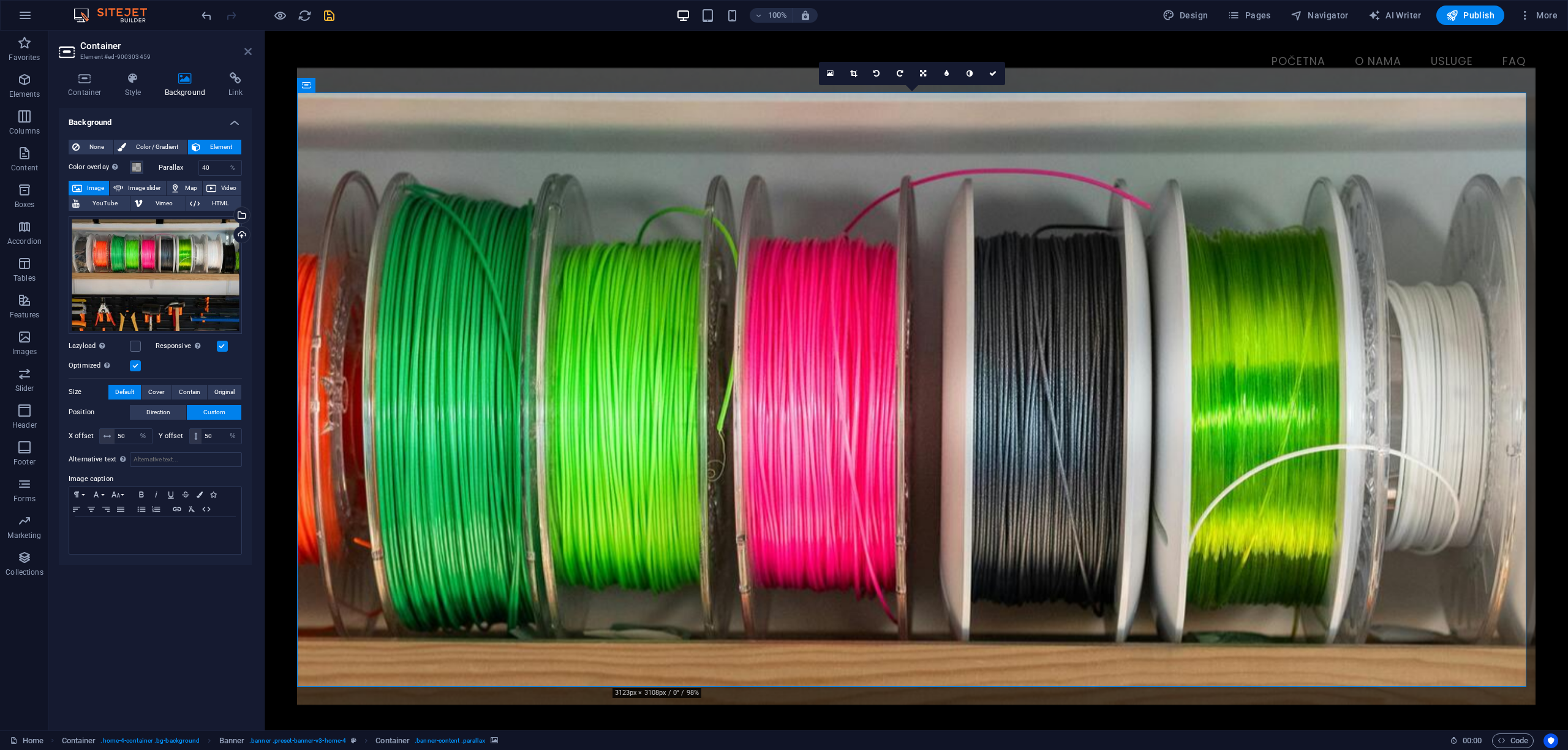
click at [246, 50] on icon at bounding box center [247, 51] width 7 height 10
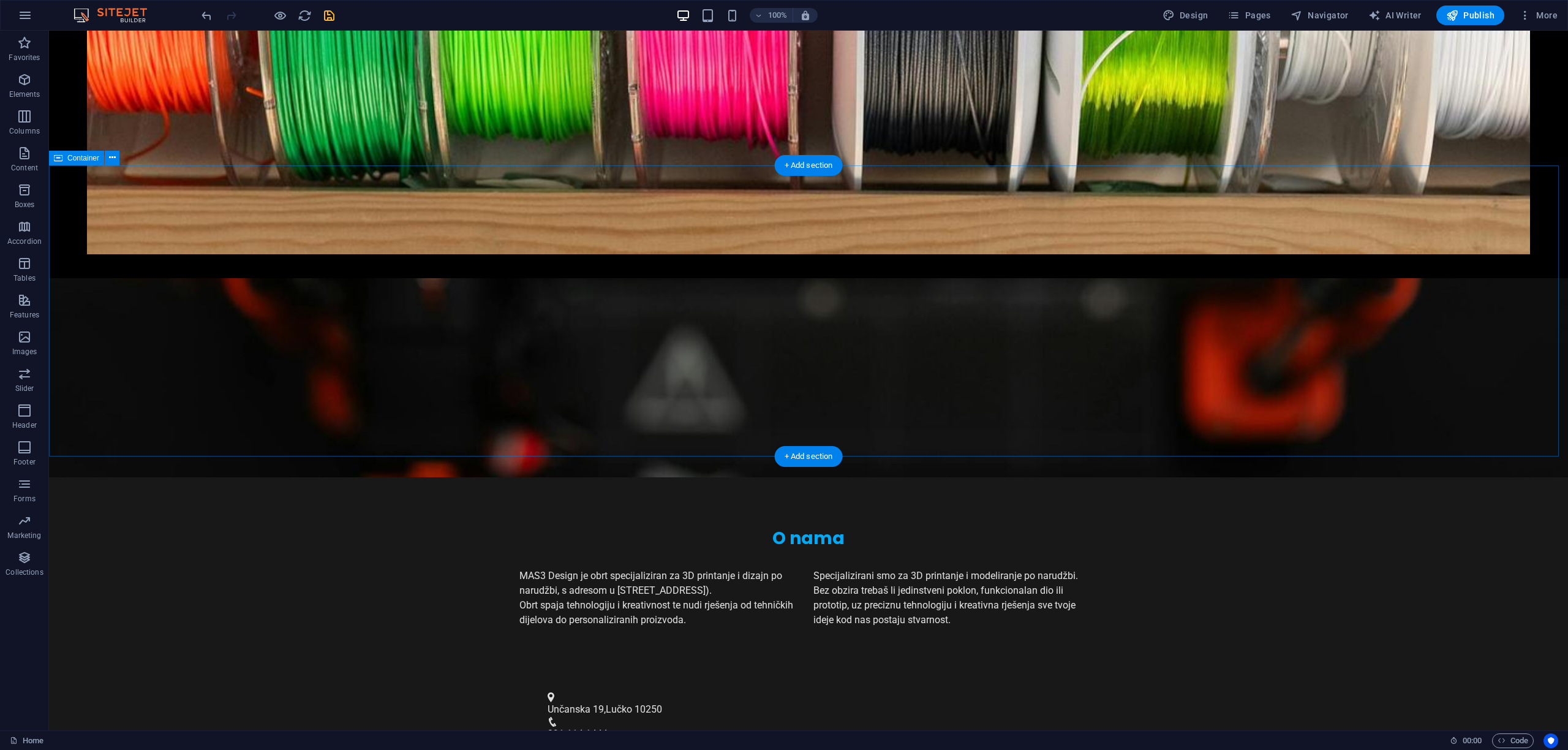
scroll to position [767, 0]
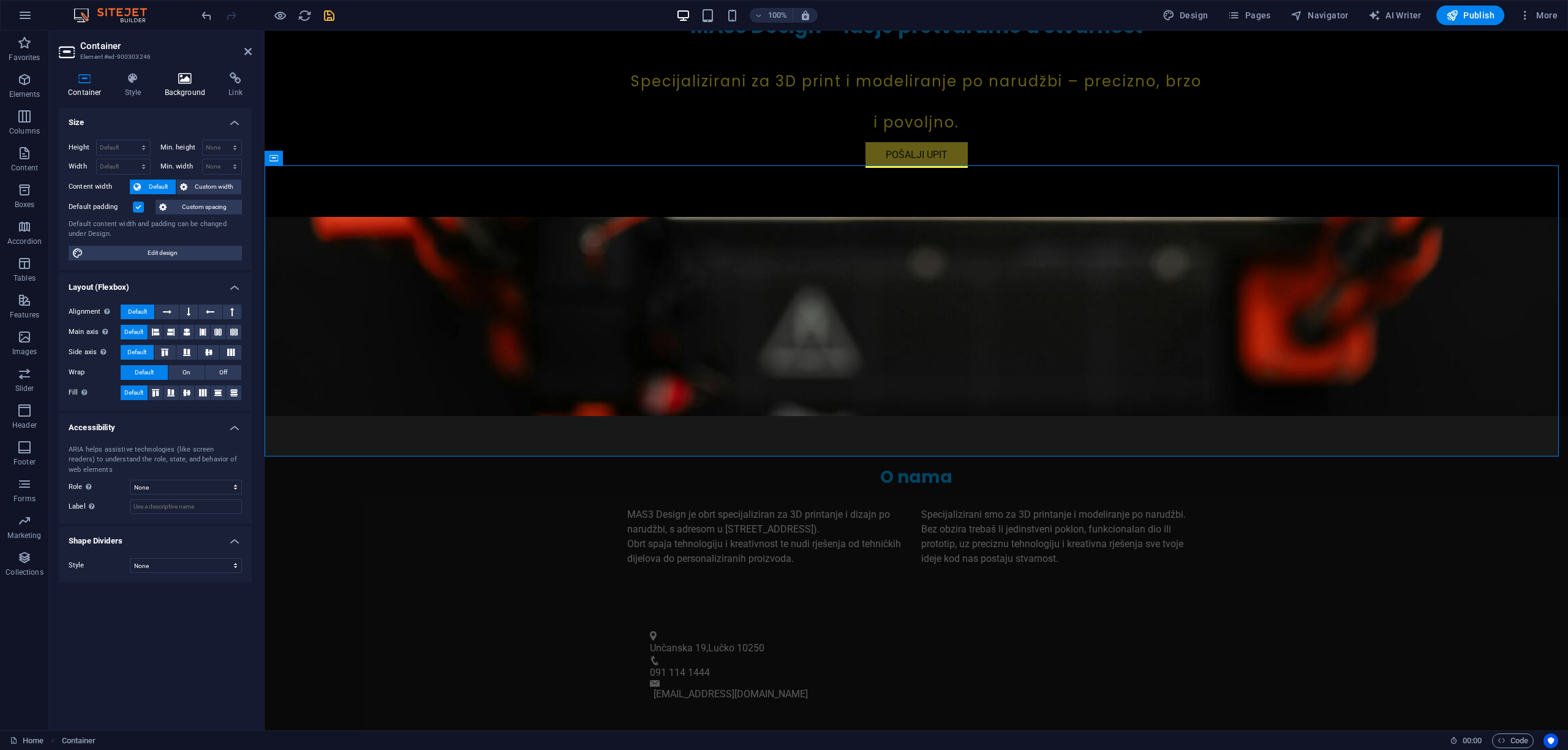
click at [178, 83] on icon at bounding box center [185, 78] width 59 height 12
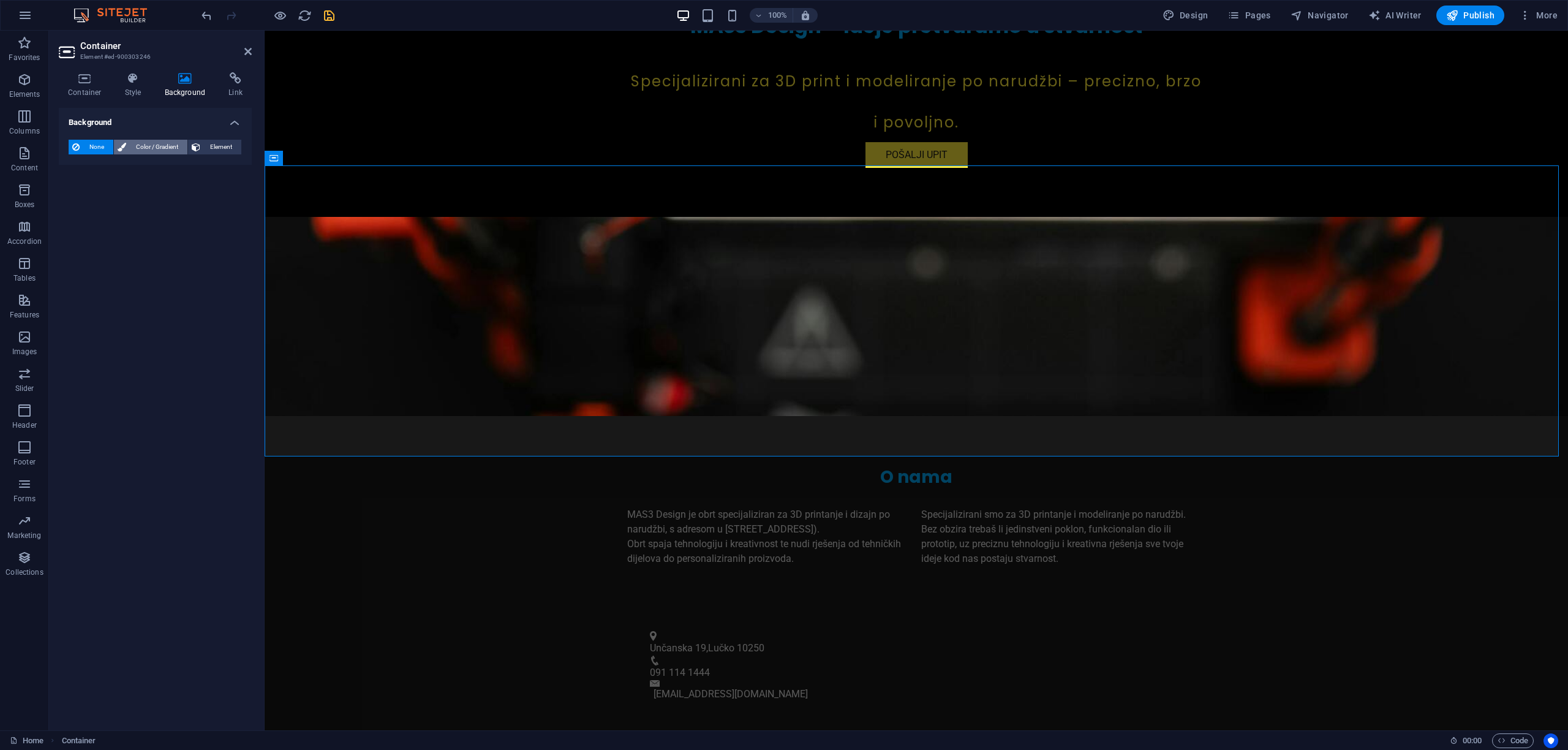
click at [141, 144] on span "Color / Gradient" at bounding box center [156, 147] width 54 height 15
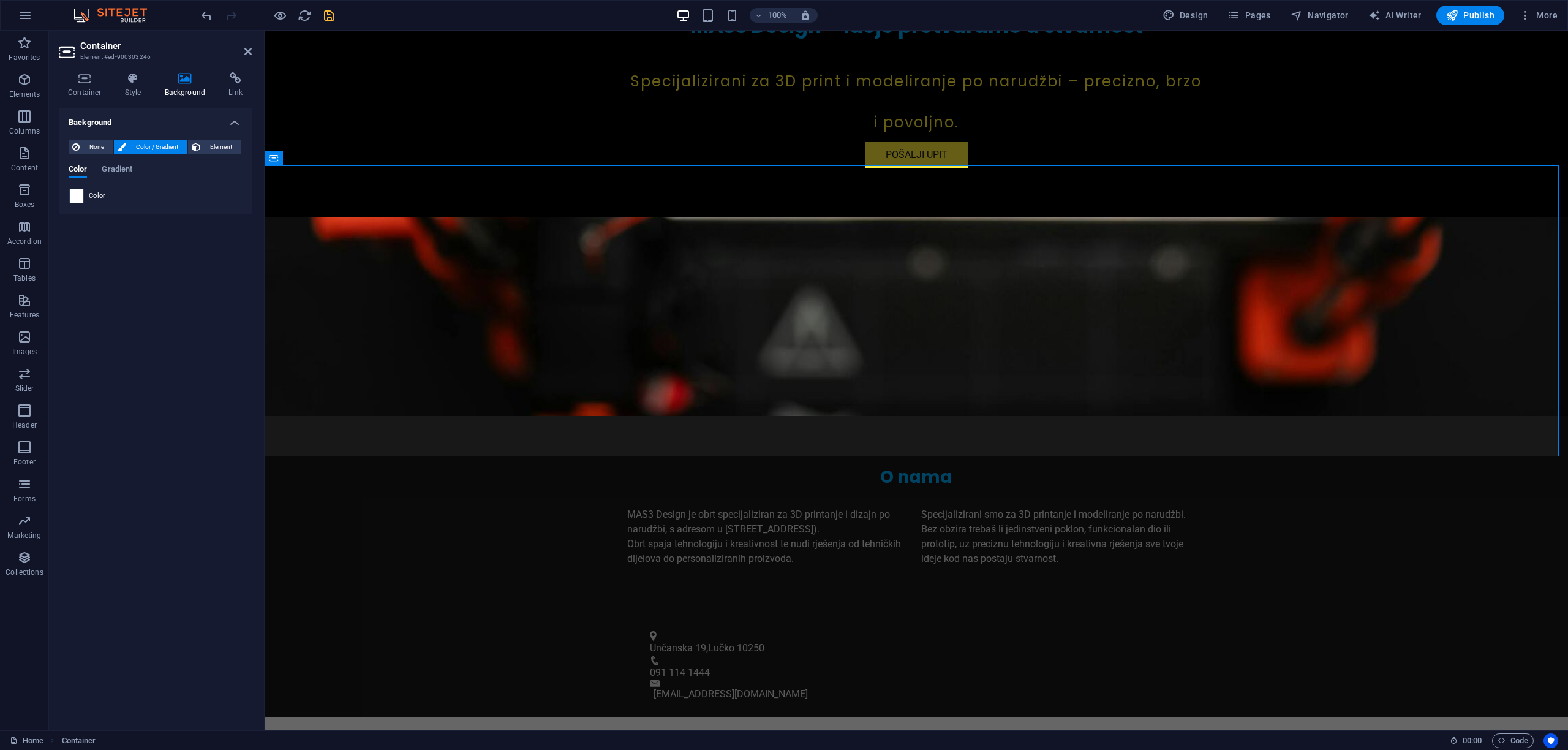
click at [80, 196] on span at bounding box center [76, 196] width 14 height 14
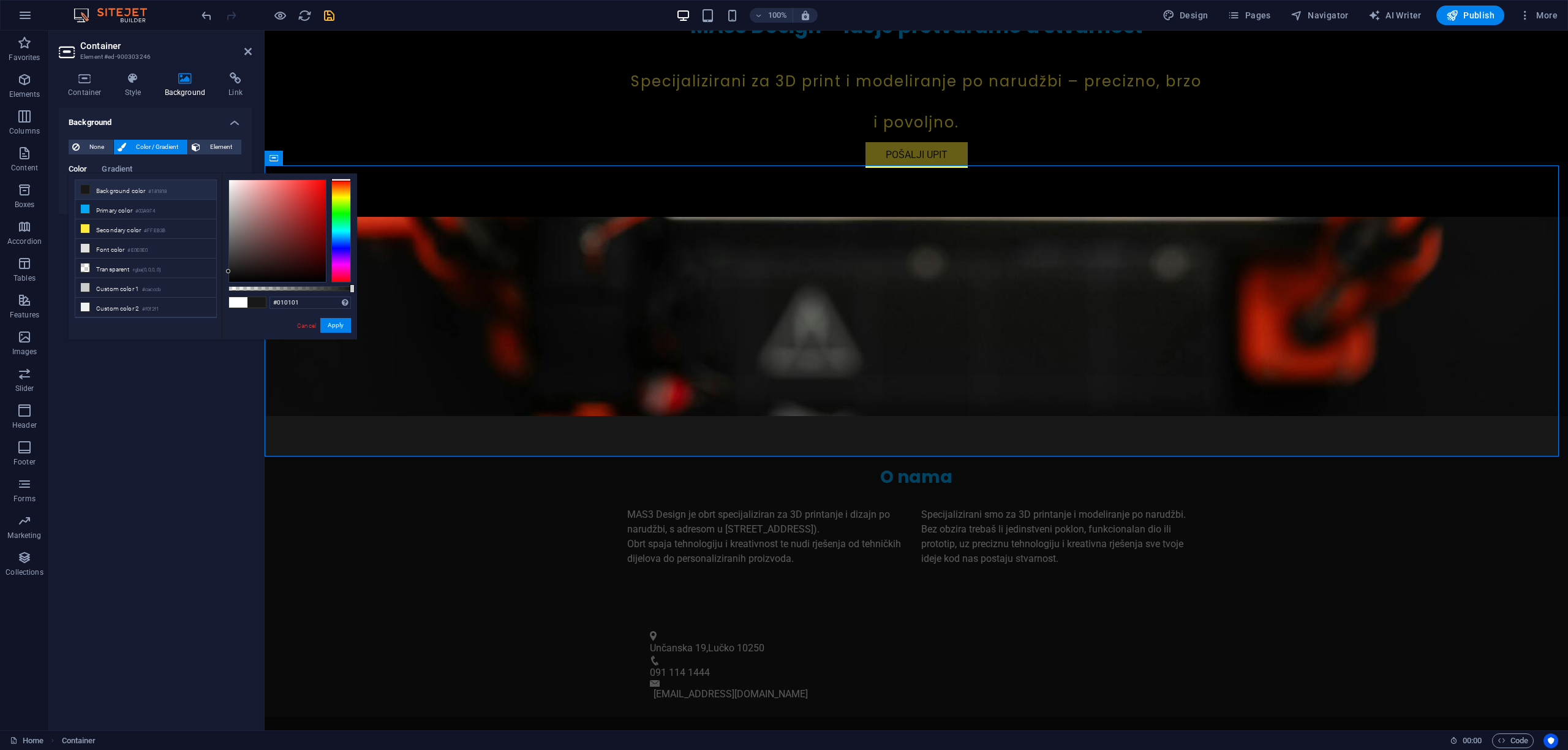
type input "#000000"
drag, startPoint x: 229, startPoint y: 178, endPoint x: 222, endPoint y: 293, distance: 115.2
click at [222, 293] on div "#000000 Supported formats #0852ed rgb(8, 82, 237) rgba(8, 82, 237, 90%) hsv(221…" at bounding box center [289, 345] width 136 height 344
click at [339, 324] on button "Apply" at bounding box center [335, 325] width 30 height 15
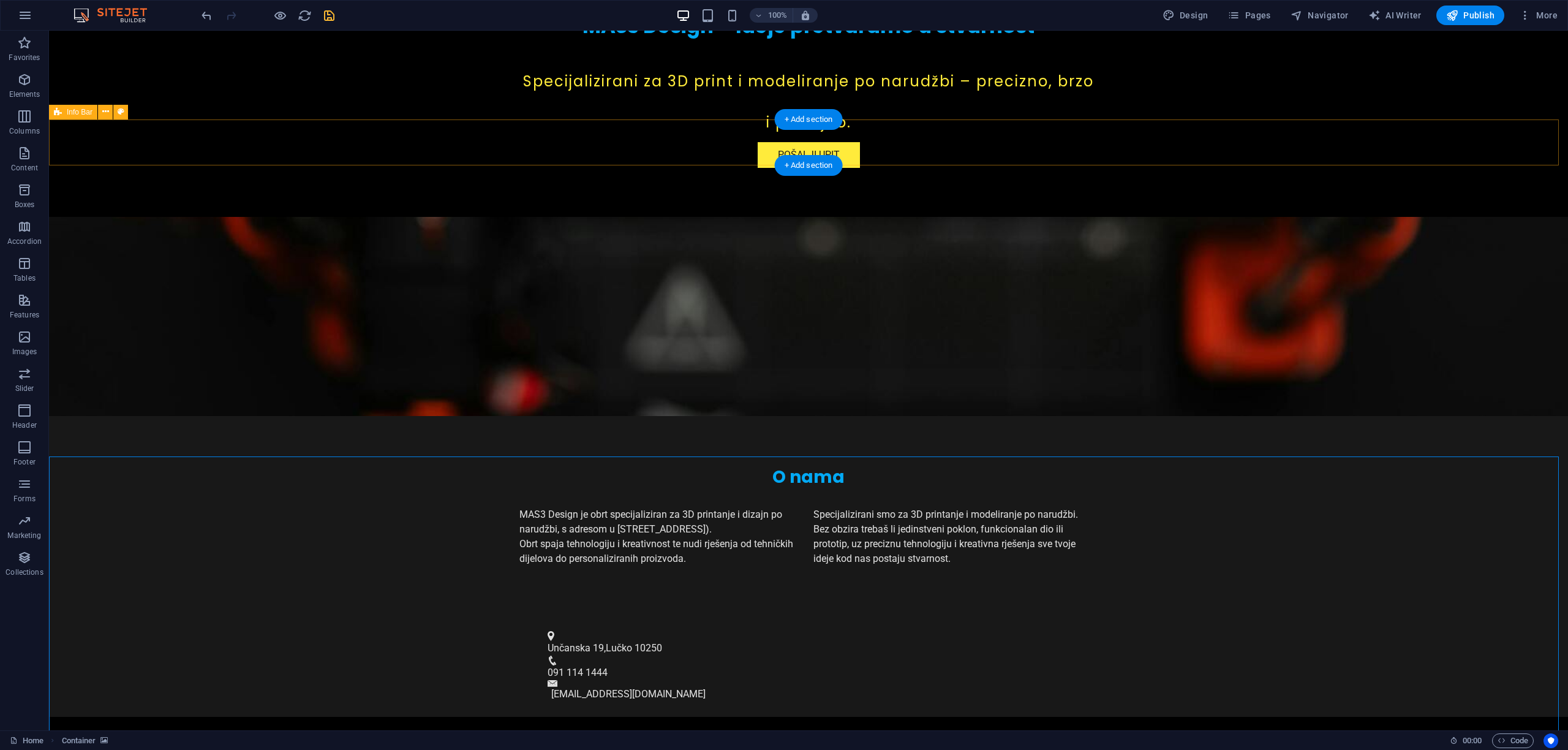
click at [265, 615] on div "Unčanska 19 , Lučko 10250 091 114 1444 info@mas3design.hr" at bounding box center [809, 665] width 1519 height 101
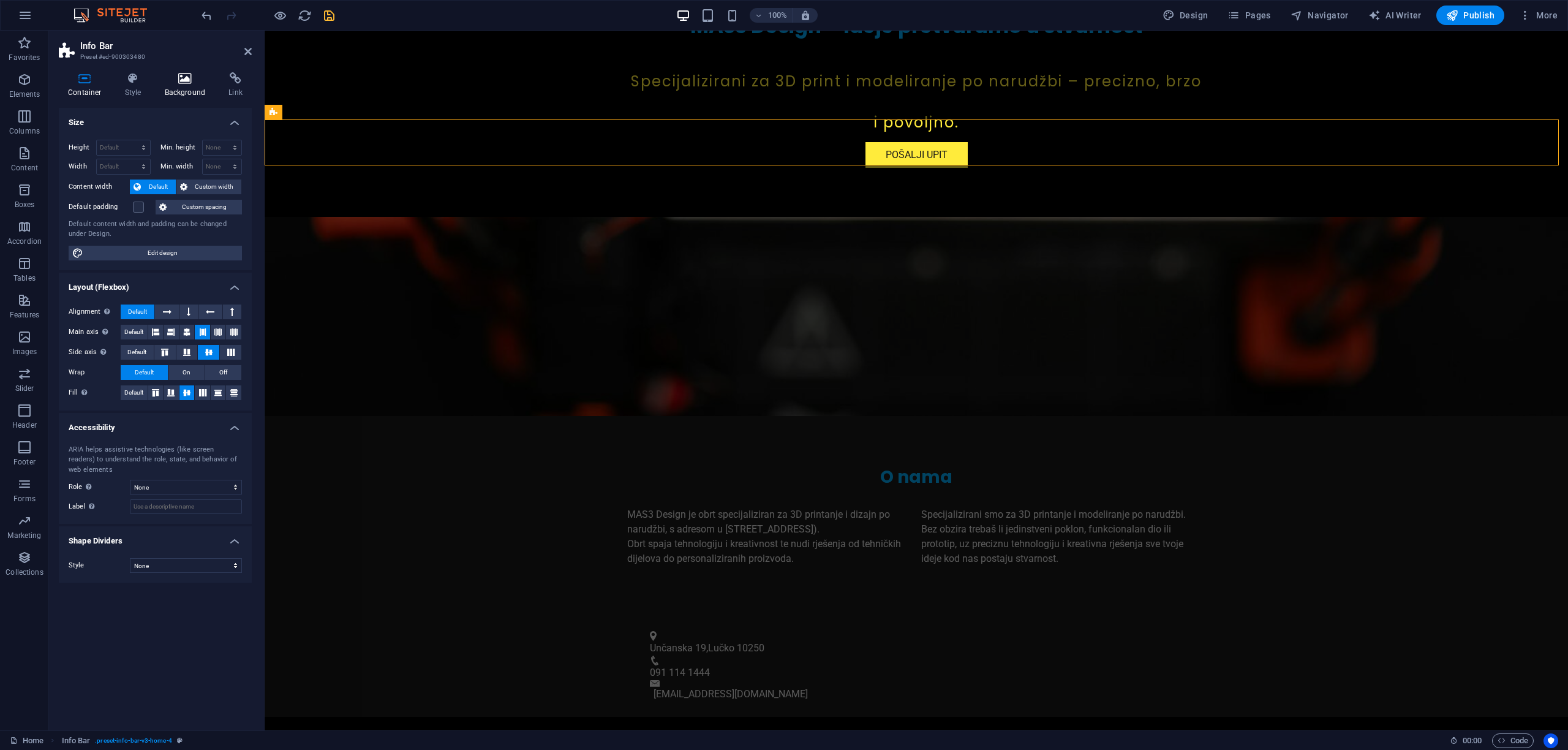
click at [185, 81] on icon at bounding box center [185, 78] width 59 height 12
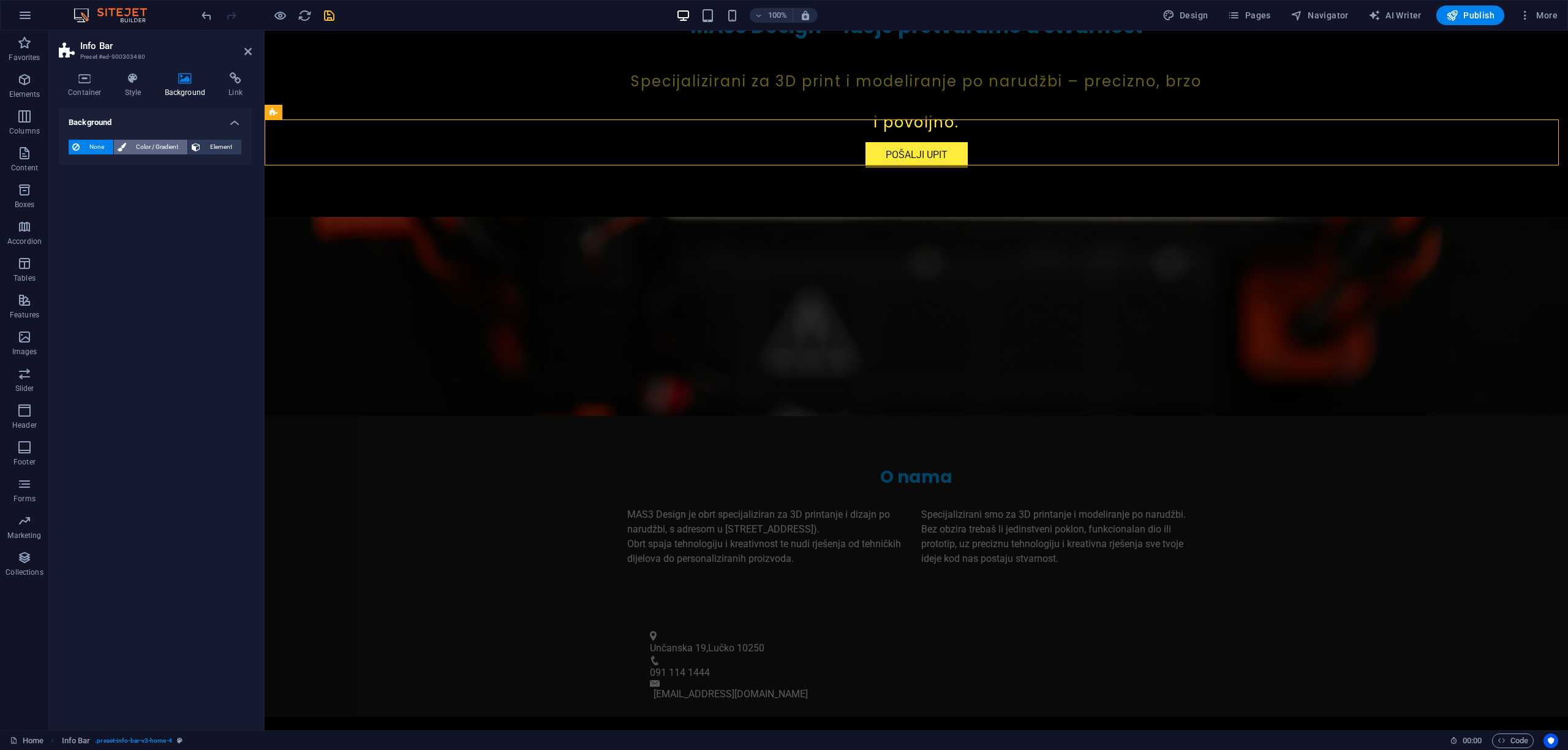
click at [158, 146] on span "Color / Gradient" at bounding box center [156, 147] width 54 height 15
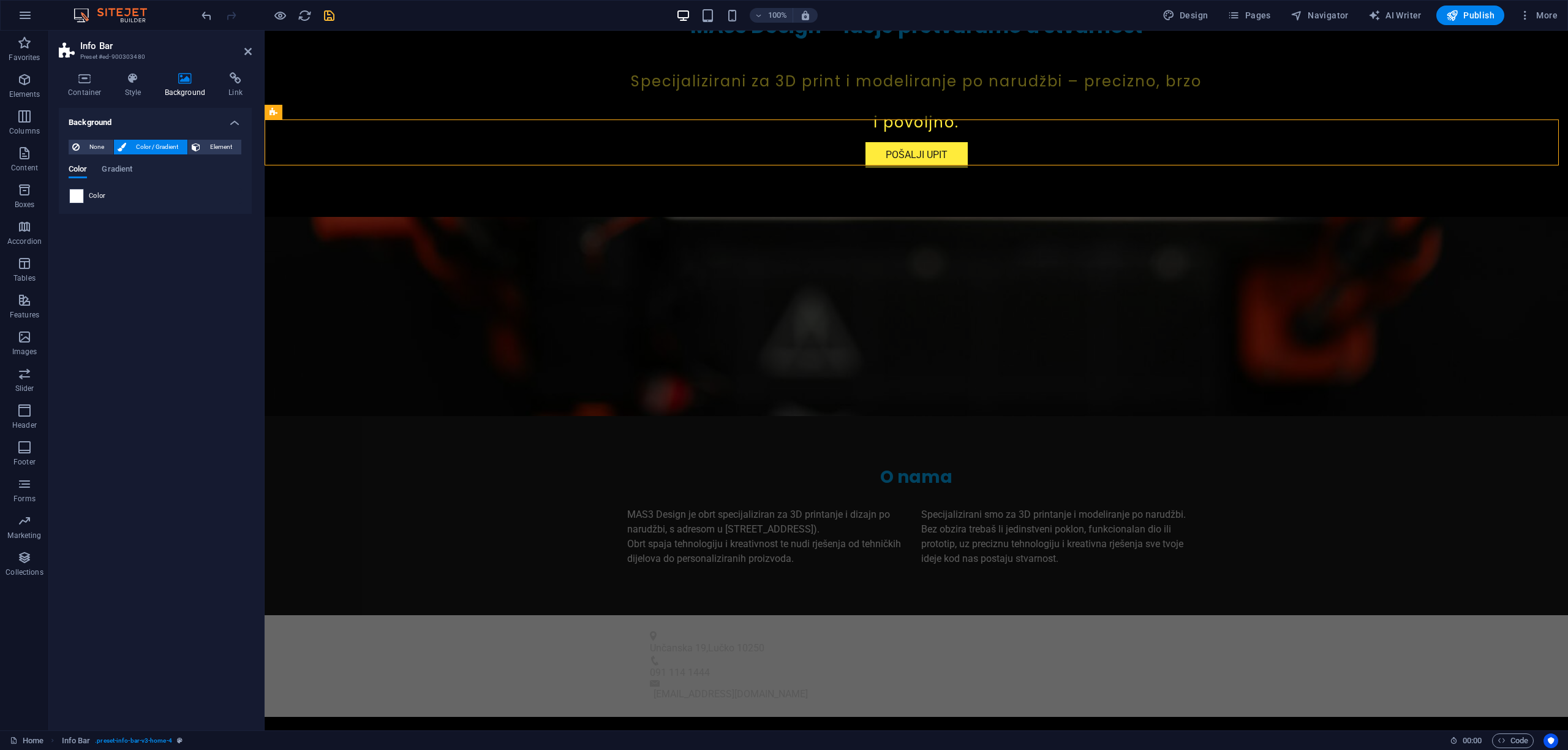
click at [74, 197] on span at bounding box center [76, 196] width 14 height 14
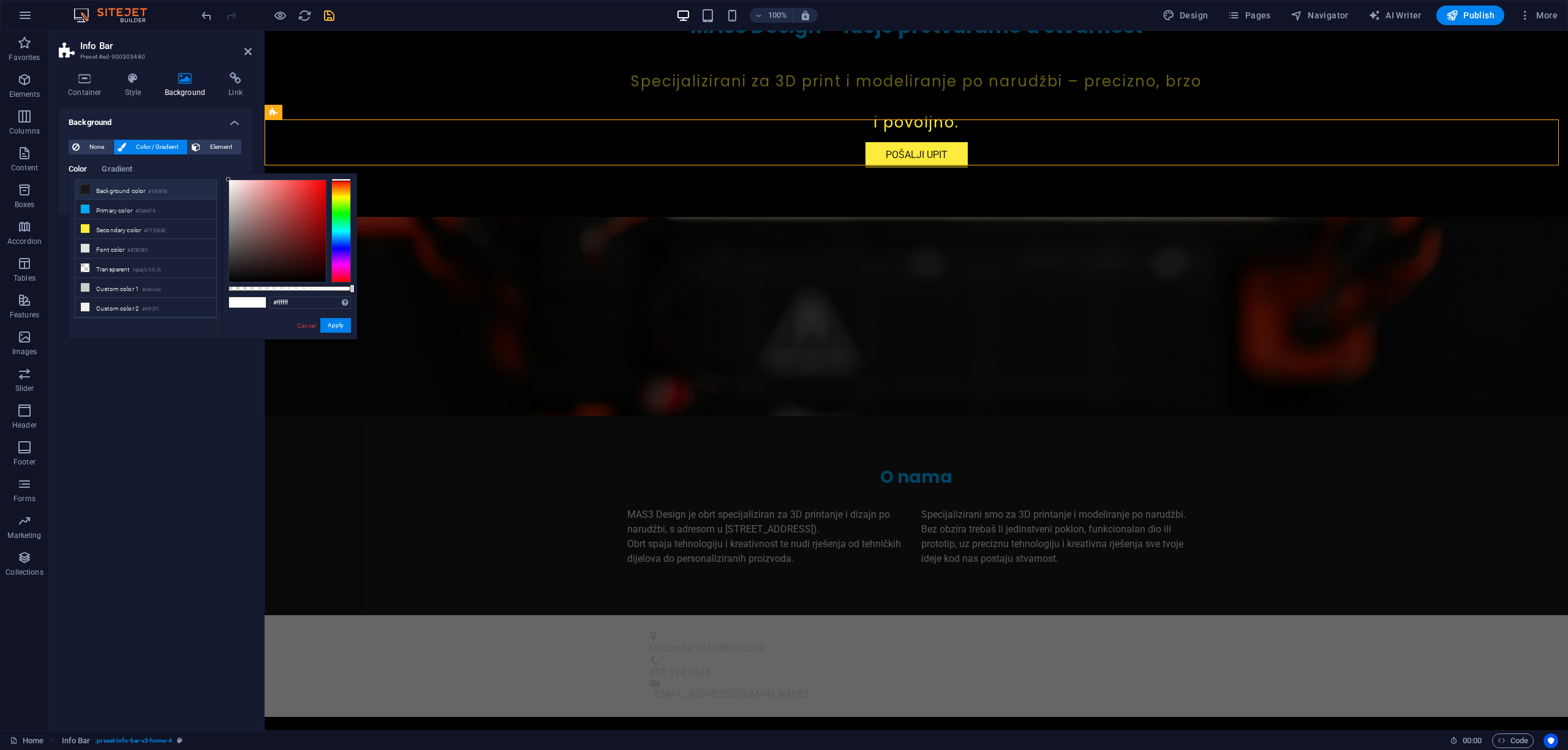
click at [114, 194] on li "Background color #181818" at bounding box center [146, 190] width 141 height 19
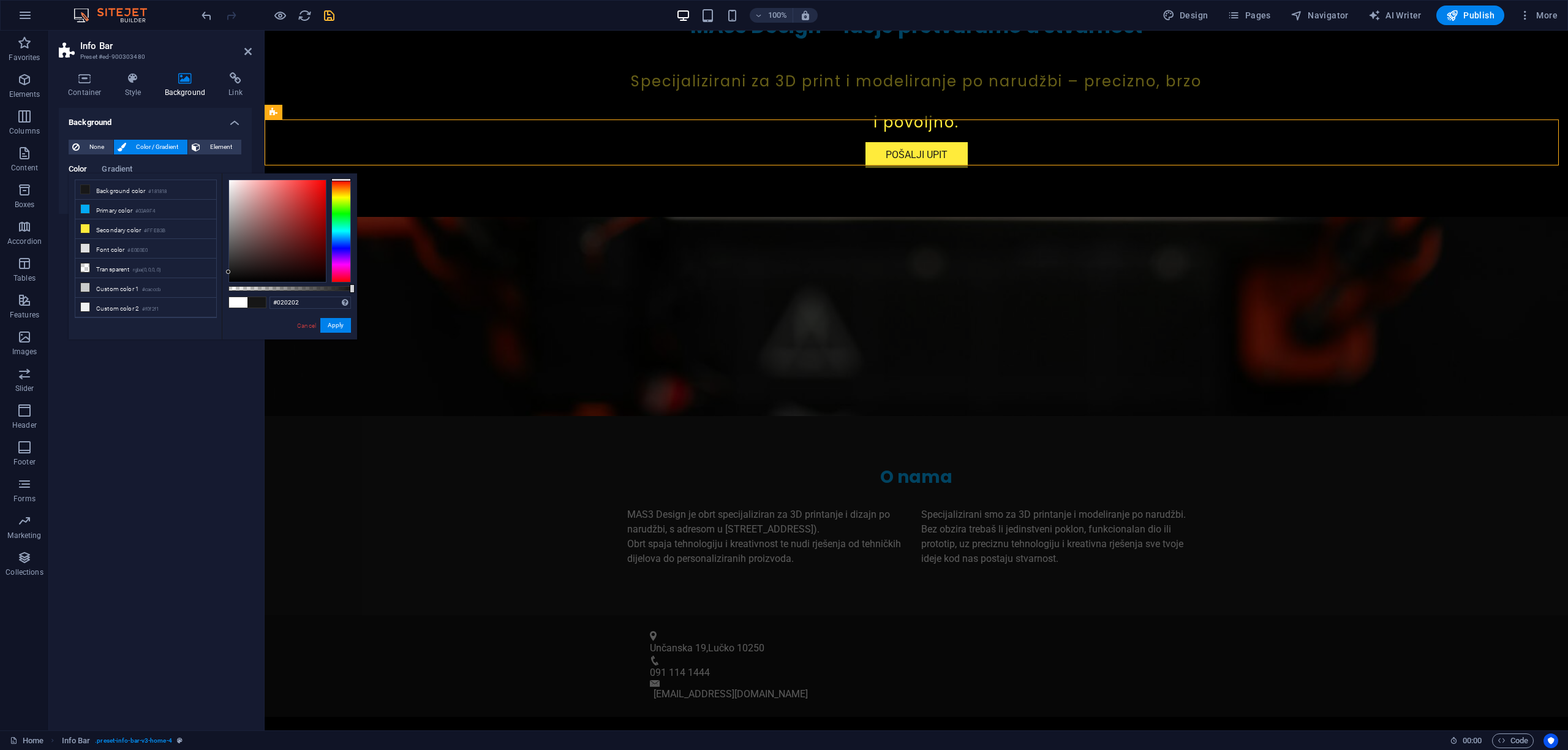
type input "#000000"
drag, startPoint x: 229, startPoint y: 272, endPoint x: 230, endPoint y: 309, distance: 37.0
click at [230, 309] on div "#000000 Supported formats #0852ed rgb(8, 82, 237) rgba(8, 82, 237, 90%) hsv(221…" at bounding box center [289, 345] width 136 height 344
click at [344, 324] on button "Apply" at bounding box center [335, 325] width 30 height 15
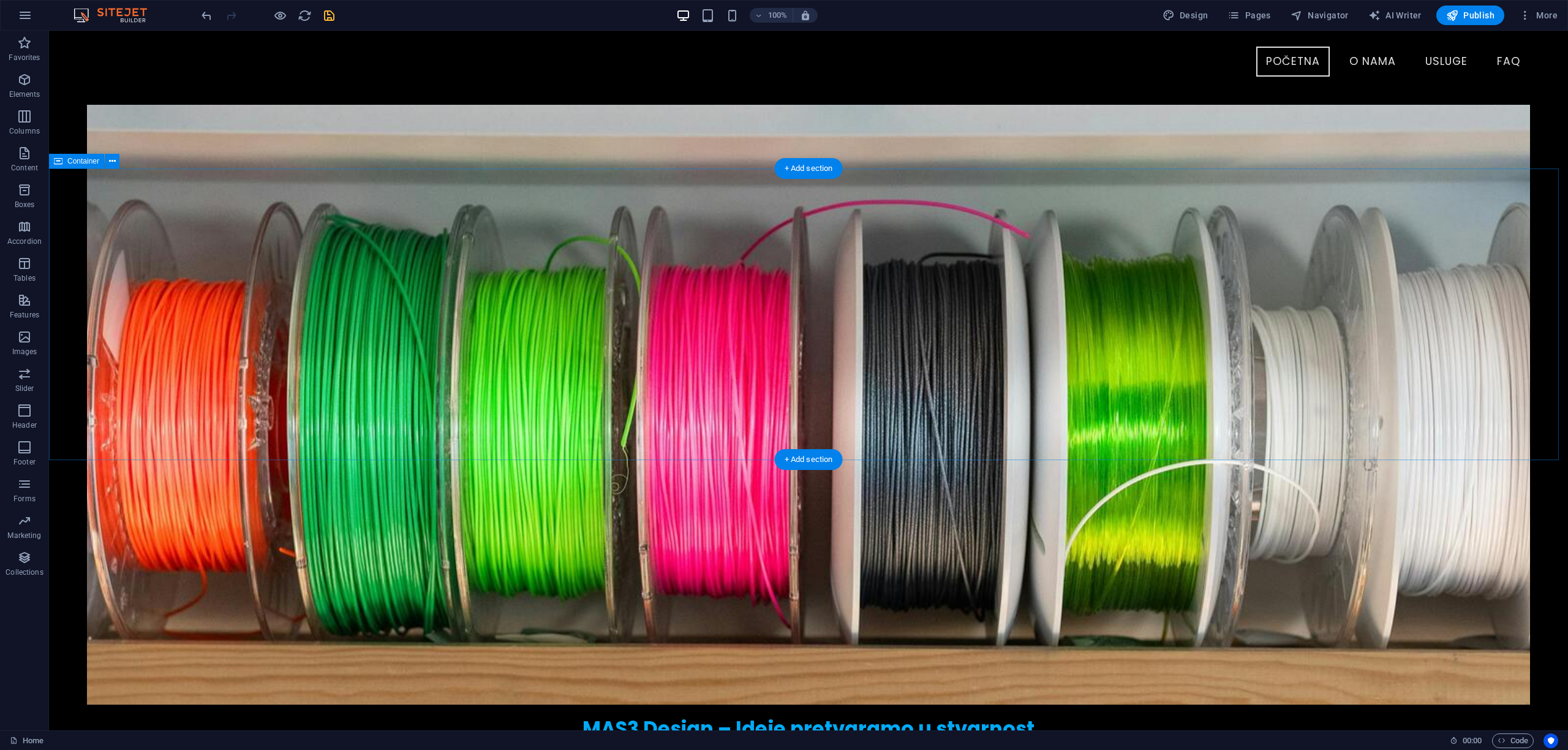
scroll to position [0, 0]
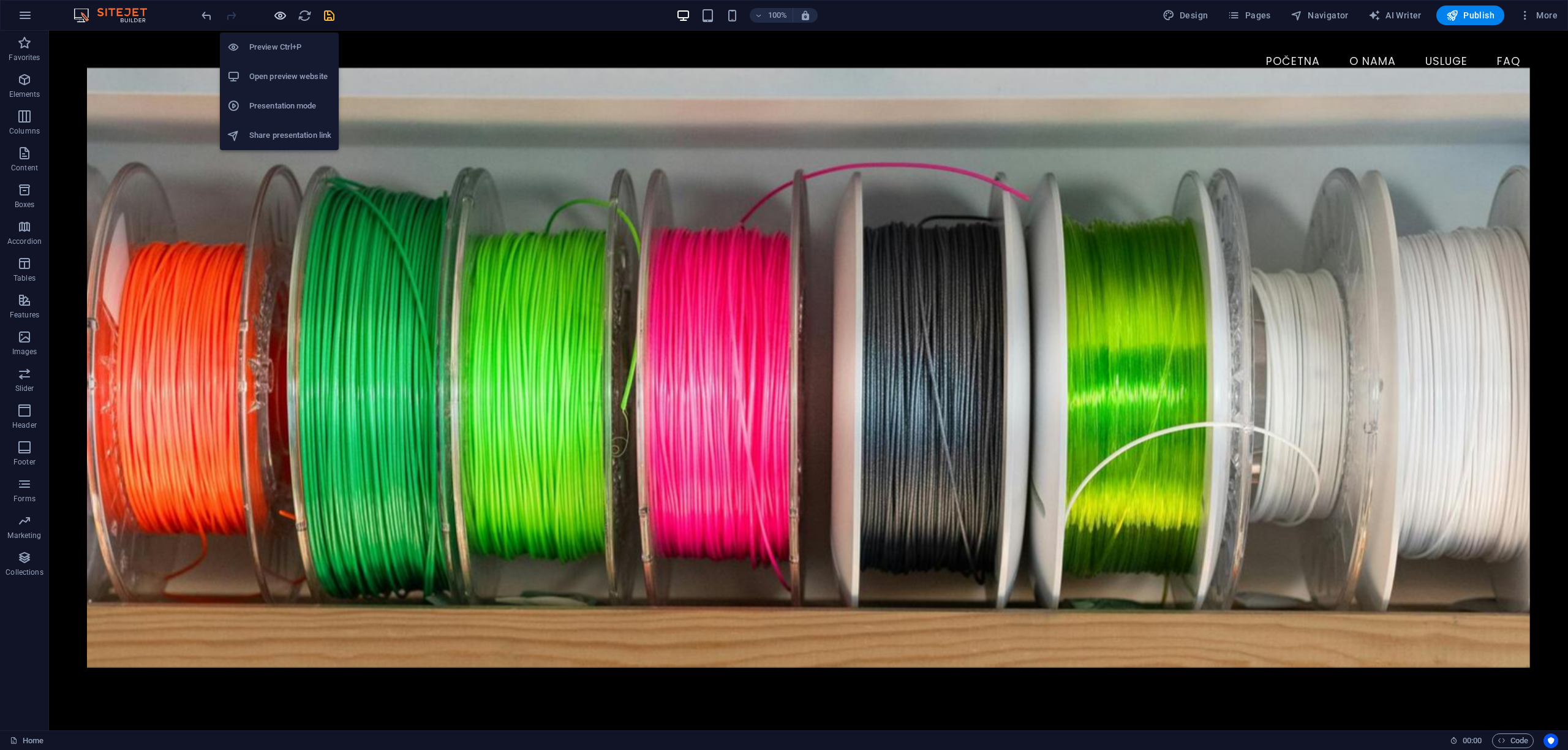
click at [282, 17] on icon "button" at bounding box center [280, 16] width 14 height 14
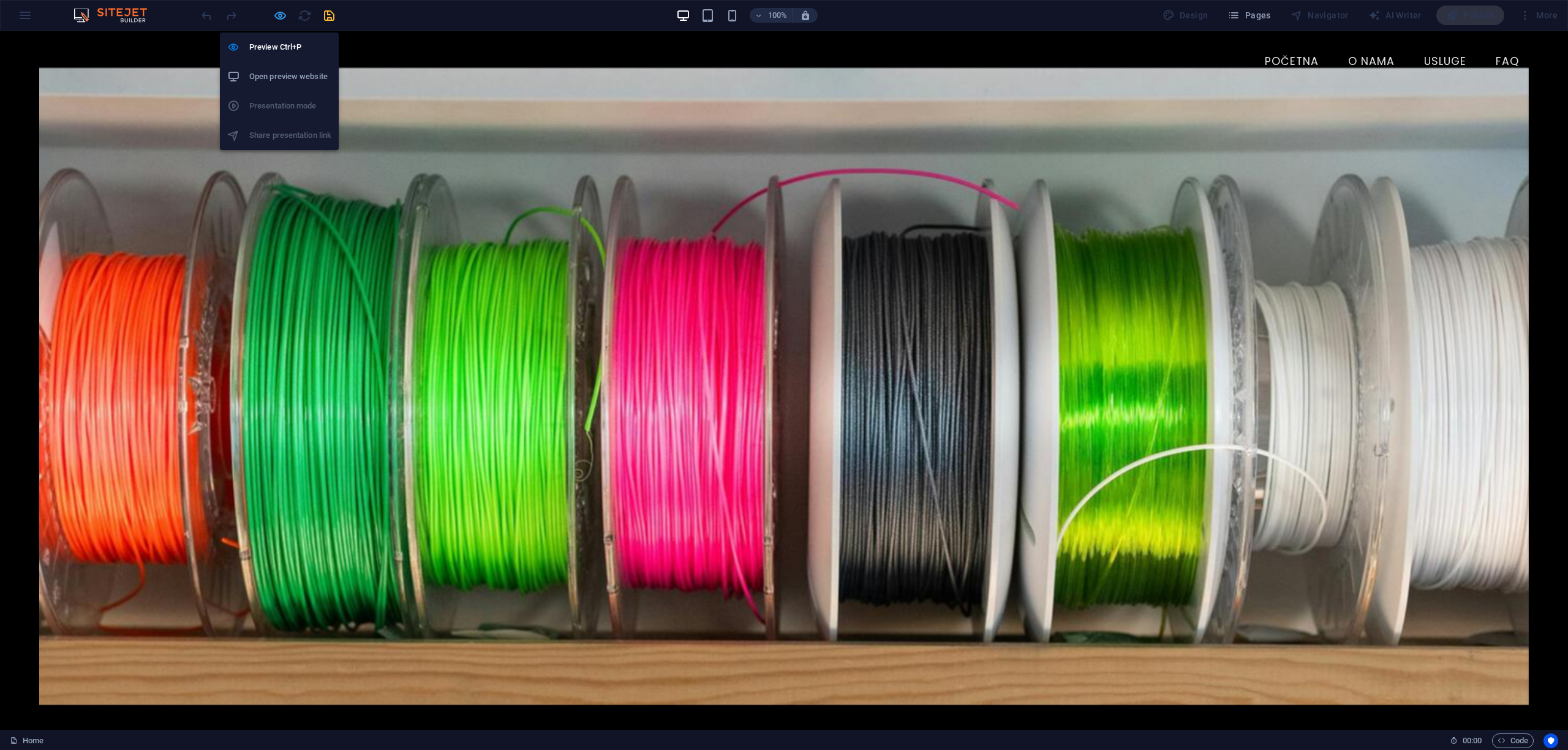
click at [280, 14] on icon "button" at bounding box center [280, 16] width 14 height 14
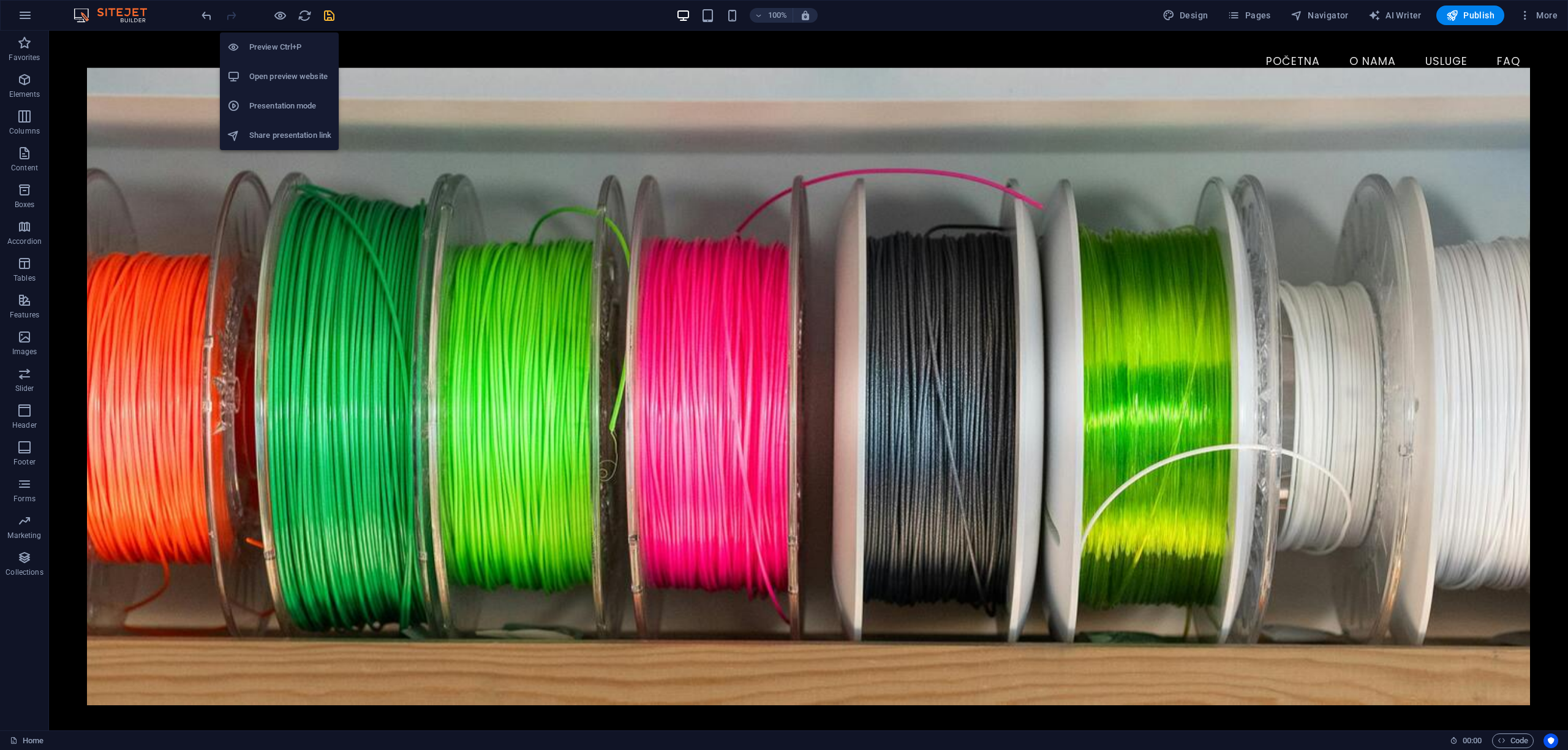
click at [268, 81] on h6 "Open preview website" at bounding box center [290, 76] width 82 height 15
click at [331, 17] on icon "save" at bounding box center [329, 16] width 14 height 14
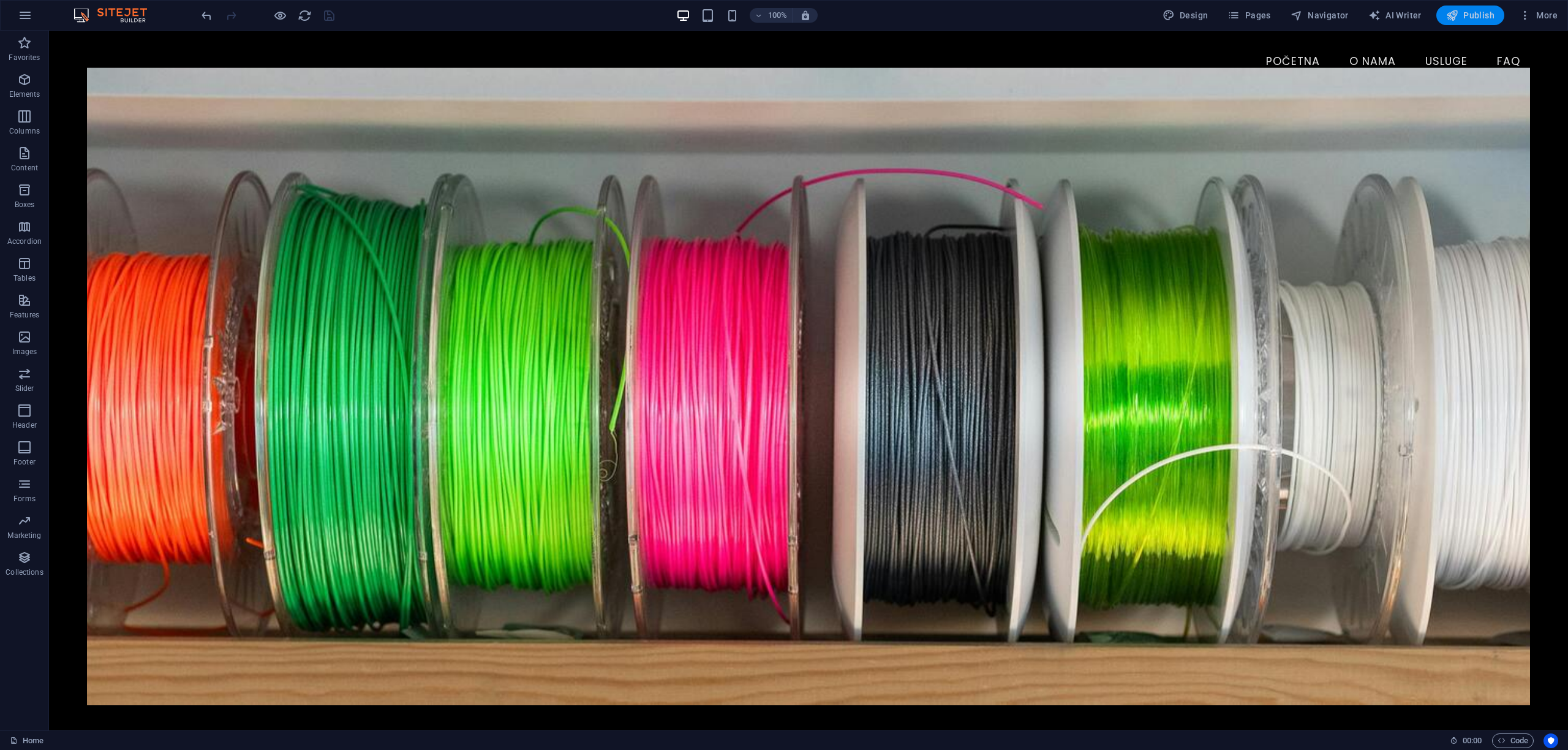
click at [1478, 13] on span "Publish" at bounding box center [1470, 15] width 48 height 12
click at [1547, 16] on span "More" at bounding box center [1538, 15] width 39 height 12
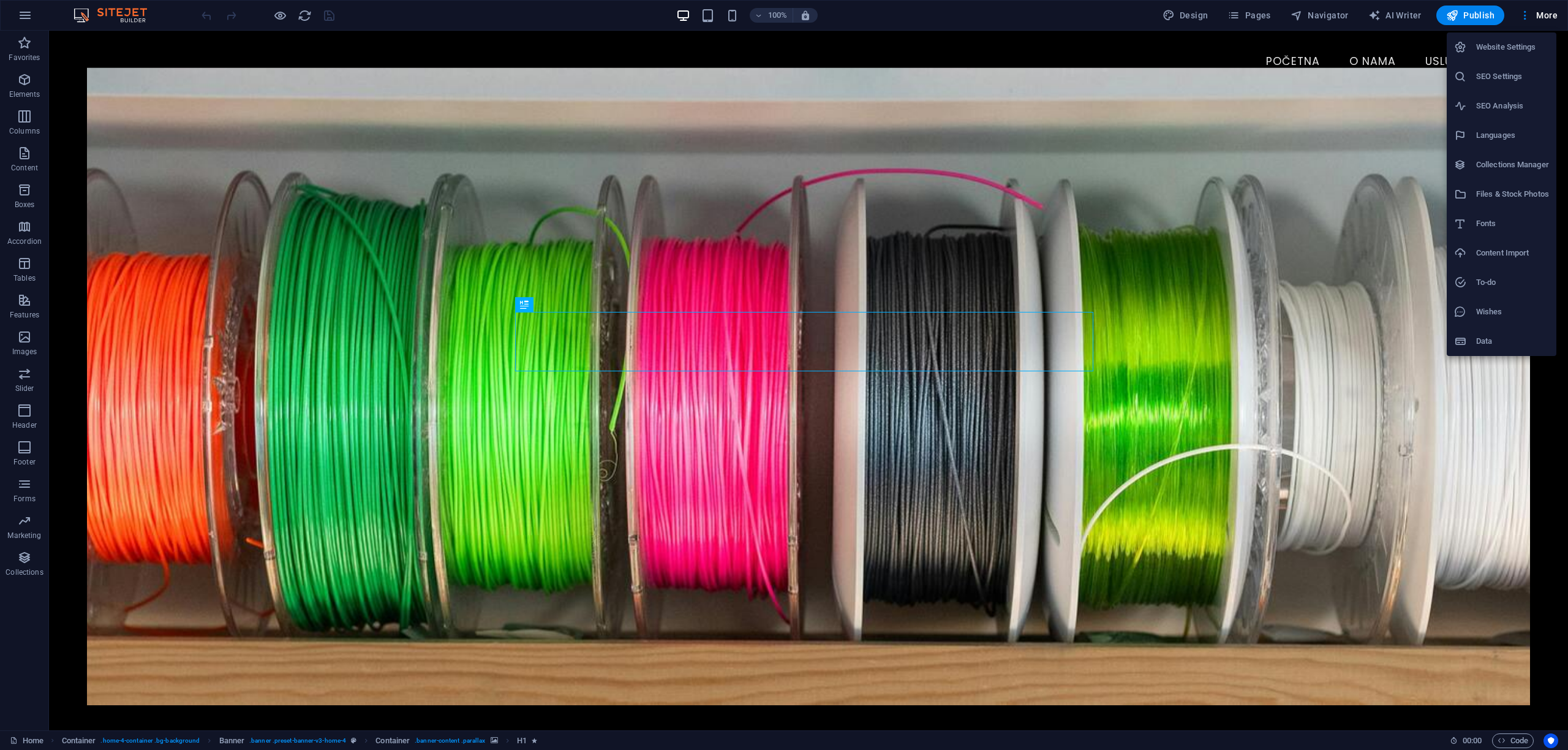
click at [1496, 345] on h6 "Data" at bounding box center [1512, 341] width 73 height 15
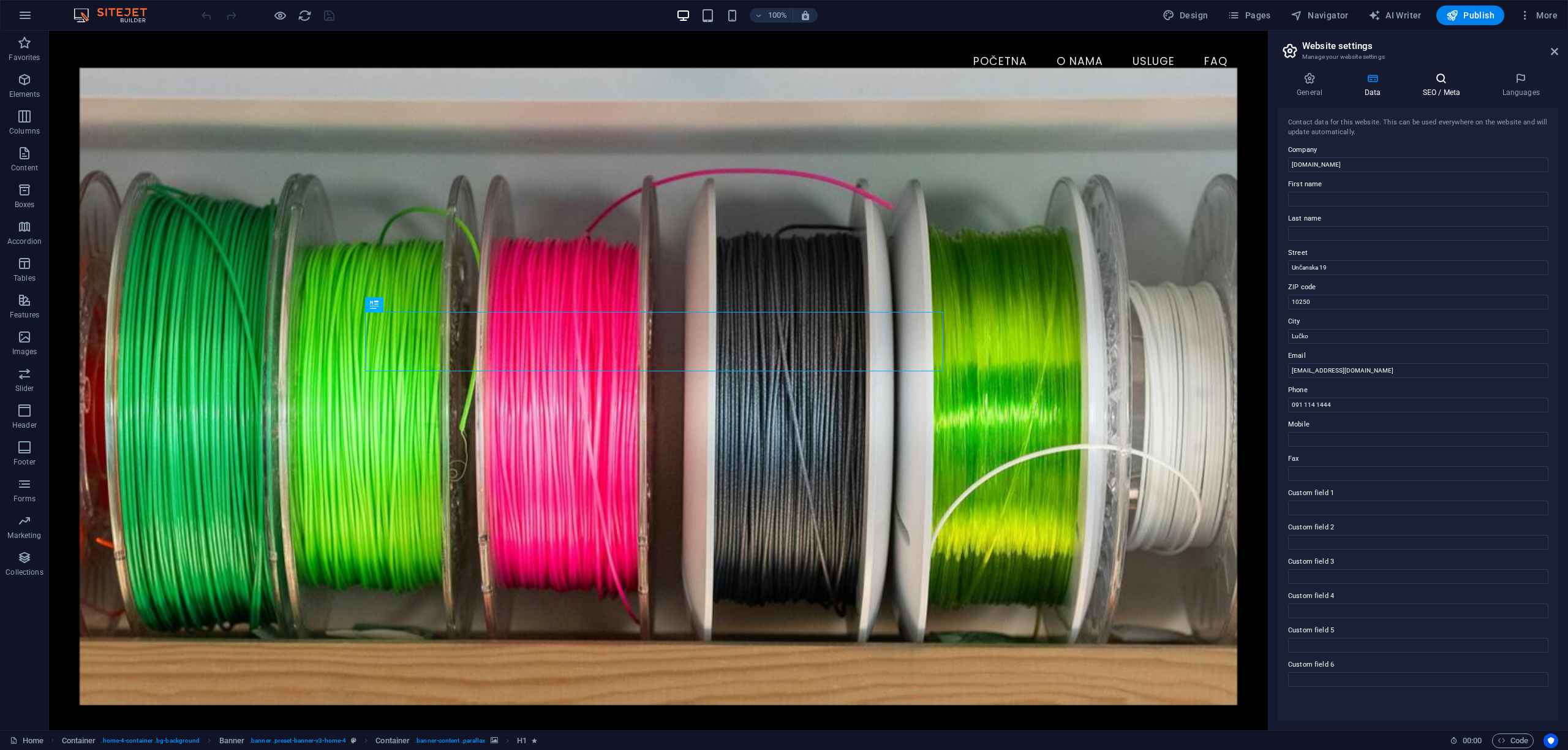
click at [1439, 89] on h4 "SEO / Meta" at bounding box center [1443, 85] width 79 height 26
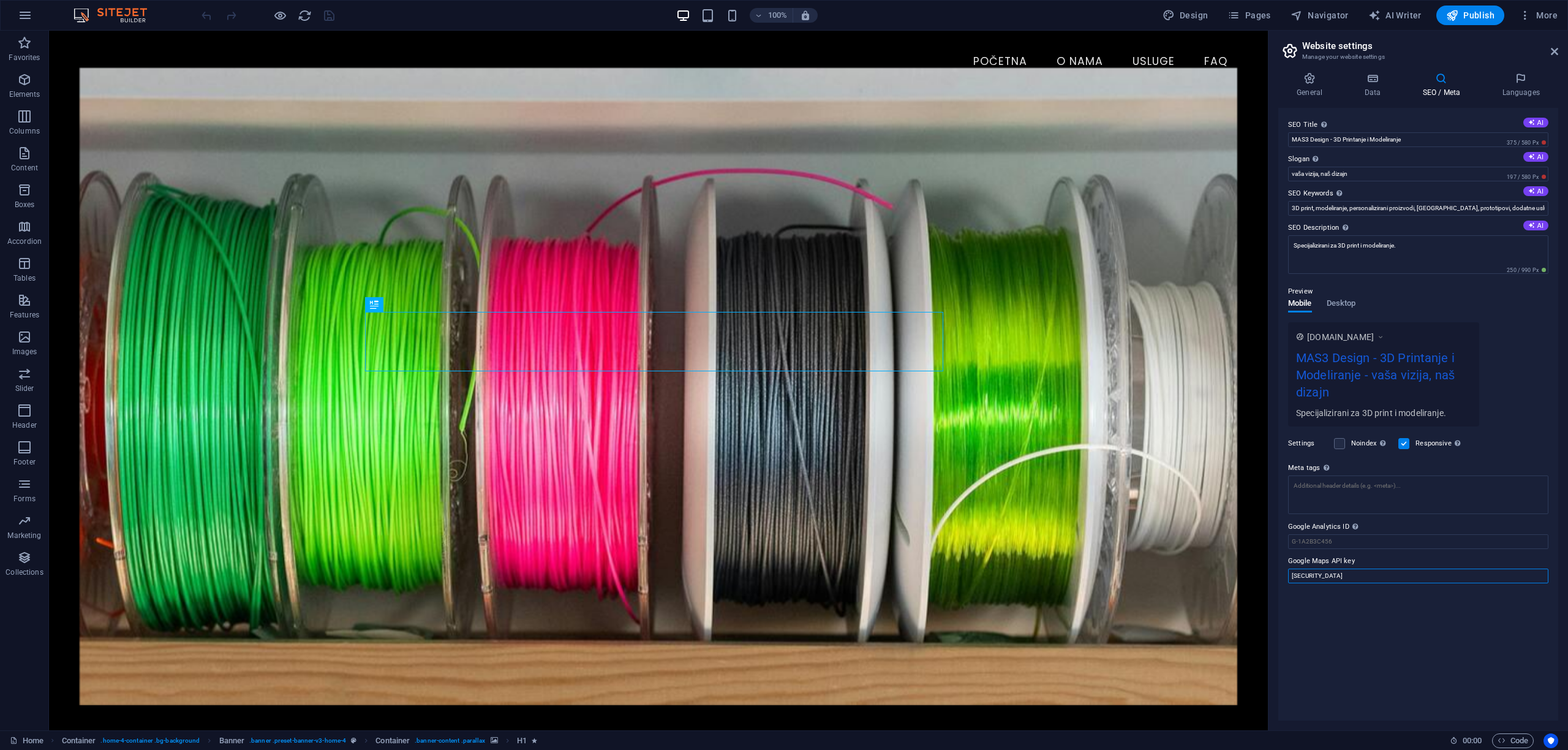
drag, startPoint x: 1292, startPoint y: 577, endPoint x: 1436, endPoint y: 577, distance: 144.0
click at [1436, 577] on input "[SECURITY_DATA]" at bounding box center [1418, 576] width 260 height 15
click at [1356, 616] on div "SEO Title The title of your website - make it something that stands out in sear…" at bounding box center [1418, 414] width 280 height 613
click at [1315, 151] on div "The slogan of your website." at bounding box center [1352, 142] width 98 height 18
click at [1315, 167] on input "vaša vizija, naš dizajn" at bounding box center [1418, 174] width 260 height 15
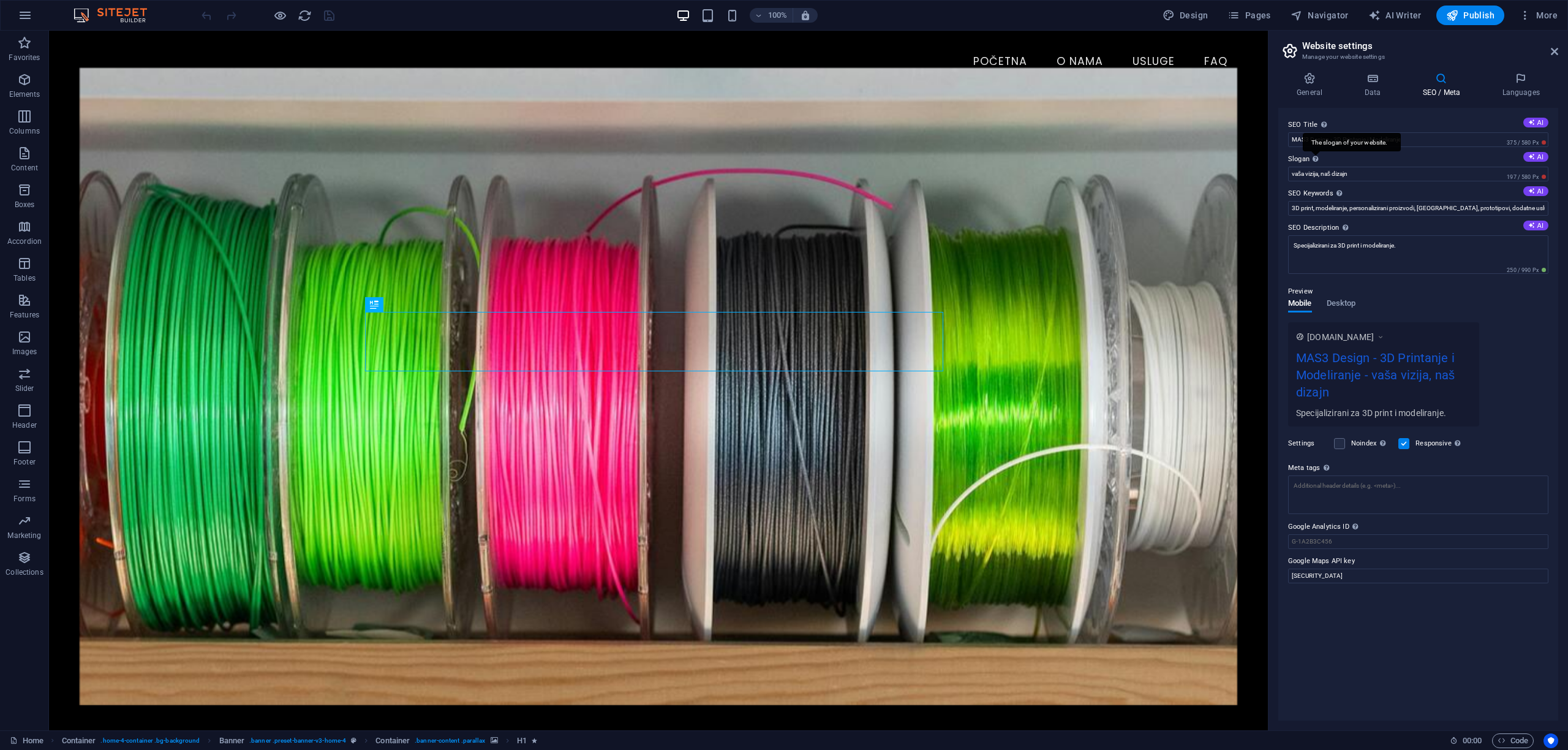
click at [1315, 151] on div "The slogan of your website." at bounding box center [1352, 142] width 98 height 18
click at [1315, 167] on input "vaša vizija, naš dizajn" at bounding box center [1418, 174] width 260 height 15
click at [1315, 151] on div "The slogan of your website." at bounding box center [1352, 142] width 98 height 18
click at [1315, 167] on input "vaša vizija, naš dizajn" at bounding box center [1418, 174] width 260 height 15
click at [1296, 176] on input "vaša vizija, naš dizajn" at bounding box center [1418, 174] width 260 height 15
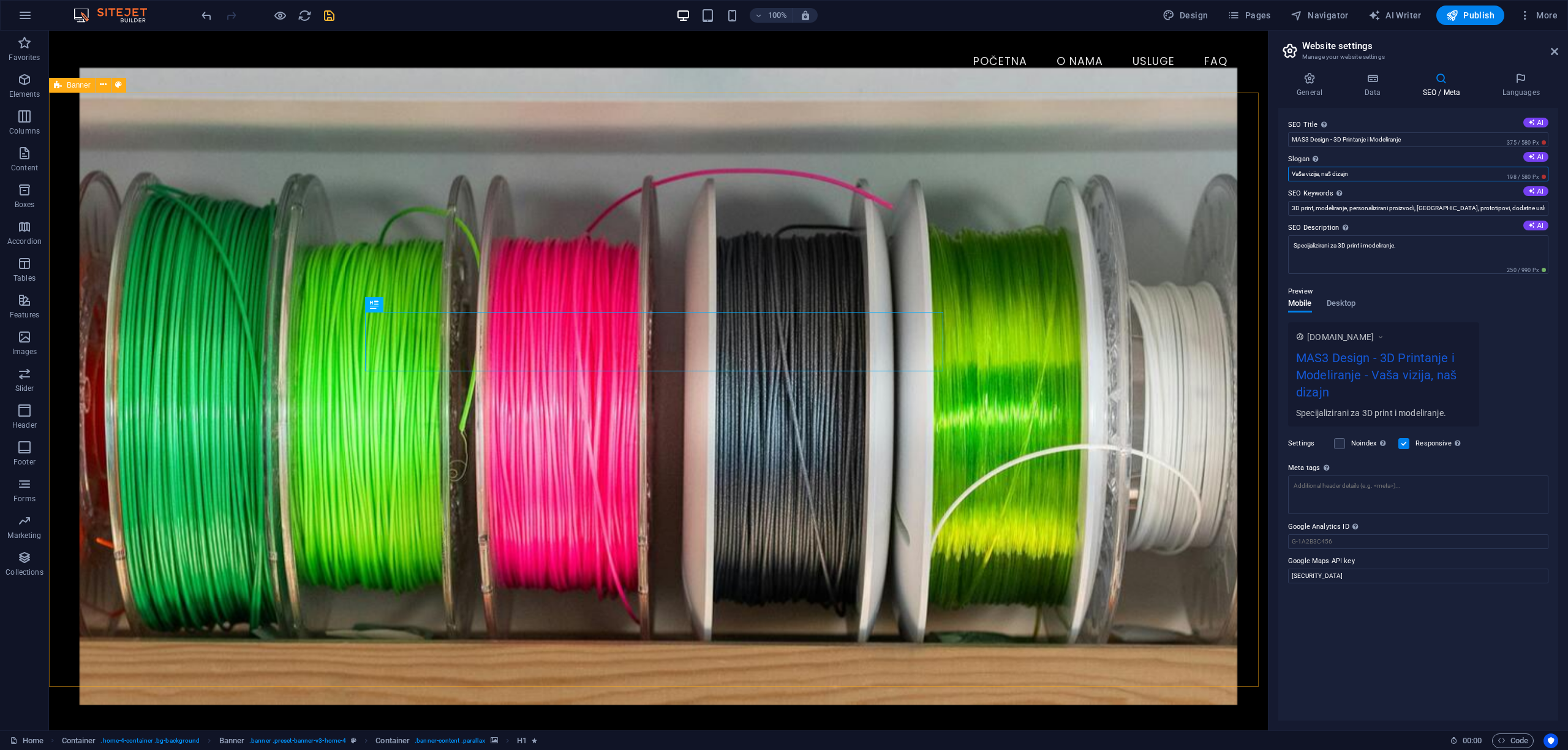
type input "Vaša vizija, naš dizajn"
click at [330, 16] on icon "save" at bounding box center [329, 16] width 14 height 14
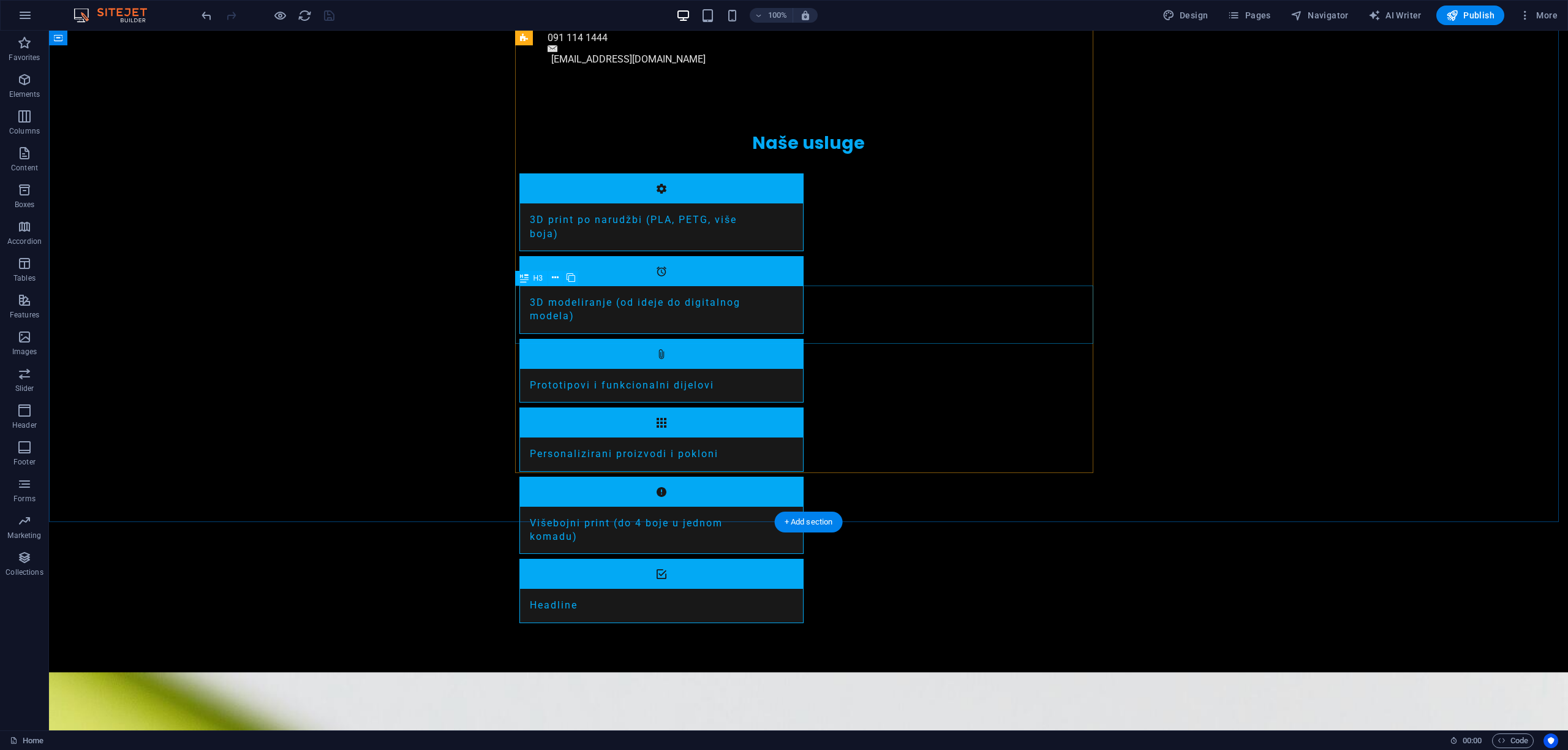
scroll to position [1404, 0]
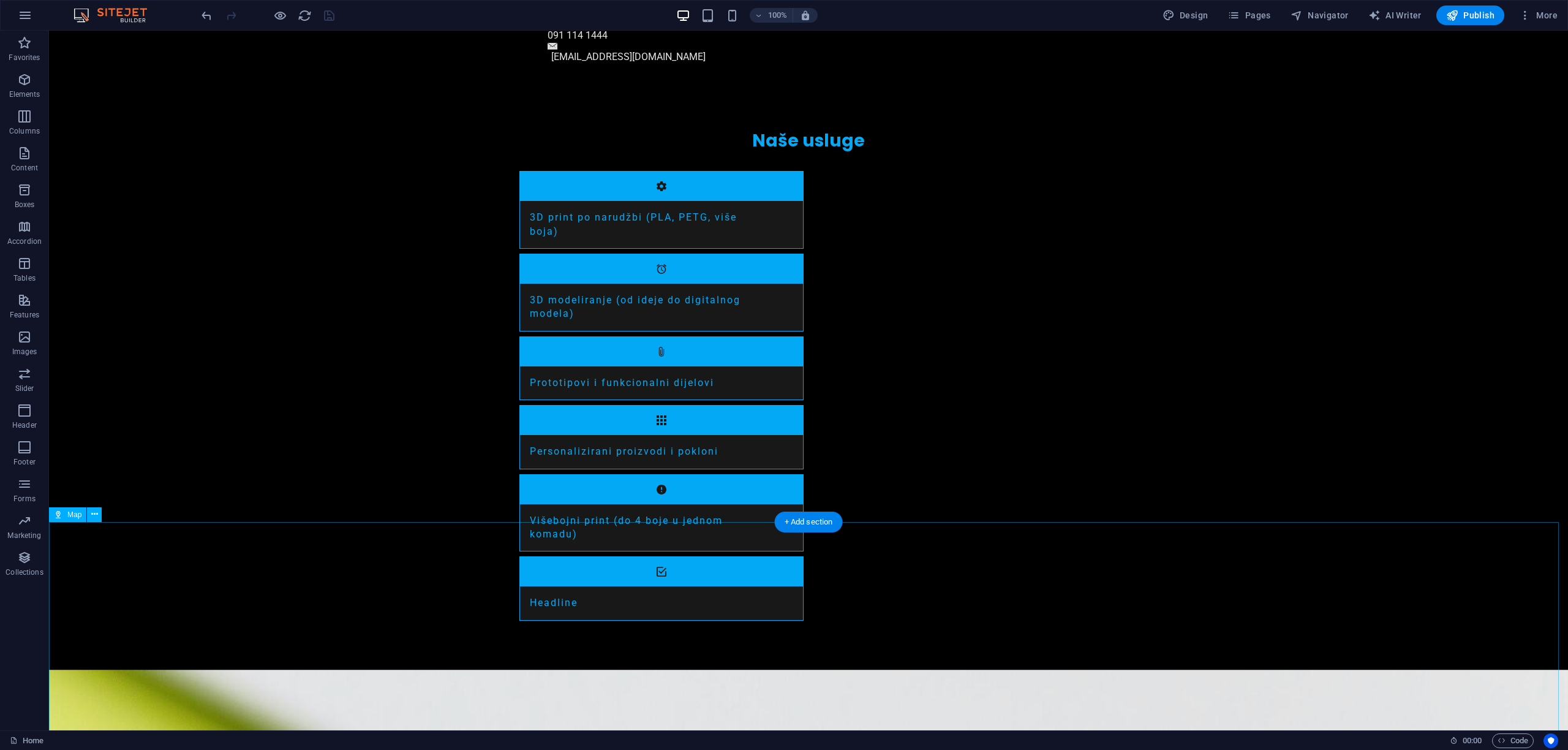
select select "1"
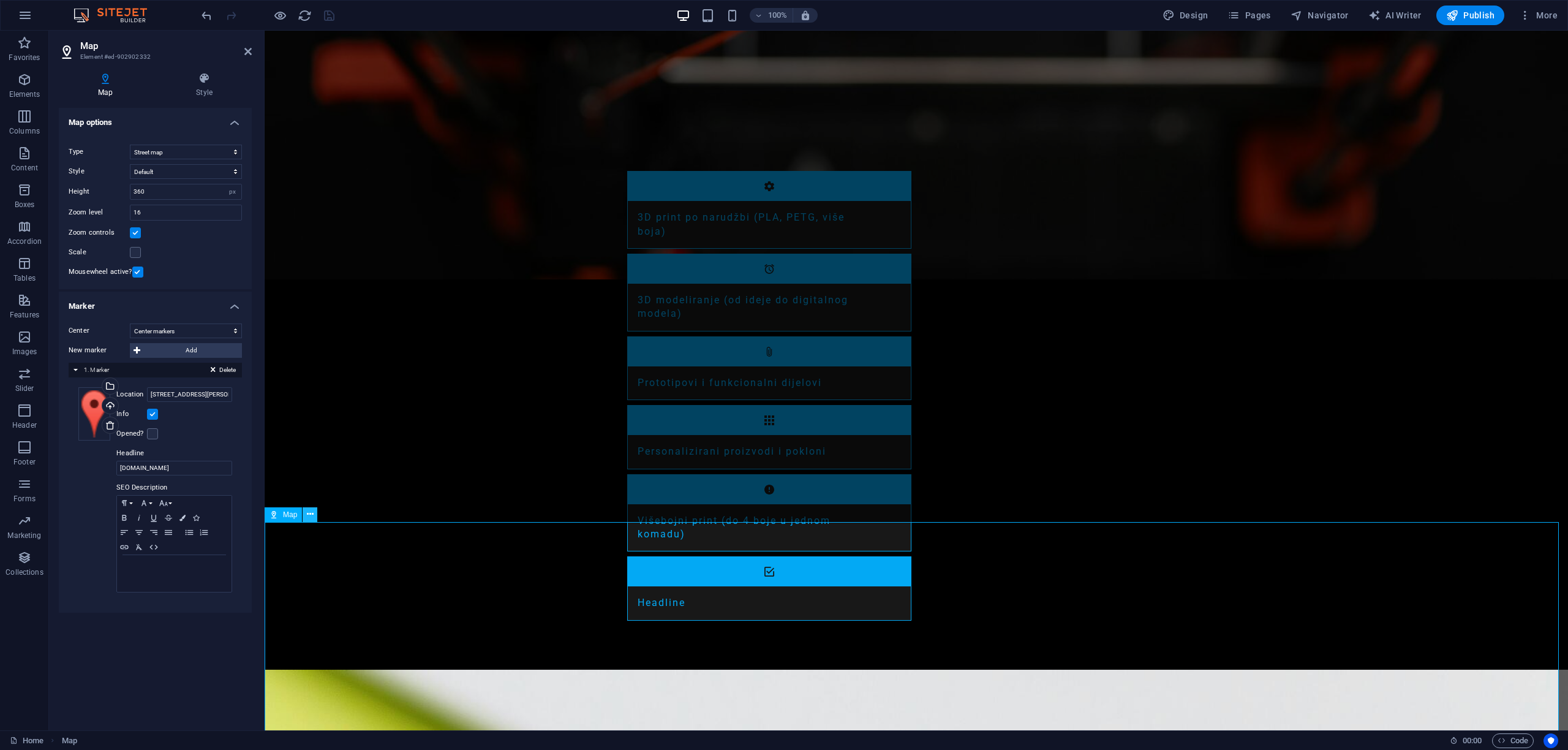
click at [314, 514] on button at bounding box center [310, 514] width 15 height 15
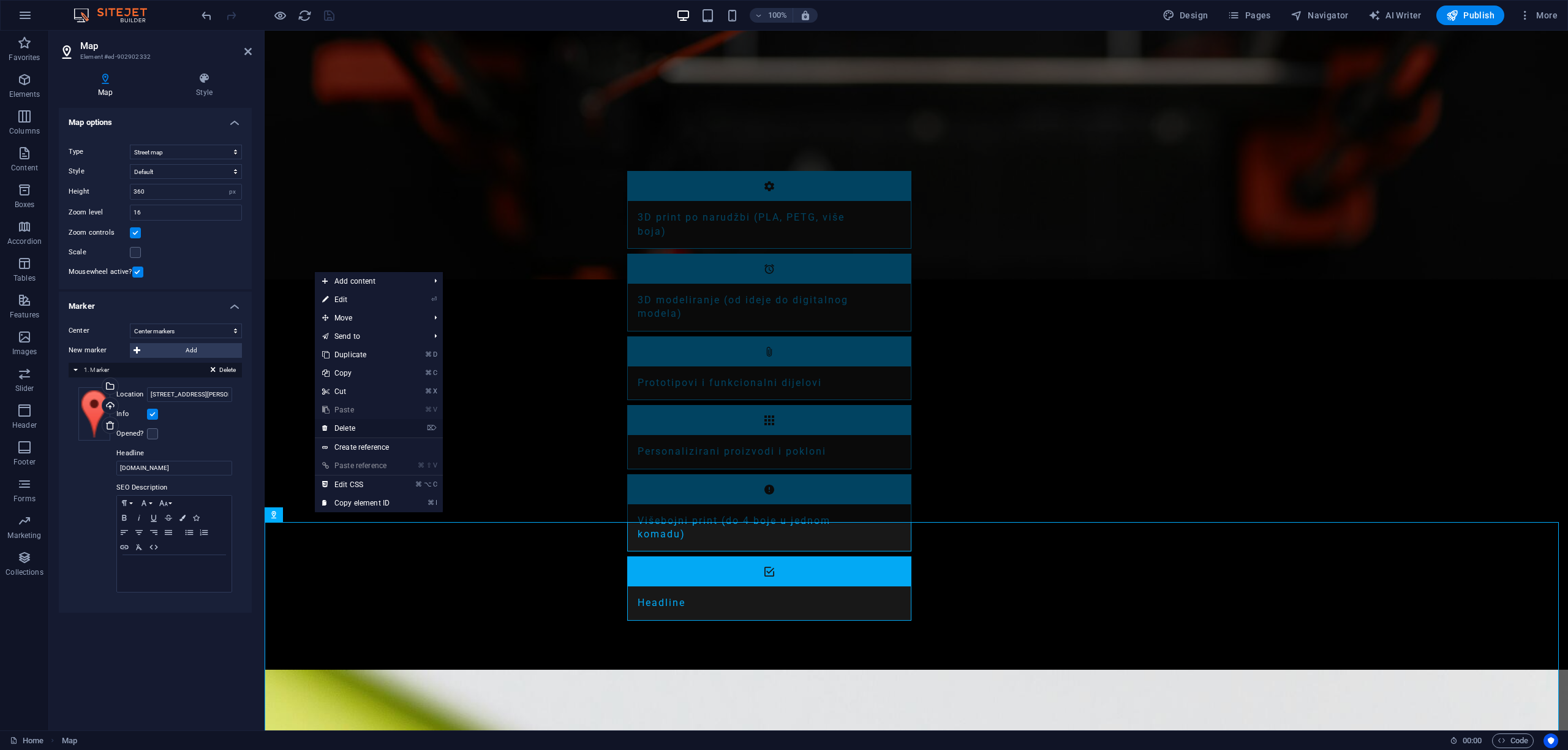
click at [339, 433] on link "⌦ Delete" at bounding box center [356, 428] width 82 height 18
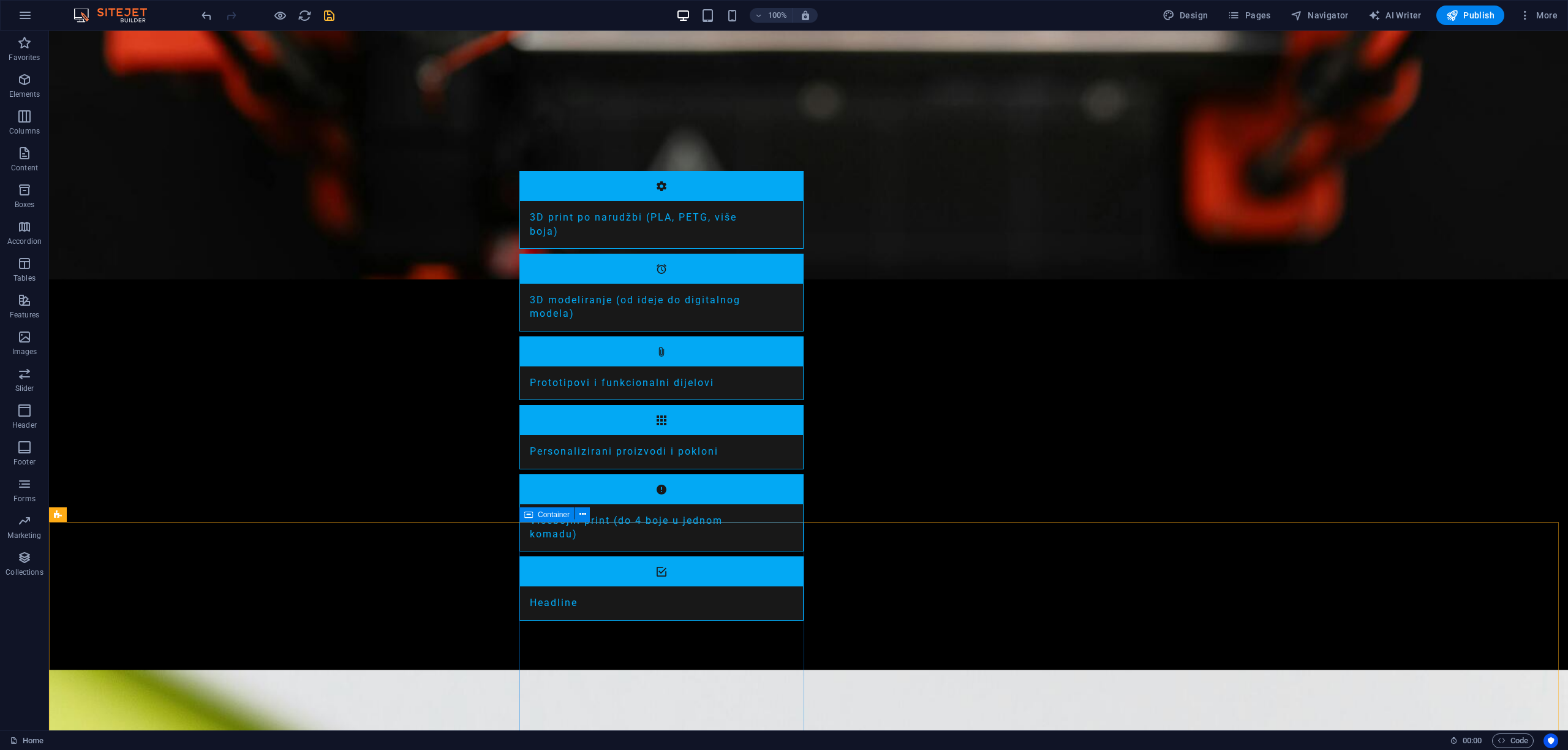
click at [549, 515] on span "Container" at bounding box center [553, 514] width 32 height 7
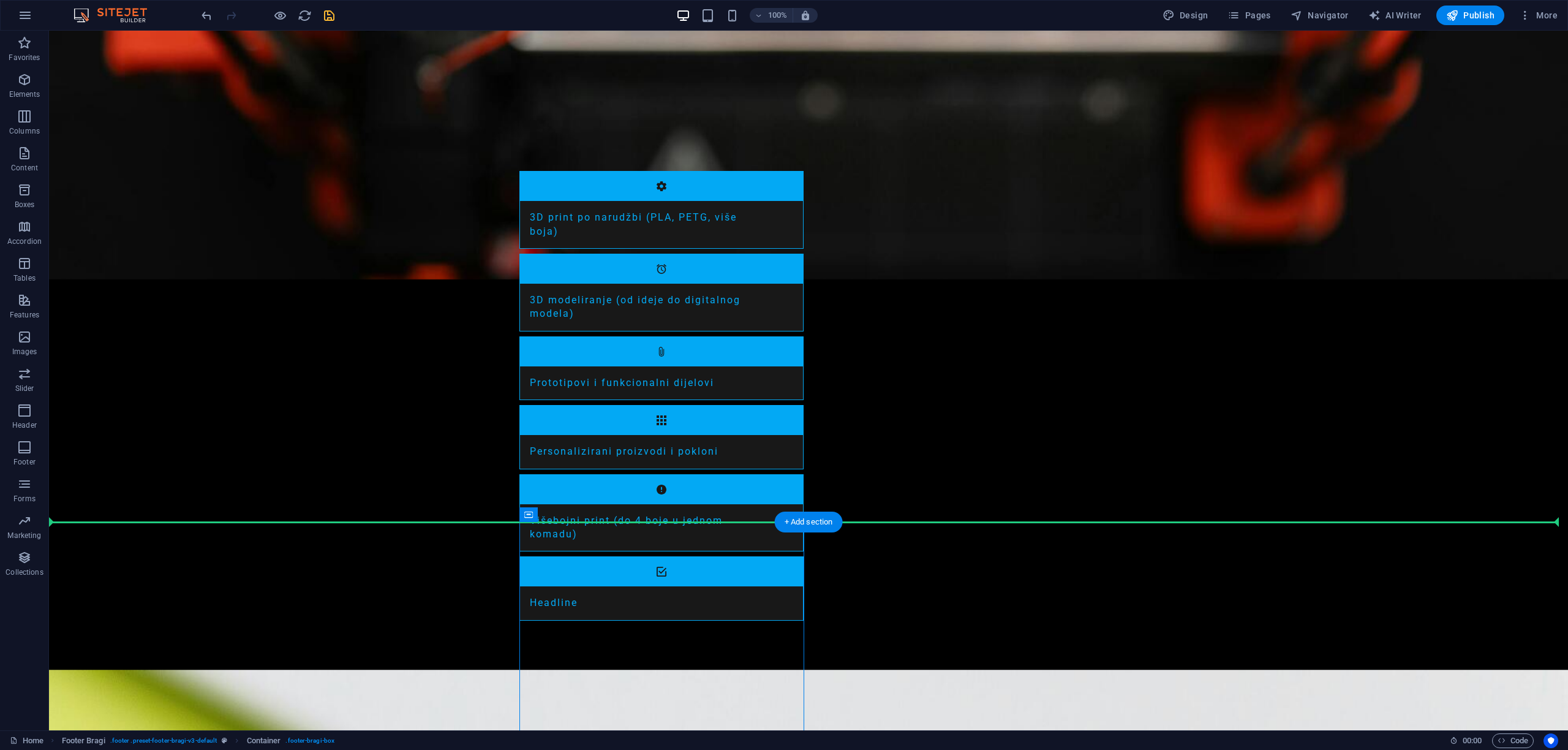
drag, startPoint x: 598, startPoint y: 545, endPoint x: 531, endPoint y: 500, distance: 80.7
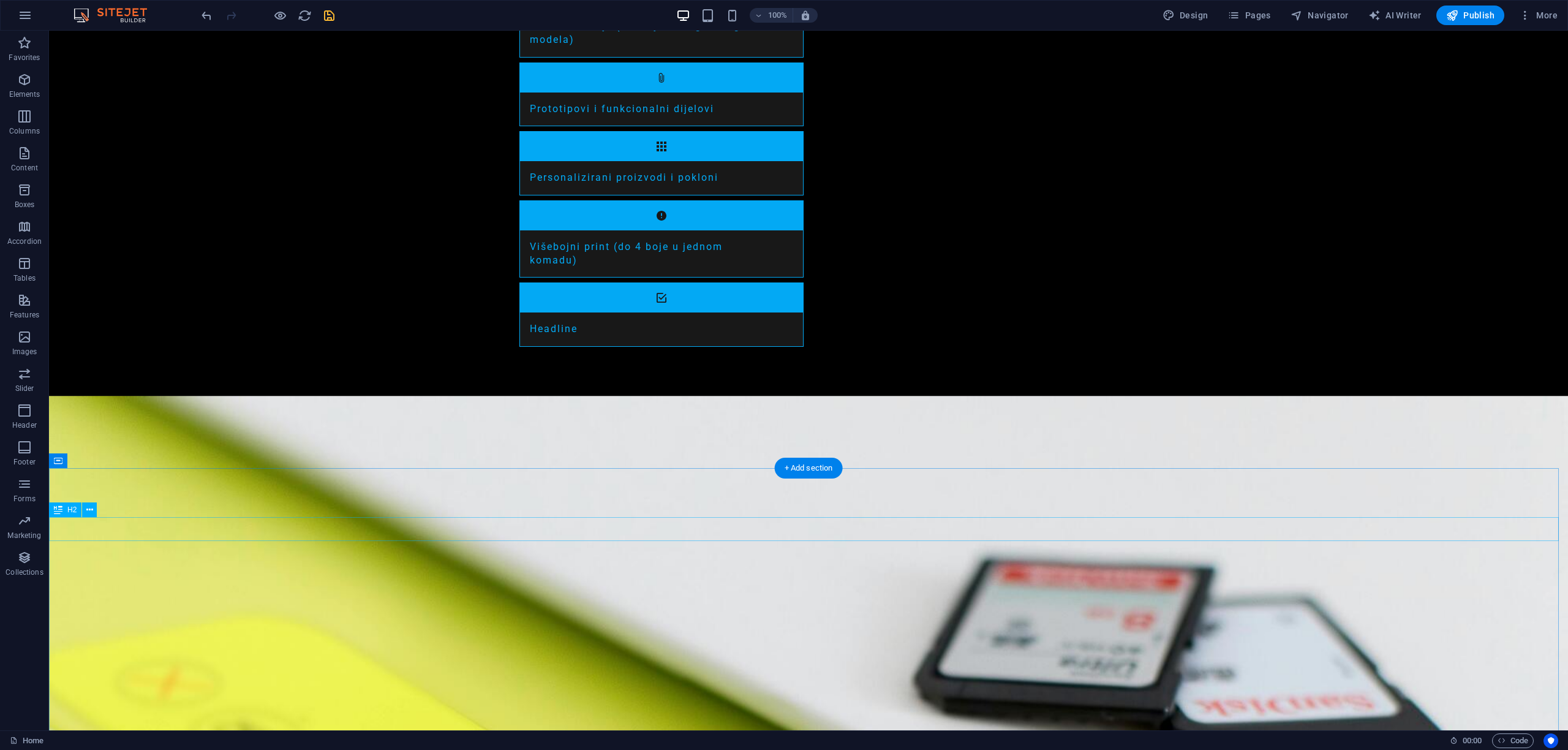
scroll to position [1790, 0]
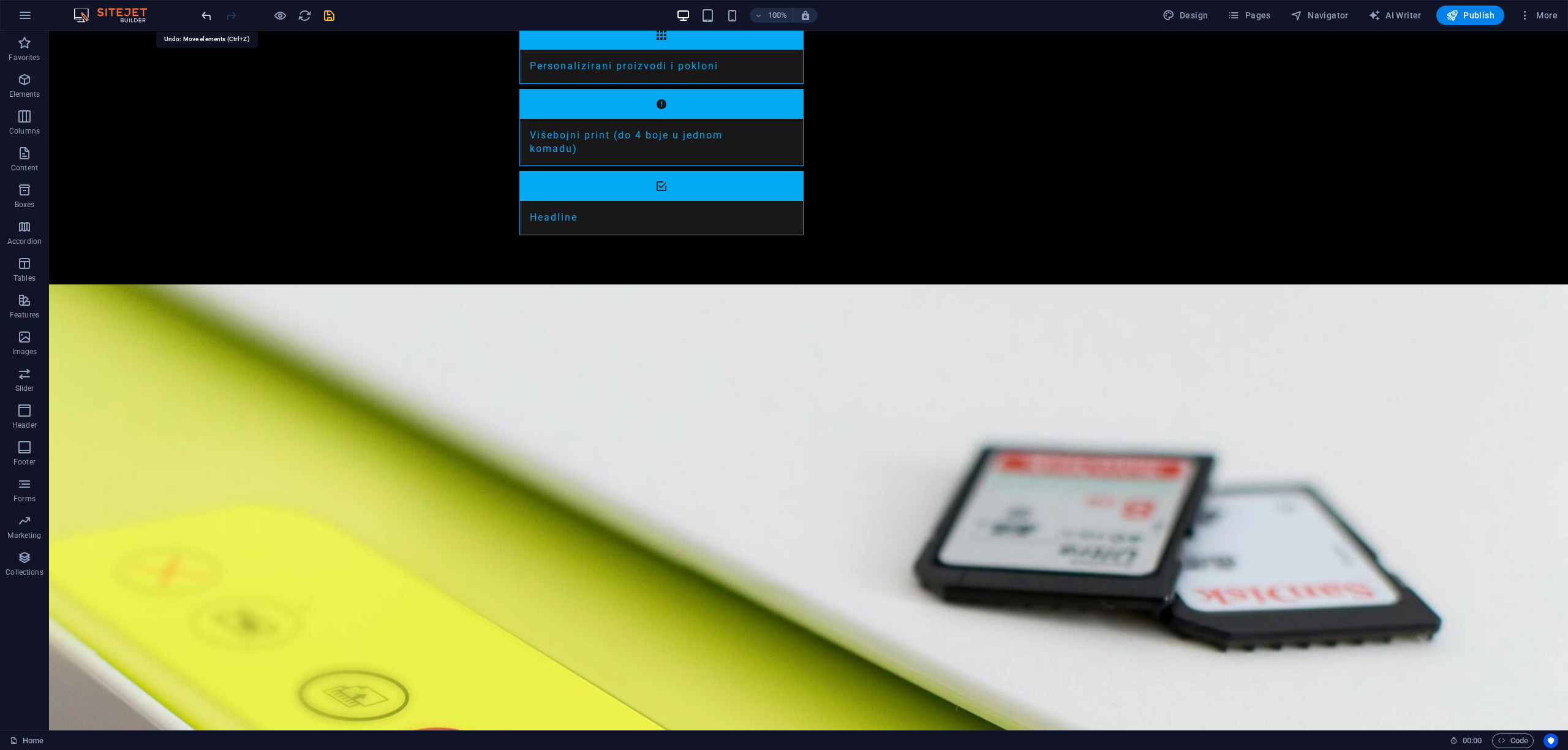
click at [201, 16] on icon "undo" at bounding box center [207, 16] width 14 height 14
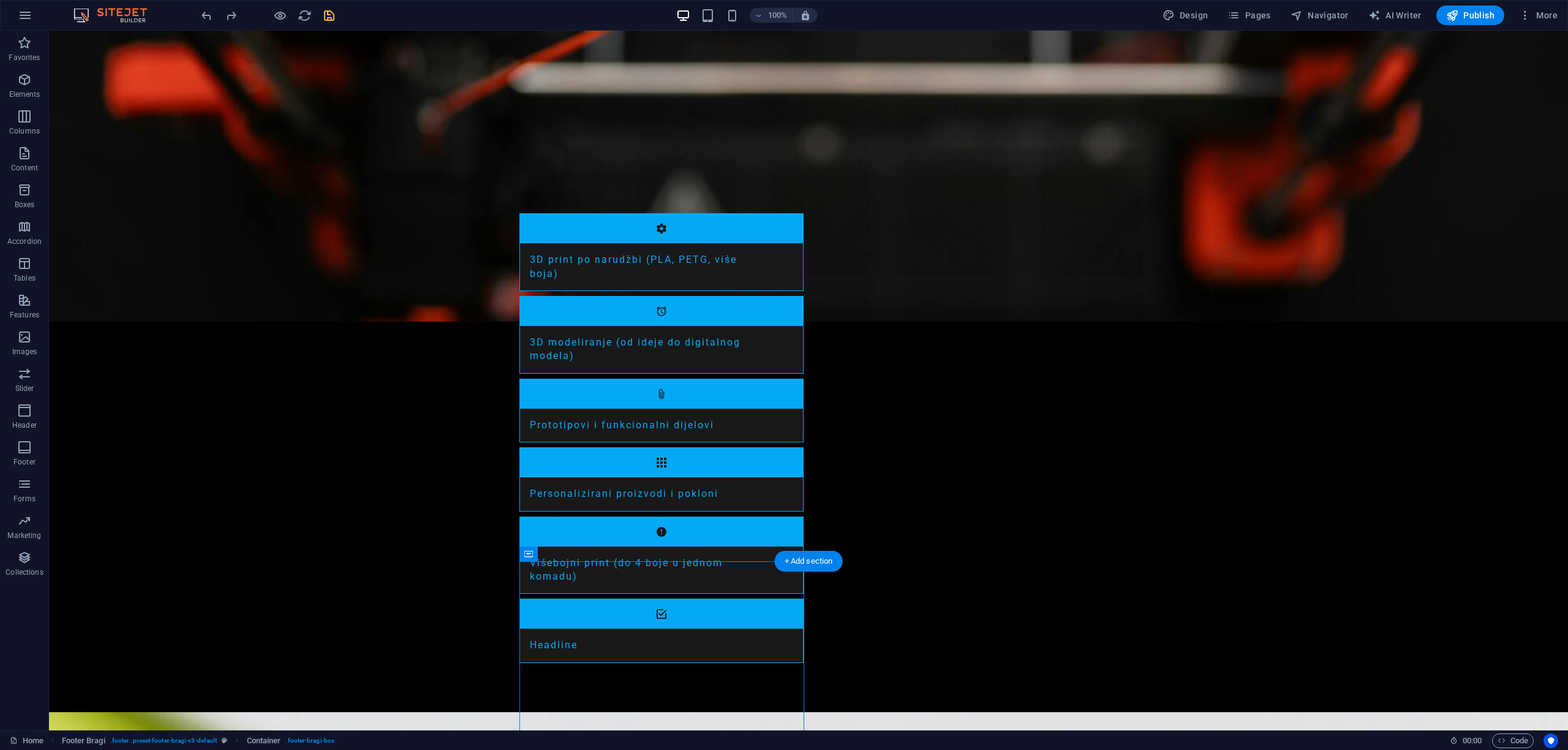
scroll to position [1406, 0]
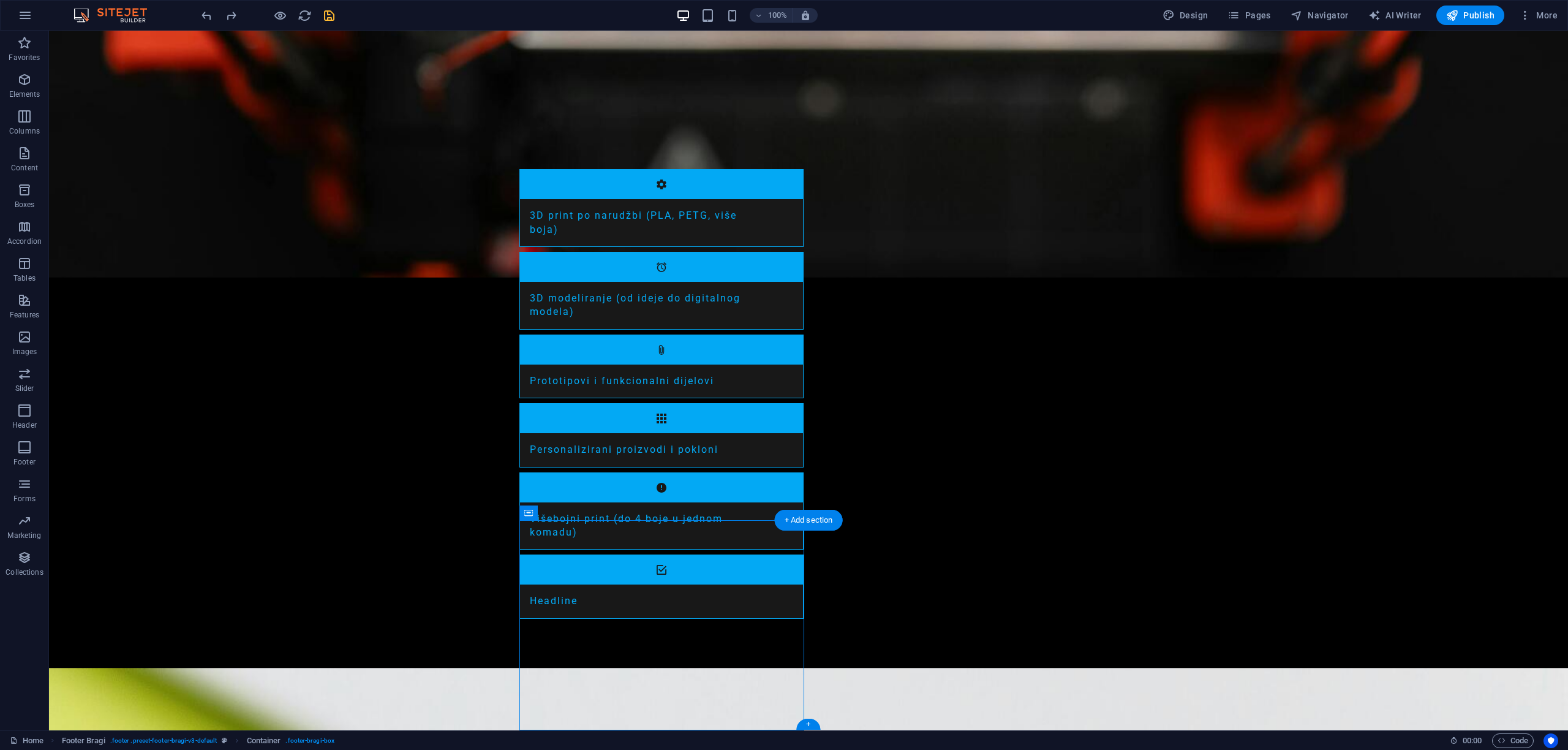
drag, startPoint x: 577, startPoint y: 607, endPoint x: 735, endPoint y: 649, distance: 163.5
select select "footer"
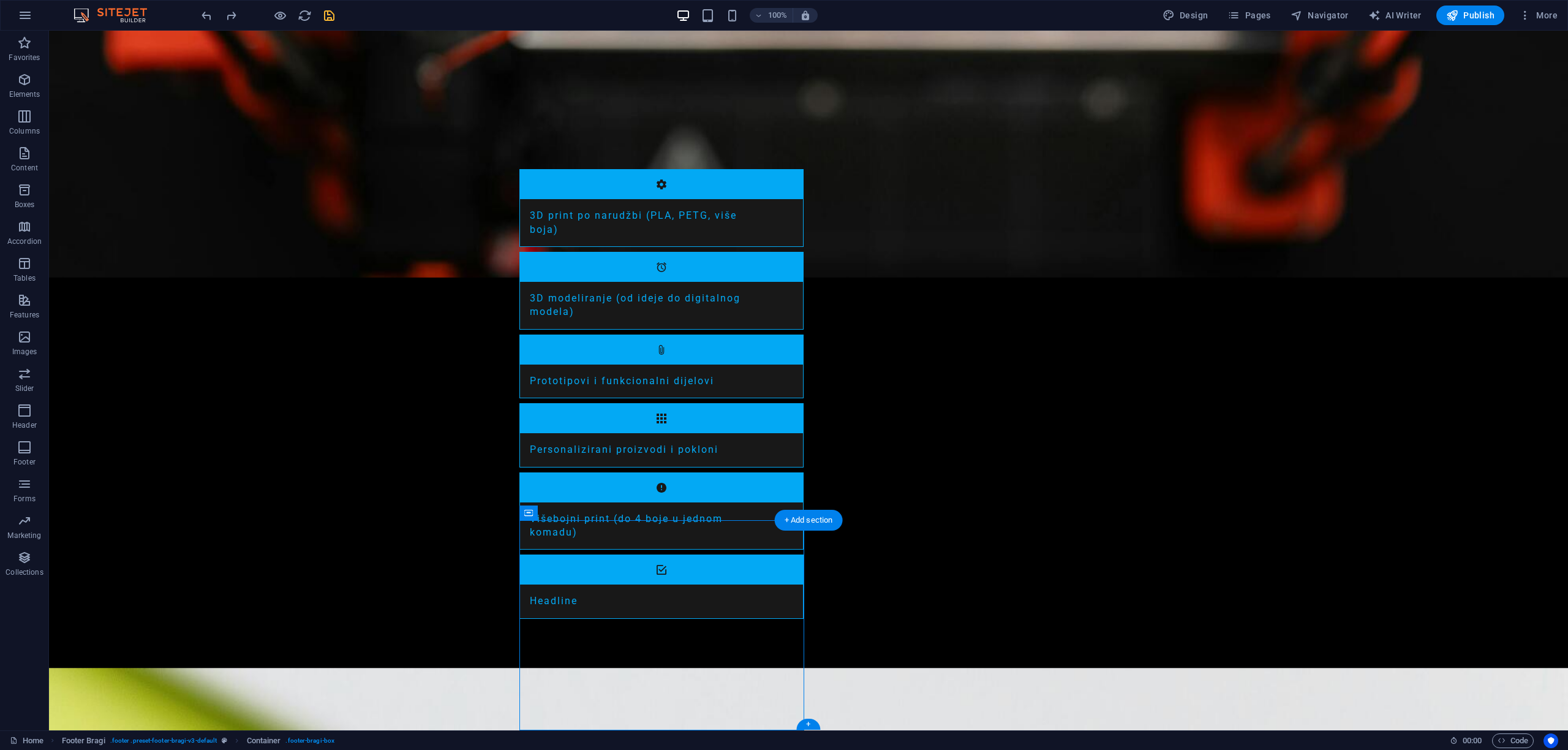
drag, startPoint x: 683, startPoint y: 545, endPoint x: 1036, endPoint y: 579, distance: 354.6
click at [69, 514] on span "Footer Bragi" at bounding box center [87, 512] width 41 height 7
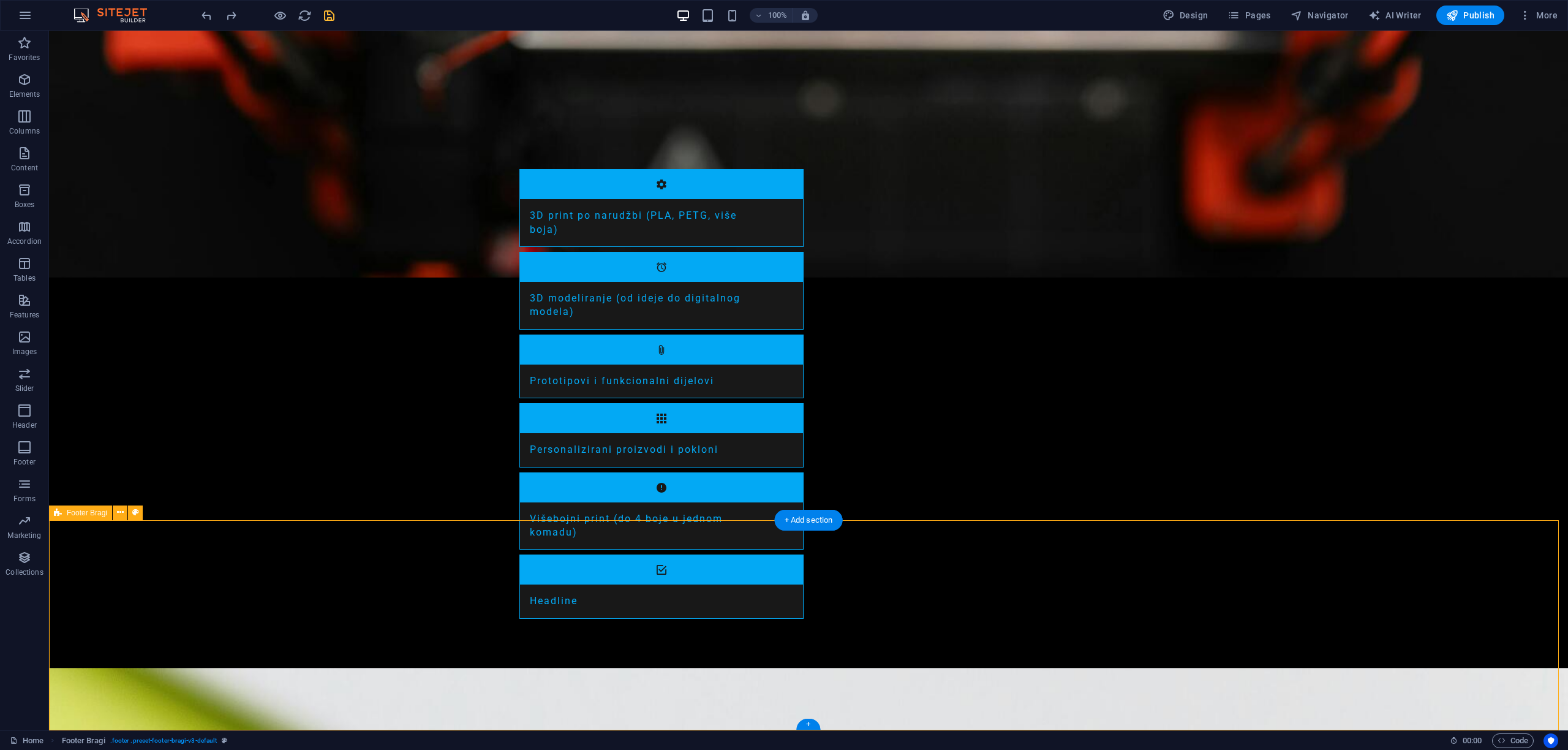
select select "footer"
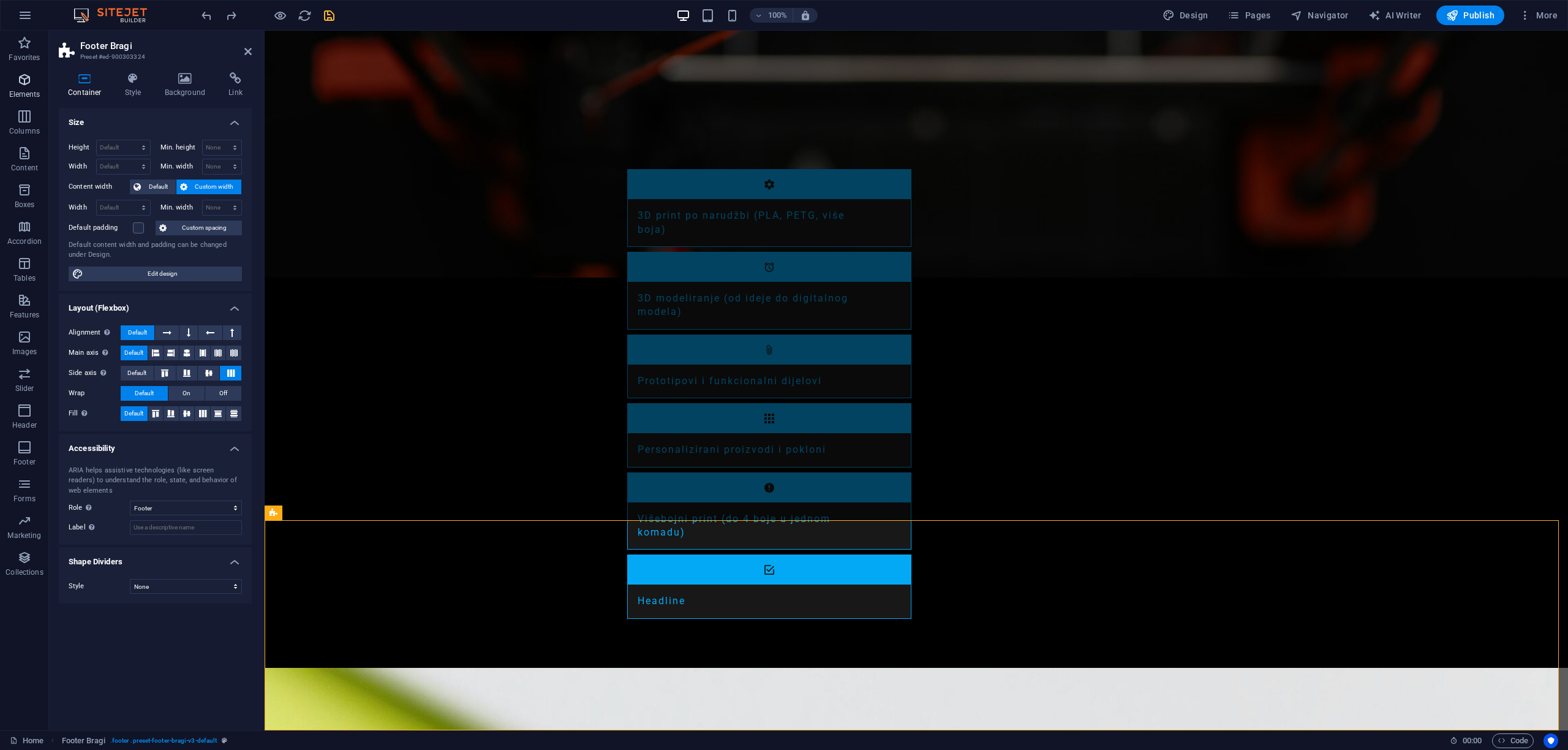
click at [23, 88] on span "Elements" at bounding box center [25, 87] width 49 height 30
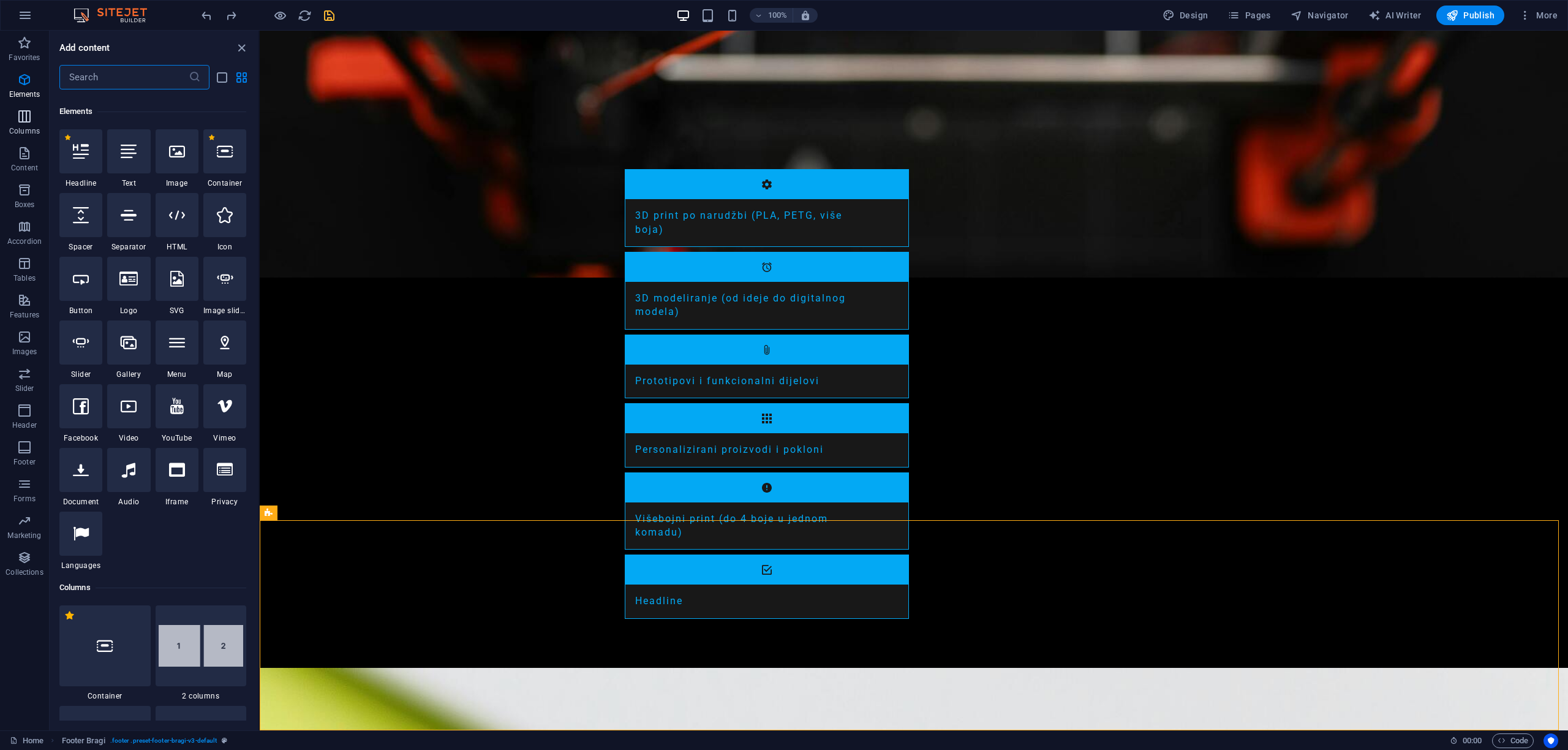
scroll to position [130, 0]
click at [223, 349] on div at bounding box center [225, 337] width 43 height 44
select select "1"
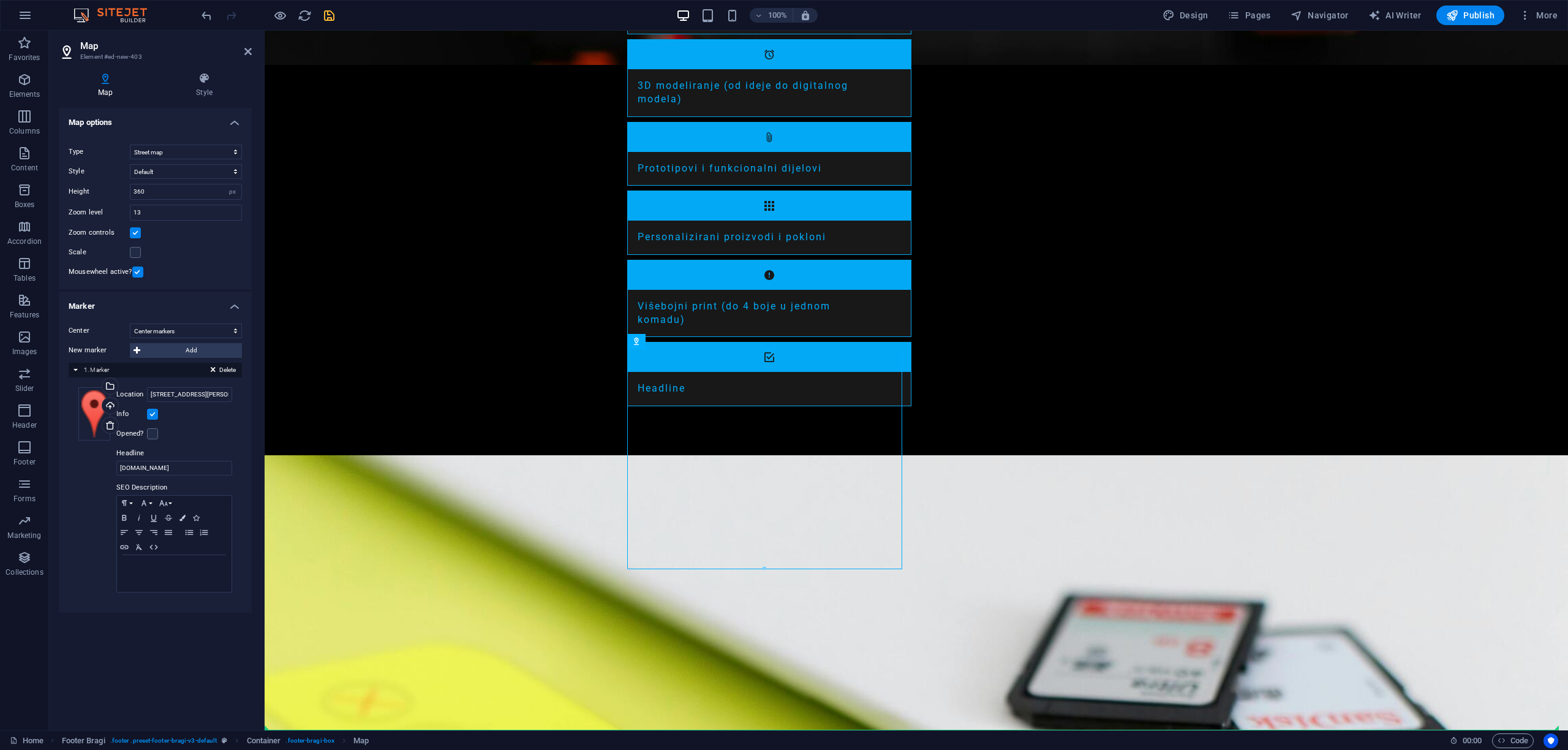
scroll to position [1627, 0]
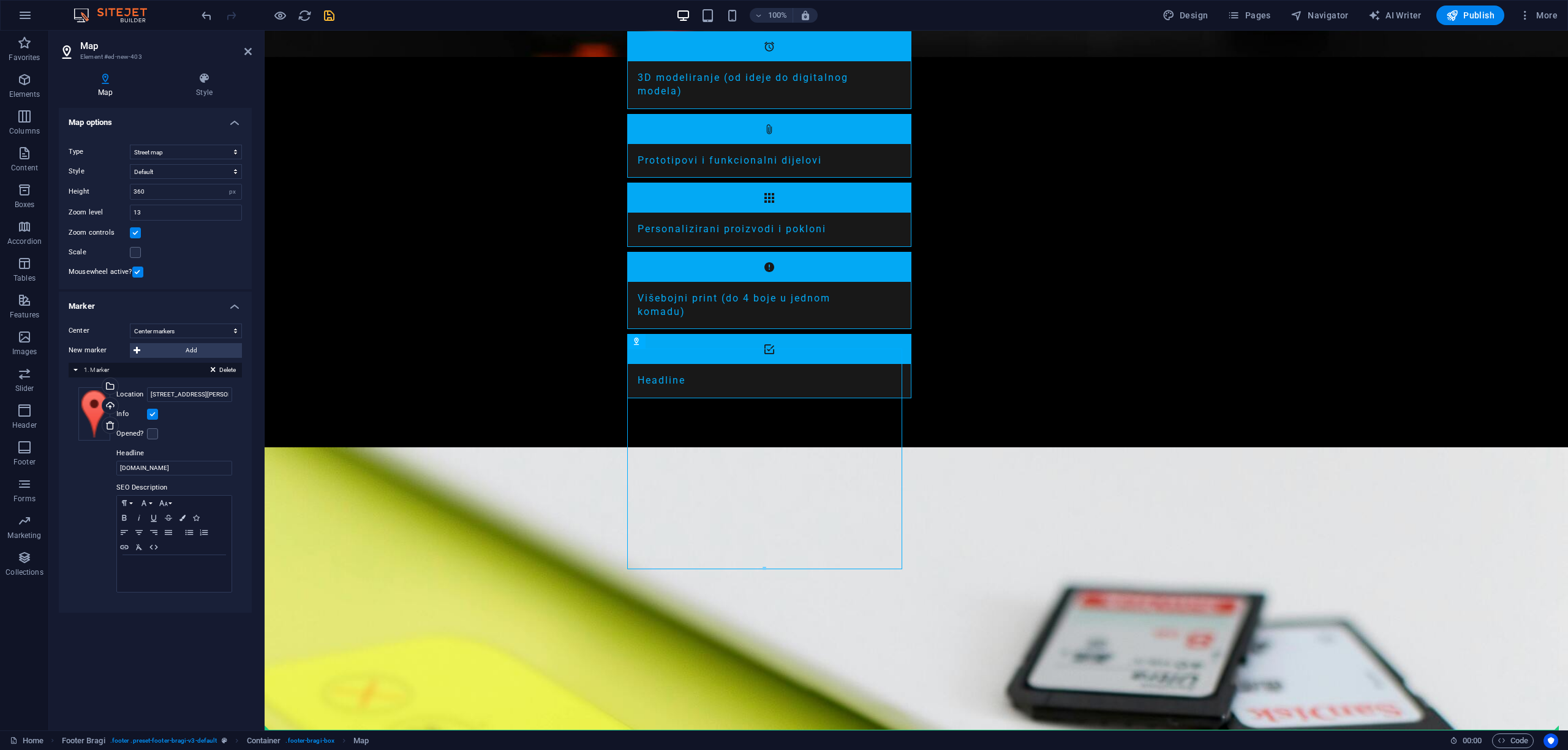
drag, startPoint x: 898, startPoint y: 594, endPoint x: 1080, endPoint y: 599, distance: 182.1
click at [329, 16] on icon "save" at bounding box center [329, 16] width 14 height 14
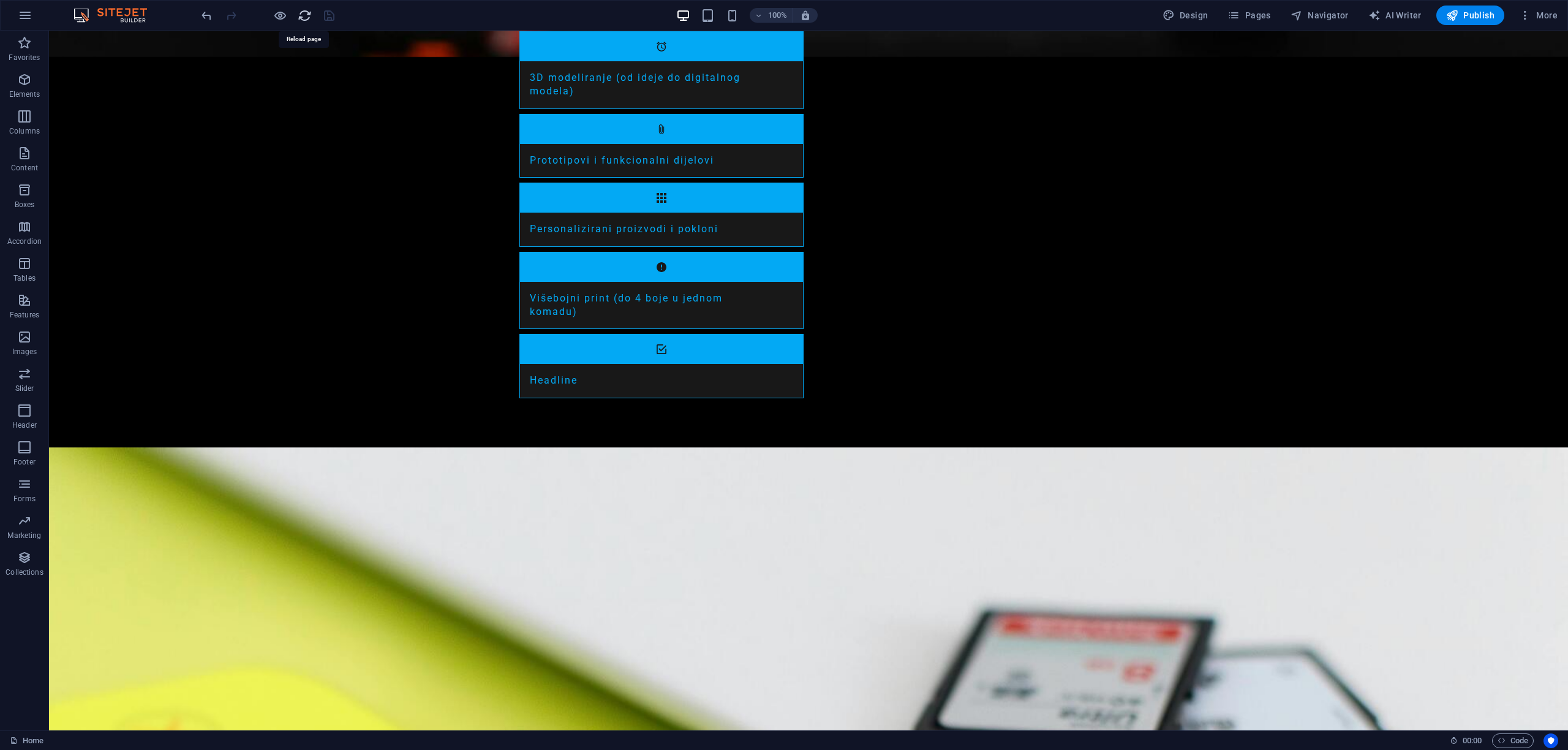
click at [300, 15] on icon "reload" at bounding box center [305, 16] width 14 height 14
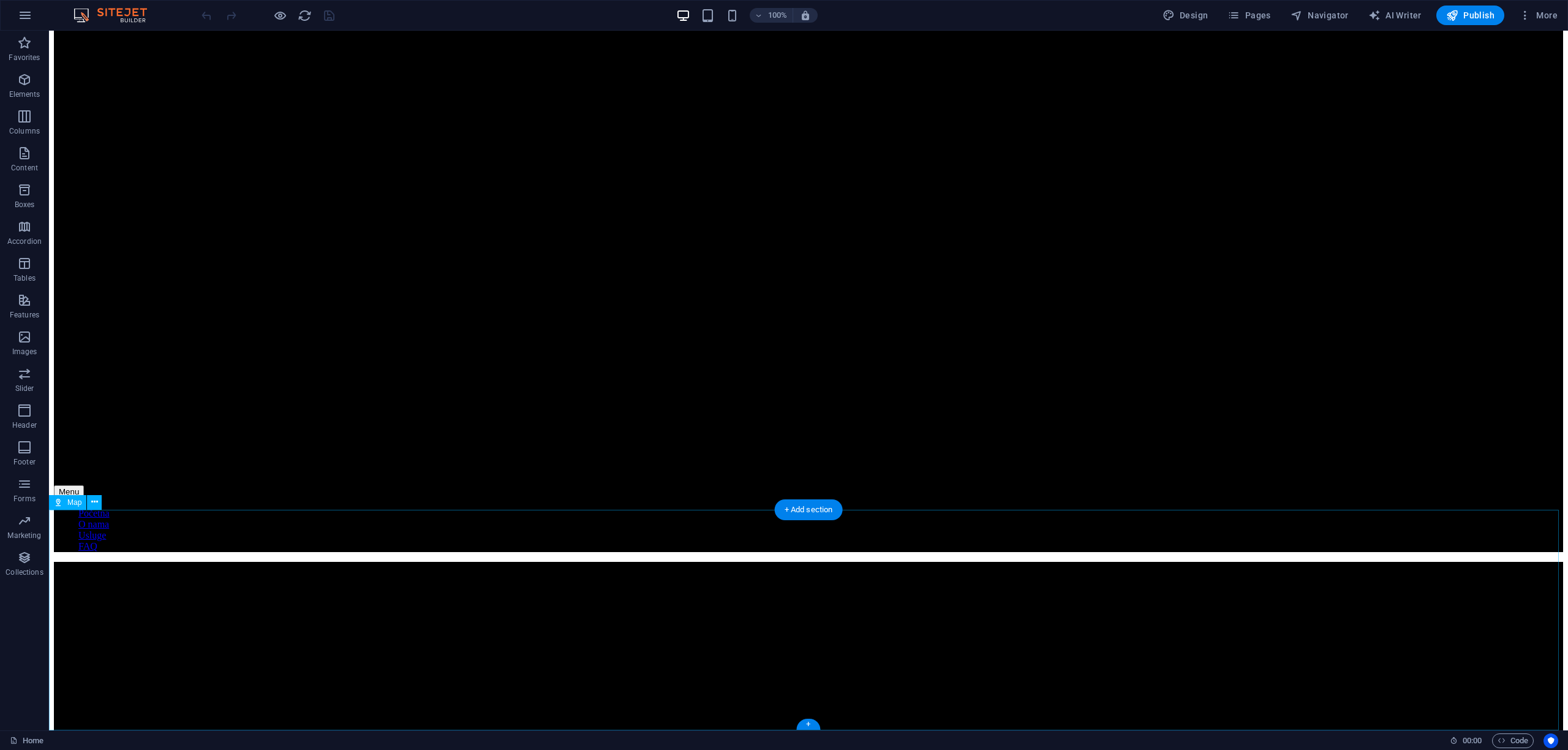
click at [28, 15] on icon "button" at bounding box center [25, 15] width 15 height 15
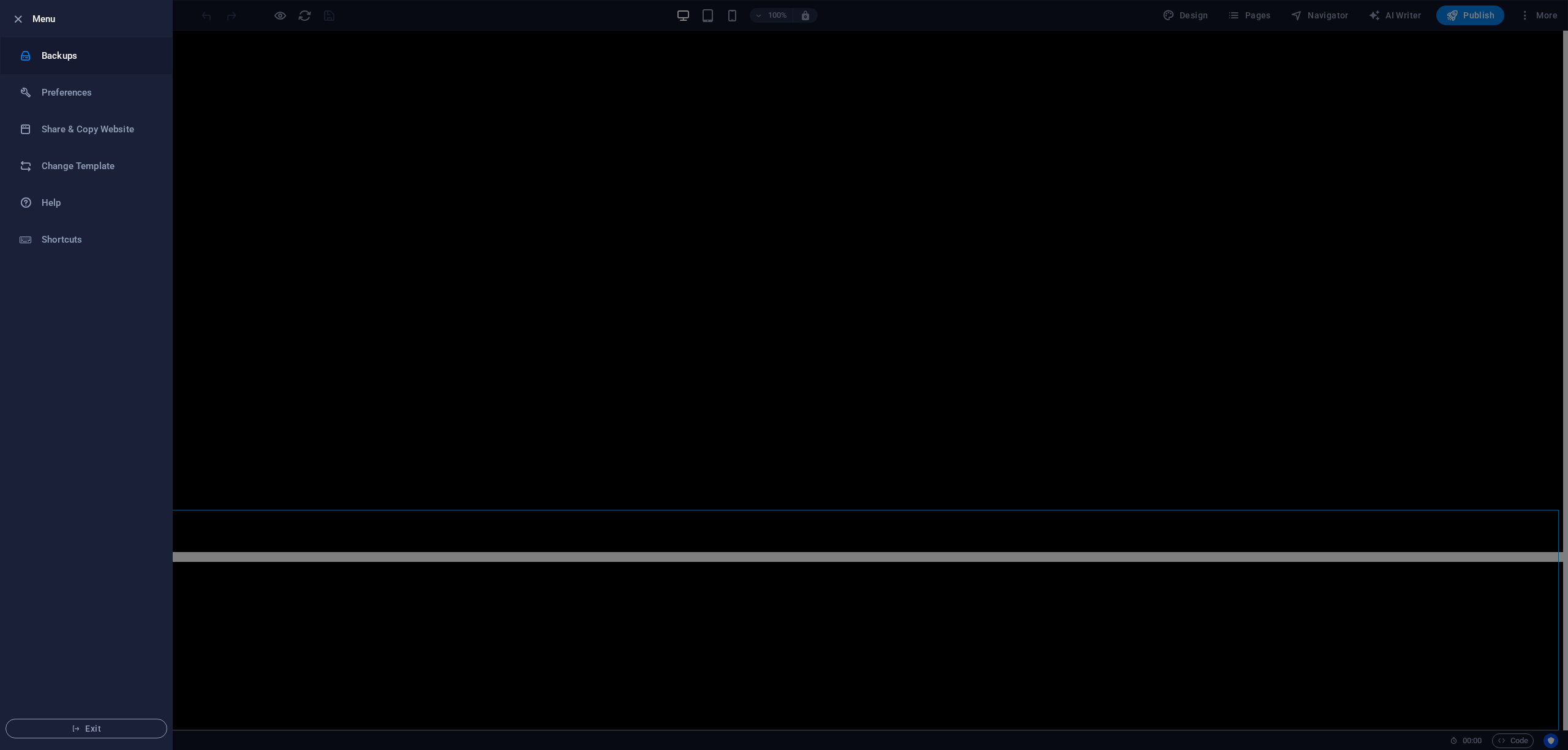
click at [58, 56] on h6 "Backups" at bounding box center [98, 56] width 113 height 15
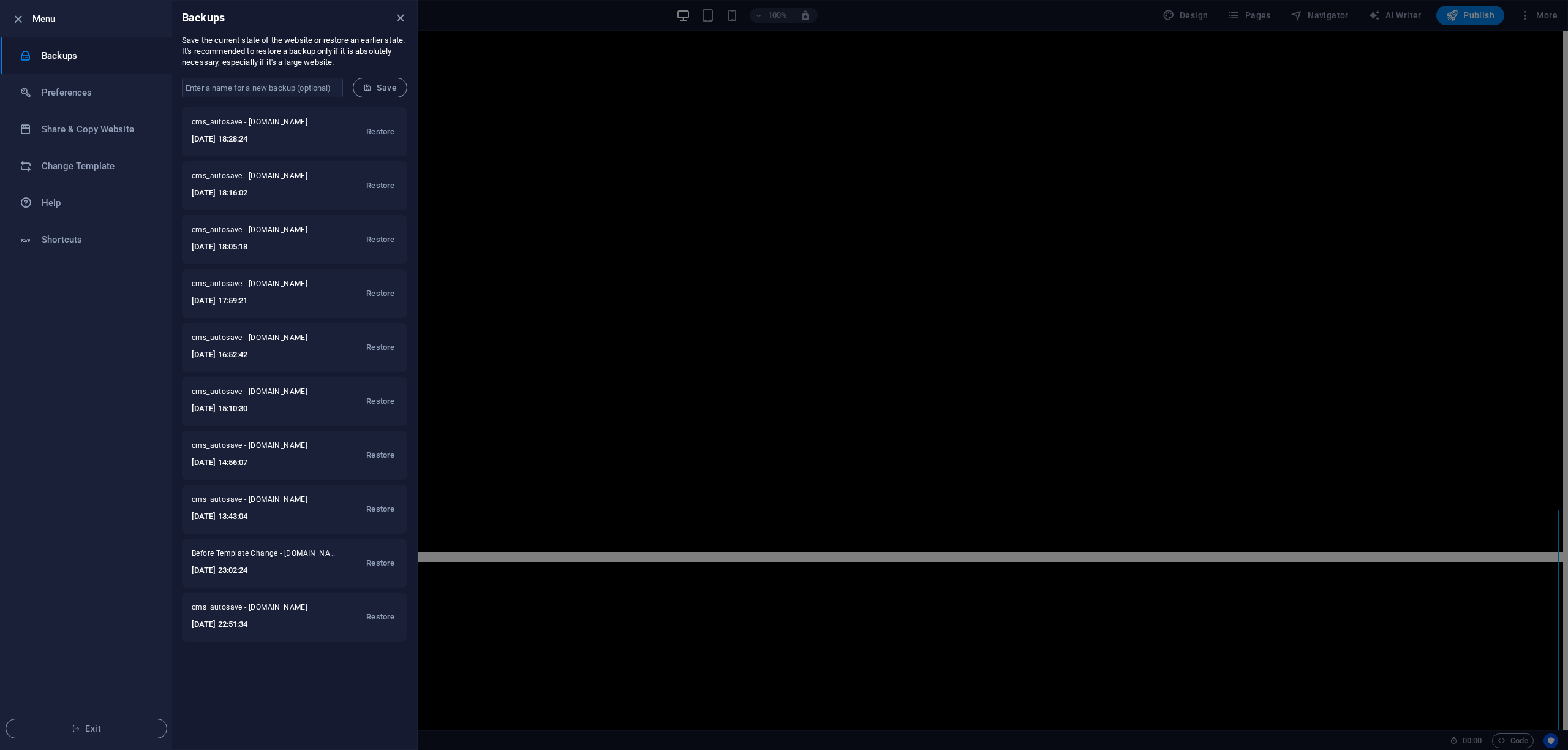
click at [539, 598] on div at bounding box center [784, 375] width 1568 height 750
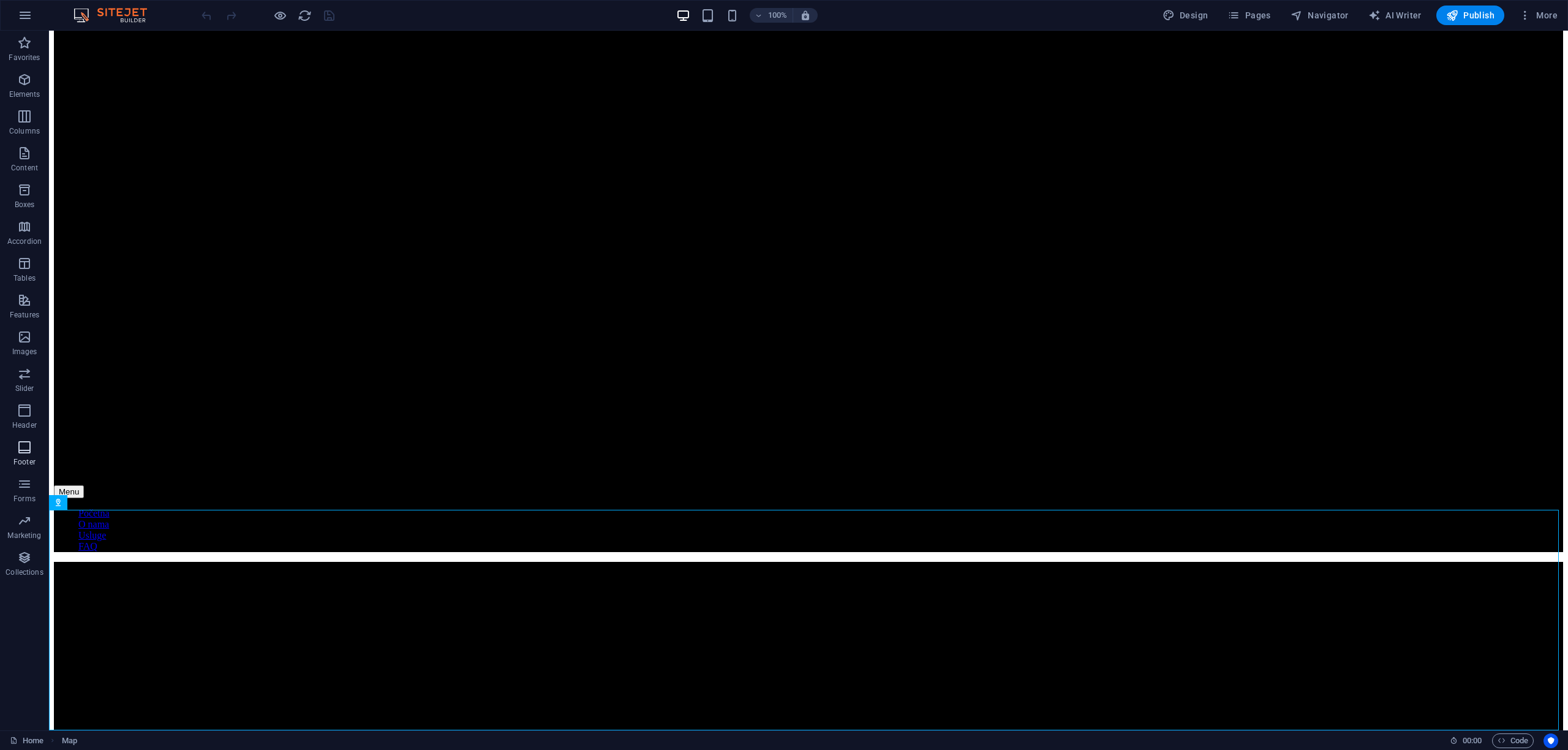
click at [25, 454] on icon "button" at bounding box center [25, 447] width 15 height 15
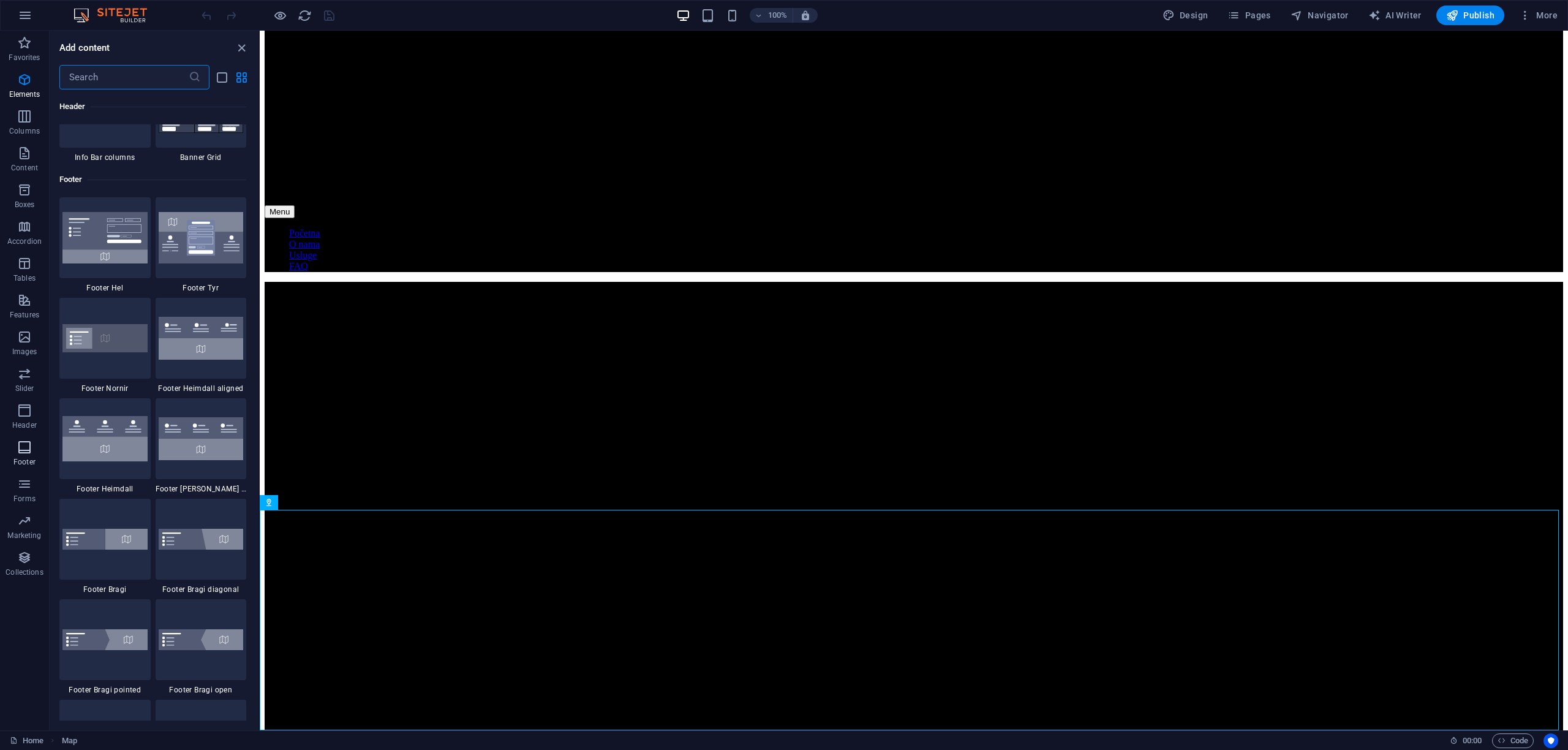
scroll to position [8112, 0]
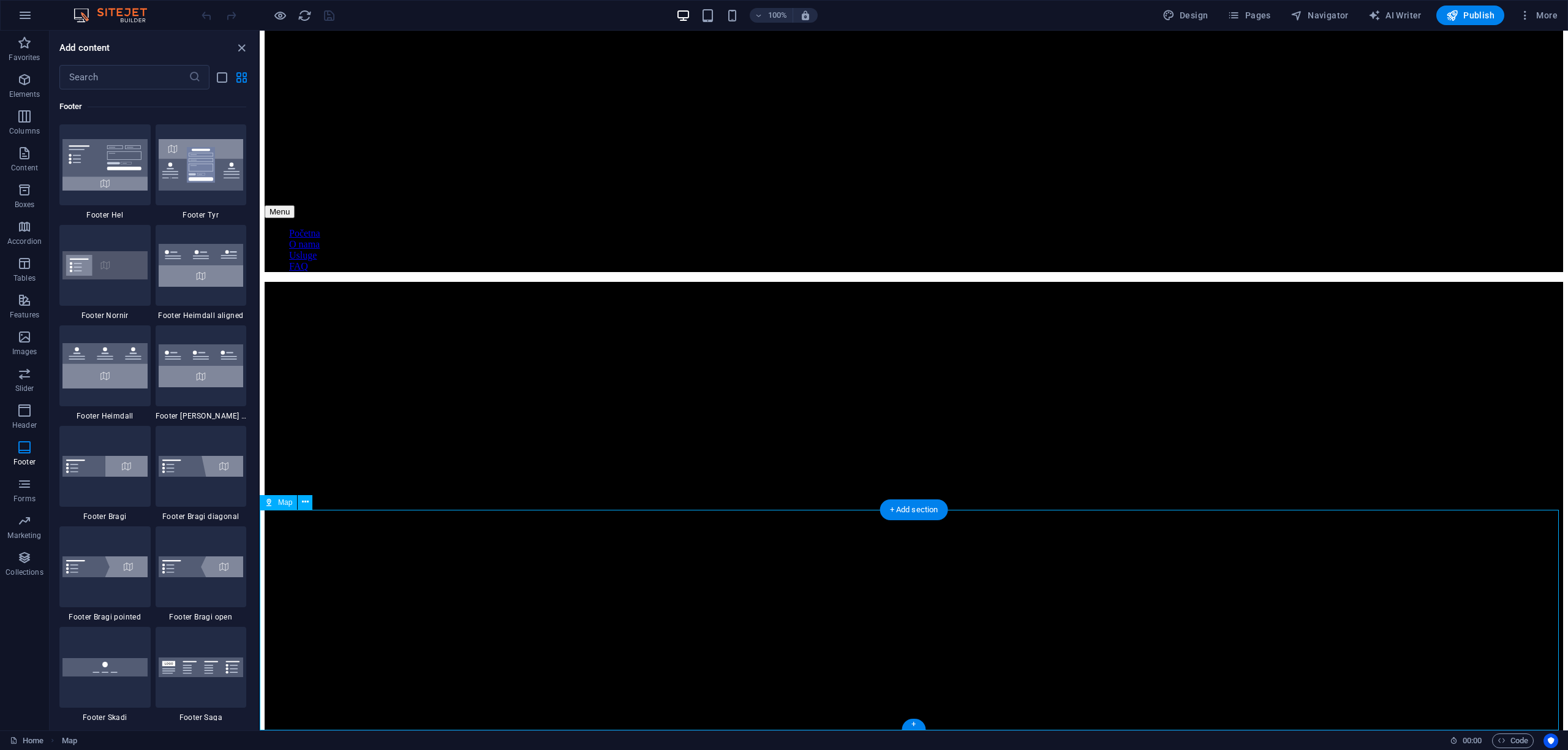
click at [304, 501] on icon at bounding box center [305, 502] width 6 height 13
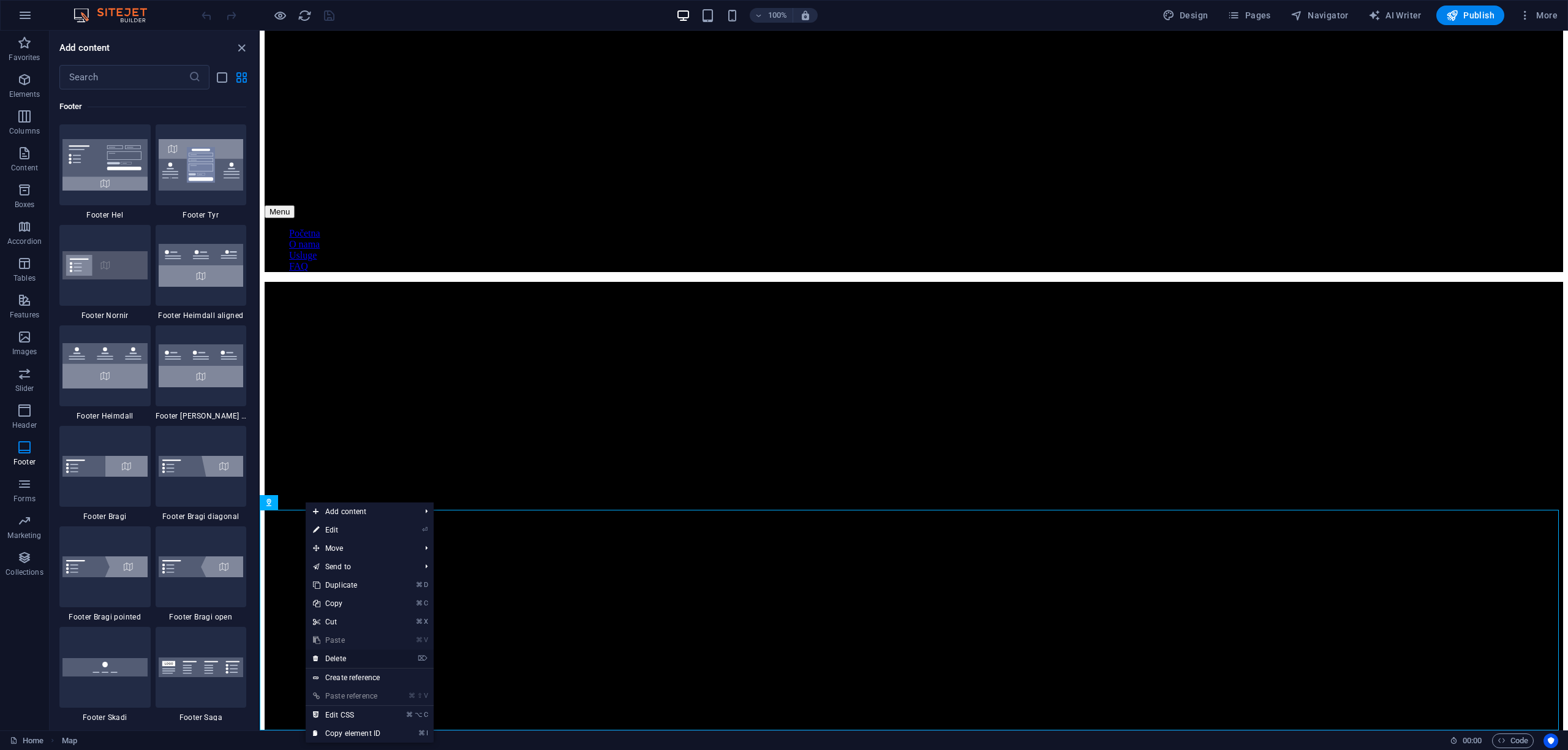
click at [342, 660] on link "⌦ Delete" at bounding box center [346, 658] width 82 height 18
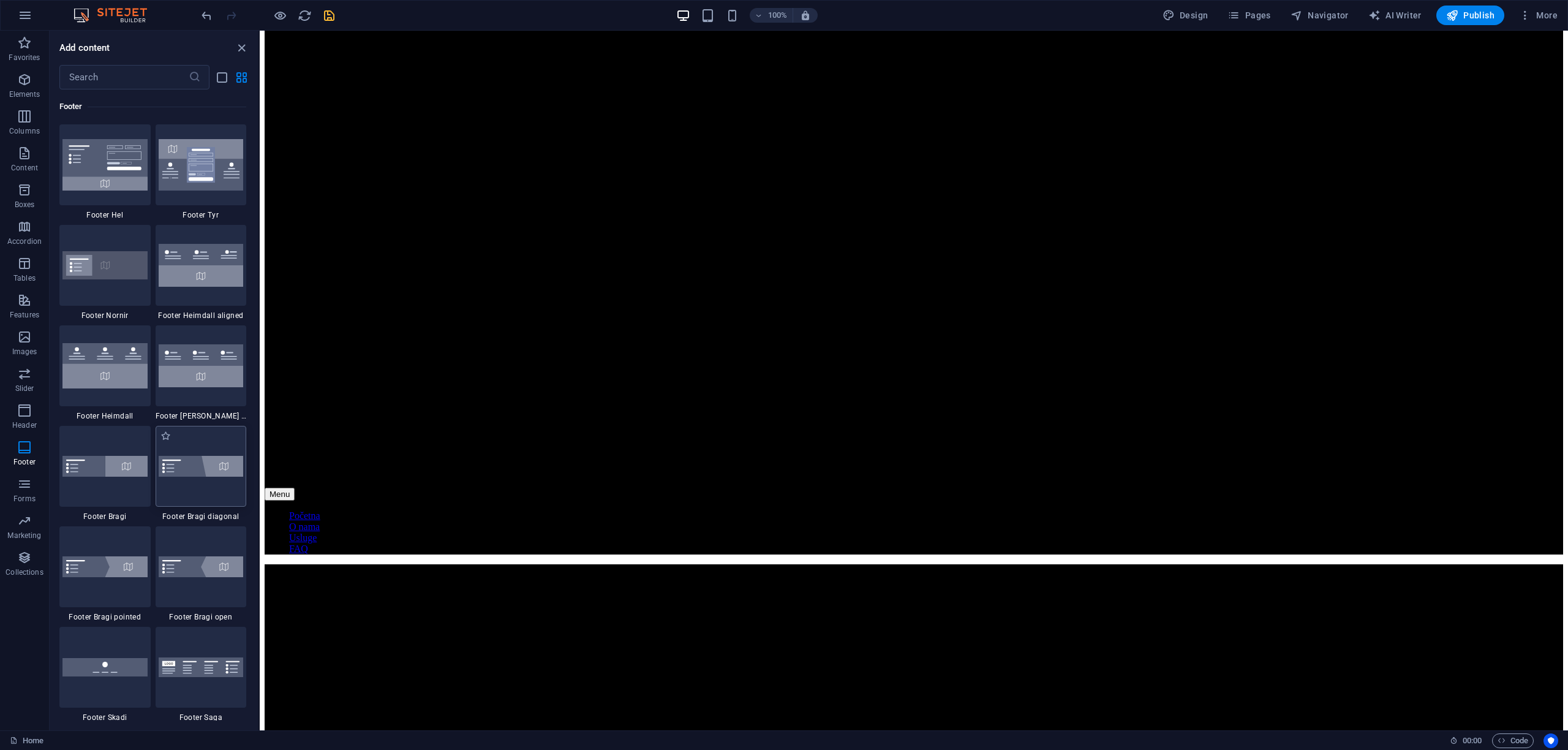
click at [198, 463] on img at bounding box center [201, 466] width 85 height 21
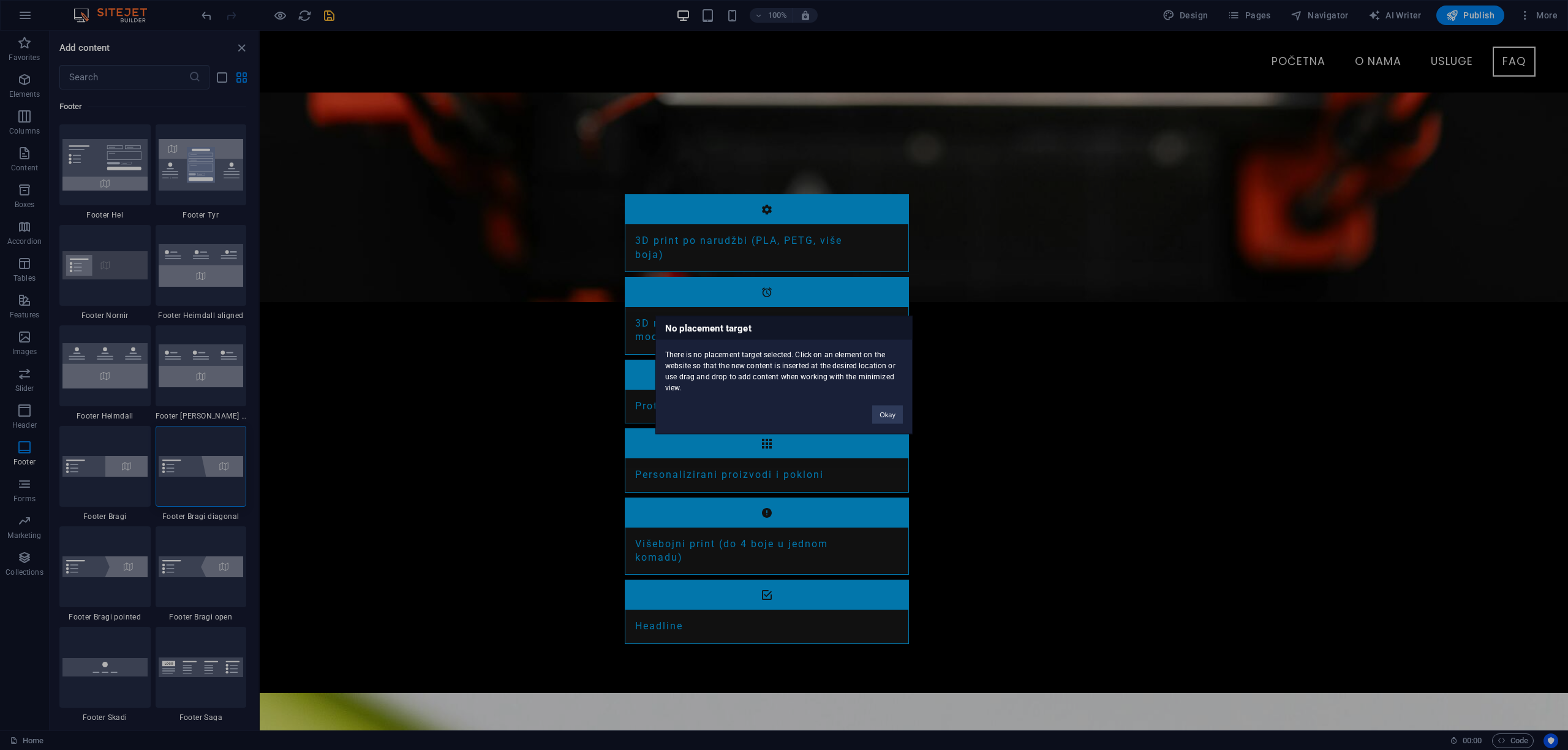
click at [409, 614] on div "No placement target There is no placement target selected. Click on an element …" at bounding box center [784, 375] width 1568 height 750
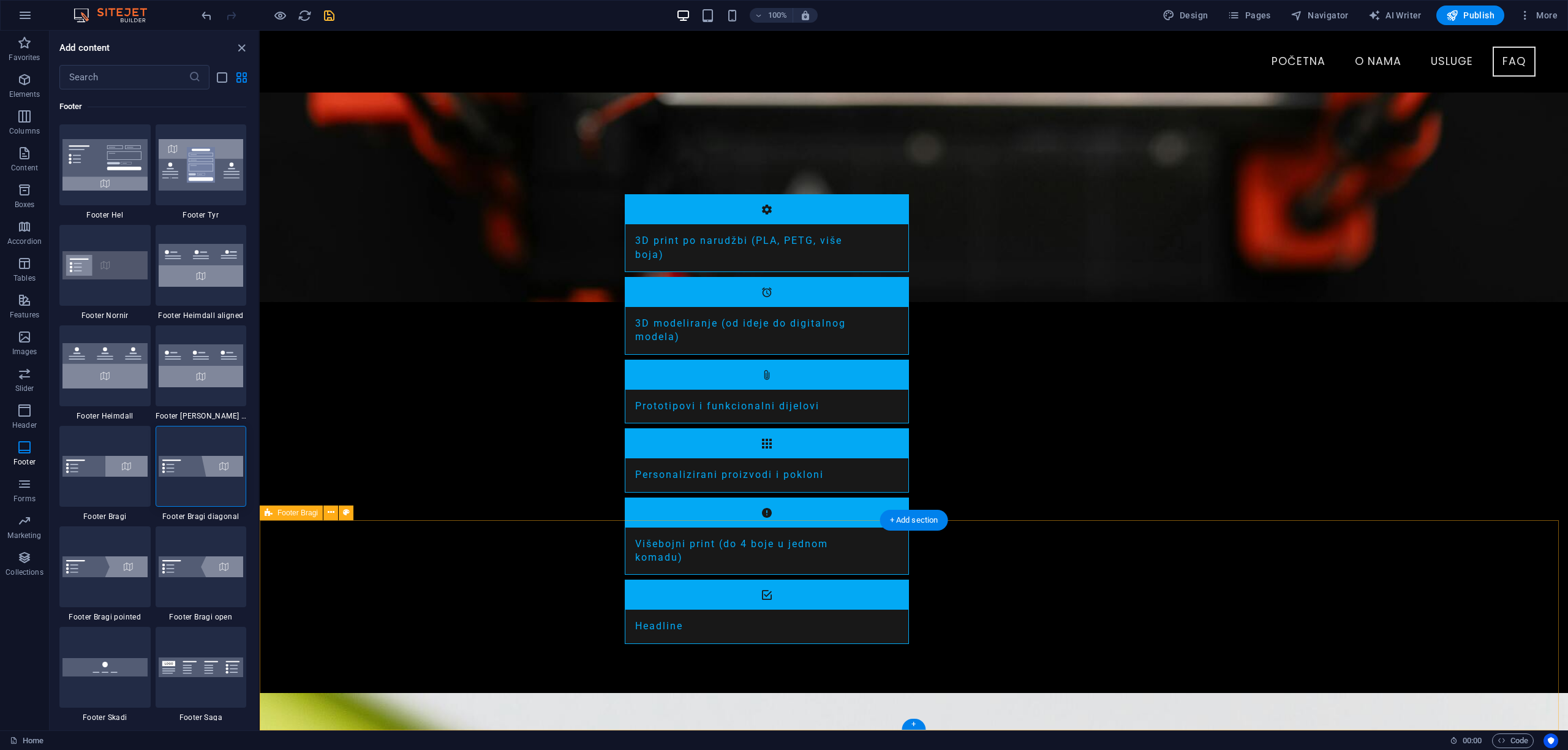
click at [211, 471] on img at bounding box center [201, 466] width 85 height 21
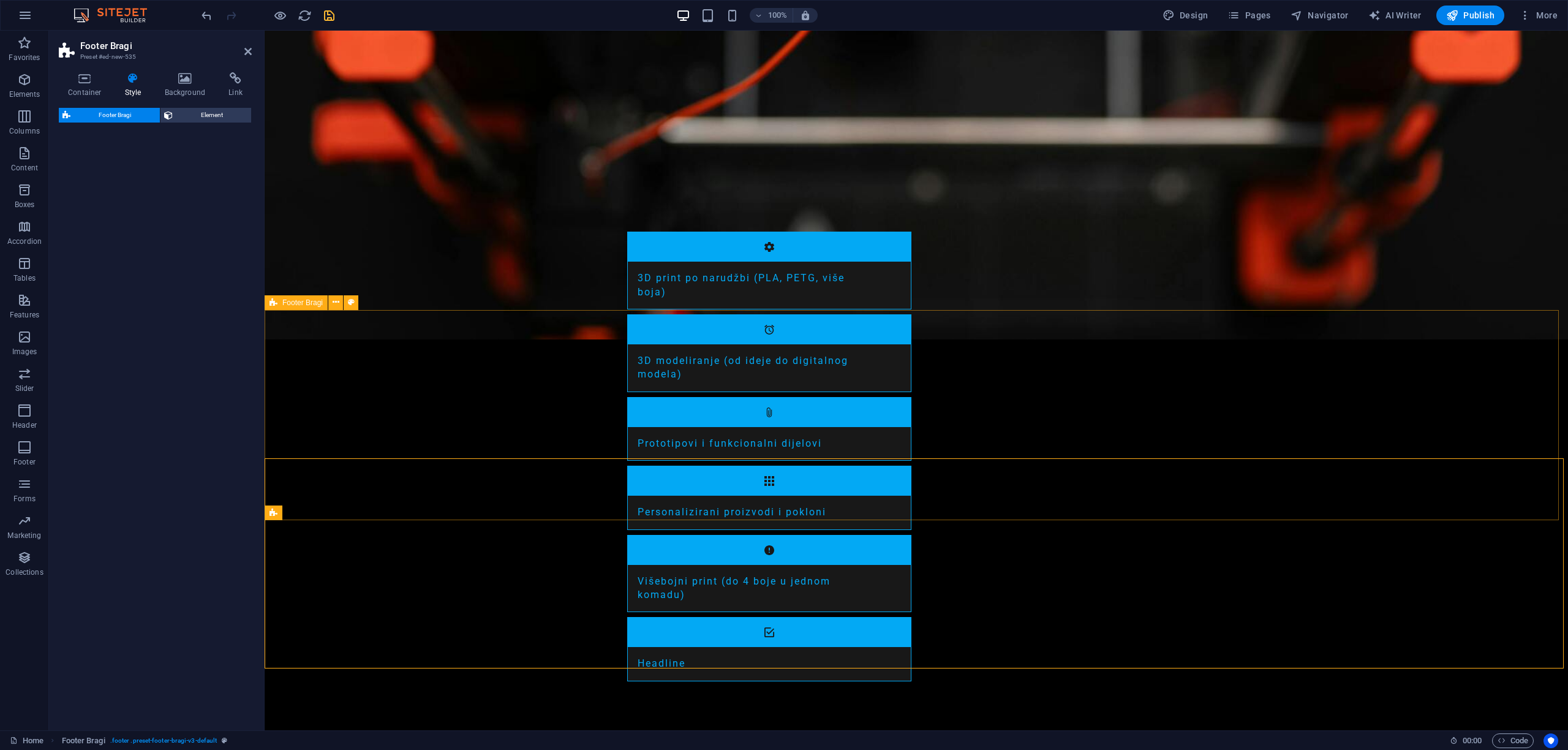
scroll to position [1616, 0]
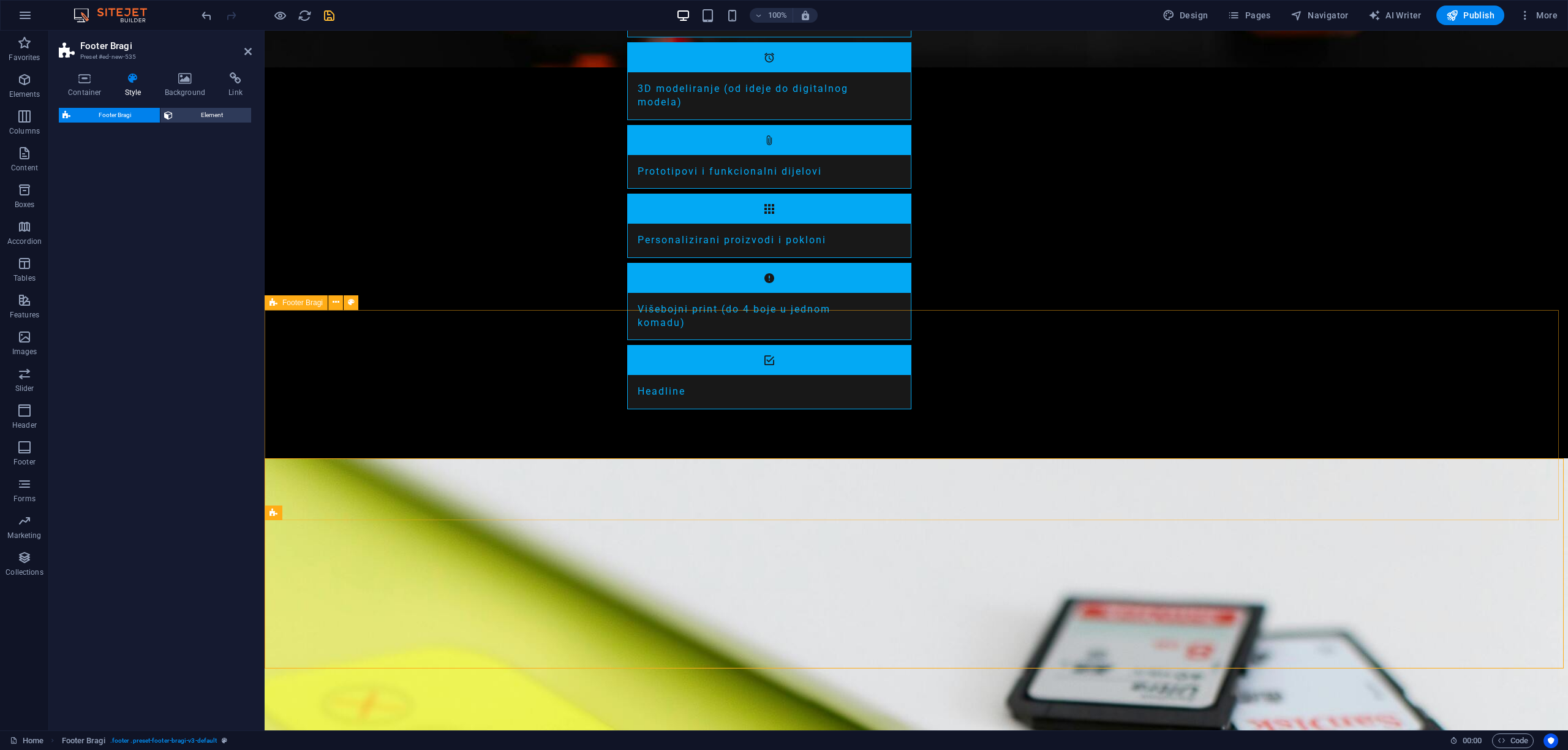
select select "%"
select select "rem"
select select "px"
select select "rem"
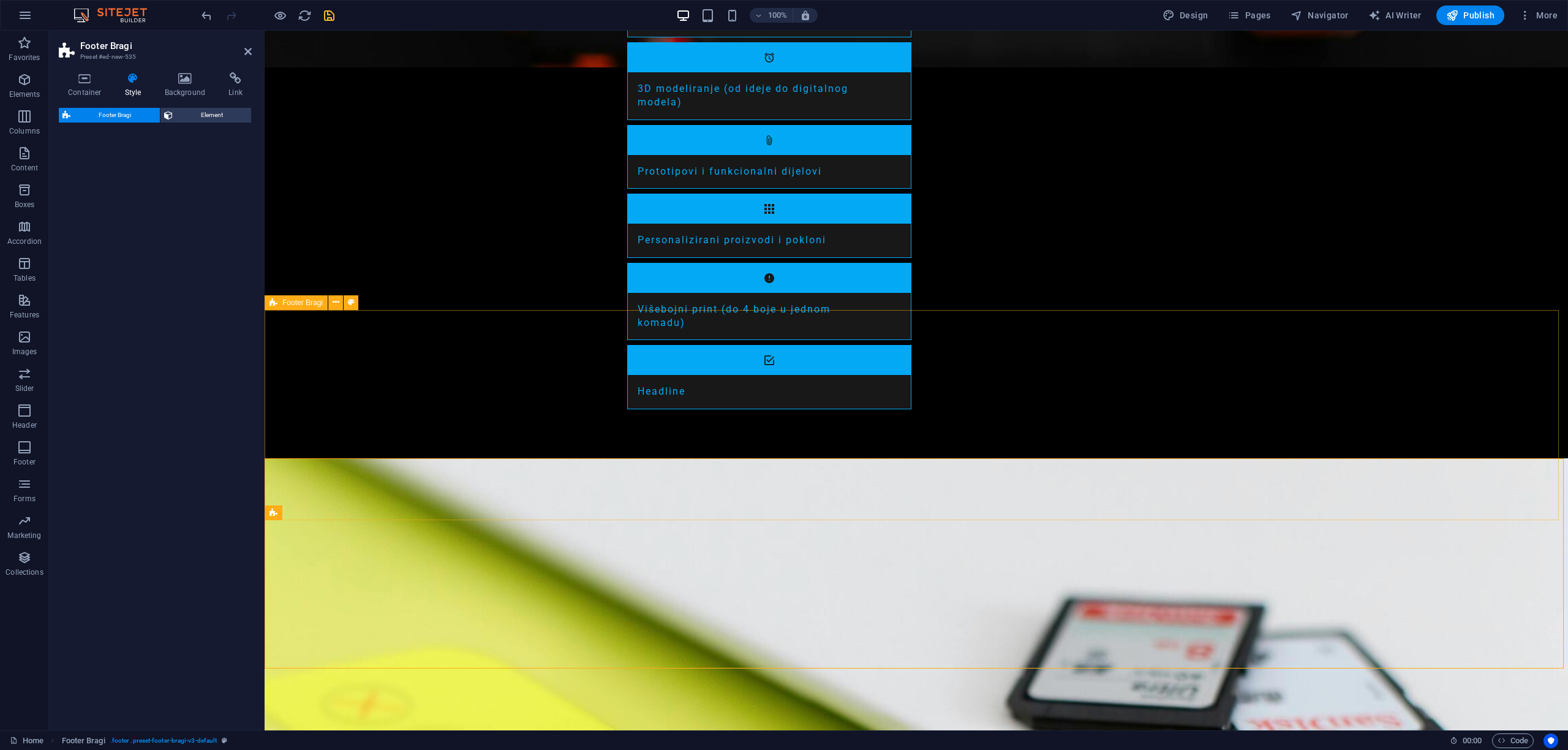
select select "rem"
select select "preset-footer-bragi-v3-diagonal"
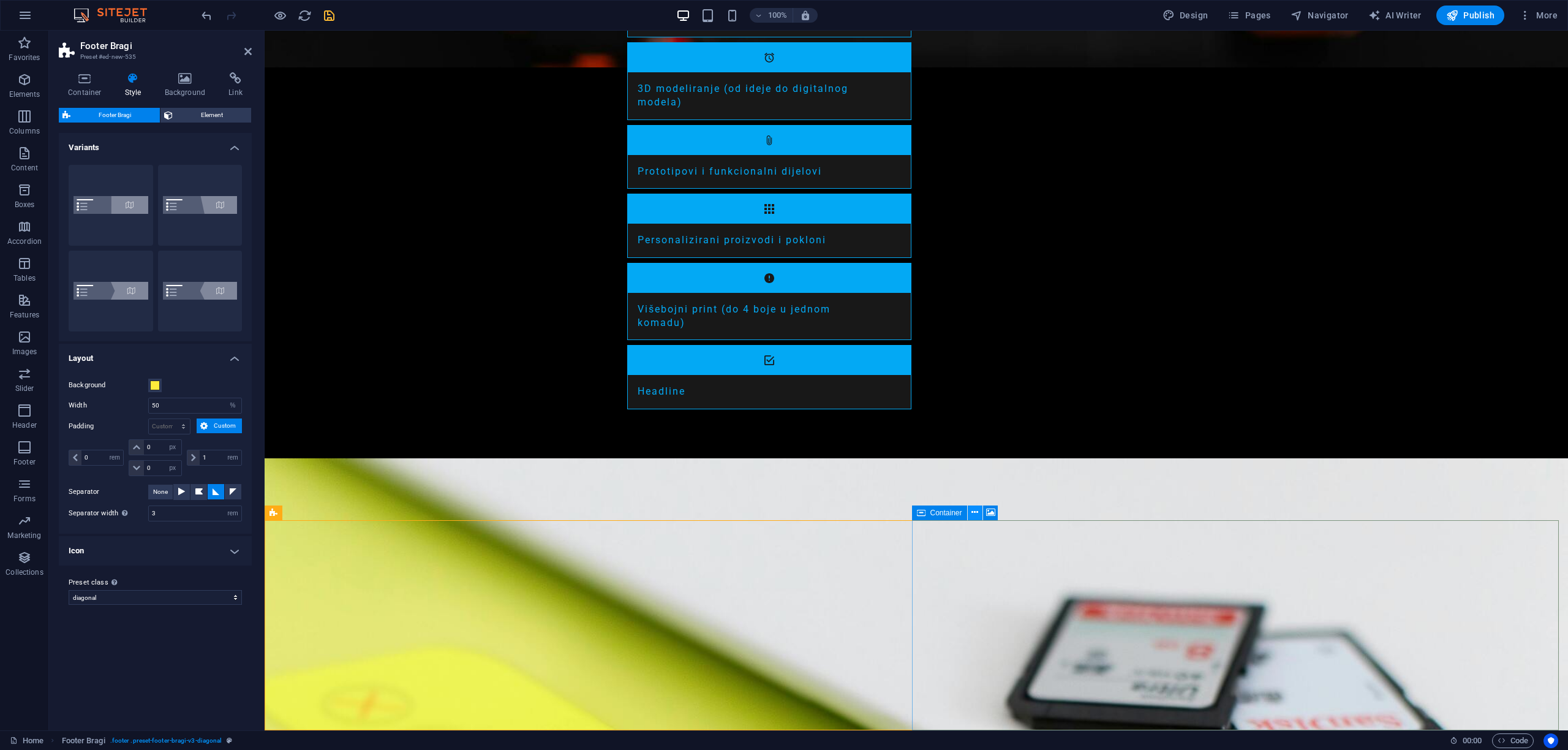
click at [973, 513] on icon at bounding box center [975, 512] width 6 height 13
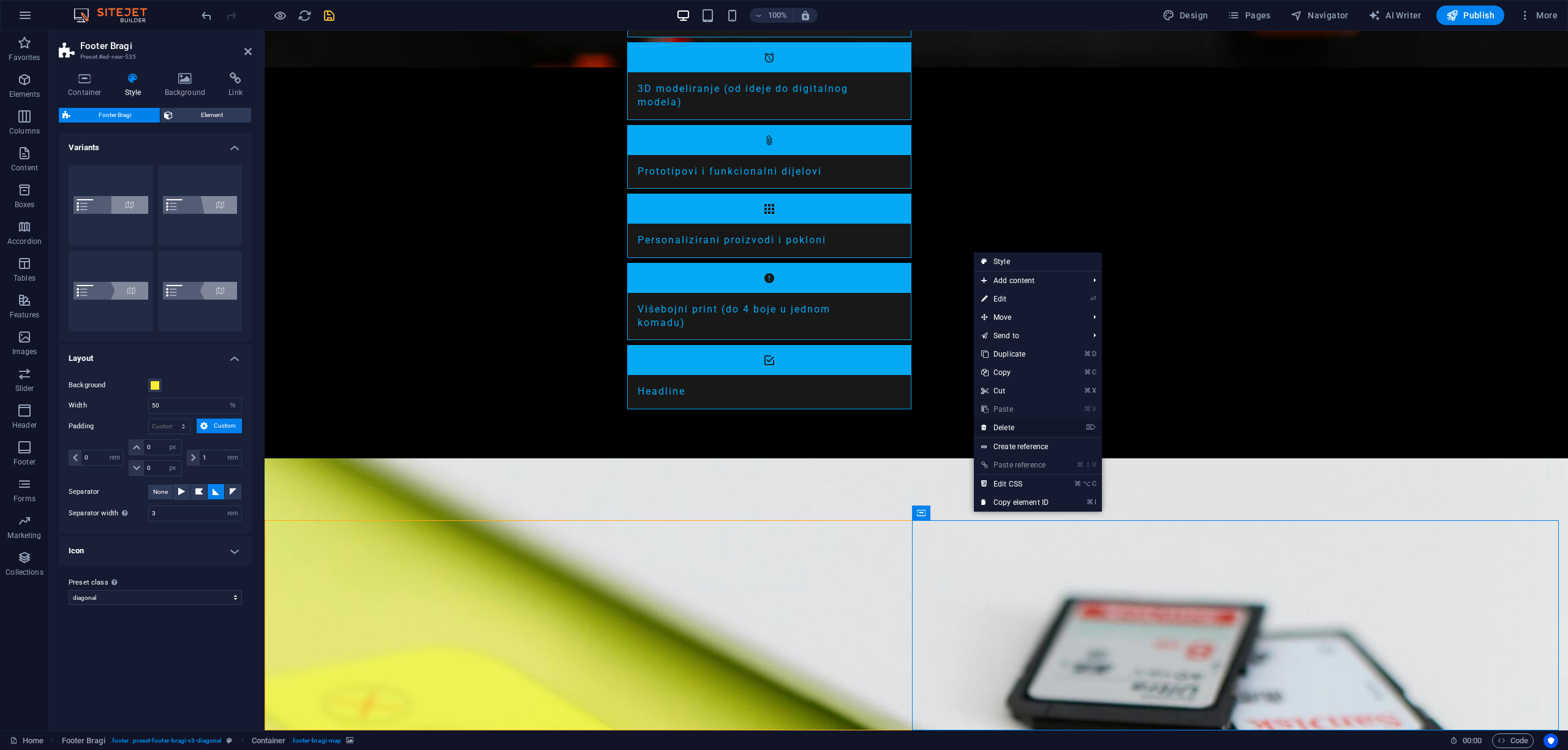
click at [1011, 425] on link "⌦ Delete" at bounding box center [1015, 428] width 82 height 18
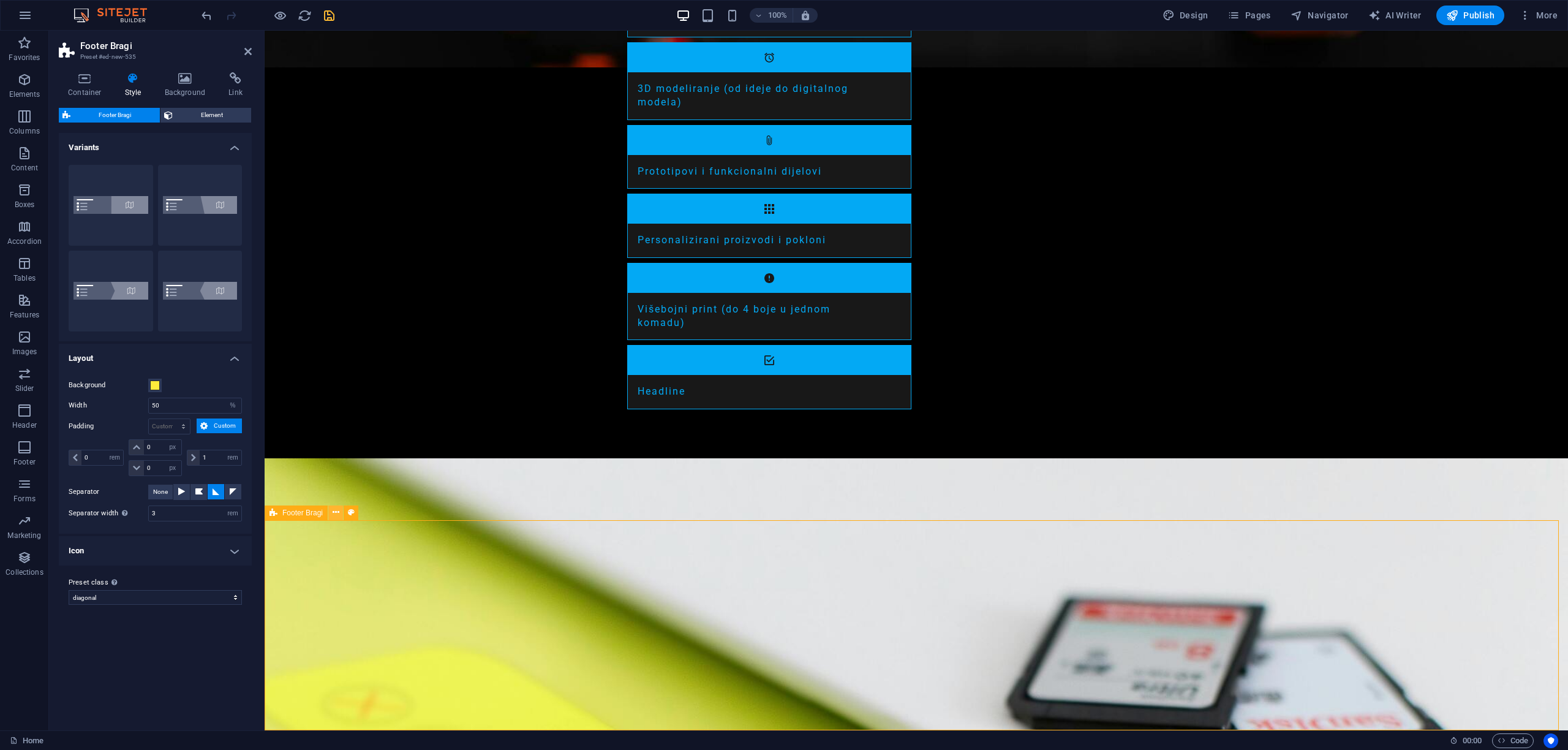
click at [337, 513] on icon at bounding box center [336, 512] width 6 height 13
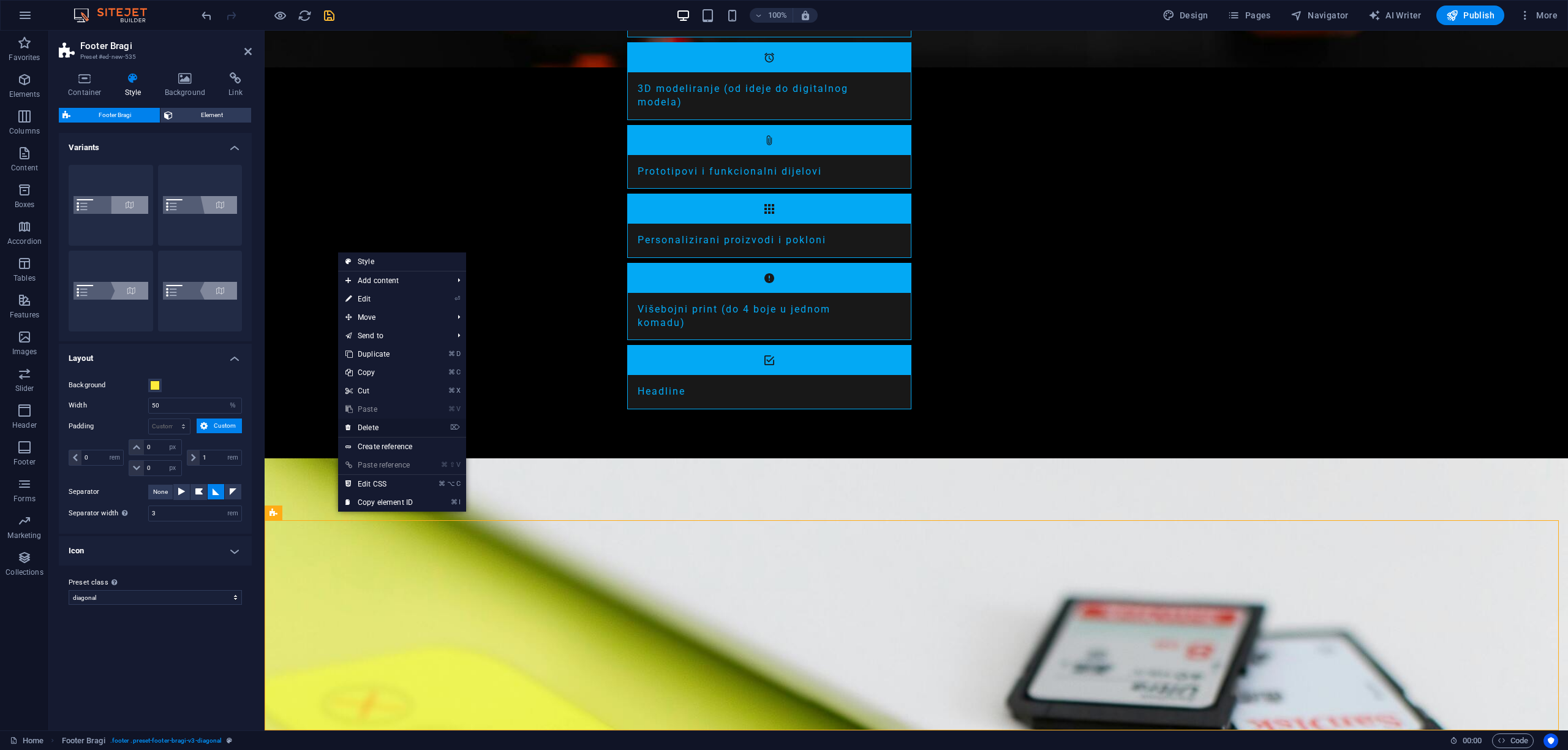
click at [368, 429] on link "⌦ Delete" at bounding box center [379, 428] width 82 height 18
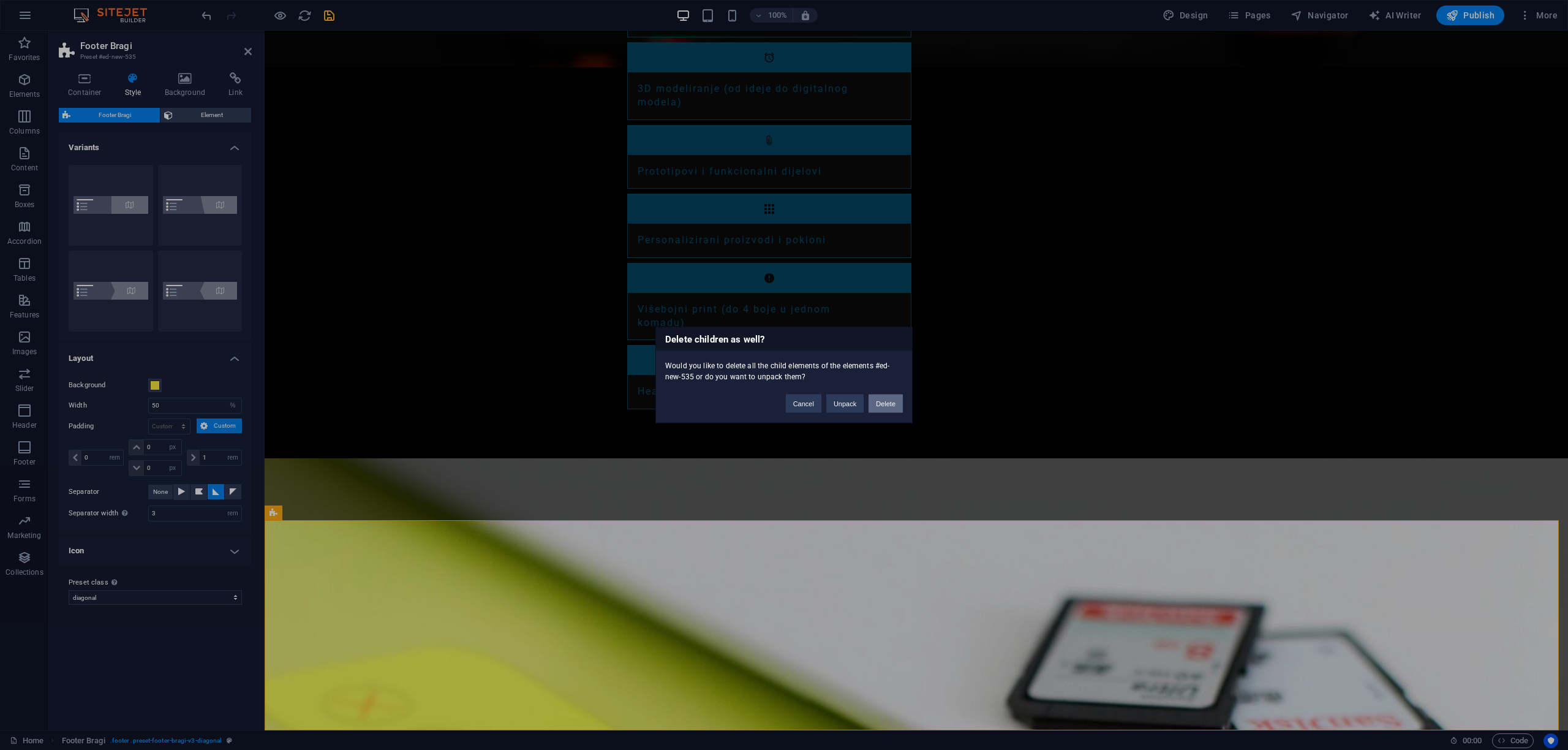
click at [881, 401] on button "Delete" at bounding box center [885, 404] width 34 height 18
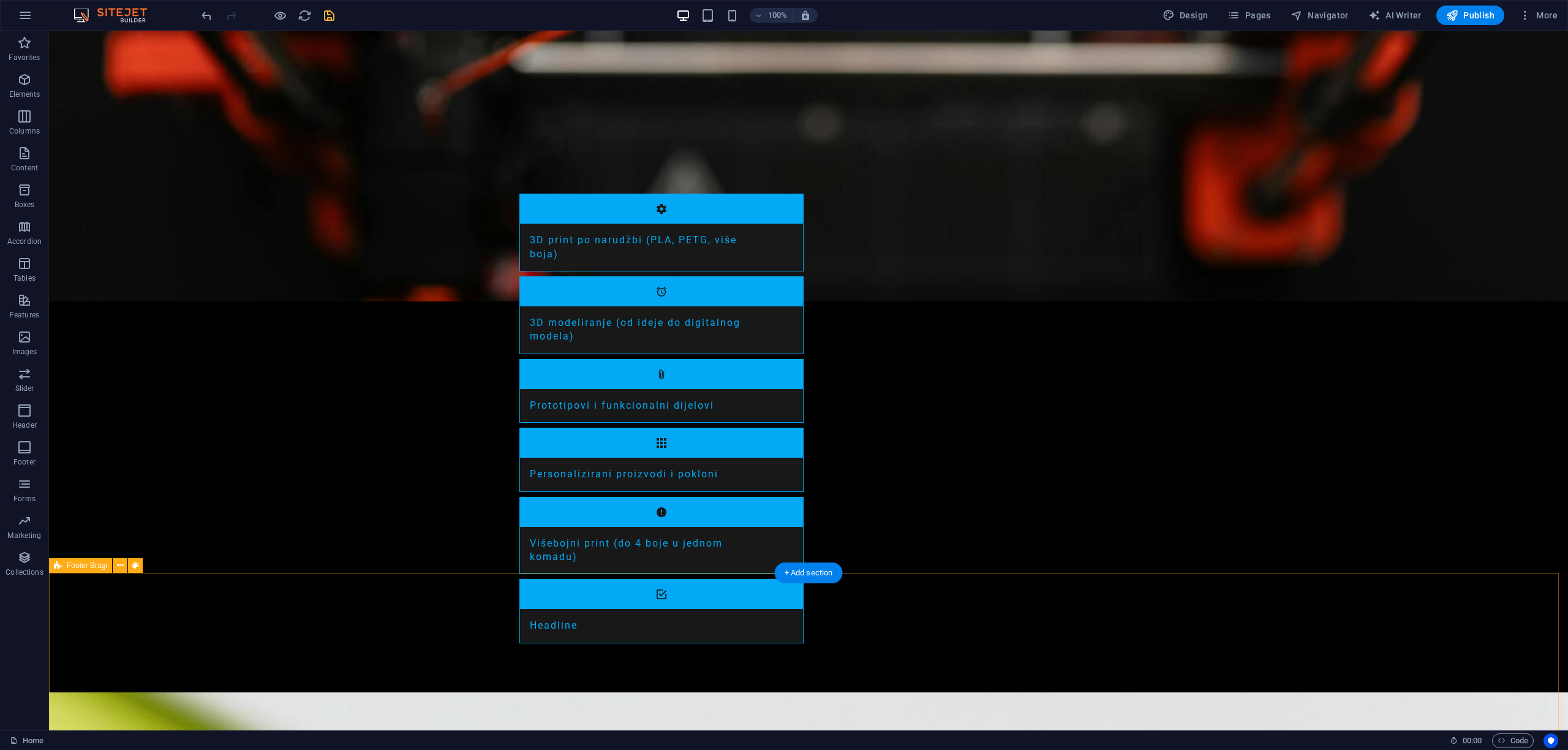
scroll to position [1406, 0]
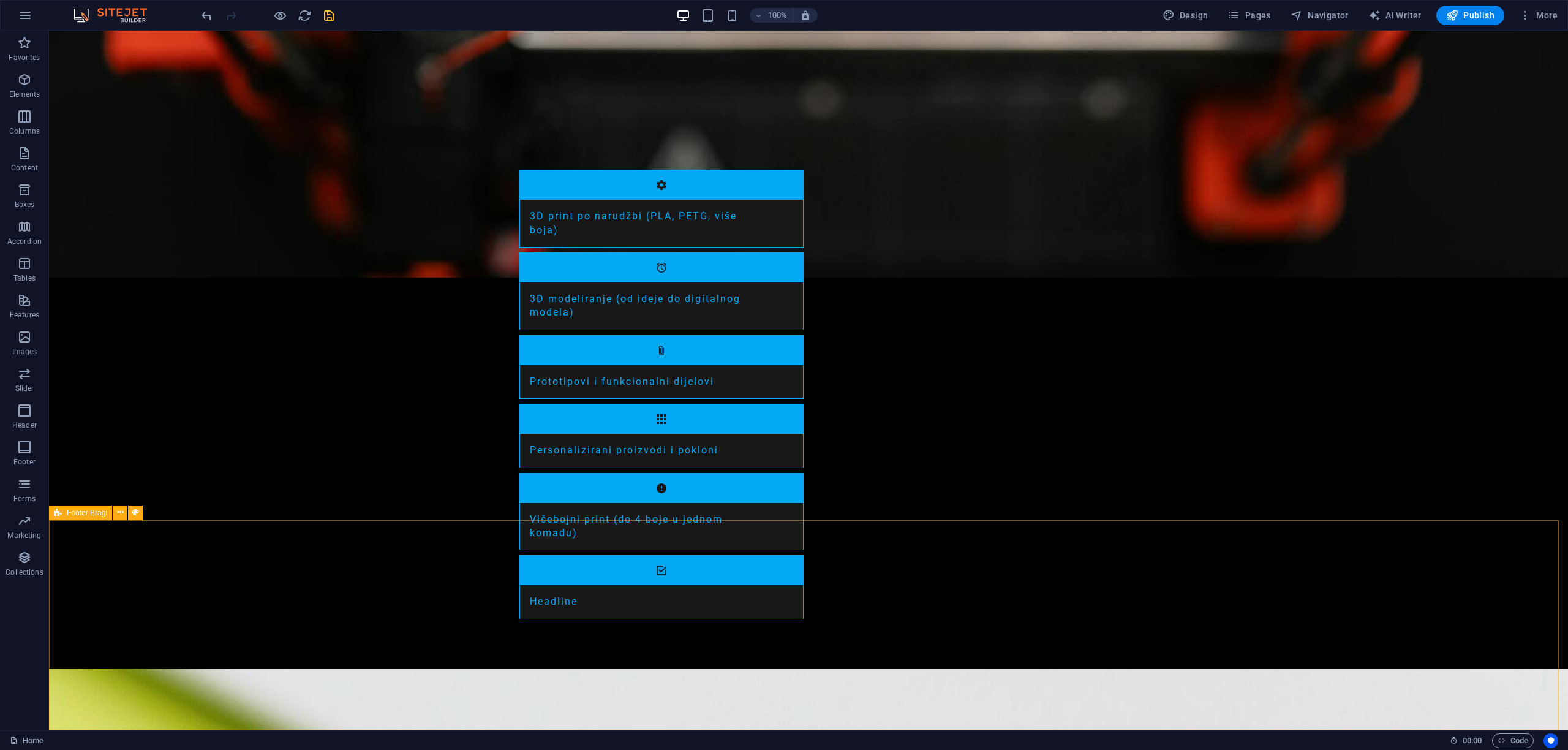
click at [69, 514] on span "Footer Bragi" at bounding box center [87, 512] width 41 height 7
click at [23, 74] on icon "button" at bounding box center [25, 79] width 15 height 15
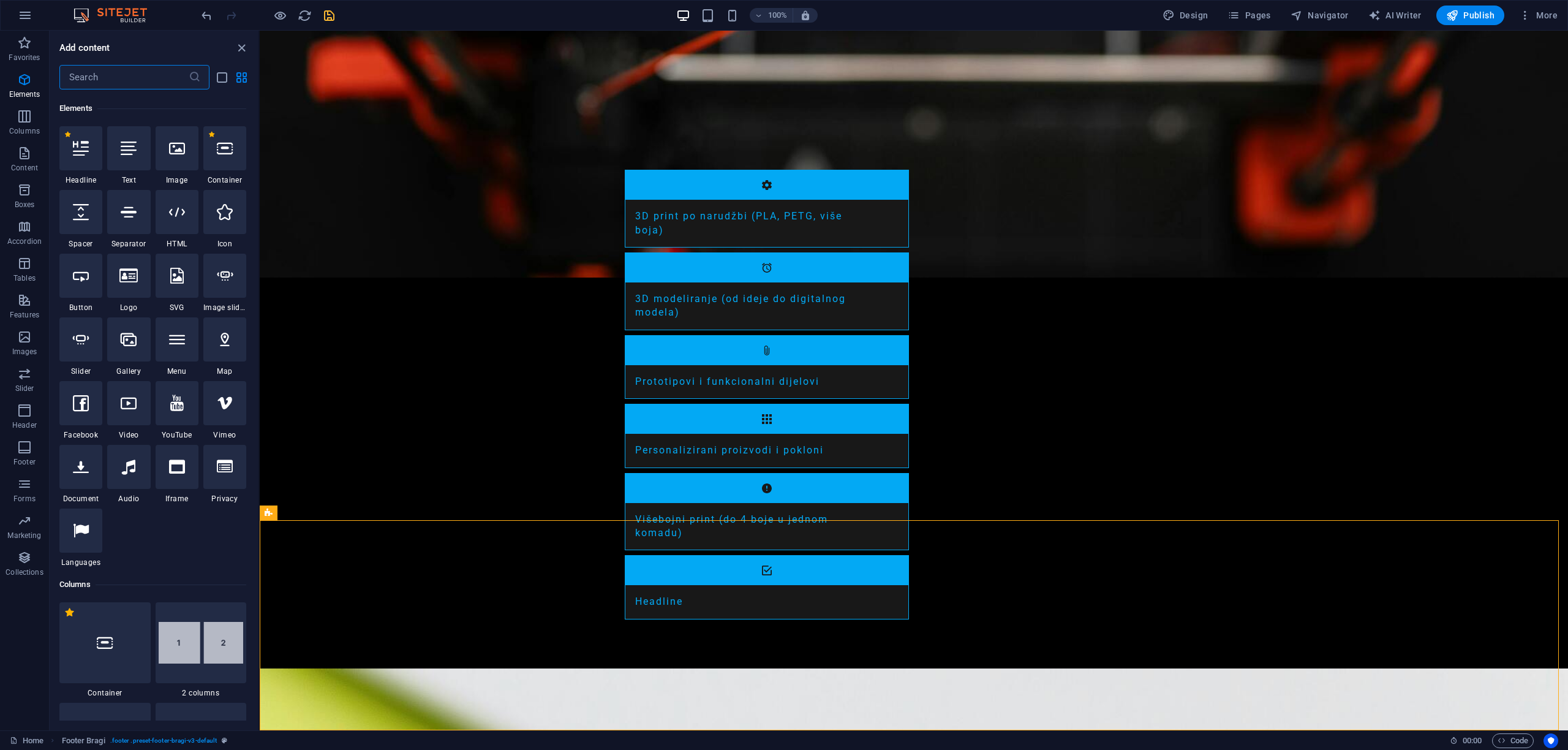
scroll to position [130, 0]
click at [229, 346] on div at bounding box center [225, 337] width 43 height 44
select select "1"
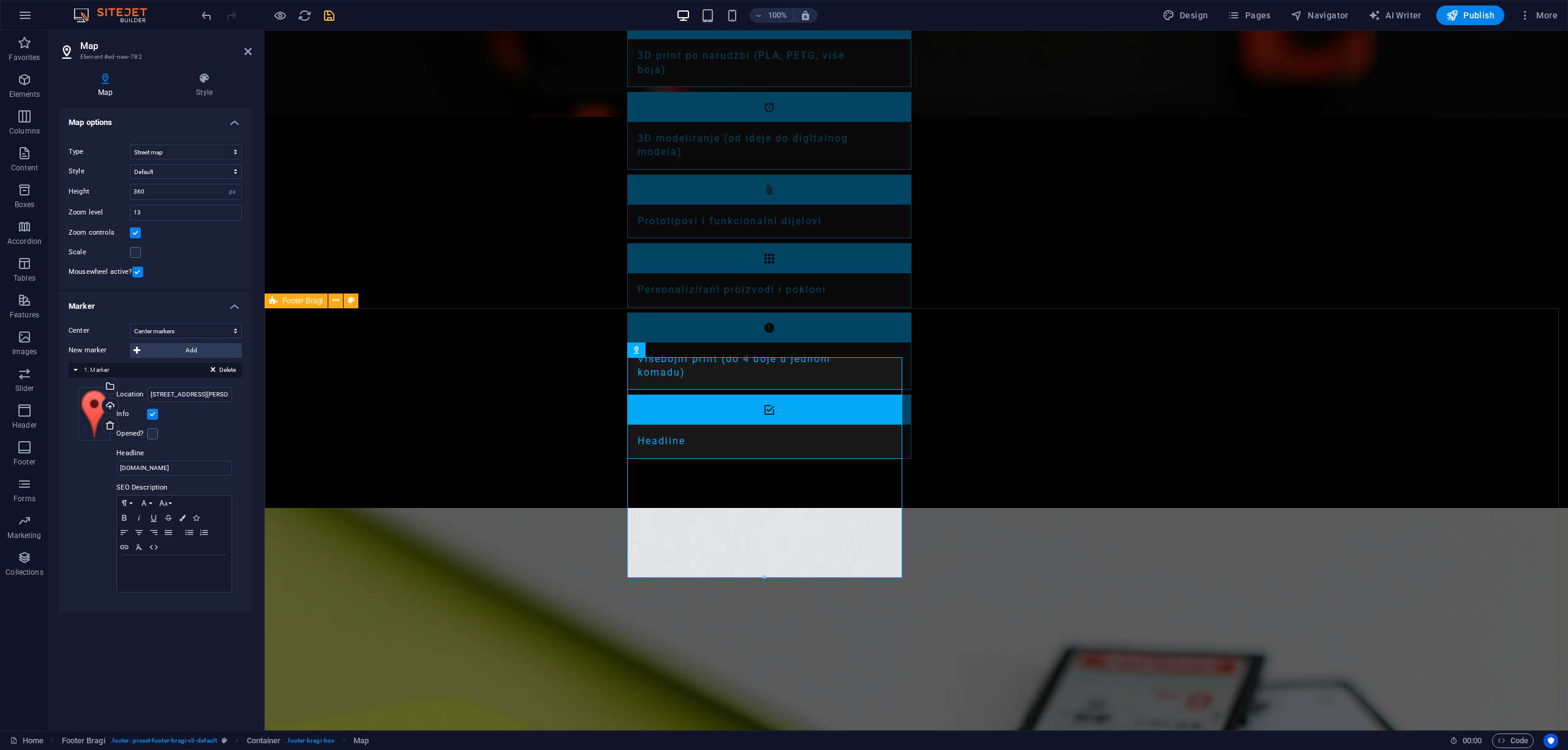
scroll to position [1627, 0]
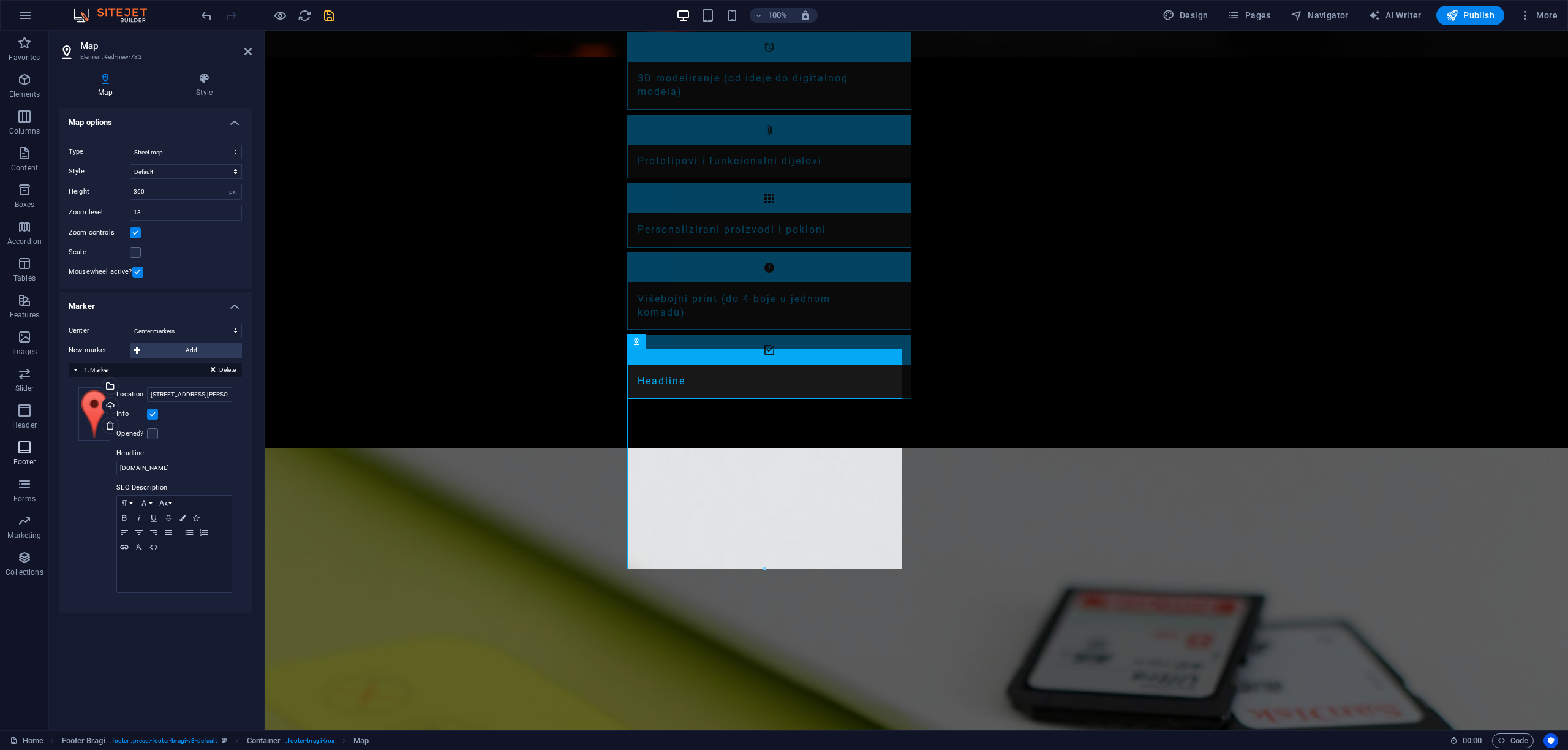
click at [19, 454] on span "Footer" at bounding box center [25, 455] width 49 height 30
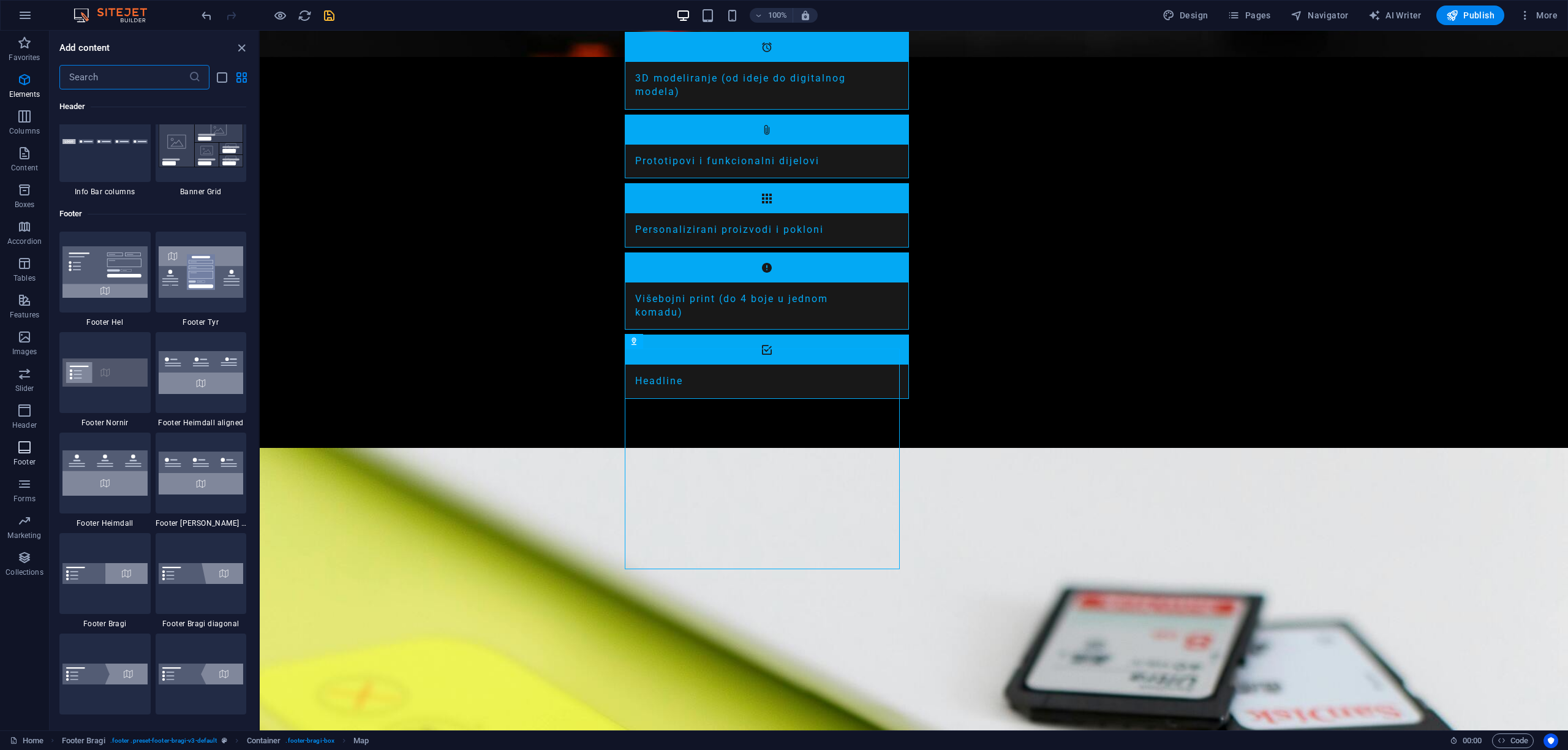
scroll to position [8112, 0]
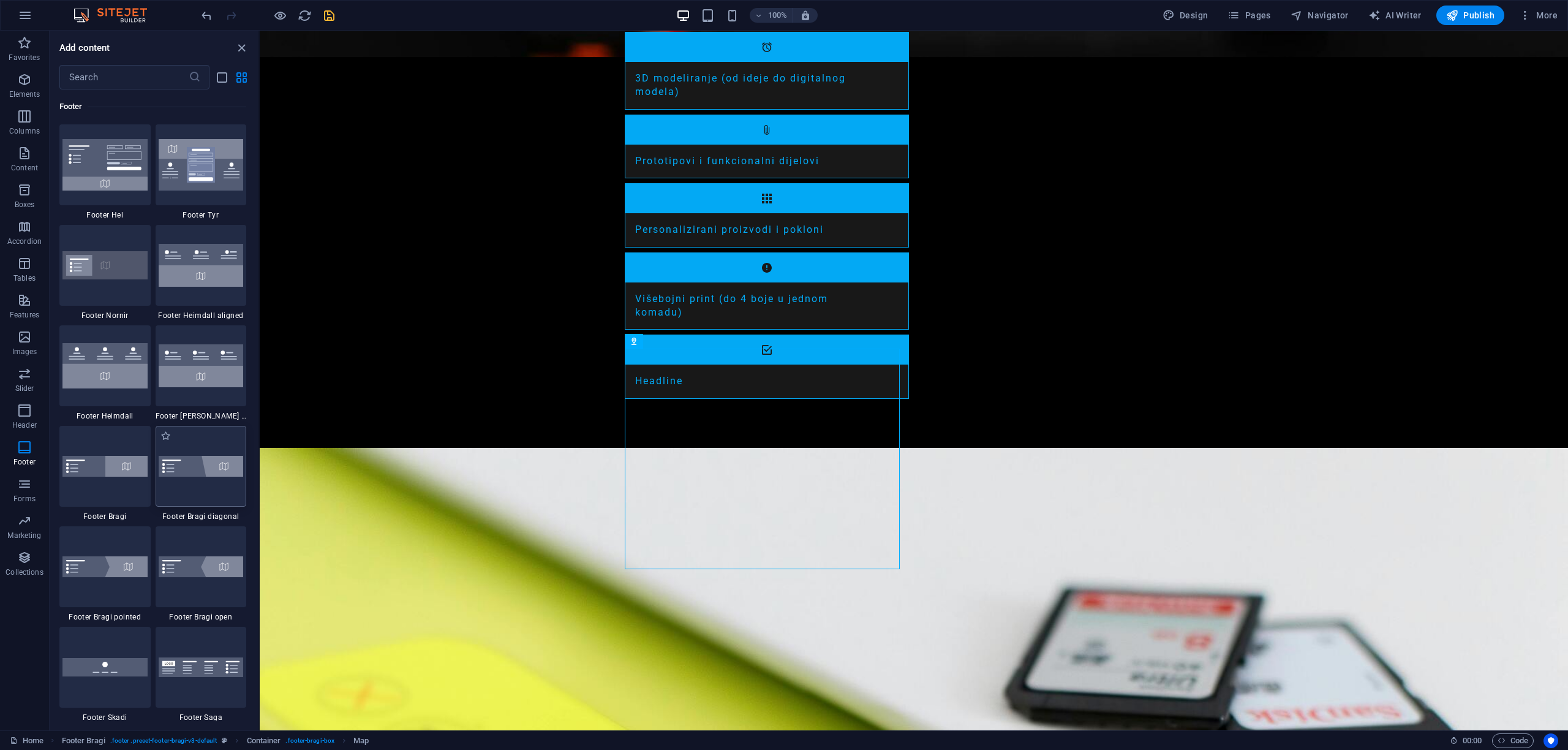
click at [193, 470] on img at bounding box center [201, 466] width 85 height 21
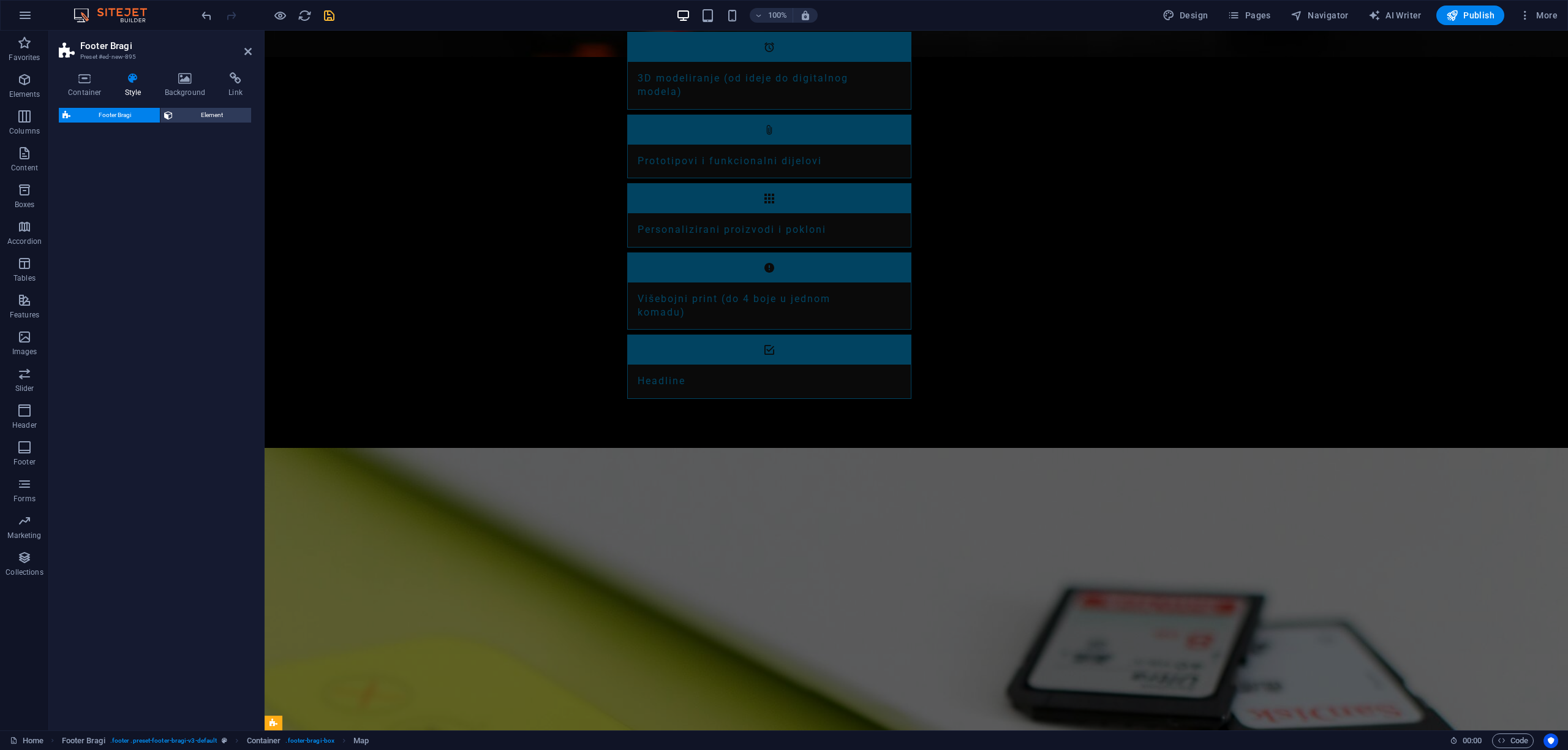
select select "%"
select select "rem"
select select "px"
select select "rem"
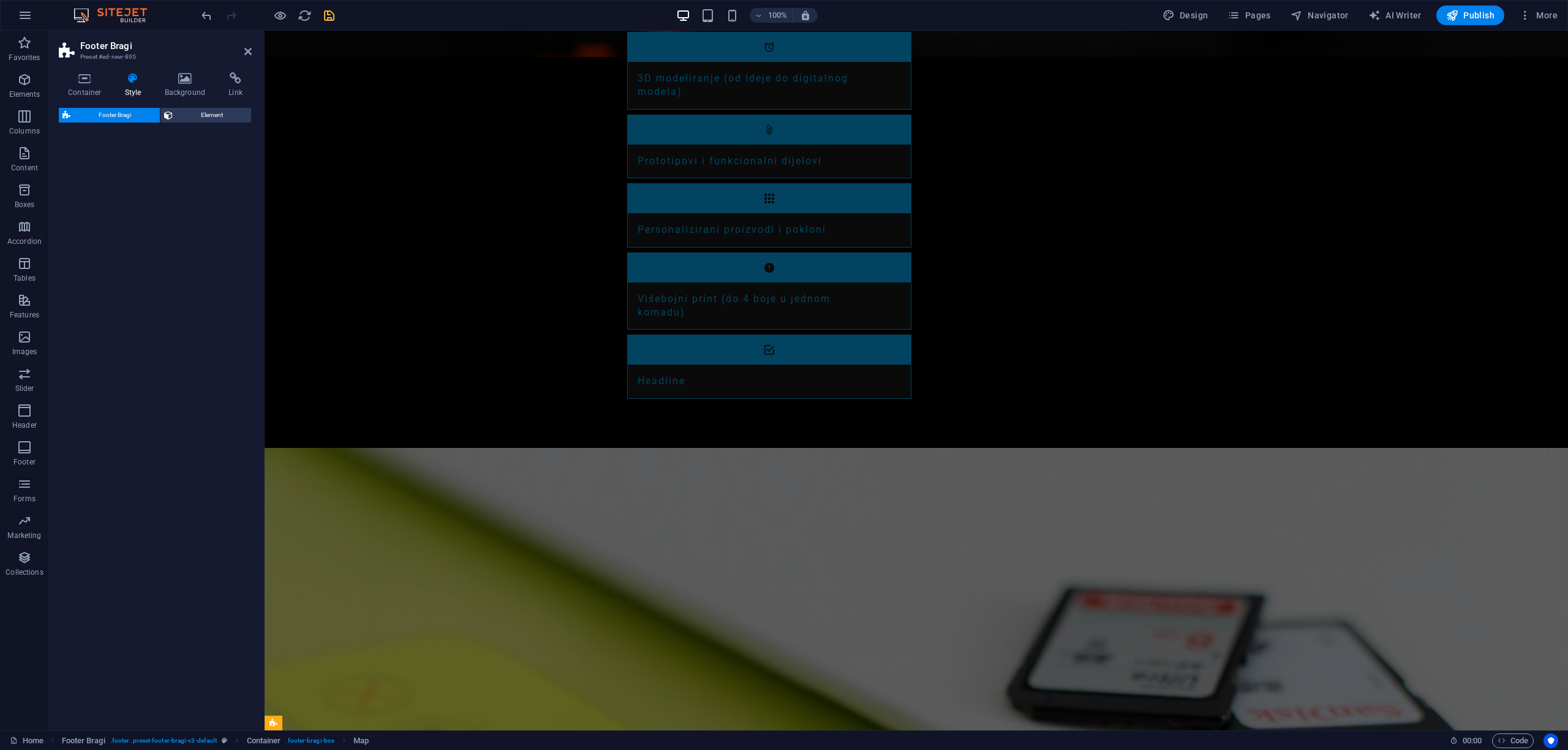
select select "rem"
select select "preset-footer-bragi-v3-diagonal"
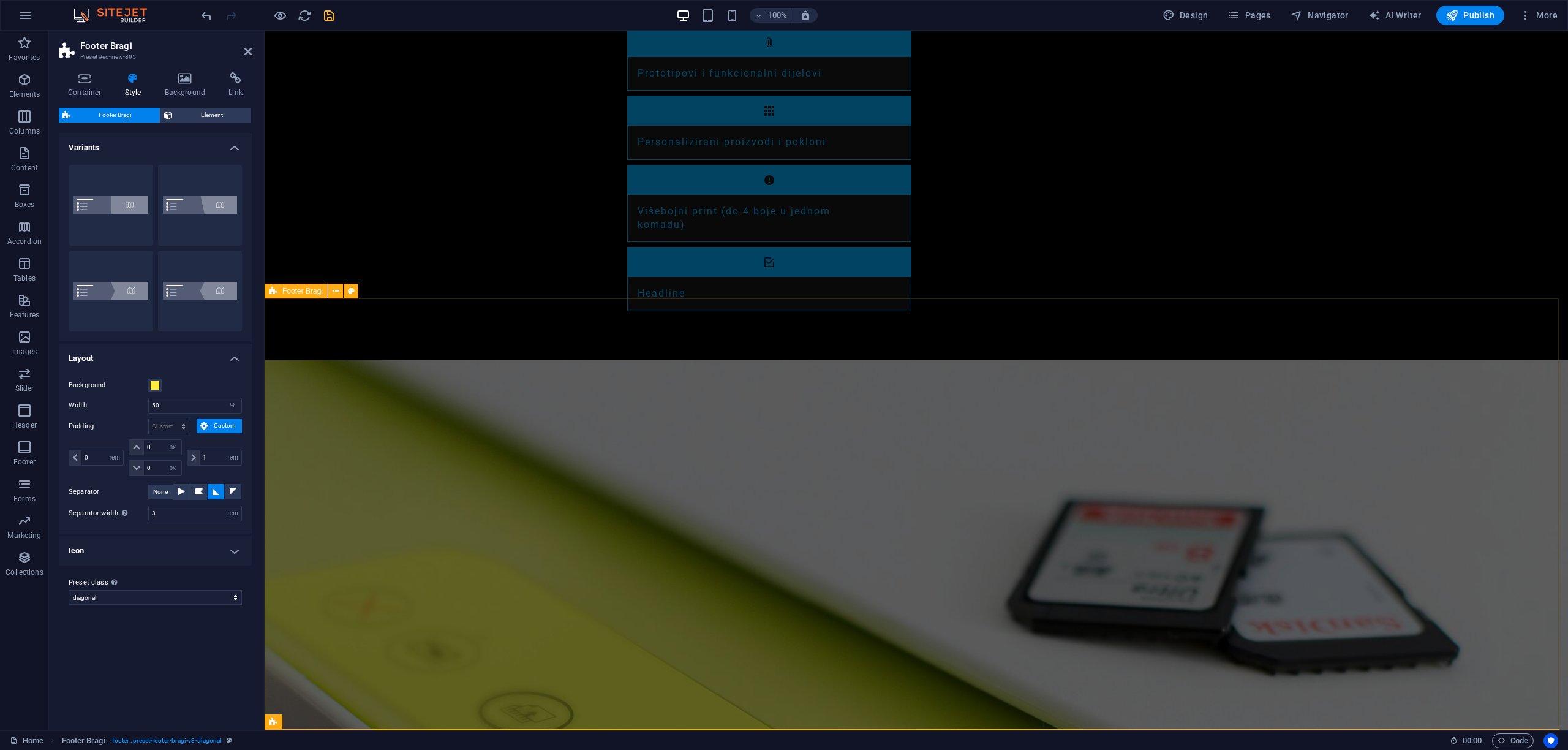
scroll to position [1837, 0]
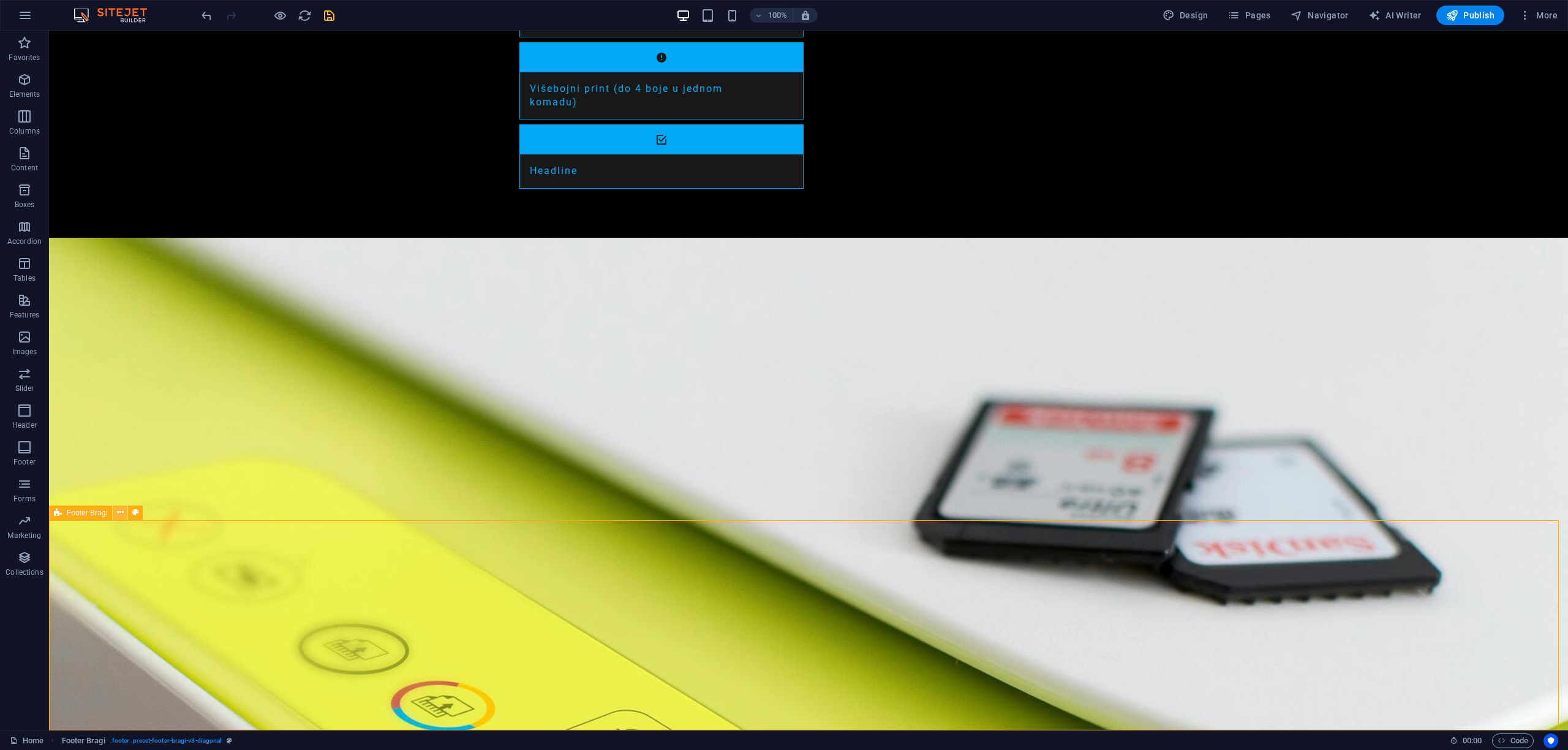
click at [121, 512] on icon at bounding box center [120, 512] width 6 height 13
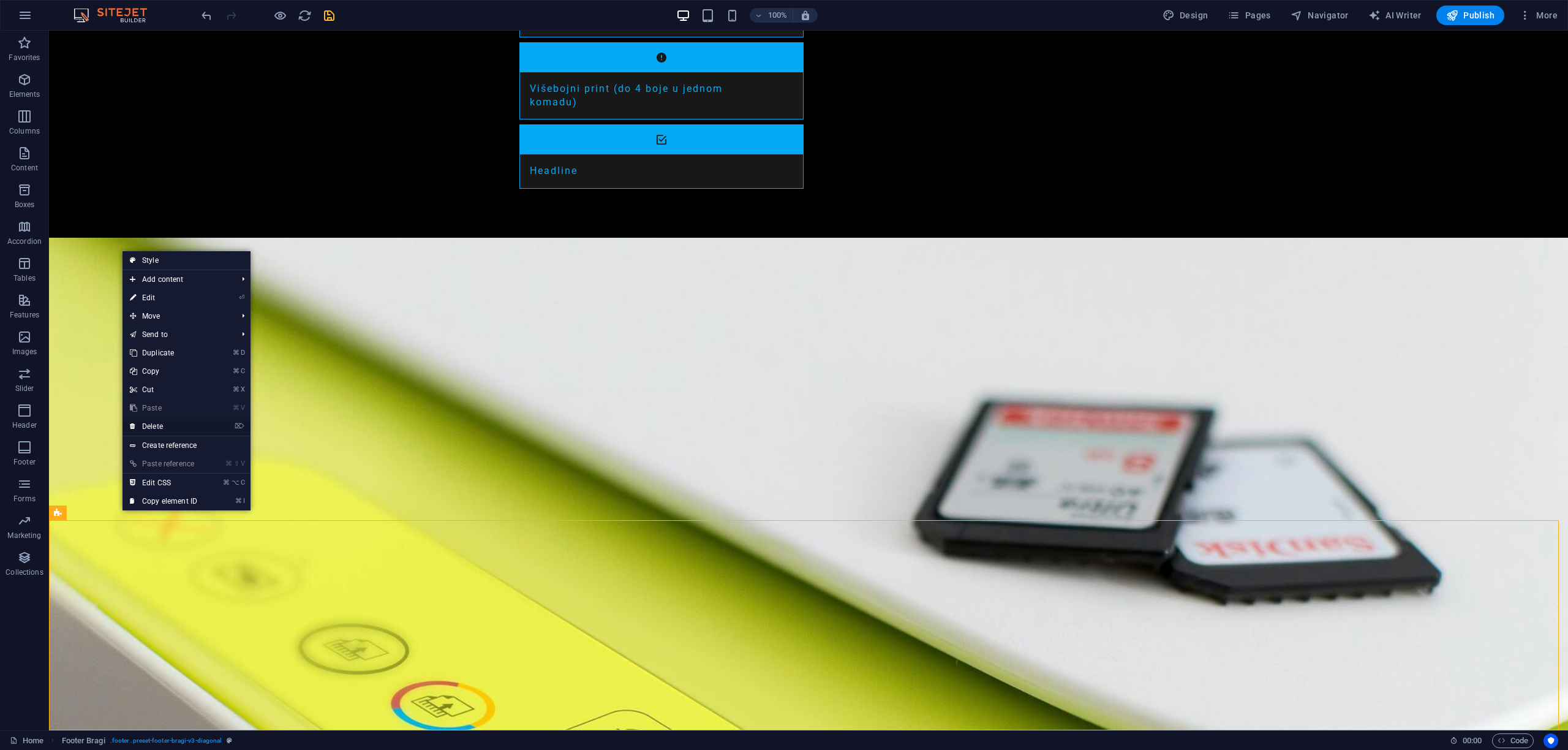
click at [151, 428] on link "⌦ Delete" at bounding box center [163, 426] width 82 height 18
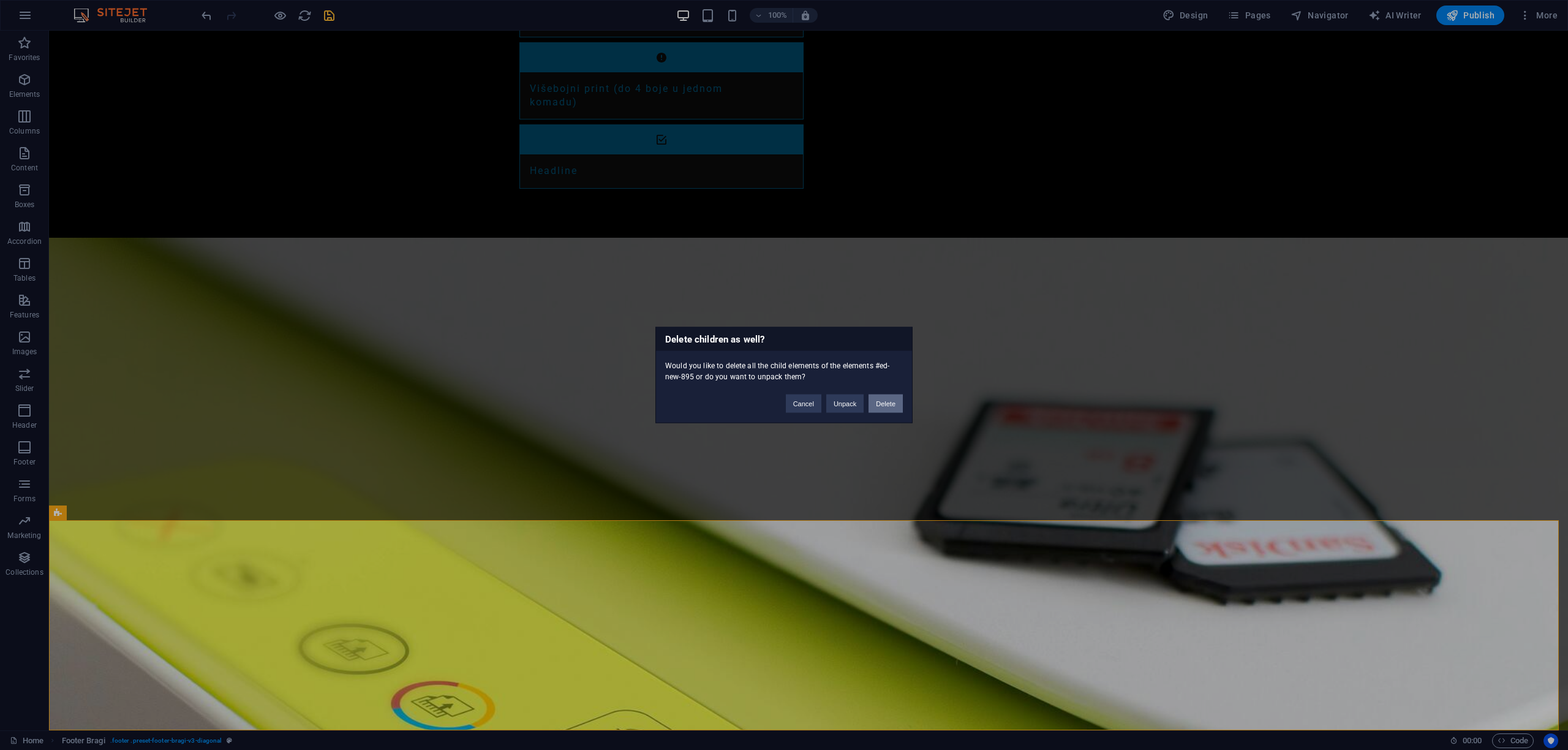
click at [881, 408] on button "Delete" at bounding box center [885, 404] width 34 height 18
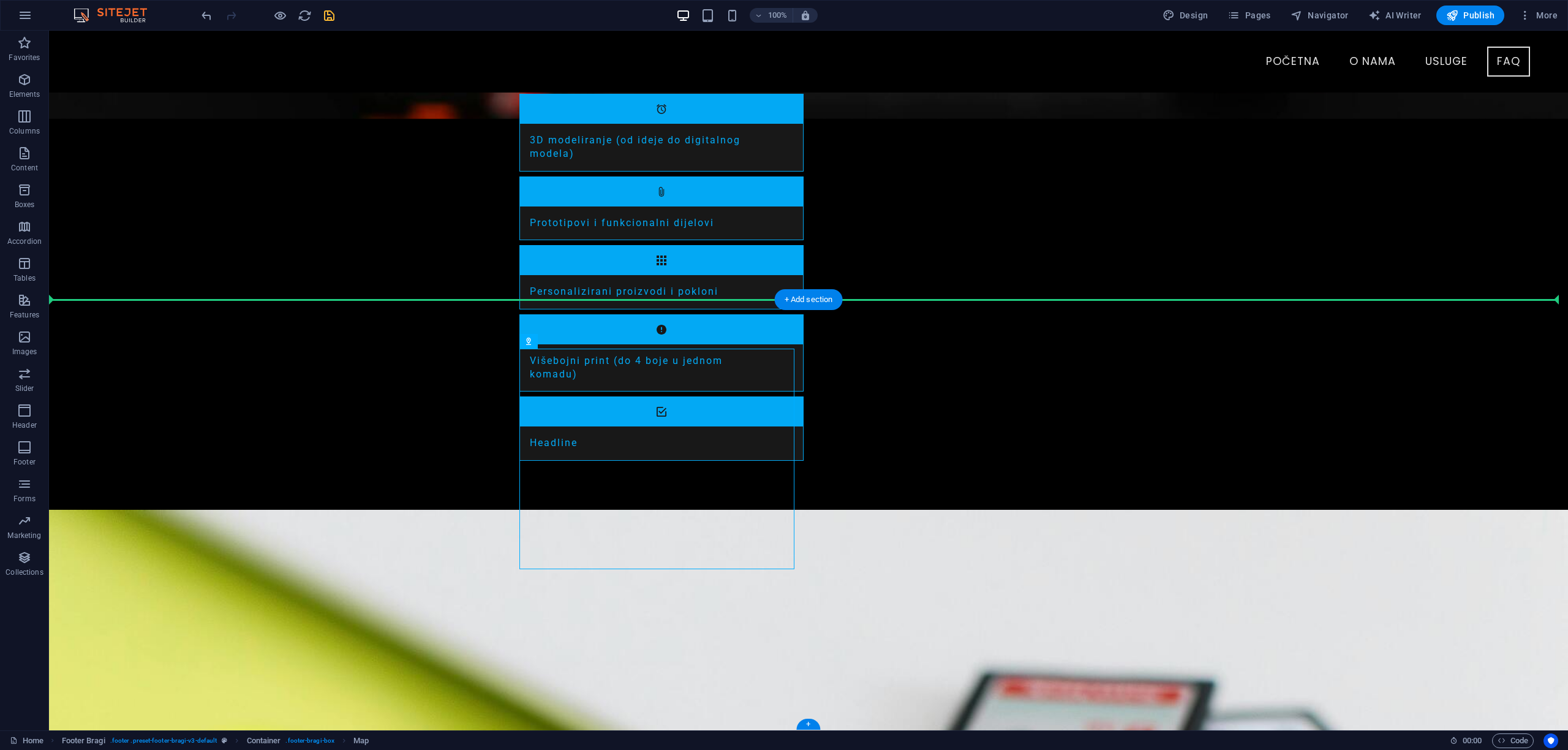
drag, startPoint x: 580, startPoint y: 373, endPoint x: 1017, endPoint y: 504, distance: 456.2
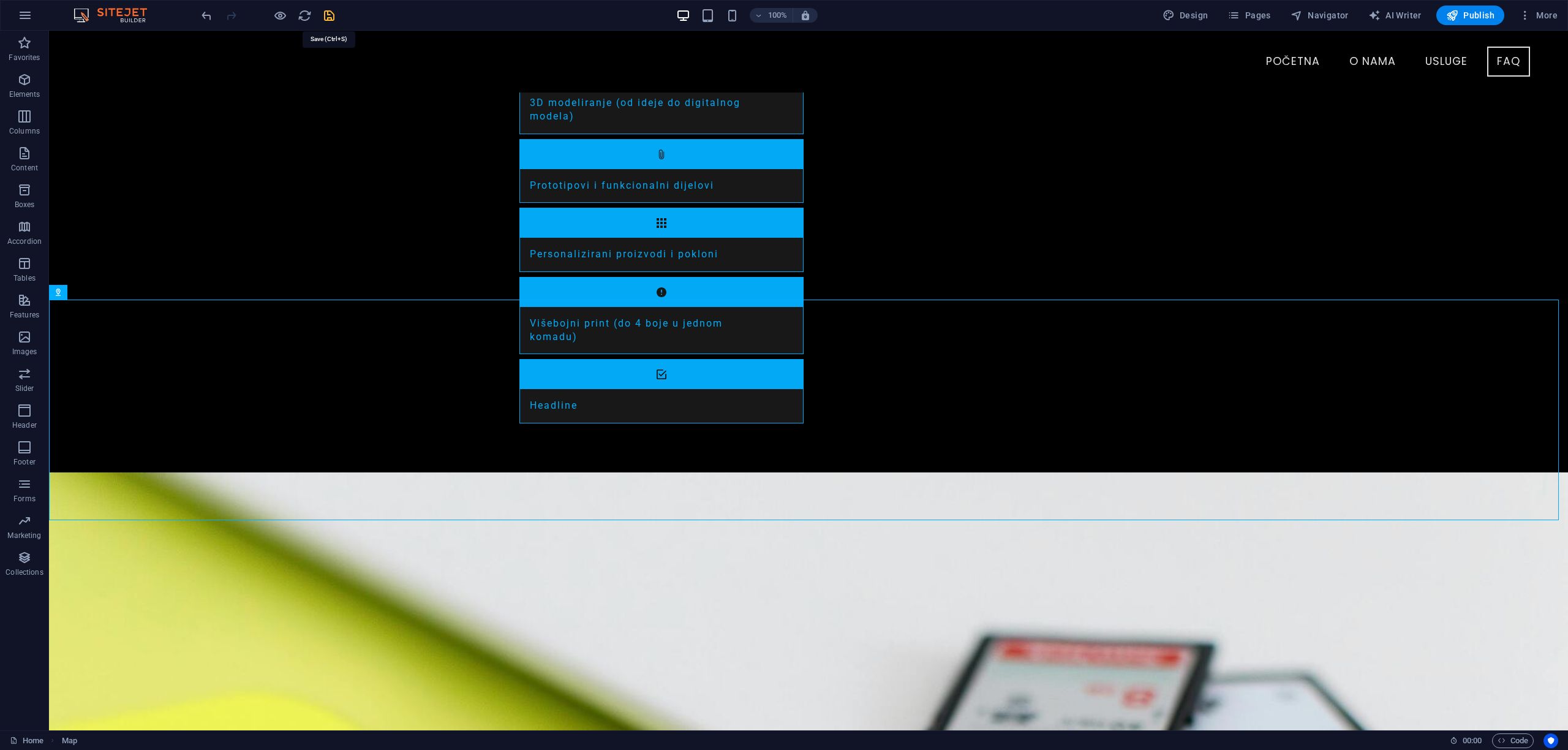
click at [327, 18] on icon "save" at bounding box center [329, 16] width 14 height 14
click at [304, 17] on icon "reload" at bounding box center [305, 16] width 14 height 14
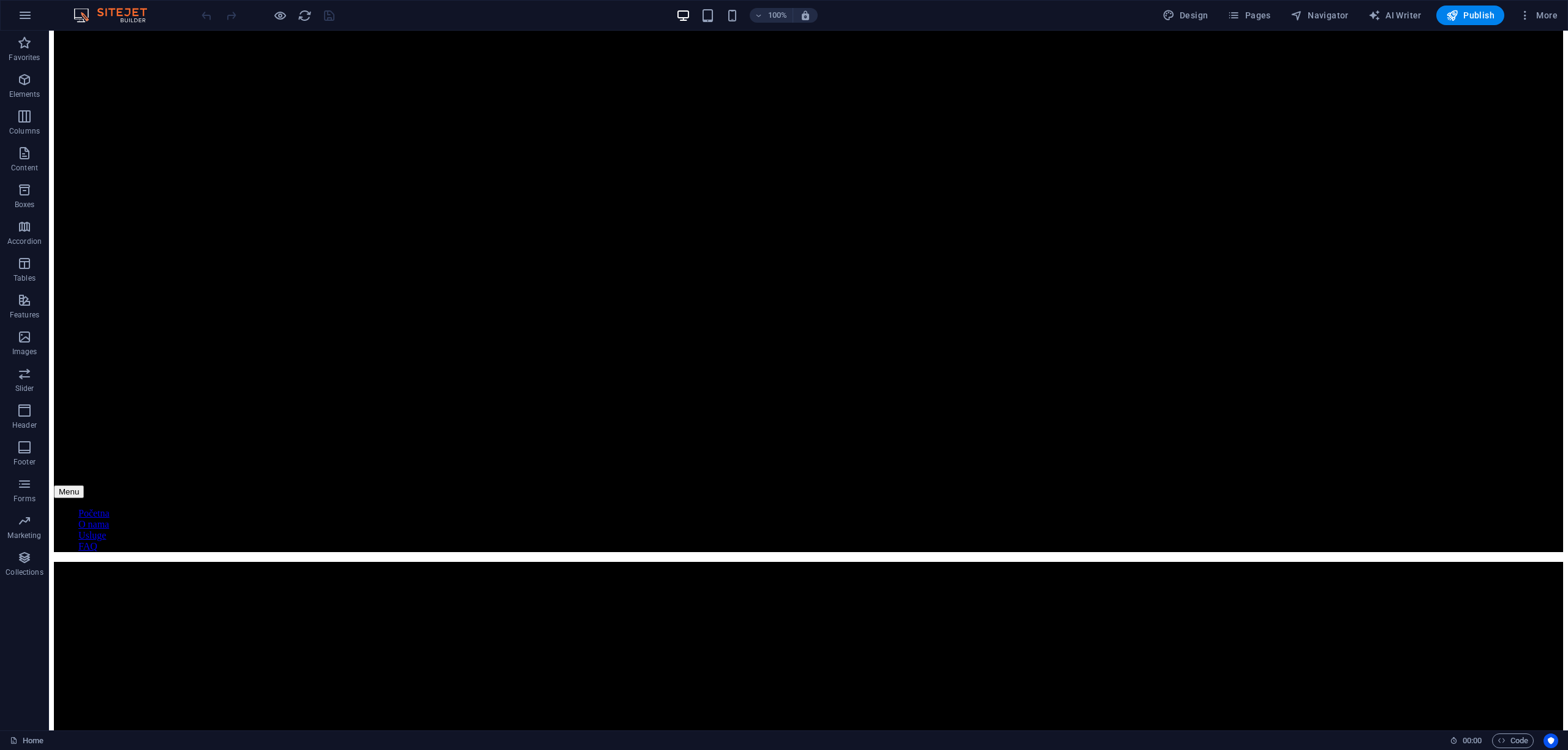
scroll to position [1627, 0]
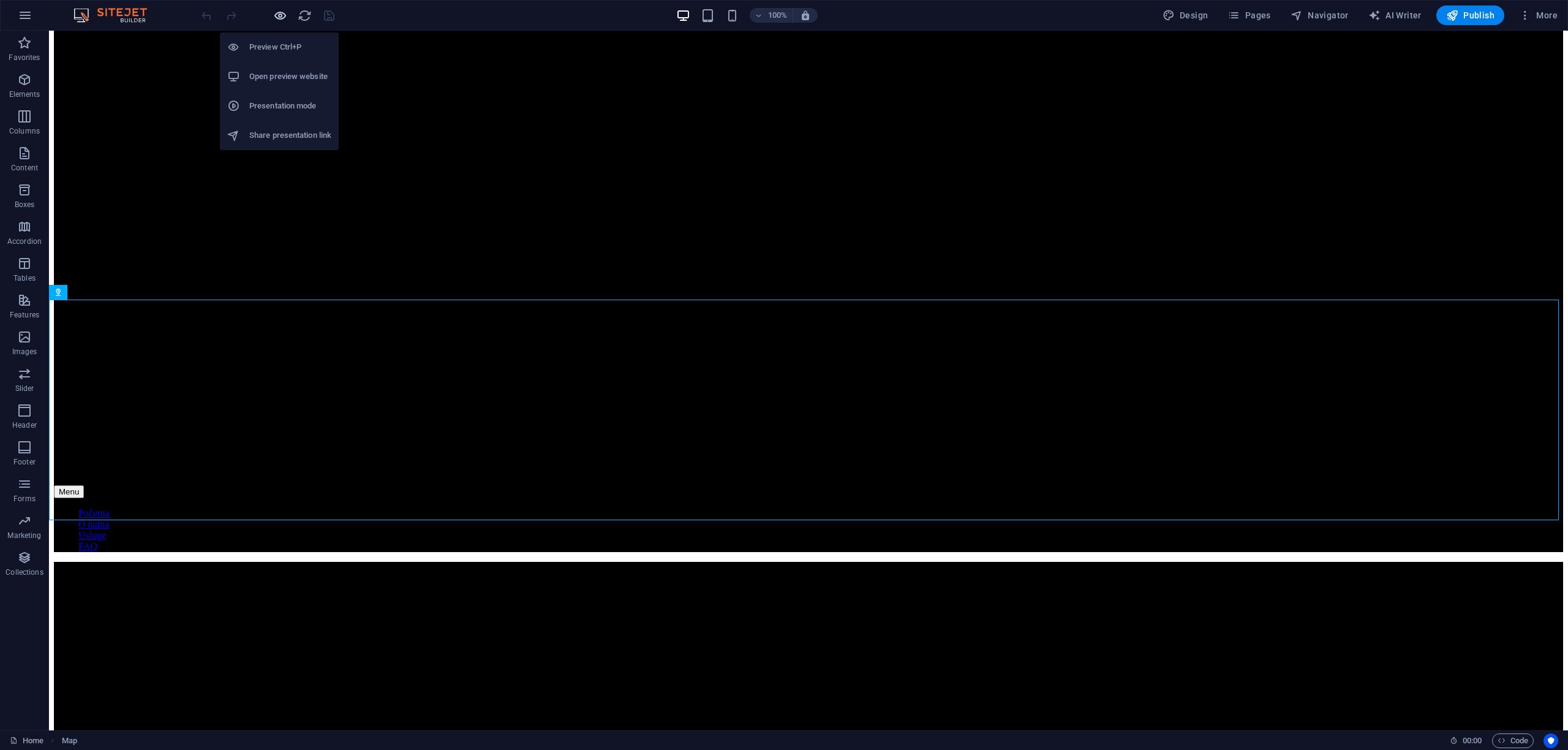
click at [278, 18] on icon "button" at bounding box center [280, 16] width 14 height 14
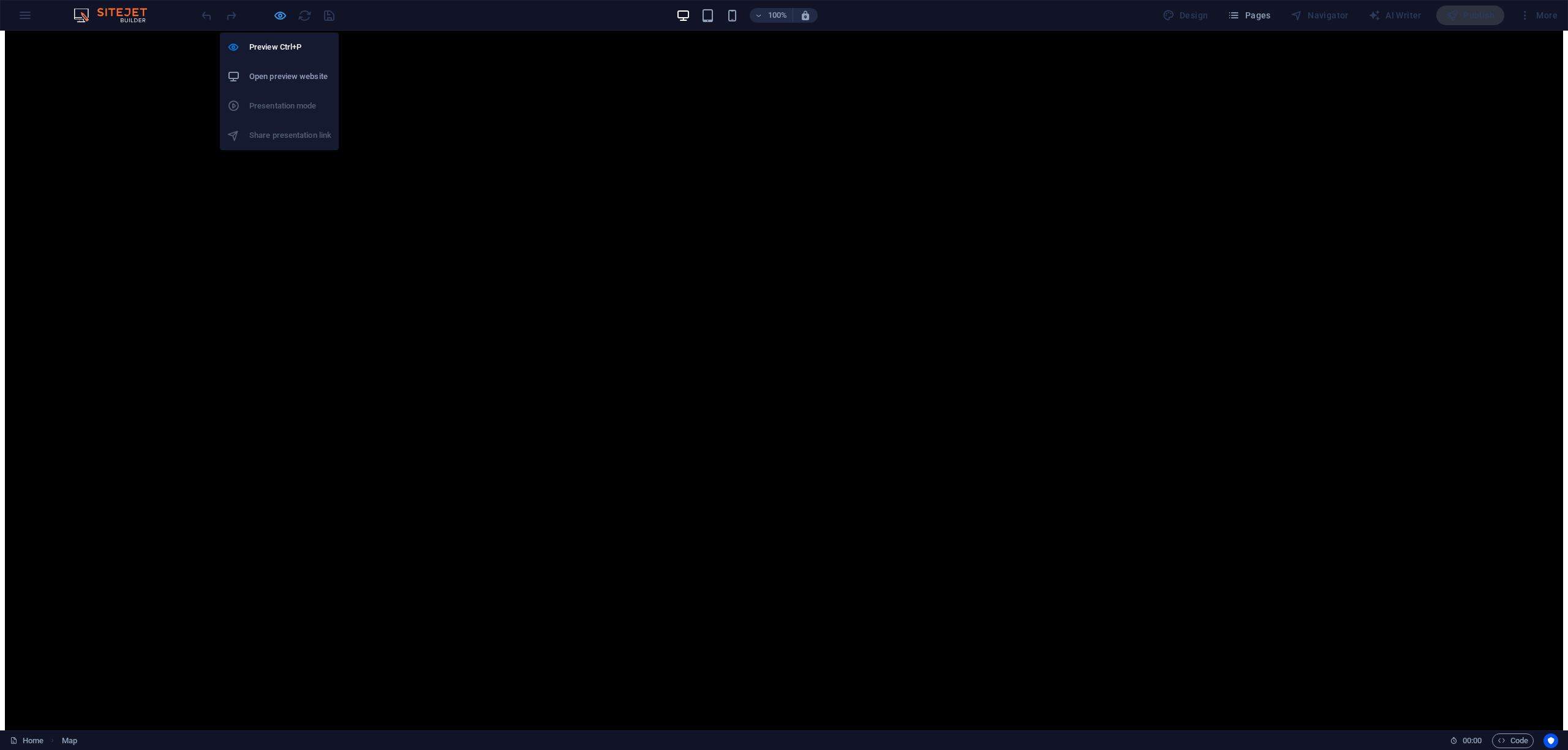
click at [278, 18] on icon "button" at bounding box center [280, 16] width 14 height 14
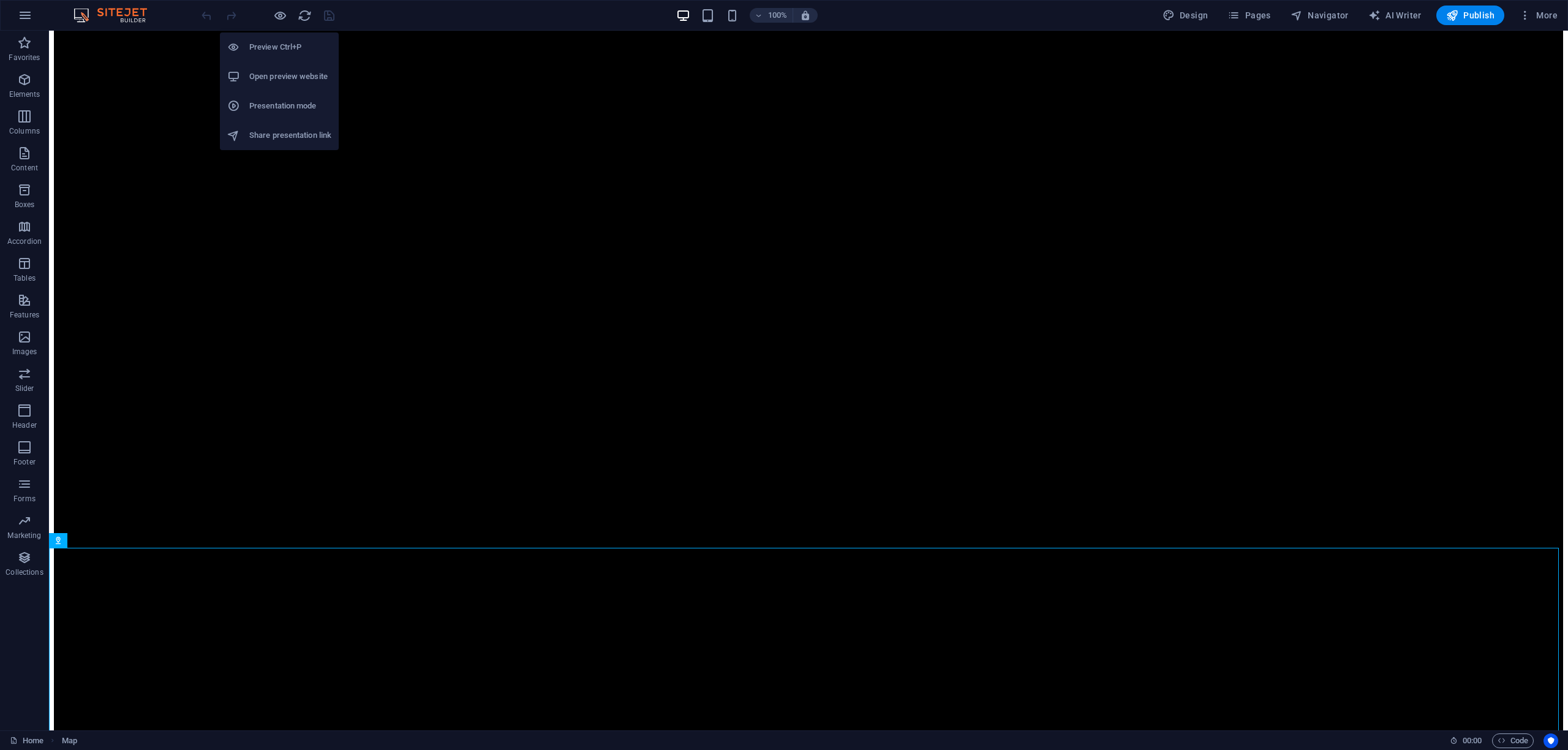
click at [282, 83] on h6 "Open preview website" at bounding box center [290, 76] width 82 height 15
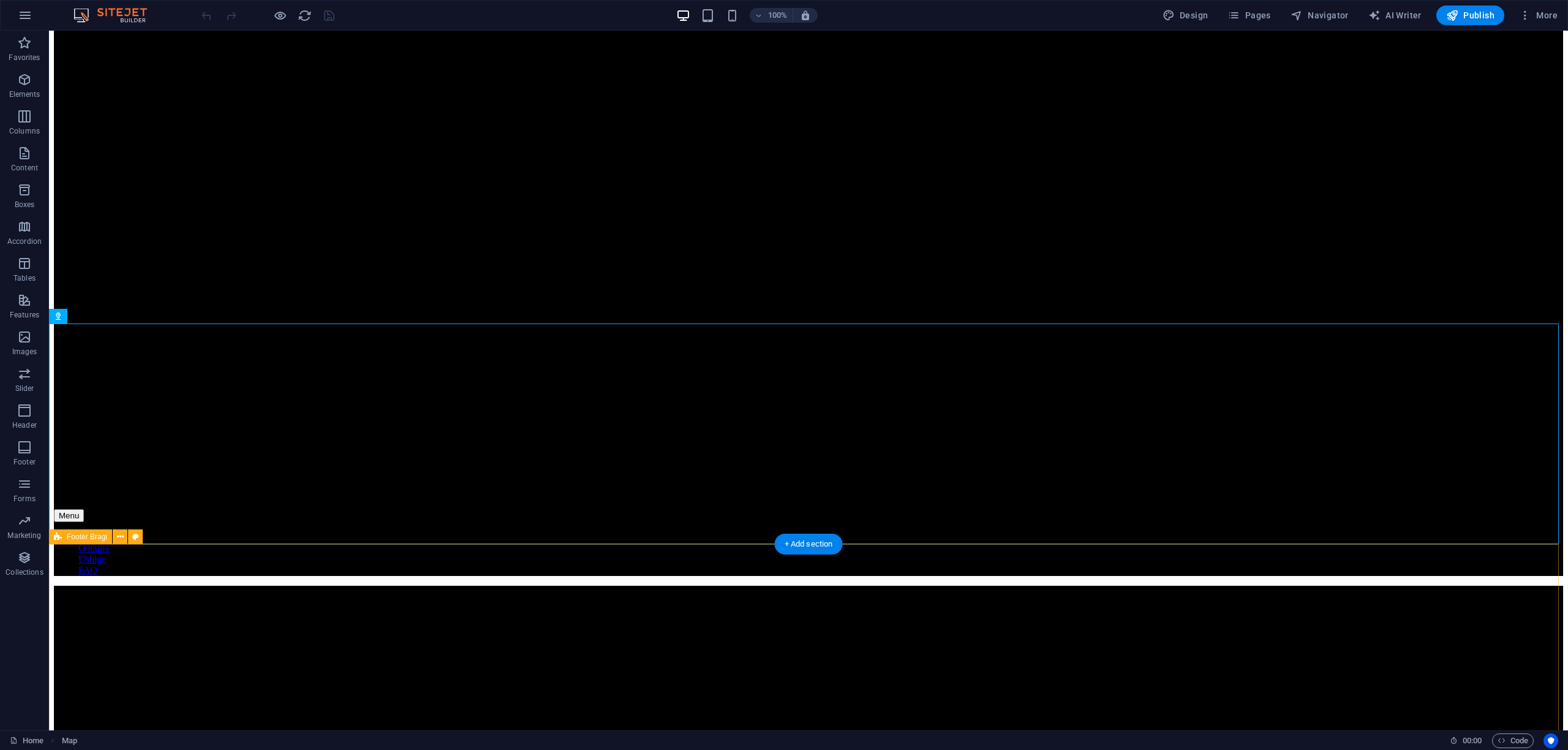
scroll to position [1627, 0]
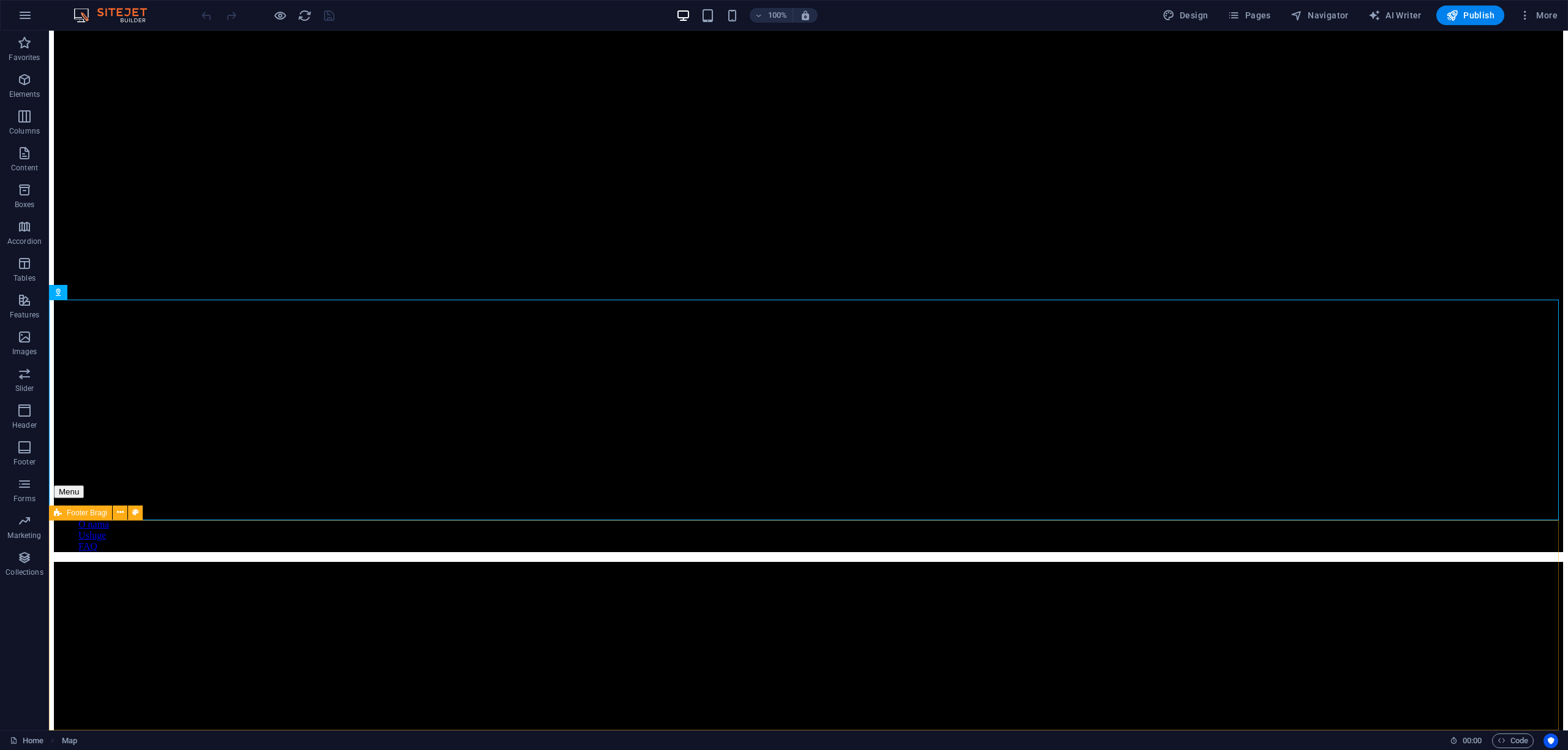
click at [86, 512] on span "Footer Bragi" at bounding box center [87, 512] width 41 height 7
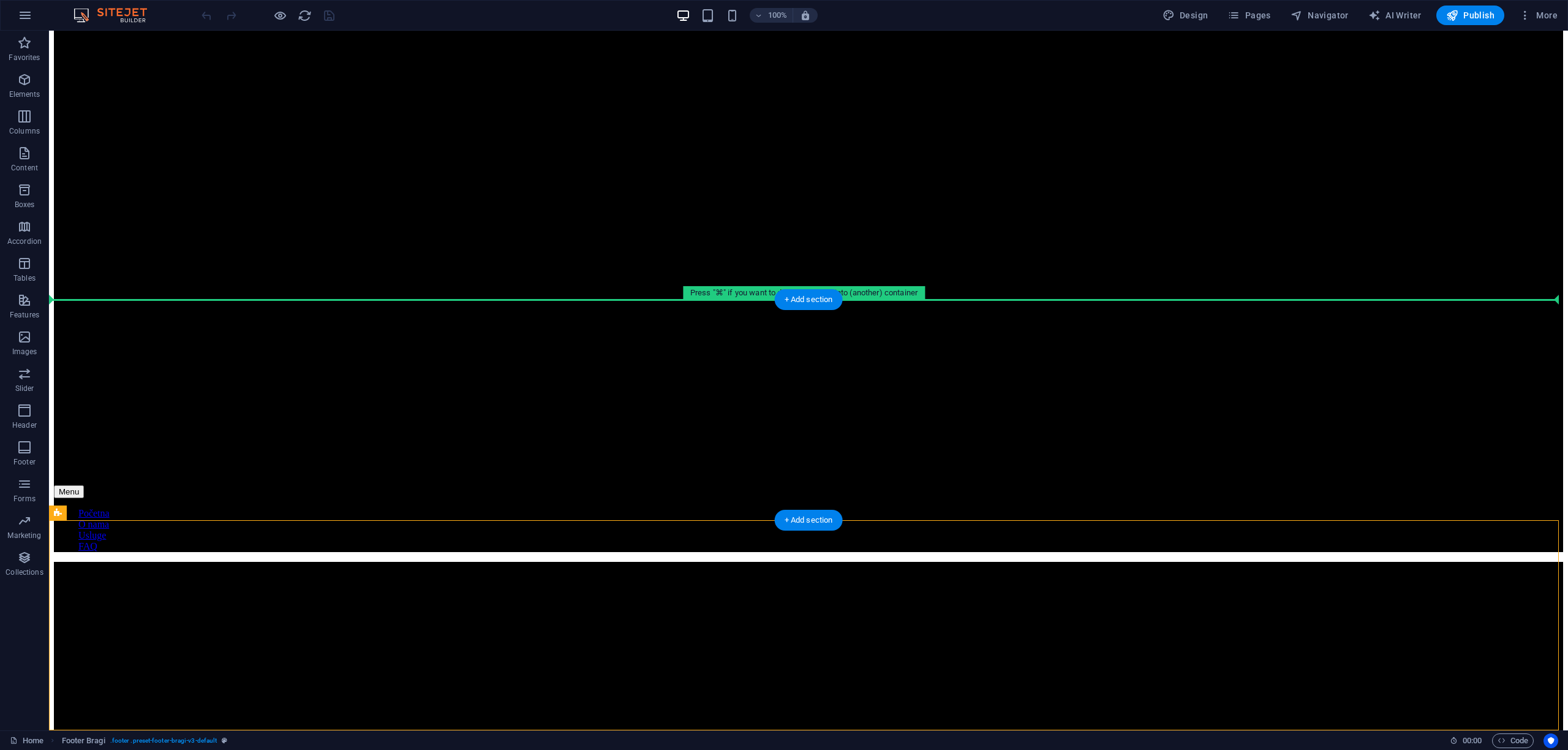
drag, startPoint x: 135, startPoint y: 543, endPoint x: 117, endPoint y: 408, distance: 136.2
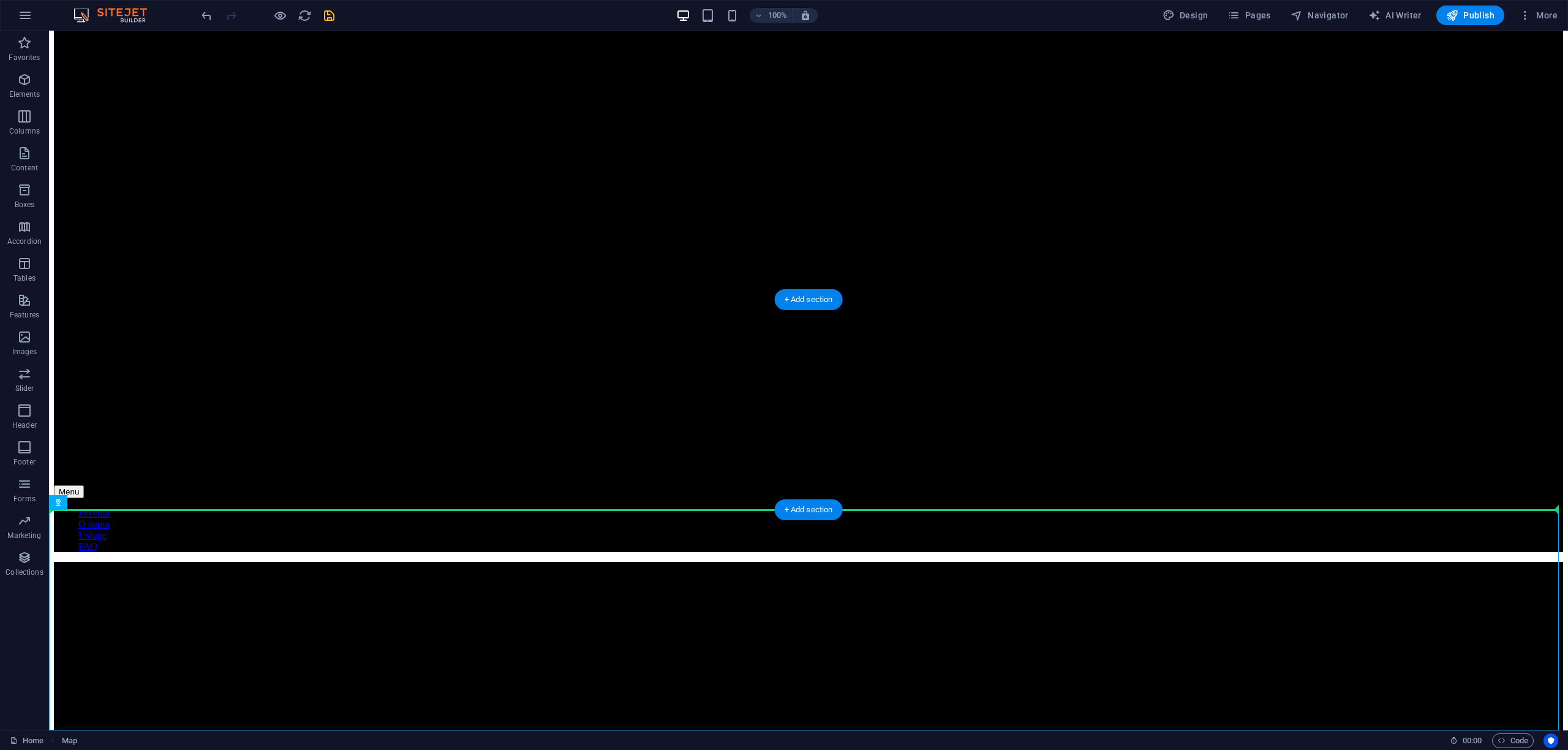
drag, startPoint x: 736, startPoint y: 616, endPoint x: 1001, endPoint y: 413, distance: 333.8
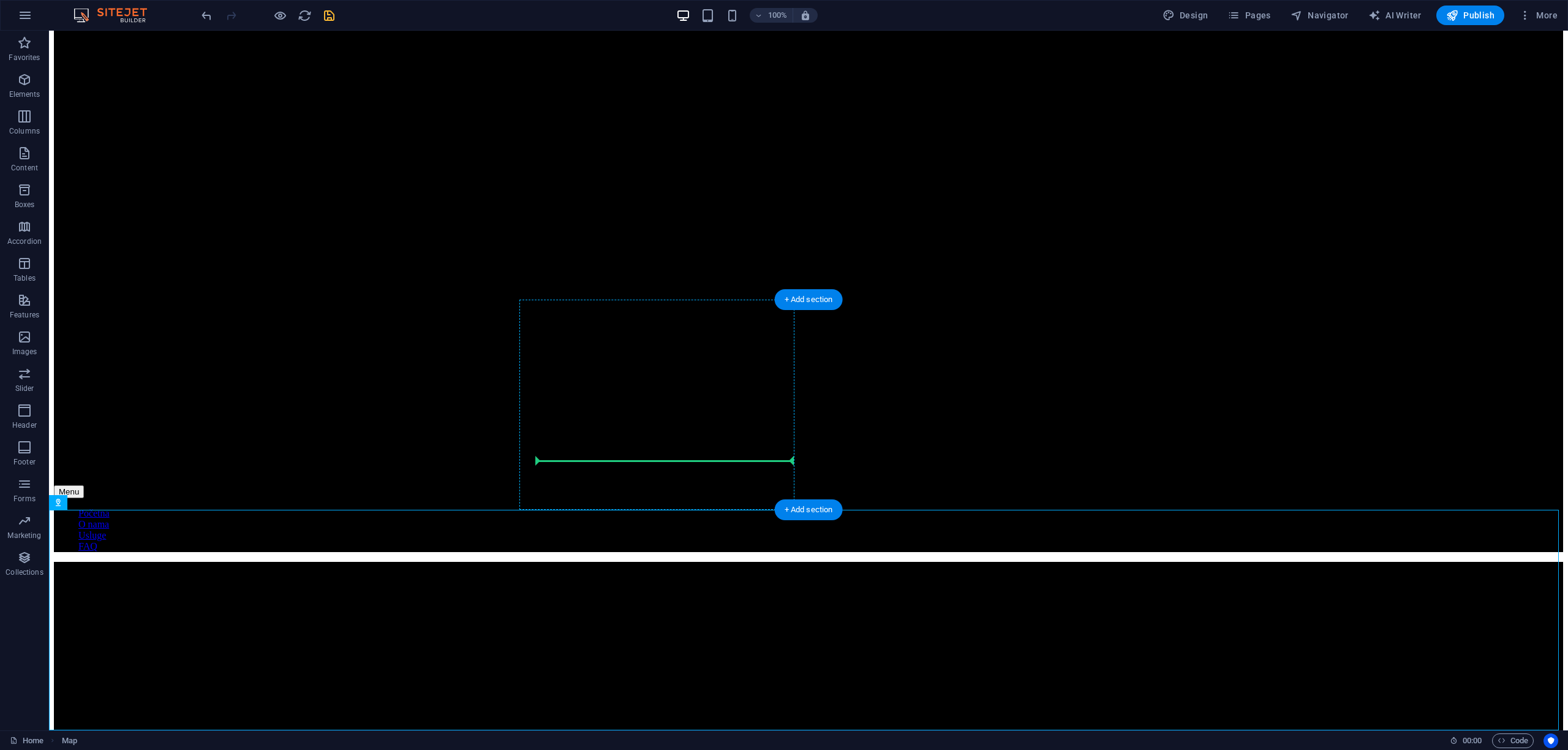
drag, startPoint x: 699, startPoint y: 592, endPoint x: 785, endPoint y: 455, distance: 161.8
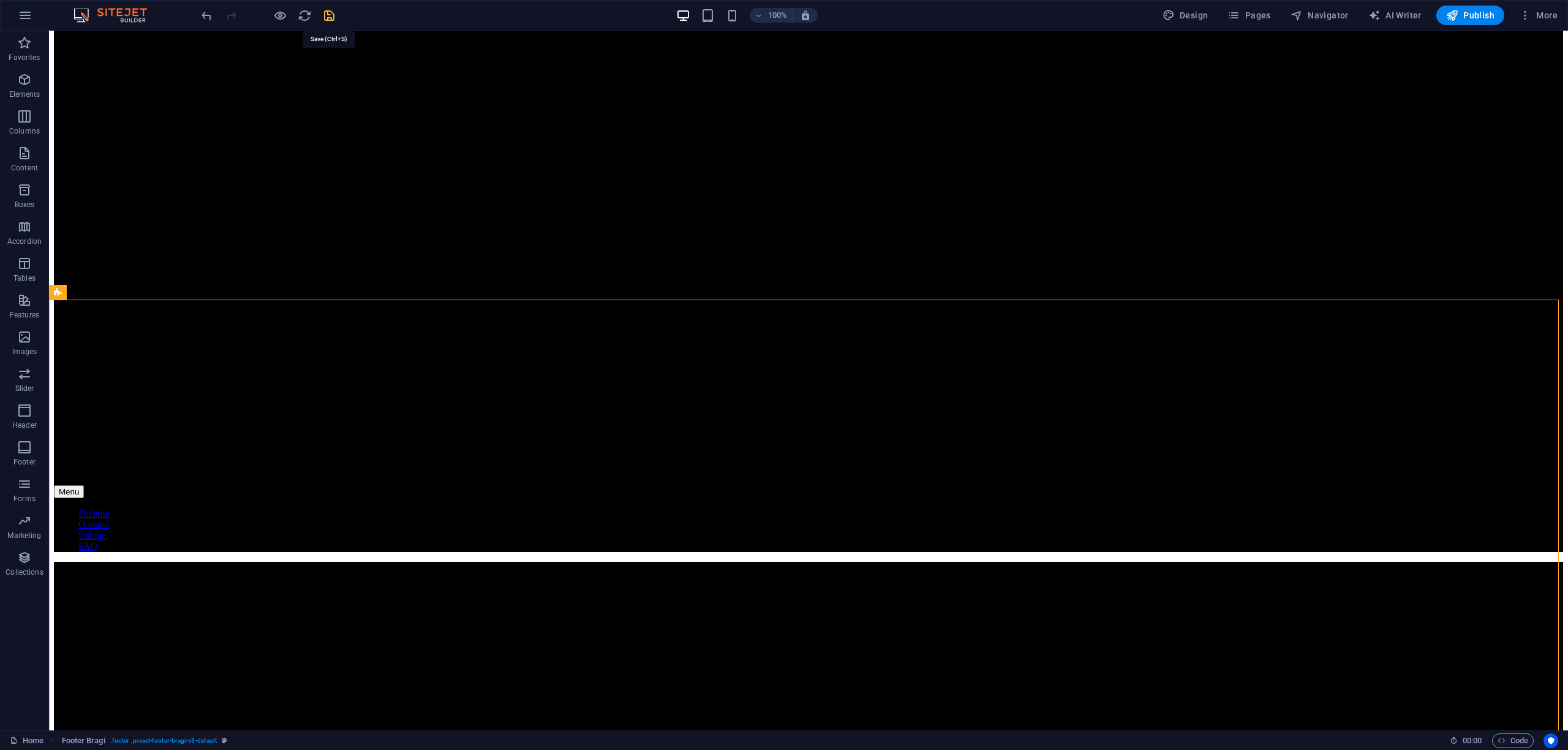
click at [326, 19] on icon "save" at bounding box center [329, 16] width 14 height 14
click at [305, 18] on icon "reload" at bounding box center [305, 16] width 14 height 14
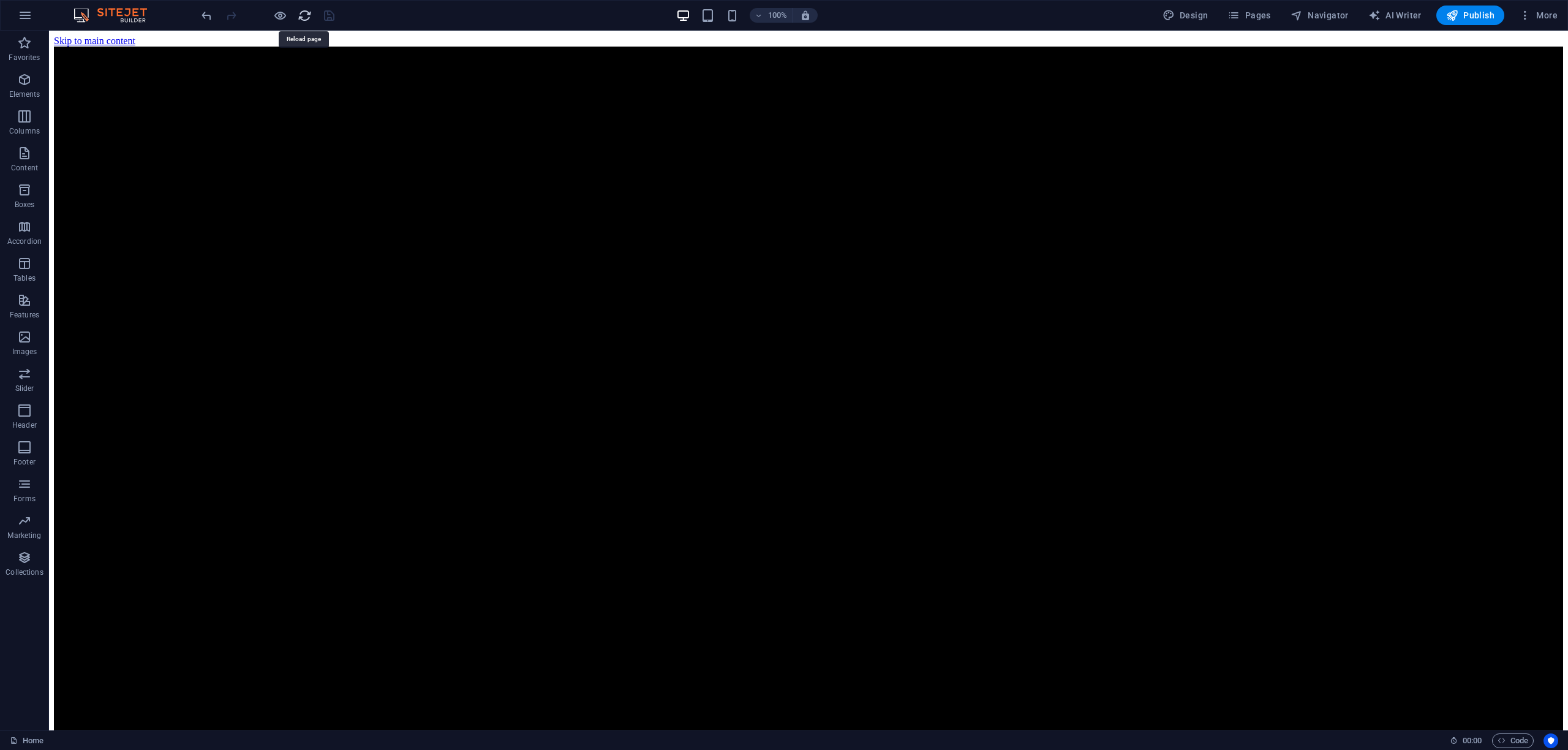
scroll to position [0, 0]
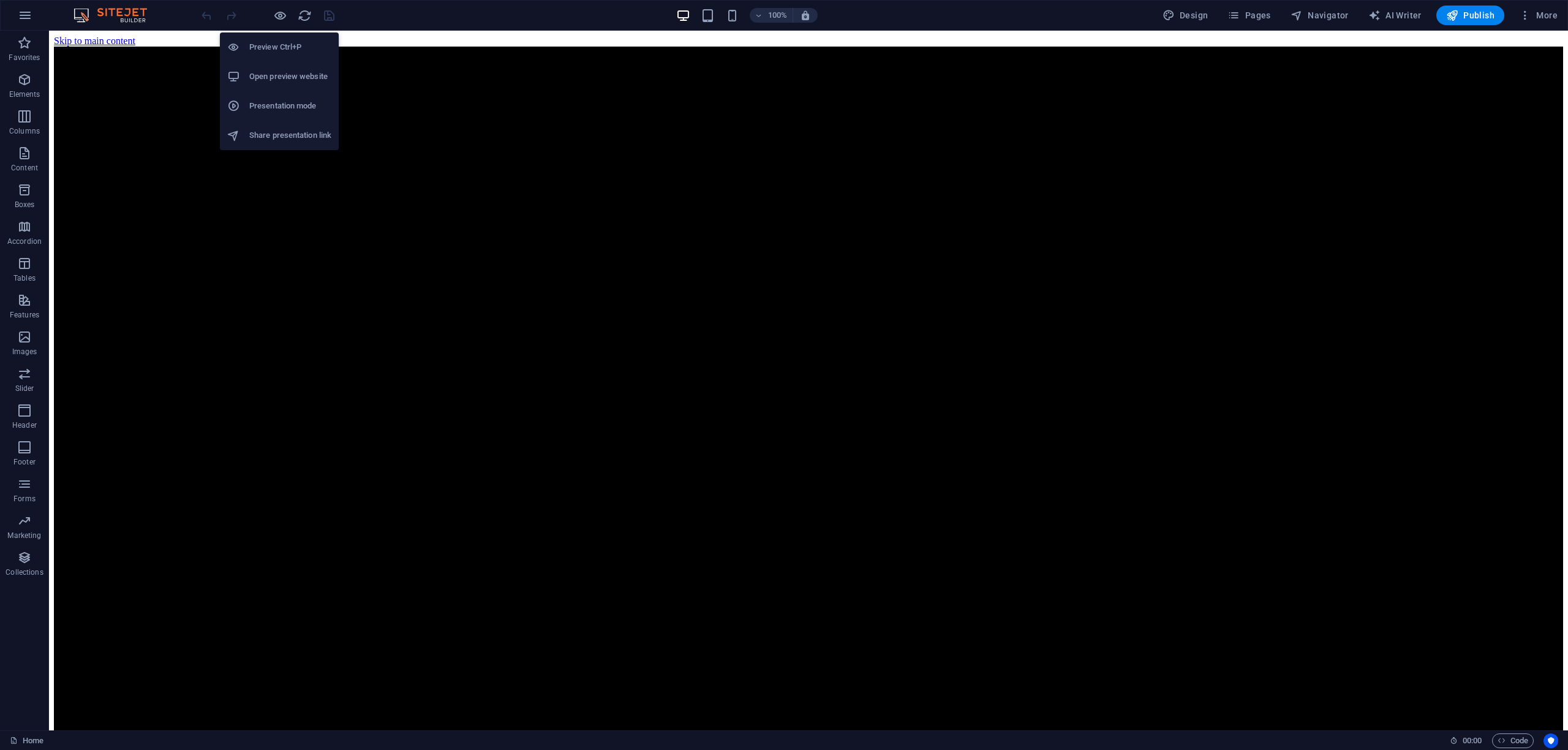
click at [285, 70] on h6 "Open preview website" at bounding box center [290, 76] width 82 height 15
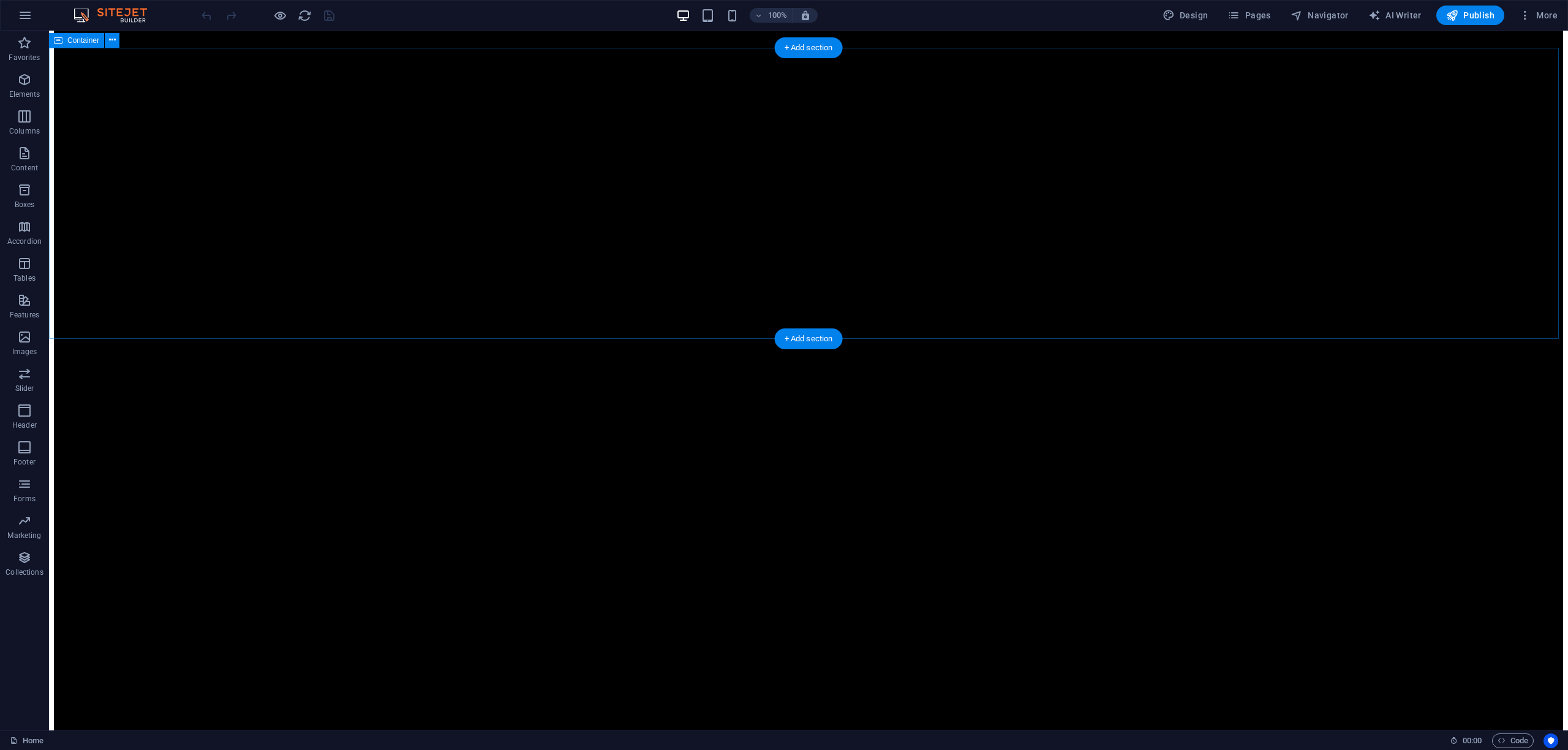
scroll to position [1656, 0]
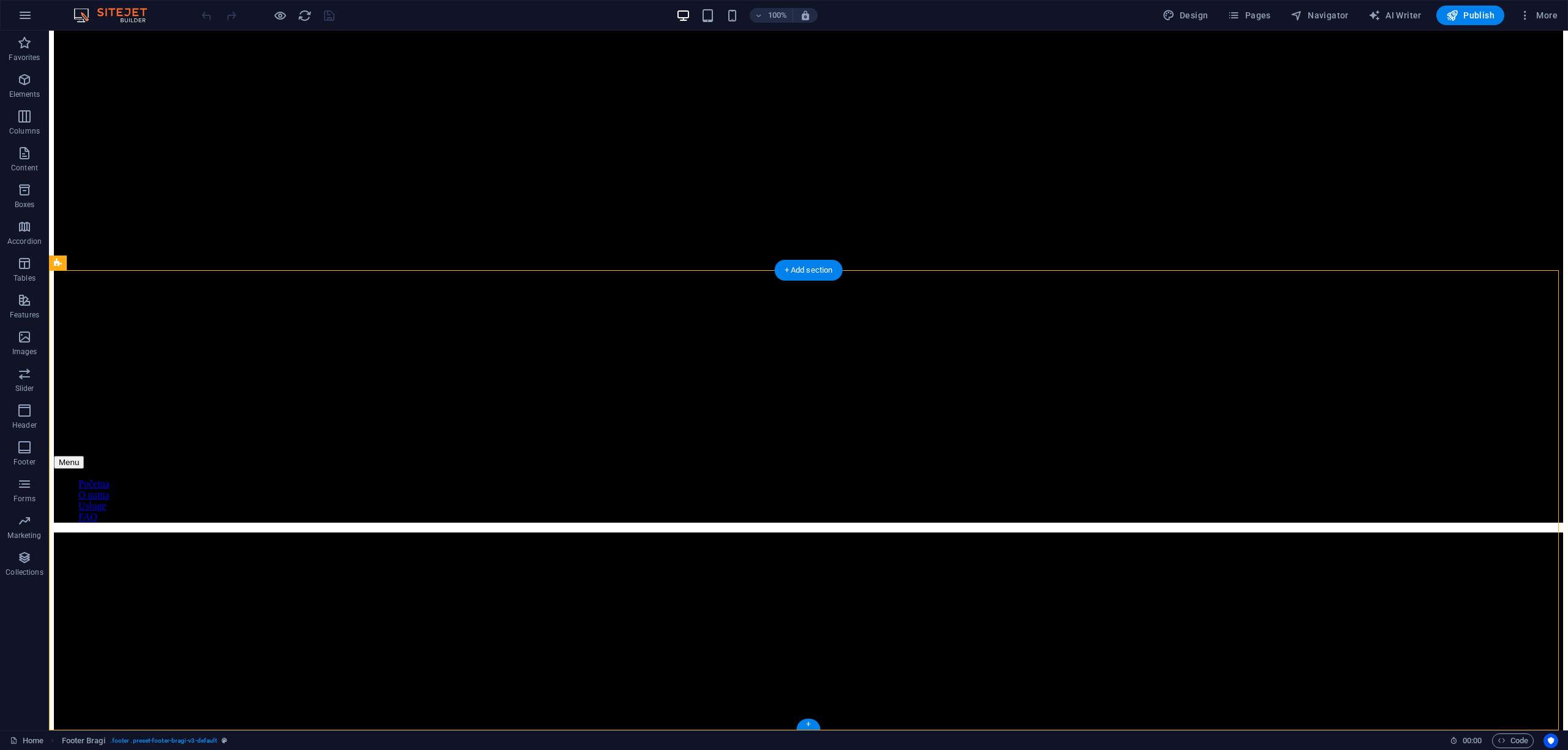
drag, startPoint x: 594, startPoint y: 563, endPoint x: 886, endPoint y: 464, distance: 308.3
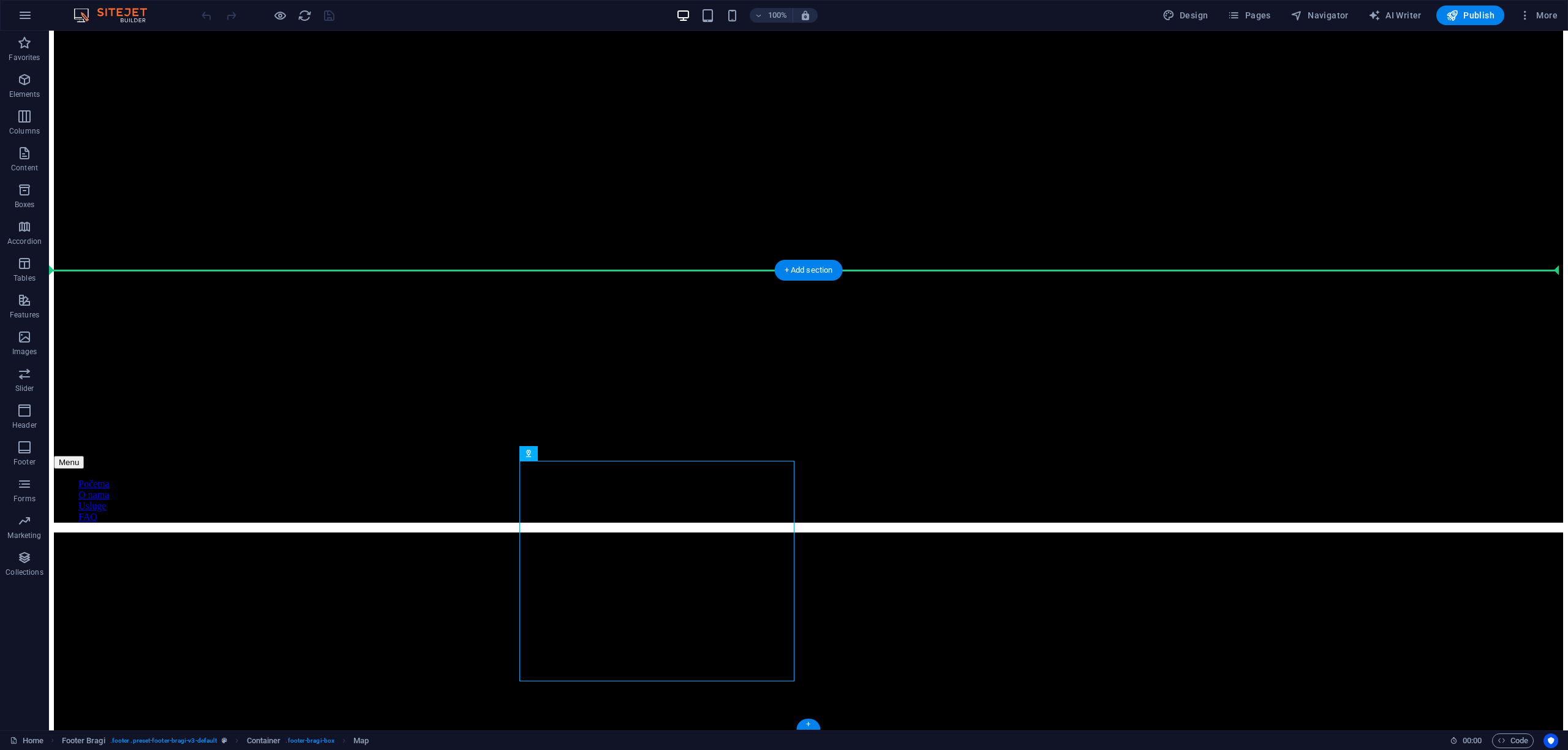
drag, startPoint x: 723, startPoint y: 527, endPoint x: 953, endPoint y: 457, distance: 240.4
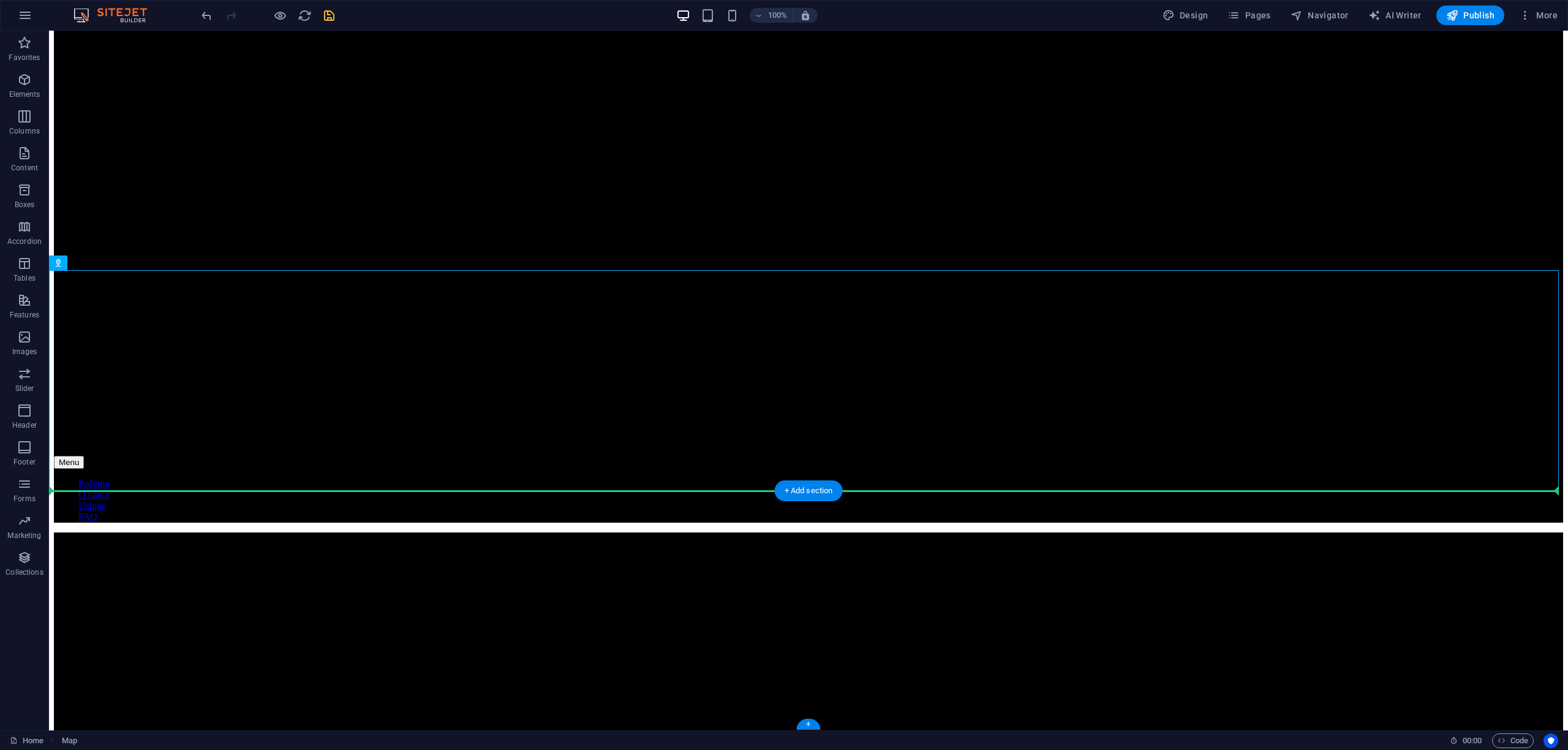
drag, startPoint x: 961, startPoint y: 375, endPoint x: 995, endPoint y: 566, distance: 194.0
drag, startPoint x: 996, startPoint y: 445, endPoint x: 982, endPoint y: 596, distance: 151.6
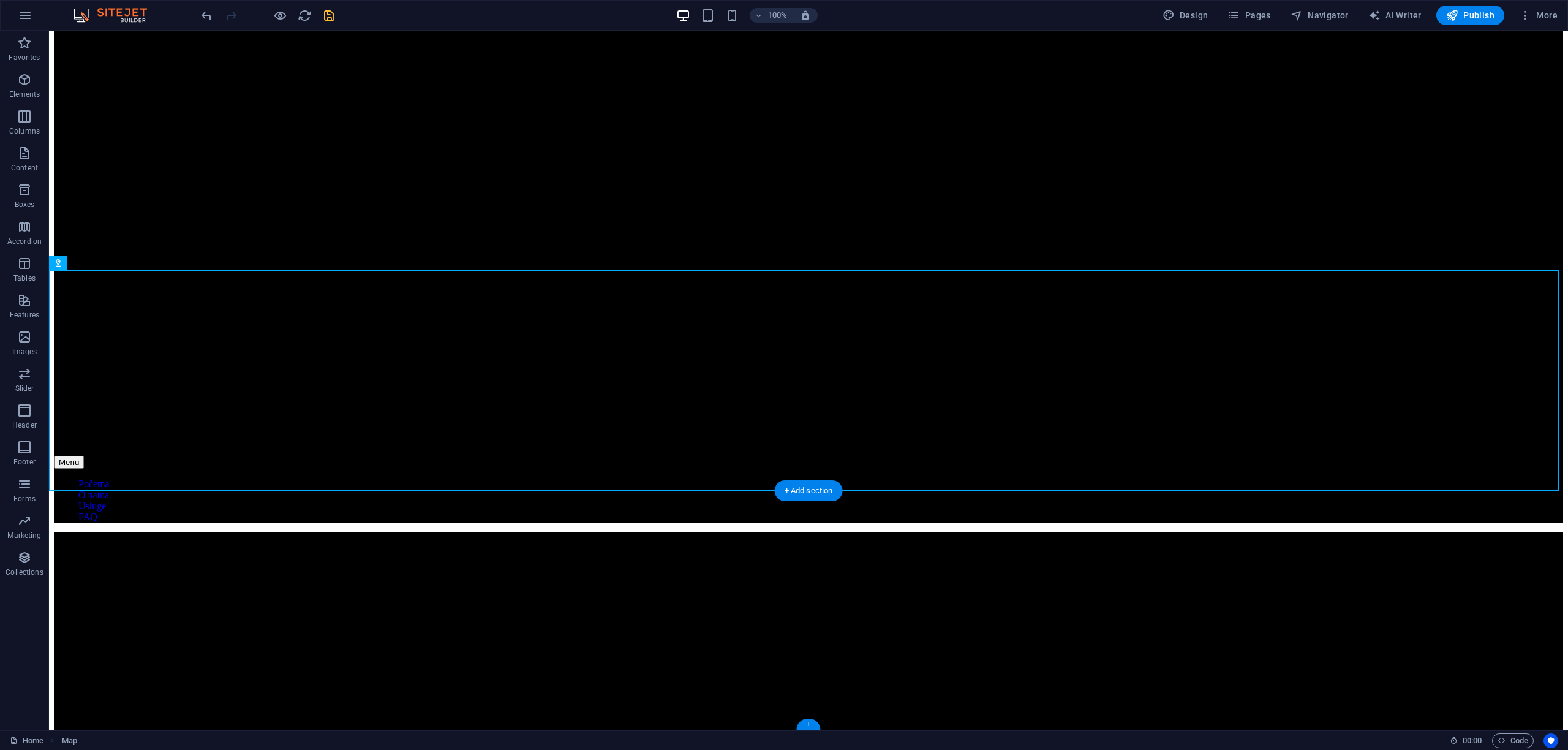
select select "1"
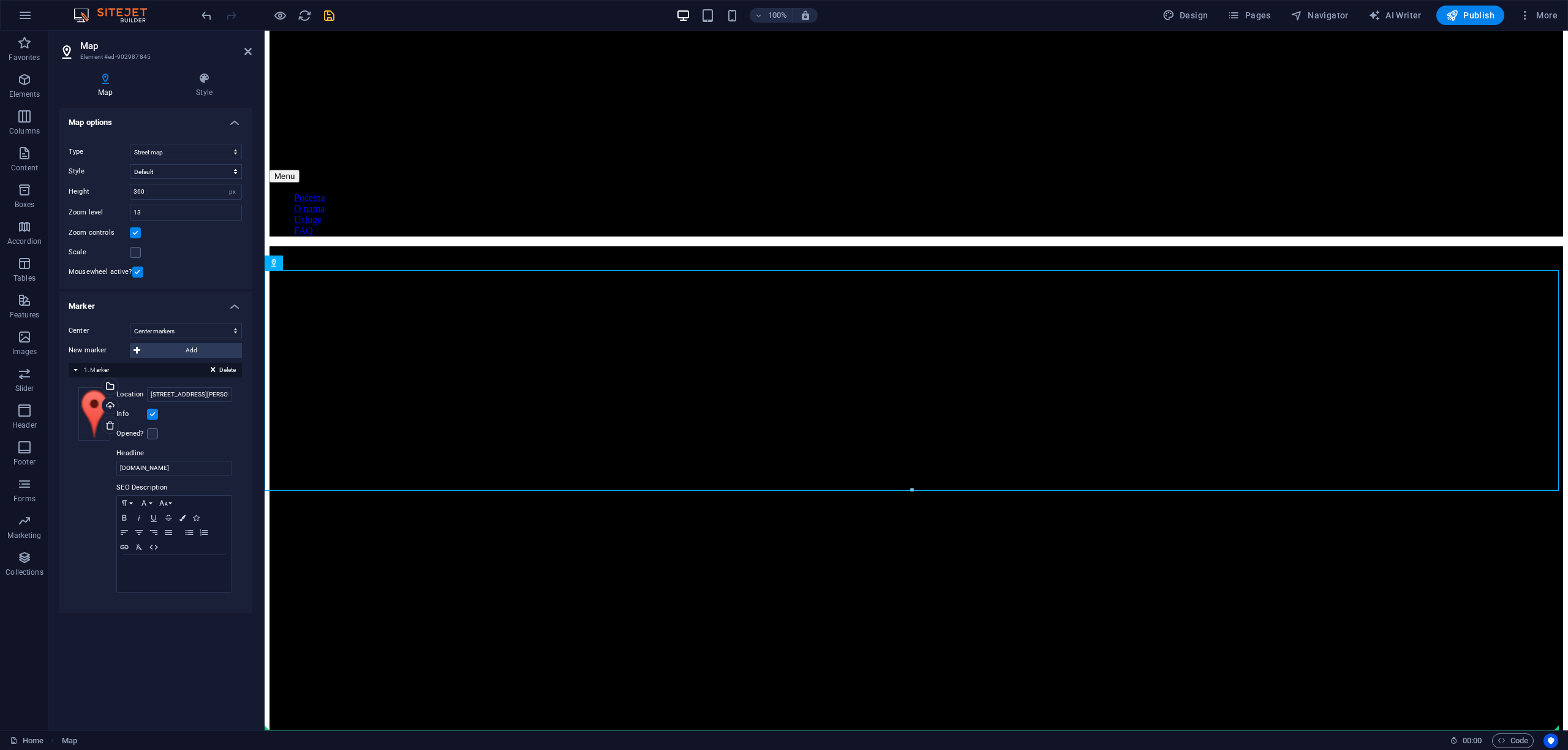
drag, startPoint x: 1095, startPoint y: 373, endPoint x: 1053, endPoint y: 630, distance: 260.4
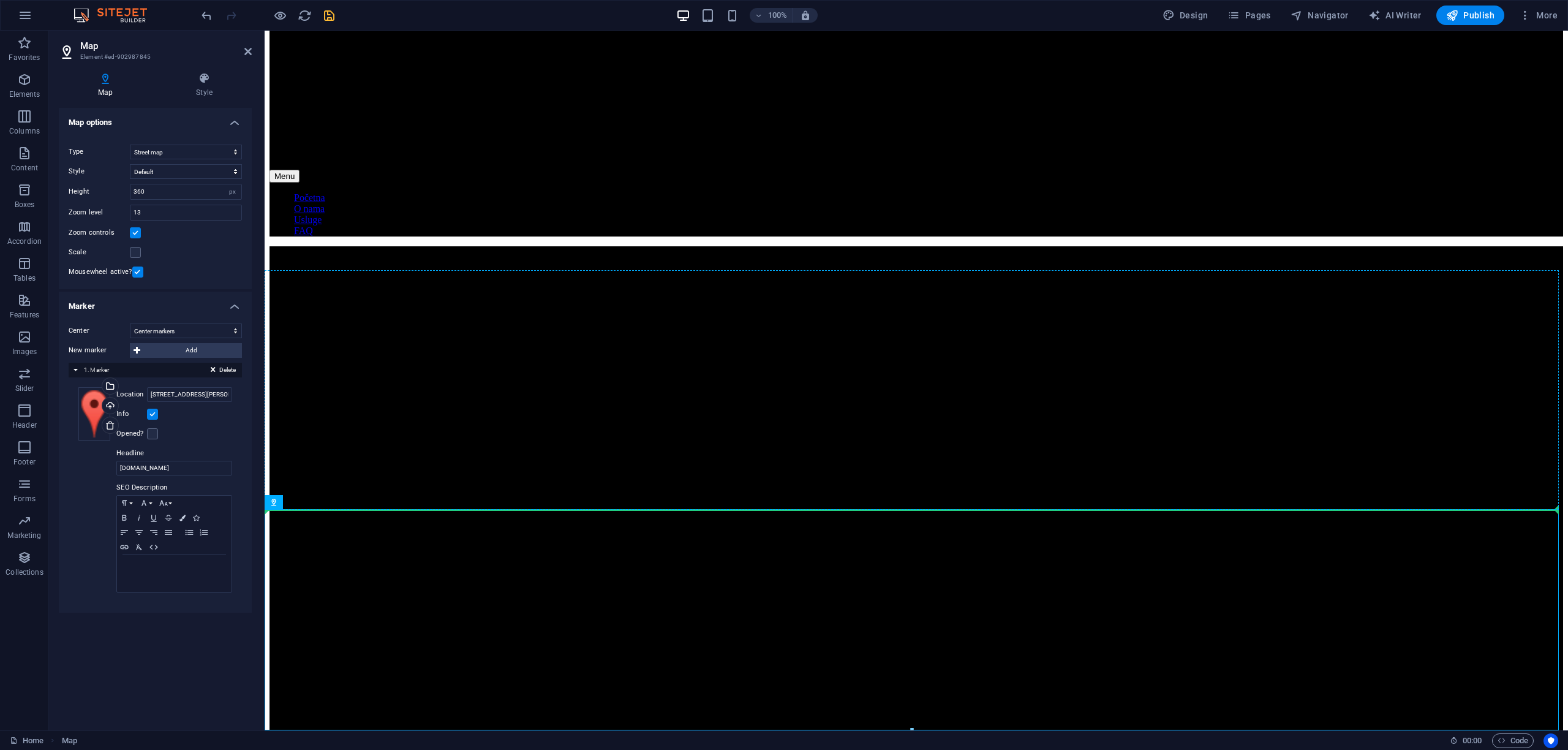
drag, startPoint x: 791, startPoint y: 633, endPoint x: 683, endPoint y: 480, distance: 187.3
drag, startPoint x: 801, startPoint y: 623, endPoint x: 1064, endPoint y: 470, distance: 304.3
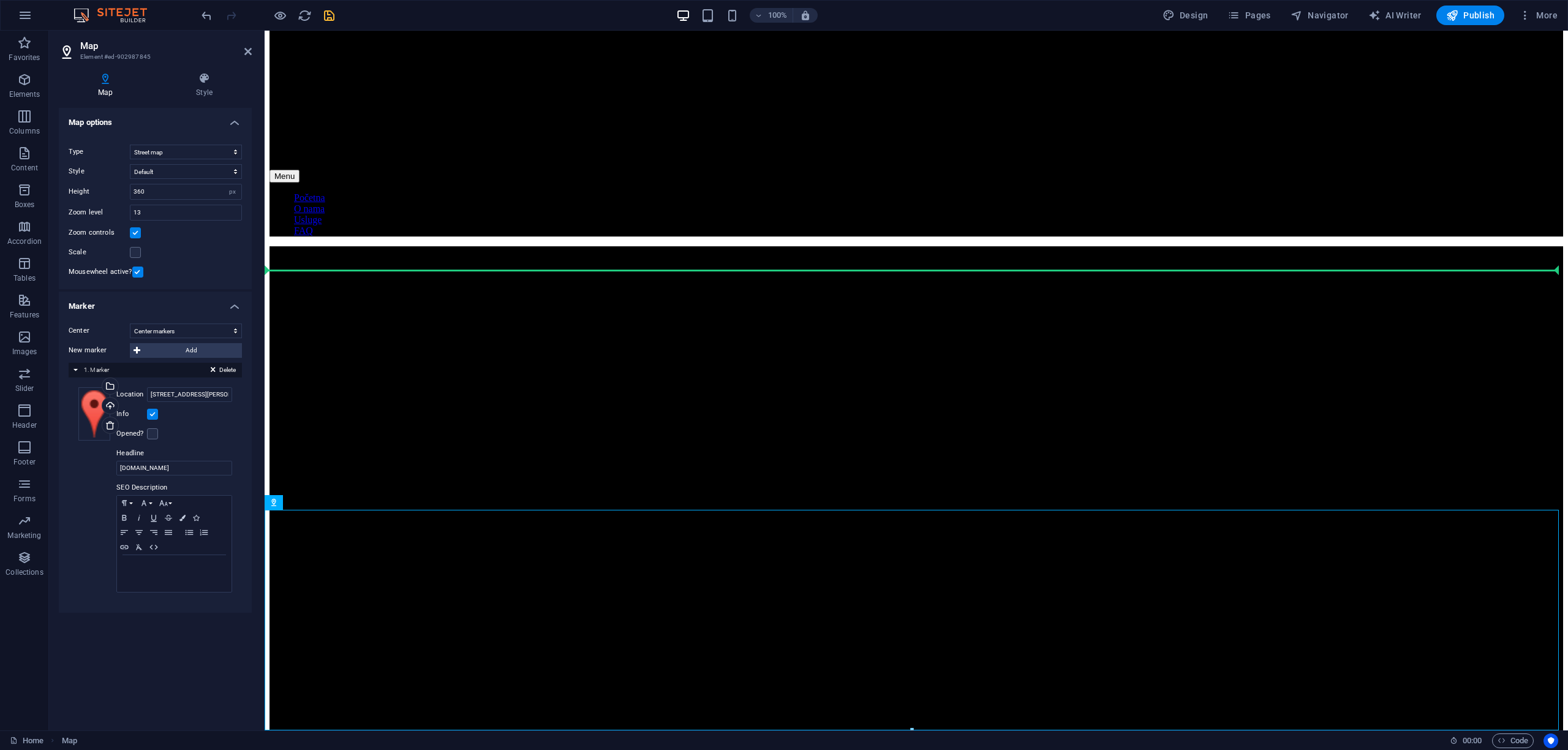
drag, startPoint x: 767, startPoint y: 598, endPoint x: 933, endPoint y: 353, distance: 295.9
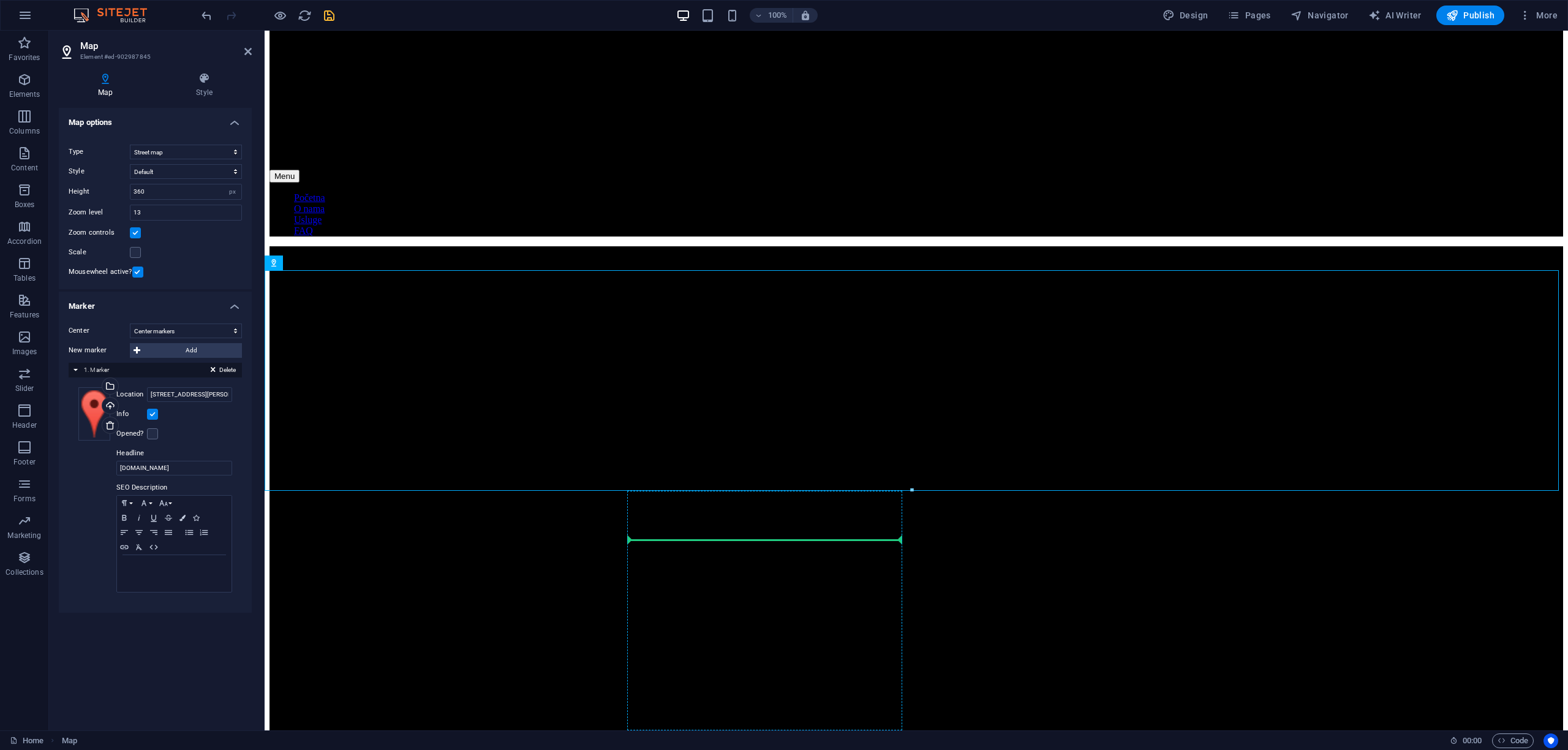
drag, startPoint x: 892, startPoint y: 295, endPoint x: 706, endPoint y: 543, distance: 310.0
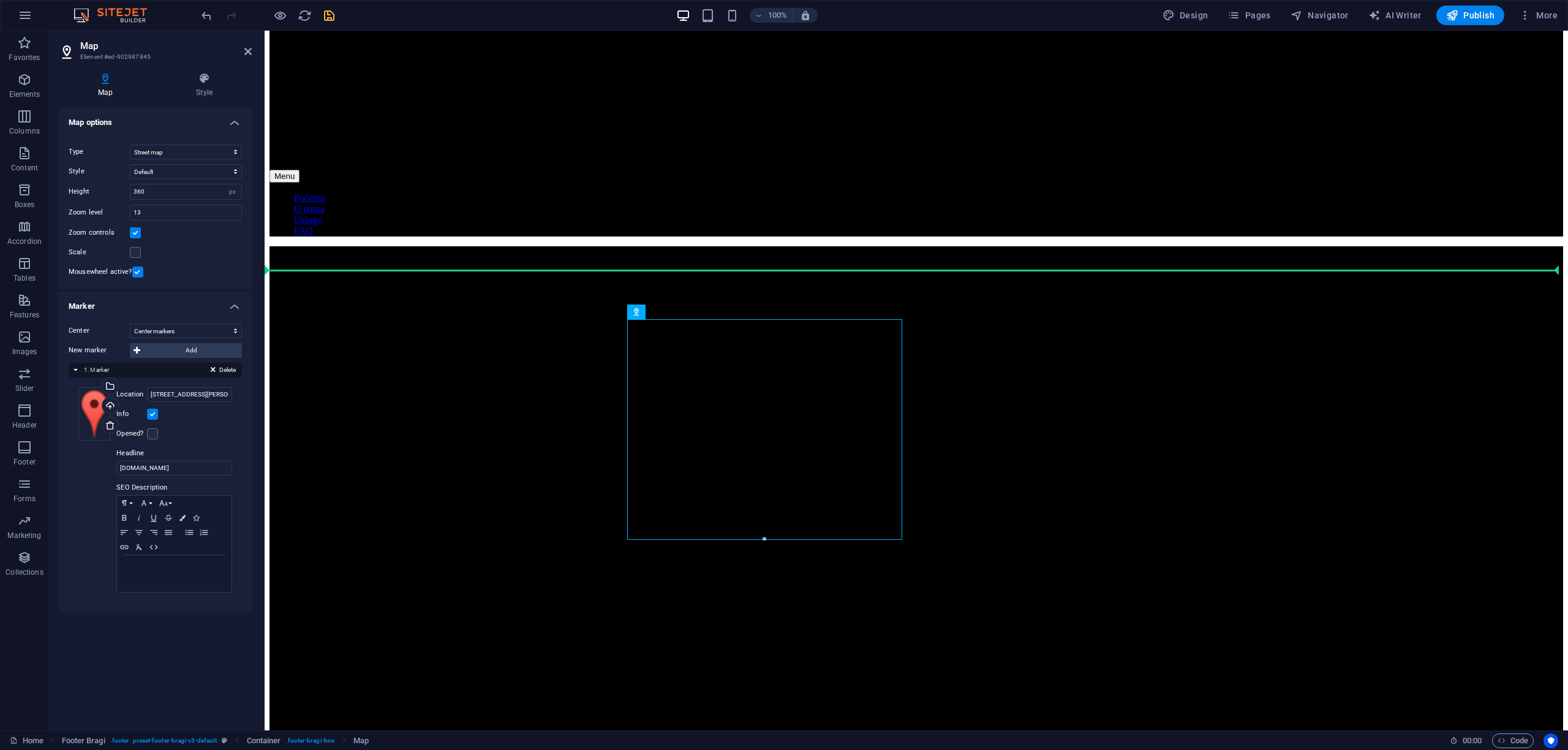
drag, startPoint x: 720, startPoint y: 393, endPoint x: 1020, endPoint y: 370, distance: 300.9
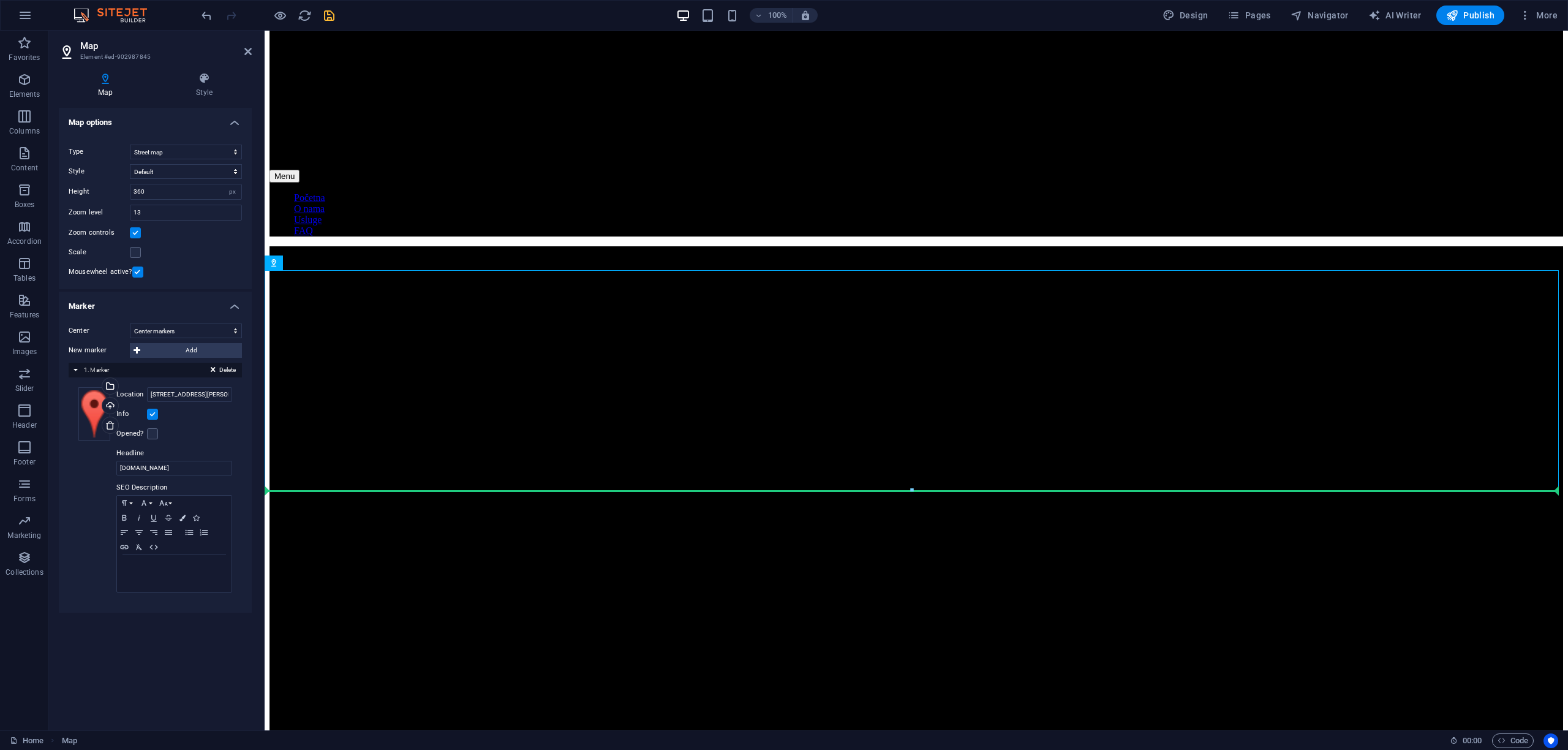
drag, startPoint x: 455, startPoint y: 388, endPoint x: 446, endPoint y: 555, distance: 167.2
drag, startPoint x: 507, startPoint y: 377, endPoint x: 507, endPoint y: 603, distance: 226.0
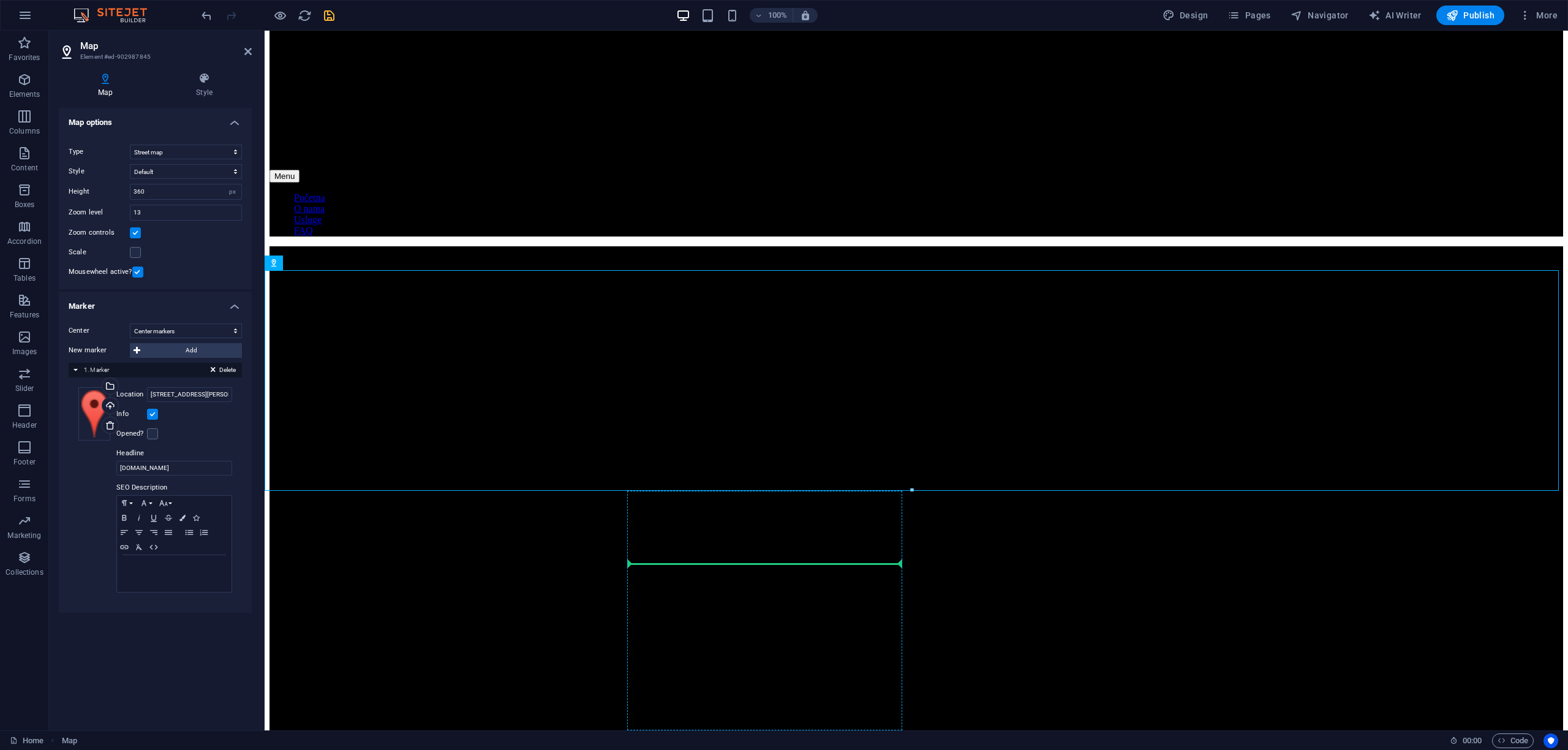
drag, startPoint x: 570, startPoint y: 437, endPoint x: 723, endPoint y: 556, distance: 193.8
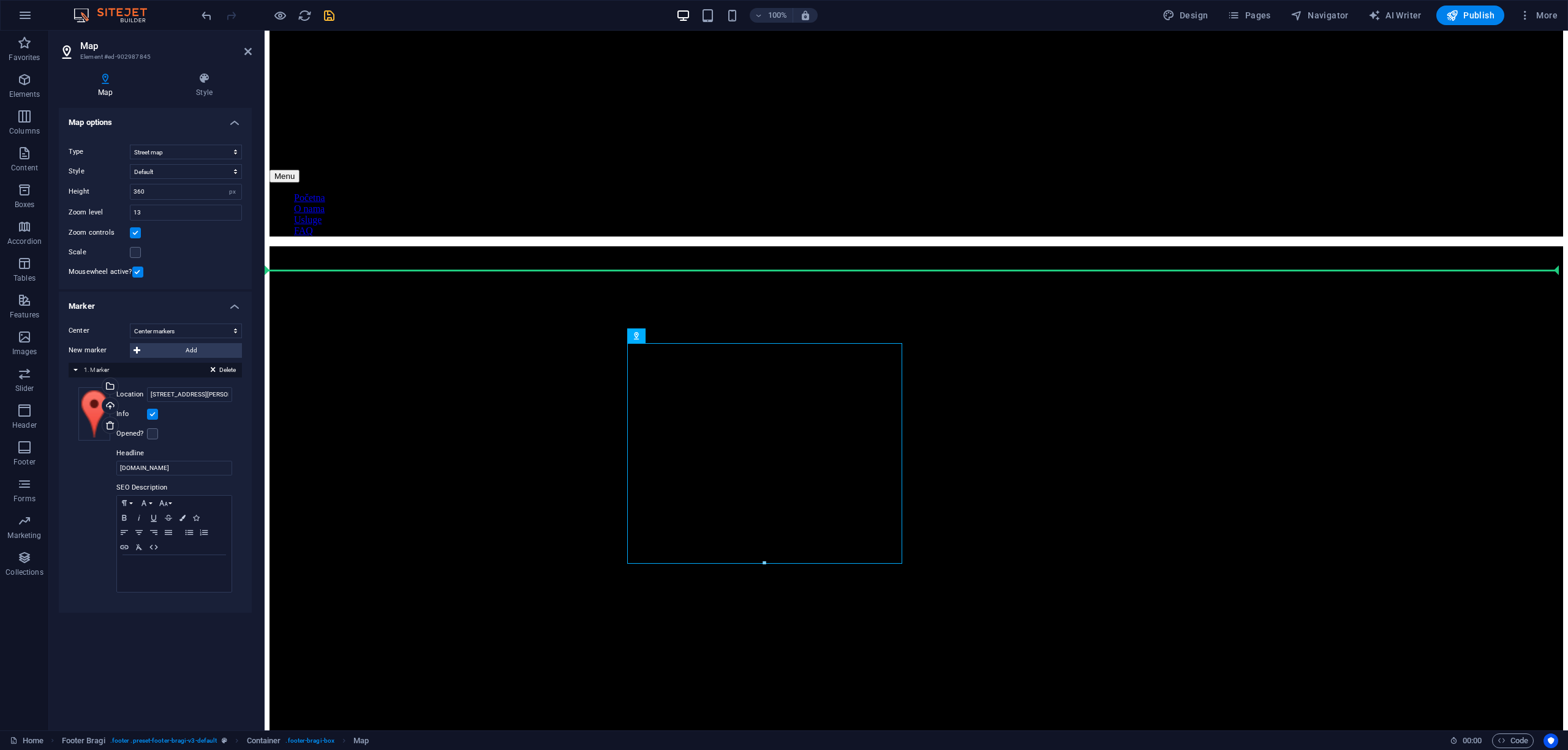
drag, startPoint x: 723, startPoint y: 440, endPoint x: 1017, endPoint y: 431, distance: 294.1
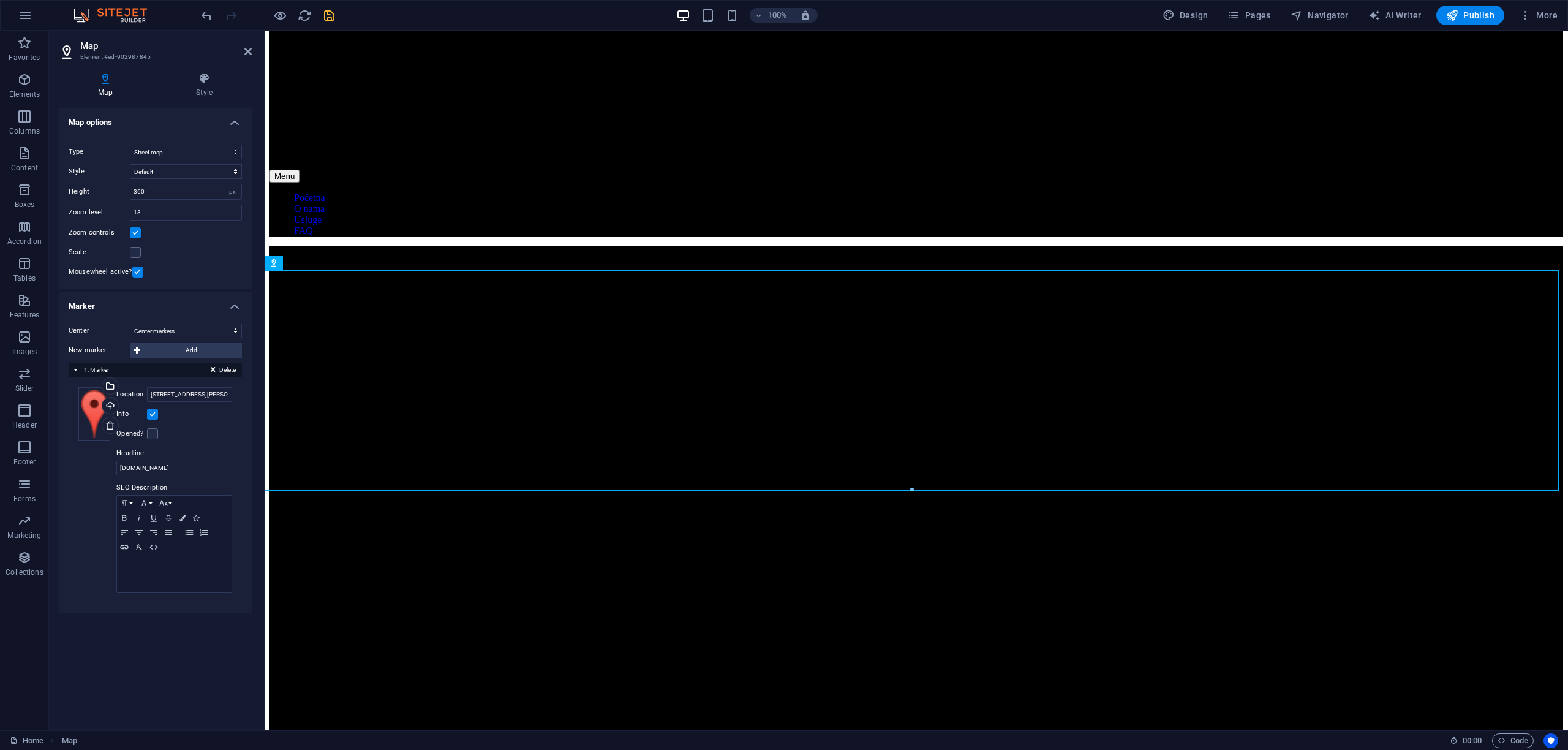
click at [327, 22] on icon "save" at bounding box center [329, 16] width 14 height 14
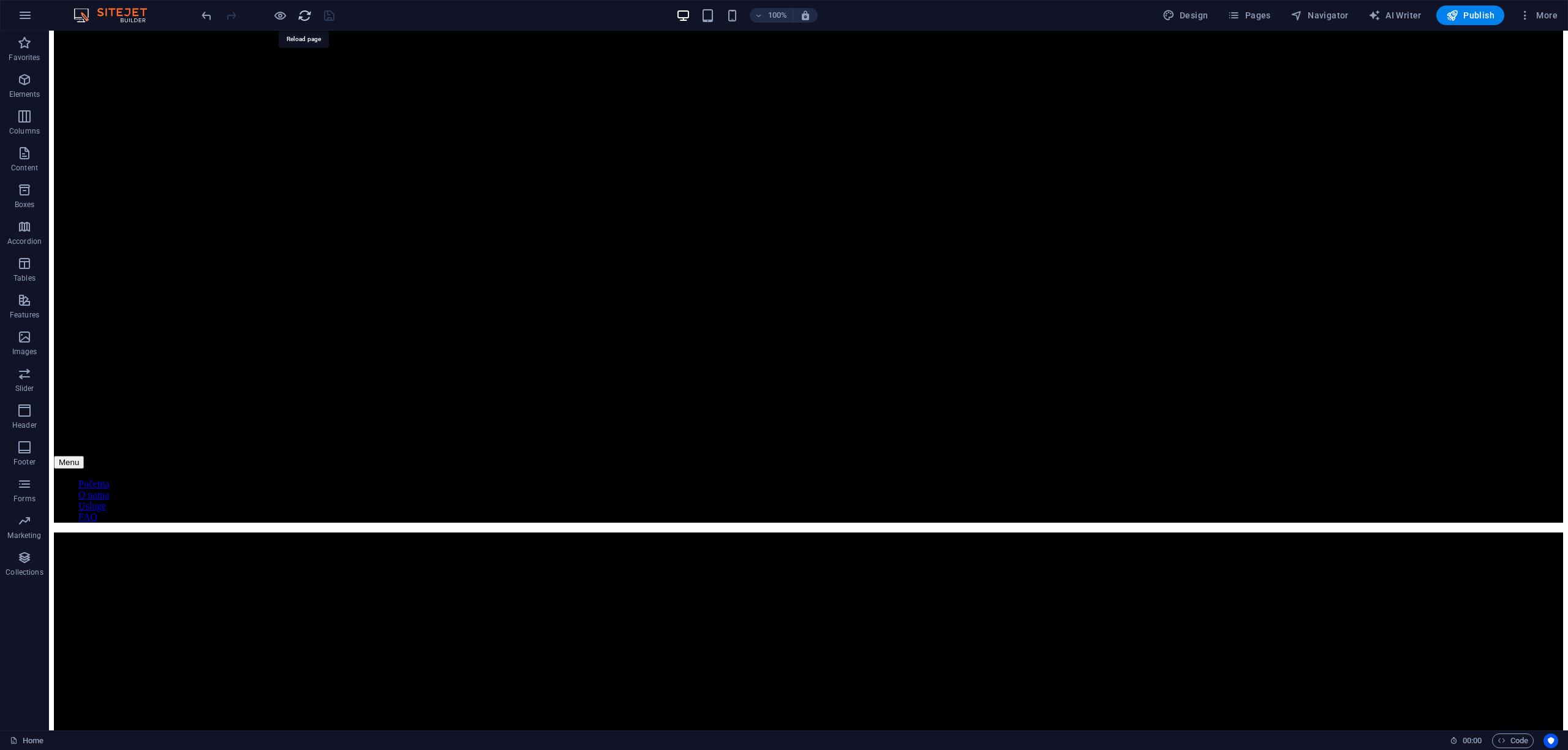
click at [309, 16] on icon "reload" at bounding box center [305, 16] width 14 height 14
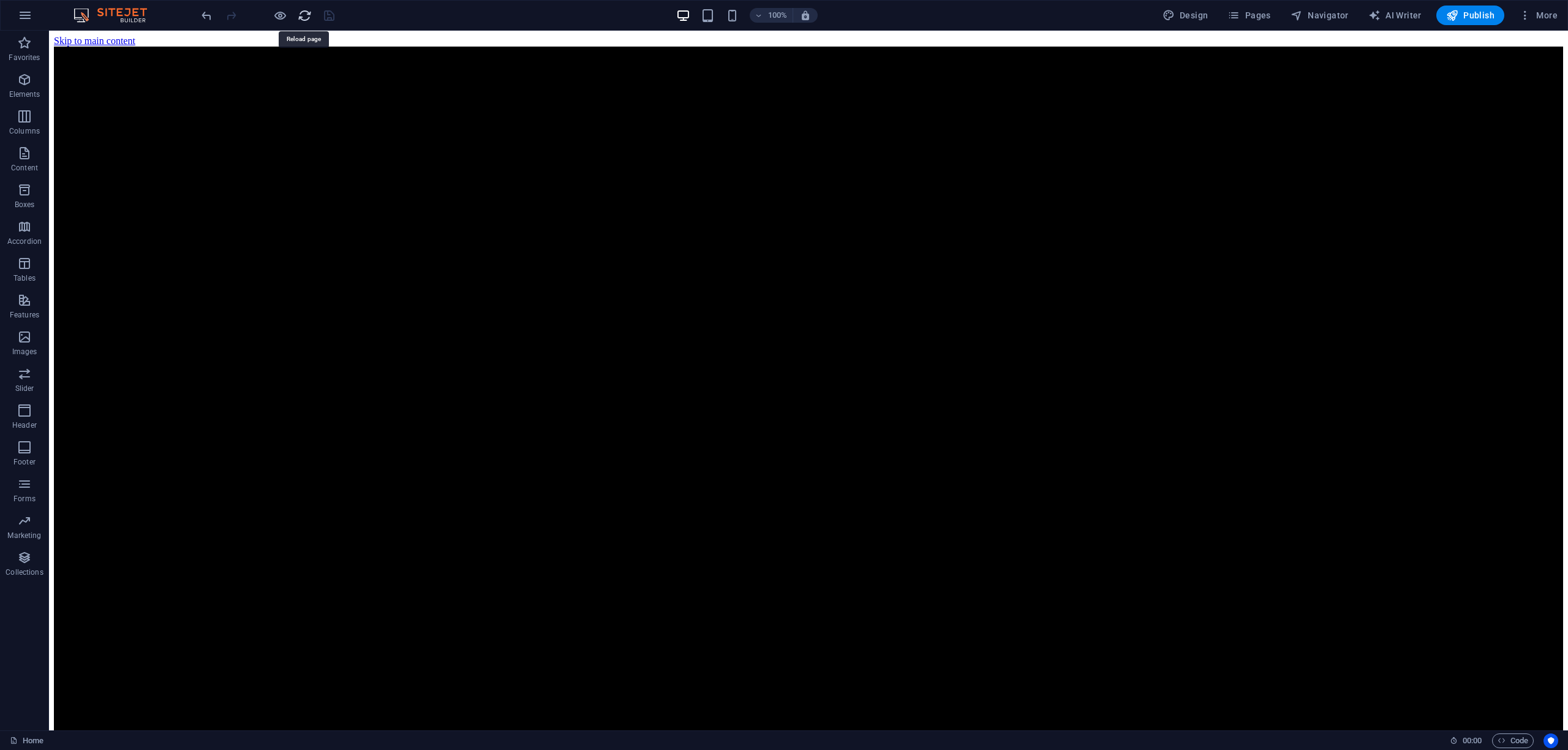
scroll to position [0, 0]
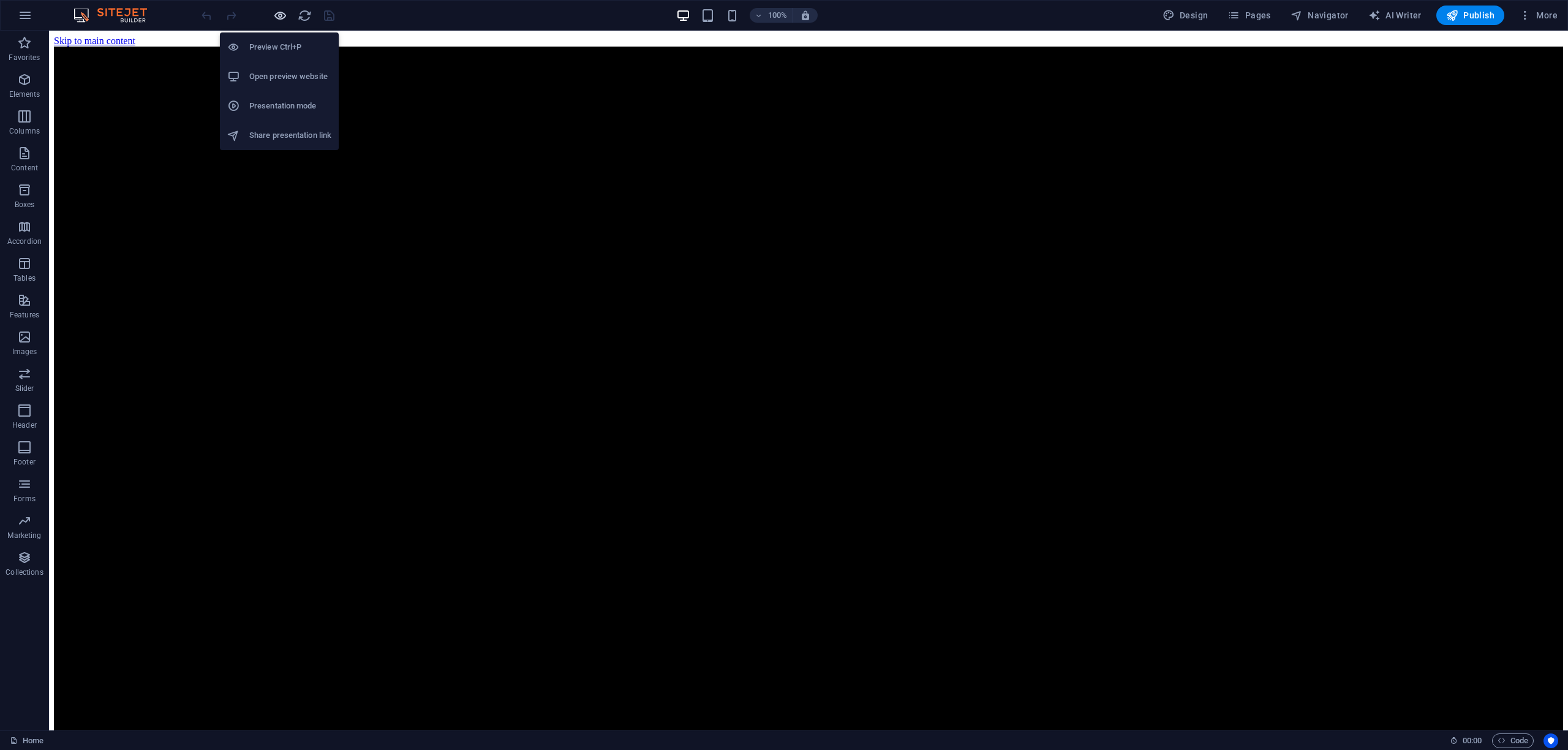
click at [281, 15] on icon "button" at bounding box center [280, 16] width 14 height 14
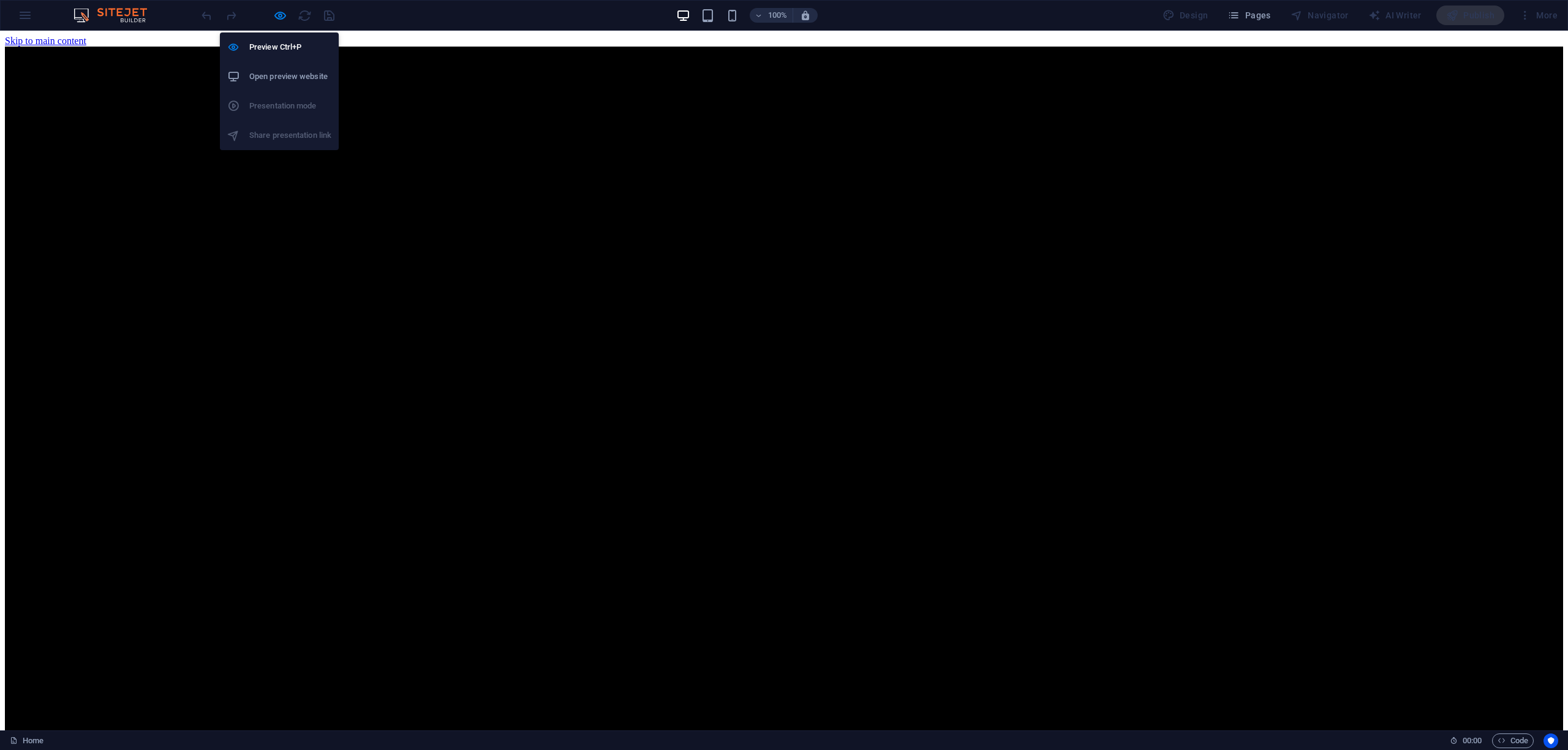
click at [282, 83] on h6 "Open preview website" at bounding box center [290, 76] width 82 height 15
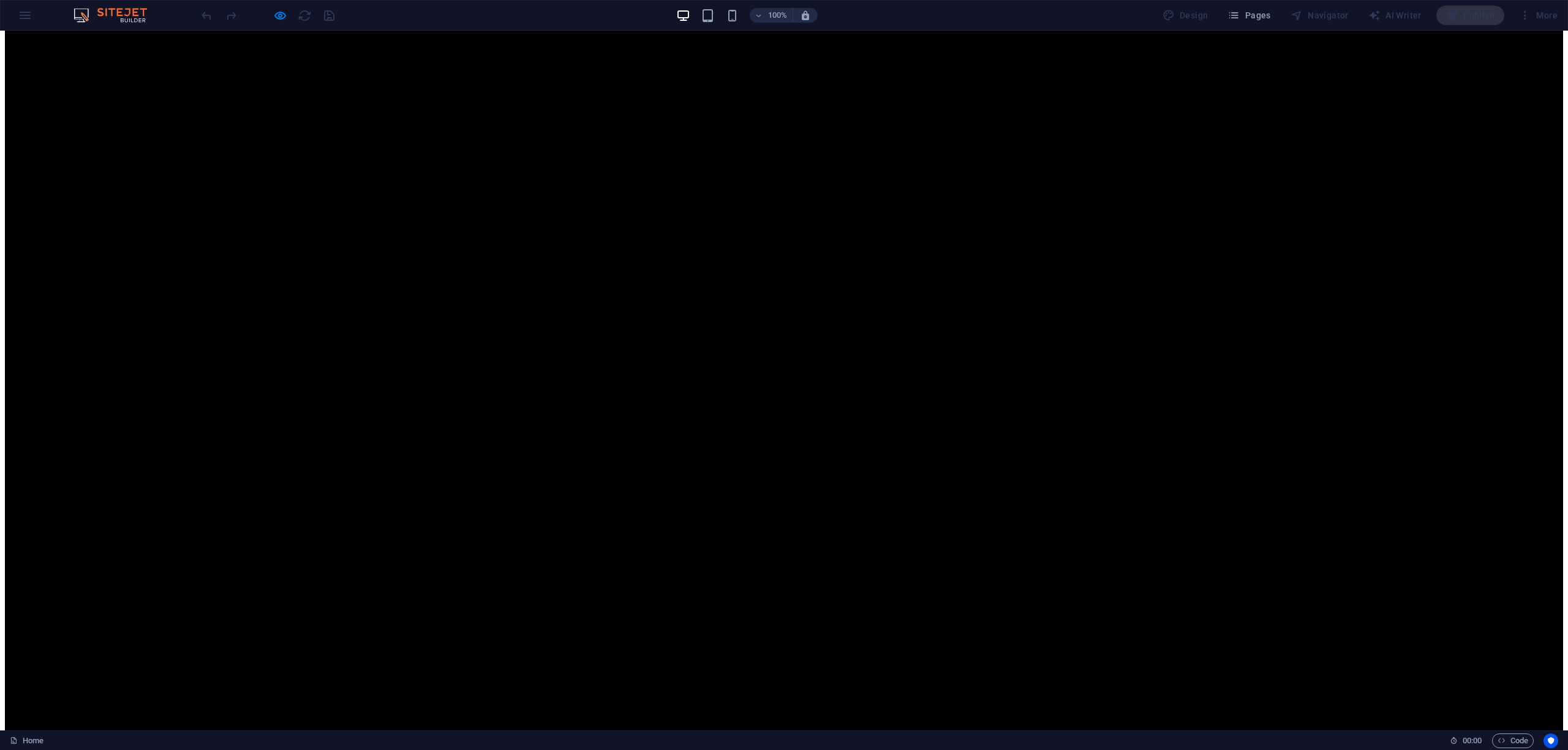
scroll to position [1470, 0]
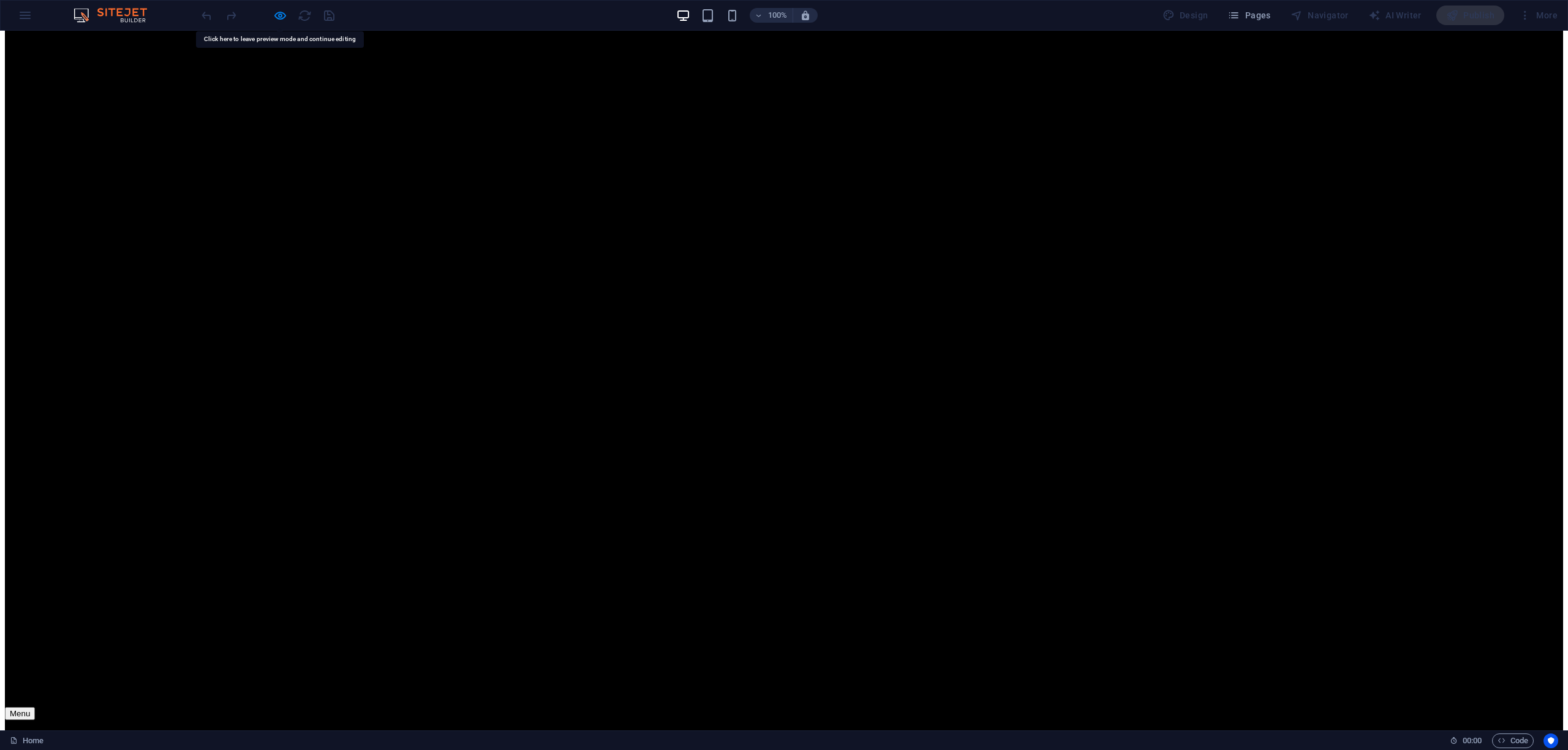
click at [275, 17] on icon "button" at bounding box center [280, 16] width 14 height 14
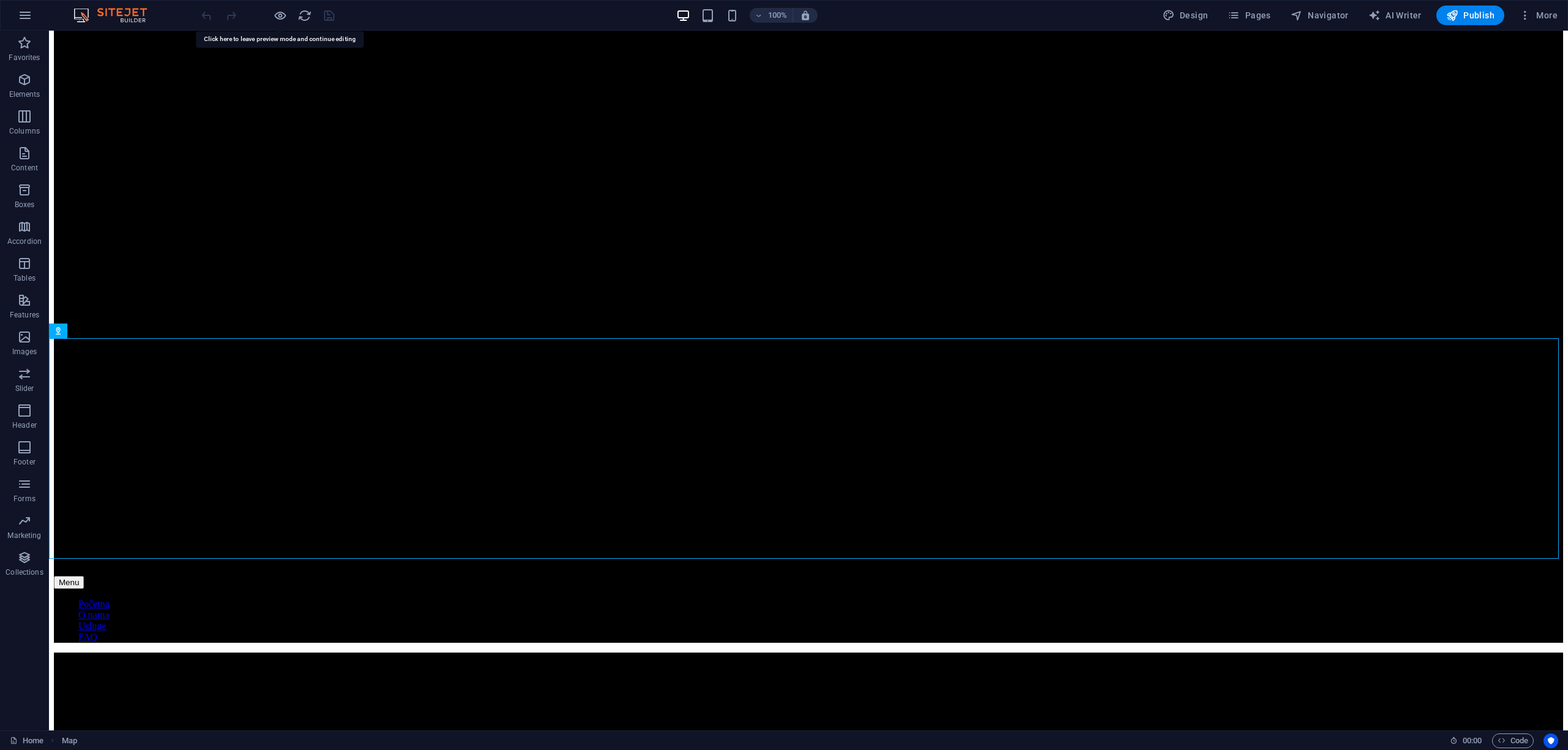
scroll to position [1656, 0]
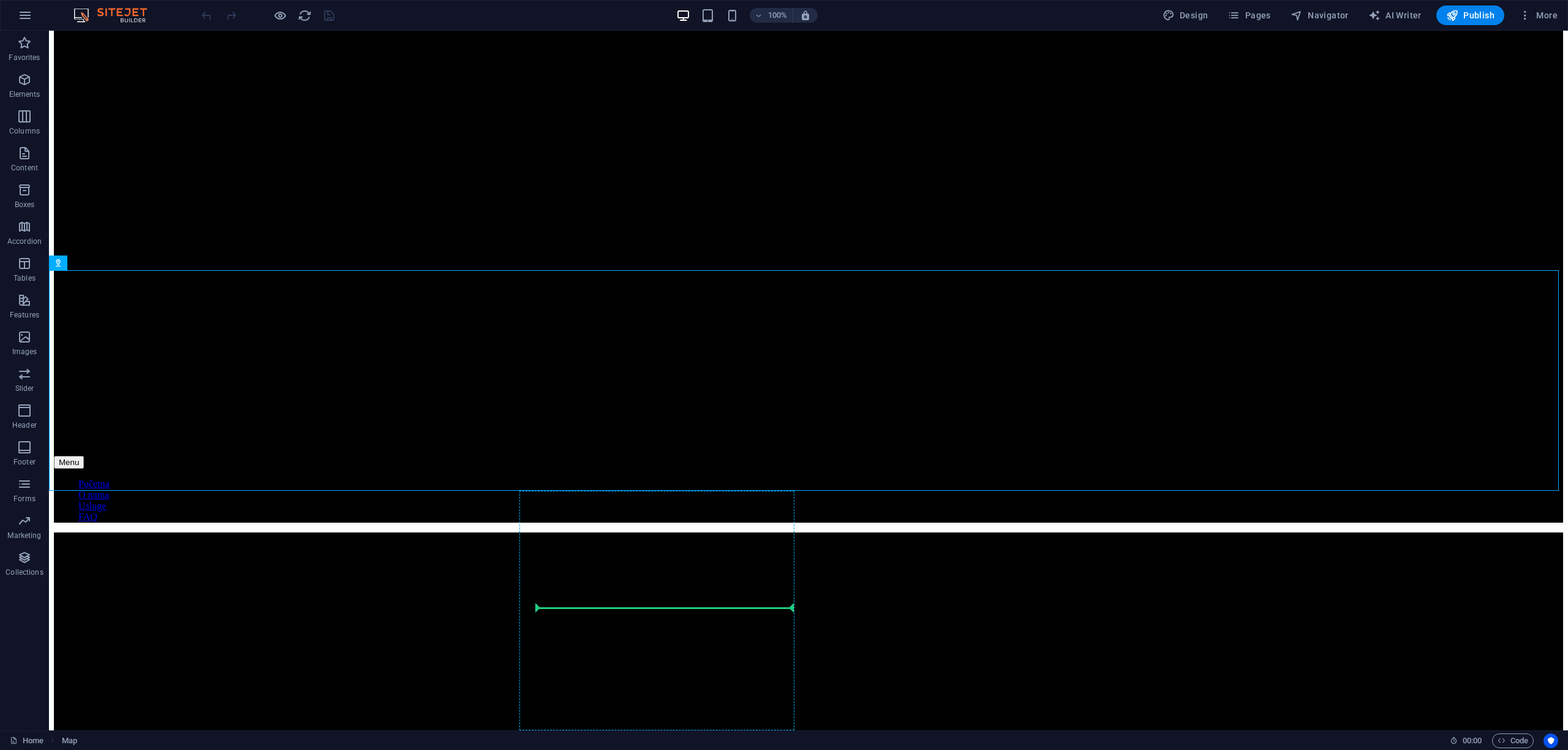
drag, startPoint x: 696, startPoint y: 517, endPoint x: 601, endPoint y: 601, distance: 126.8
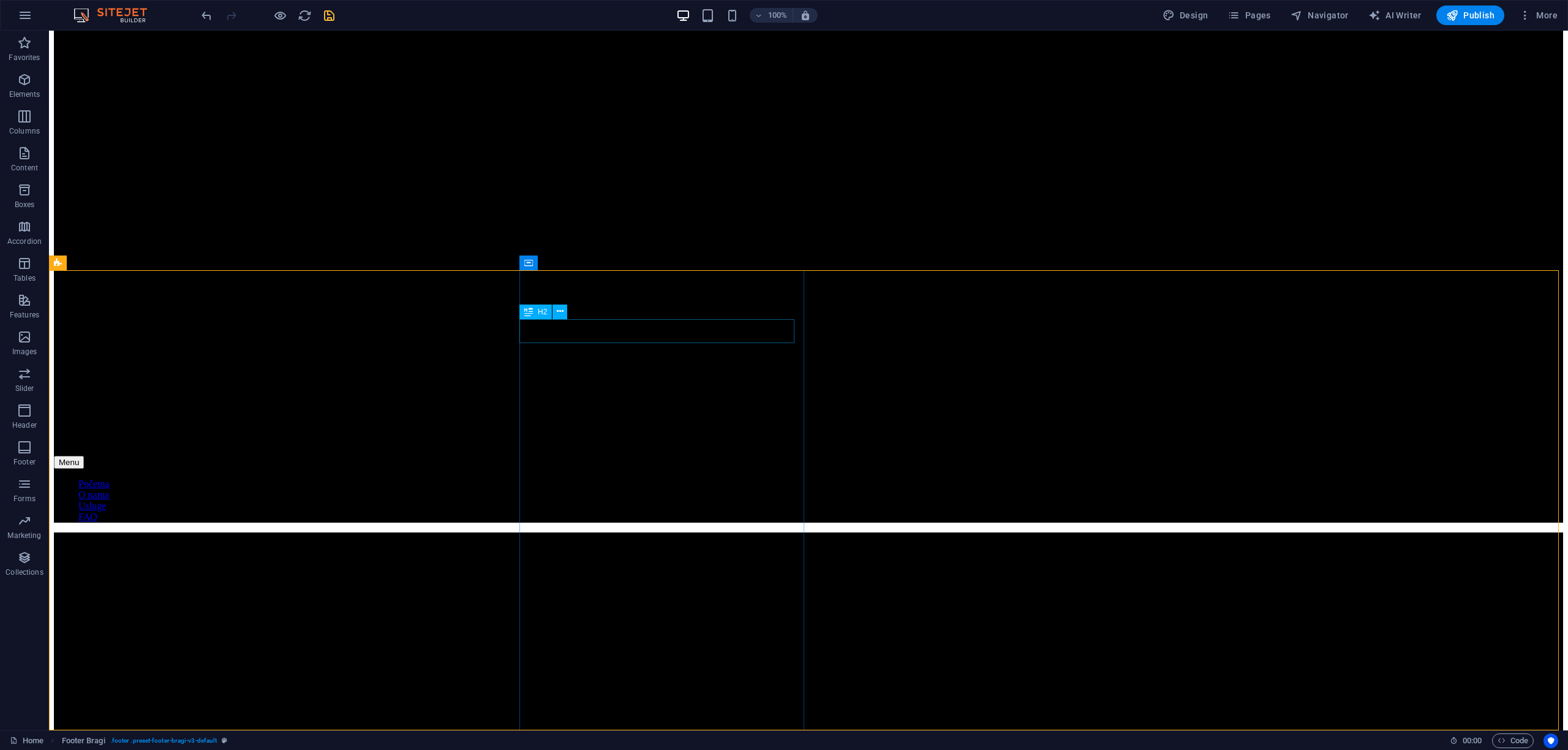
click at [526, 311] on icon at bounding box center [528, 311] width 8 height 15
click at [526, 311] on icon at bounding box center [528, 311] width 8 height 15
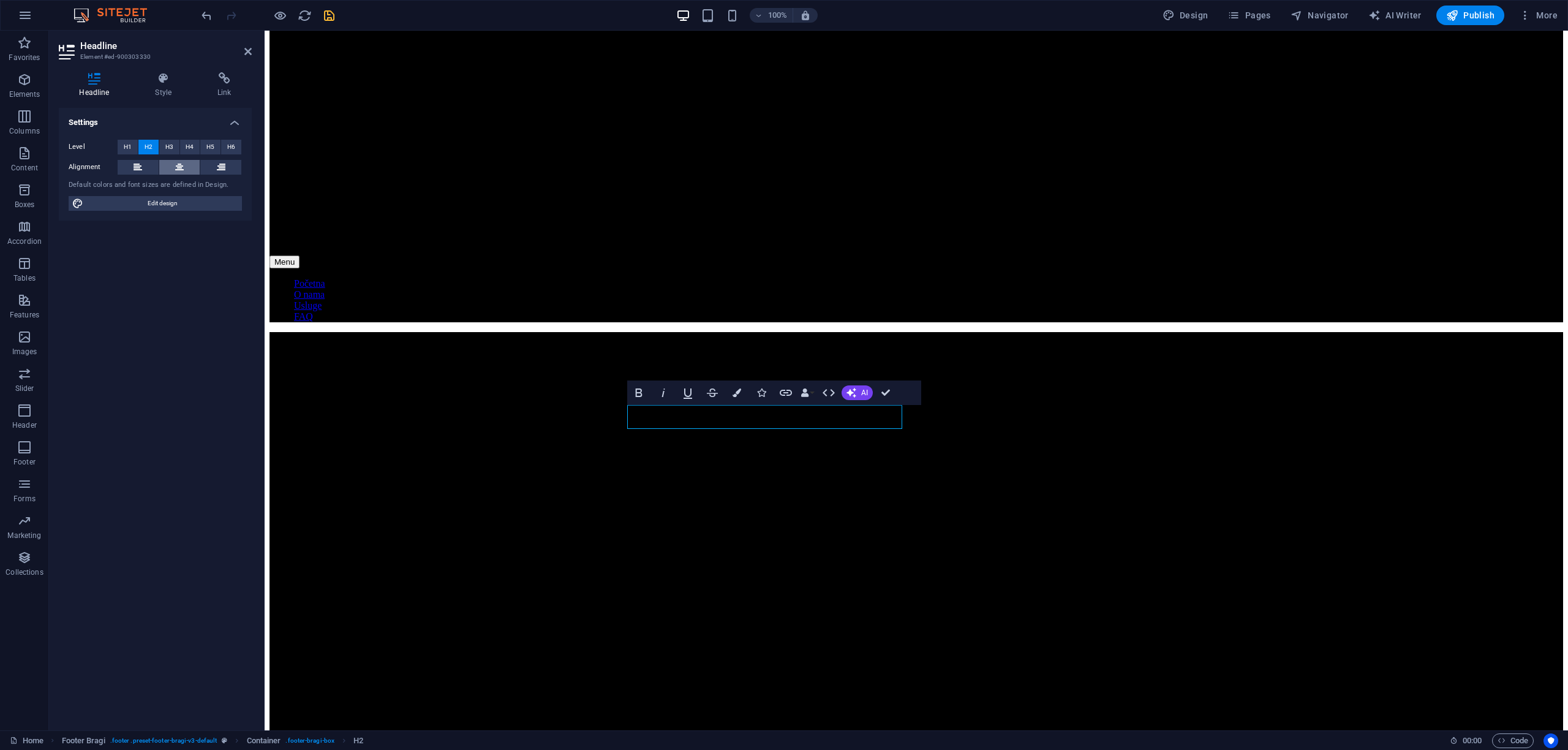
click at [175, 164] on icon at bounding box center [179, 167] width 8 height 15
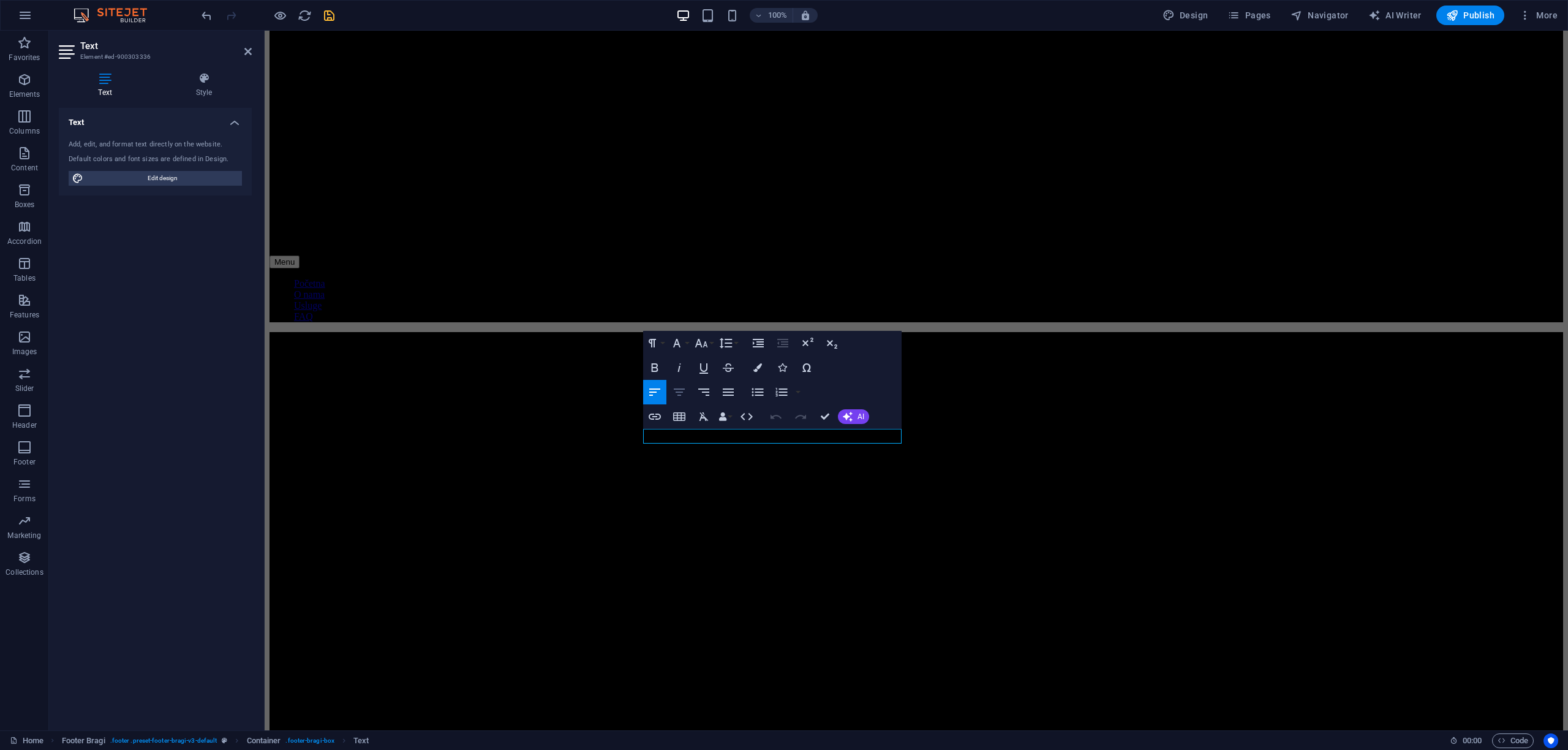
click at [682, 393] on icon "button" at bounding box center [679, 392] width 15 height 15
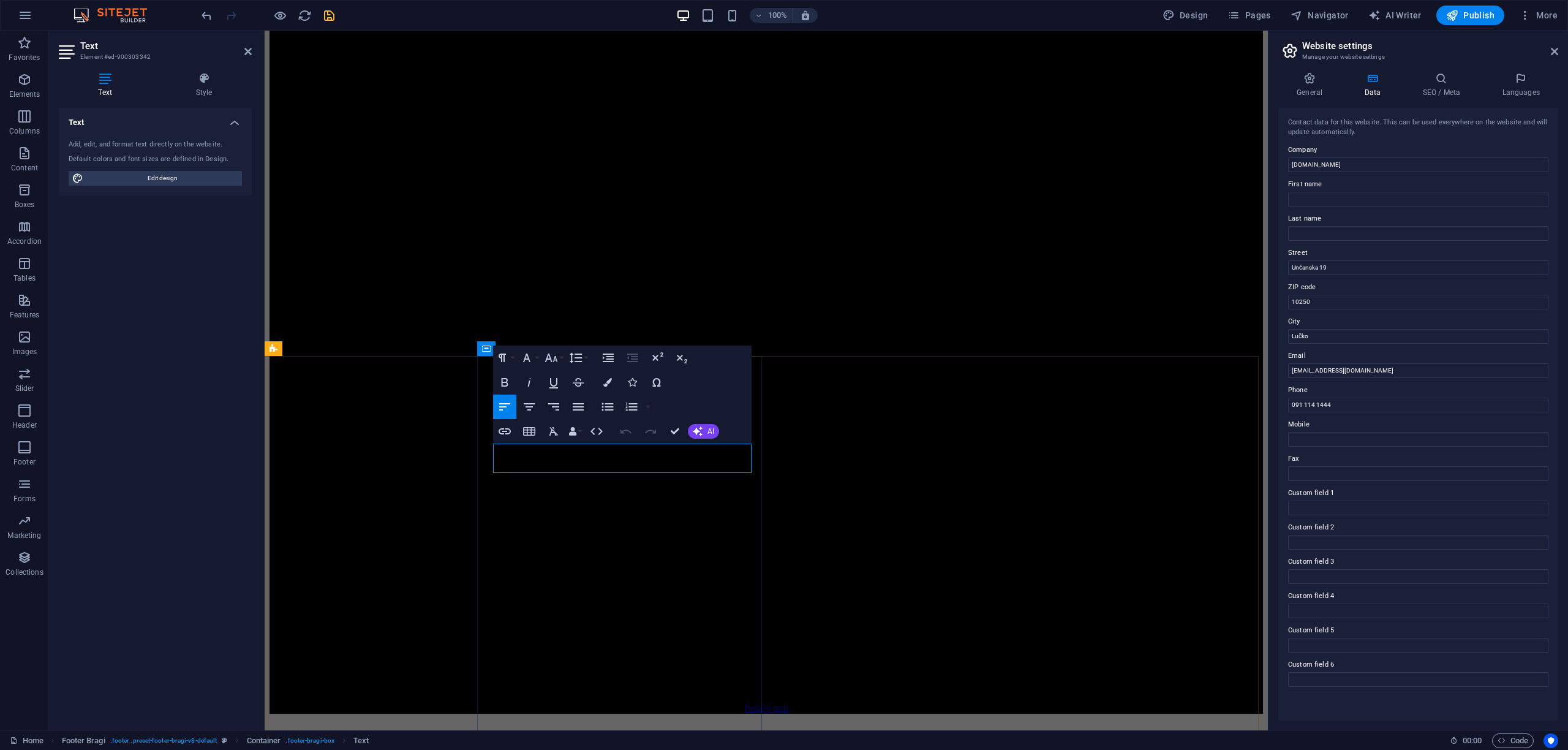
click at [533, 410] on icon "button" at bounding box center [529, 406] width 15 height 15
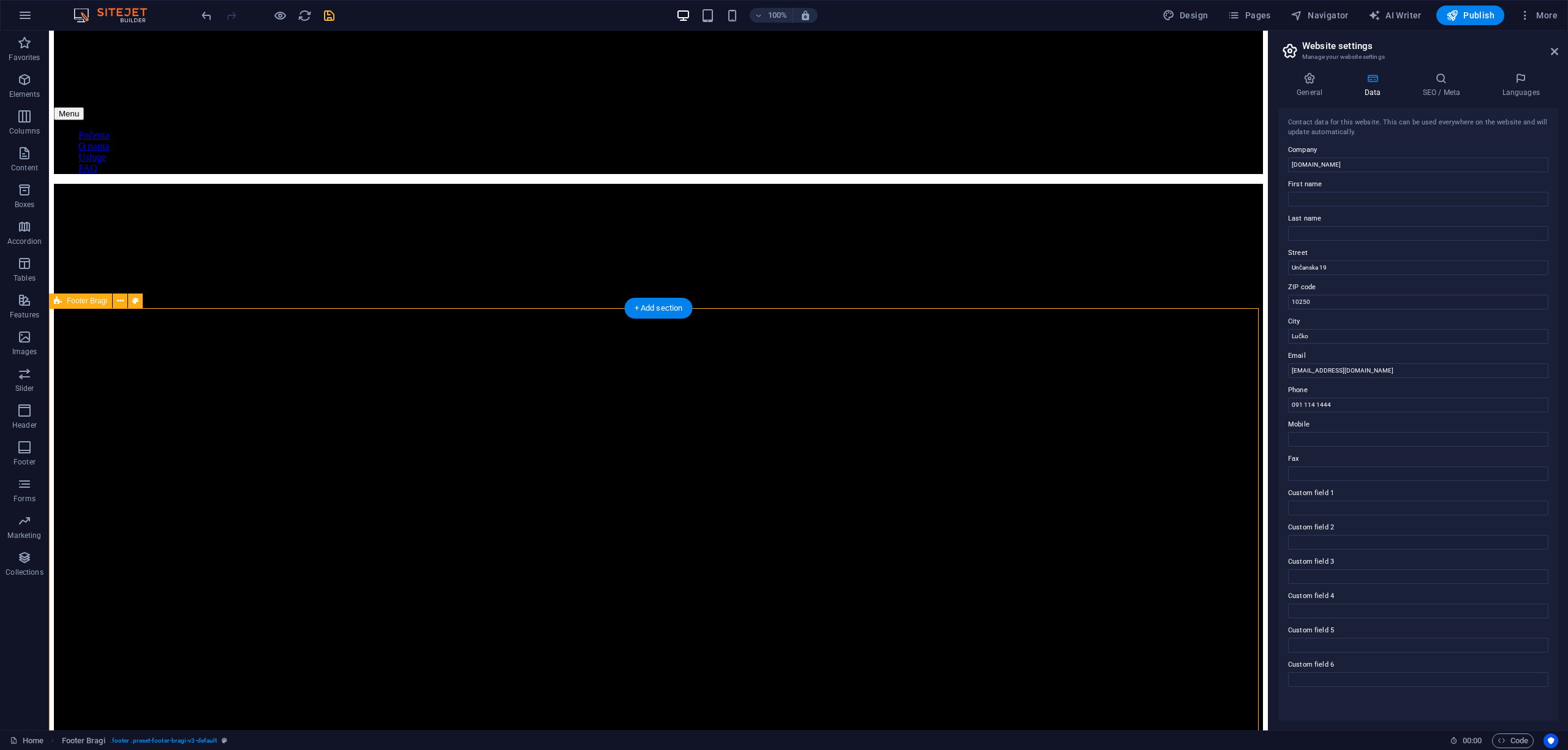
scroll to position [1641, 0]
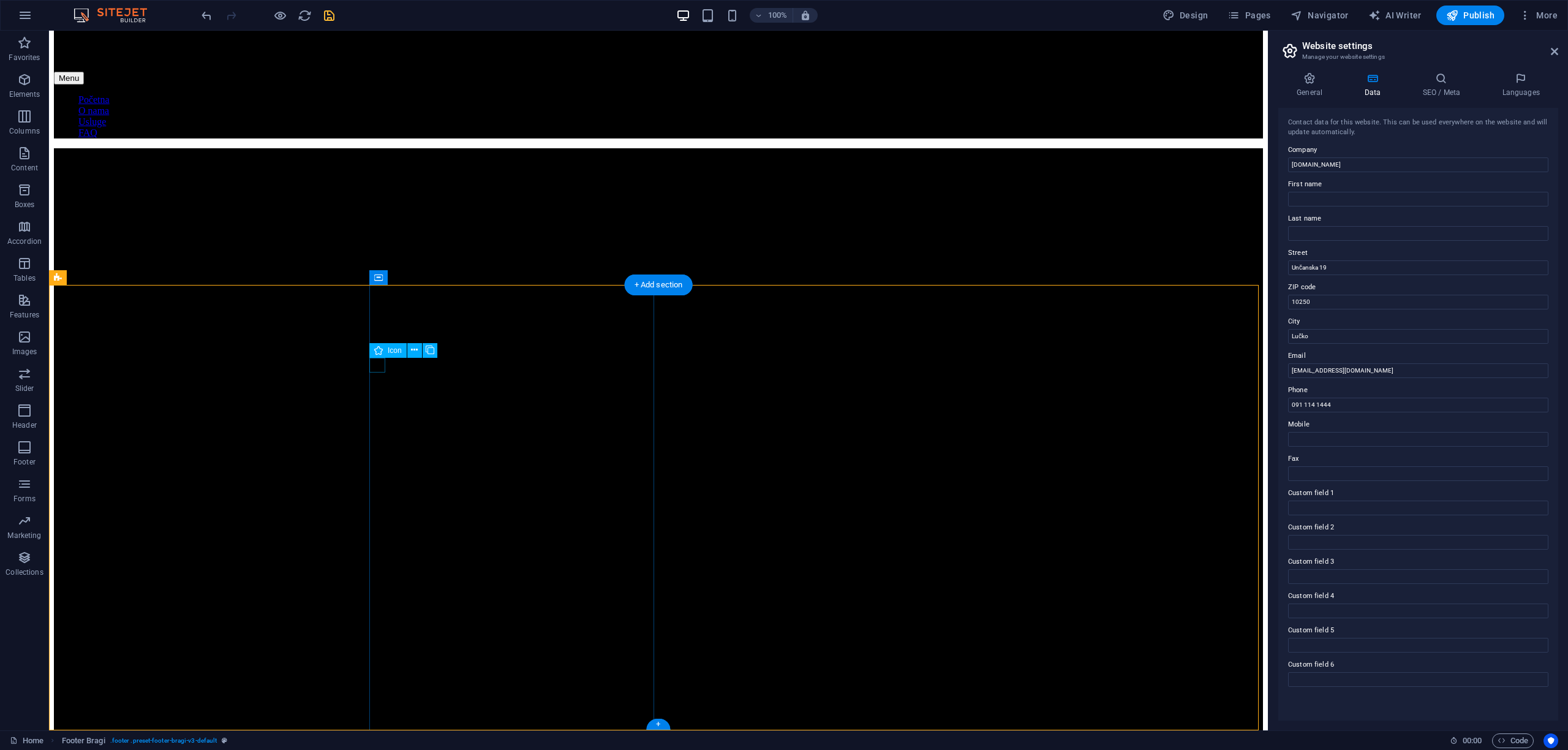
drag, startPoint x: 376, startPoint y: 363, endPoint x: 468, endPoint y: 363, distance: 92.0
drag, startPoint x: 635, startPoint y: 366, endPoint x: 375, endPoint y: 361, distance: 260.0
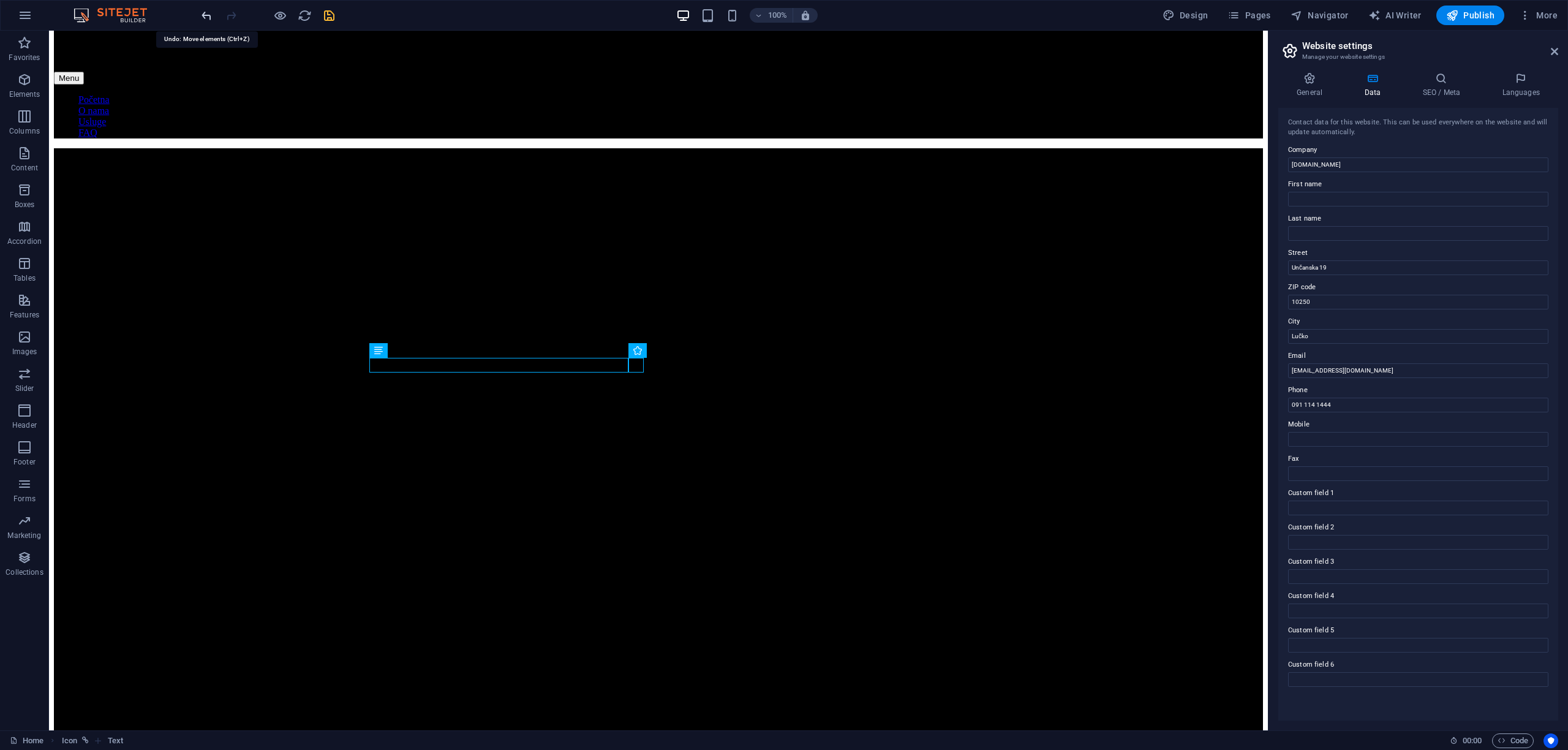
click at [205, 18] on icon "undo" at bounding box center [207, 16] width 14 height 14
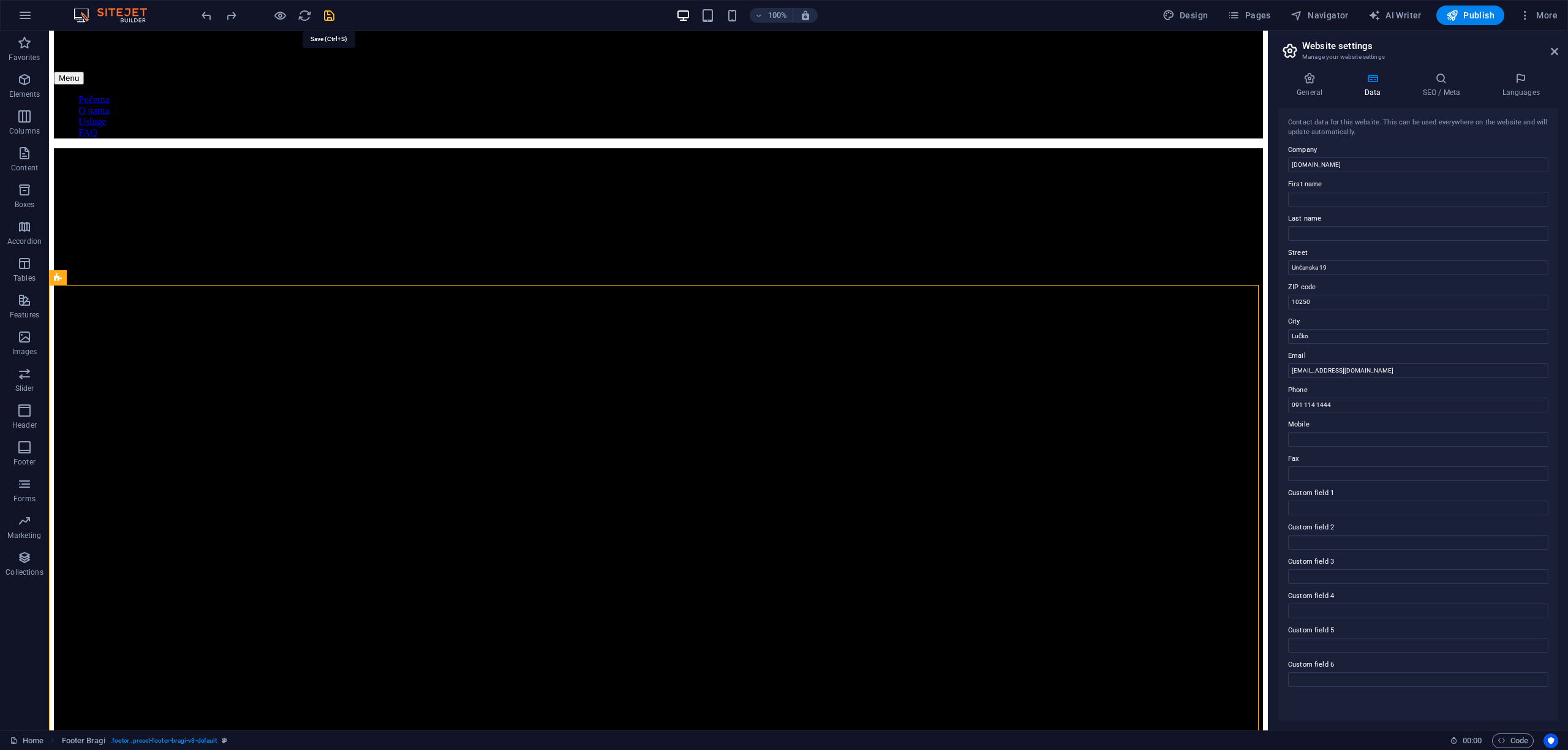
click at [327, 14] on icon "save" at bounding box center [329, 16] width 14 height 14
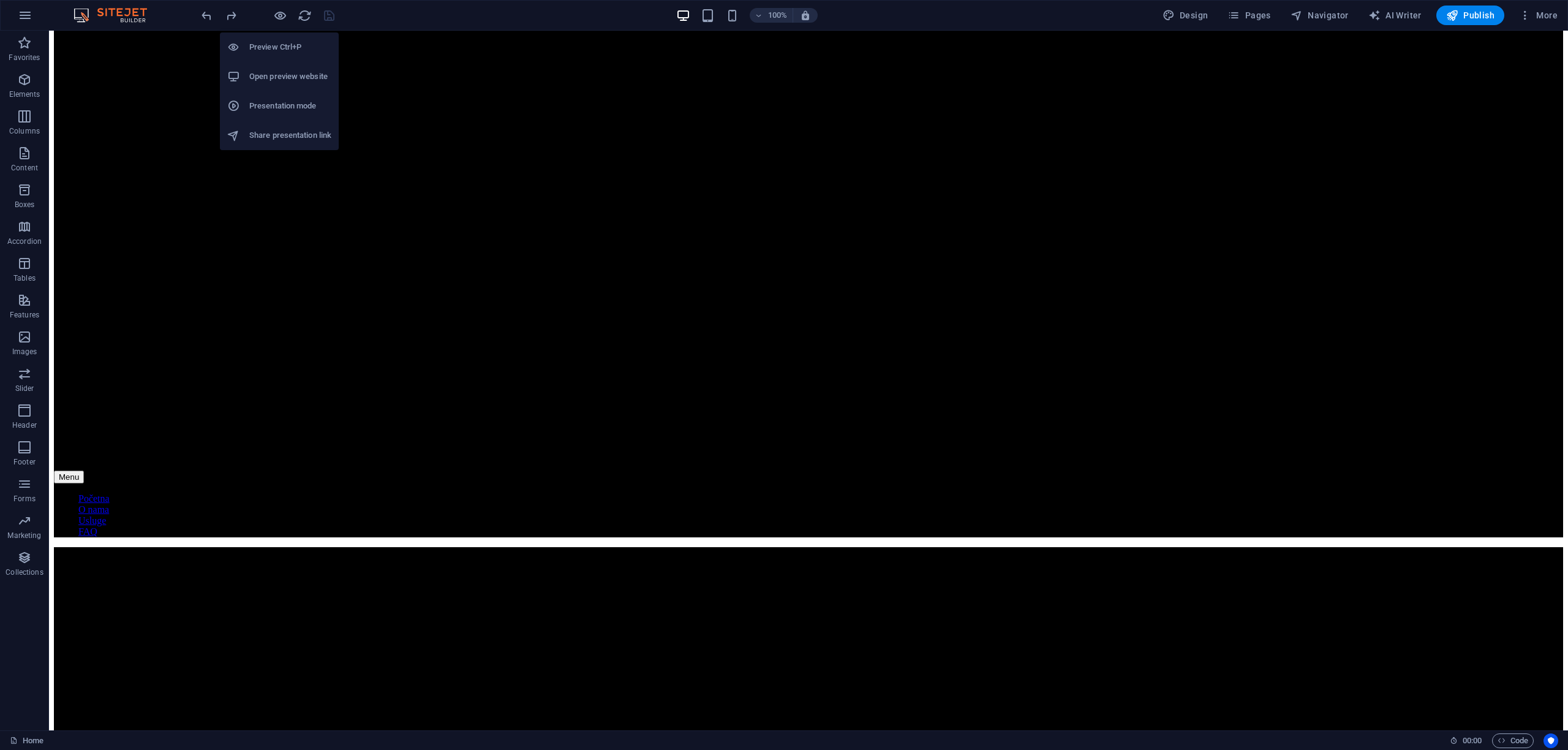
click at [275, 79] on h6 "Open preview website" at bounding box center [290, 76] width 82 height 15
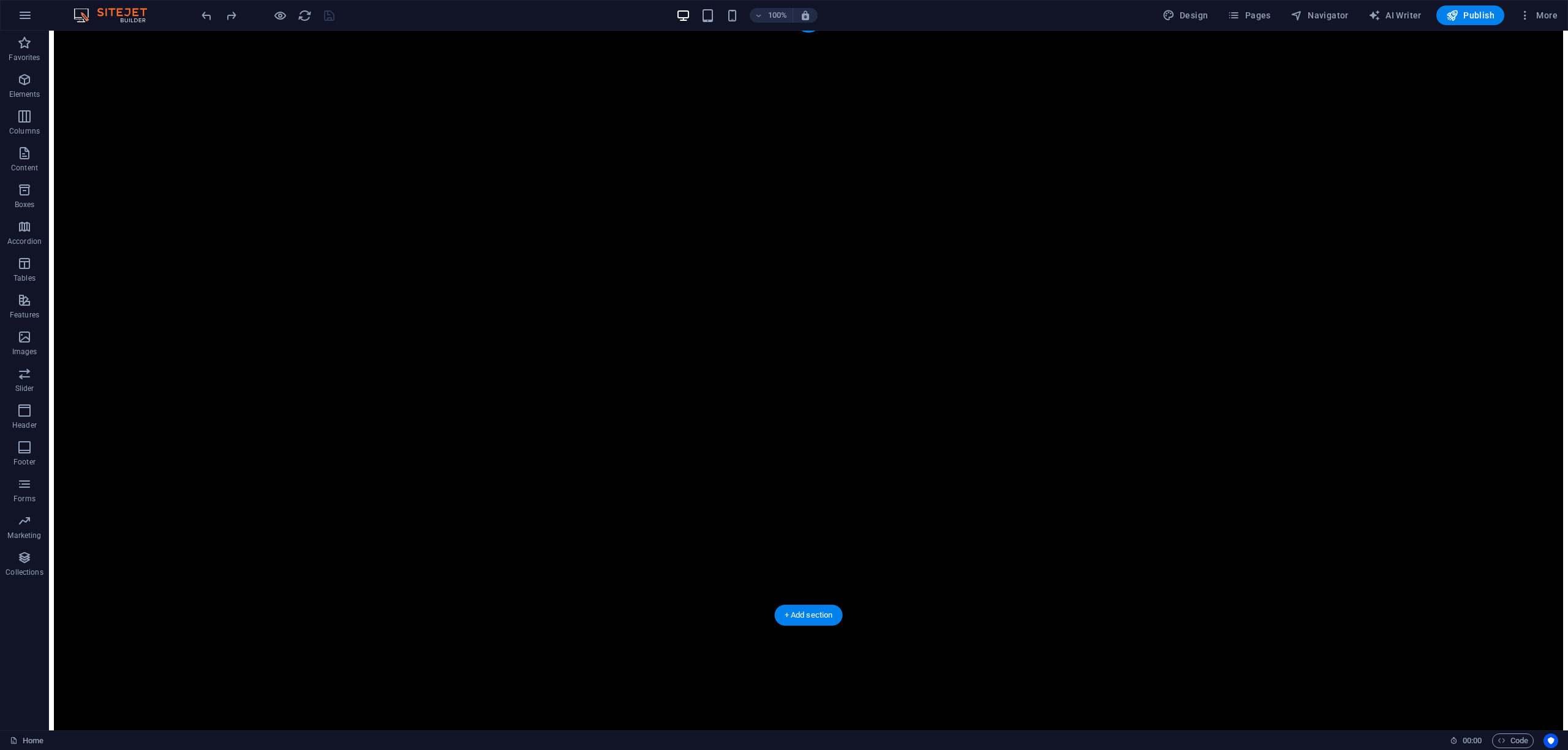
scroll to position [0, 0]
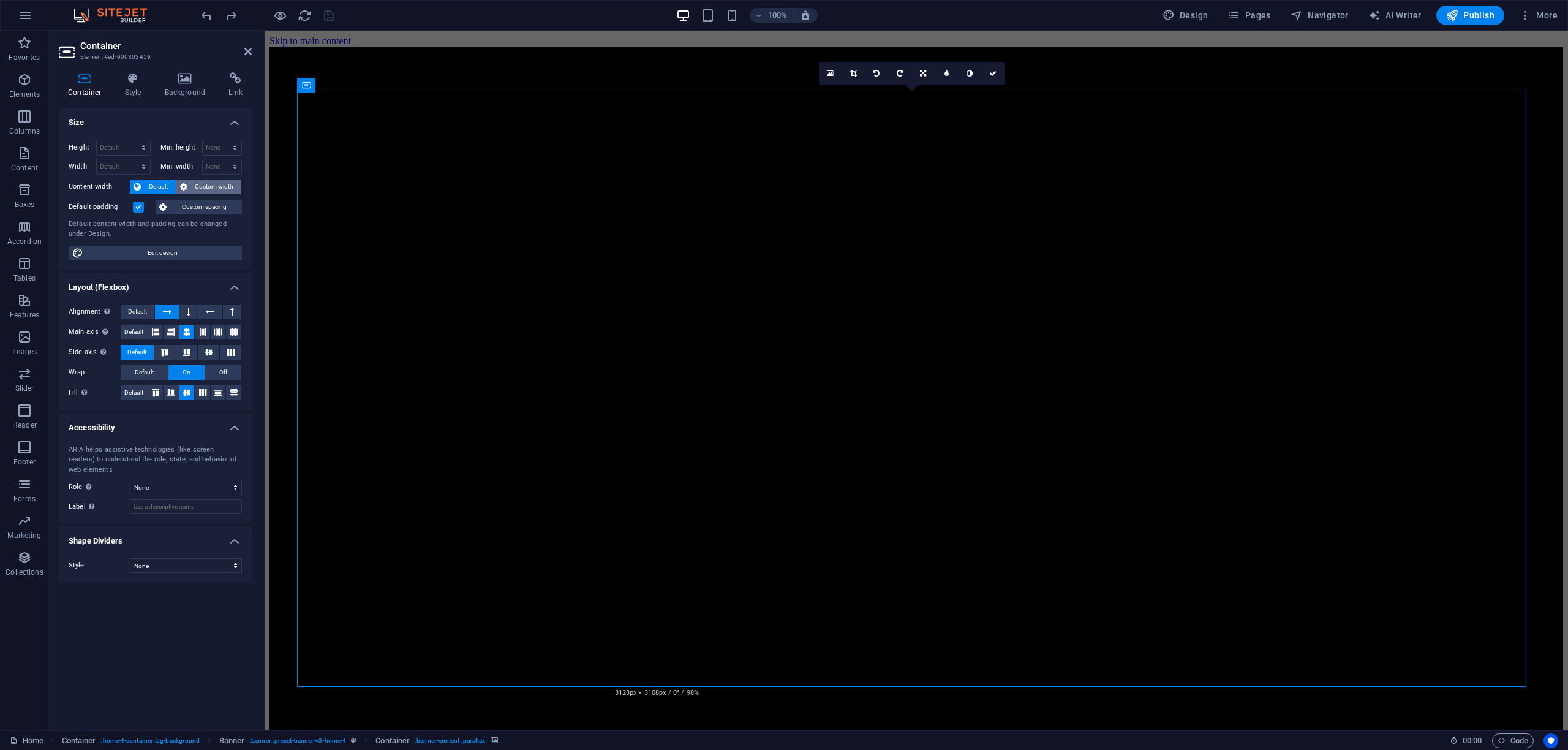
click at [205, 190] on span "Custom width" at bounding box center [214, 187] width 47 height 15
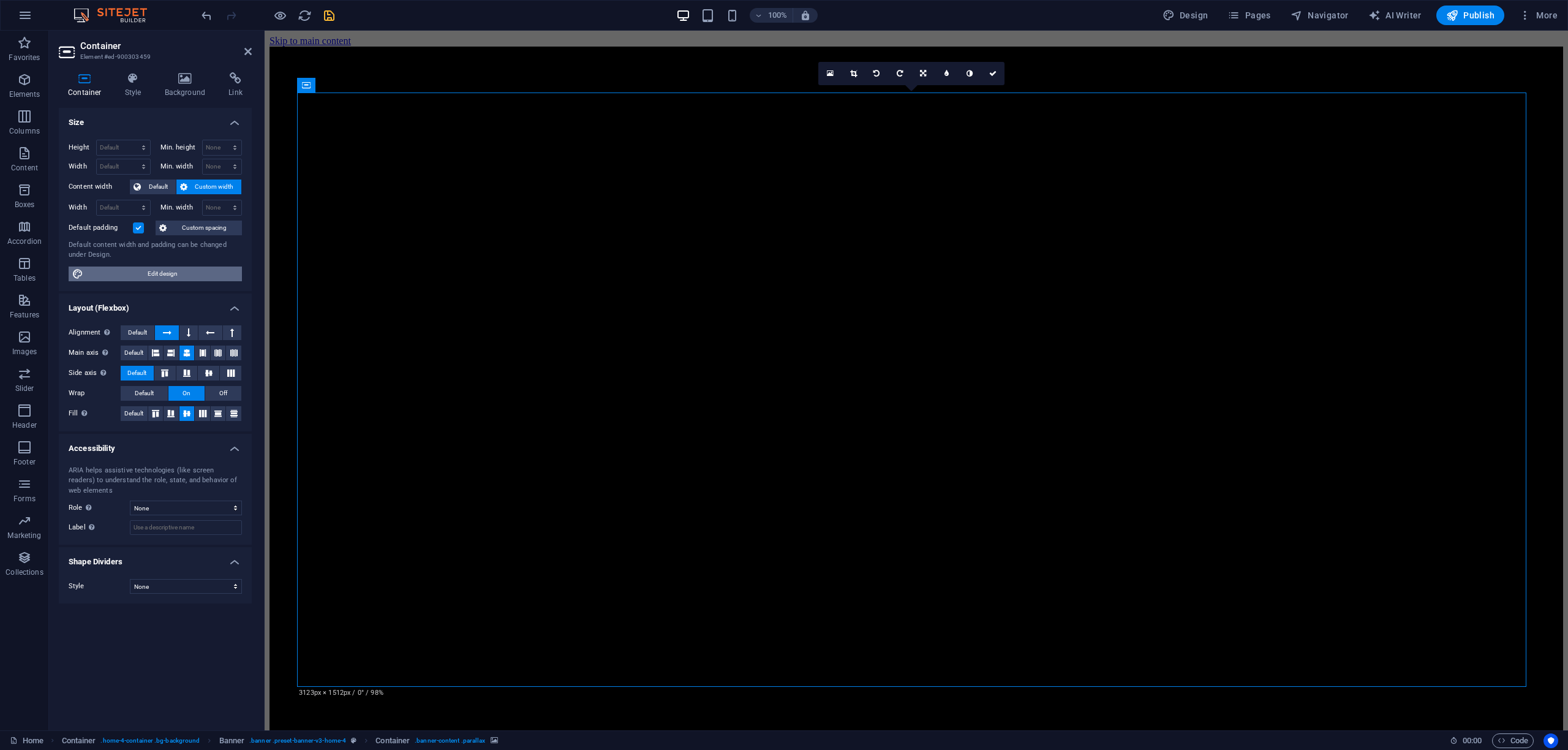
click at [92, 272] on span "Edit design" at bounding box center [163, 274] width 151 height 15
select select "px"
select select "200"
select select "px"
select select "rem"
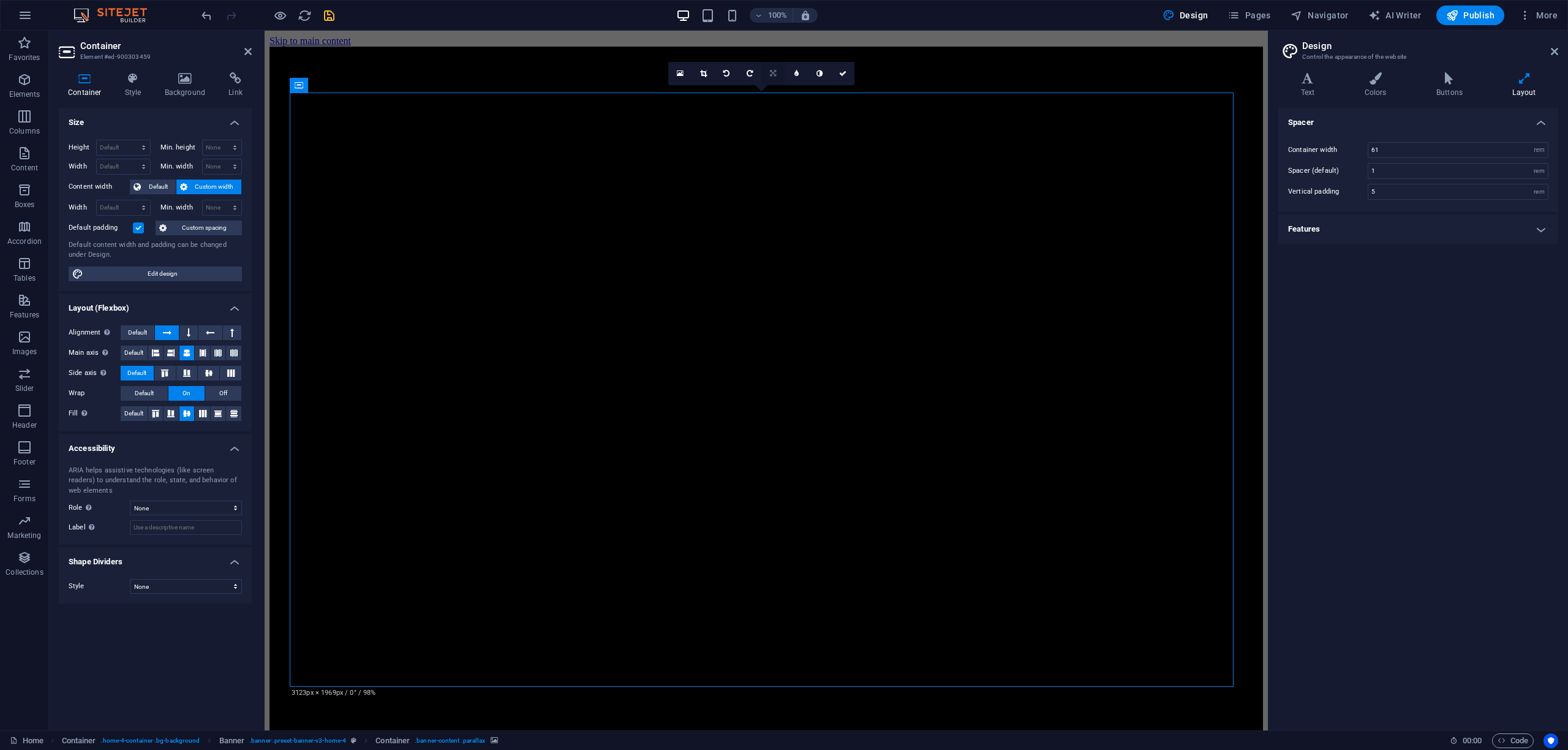
click at [774, 76] on icon at bounding box center [772, 73] width 6 height 7
click at [754, 72] on link at bounding box center [750, 74] width 23 height 23
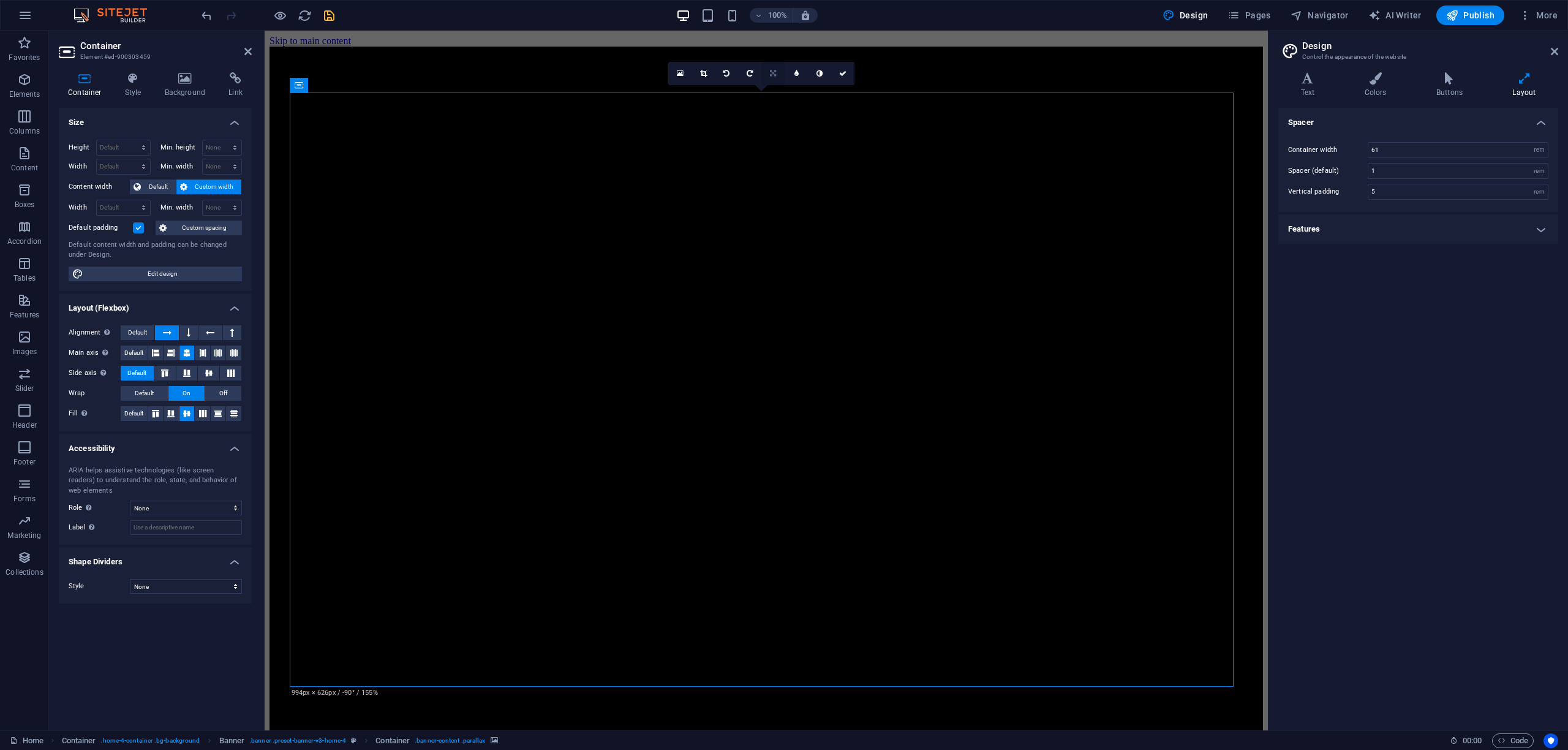
click at [772, 74] on icon at bounding box center [772, 73] width 6 height 7
click at [798, 71] on icon at bounding box center [796, 73] width 6 height 7
click at [798, 71] on icon at bounding box center [796, 73] width 5 height 7
click at [767, 72] on link at bounding box center [764, 74] width 23 height 23
click at [742, 76] on icon at bounding box center [741, 73] width 6 height 7
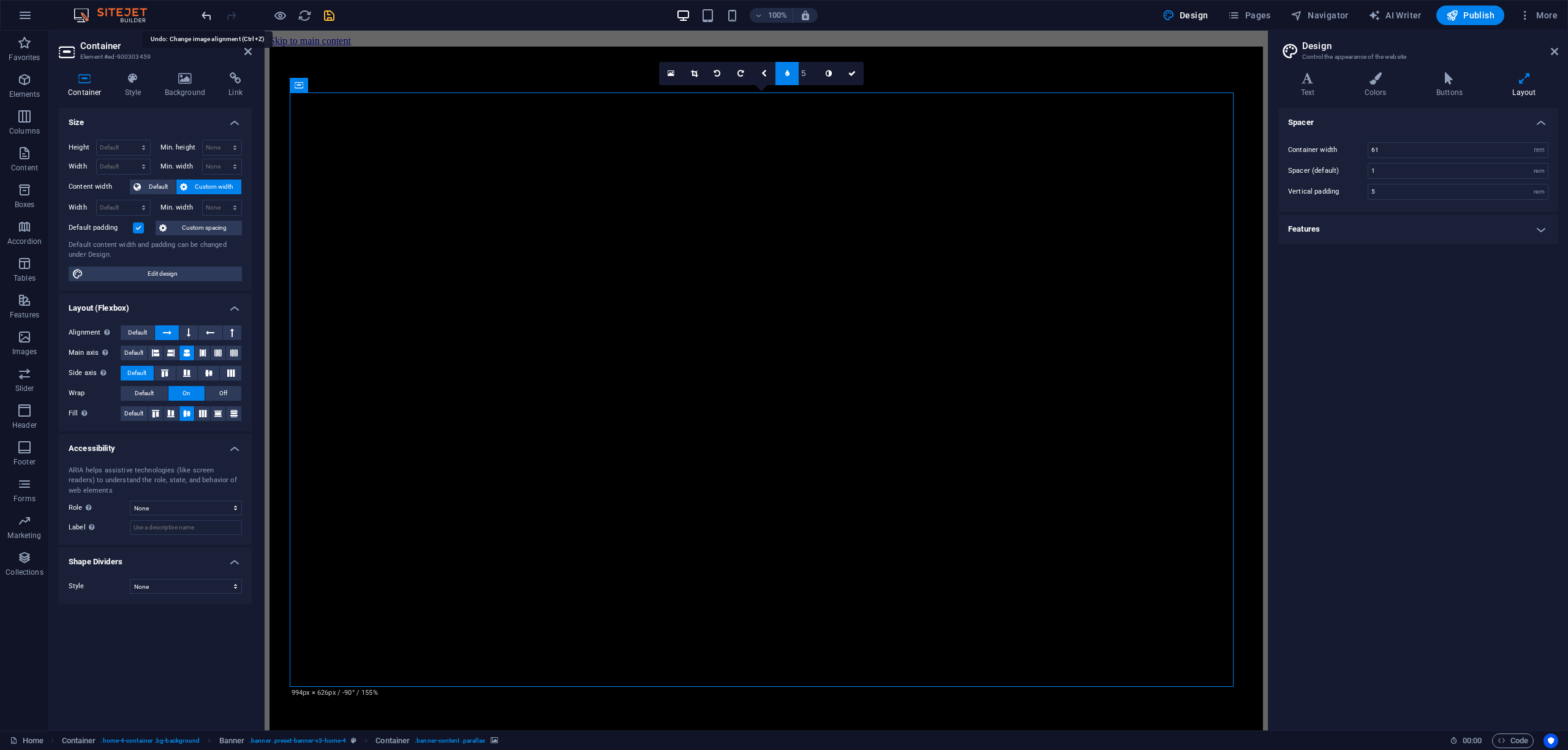
click at [206, 16] on icon "undo" at bounding box center [207, 16] width 14 height 14
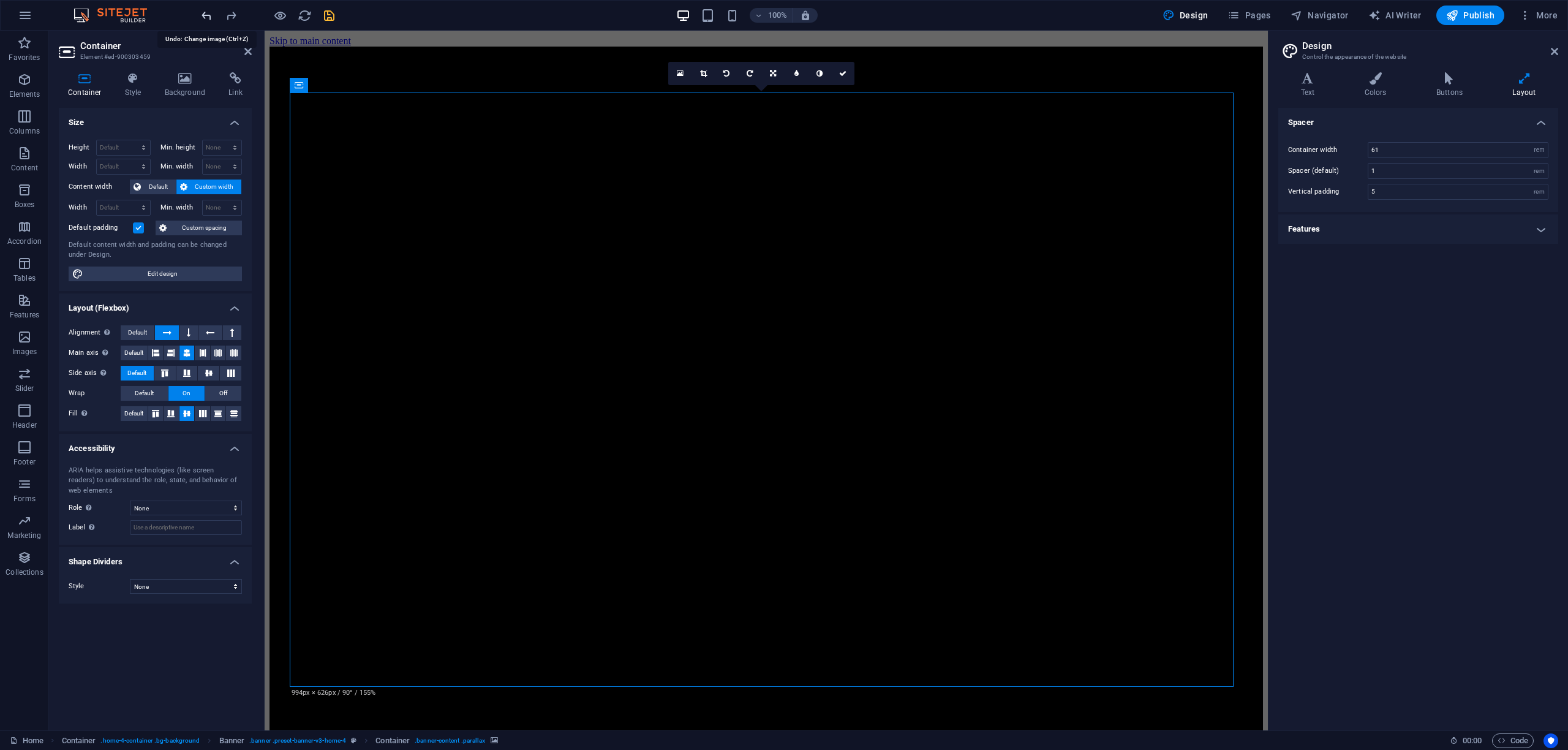
click at [206, 16] on icon "undo" at bounding box center [207, 16] width 14 height 14
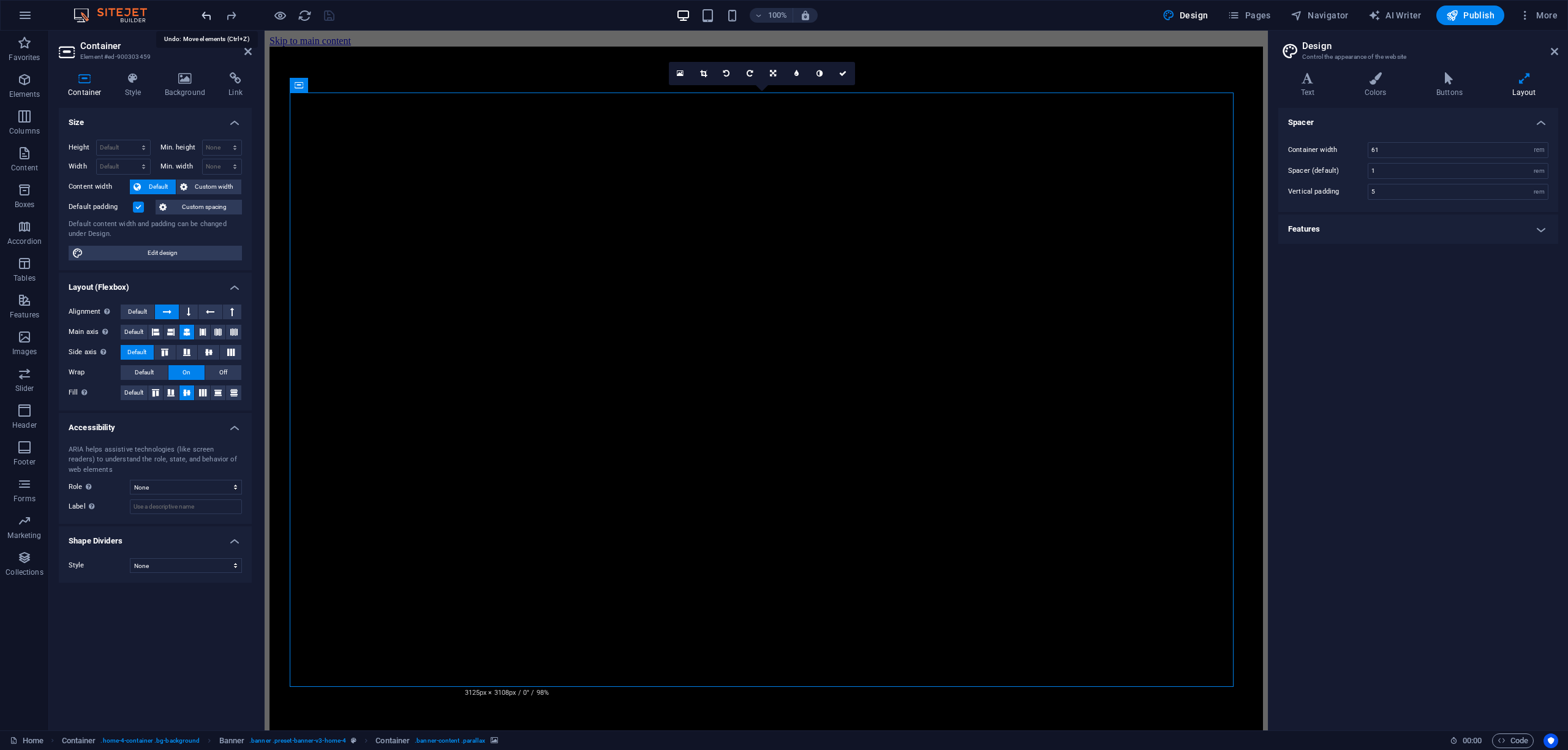
click at [206, 16] on icon "undo" at bounding box center [207, 16] width 14 height 14
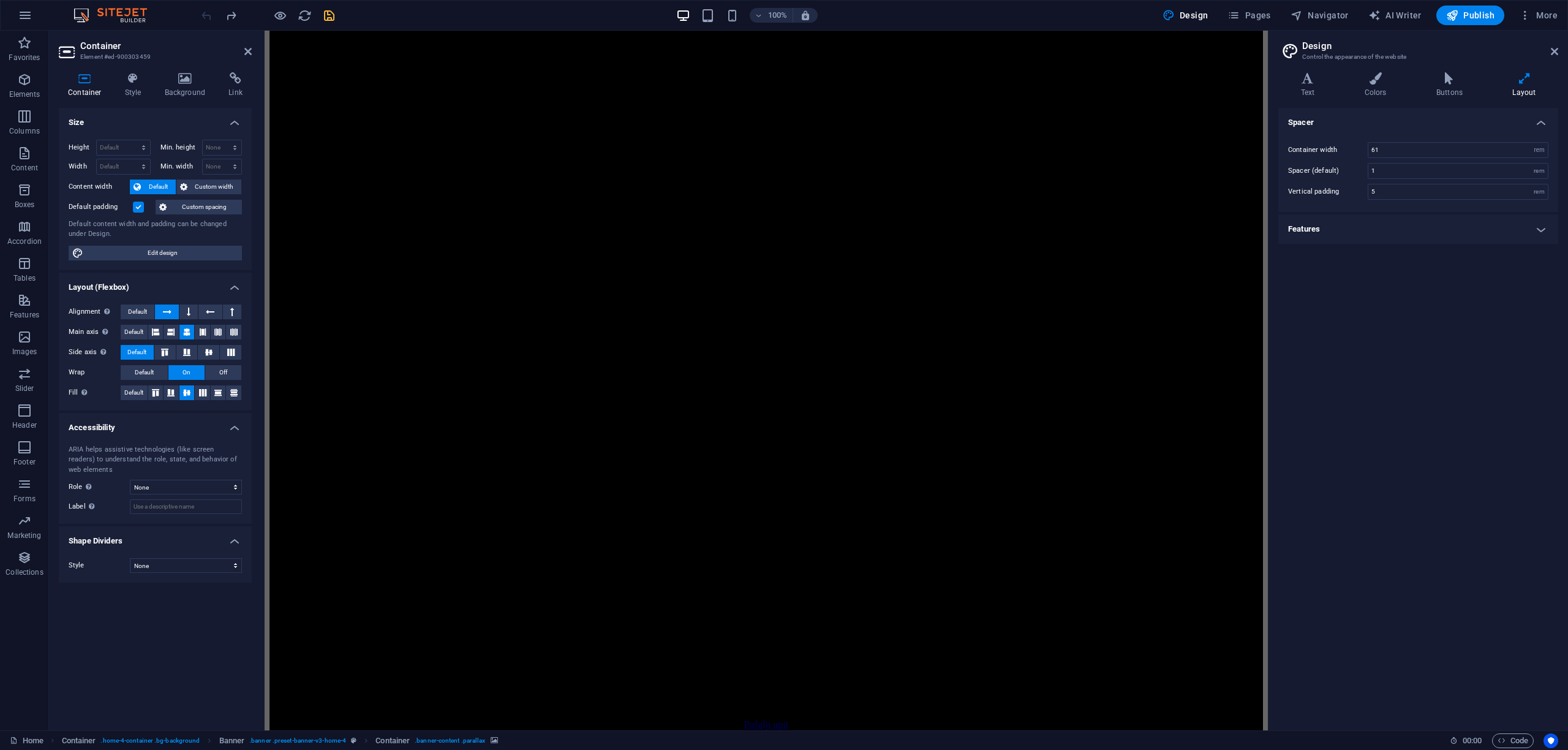
scroll to position [1656, 0]
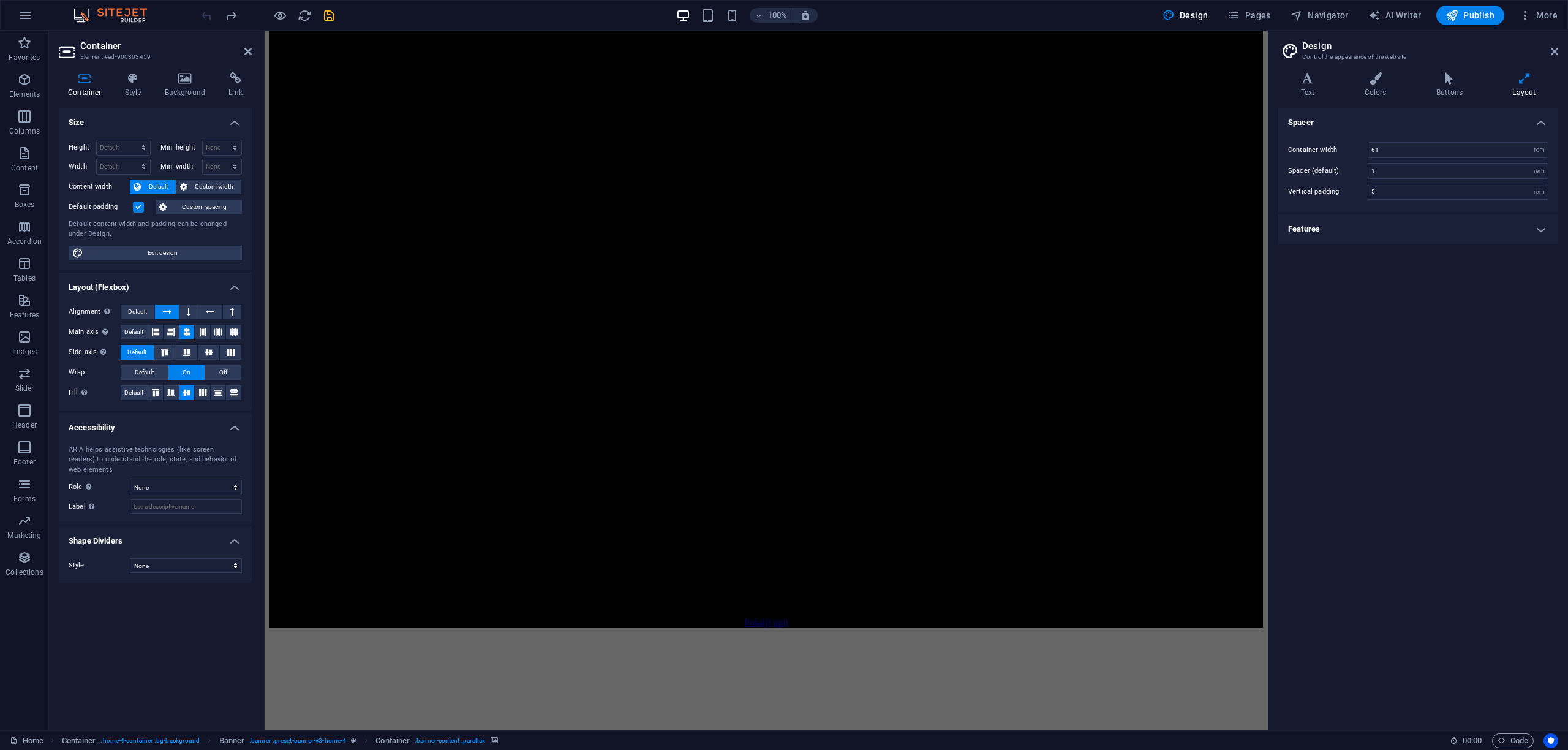
click at [206, 16] on div at bounding box center [267, 16] width 137 height 19
click at [233, 18] on icon "redo" at bounding box center [231, 16] width 14 height 14
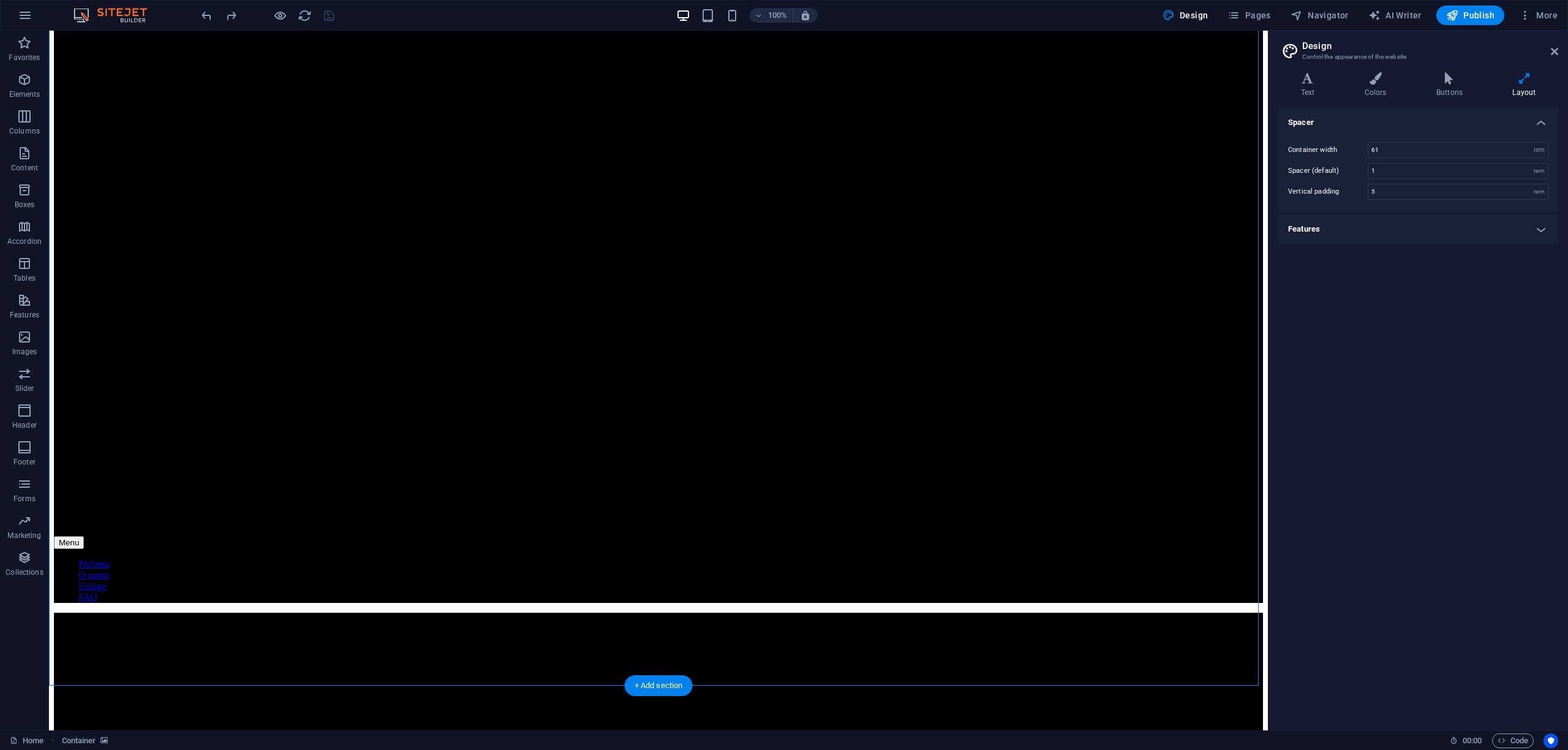
scroll to position [1176, 0]
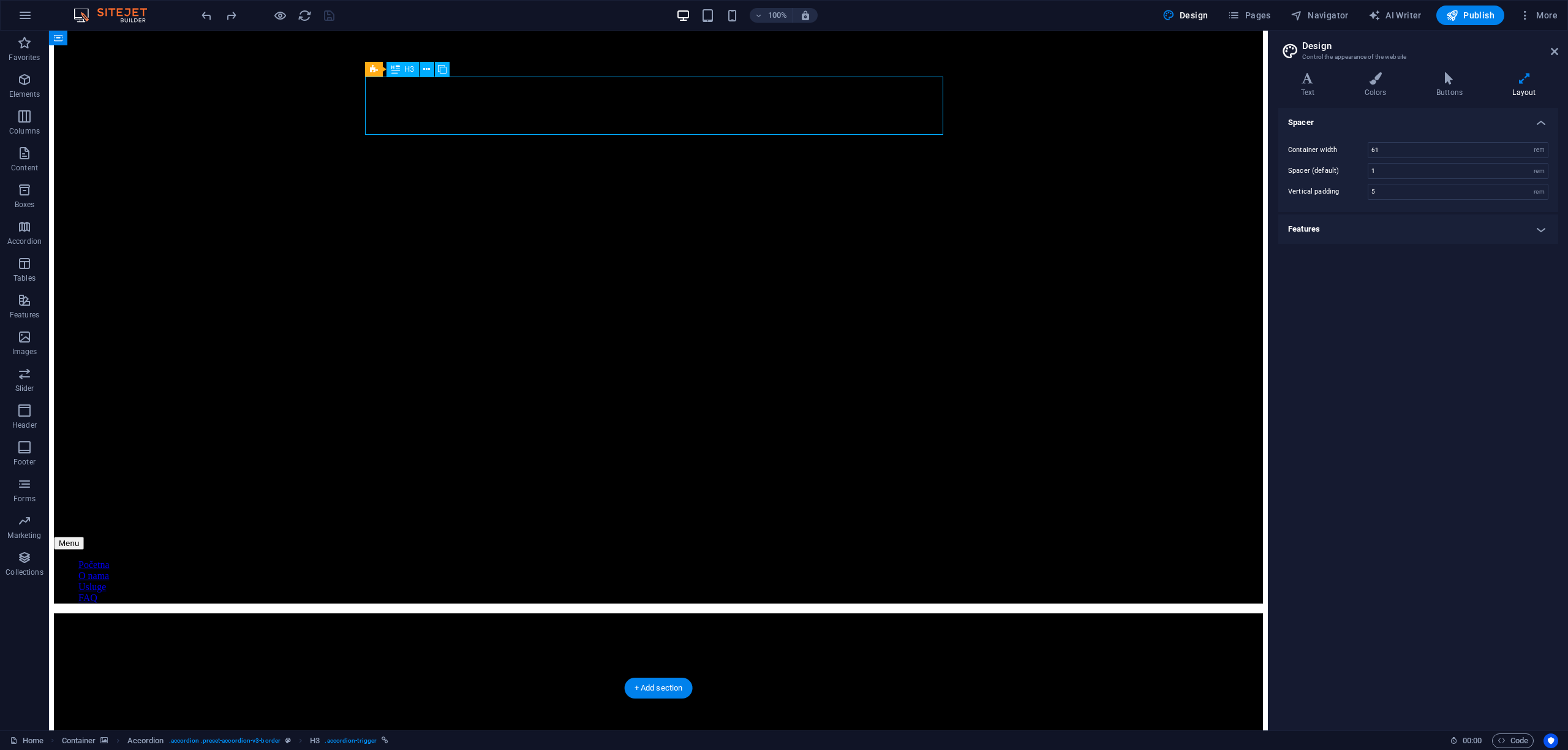
scroll to position [1238, 0]
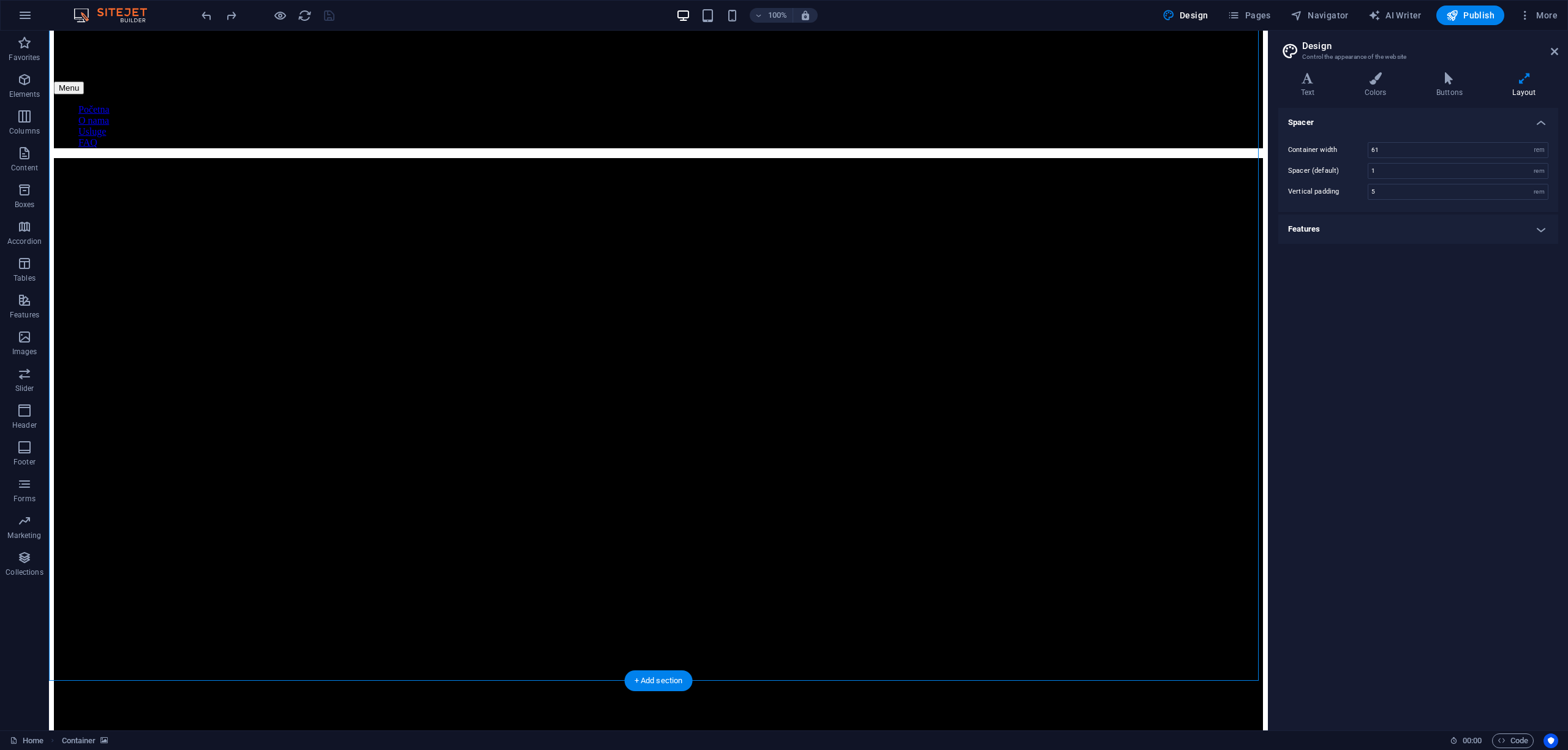
scroll to position [1656, 0]
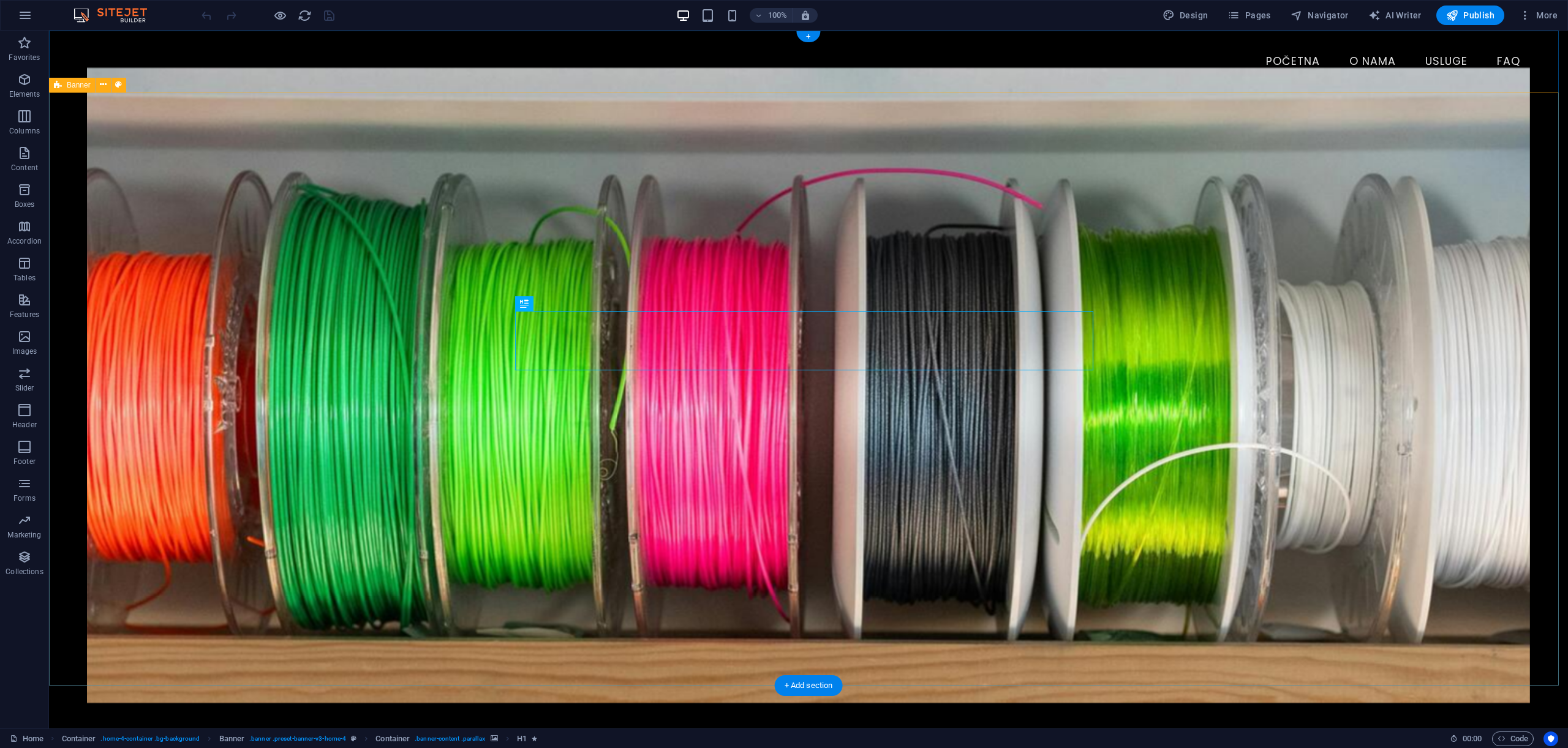
click at [65, 185] on div "MAS3 Design – Ideje pretvaramo u stvarnost Specijalizirani za 3D print i modeli…" at bounding box center [809, 537] width 1519 height 889
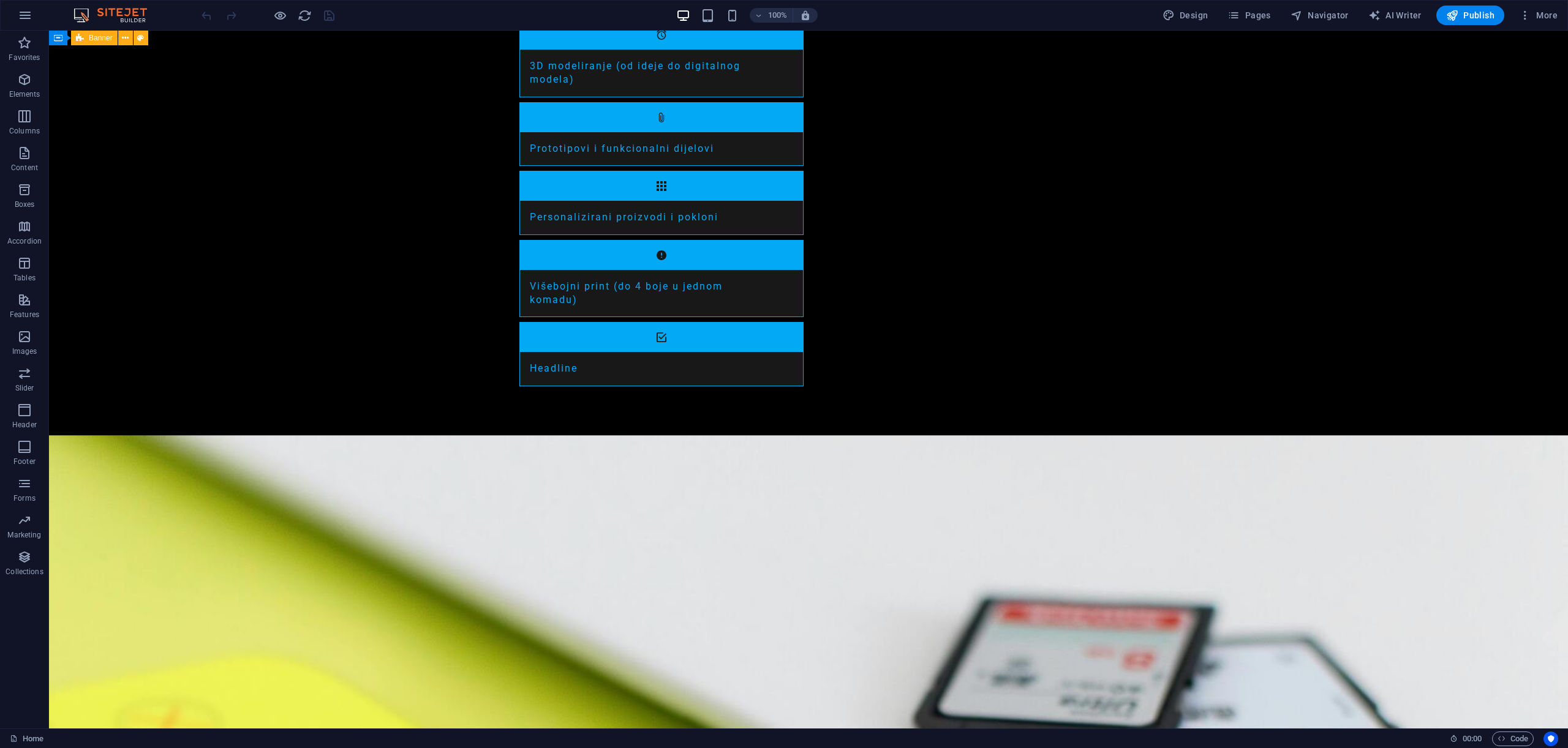
scroll to position [1655, 0]
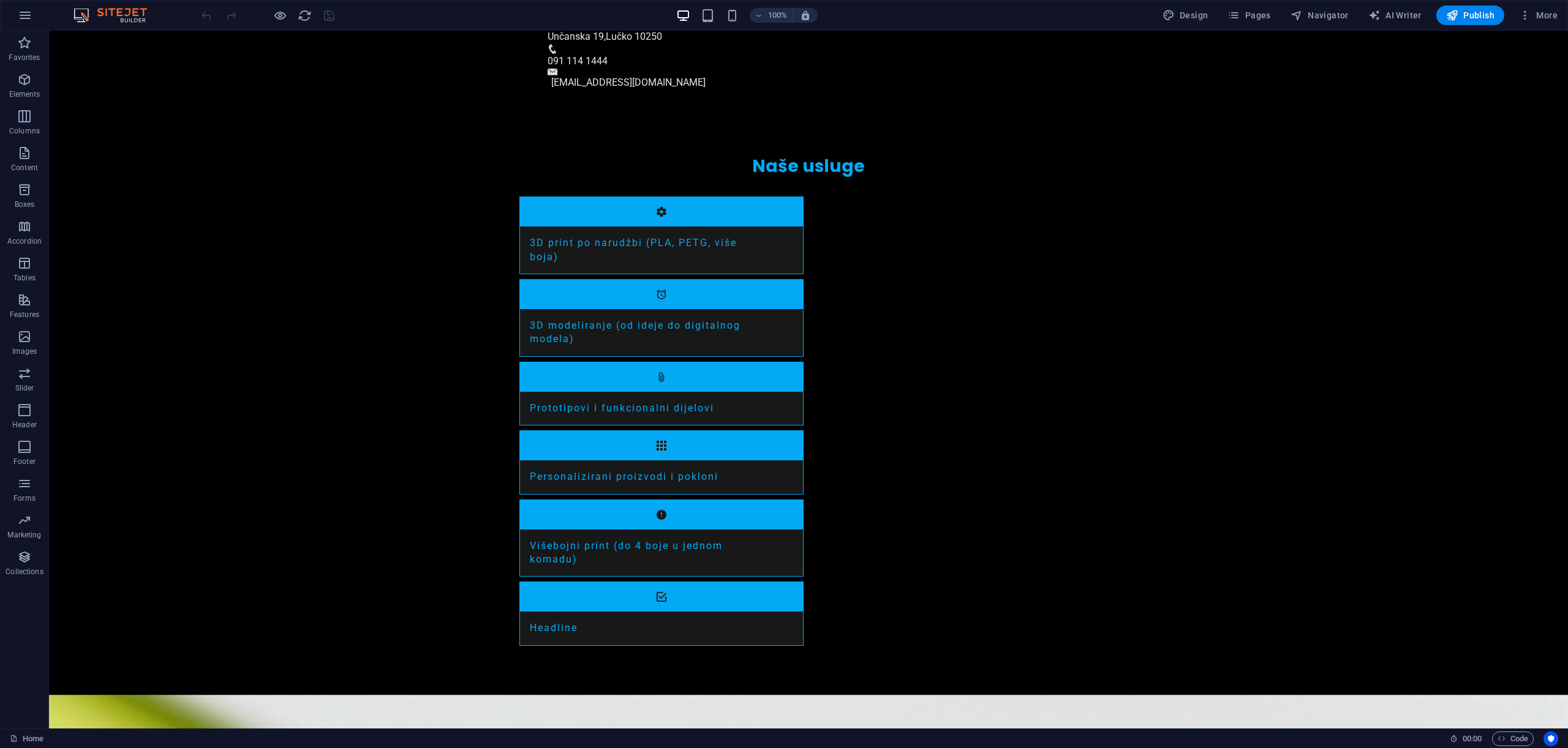
scroll to position [1655, 0]
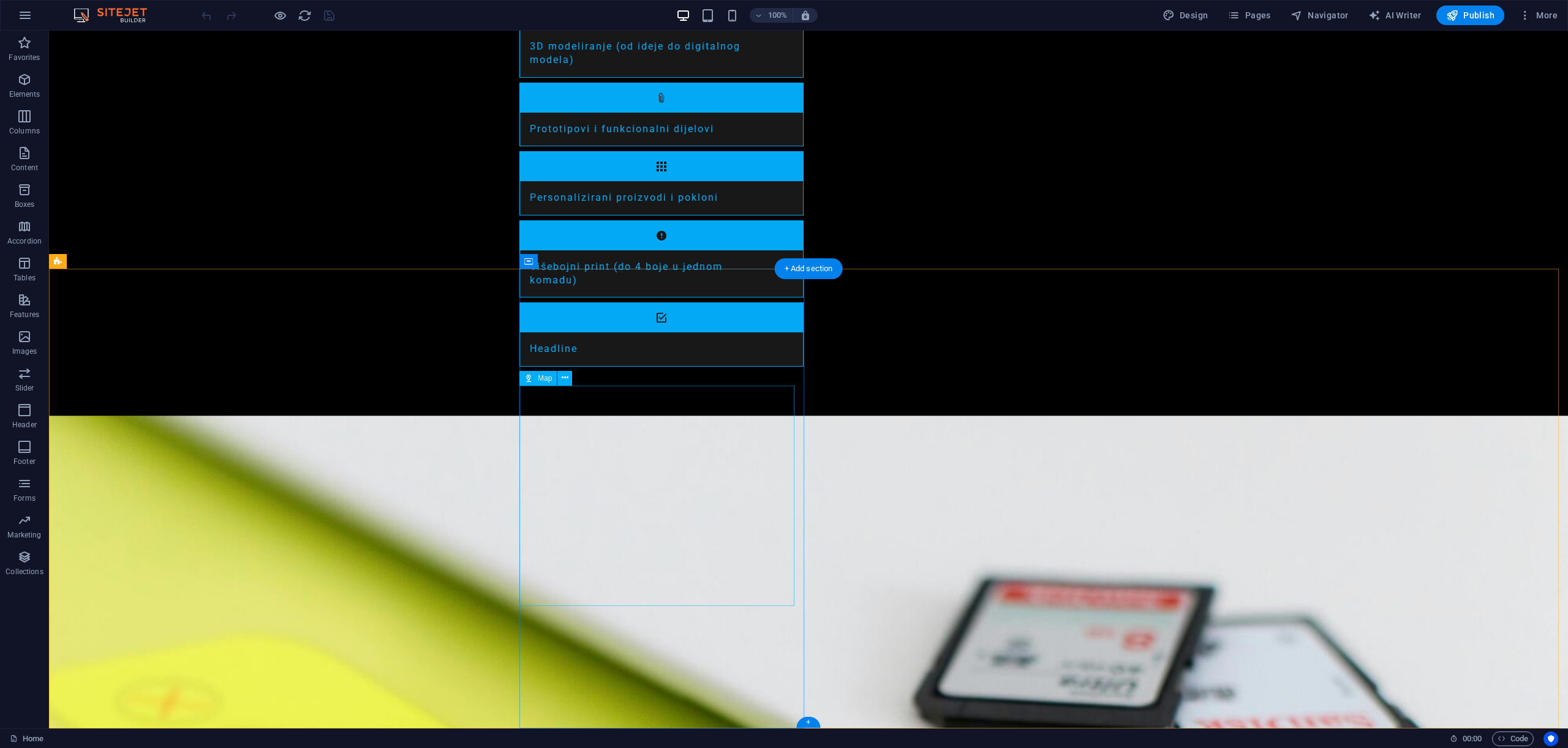
select select "1"
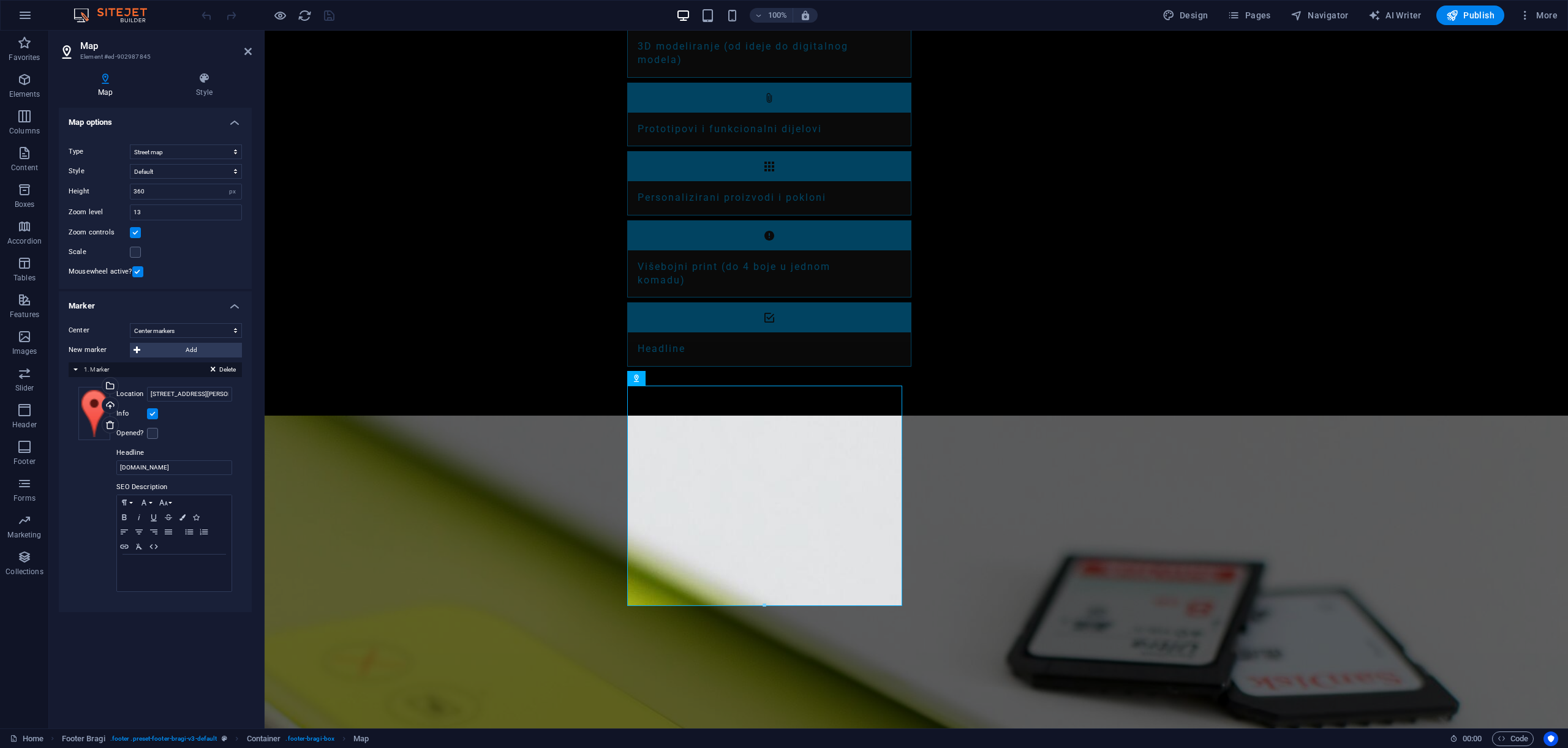
click at [73, 122] on h4 "Map options" at bounding box center [155, 119] width 193 height 22
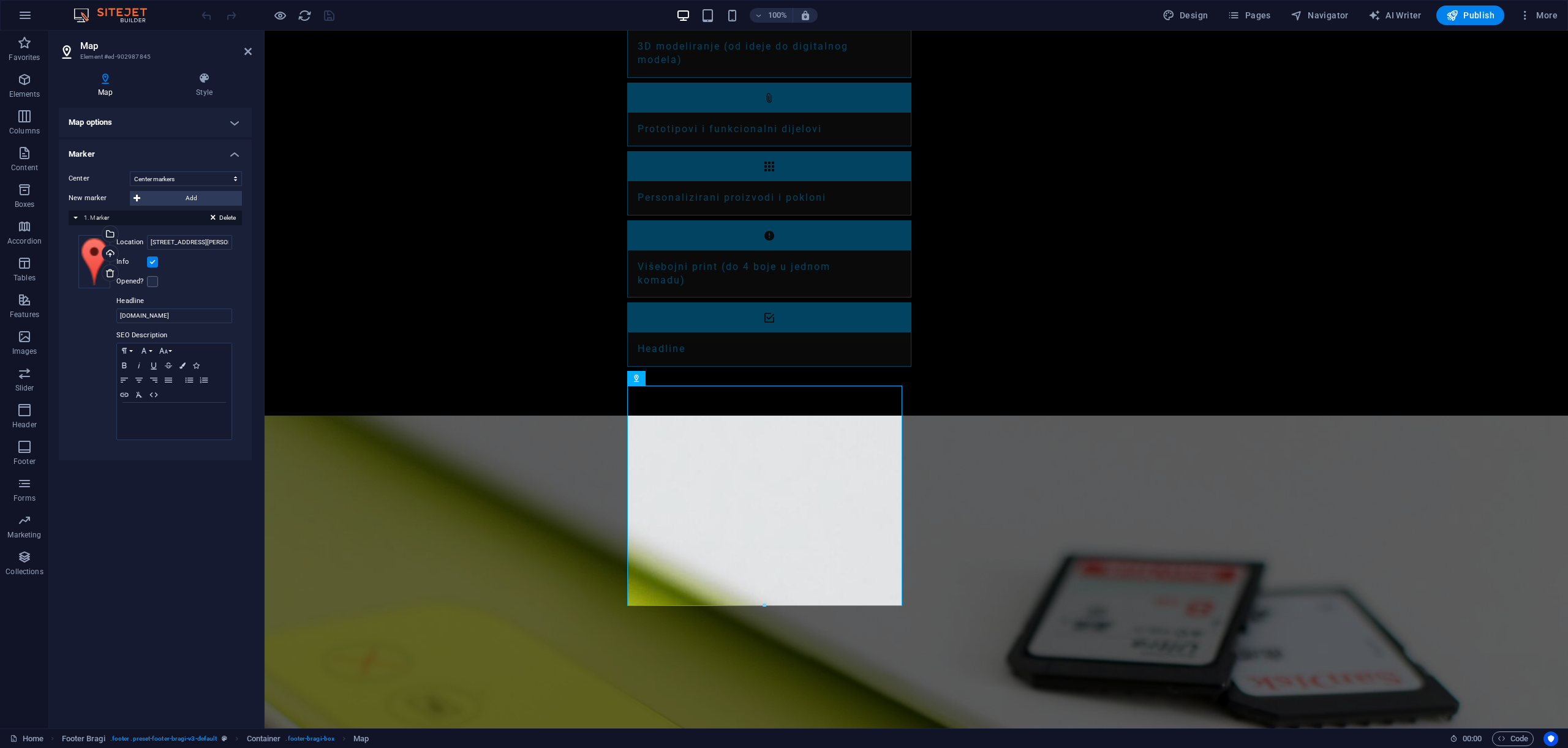
click at [73, 122] on h4 "Map options" at bounding box center [155, 123] width 193 height 30
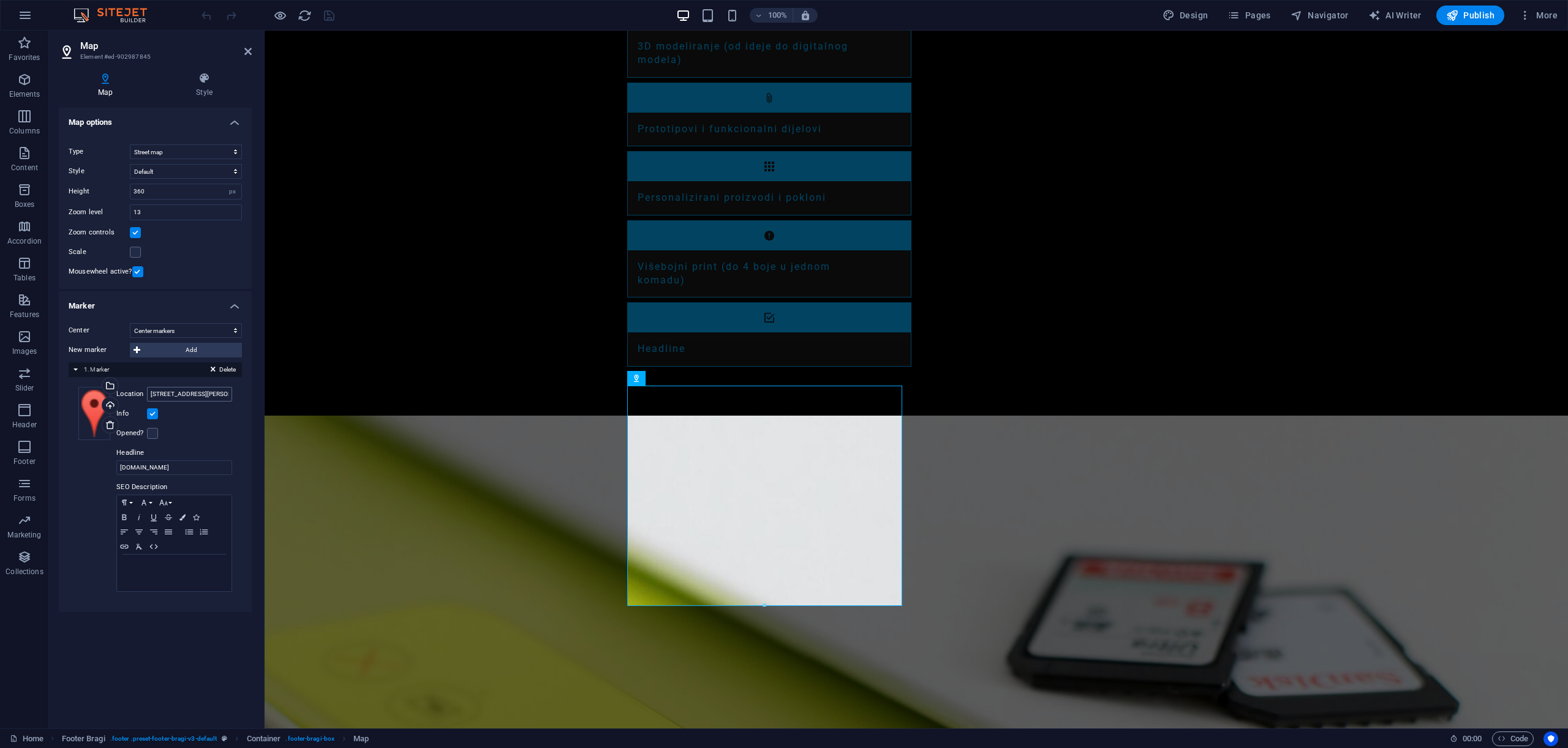
drag, startPoint x: 61, startPoint y: 100, endPoint x: 170, endPoint y: 390, distance: 309.8
click at [169, 378] on div "Map Style Map options Map center [STREET_ADDRESS][PERSON_NAME] Map is limited t…" at bounding box center [155, 396] width 193 height 647
drag, startPoint x: 242, startPoint y: 605, endPoint x: 98, endPoint y: 525, distance: 164.7
click at [98, 525] on div "Center Don't center Center markers Center and zoom markers New marker Add Delet…" at bounding box center [155, 463] width 193 height 299
click at [111, 404] on div "Upload" at bounding box center [109, 407] width 18 height 18
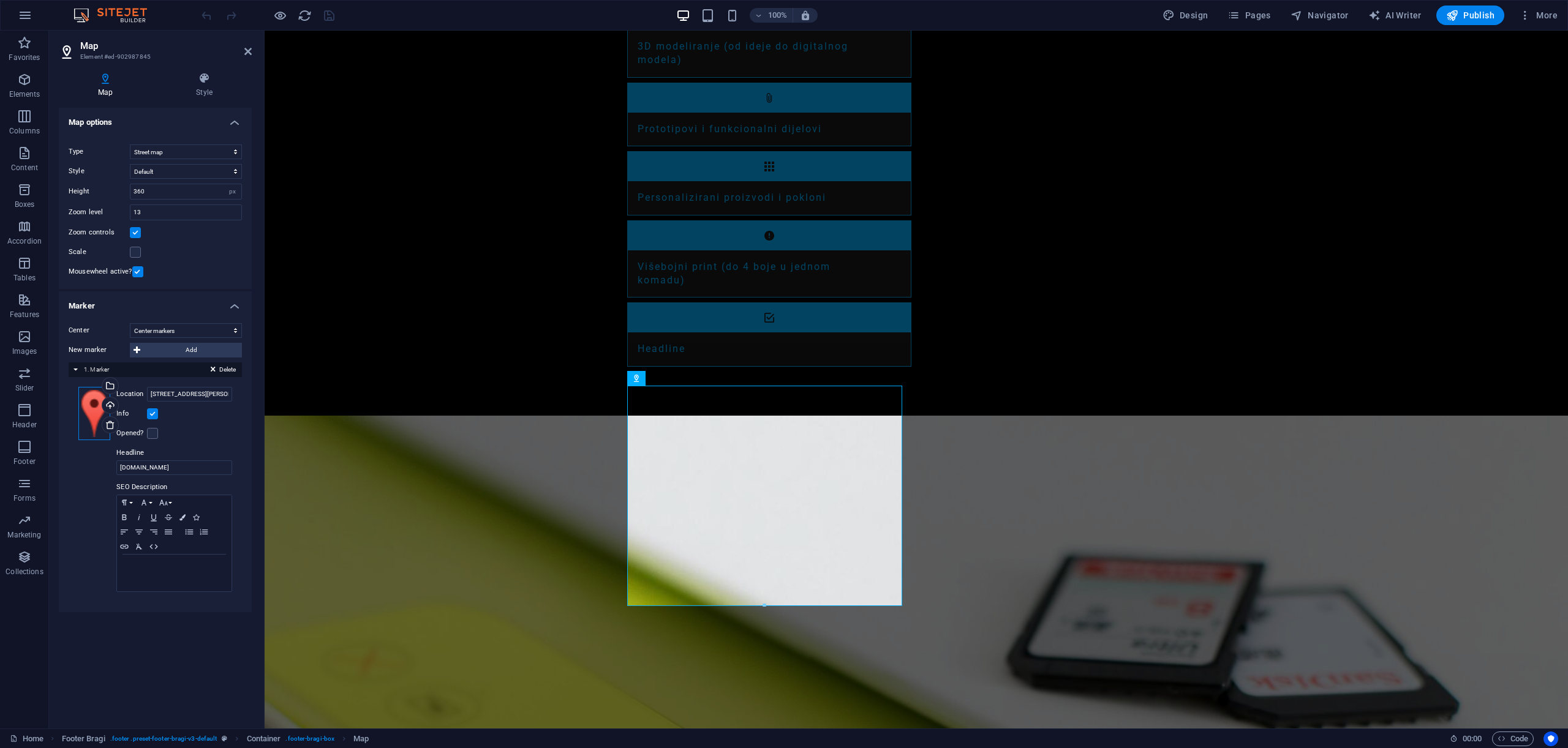
click at [93, 417] on div "Drag files here, click to choose files or select files from Files or our free s…" at bounding box center [94, 413] width 32 height 54
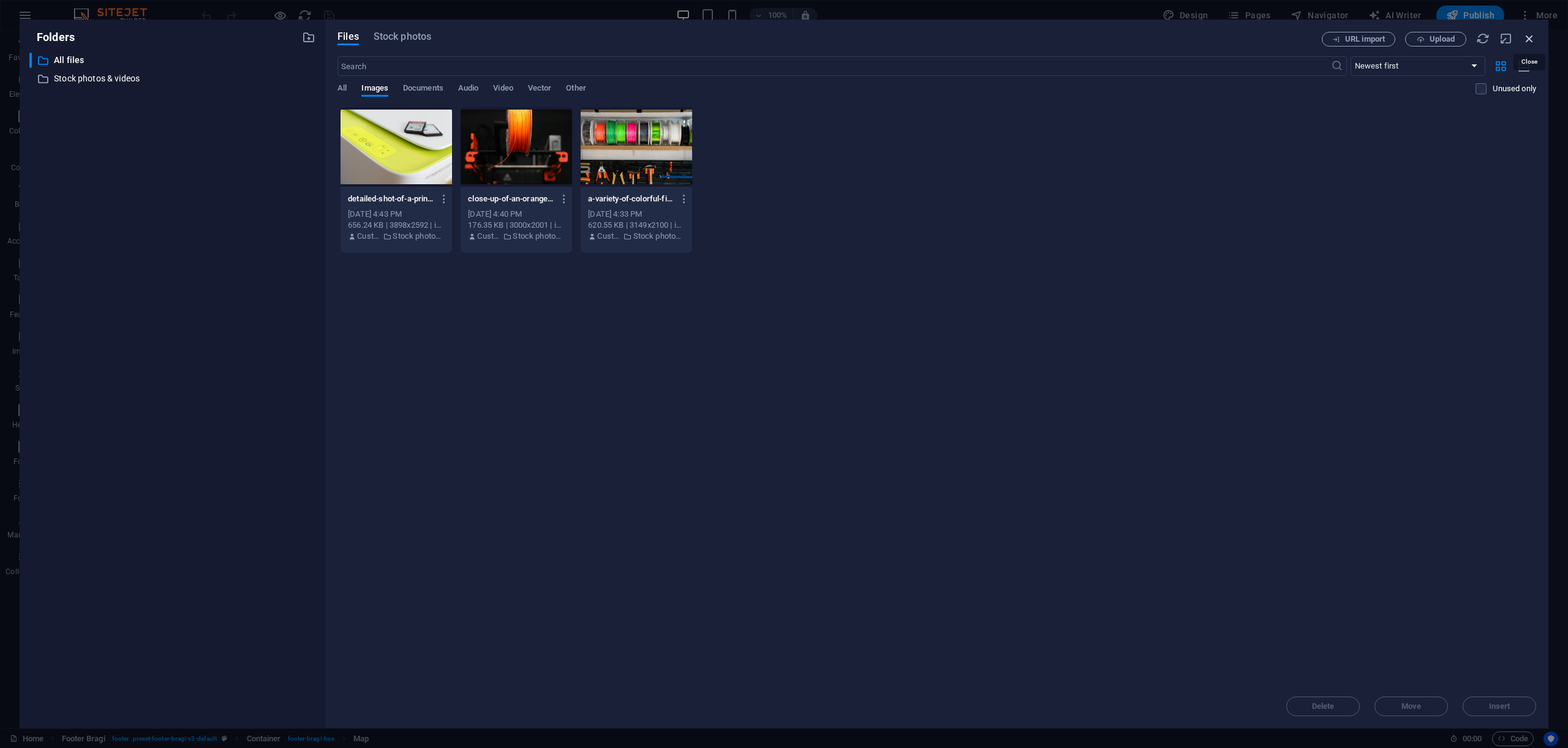
click at [1529, 40] on icon "button" at bounding box center [1529, 38] width 14 height 14
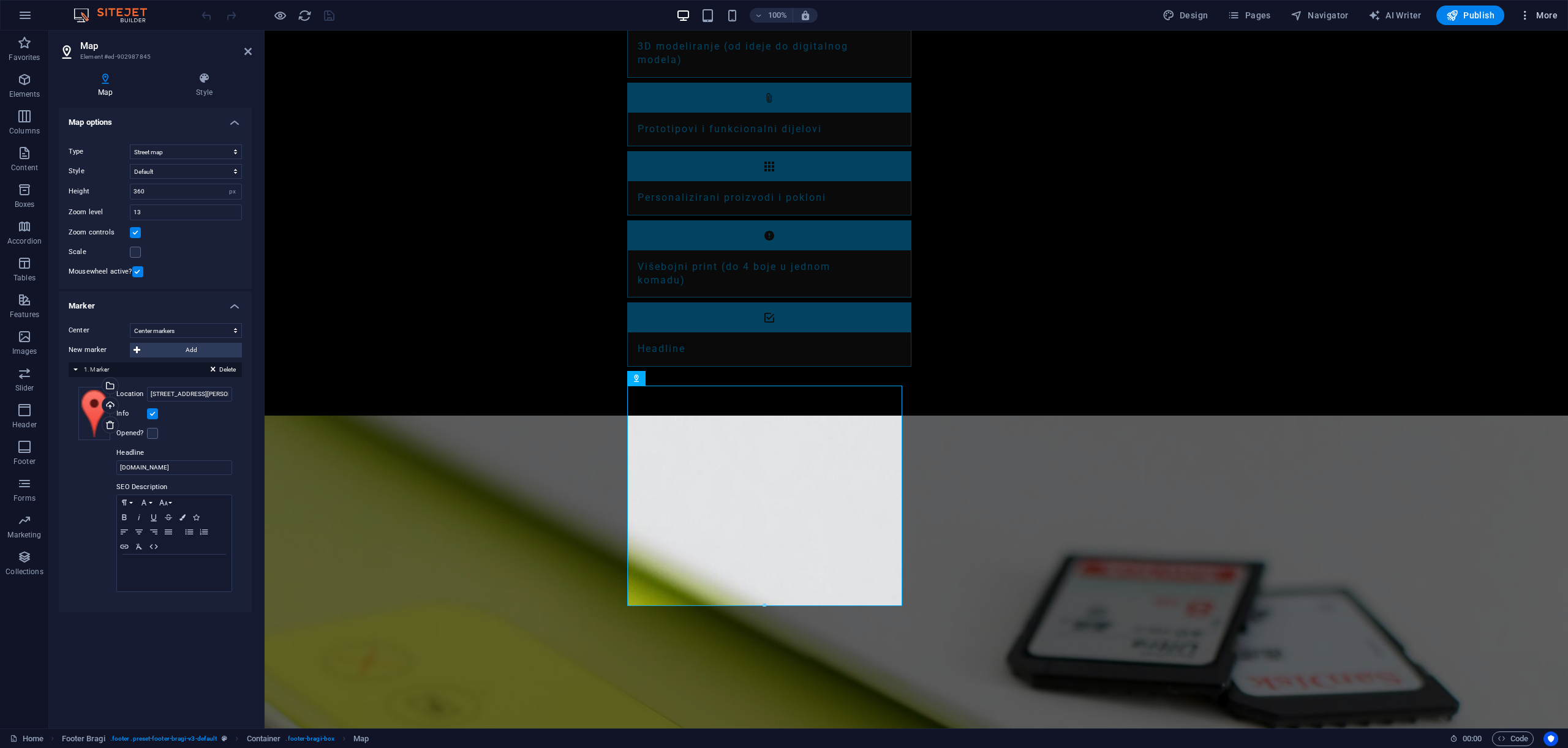
click at [1538, 14] on span "More" at bounding box center [1538, 15] width 39 height 12
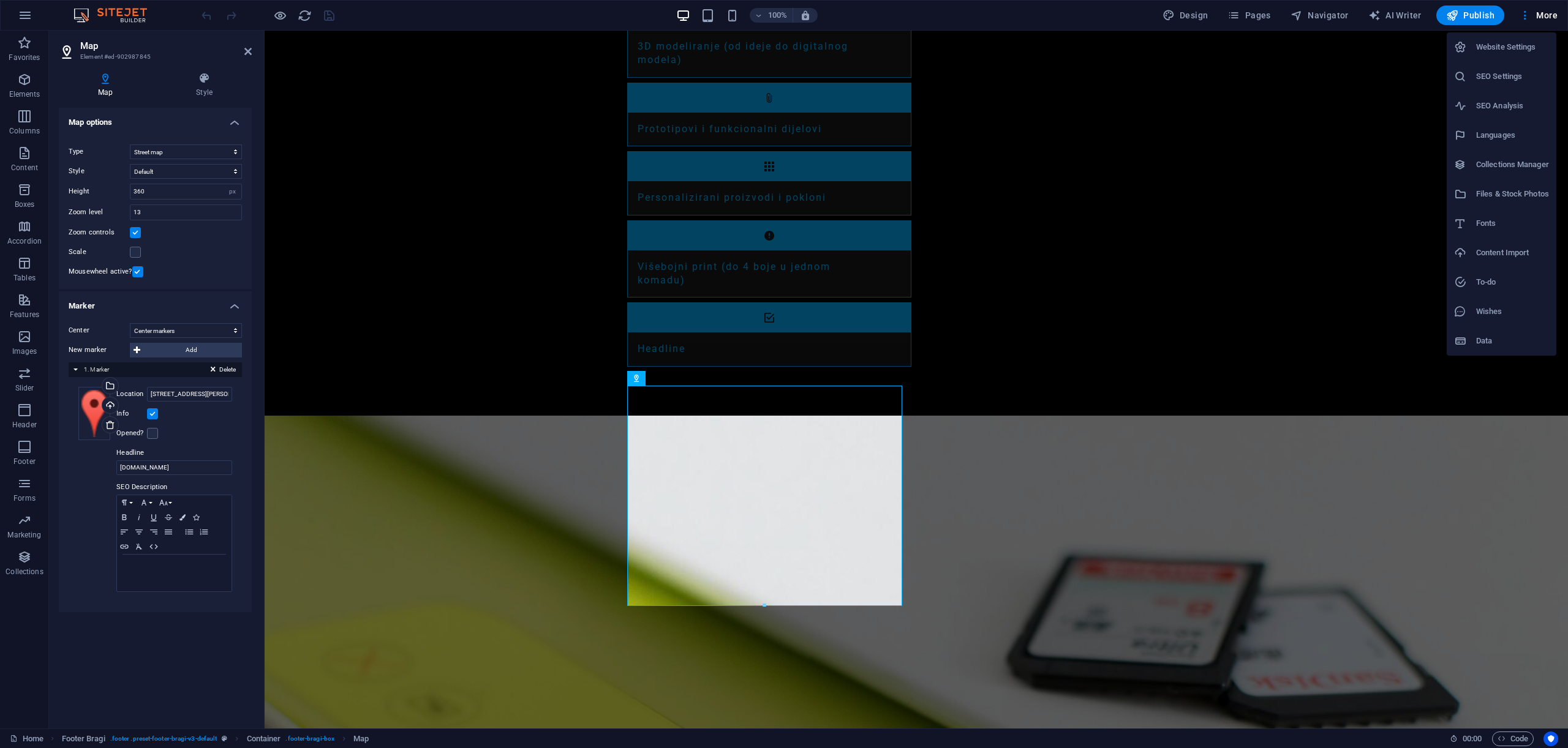
click at [1489, 74] on h6 "SEO Settings" at bounding box center [1512, 76] width 73 height 15
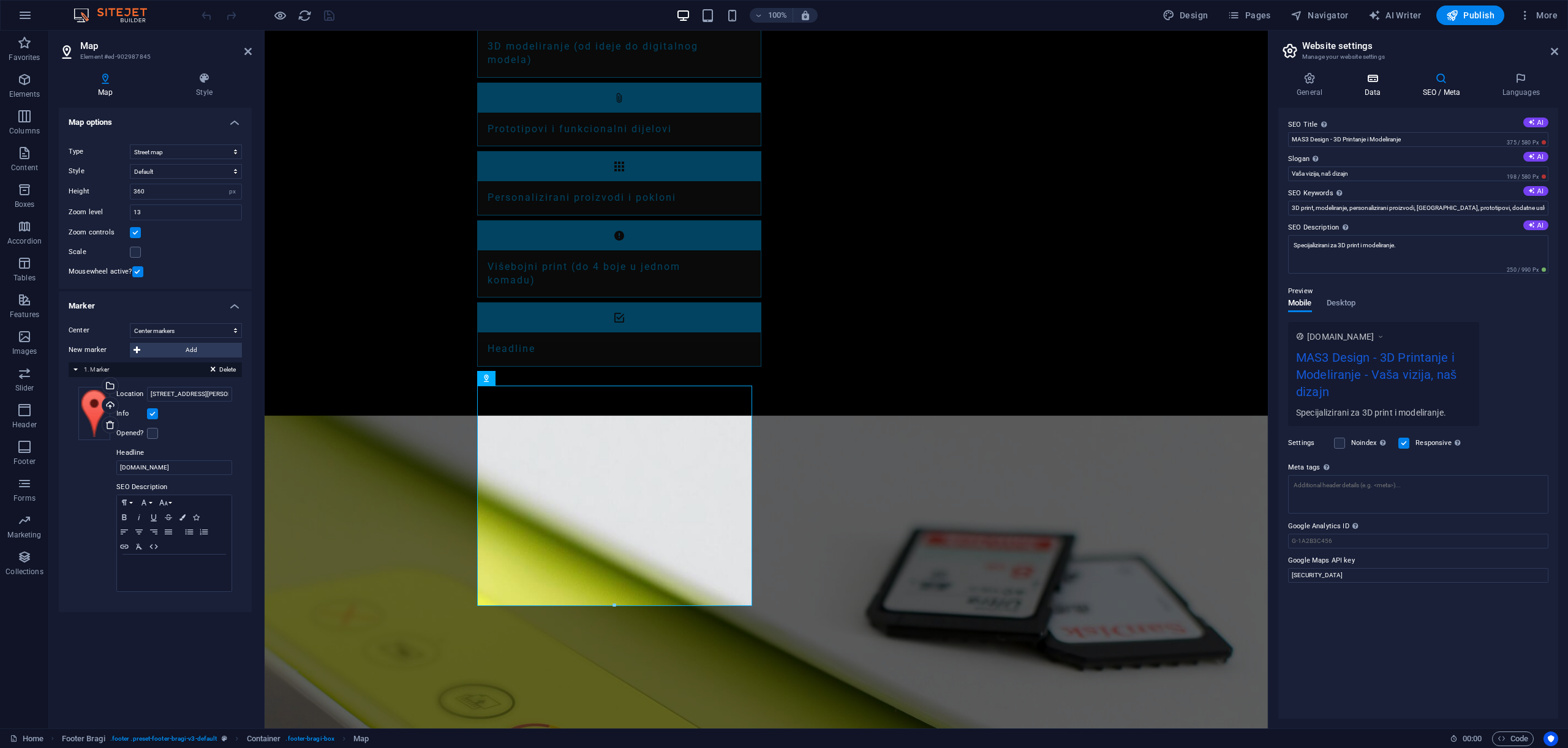
click at [1380, 81] on icon at bounding box center [1372, 78] width 54 height 12
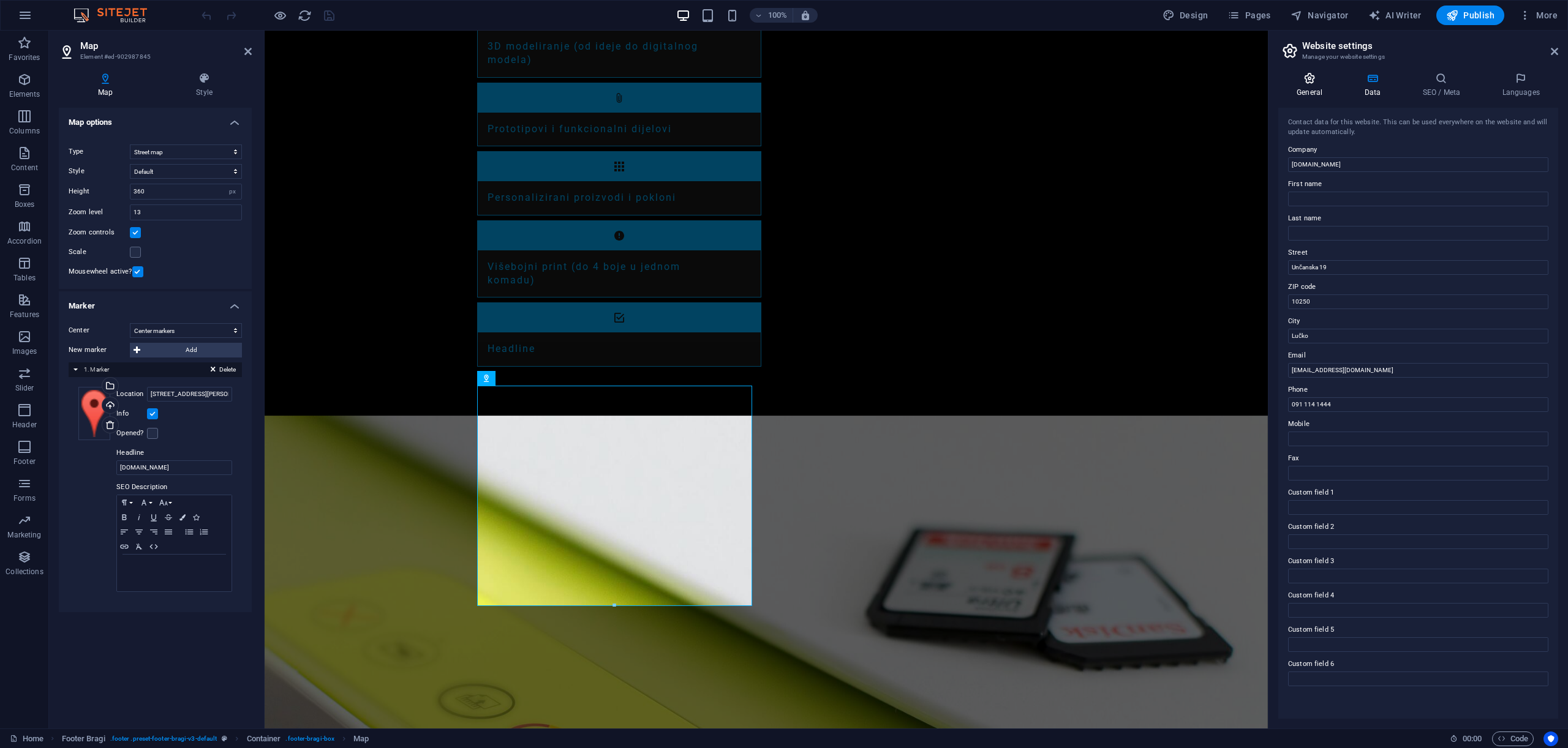
click at [1314, 85] on h4 "General" at bounding box center [1312, 85] width 67 height 26
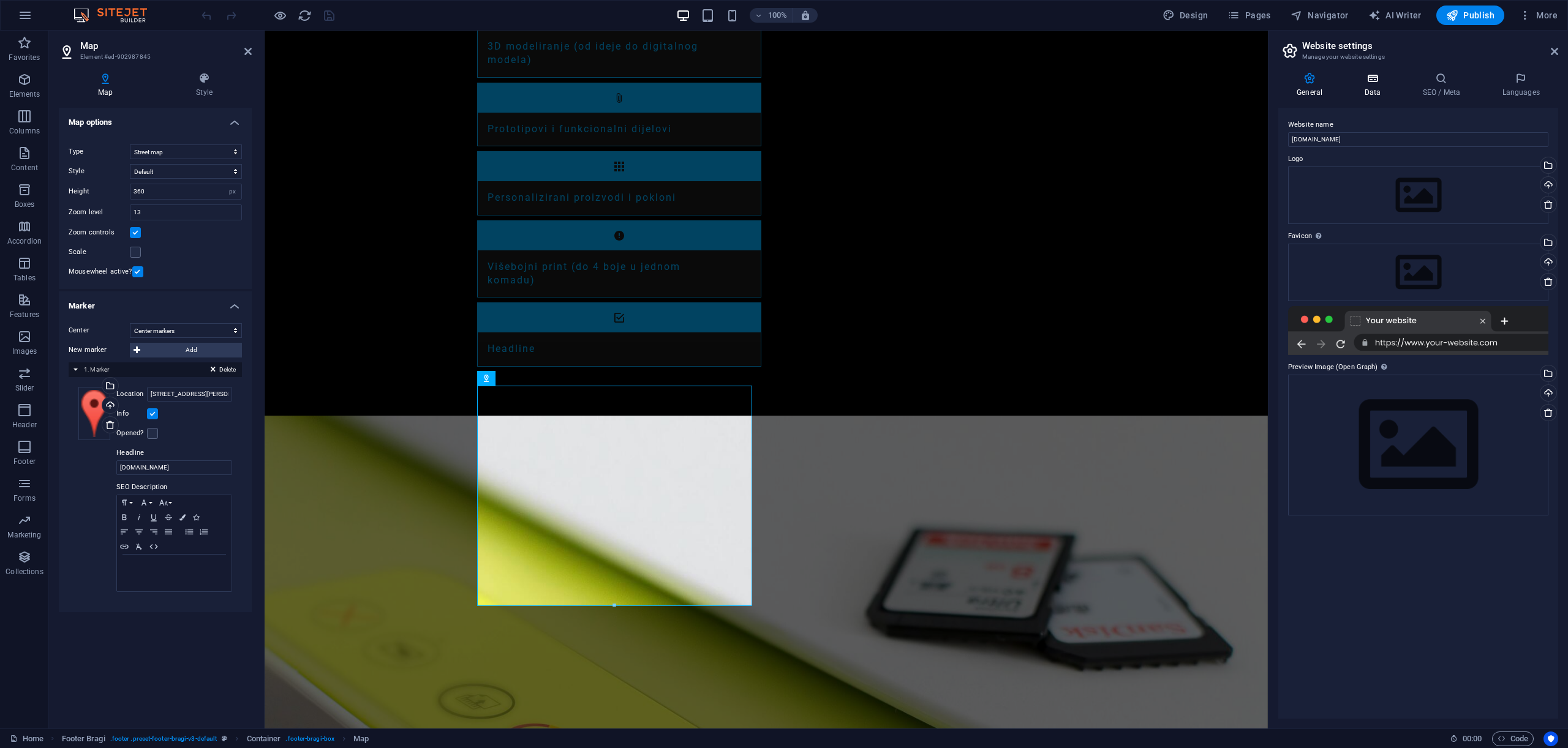
click at [1367, 86] on h4 "Data" at bounding box center [1375, 85] width 58 height 26
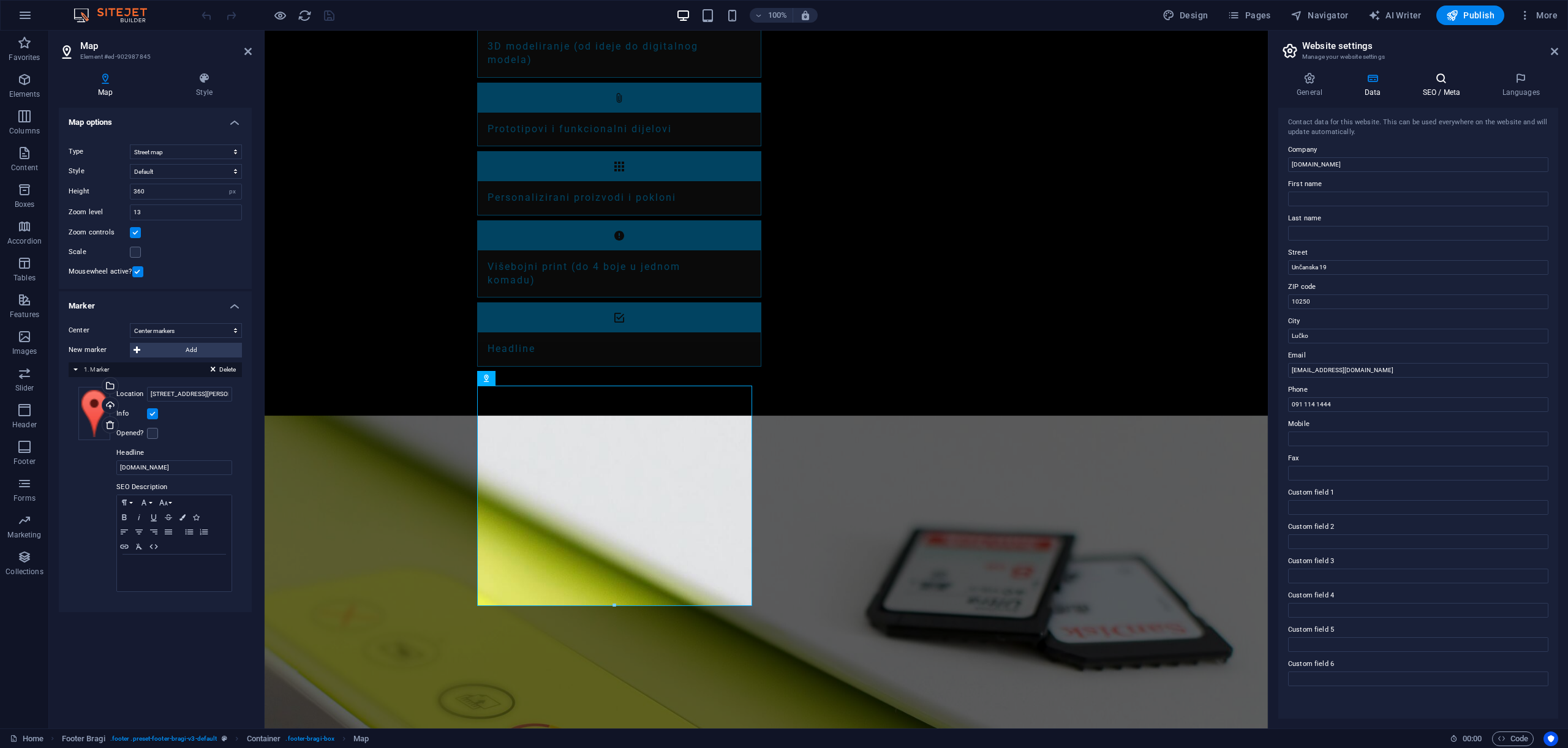
click at [1437, 88] on h4 "SEO / Meta" at bounding box center [1443, 85] width 79 height 26
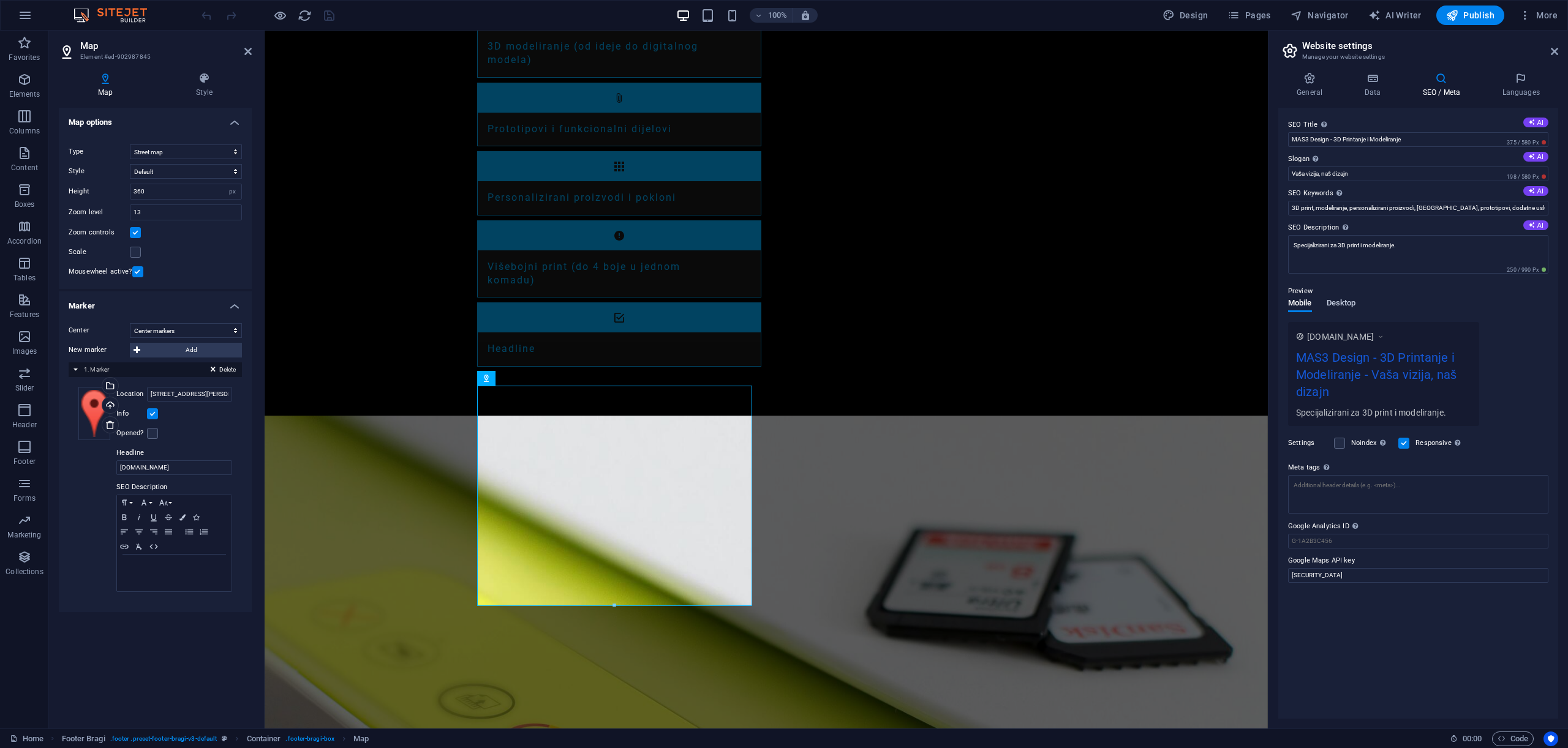
click at [1342, 303] on span "Desktop" at bounding box center [1341, 304] width 30 height 17
click at [1310, 301] on span "Mobile" at bounding box center [1300, 304] width 24 height 17
click at [1346, 303] on span "Desktop" at bounding box center [1341, 304] width 30 height 17
click at [1442, 517] on input "[SECURITY_DATA]" at bounding box center [1418, 519] width 260 height 15
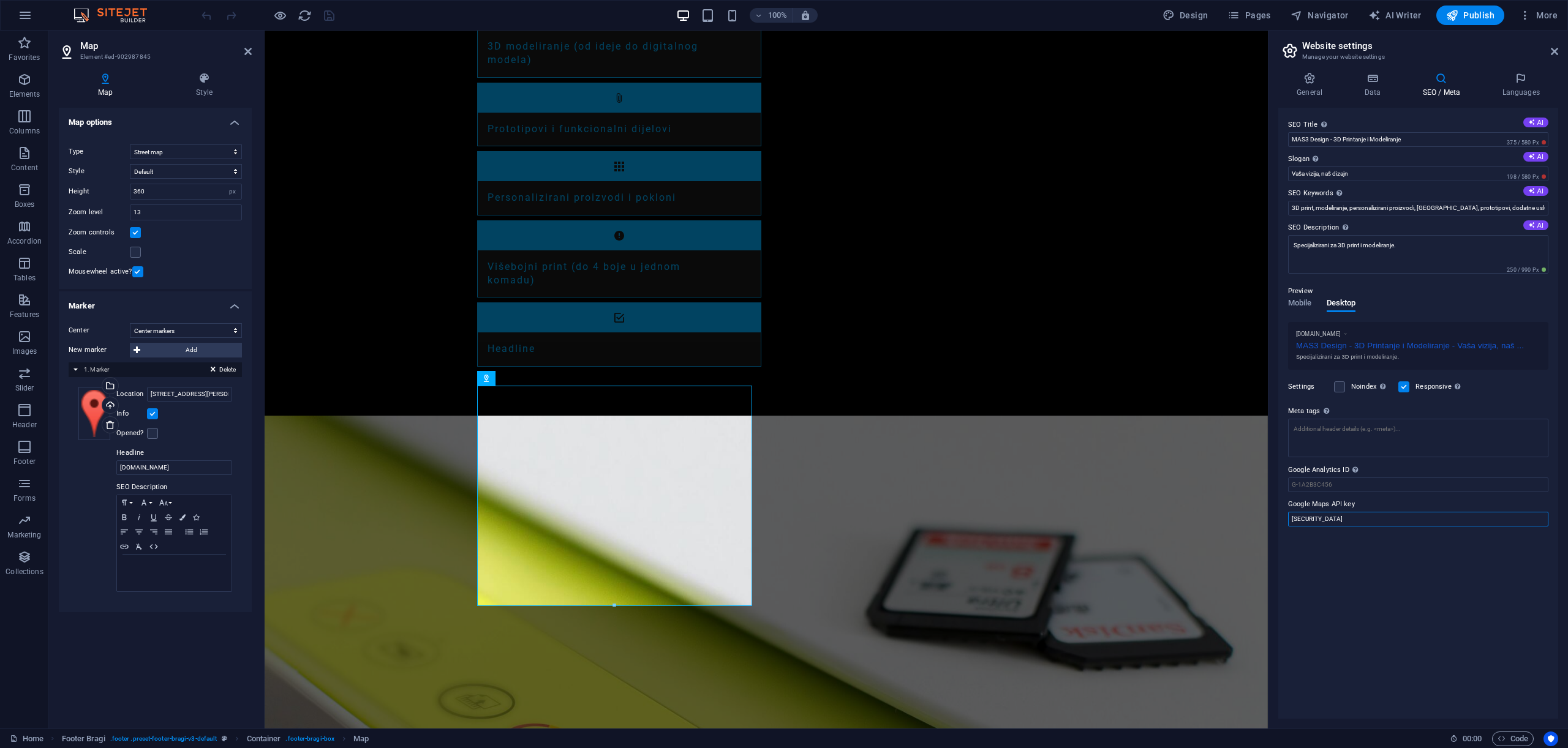
click at [1442, 517] on input "[SECURITY_DATA]" at bounding box center [1418, 519] width 260 height 15
click at [1398, 594] on div "SEO Title The title of your website - make it something that stands out in sear…" at bounding box center [1418, 413] width 280 height 611
click at [1513, 87] on h4 "Languages" at bounding box center [1521, 85] width 75 height 26
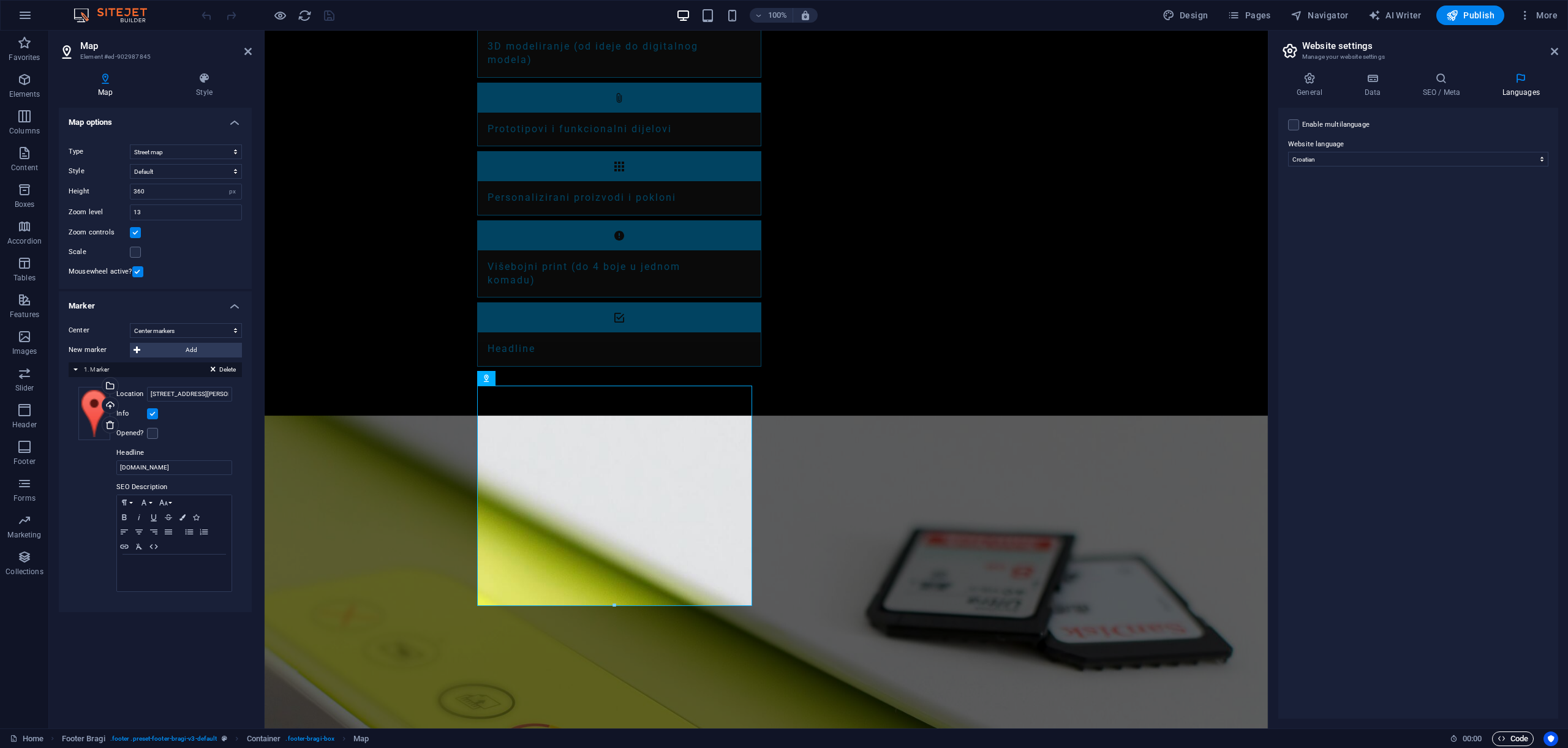
click at [1518, 739] on span "Code" at bounding box center [1512, 738] width 30 height 15
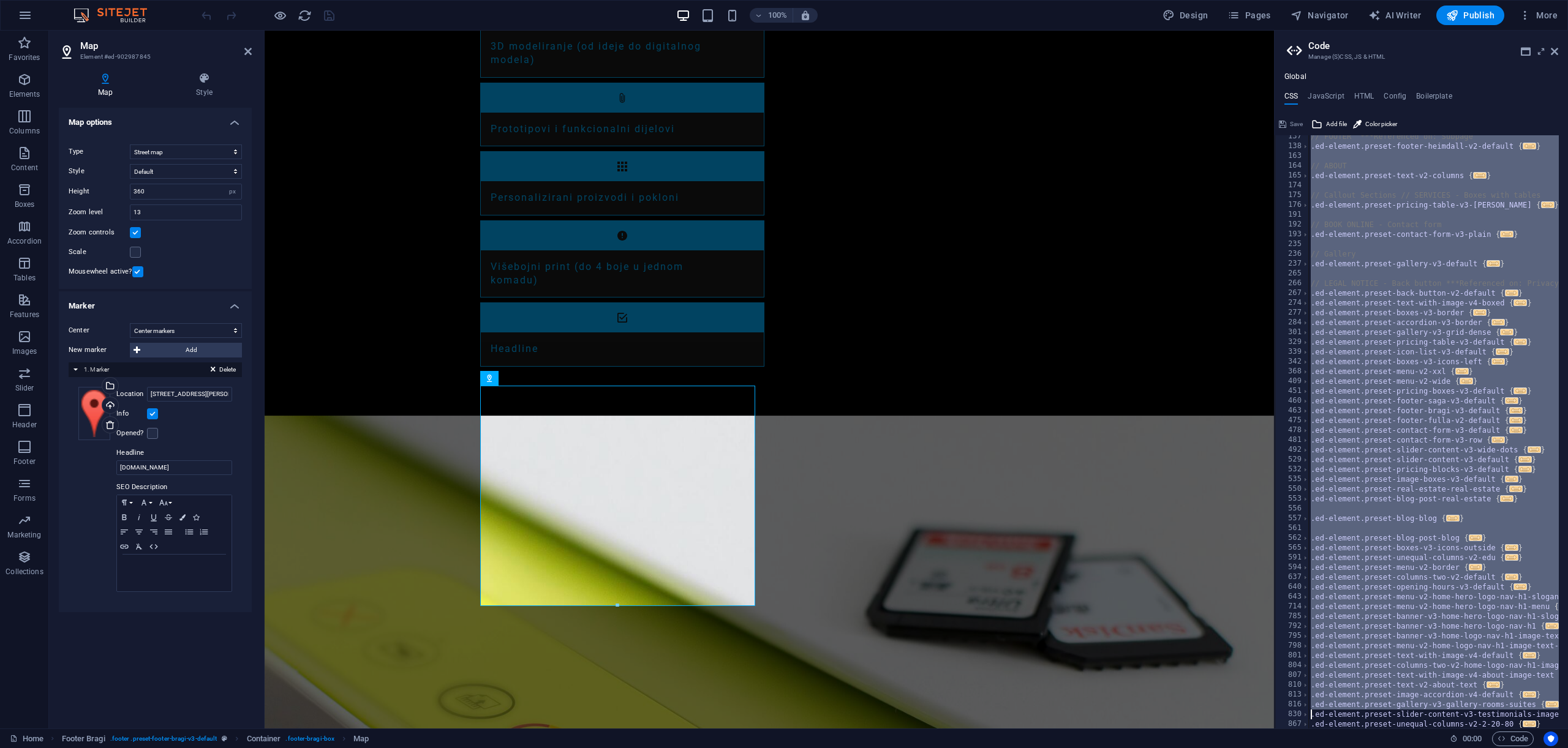
scroll to position [327, 0]
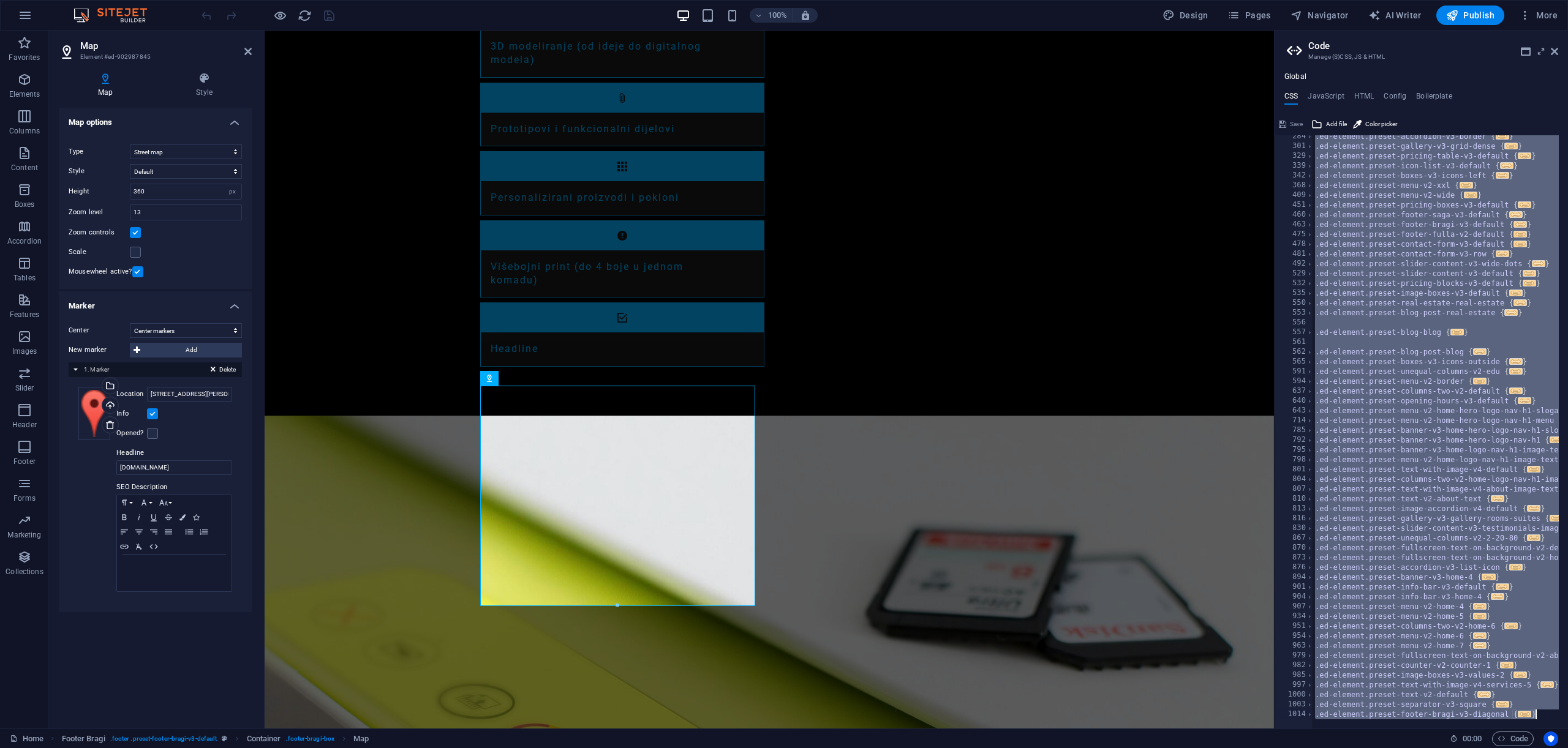
drag, startPoint x: 1284, startPoint y: 142, endPoint x: 1463, endPoint y: 813, distance: 694.5
type textarea "); }"
click at [1322, 94] on h4 "JavaScript" at bounding box center [1326, 98] width 36 height 14
type textarea "/* JS for preset "Menu V2" */"
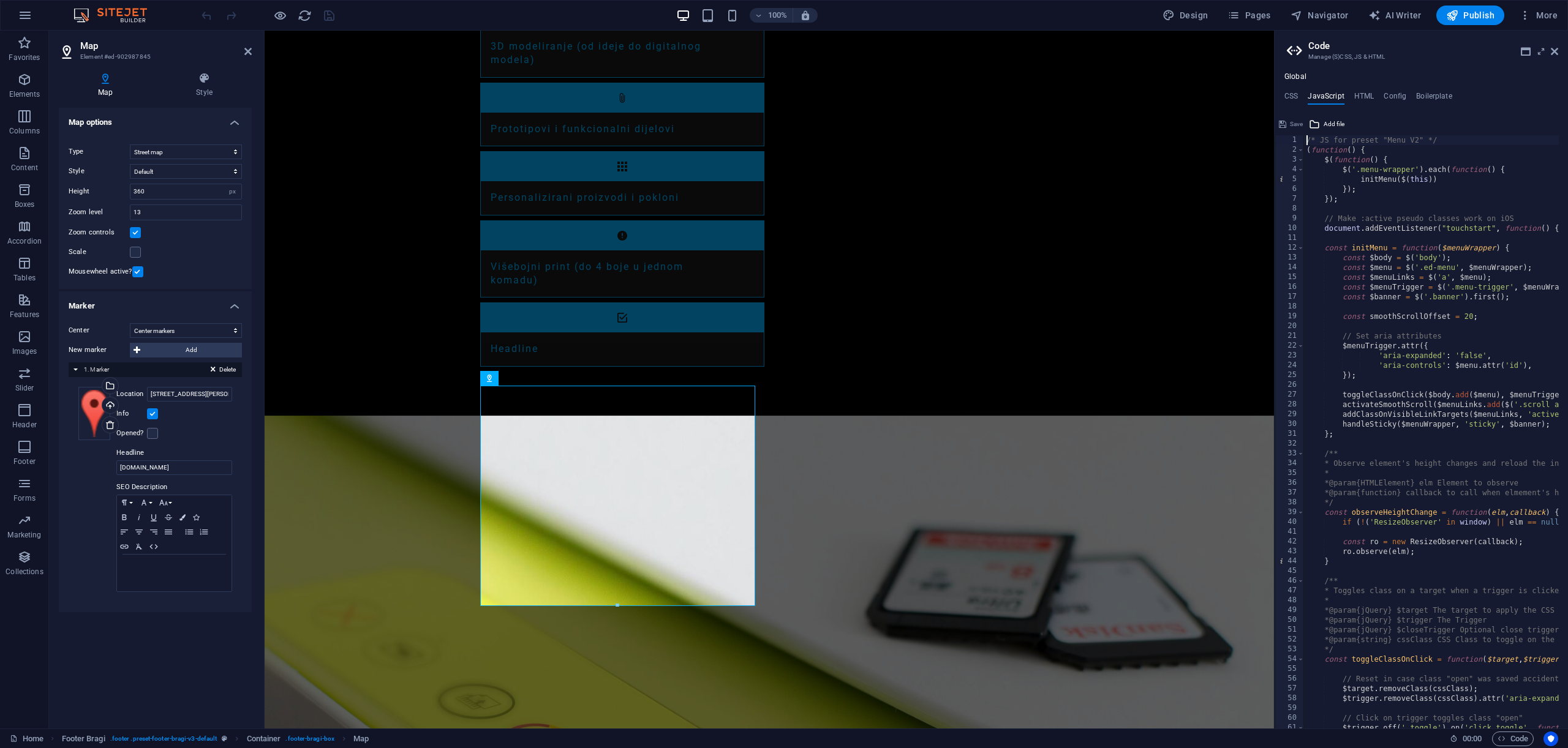
scroll to position [0, 0]
click at [1291, 73] on h4 "Global" at bounding box center [1295, 77] width 22 height 10
click at [1294, 99] on h4 "CSS" at bounding box center [1291, 98] width 14 height 14
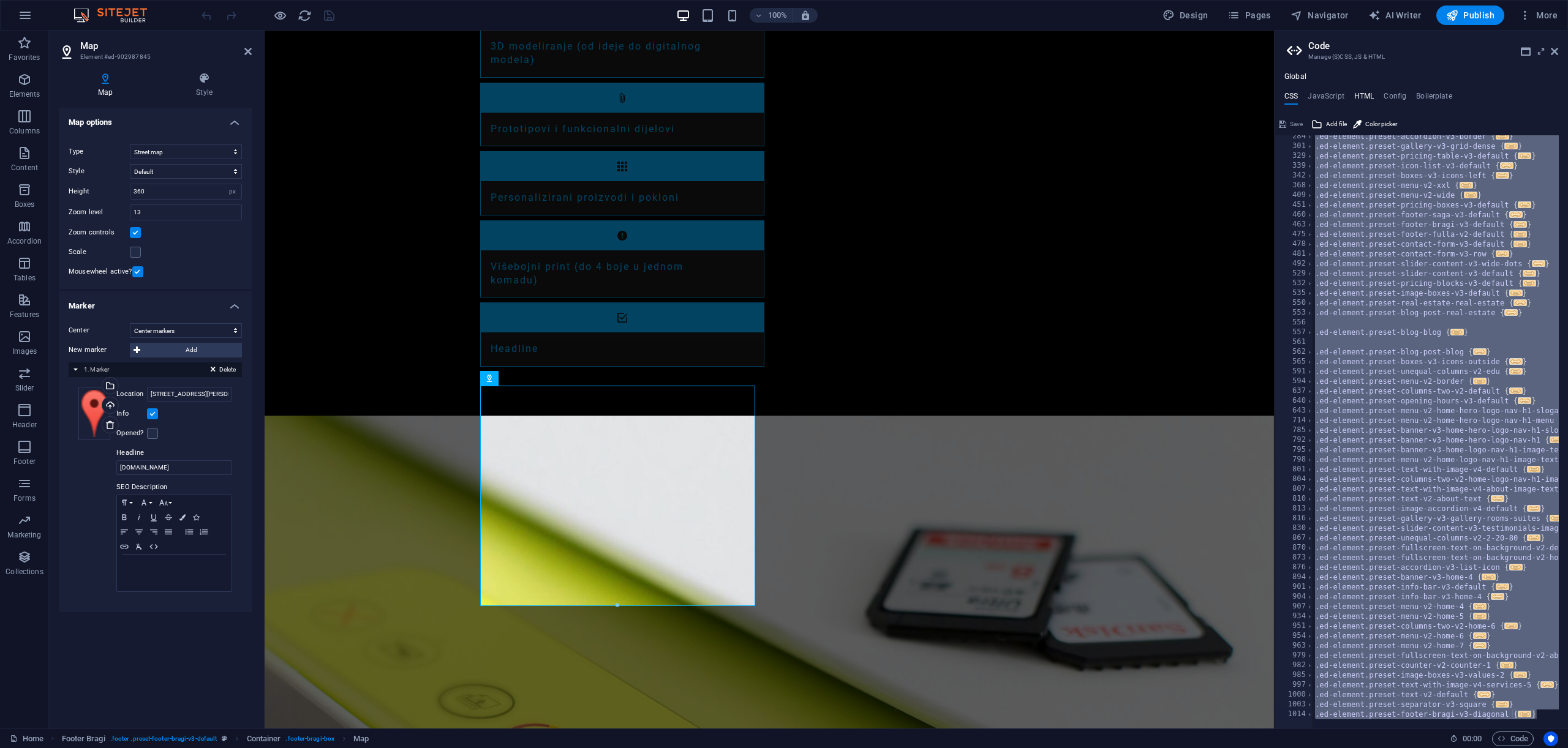
click at [1365, 98] on h4 "HTML" at bounding box center [1364, 98] width 20 height 14
type textarea "<a href="#main-content" class="wv-link-content button">Skip to main content</a>"
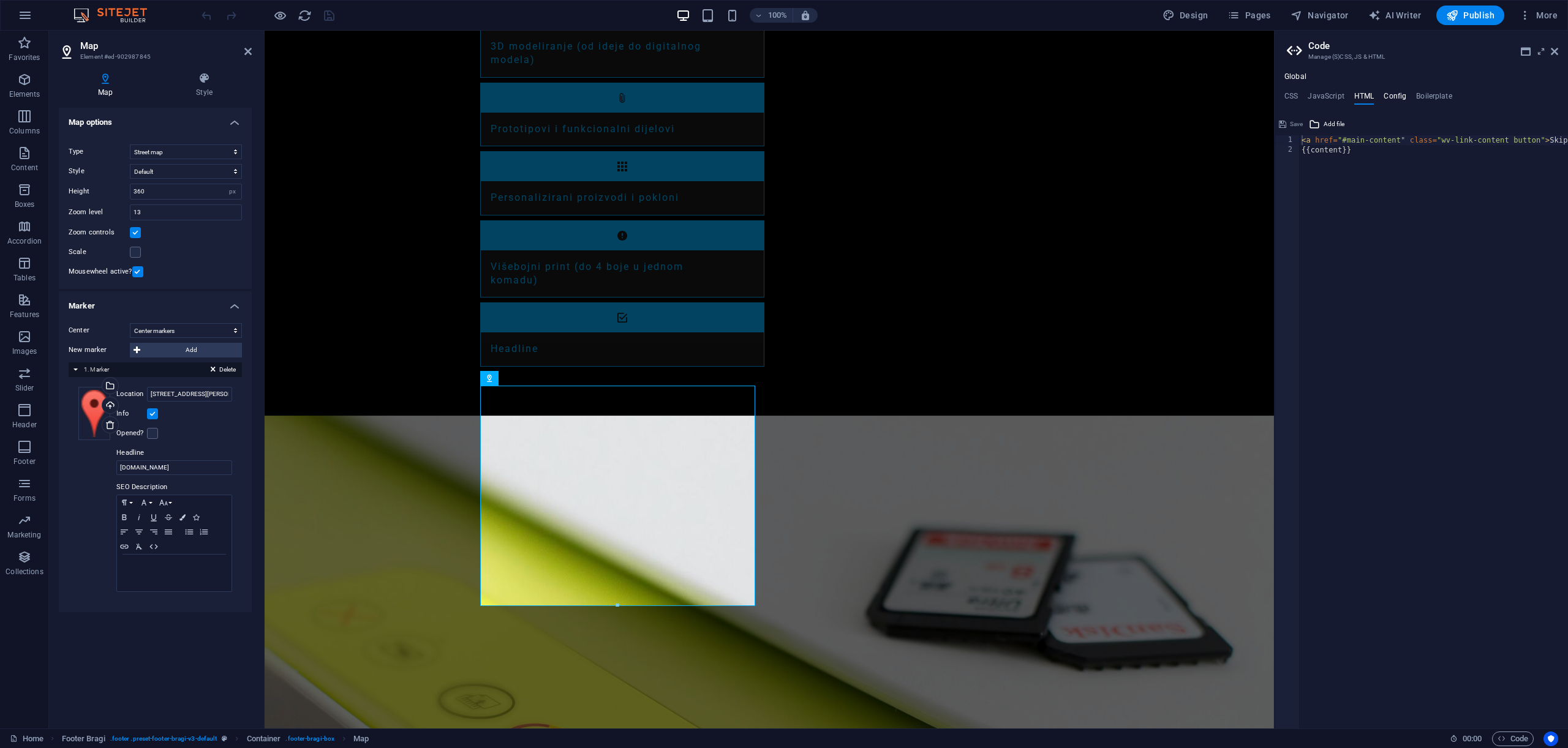
click at [1399, 98] on h4 "Config" at bounding box center [1395, 98] width 23 height 14
type textarea "$color-background: #181818;"
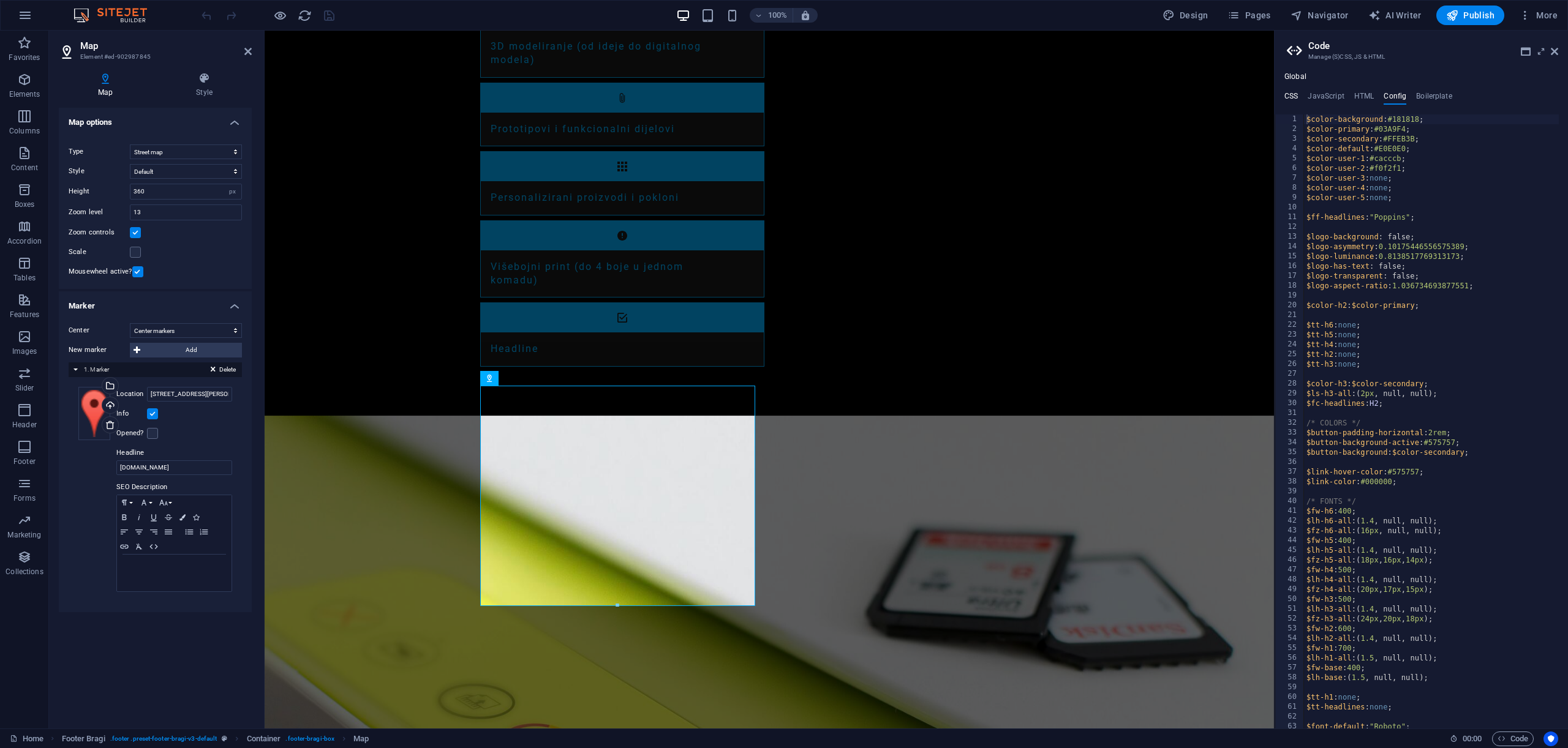
click at [1291, 94] on h4 "CSS" at bounding box center [1291, 98] width 14 height 14
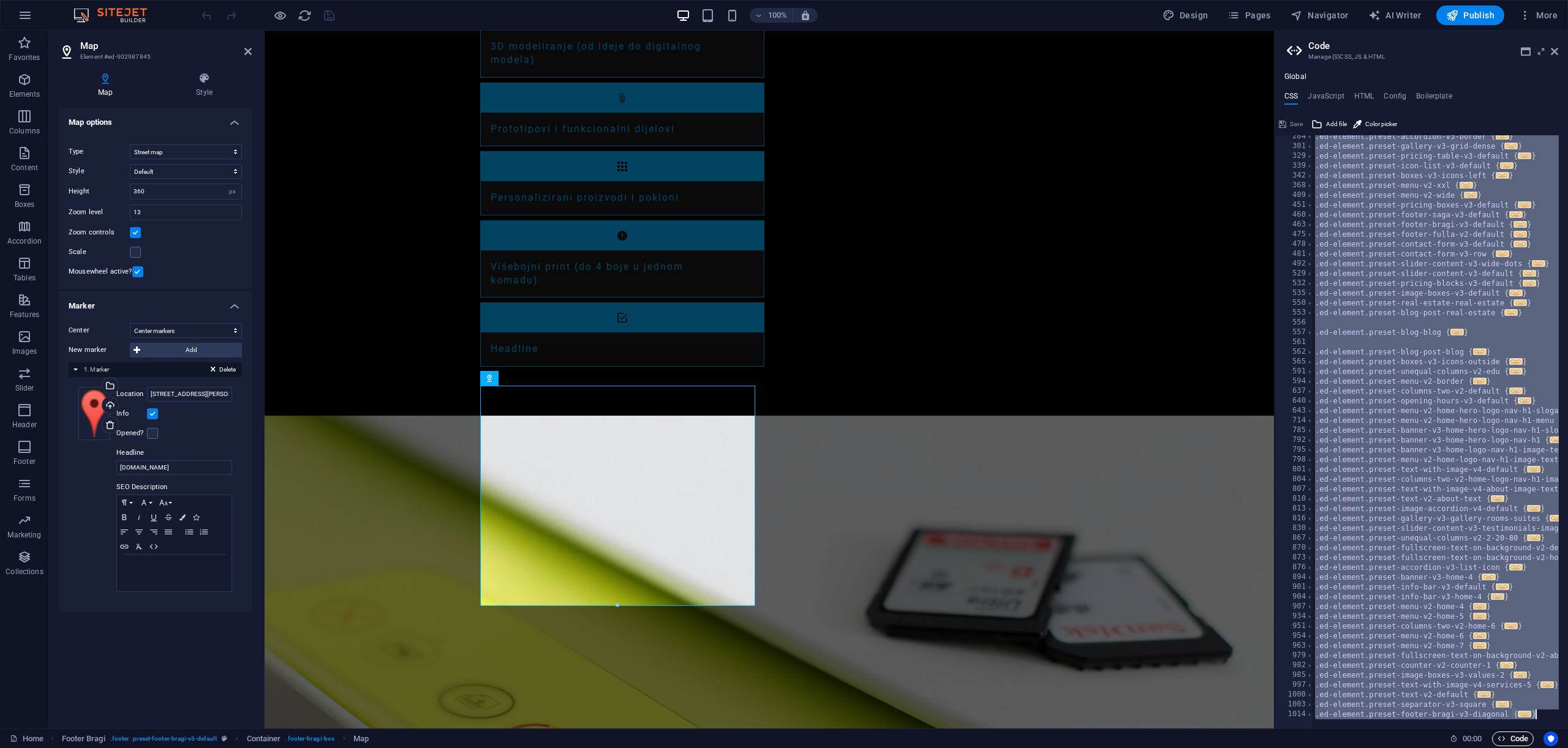
click at [1509, 740] on span "Code" at bounding box center [1512, 738] width 30 height 15
click at [1510, 737] on span "Code" at bounding box center [1512, 738] width 30 height 15
click at [1558, 50] on aside "Code Manage (S)CSS, JS & HTML Global CSS JavaScript HTML Config Boilerplate ); …" at bounding box center [1421, 379] width 294 height 698
click at [1556, 54] on icon at bounding box center [1554, 51] width 7 height 10
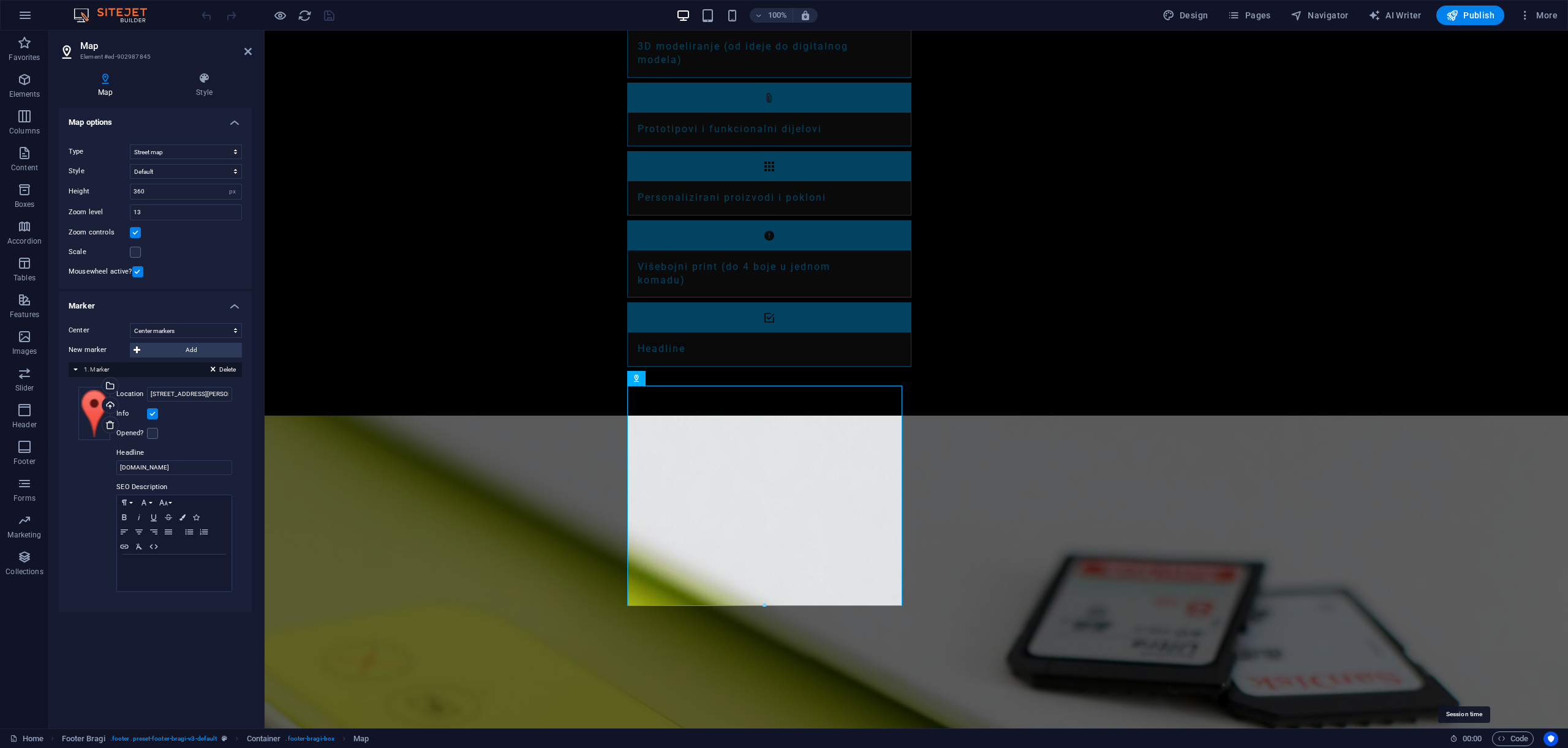
click at [1452, 740] on icon at bounding box center [1454, 738] width 8 height 8
click at [1551, 737] on icon "Usercentrics" at bounding box center [1551, 738] width 8 height 8
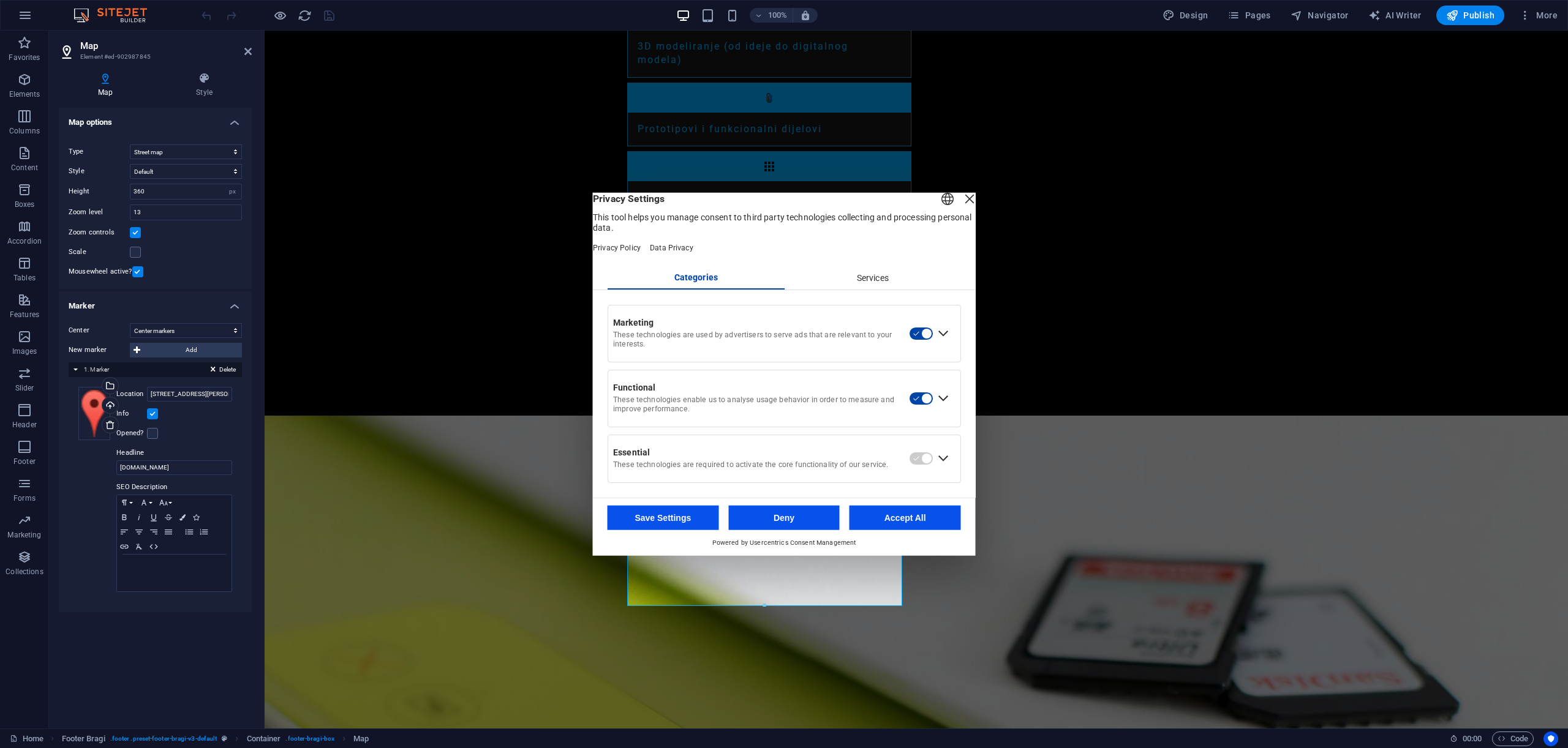
click at [879, 283] on div "Services" at bounding box center [872, 278] width 177 height 21
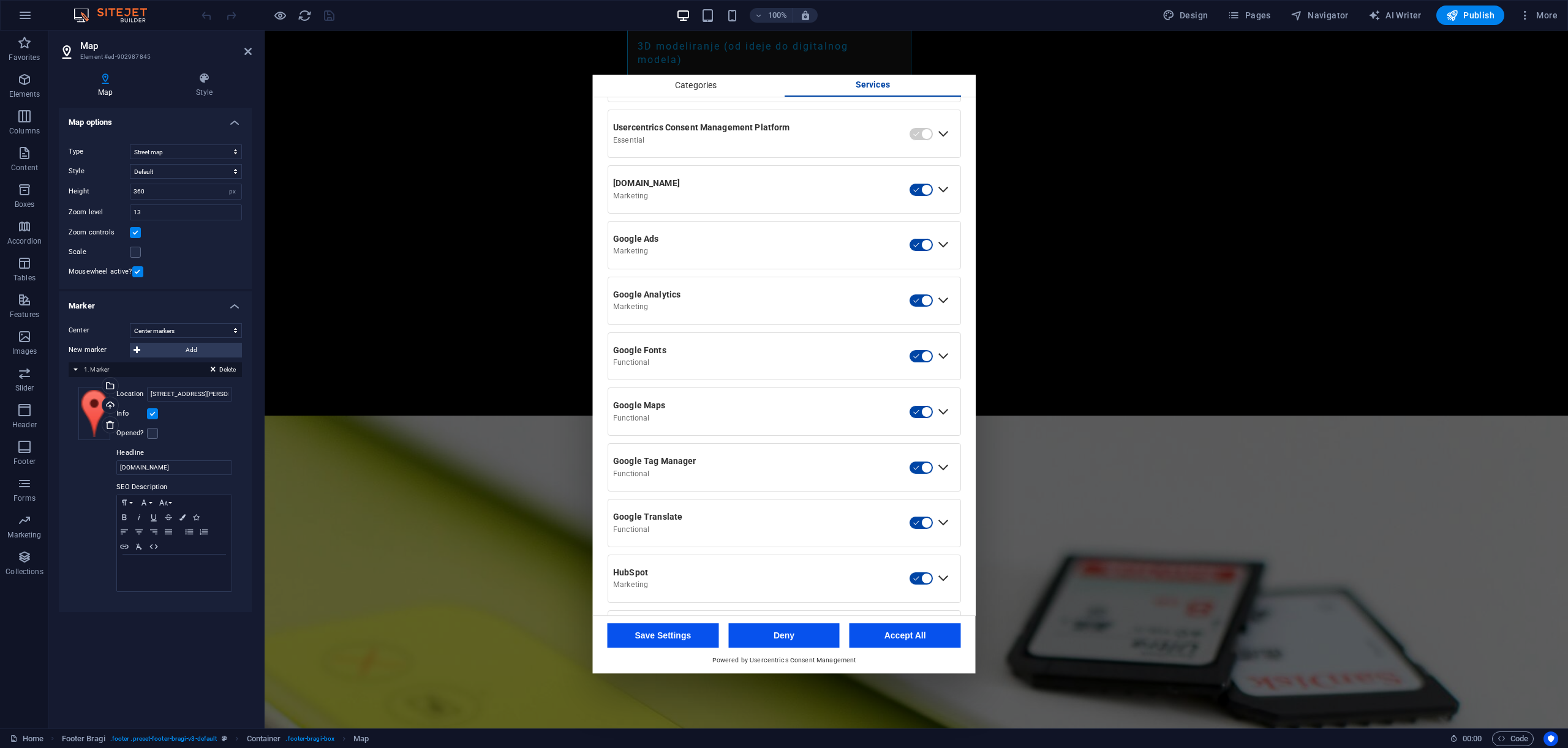
scroll to position [360, 0]
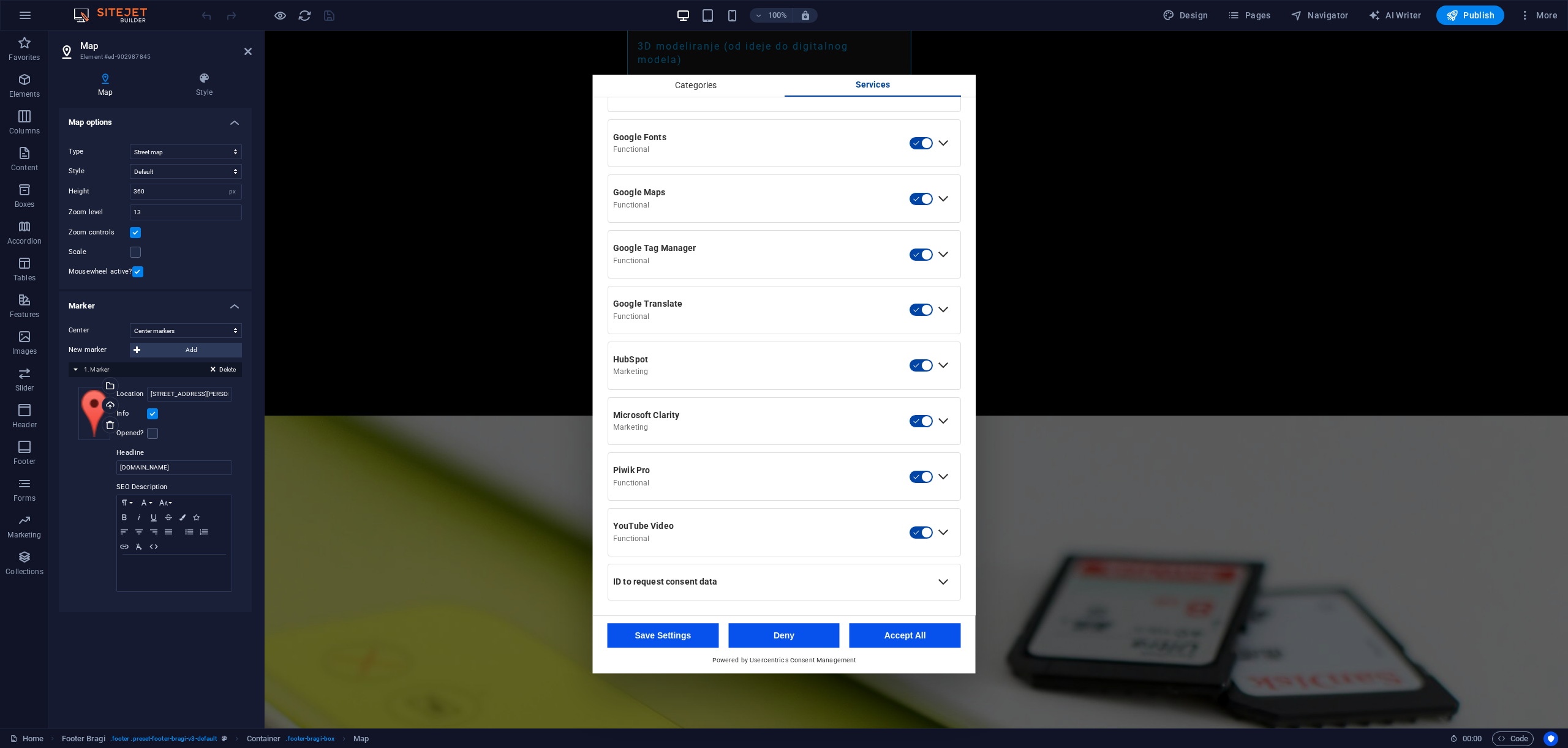
click at [937, 198] on div "Expand Google Maps" at bounding box center [944, 199] width 19 height 19
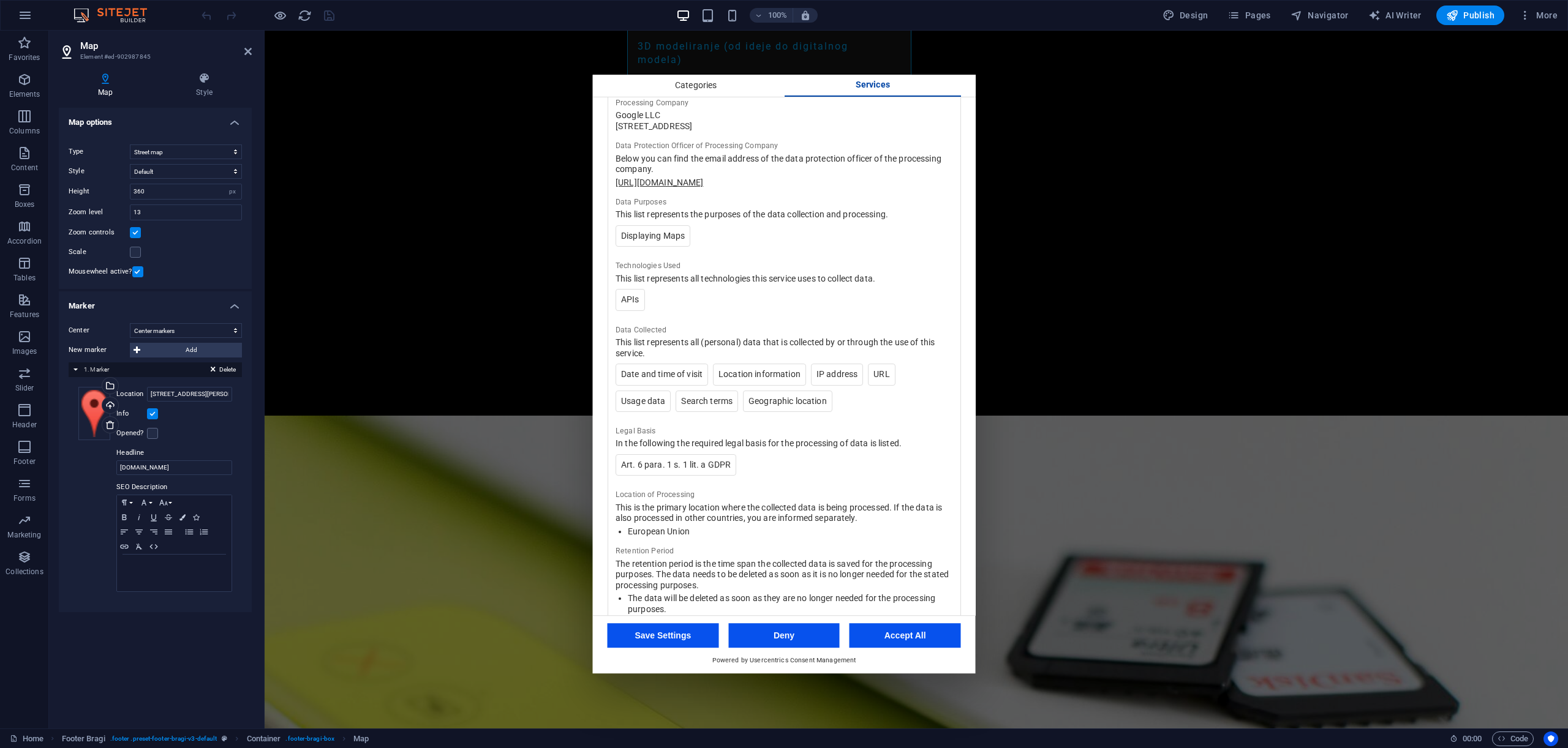
scroll to position [540, 0]
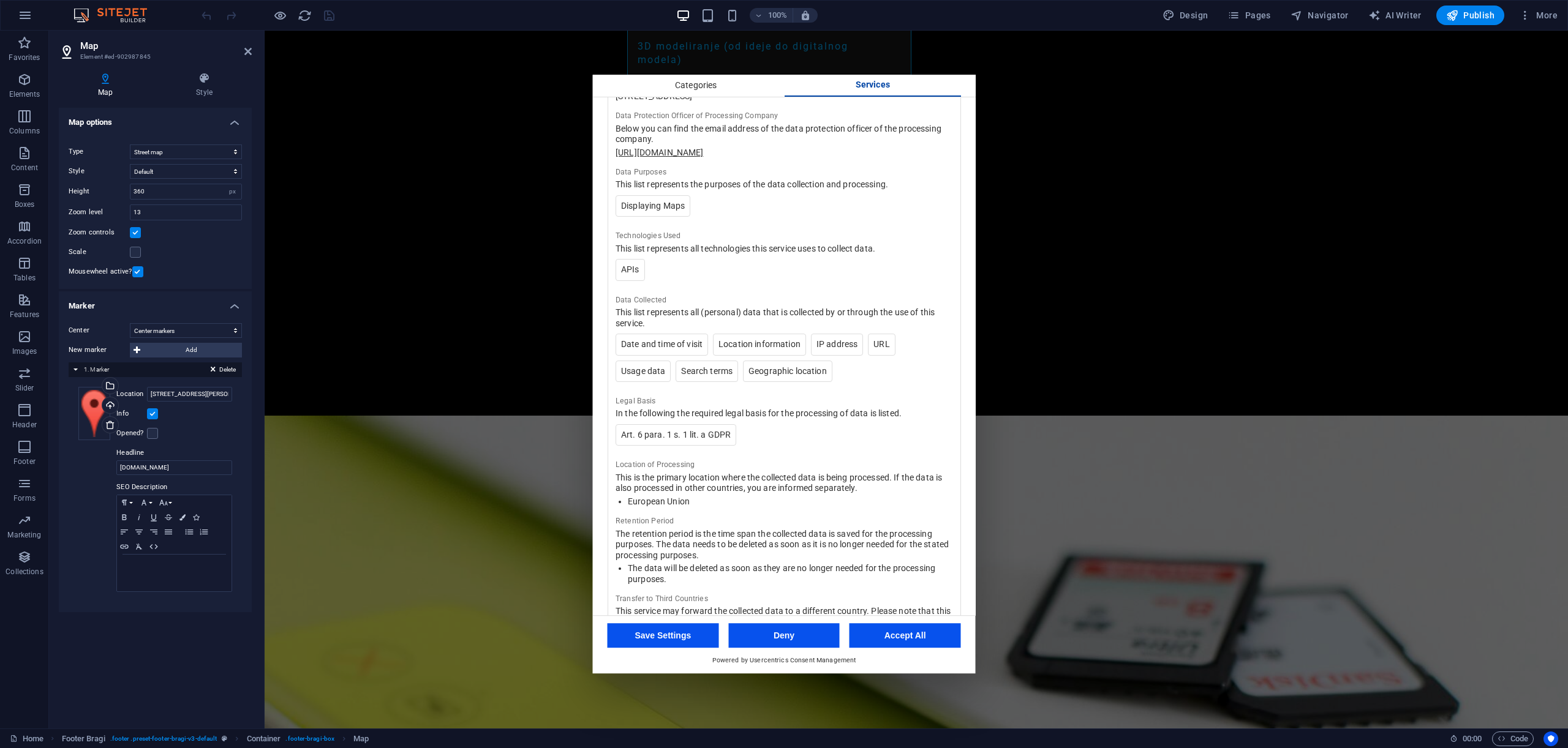
click at [628, 281] on li "APIs" at bounding box center [630, 270] width 30 height 22
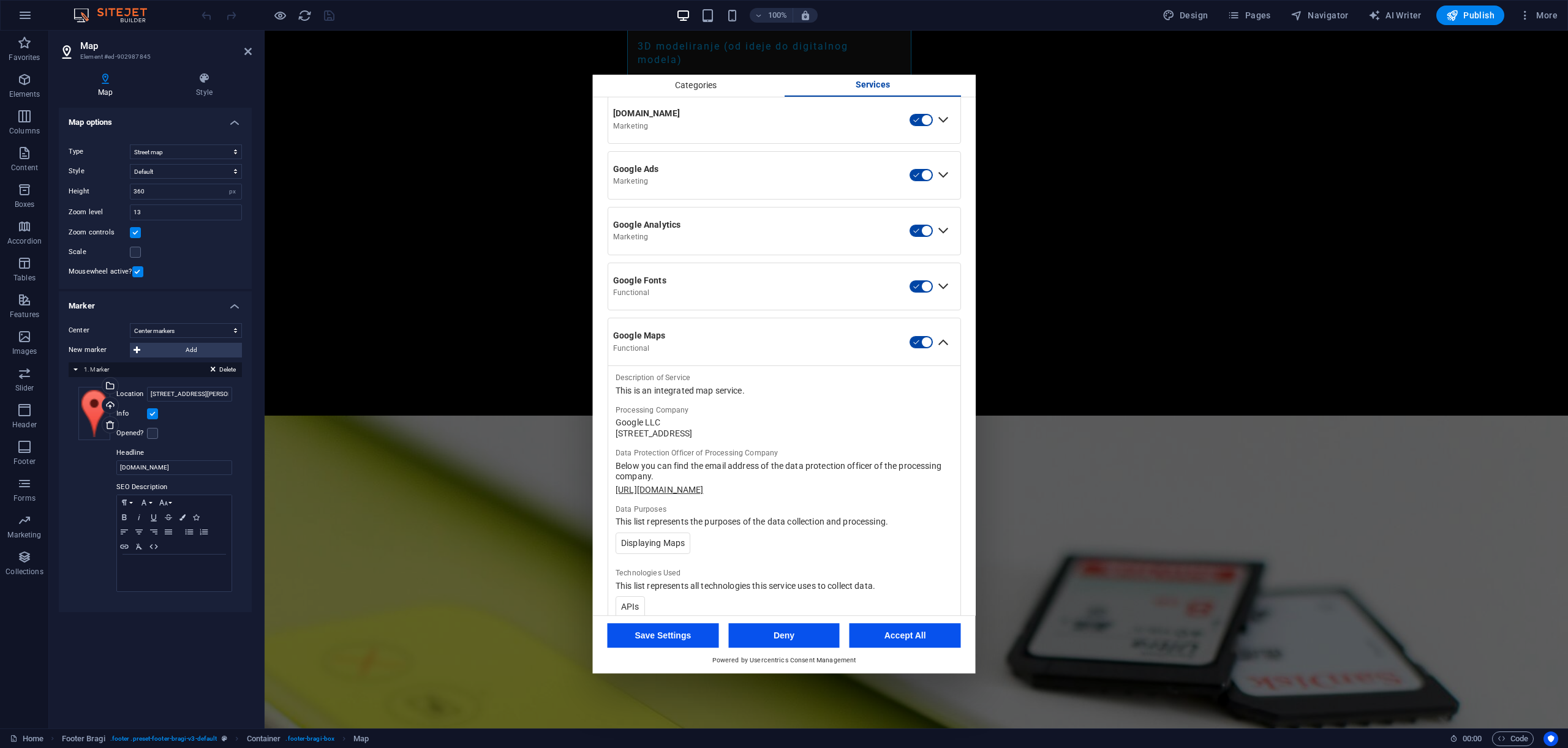
scroll to position [0, 0]
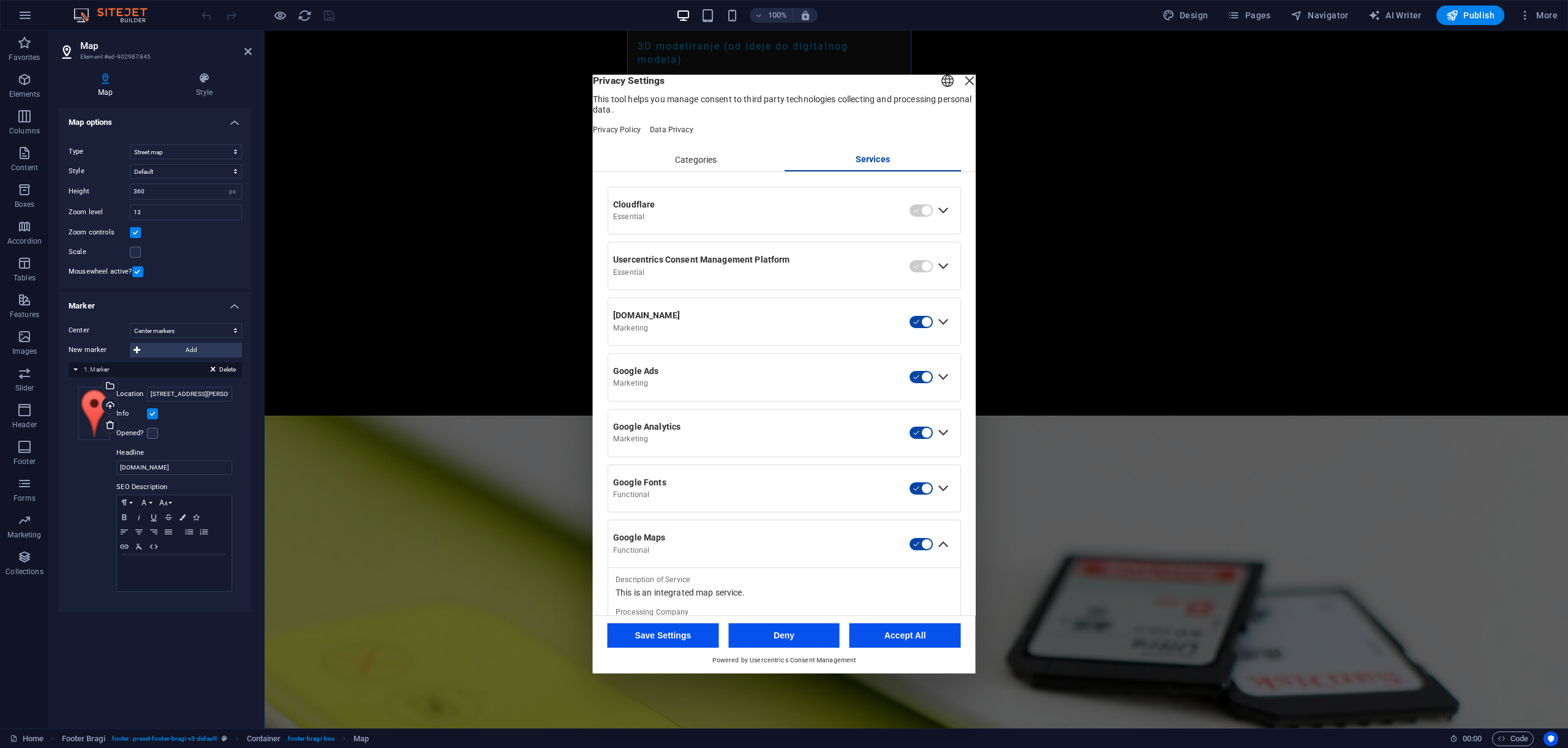
click at [936, 554] on div "Collapse Google Maps" at bounding box center [944, 544] width 19 height 19
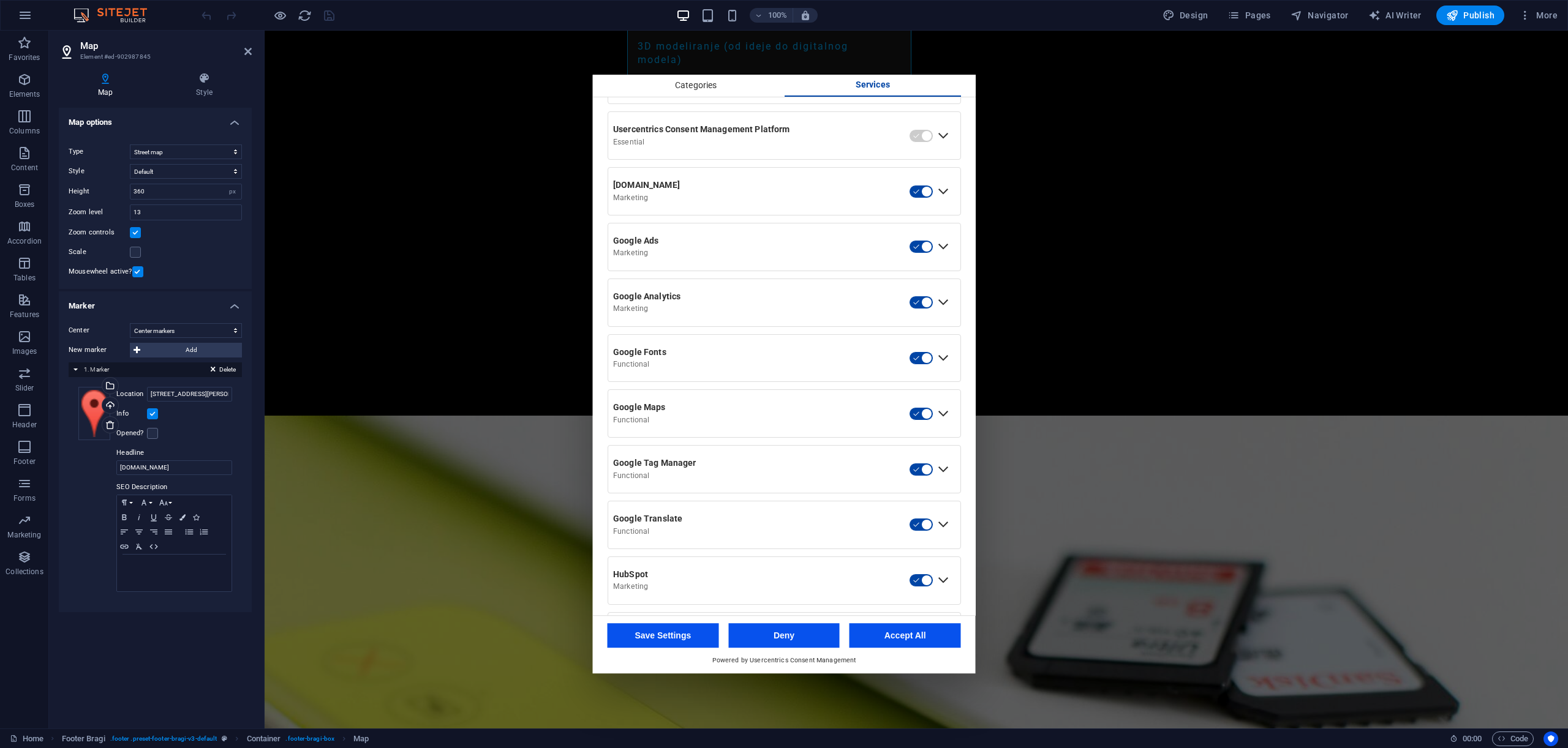
scroll to position [271, 0]
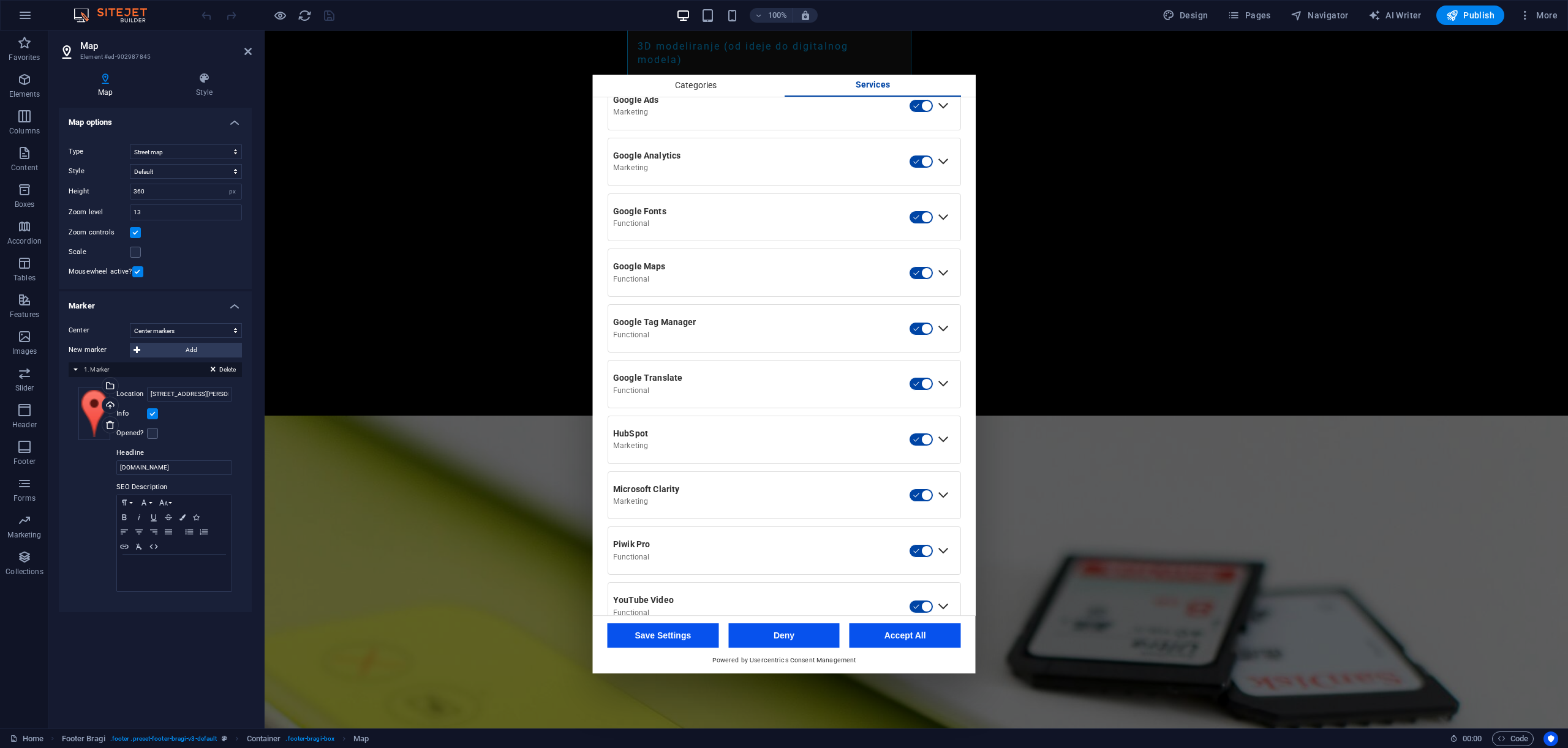
click at [665, 633] on button "Save Settings" at bounding box center [663, 636] width 112 height 25
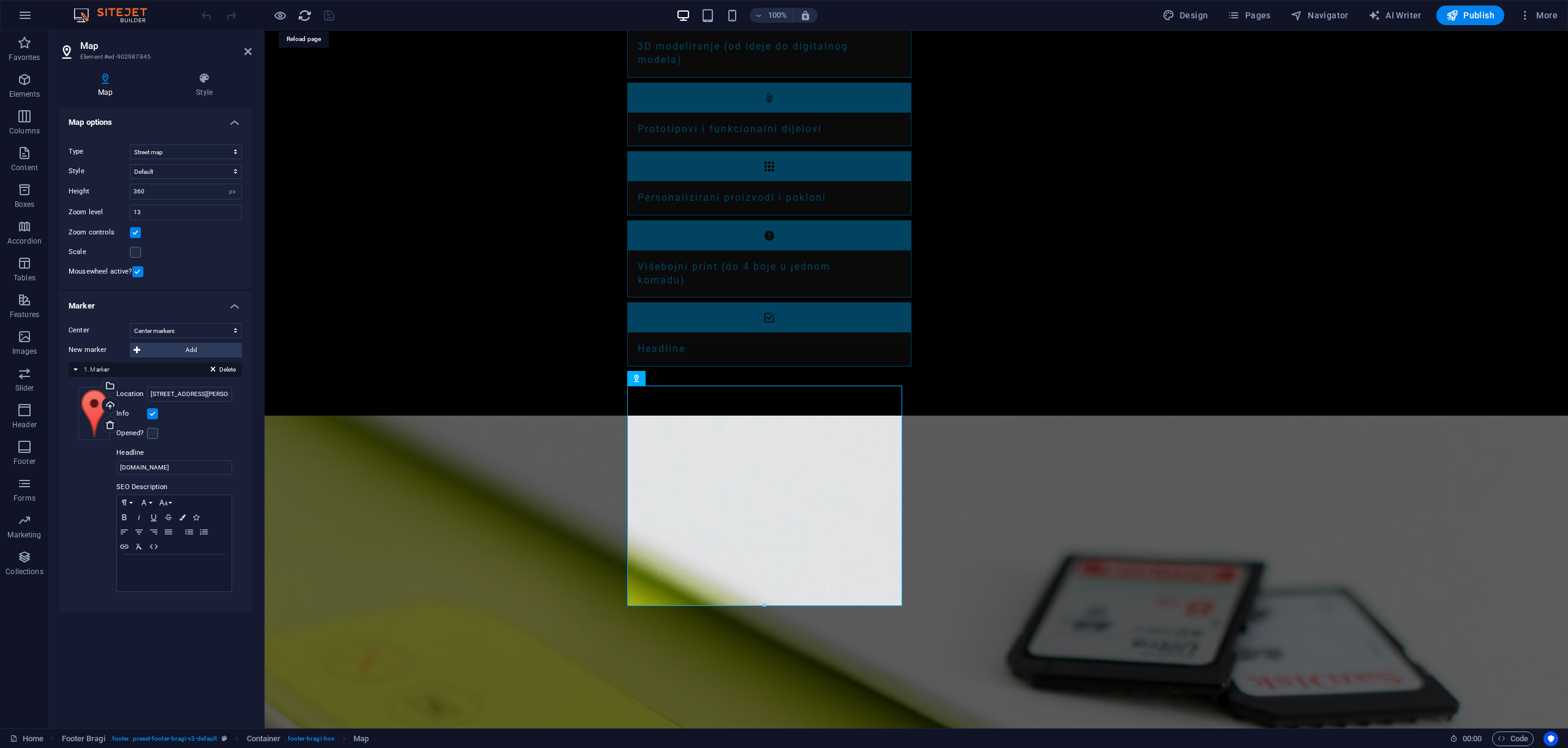
click at [306, 18] on icon "reload" at bounding box center [305, 15] width 14 height 14
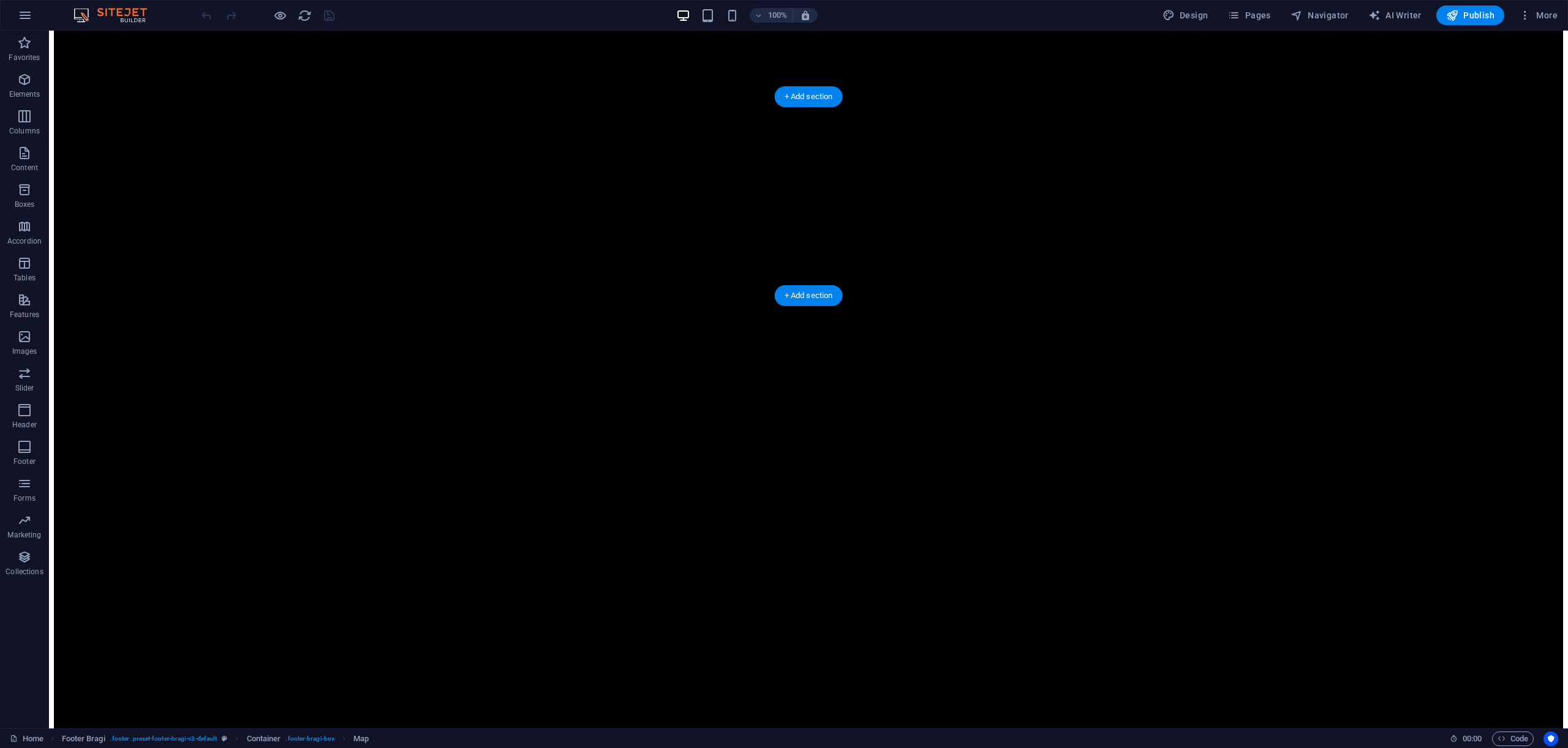
scroll to position [1655, 0]
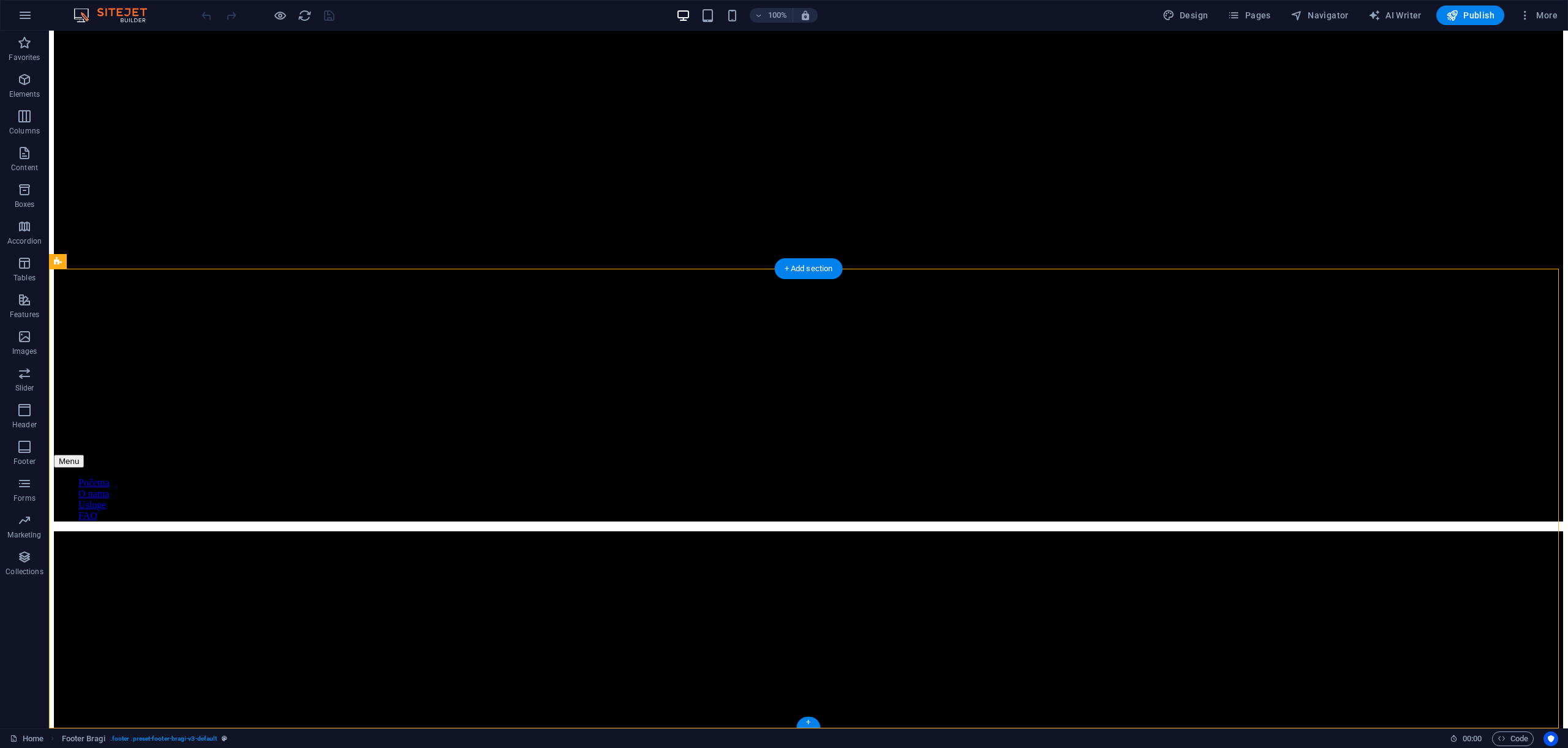
drag, startPoint x: 615, startPoint y: 494, endPoint x: 901, endPoint y: 509, distance: 286.4
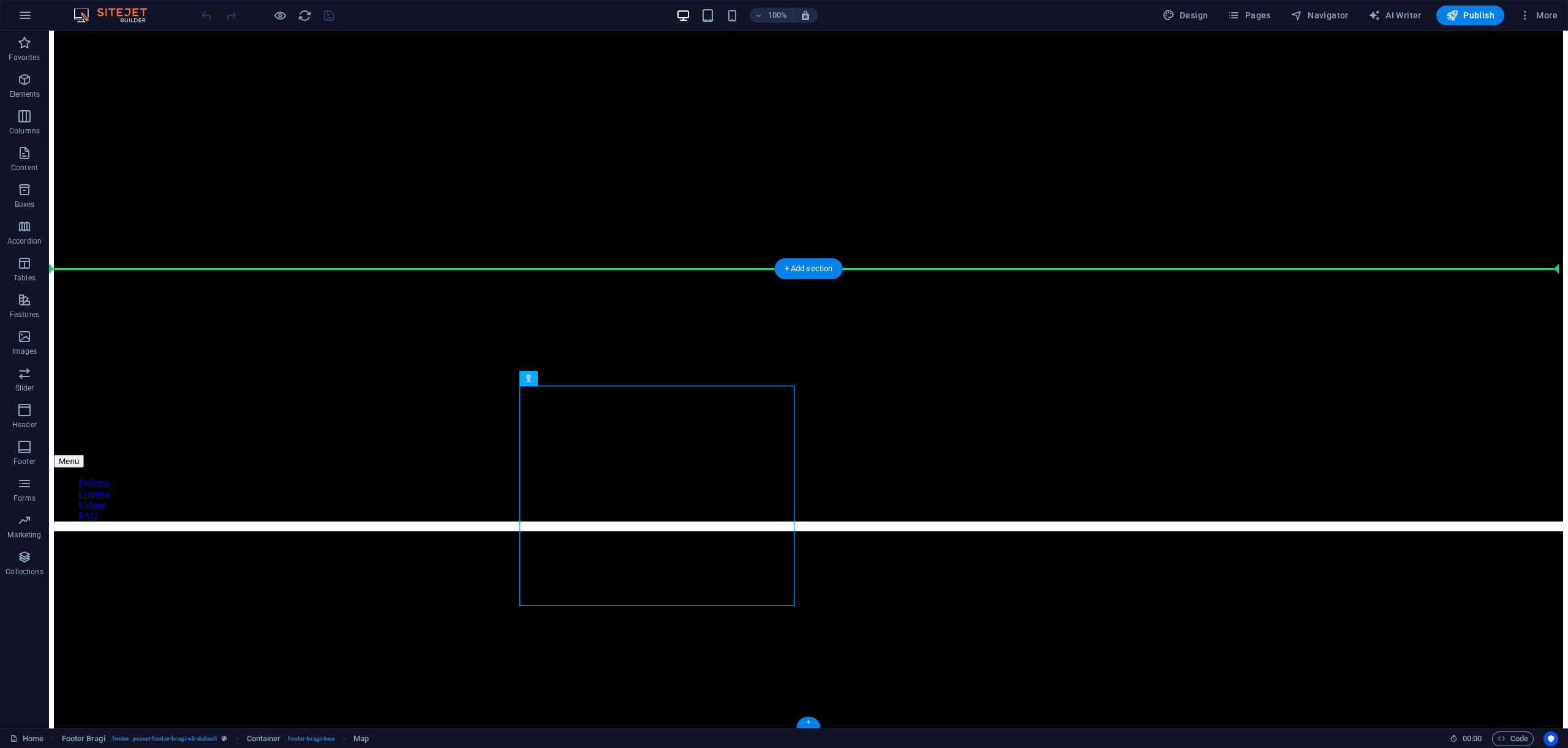
drag, startPoint x: 729, startPoint y: 462, endPoint x: 945, endPoint y: 283, distance: 280.5
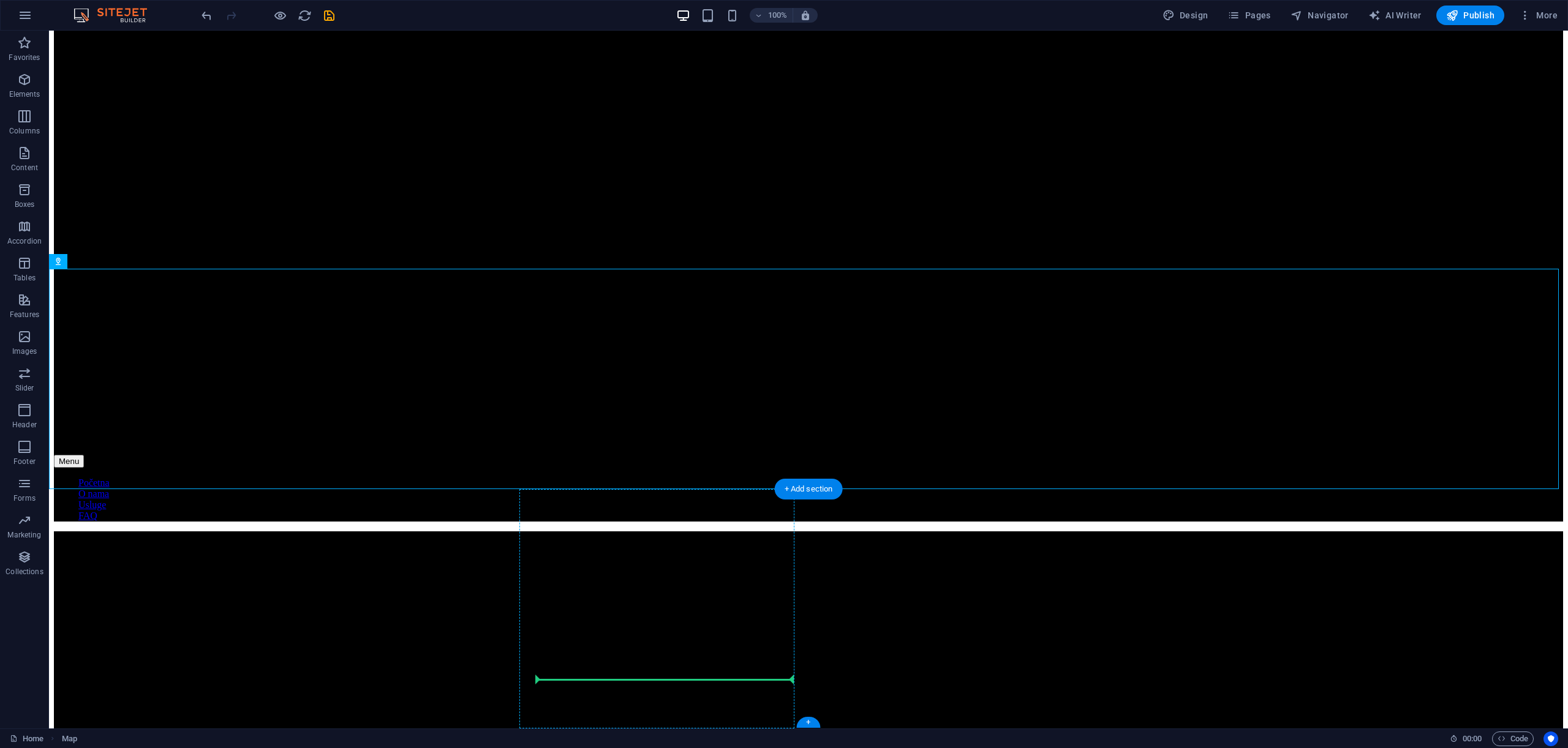
drag, startPoint x: 697, startPoint y: 353, endPoint x: 606, endPoint y: 665, distance: 325.0
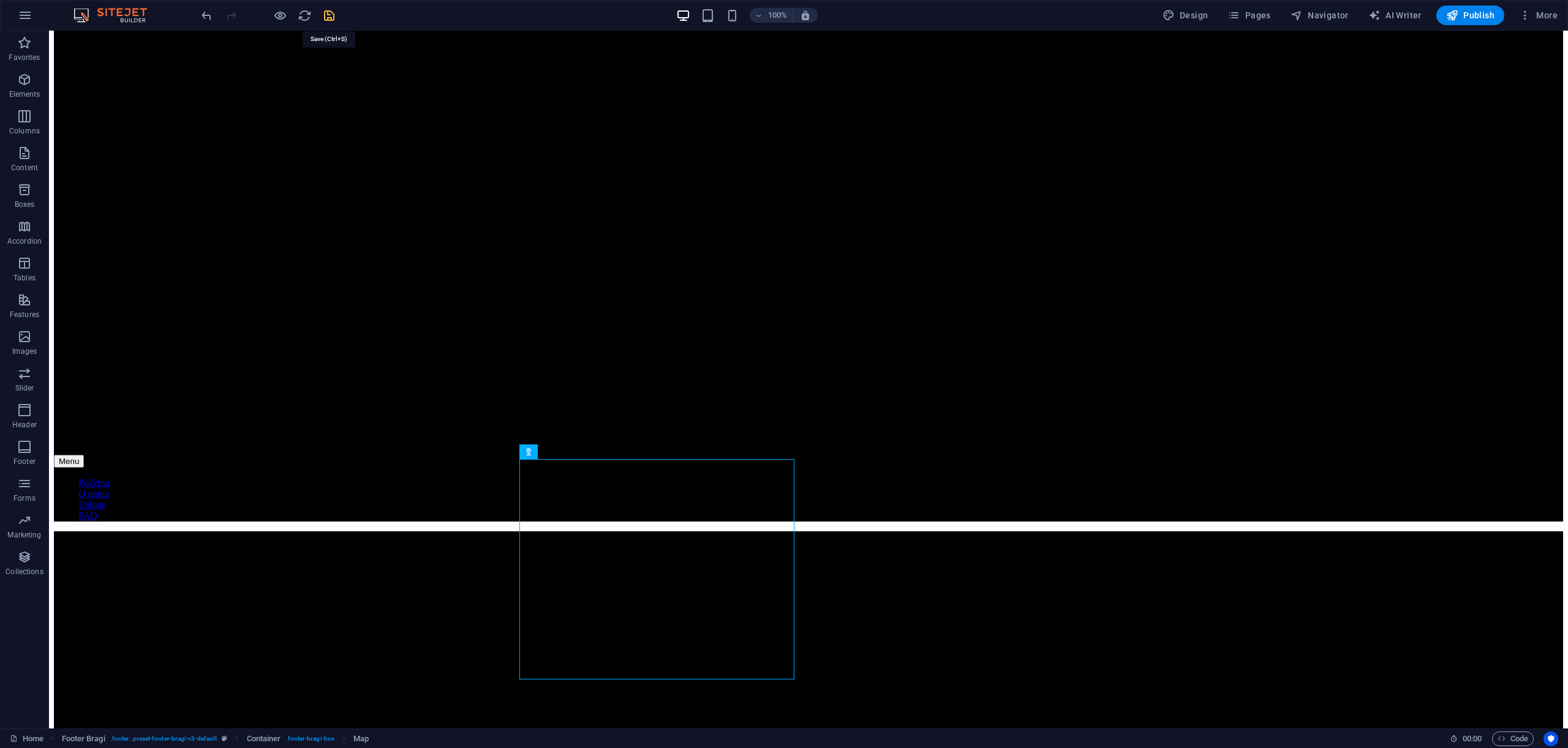
click at [328, 17] on icon "save" at bounding box center [329, 15] width 14 height 14
click at [1481, 17] on span "Publish" at bounding box center [1470, 15] width 48 height 12
